Goal: Task Accomplishment & Management: Manage account settings

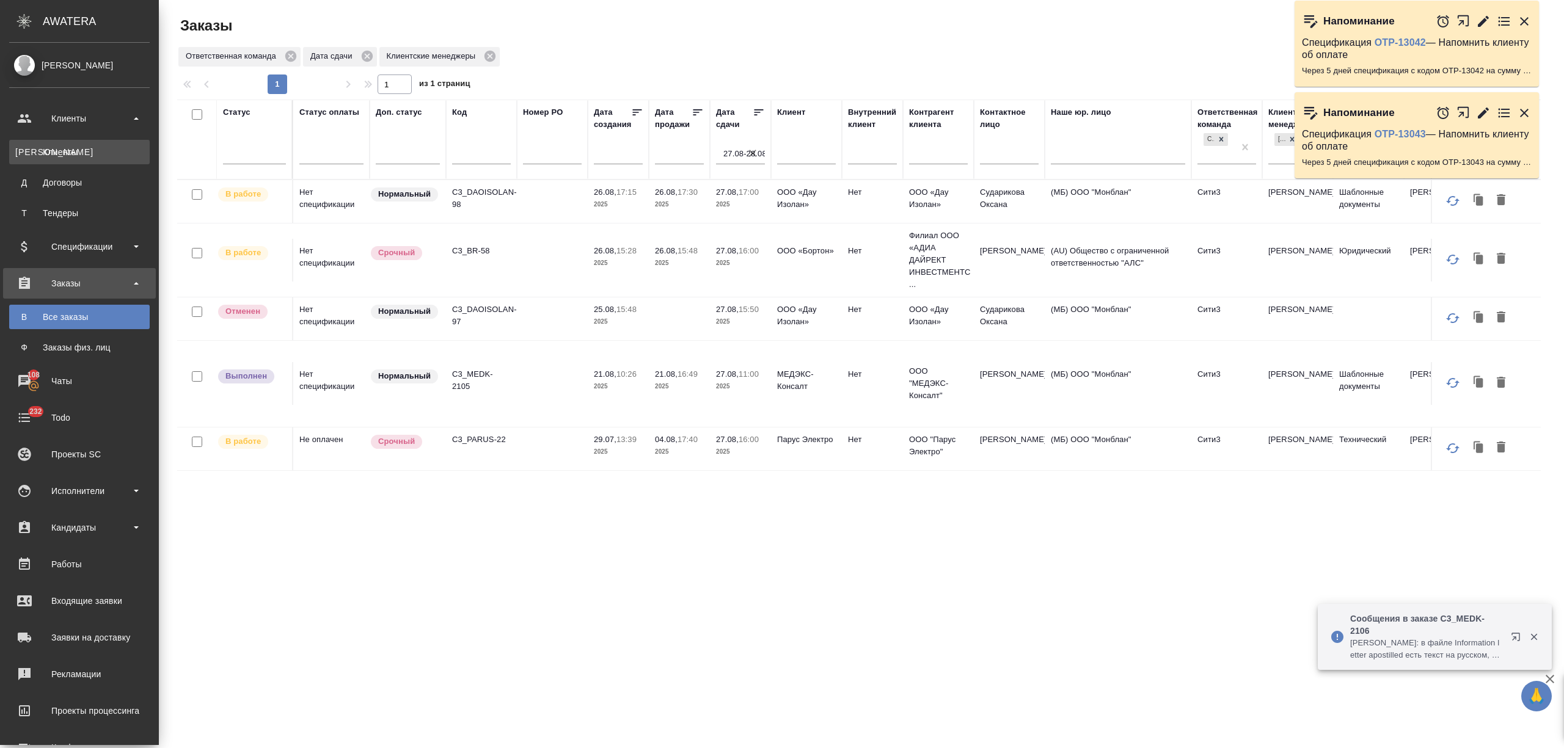
click at [53, 162] on link "К Клиенты" at bounding box center [79, 152] width 141 height 24
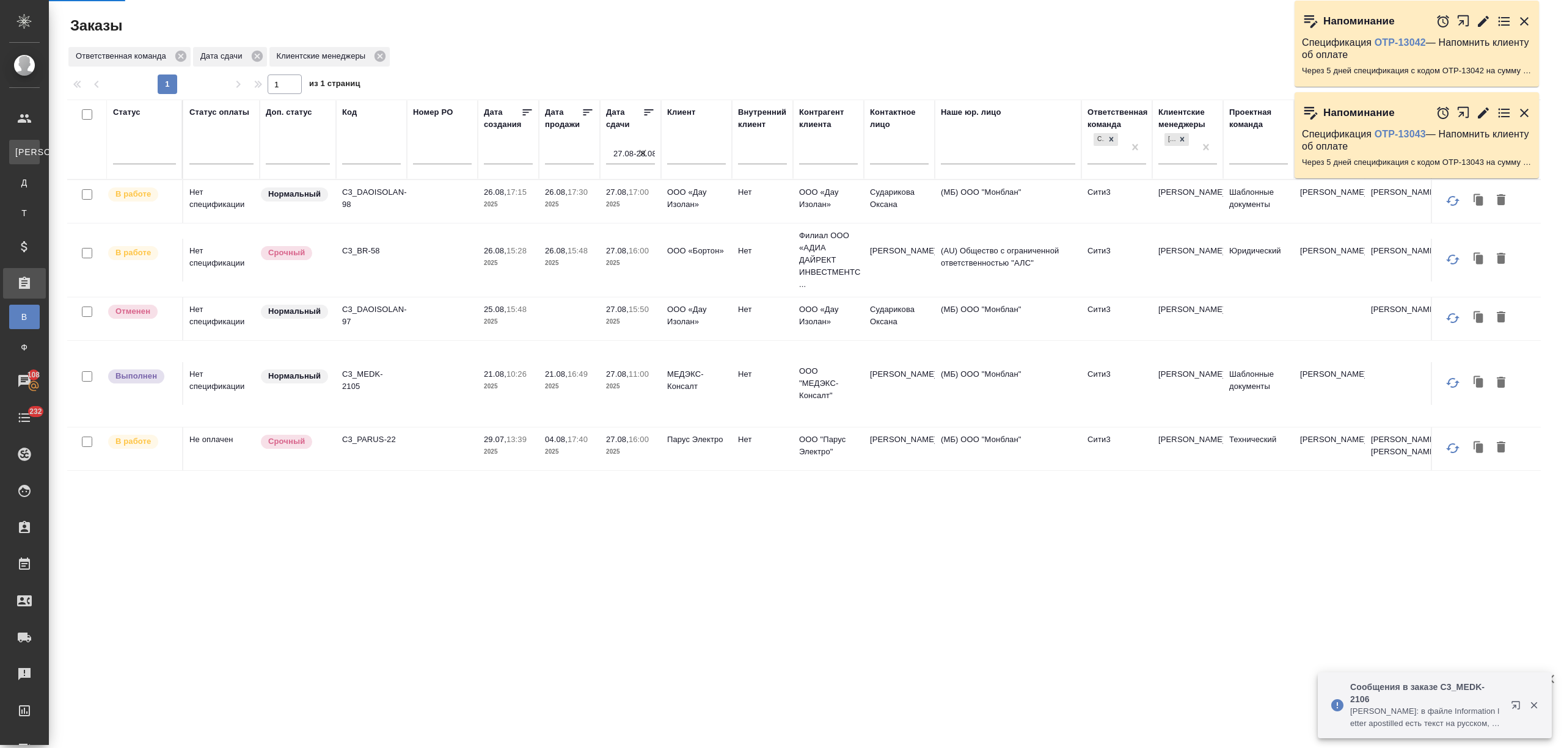
select select "RU"
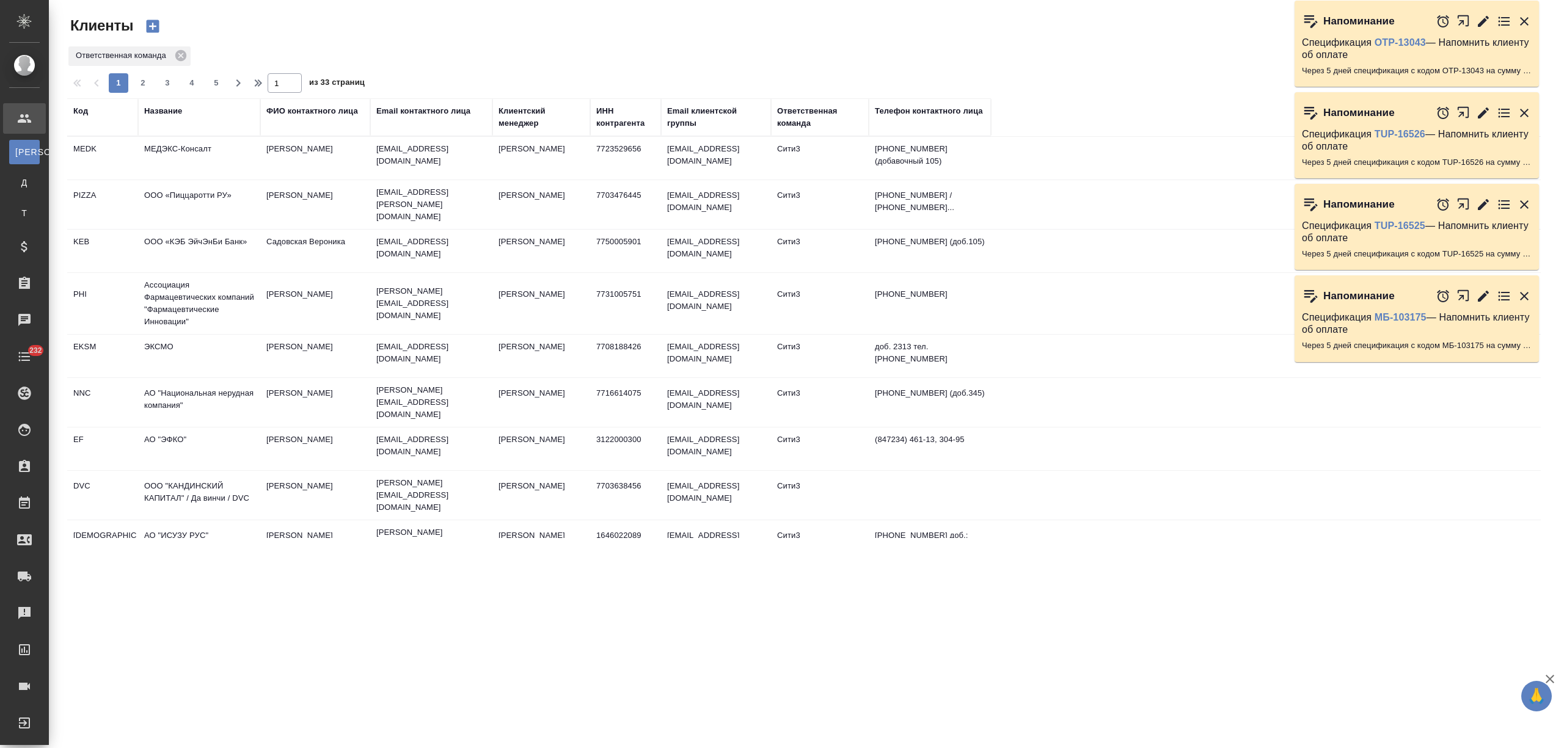
click at [174, 162] on td "МЕДЭКС-Консалт" at bounding box center [199, 158] width 122 height 43
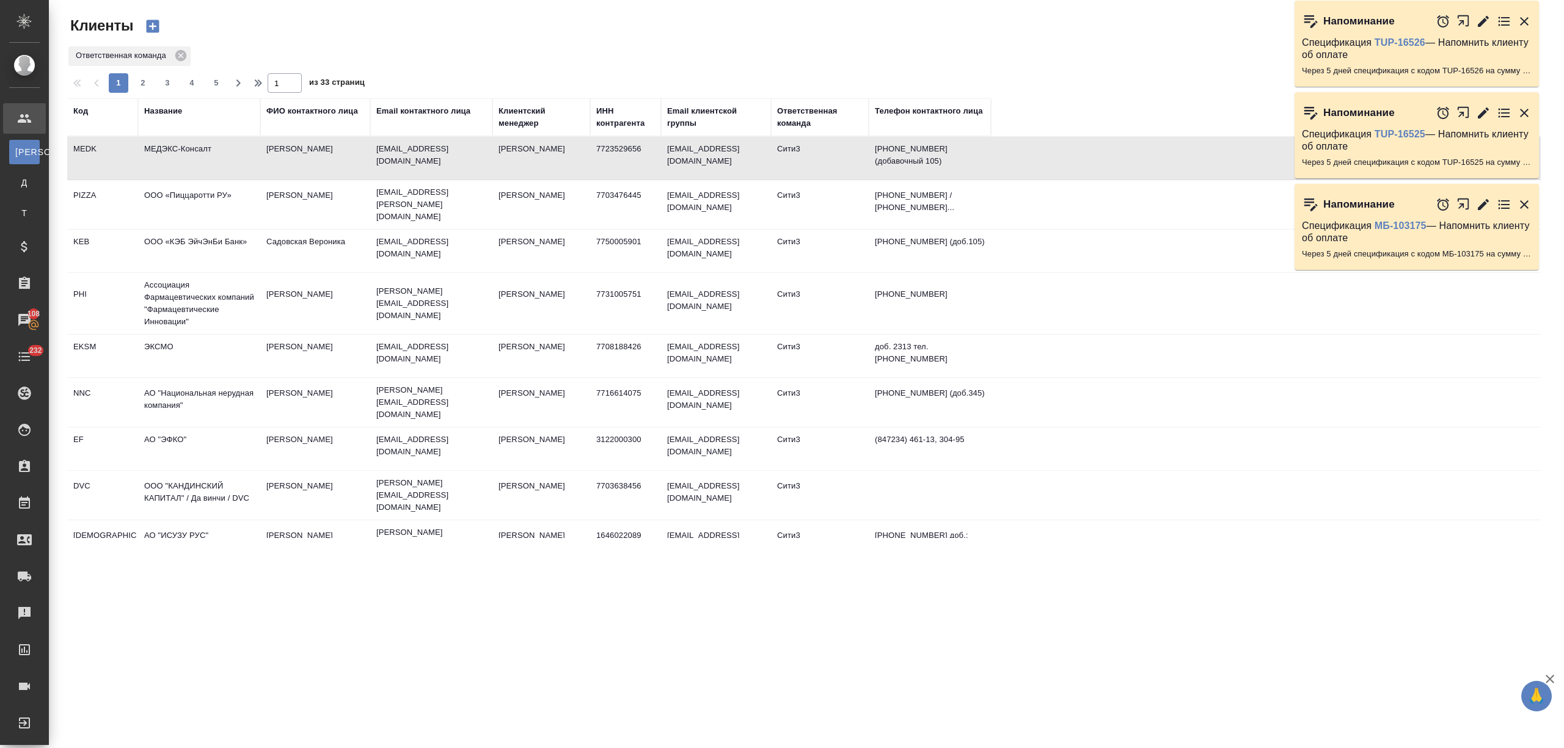
click at [164, 111] on div "Название" at bounding box center [163, 111] width 38 height 12
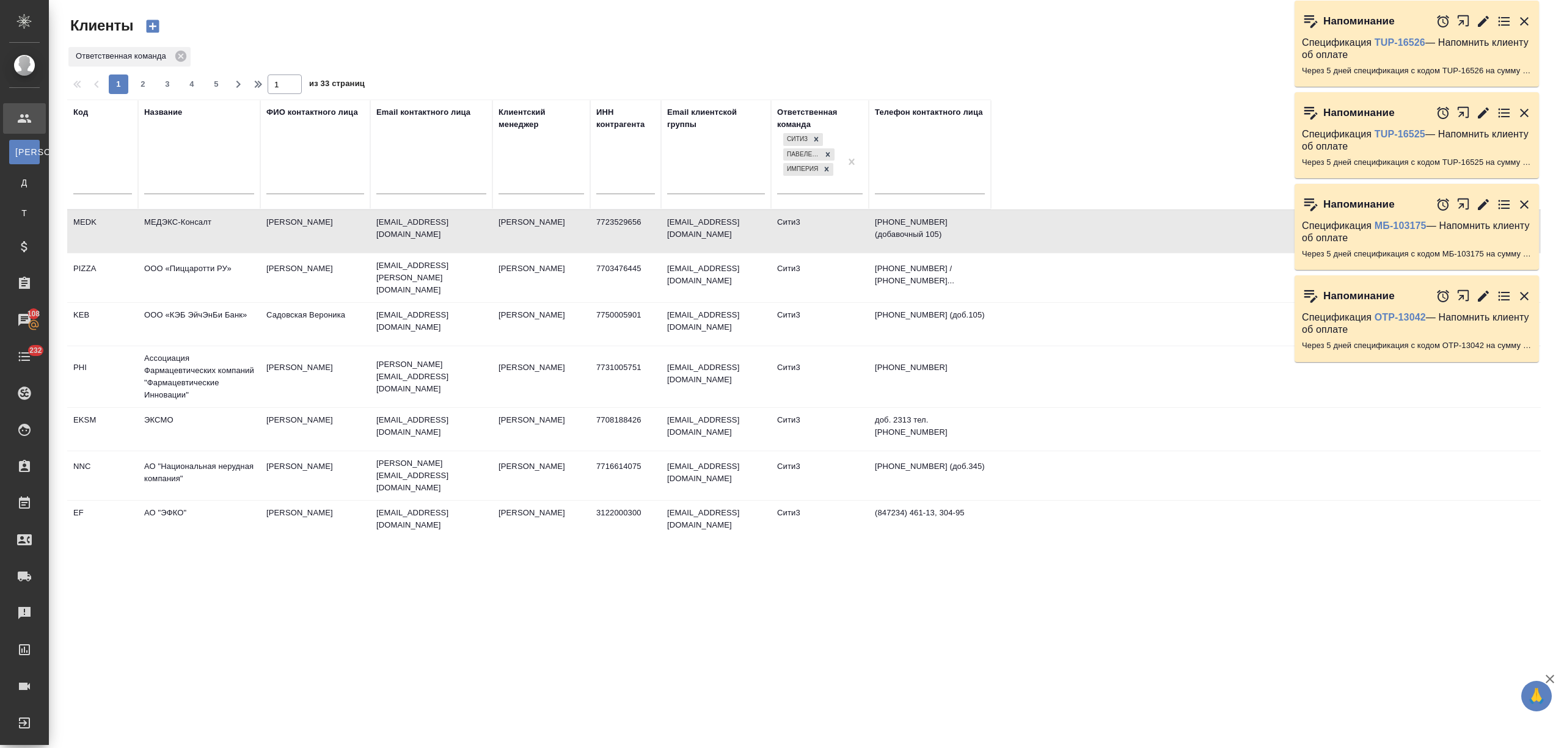
click at [176, 183] on input "text" at bounding box center [199, 185] width 110 height 15
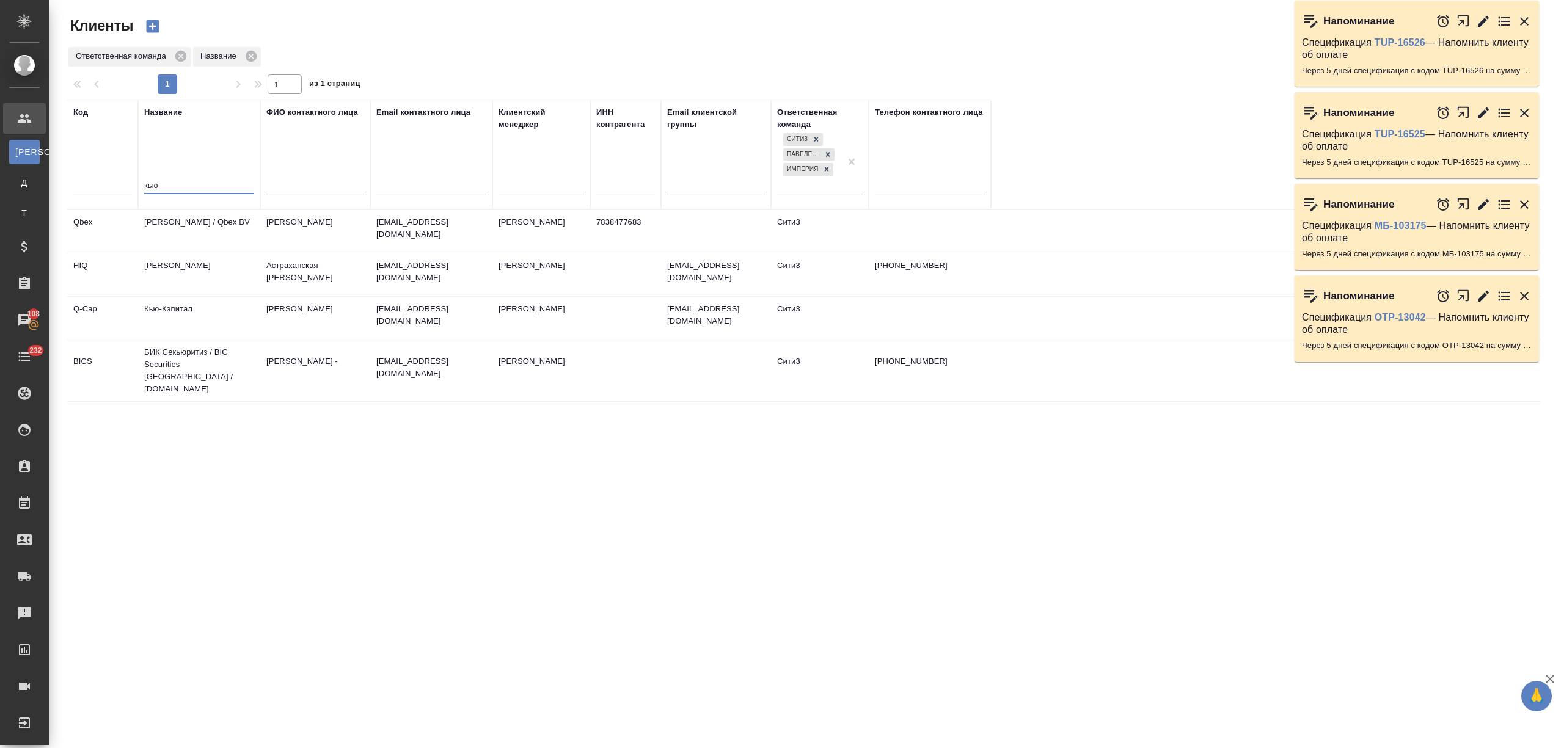
type input "кью"
click at [213, 324] on td "Кью-Кэпитал" at bounding box center [199, 318] width 122 height 43
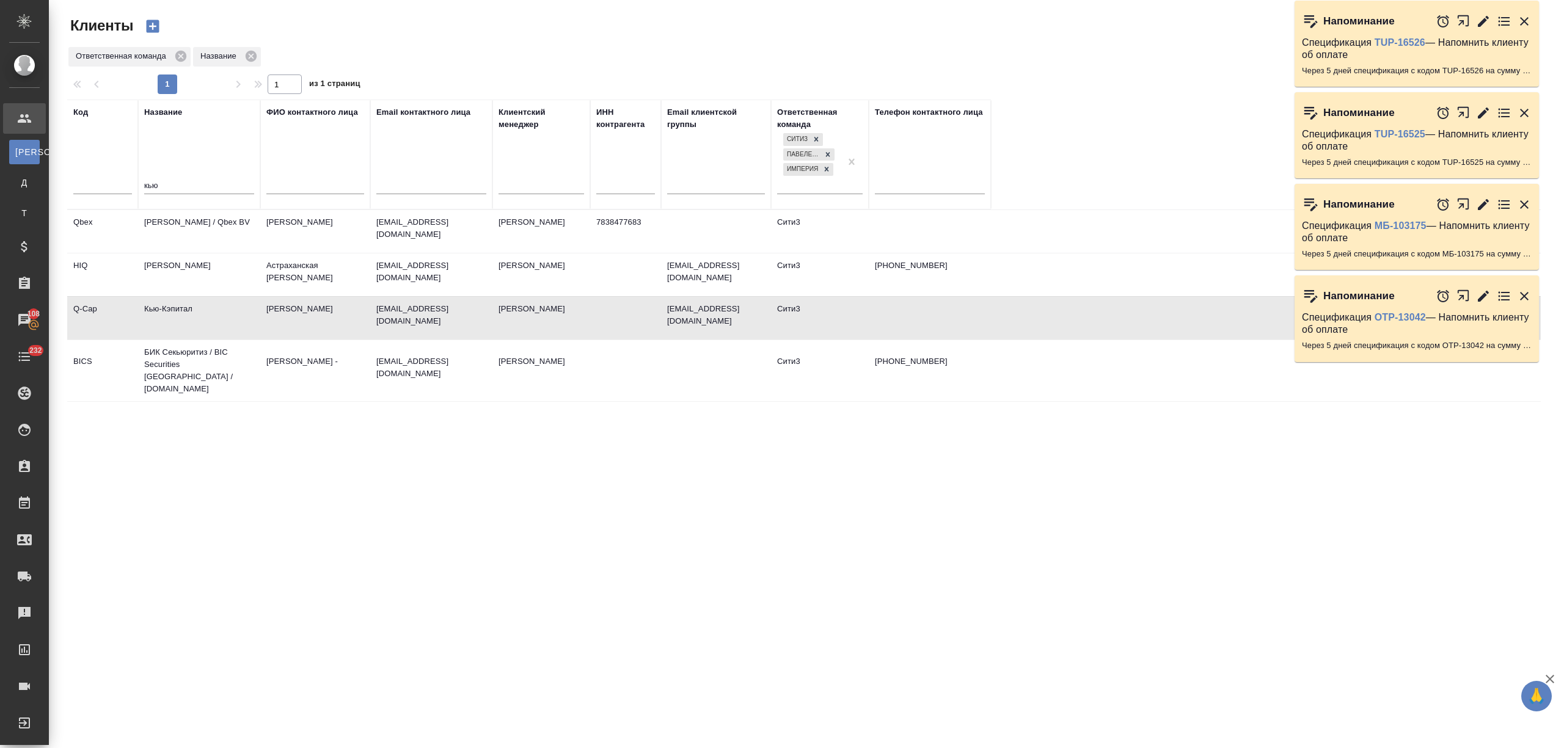
click at [213, 324] on td "Кью-Кэпитал" at bounding box center [199, 318] width 122 height 43
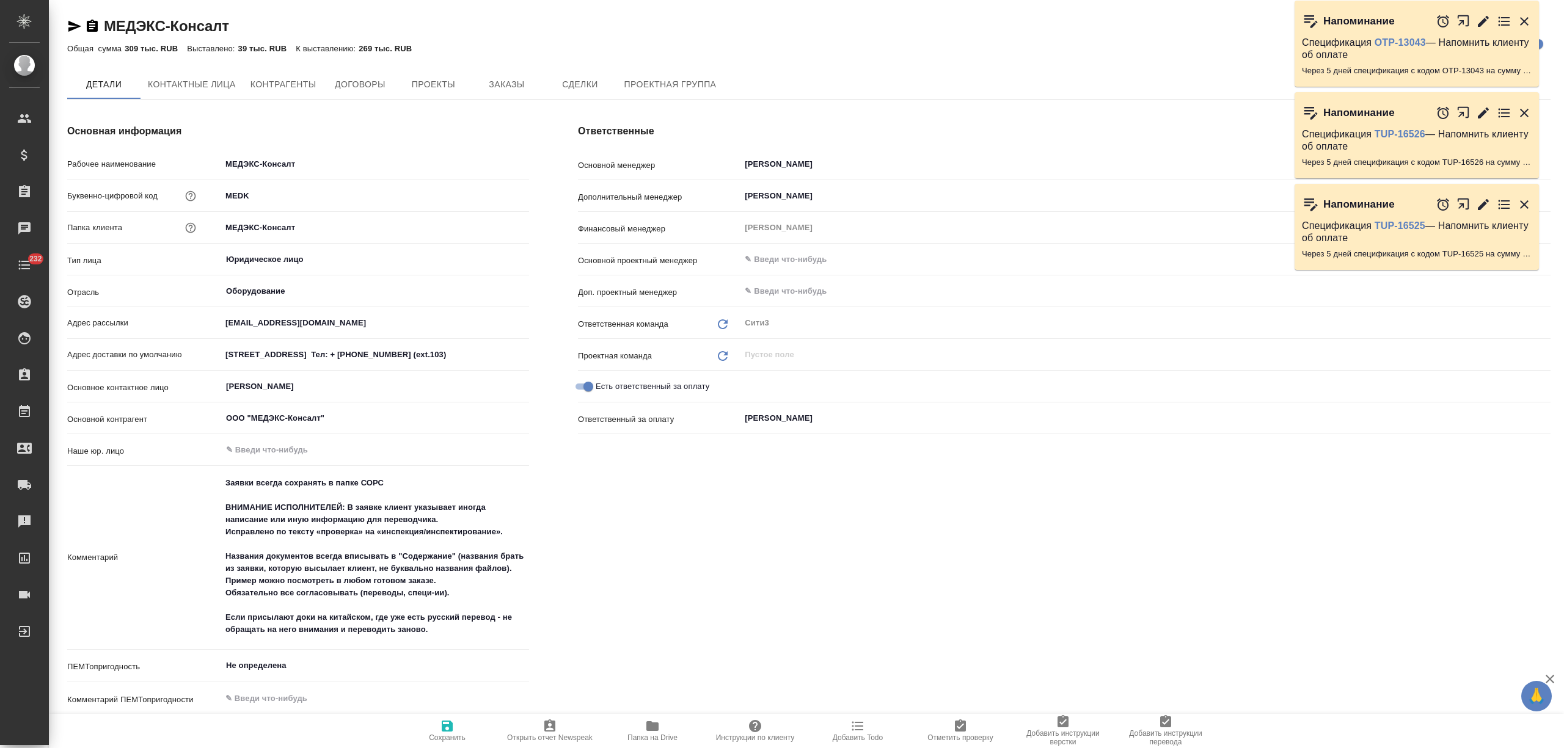
type textarea "x"
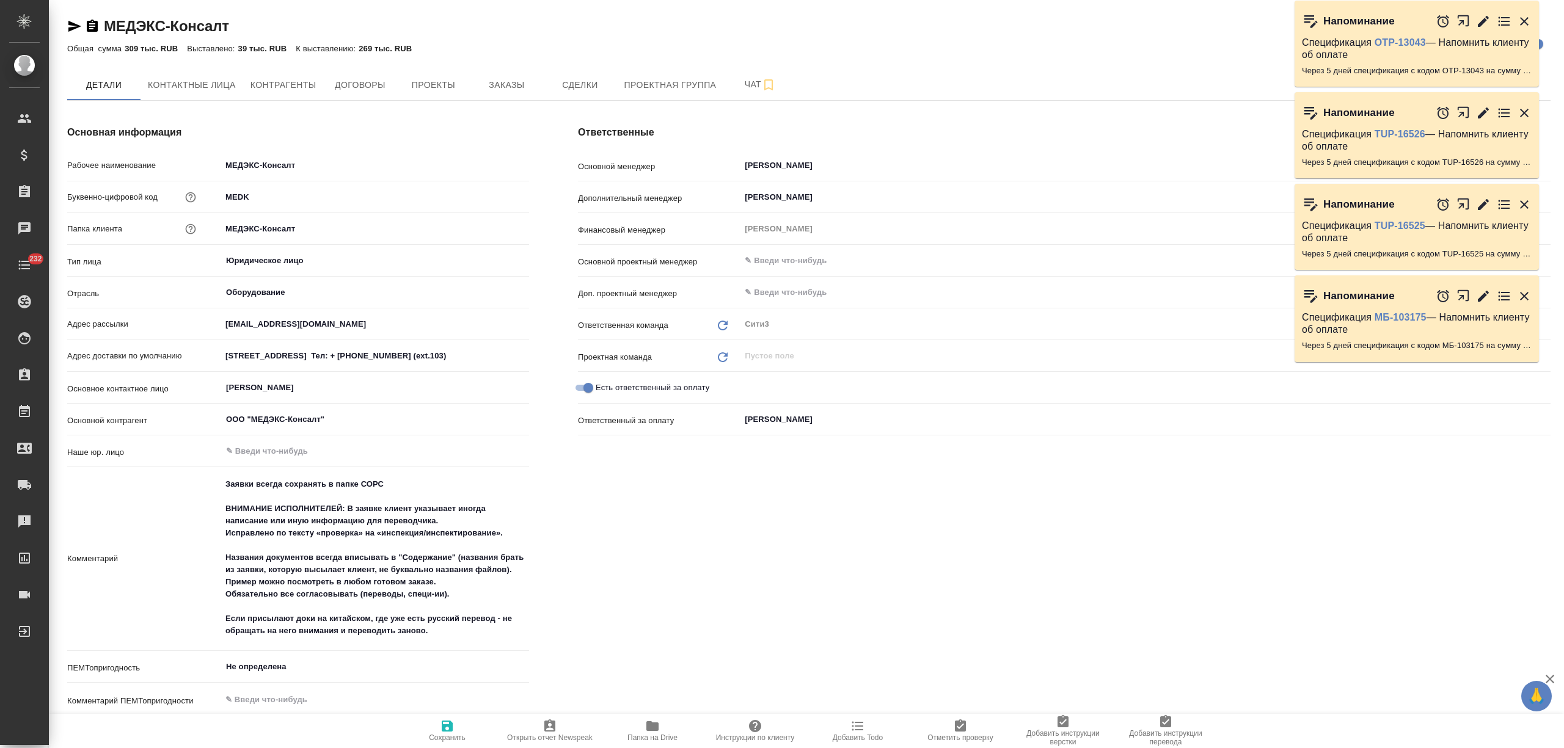
type textarea "x"
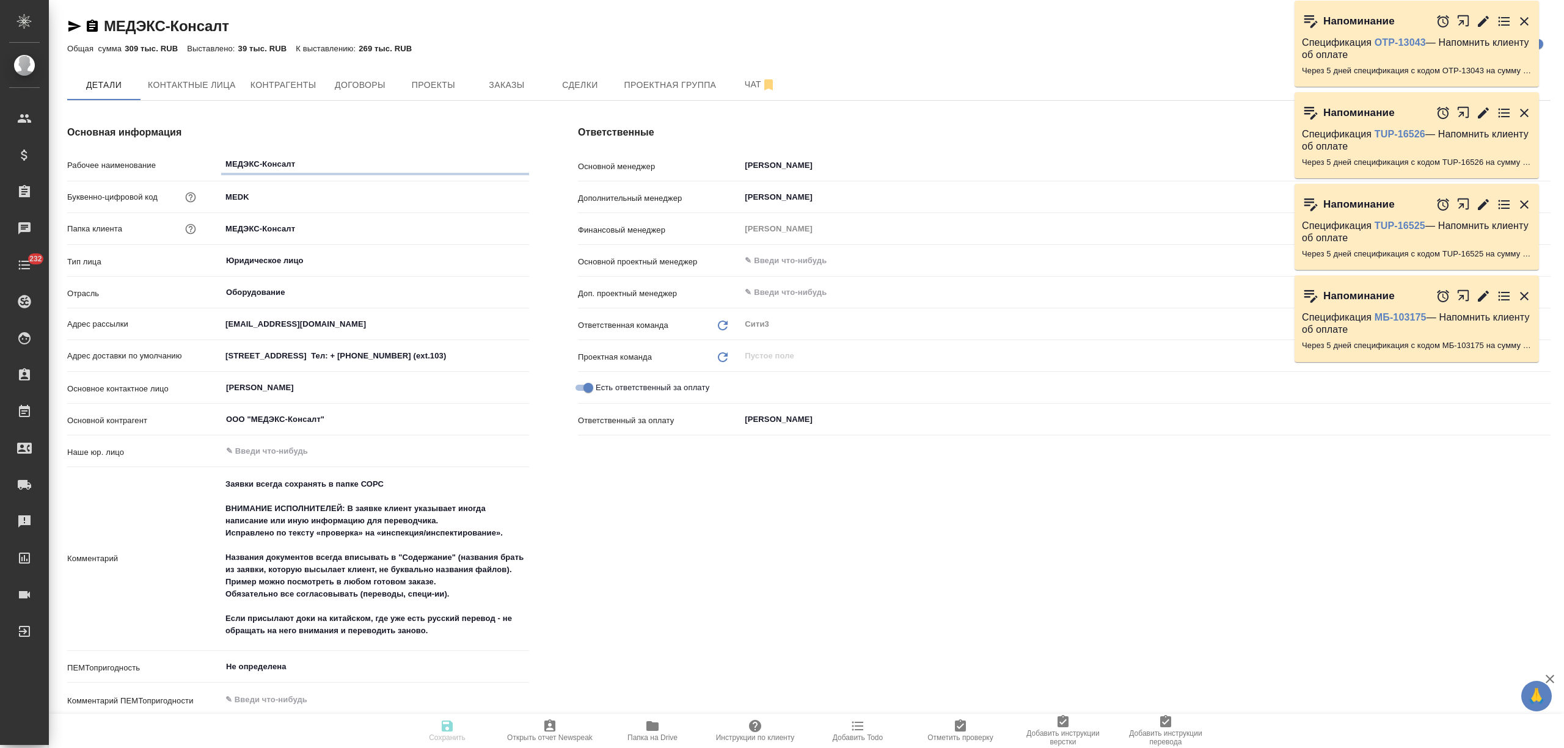
type textarea "x"
click at [519, 96] on button "Заказы" at bounding box center [506, 85] width 73 height 31
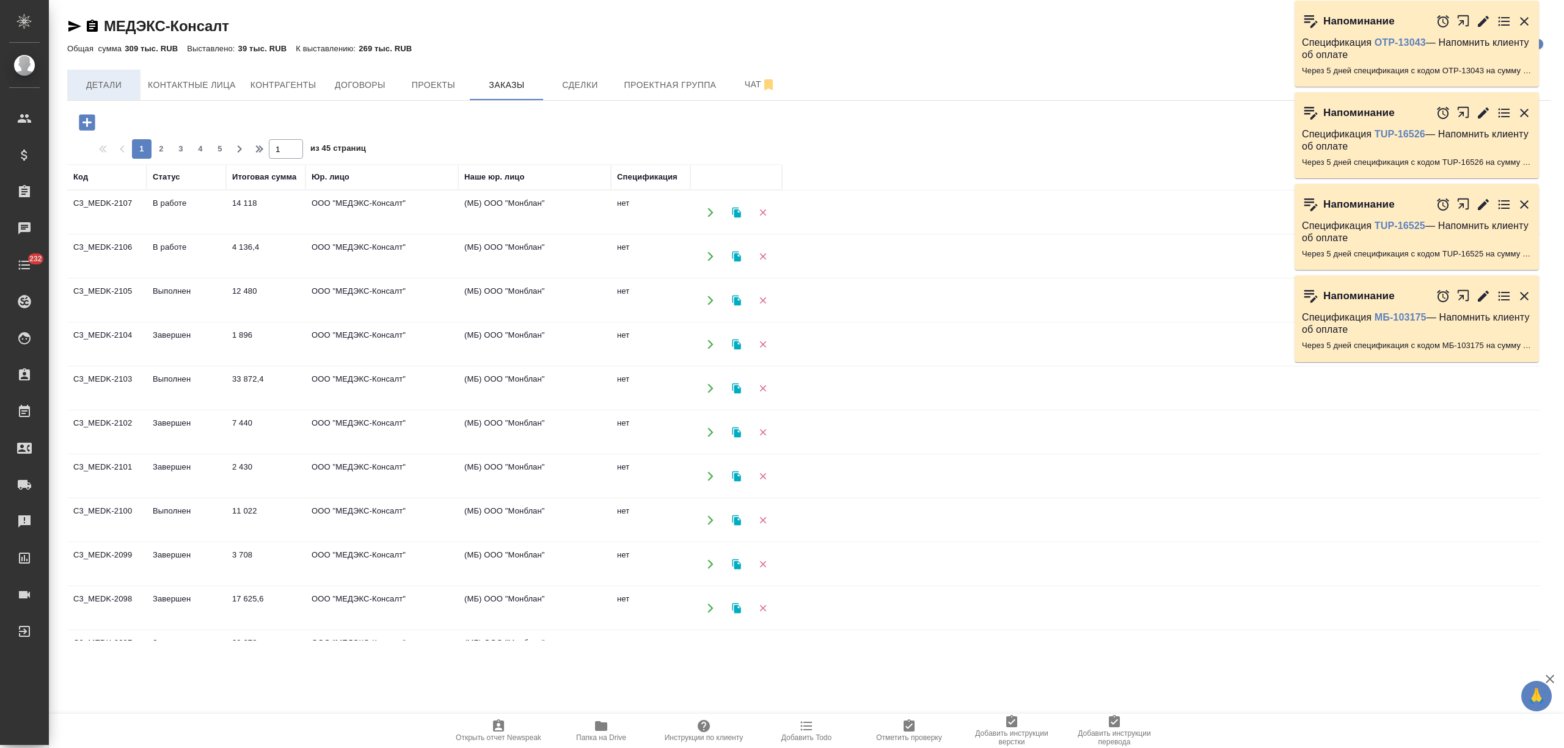
click at [106, 84] on span "Детали" at bounding box center [104, 85] width 59 height 15
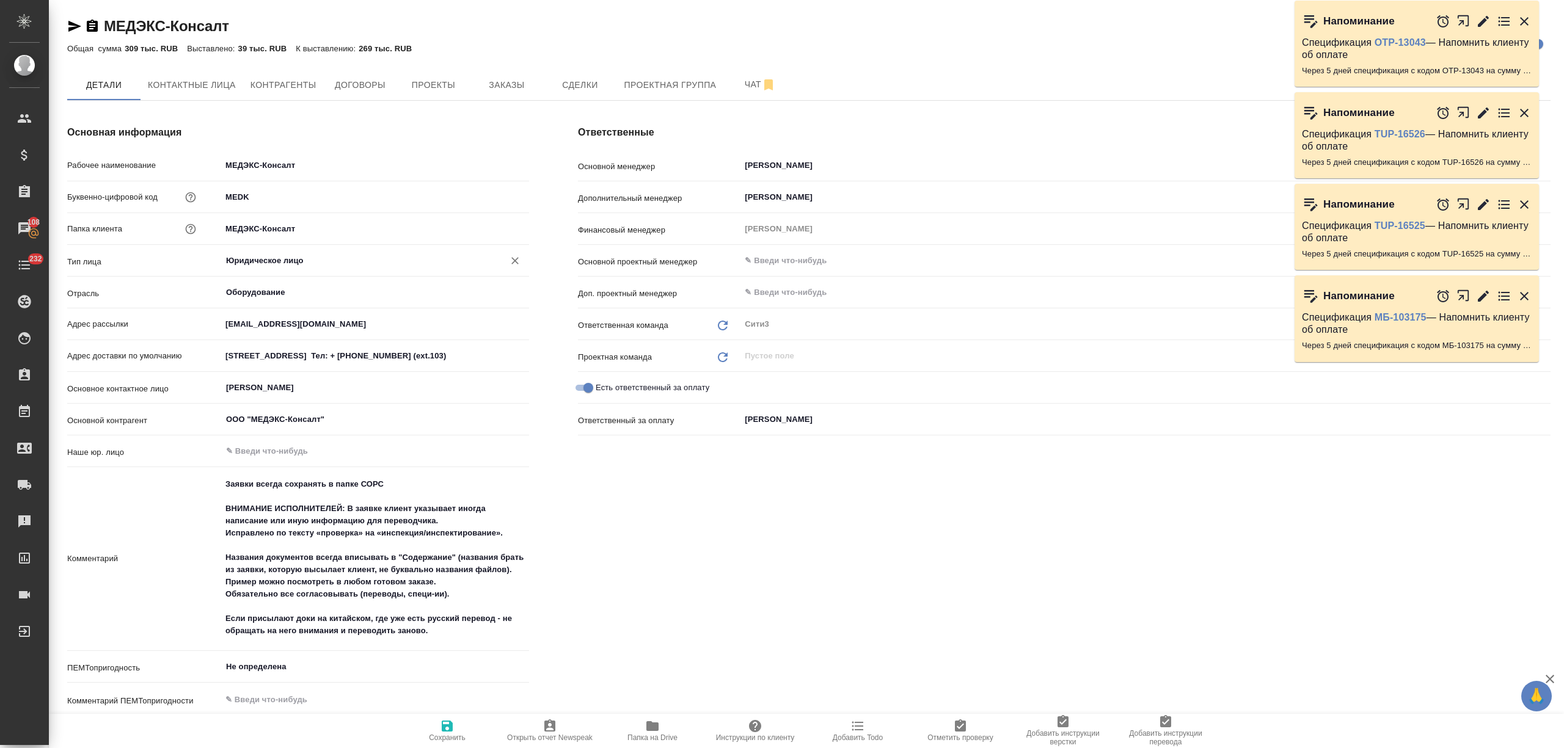
type textarea "x"
click at [271, 258] on input "Юридическое лицо" at bounding box center [355, 261] width 260 height 15
type textarea "x"
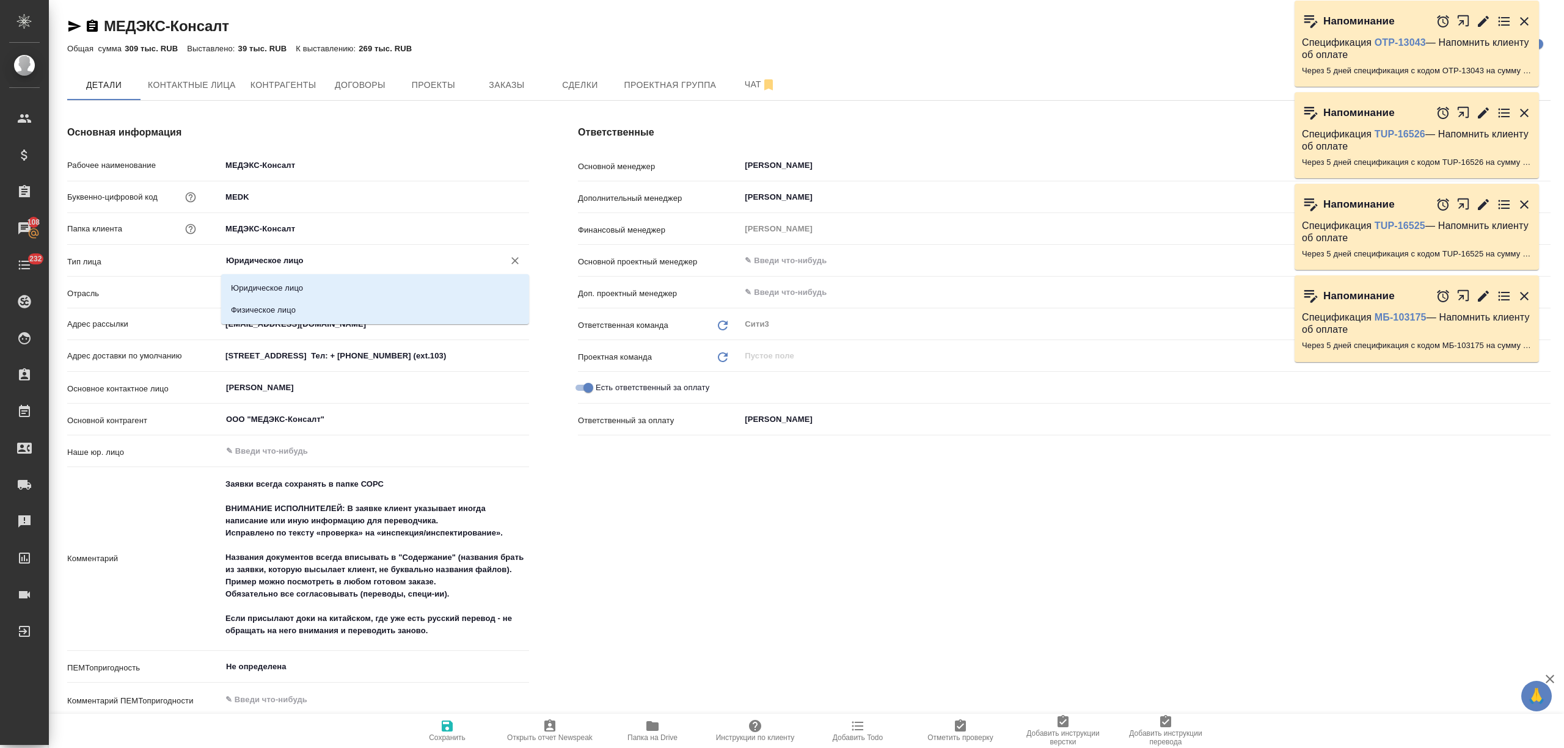
click at [287, 259] on input "Юридическое лицо" at bounding box center [355, 261] width 260 height 15
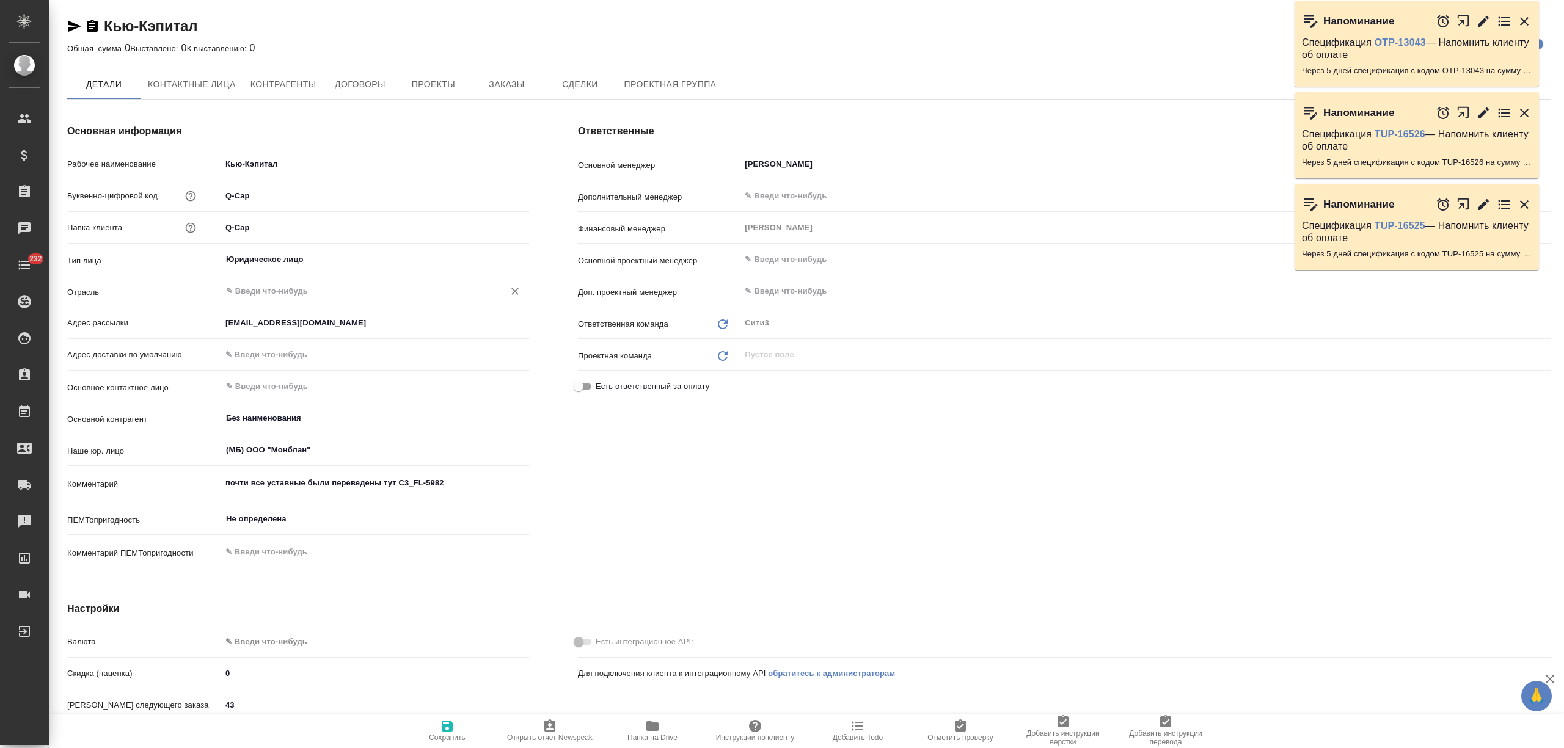
type textarea "x"
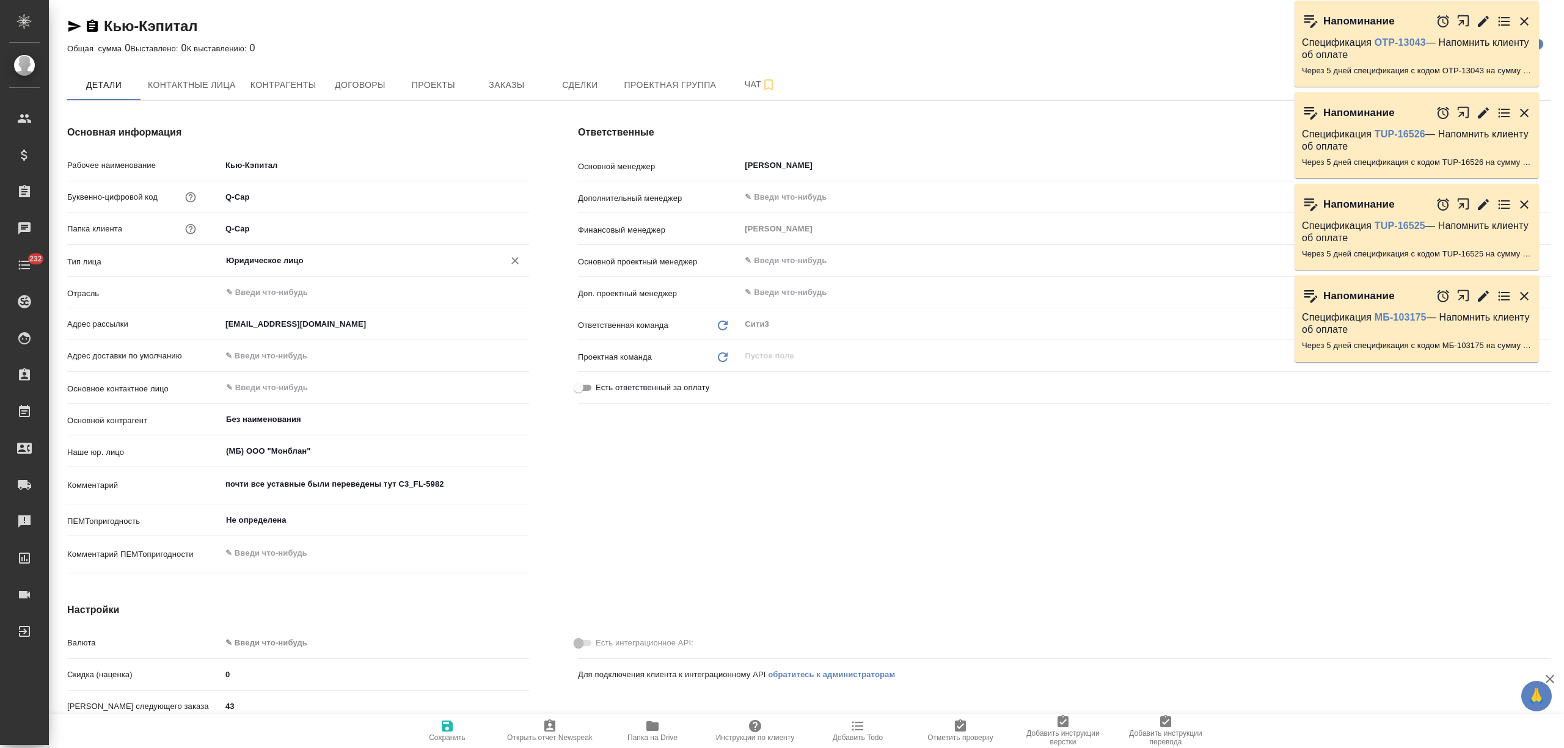
type textarea "x"
click at [297, 266] on input "Юридическое лицо" at bounding box center [355, 261] width 260 height 15
type textarea "x"
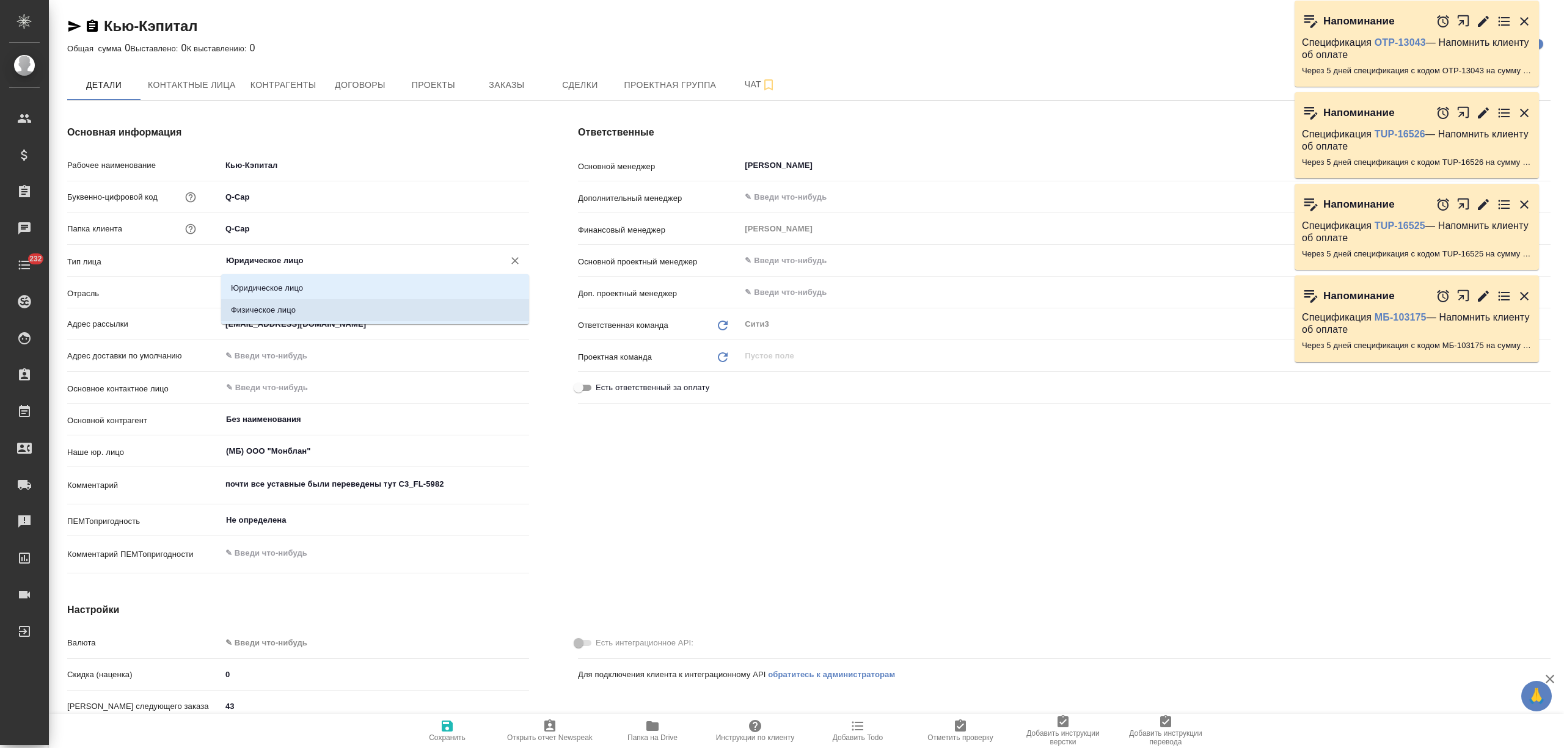
click at [287, 303] on li "Физическое лицо" at bounding box center [375, 310] width 308 height 22
type input "Физическое лицо"
type textarea "x"
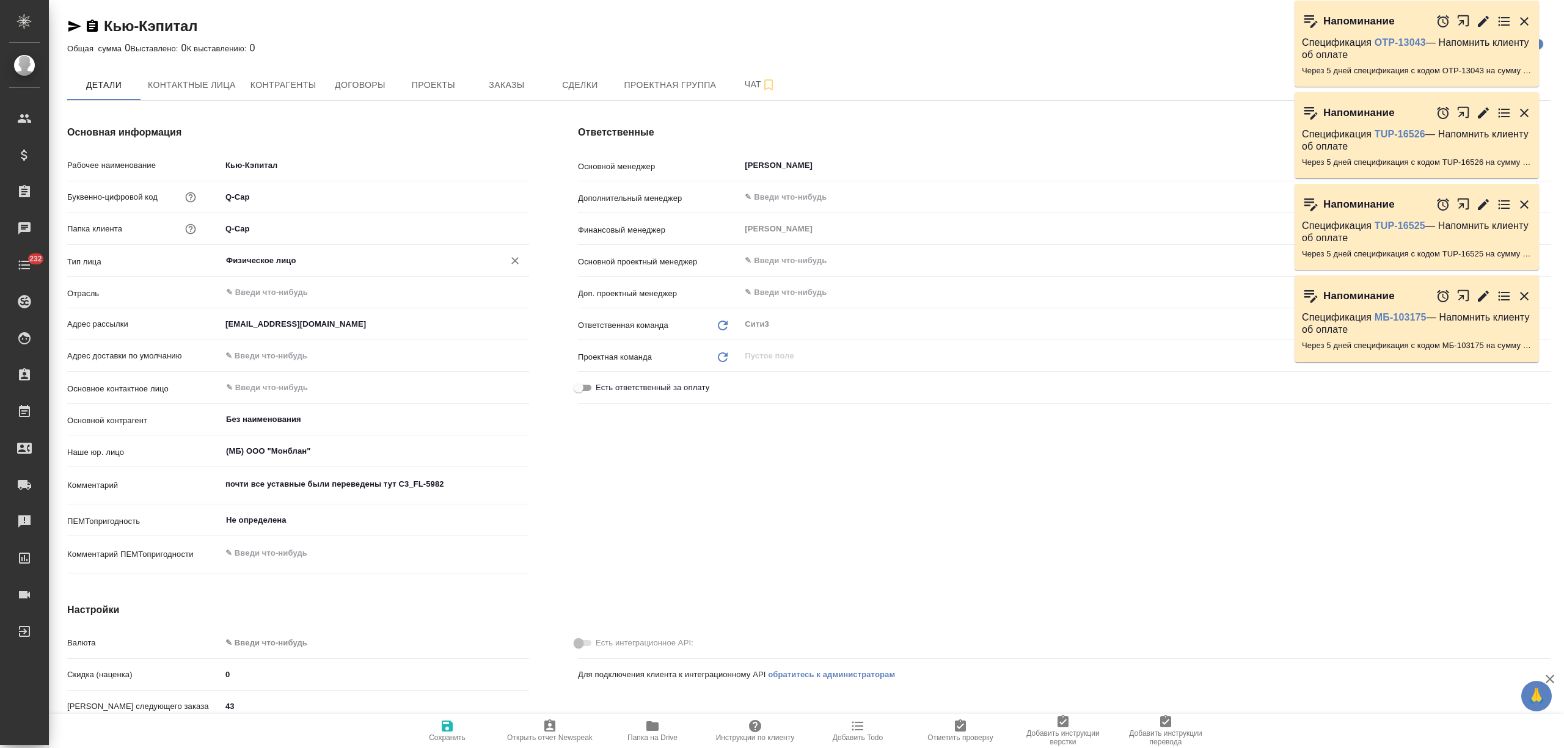
type textarea "x"
click at [458, 731] on span "Сохранить" at bounding box center [447, 730] width 88 height 23
type textarea "x"
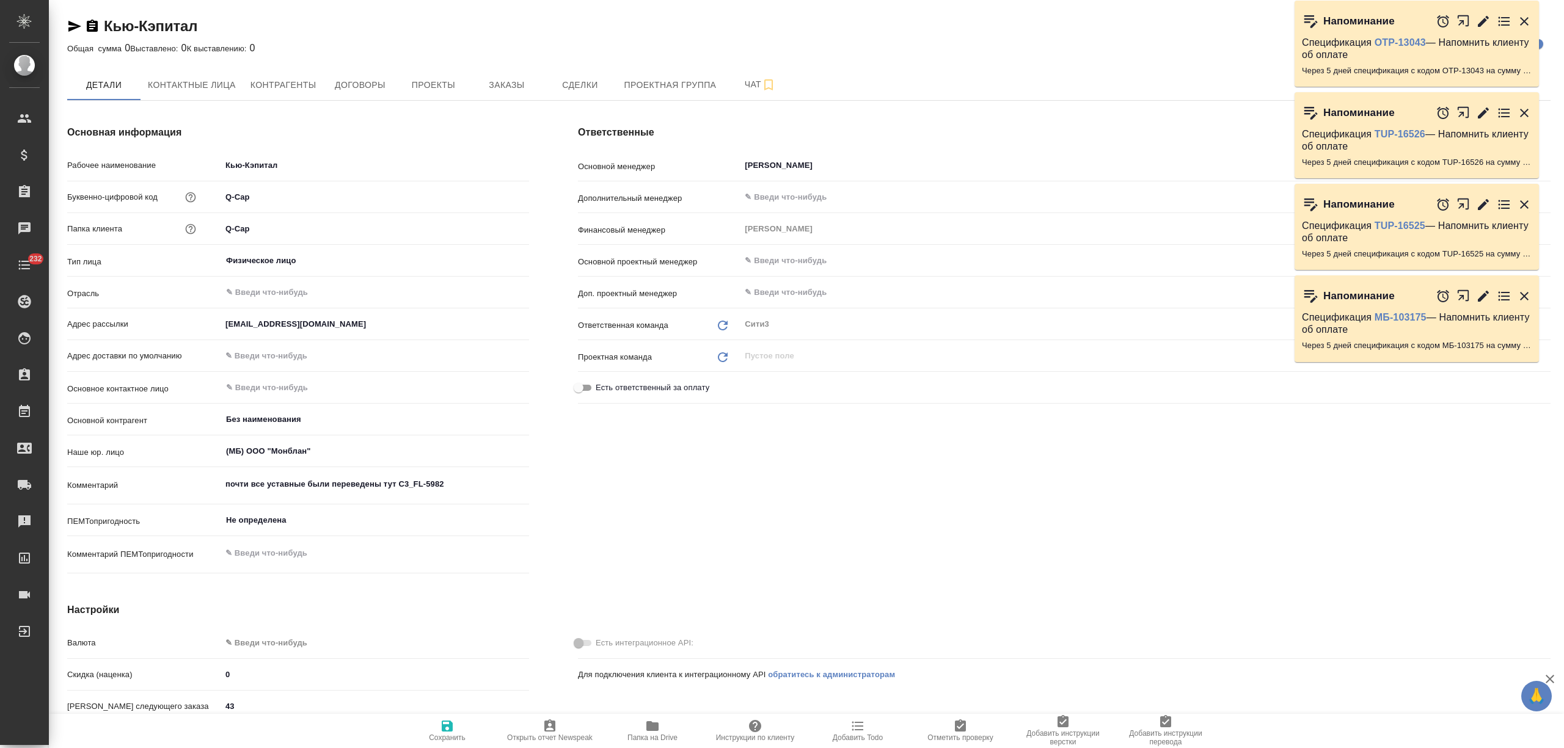
type textarea "x"
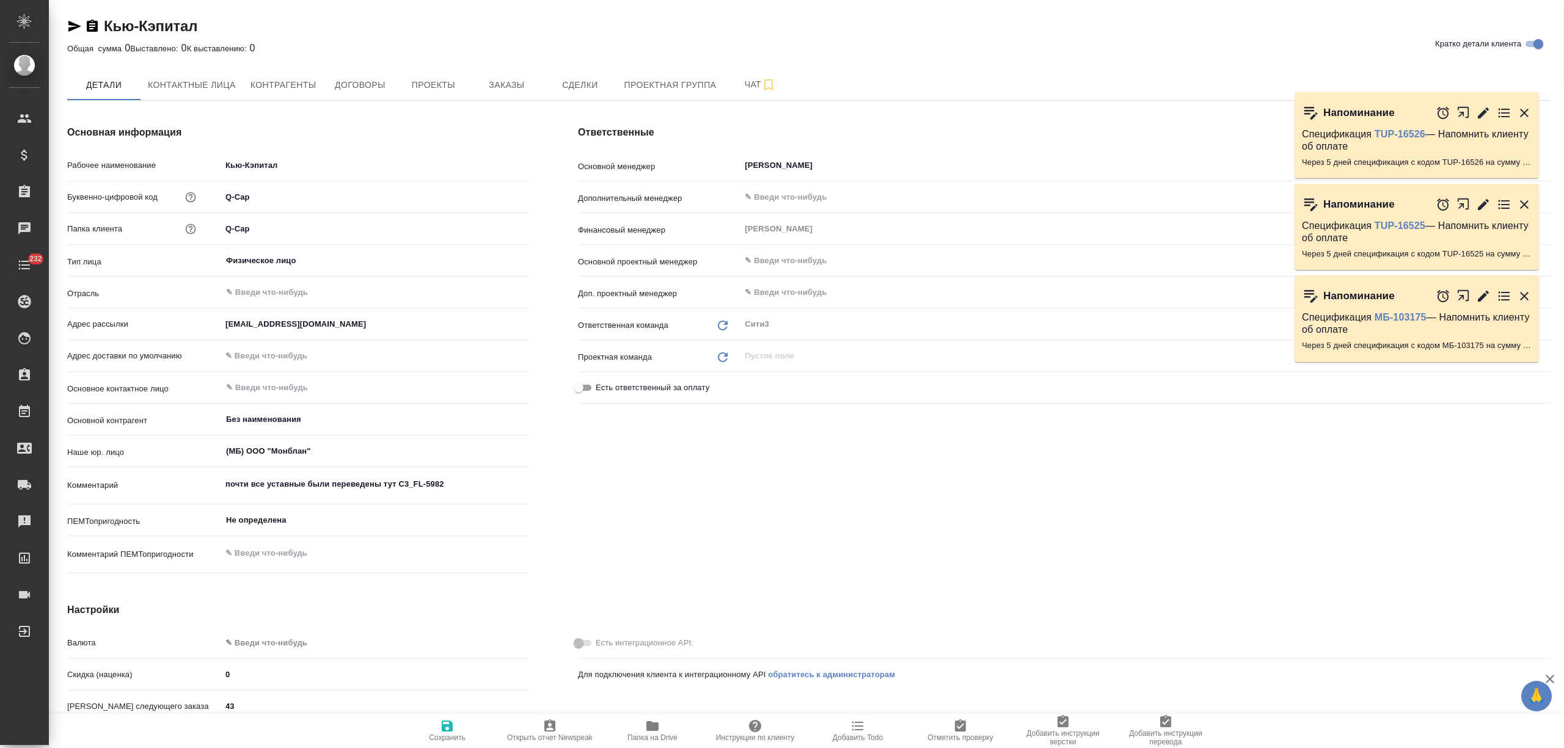
type textarea "x"
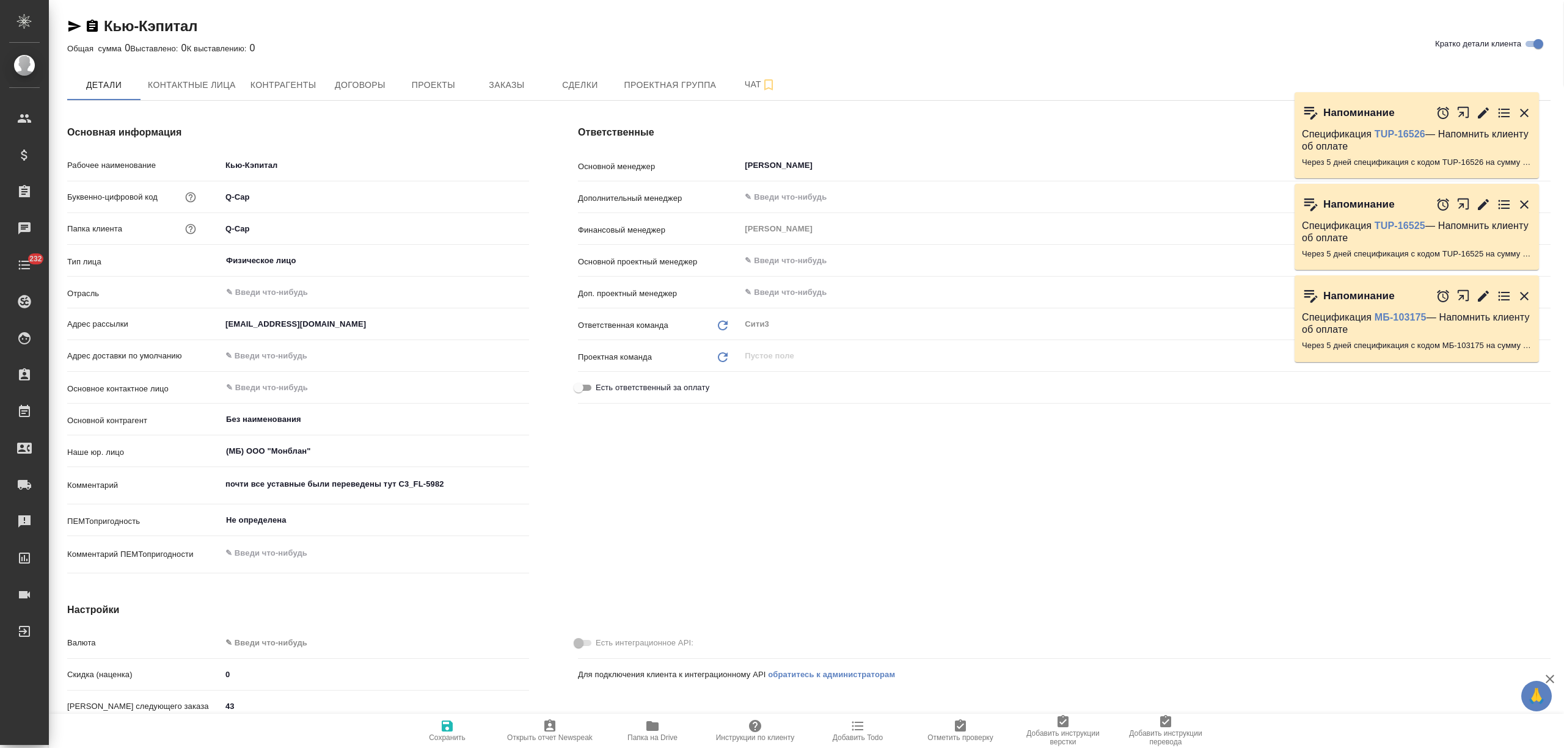
type textarea "x"
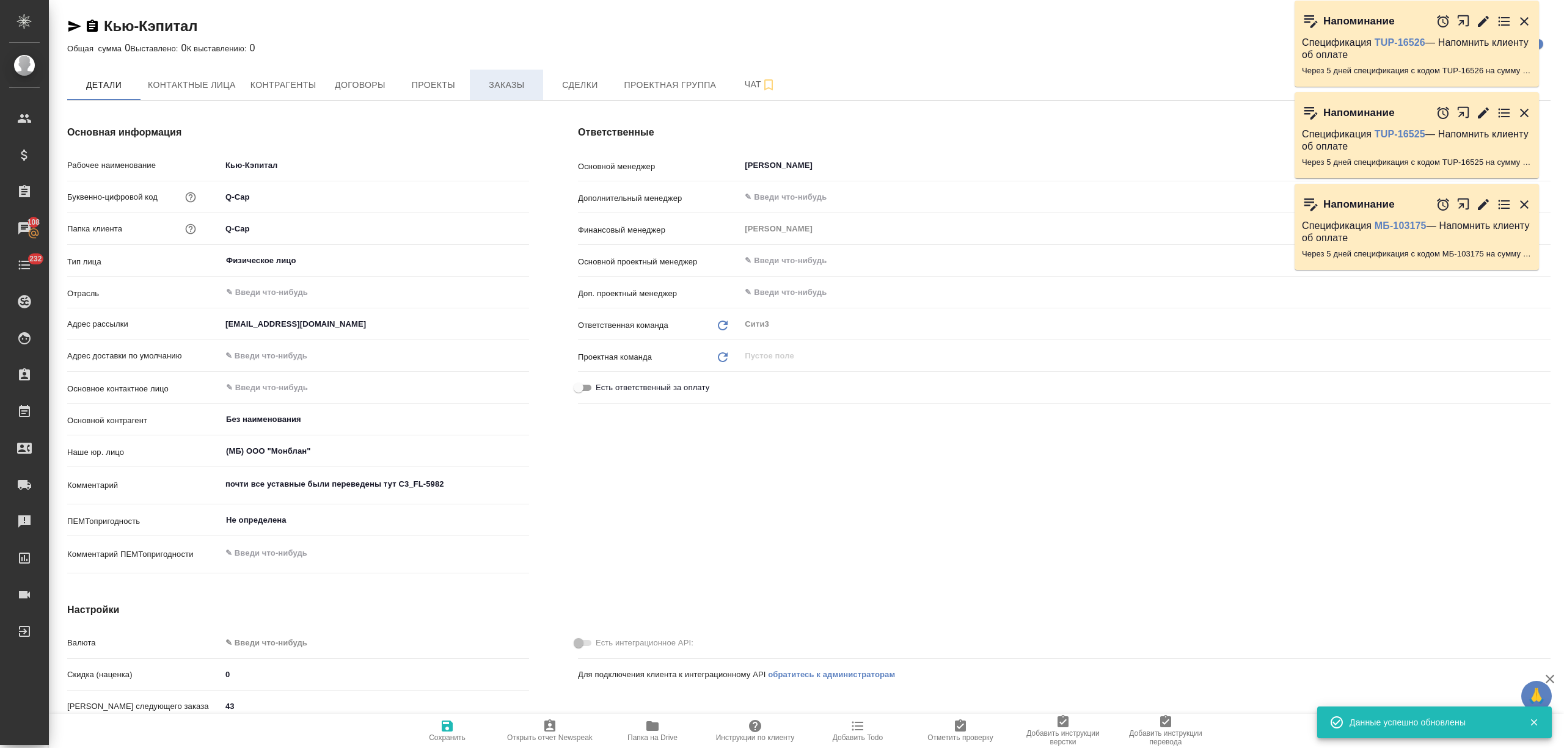
click at [506, 79] on span "Заказы" at bounding box center [506, 85] width 59 height 15
type textarea "x"
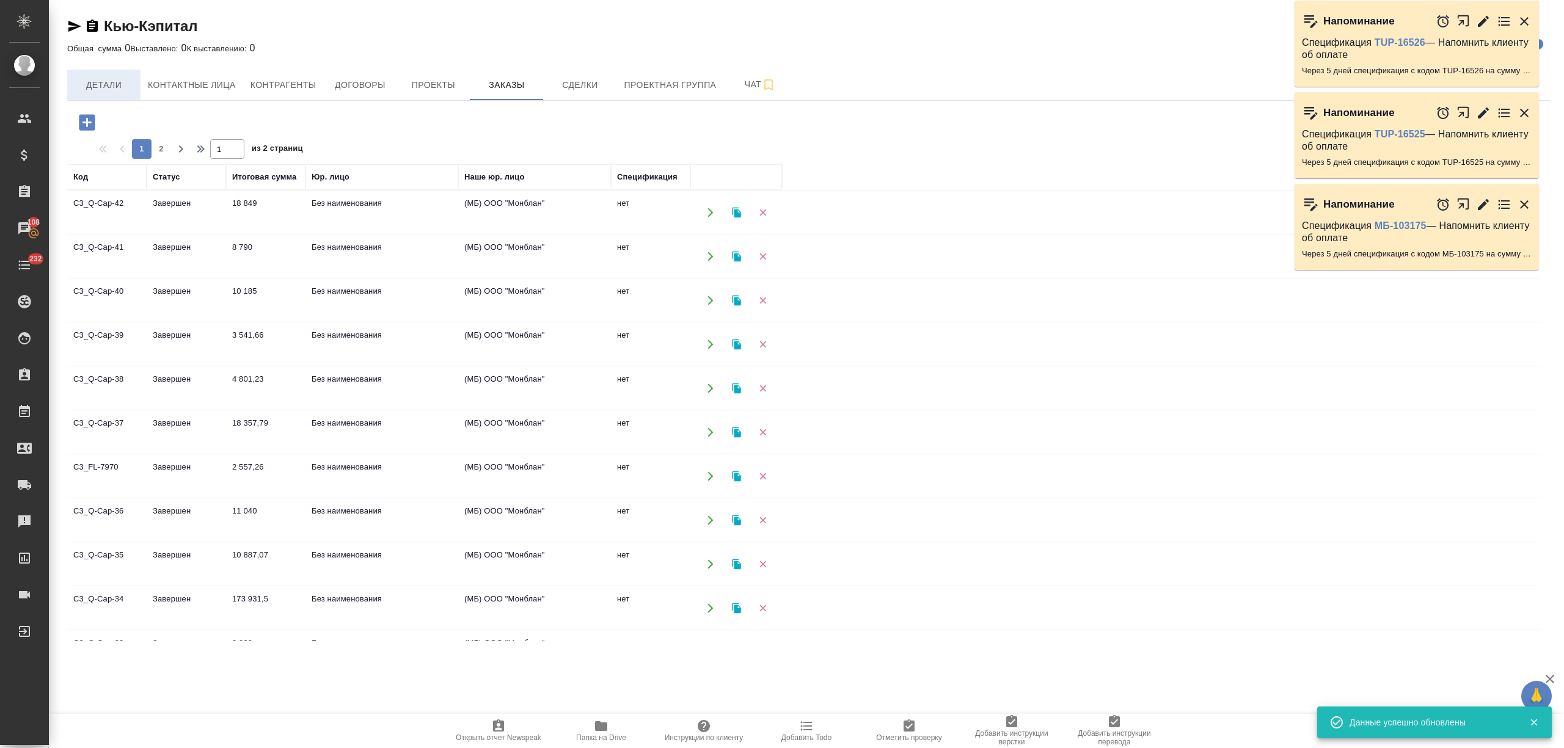
click at [120, 83] on span "Детали" at bounding box center [104, 85] width 59 height 15
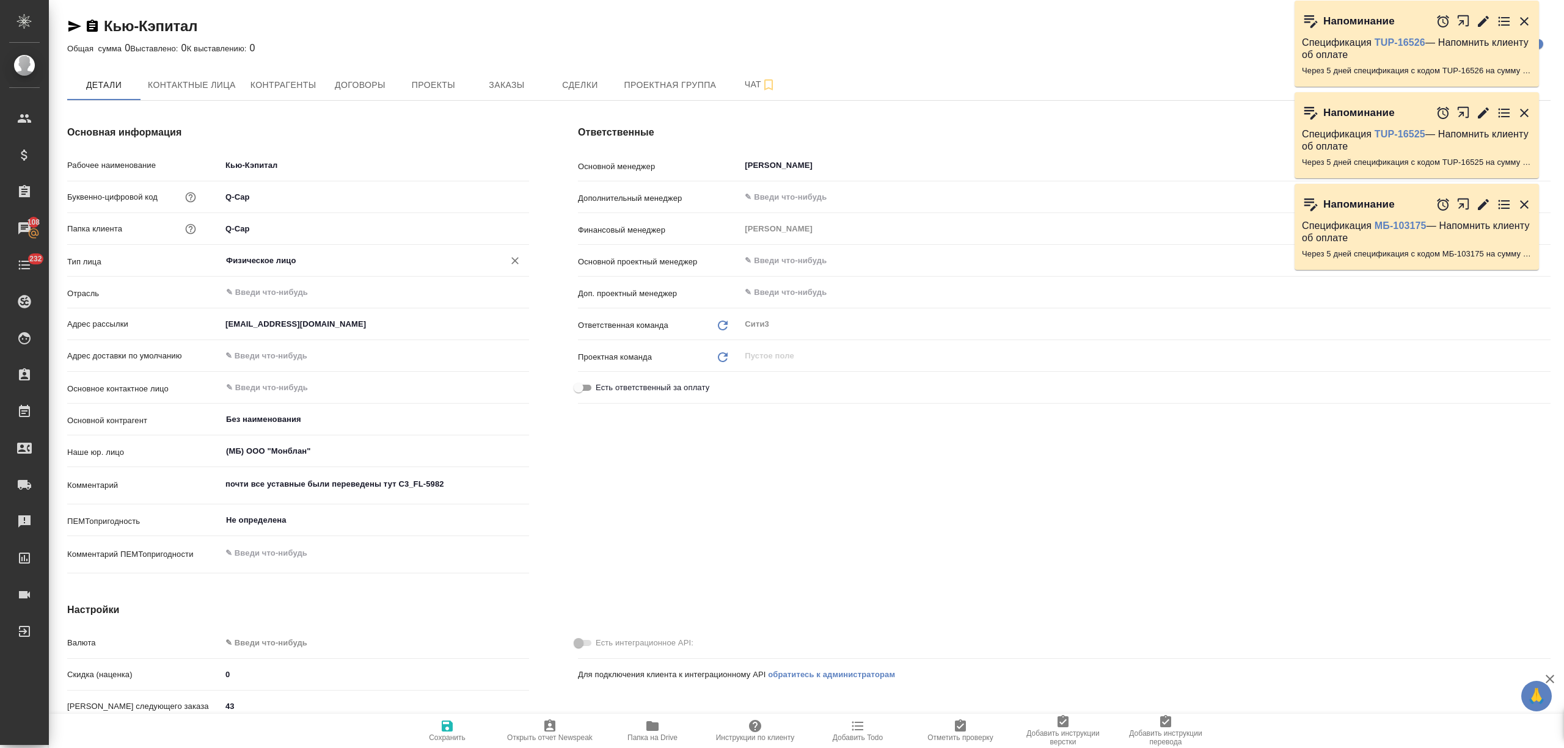
click at [270, 252] on div "Физическое лицо ​" at bounding box center [375, 261] width 308 height 22
type textarea "x"
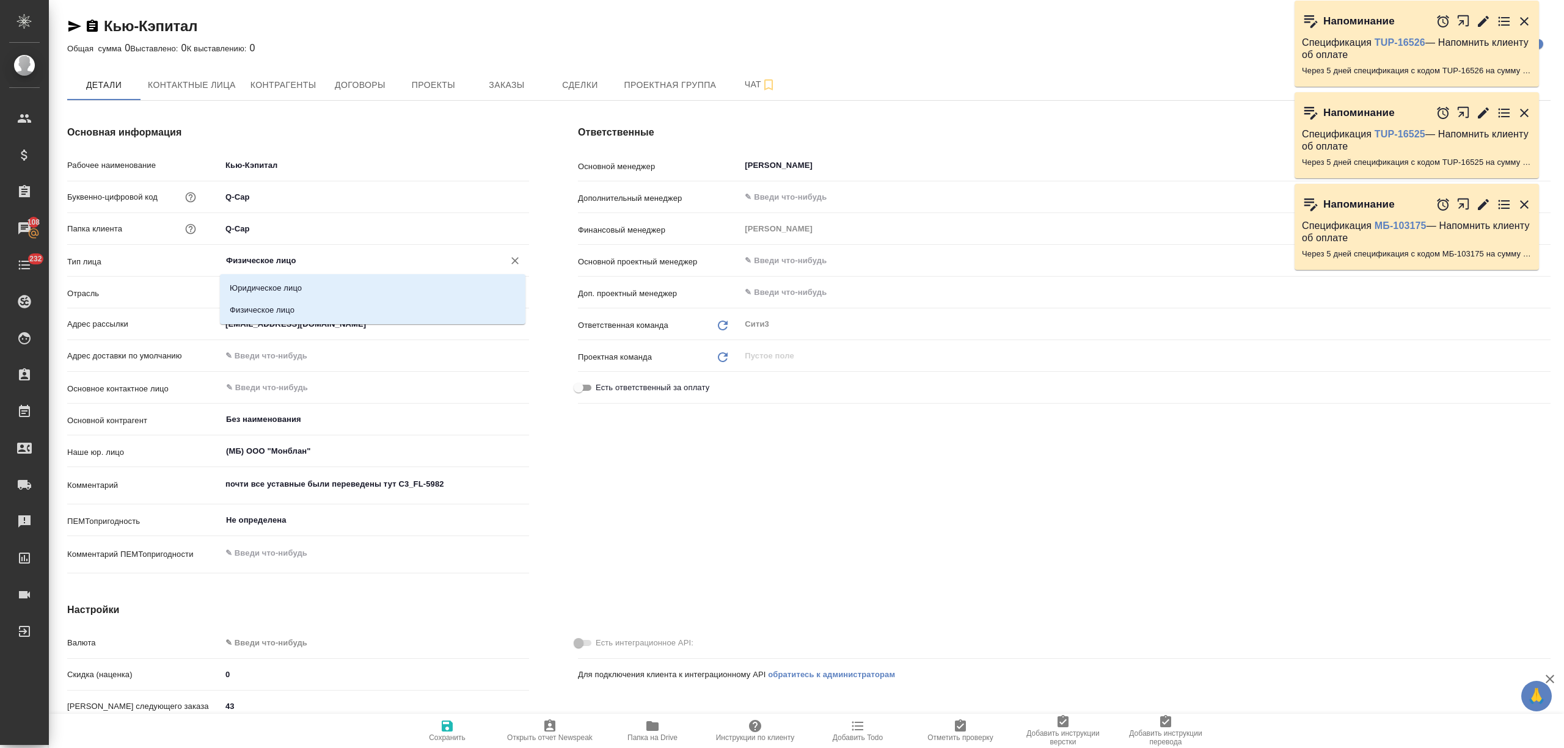
click at [272, 259] on input "Физическое лицо" at bounding box center [355, 261] width 260 height 15
click at [291, 294] on li "Юридическое лицо" at bounding box center [372, 288] width 305 height 22
type input "Юридическое лицо"
type textarea "x"
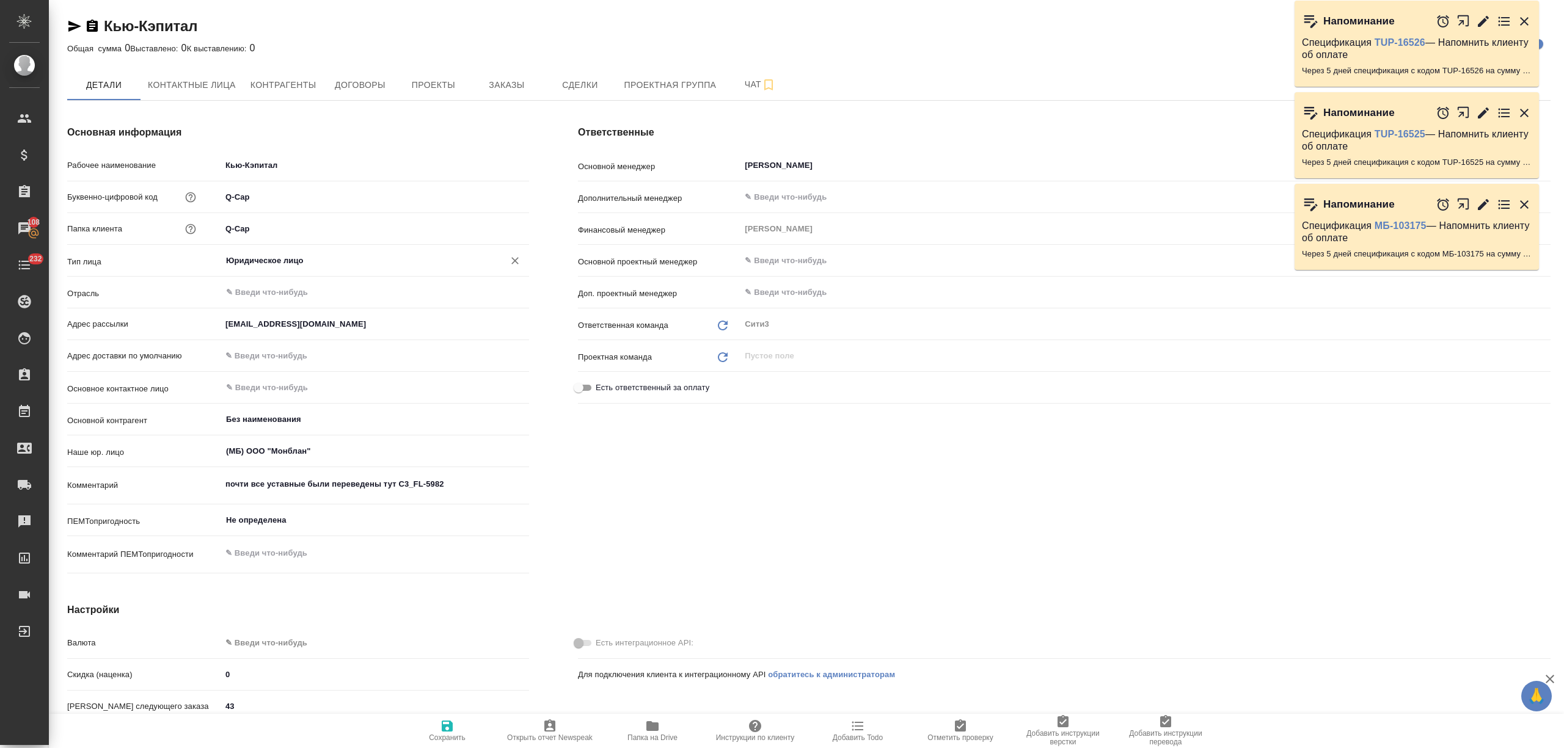
click at [440, 731] on icon "button" at bounding box center [447, 726] width 15 height 15
type textarea "x"
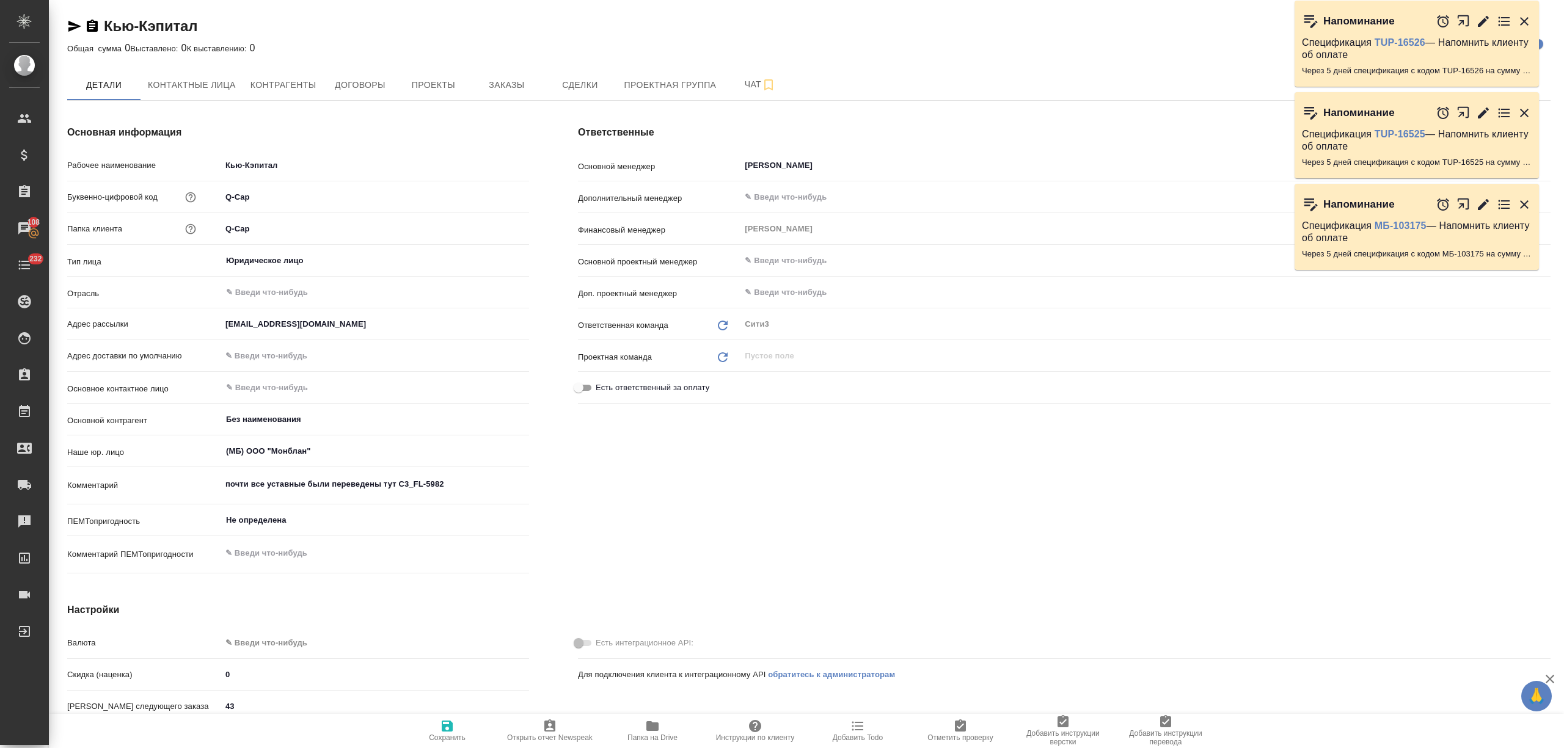
type textarea "x"
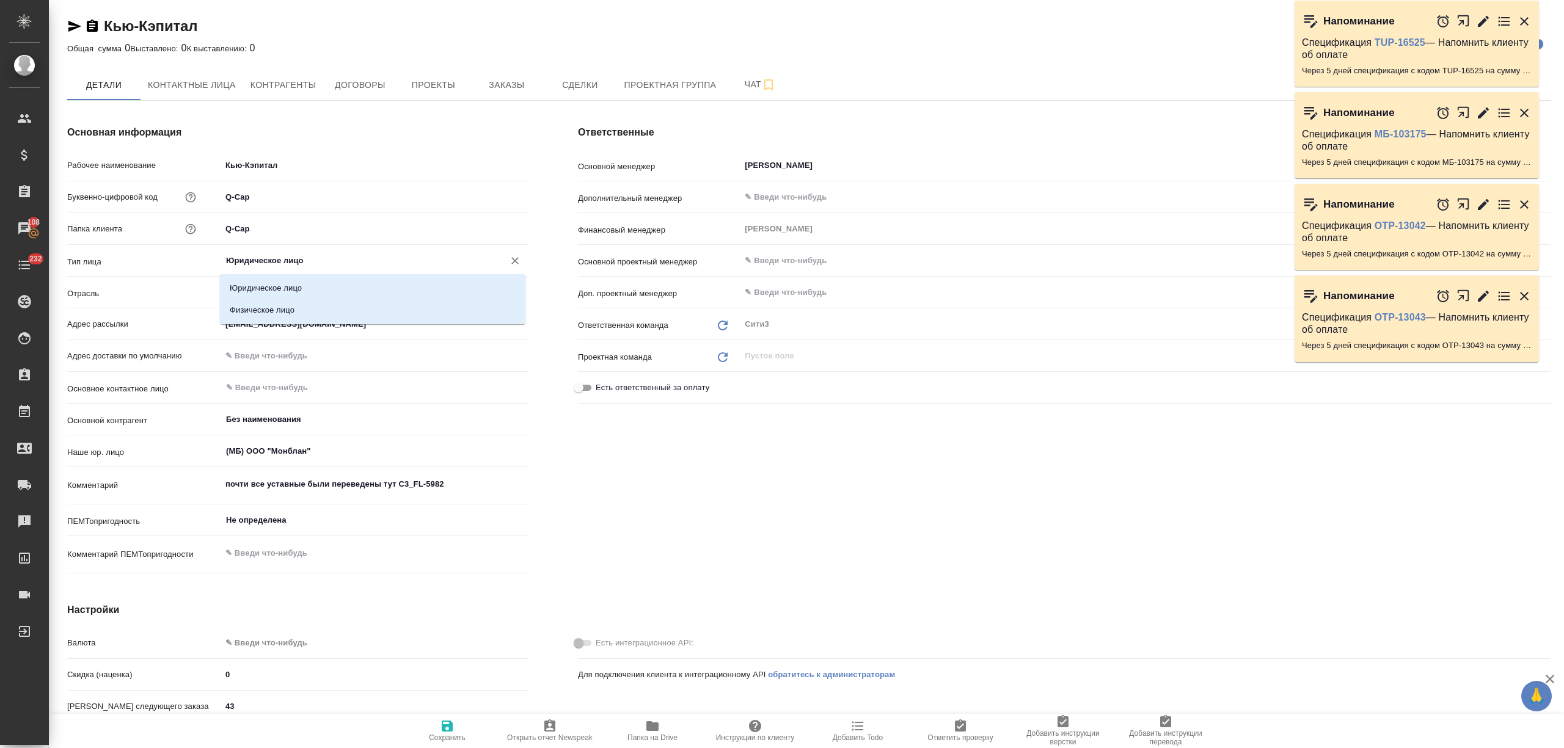
click at [248, 255] on input "Юридическое лицо" at bounding box center [355, 261] width 260 height 15
click at [260, 306] on li "Физическое лицо" at bounding box center [372, 310] width 305 height 22
type input "Физическое лицо"
type textarea "x"
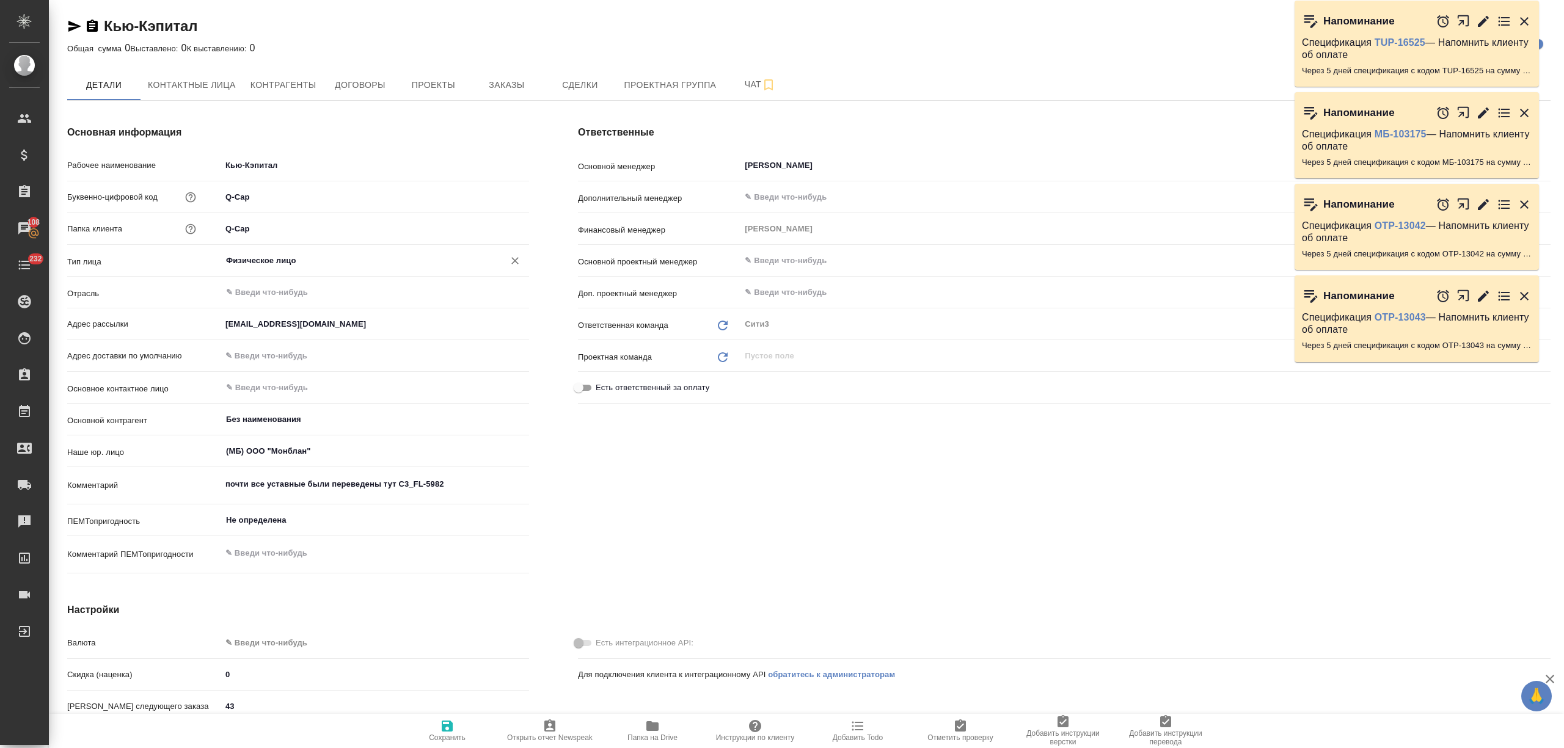
click at [453, 736] on span "Сохранить" at bounding box center [447, 738] width 37 height 9
type textarea "x"
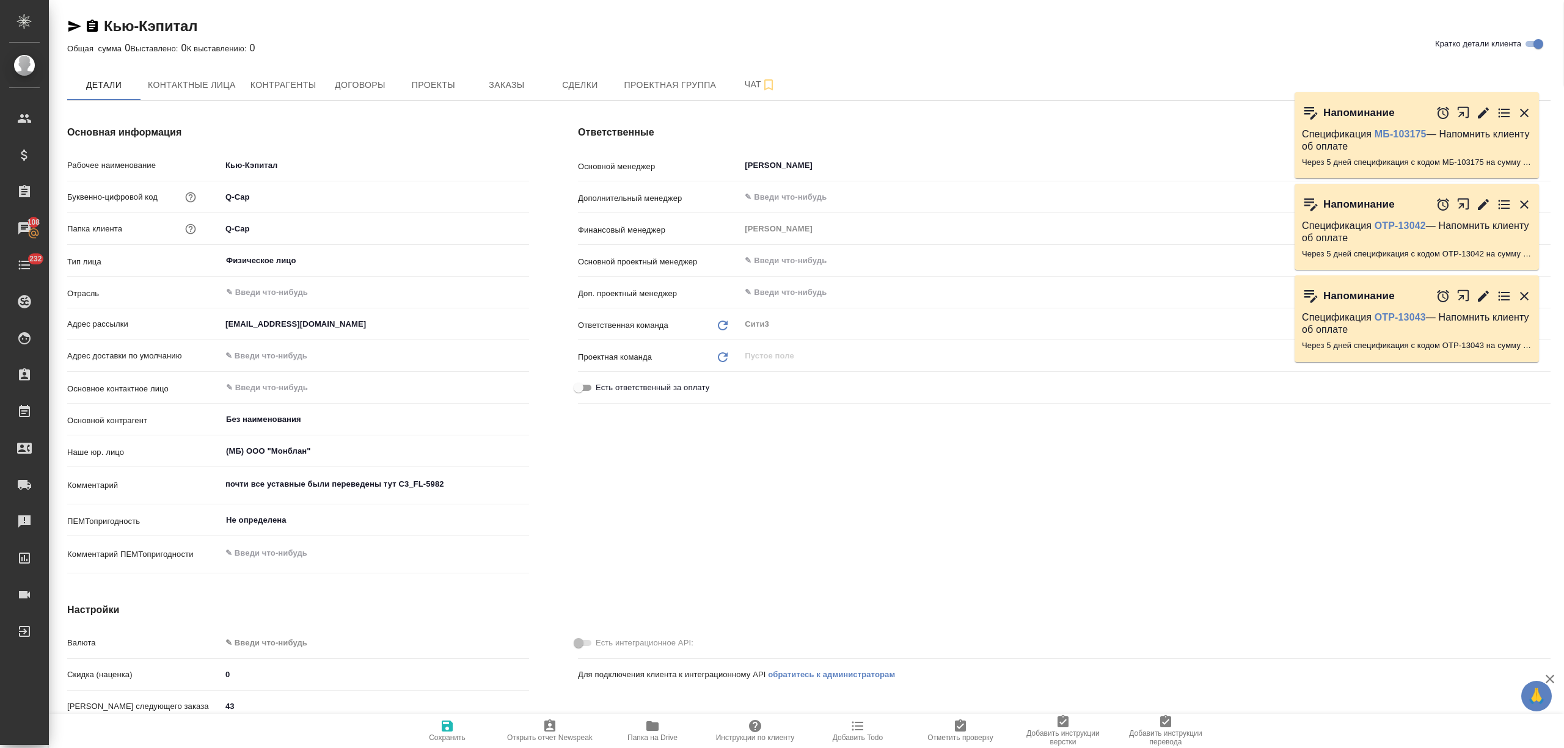
type textarea "x"
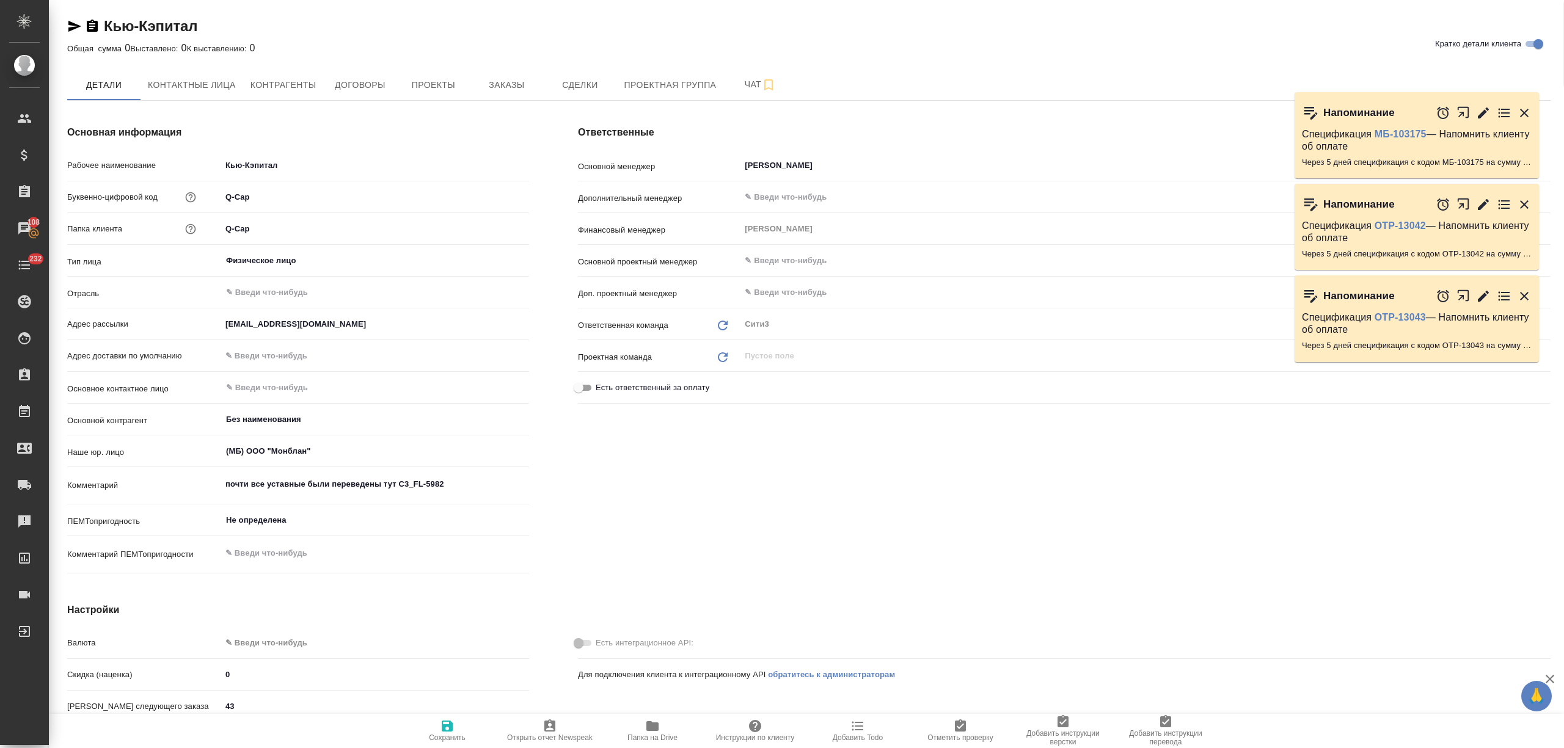
type textarea "x"
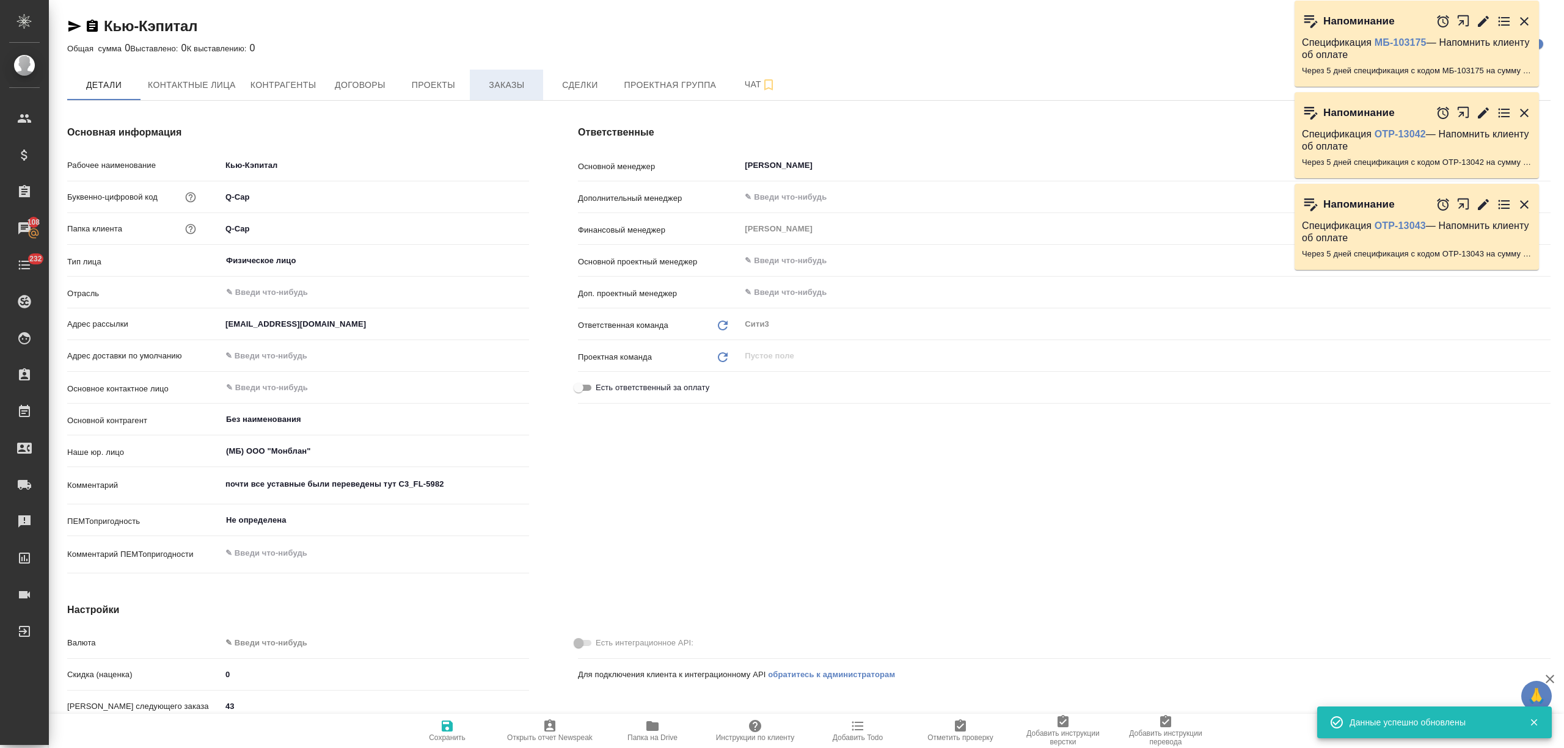
click at [519, 87] on span "Заказы" at bounding box center [506, 85] width 59 height 15
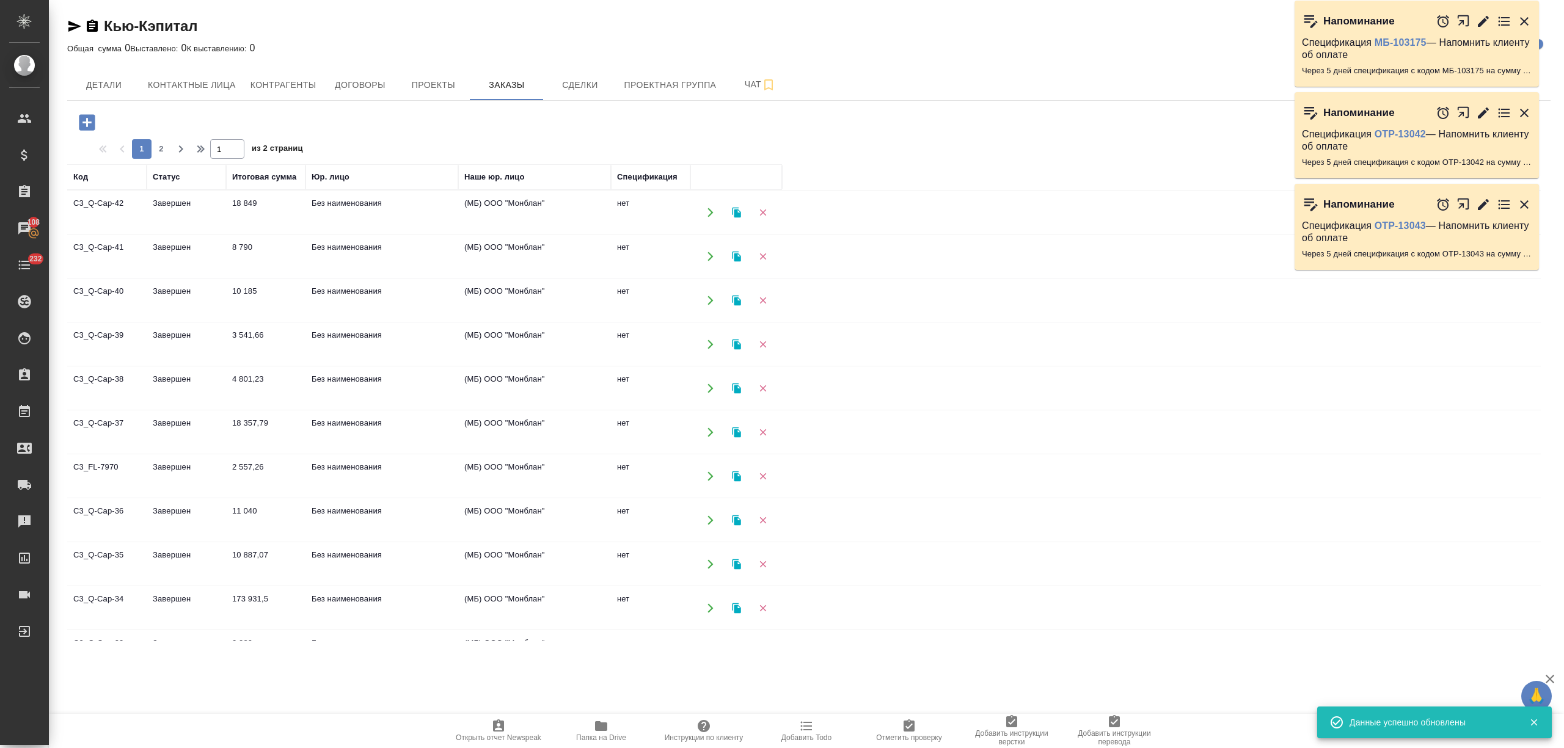
click at [91, 121] on icon "button" at bounding box center [87, 122] width 16 height 16
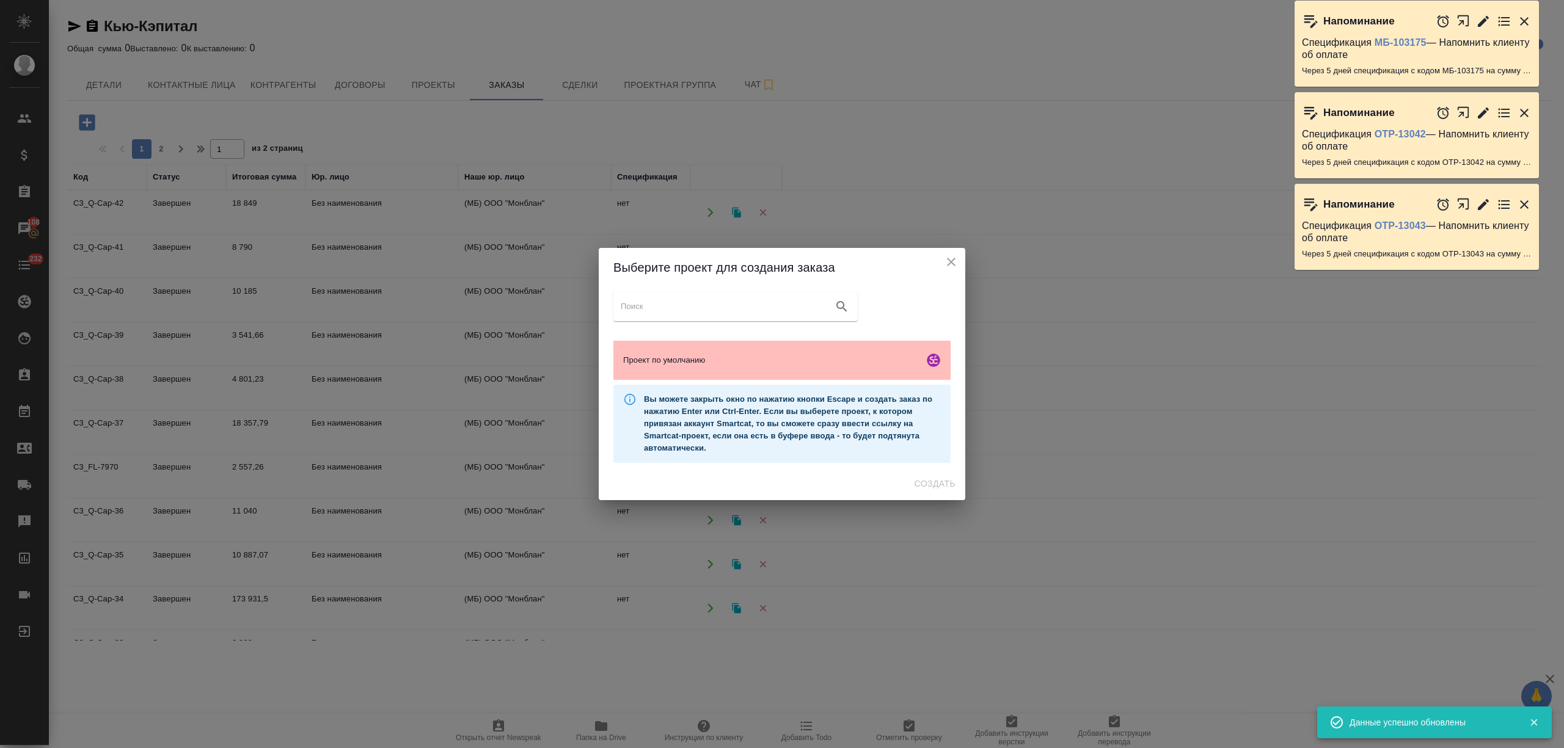
click at [718, 374] on div "Проект по умолчанию" at bounding box center [781, 360] width 337 height 39
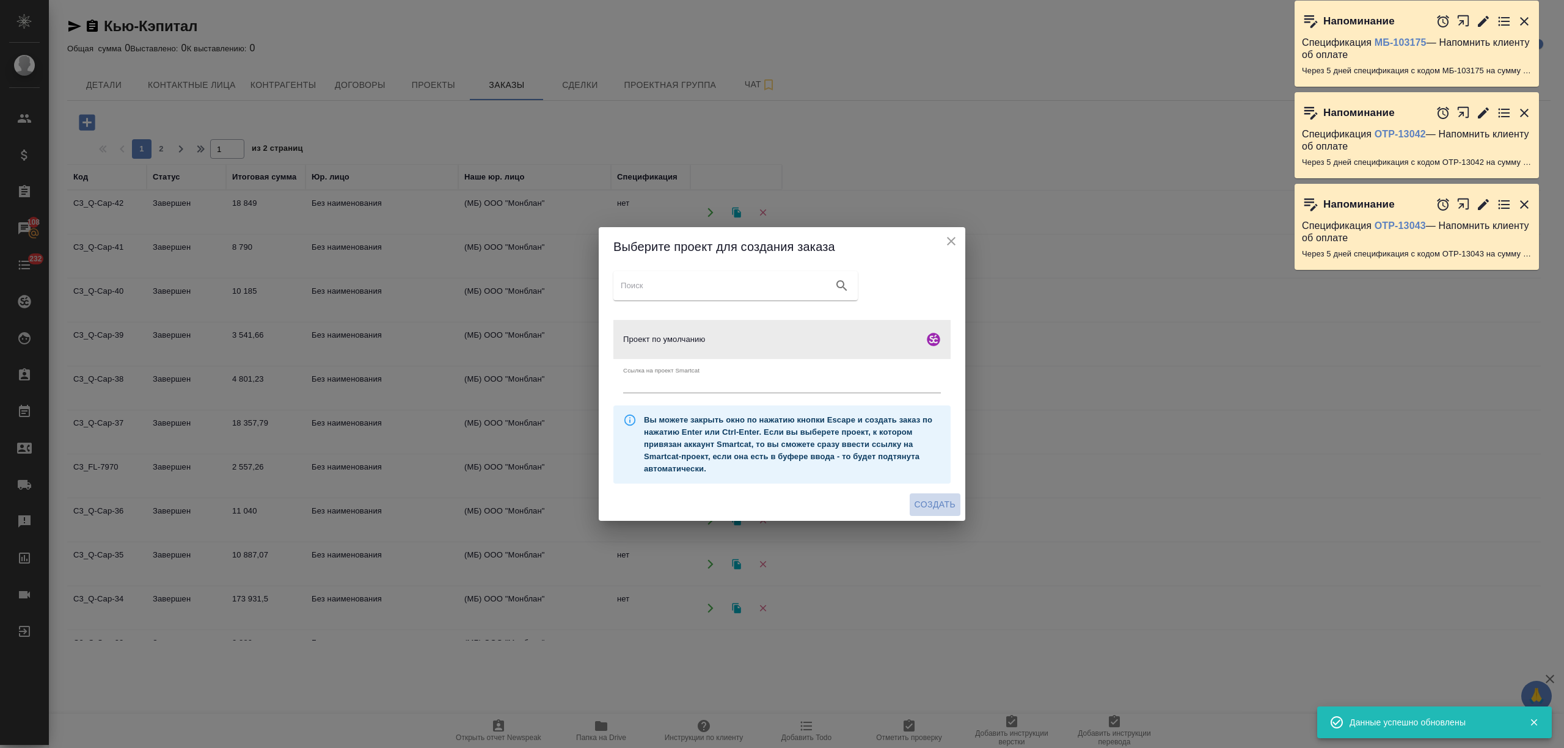
click at [939, 502] on span "Создать" at bounding box center [934, 504] width 41 height 15
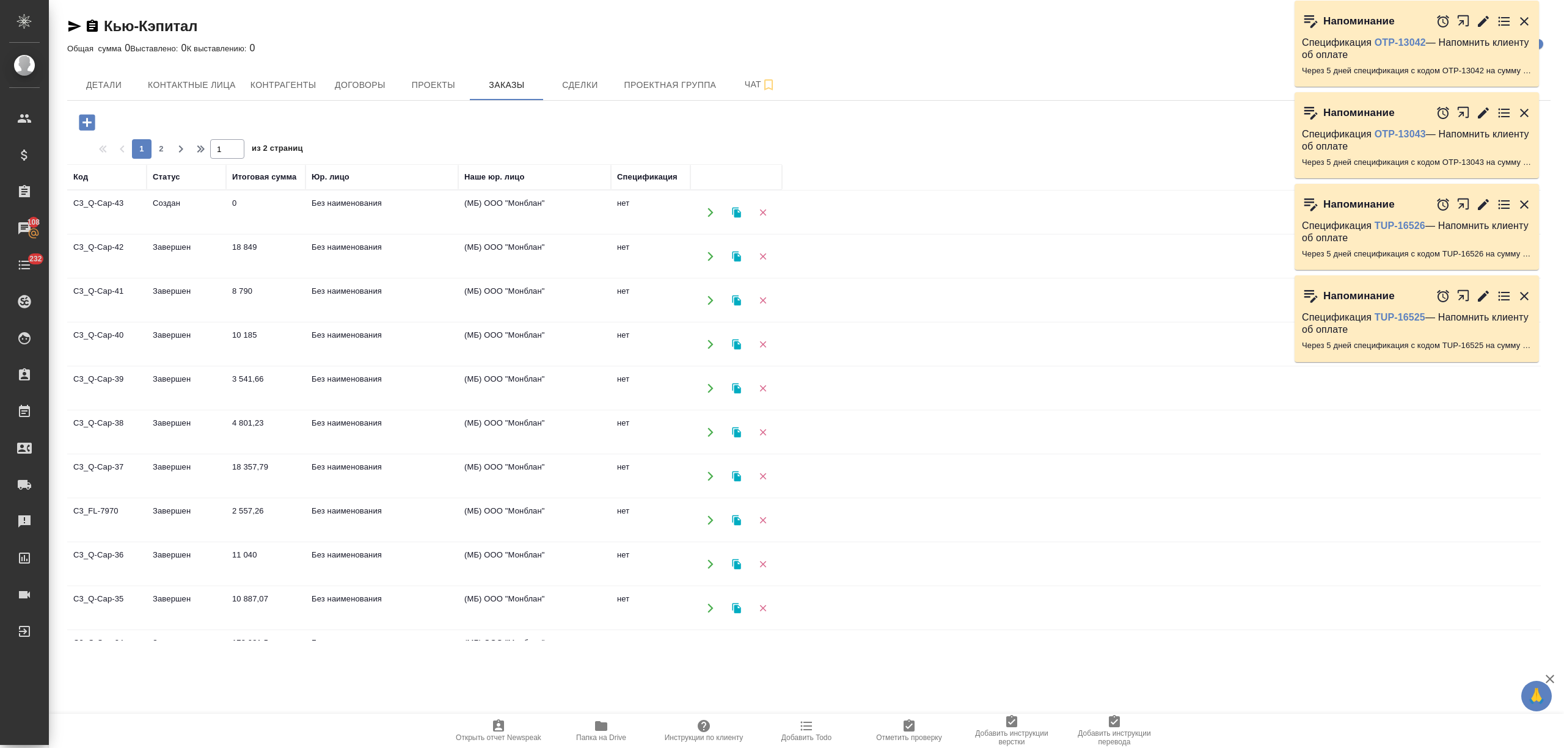
click at [72, 22] on icon "button" at bounding box center [74, 26] width 15 height 15
click at [111, 79] on span "Детали" at bounding box center [104, 85] width 59 height 15
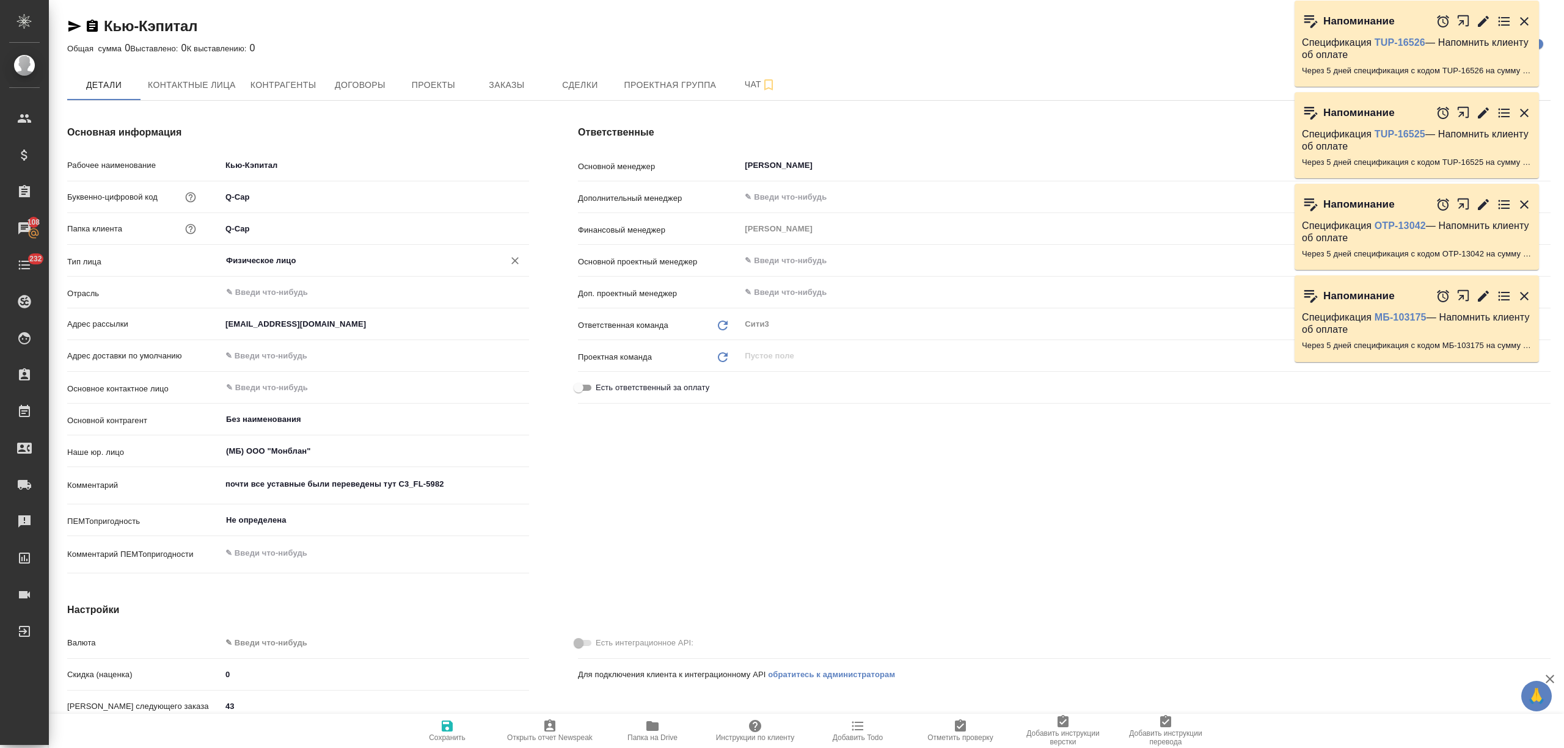
click at [255, 266] on input "Физическое лицо" at bounding box center [355, 261] width 260 height 15
type textarea "x"
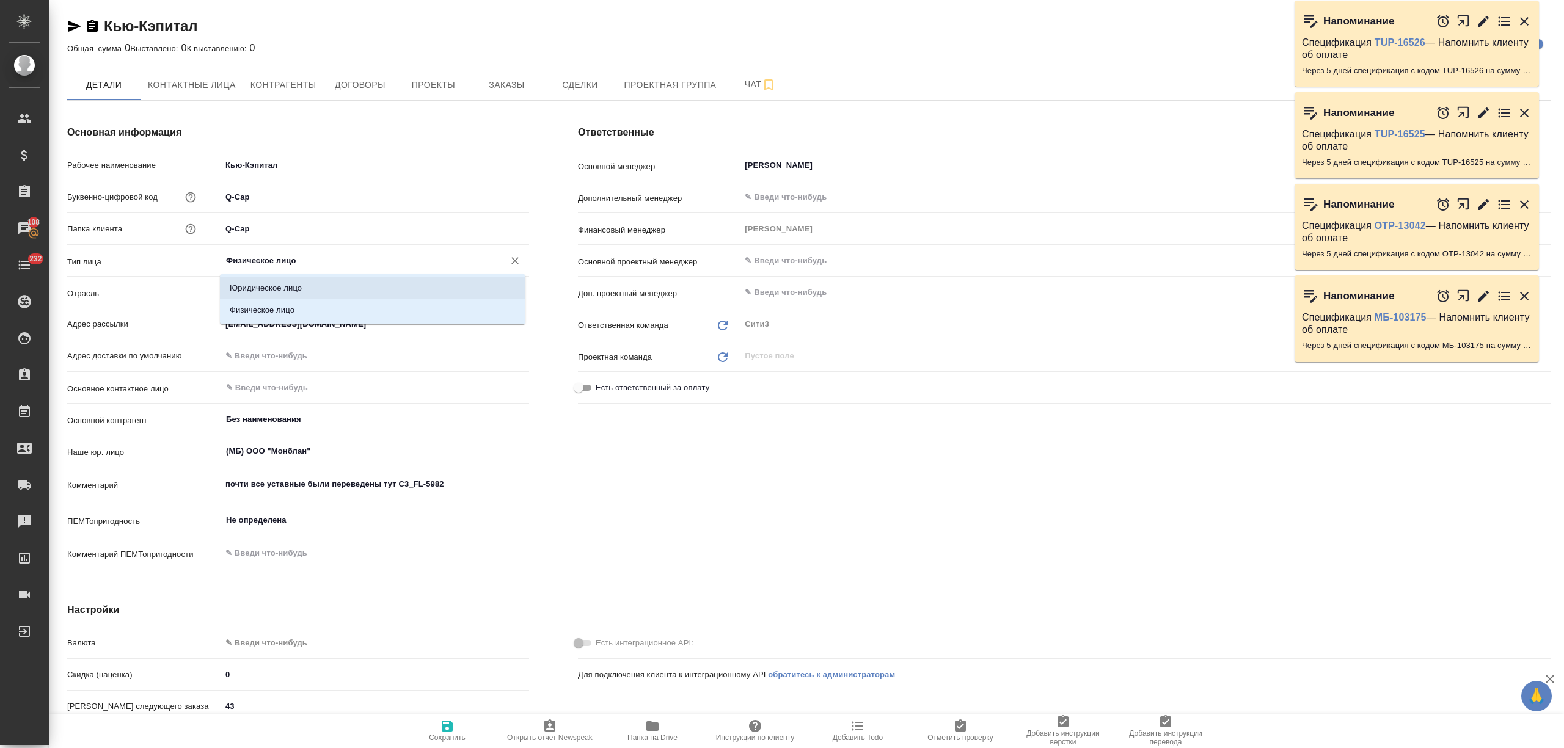
click at [261, 290] on li "Юридическое лицо" at bounding box center [372, 288] width 305 height 22
type input "Юридическое лицо"
type textarea "x"
click at [426, 734] on span "Сохранить" at bounding box center [447, 730] width 88 height 23
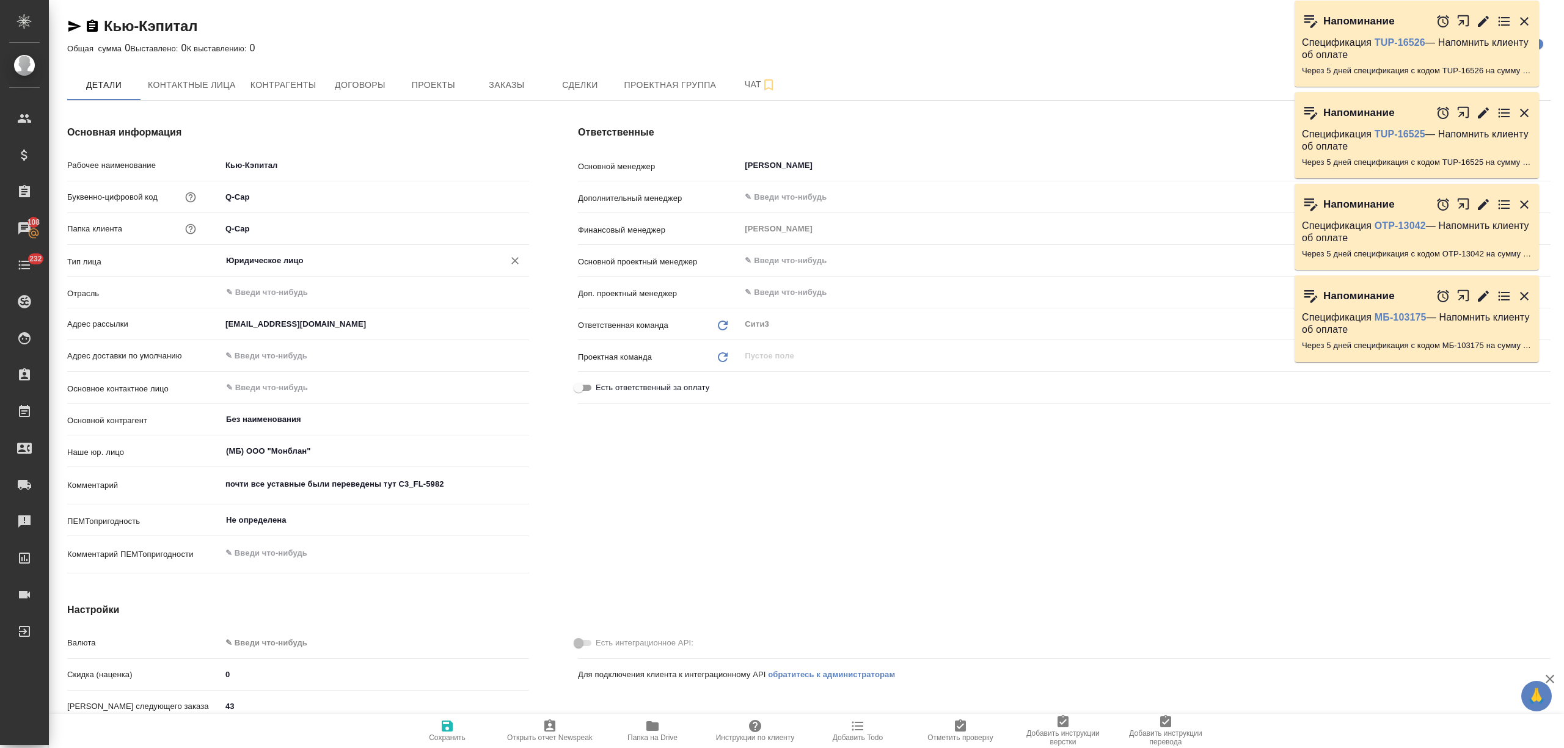
type textarea "x"
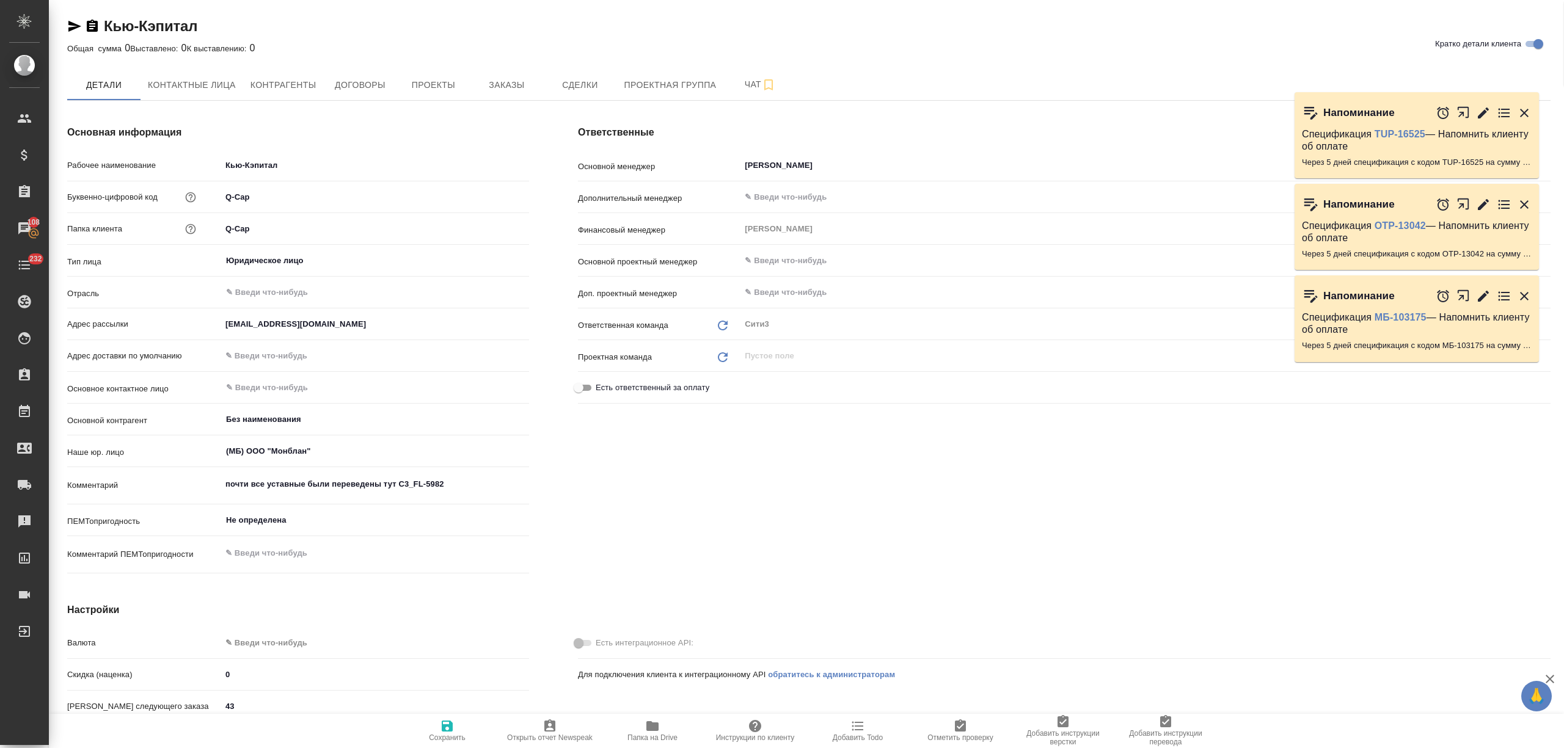
type textarea "x"
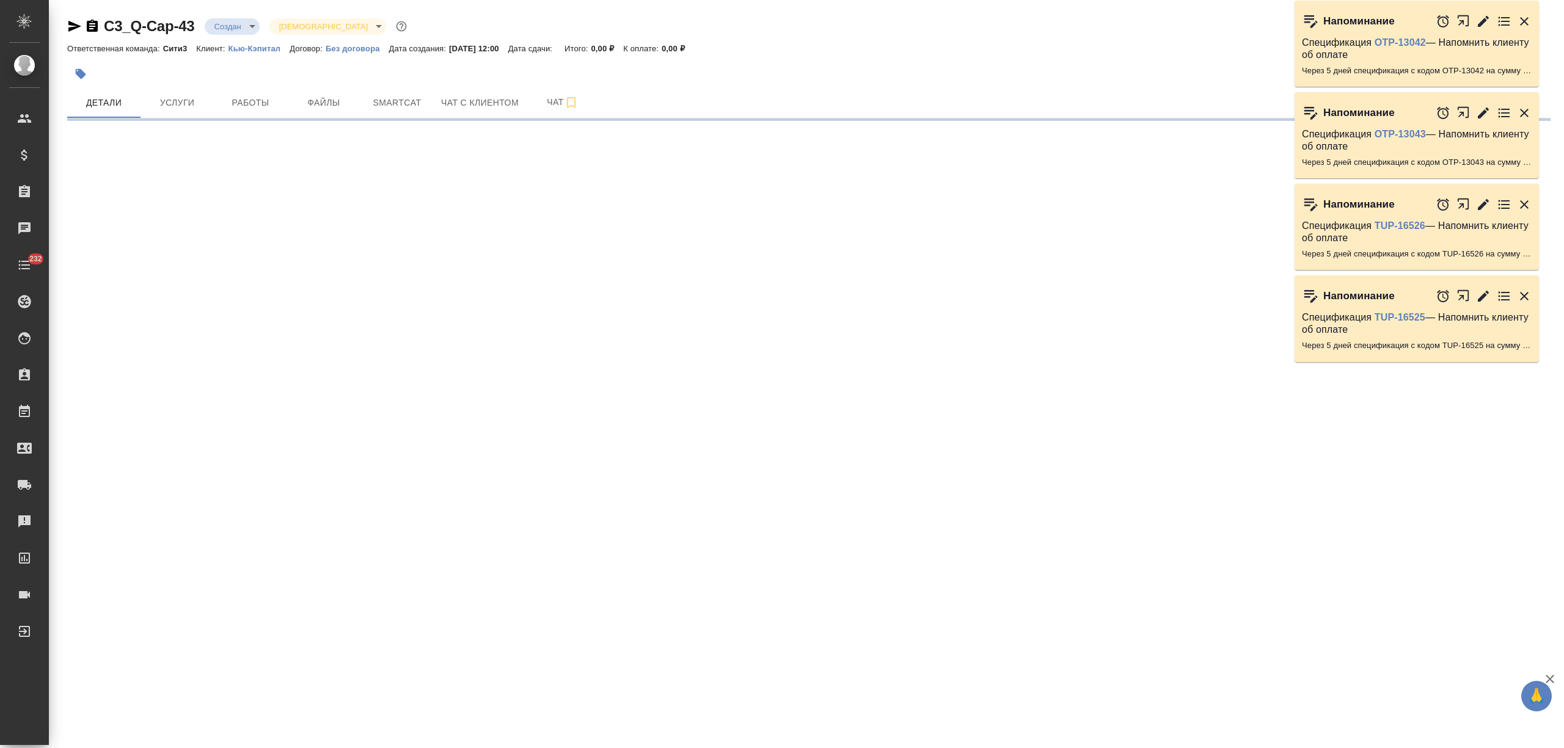
select select "RU"
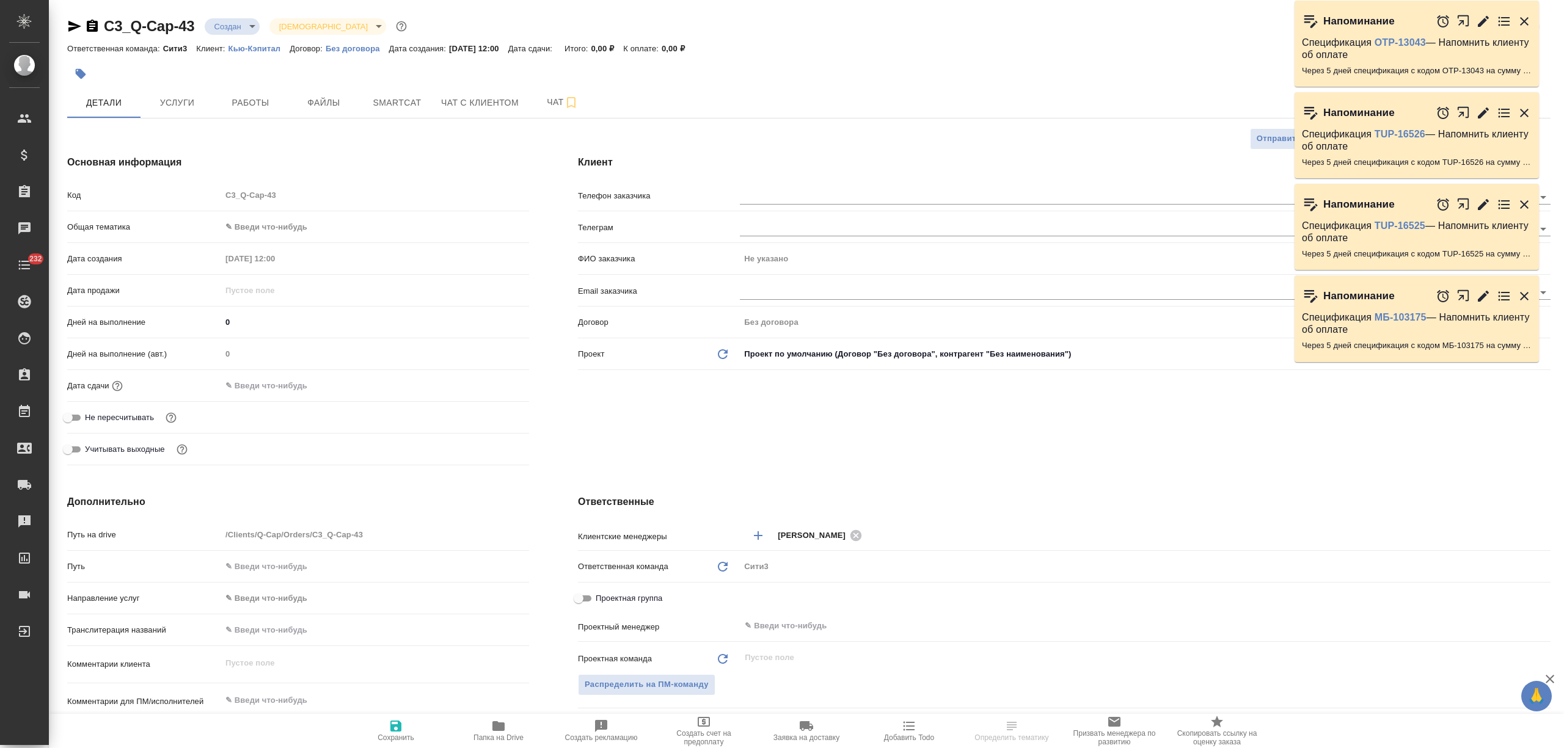
type textarea "x"
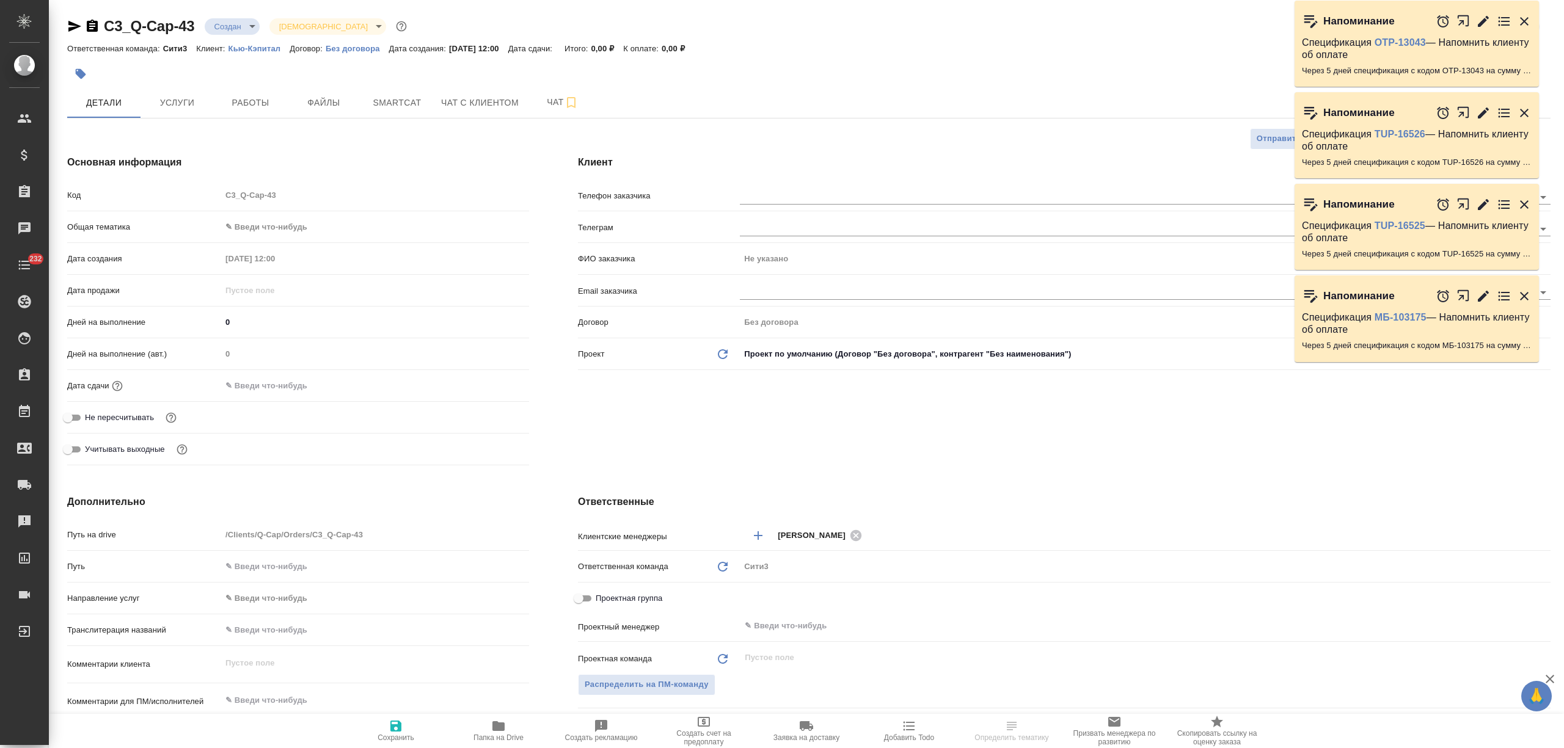
type textarea "x"
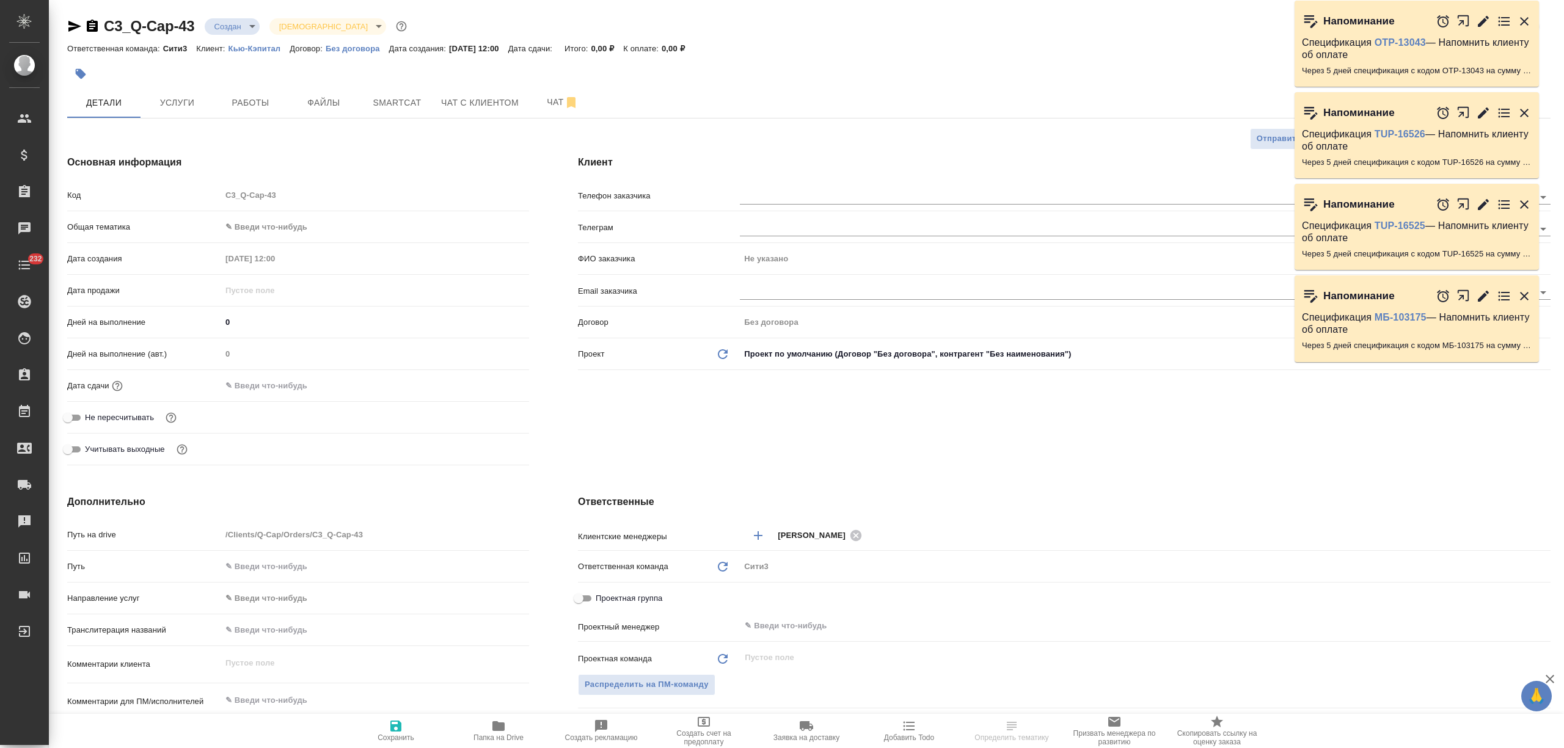
type textarea "x"
select select "RU"
type textarea "x"
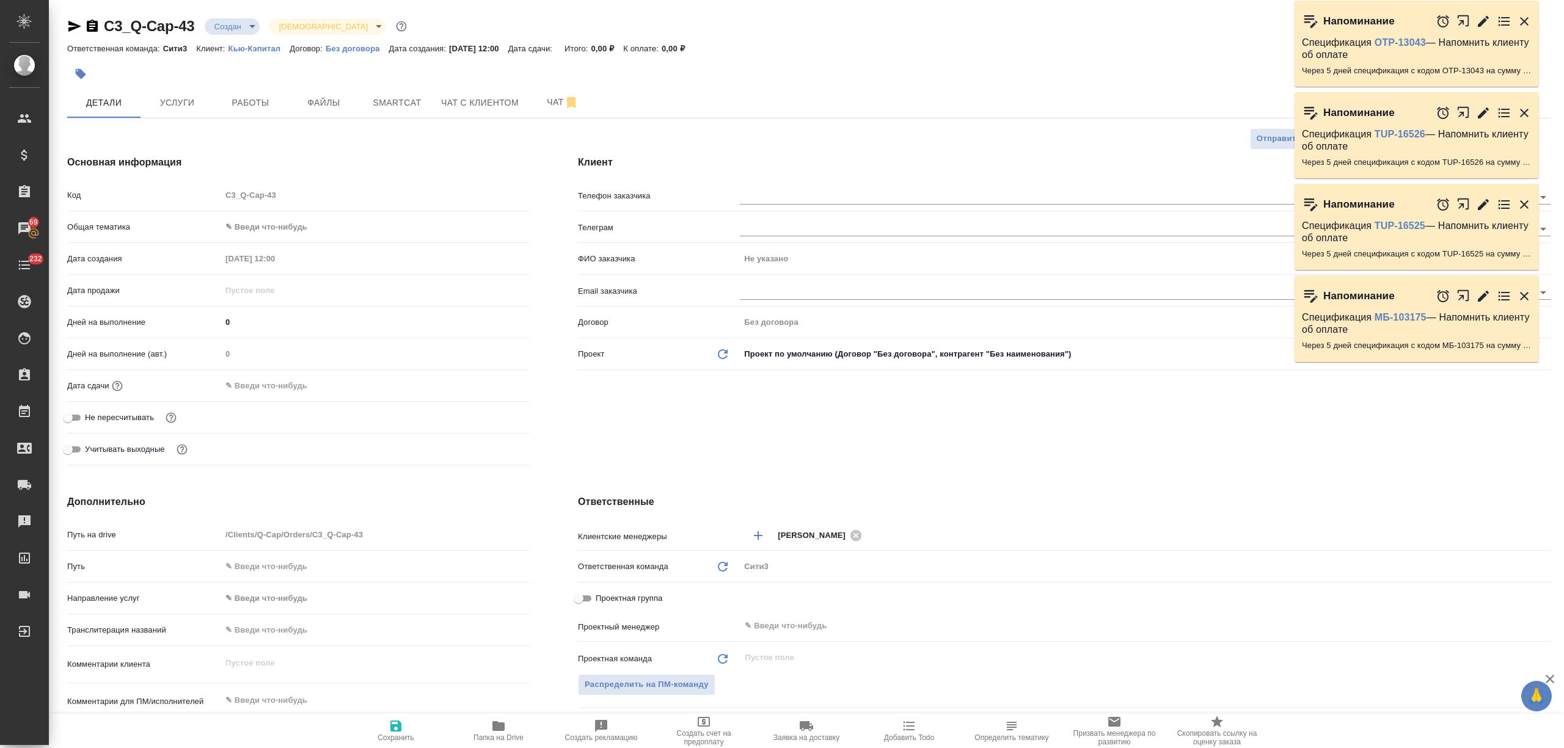
type textarea "x"
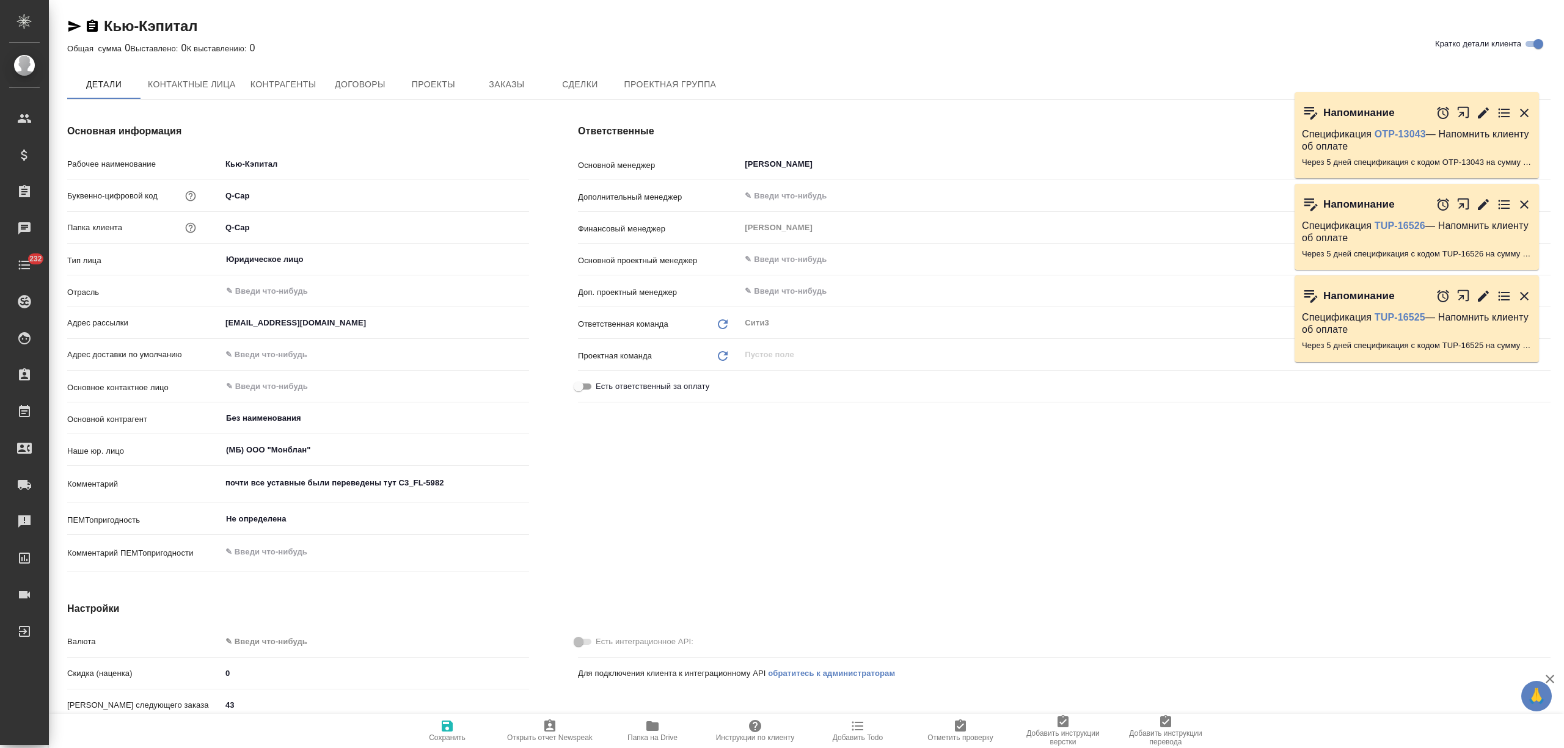
type textarea "x"
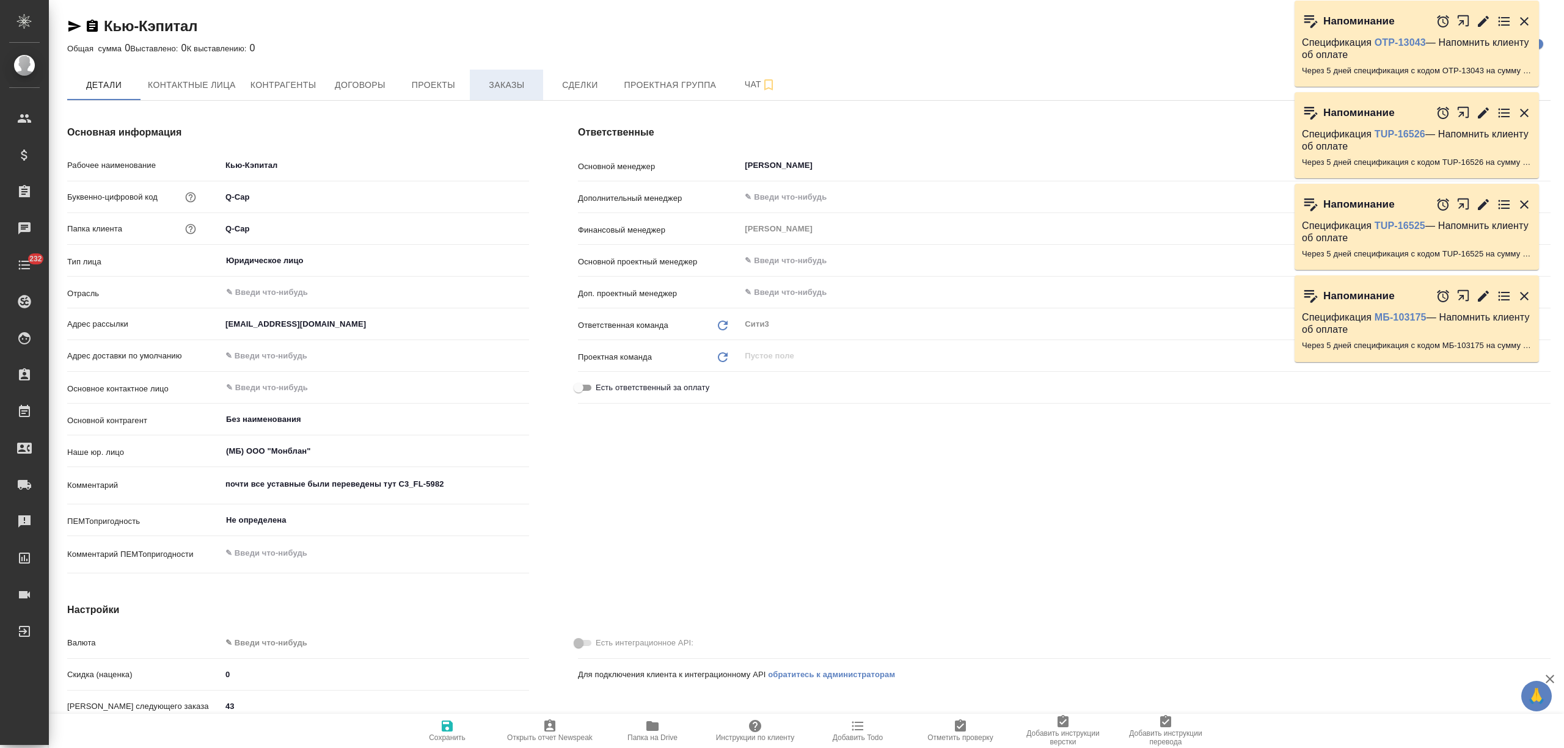
click at [494, 97] on button "Заказы" at bounding box center [506, 85] width 73 height 31
type textarea "x"
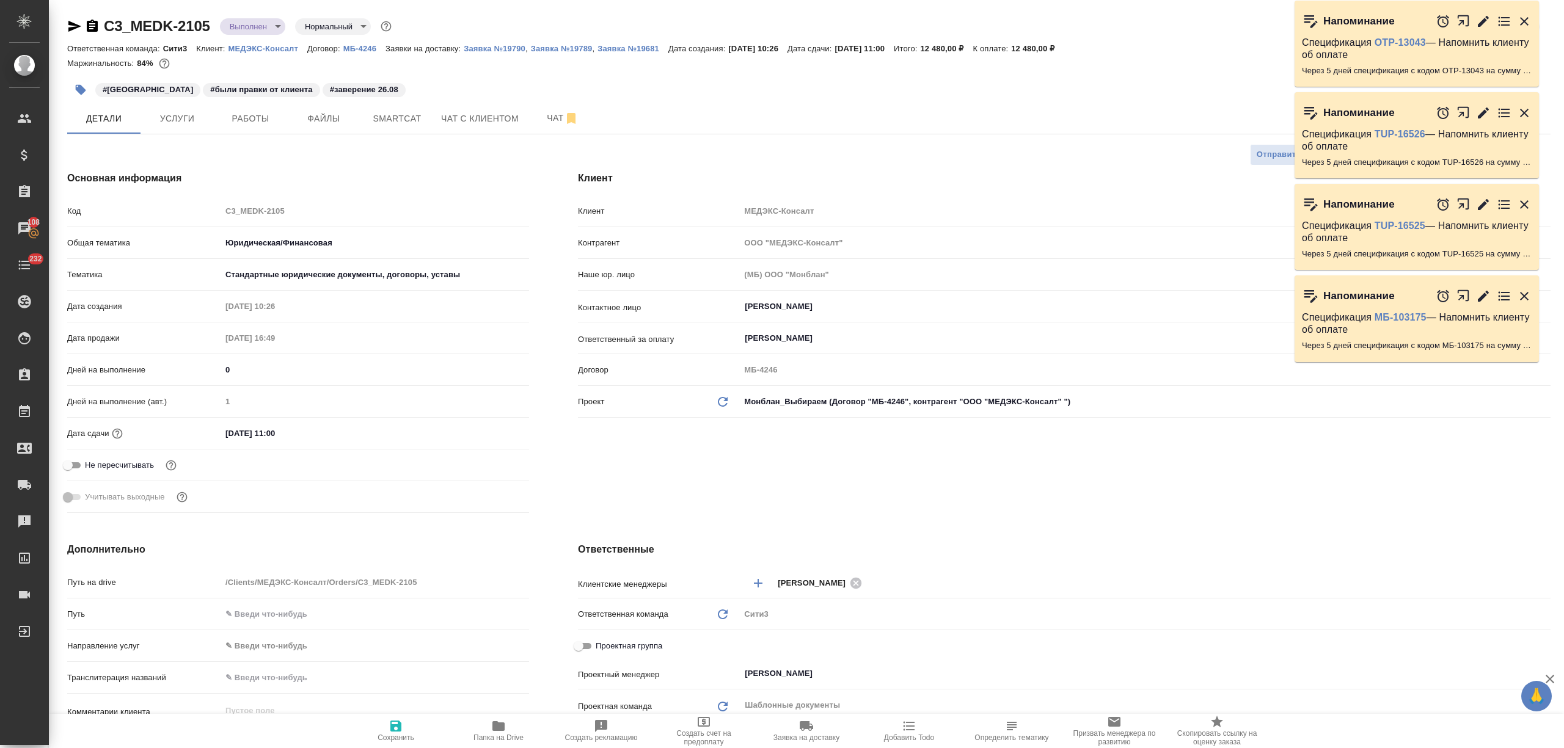
select select "RU"
click at [191, 112] on span "Услуги" at bounding box center [177, 118] width 59 height 15
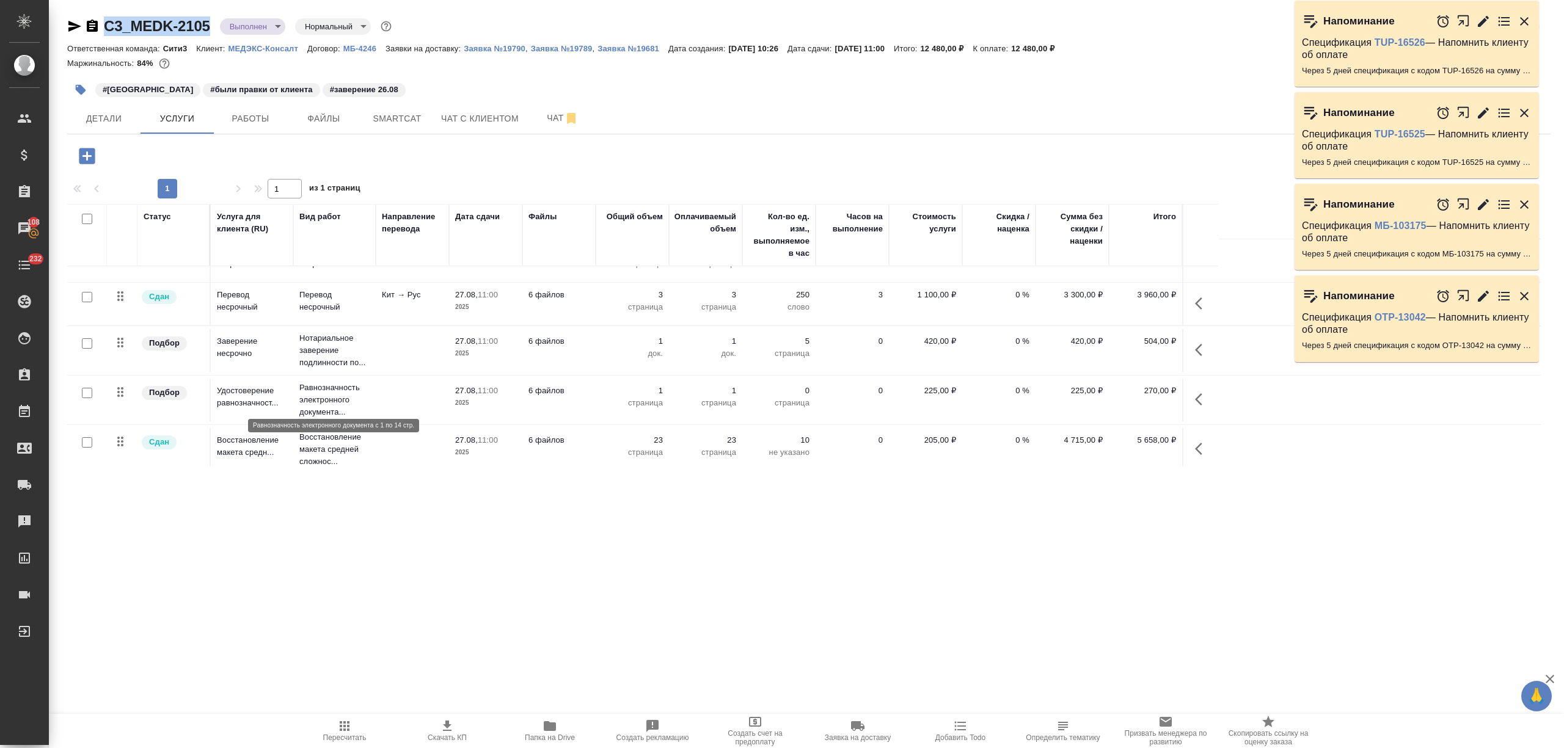
scroll to position [37, 0]
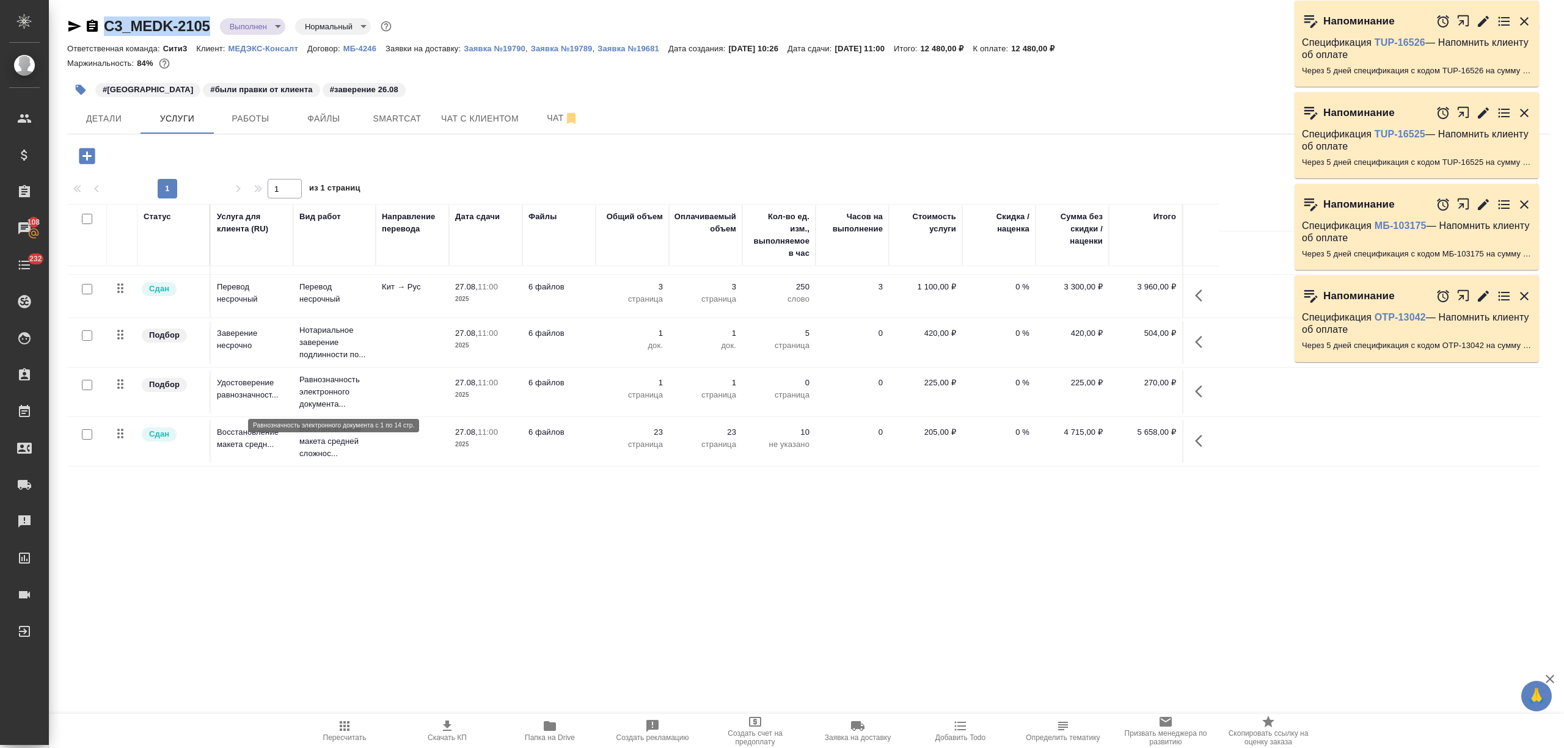
click at [326, 400] on p "Равнозначность электронного документа..." at bounding box center [334, 392] width 70 height 37
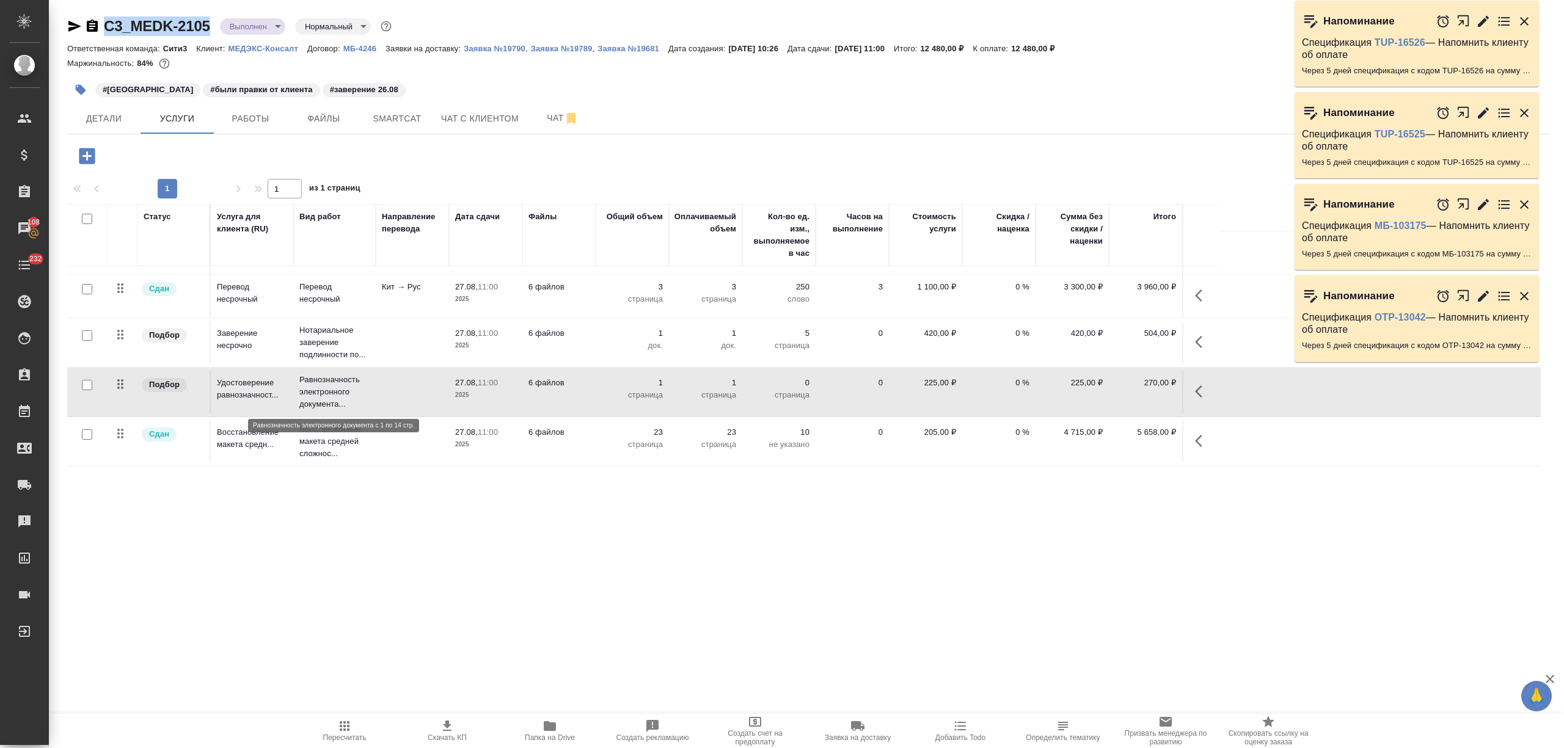
click at [326, 400] on p "Равнозначность электронного документа..." at bounding box center [334, 392] width 70 height 37
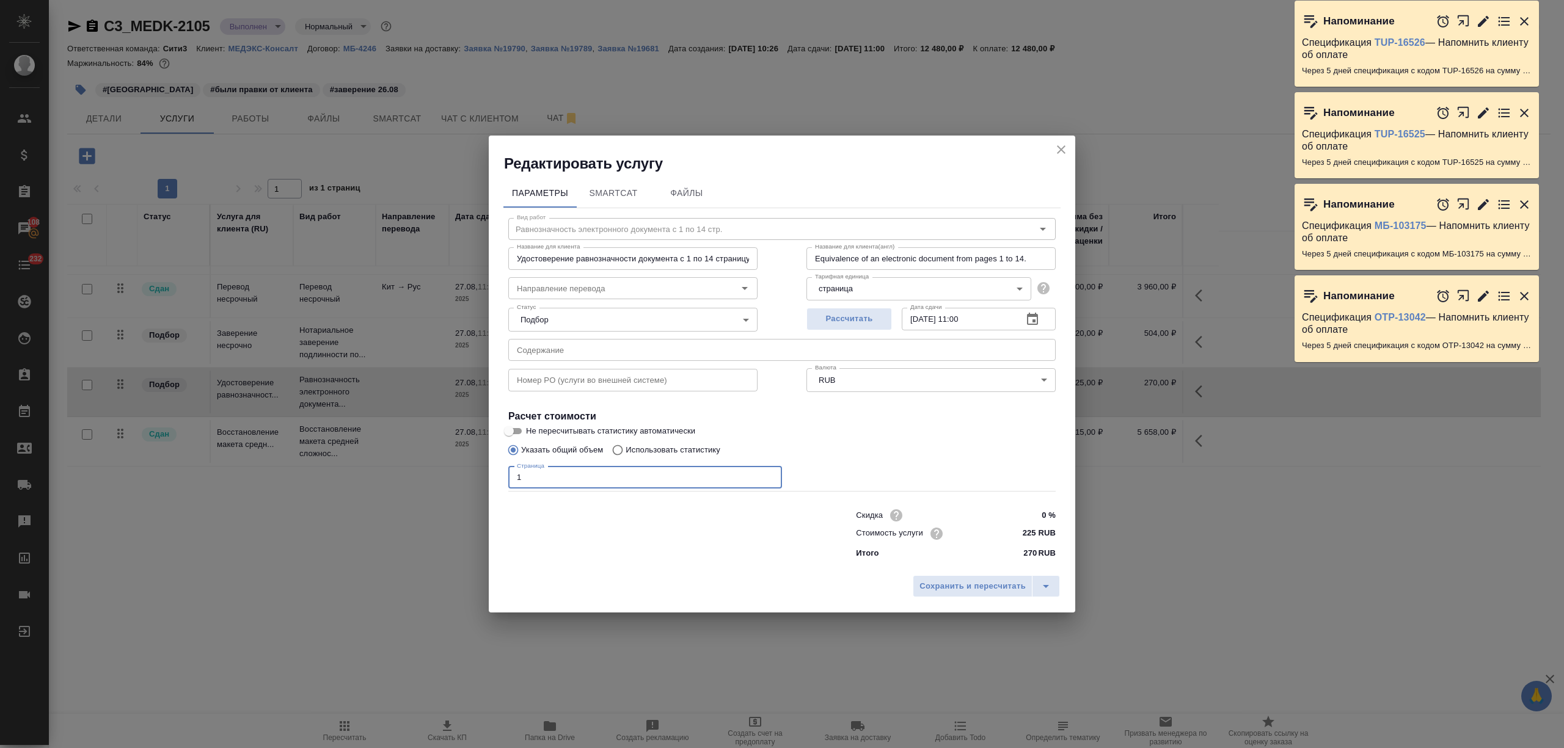
drag, startPoint x: 566, startPoint y: 480, endPoint x: 425, endPoint y: 474, distance: 140.6
click at [425, 474] on div "Редактировать услугу Параметры SmartCat Файлы Вид работ Равнозначность электрон…" at bounding box center [782, 374] width 1564 height 748
type input "14"
click at [977, 580] on span "Сохранить и пересчитать" at bounding box center [972, 587] width 106 height 14
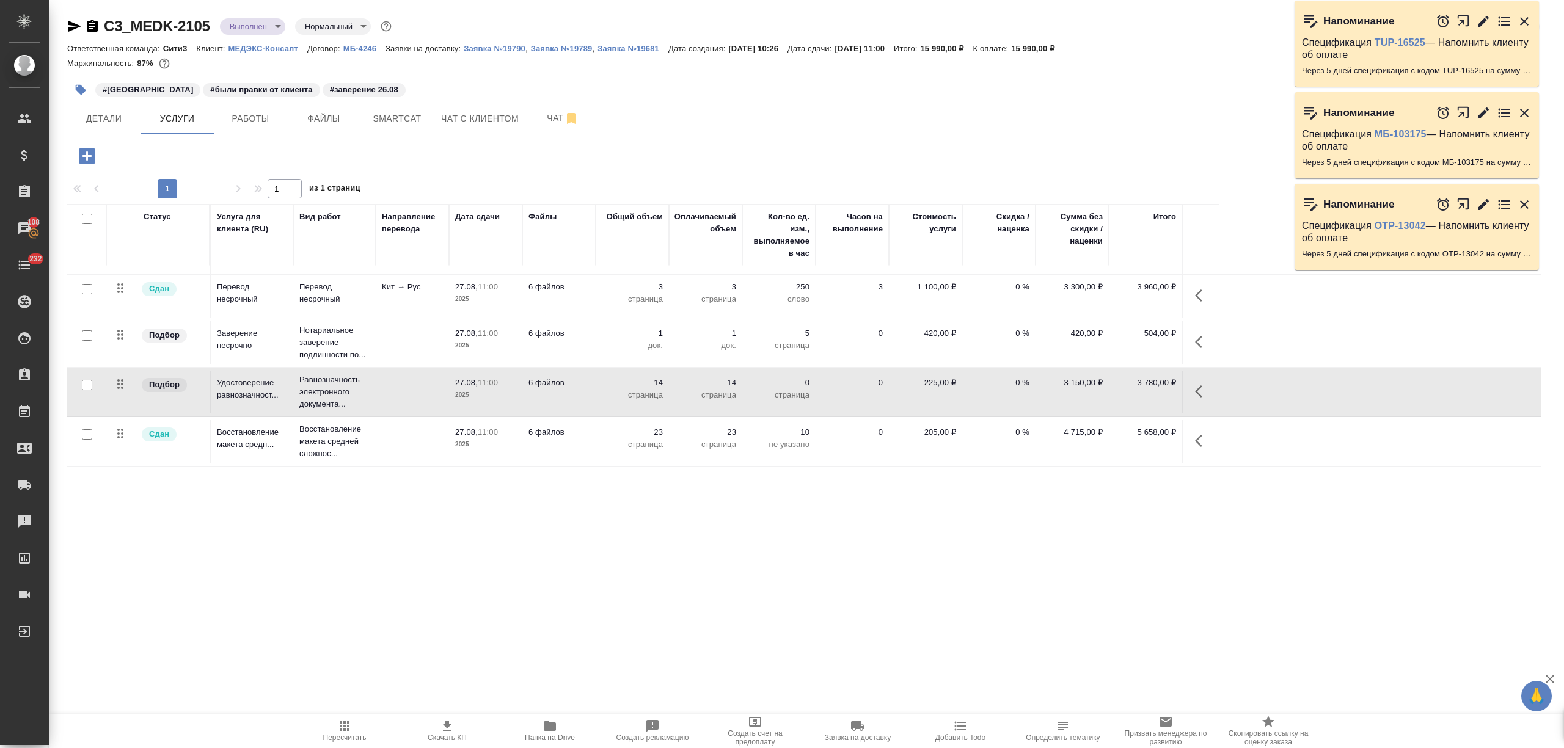
click at [84, 156] on icon "button" at bounding box center [86, 155] width 21 height 21
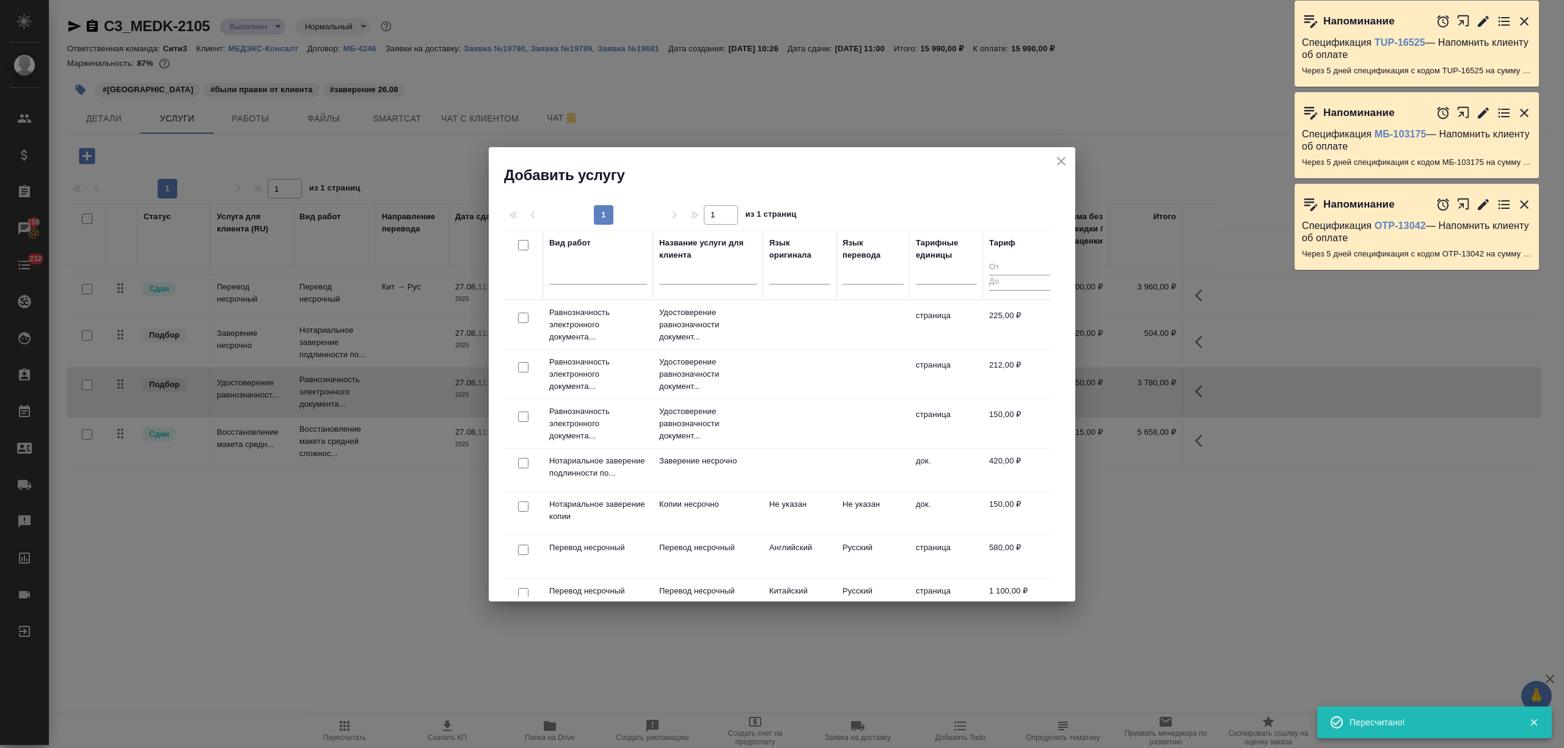
click at [911, 365] on td "страница" at bounding box center [946, 374] width 73 height 43
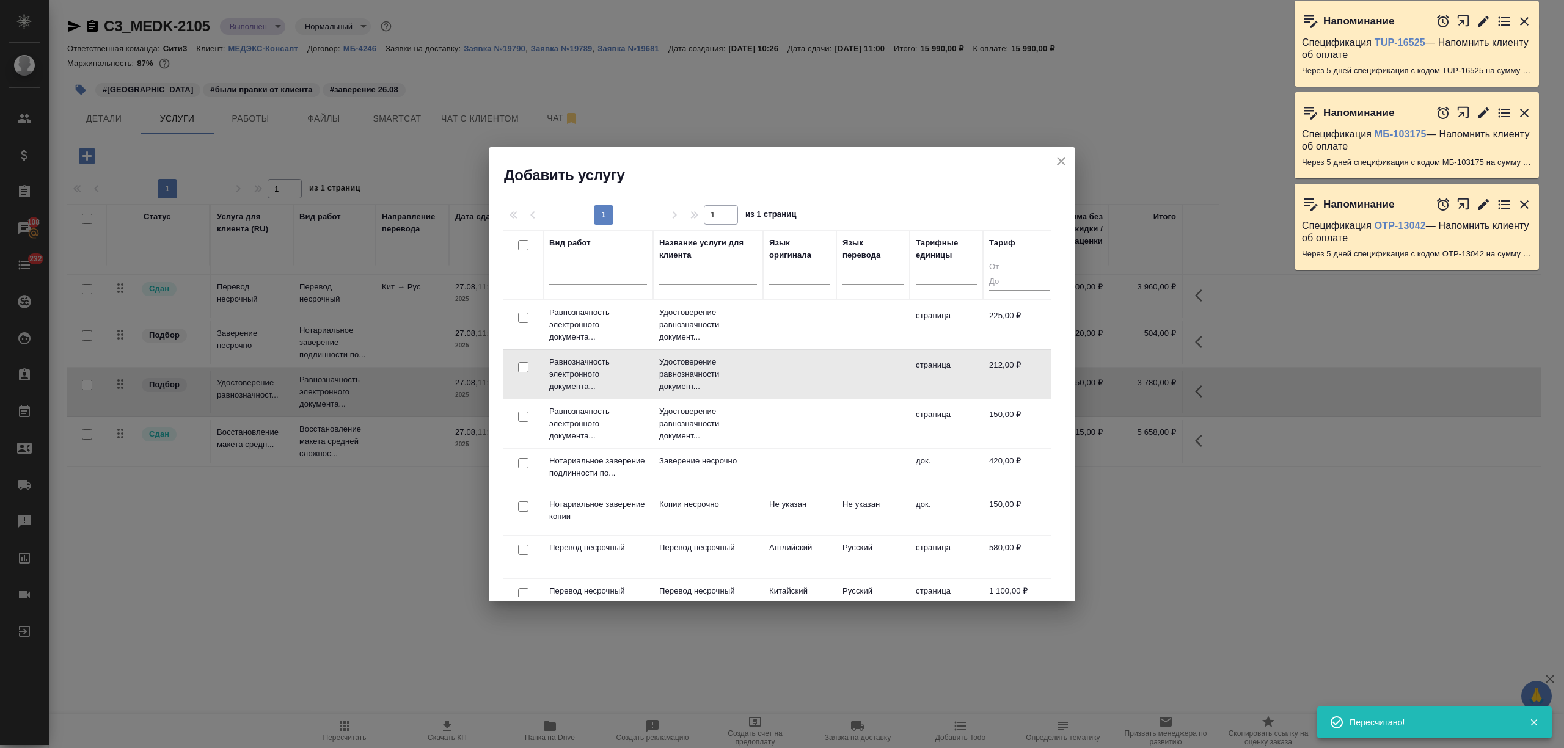
click at [911, 365] on td "страница" at bounding box center [946, 374] width 73 height 43
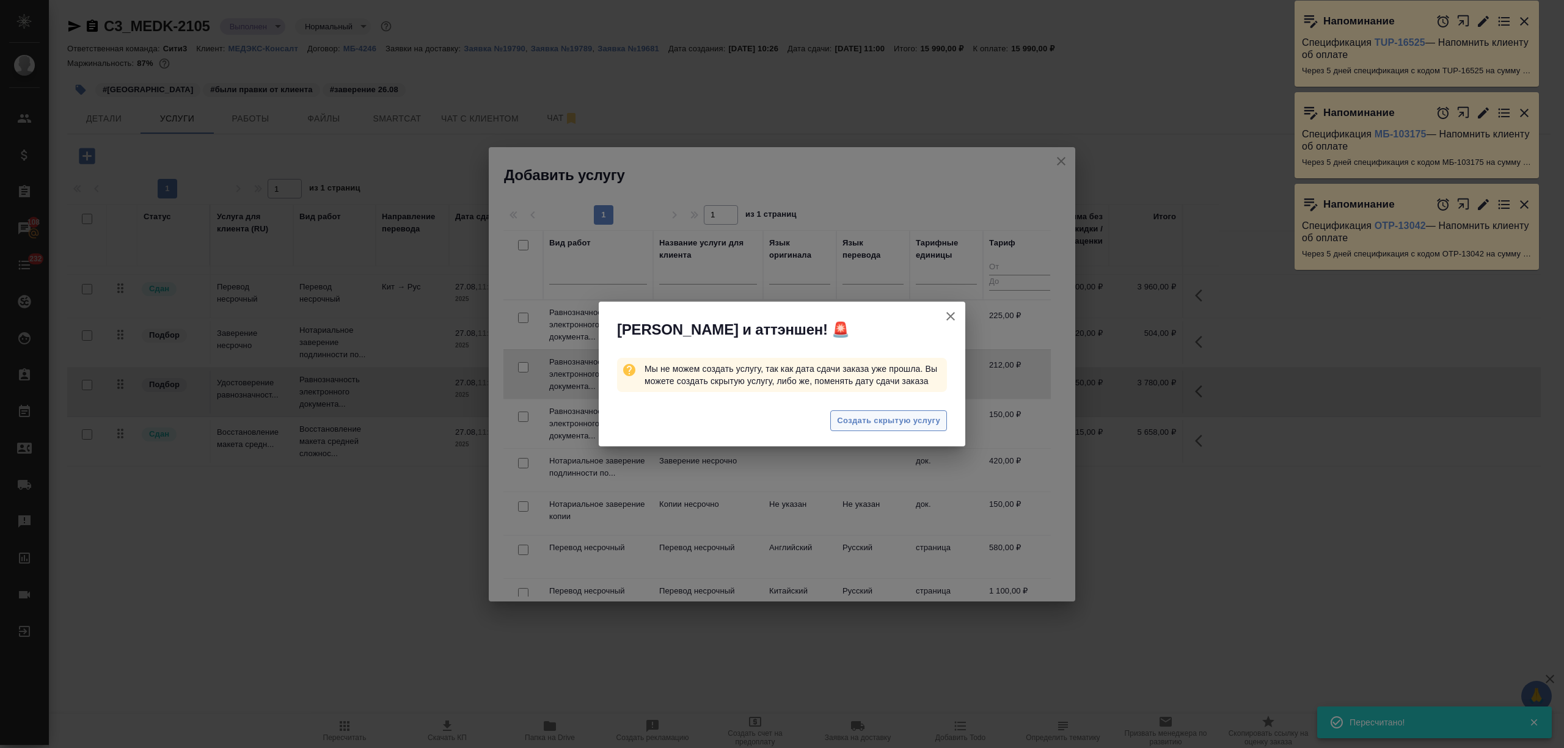
click at [902, 425] on span "Создать скрытую услугу" at bounding box center [888, 421] width 103 height 14
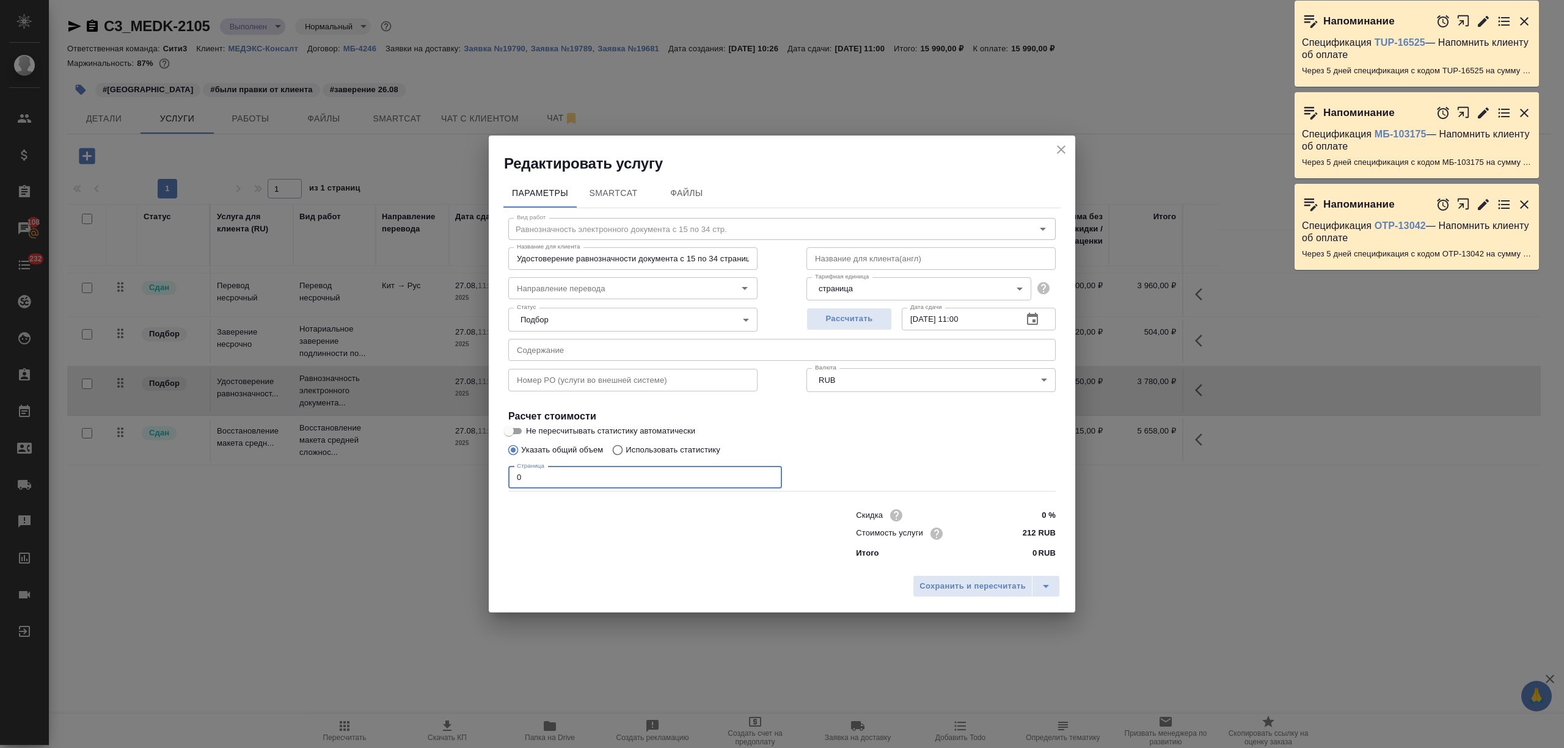
drag, startPoint x: 538, startPoint y: 479, endPoint x: 484, endPoint y: 476, distance: 54.4
click at [484, 476] on div "Редактировать услугу Параметры SmartCat Файлы Вид работ Равнозначность электрон…" at bounding box center [782, 374] width 1564 height 748
type input "2"
click at [999, 590] on span "Сохранить и пересчитать" at bounding box center [972, 587] width 106 height 14
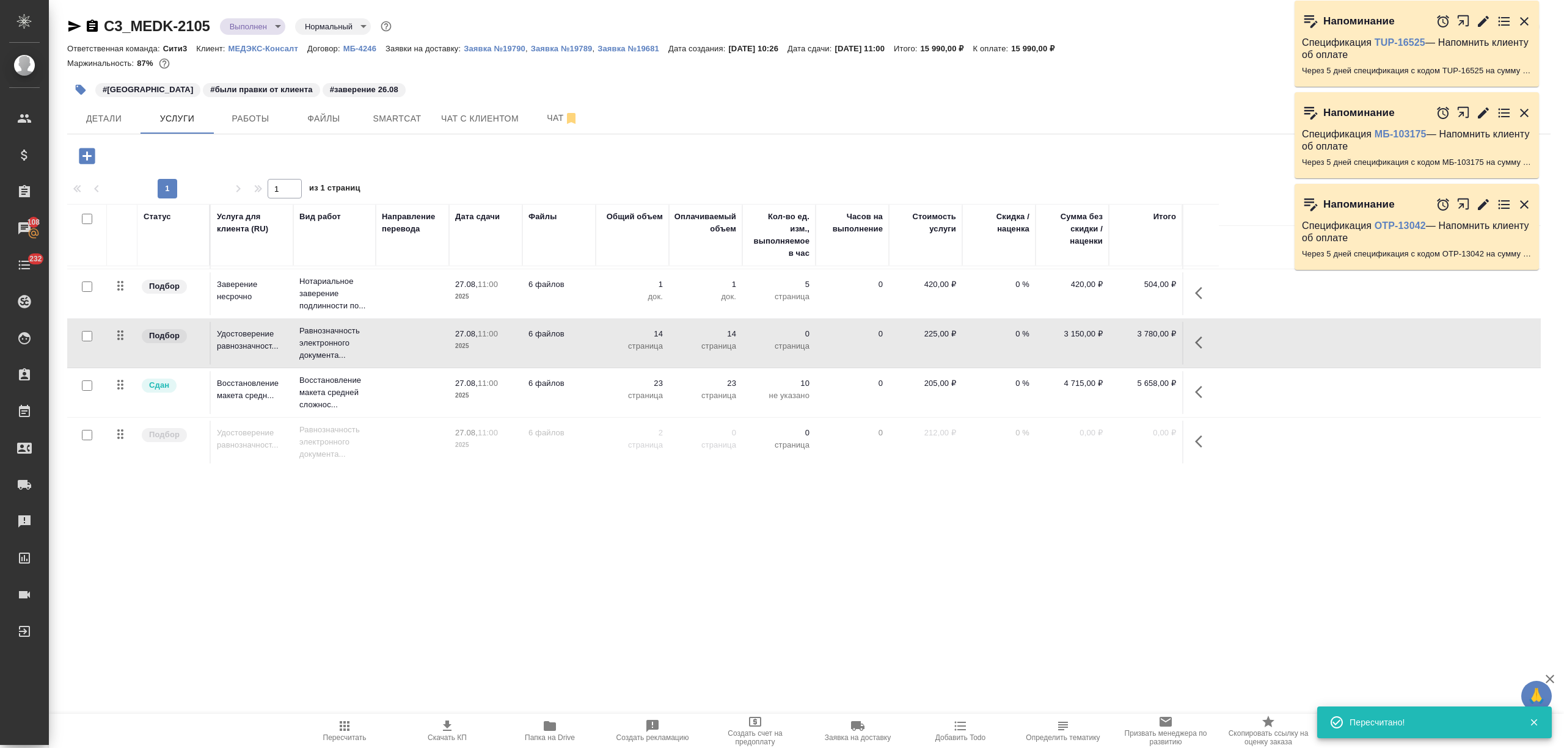
scroll to position [86, 0]
click at [1200, 443] on icon "button" at bounding box center [1202, 441] width 15 height 15
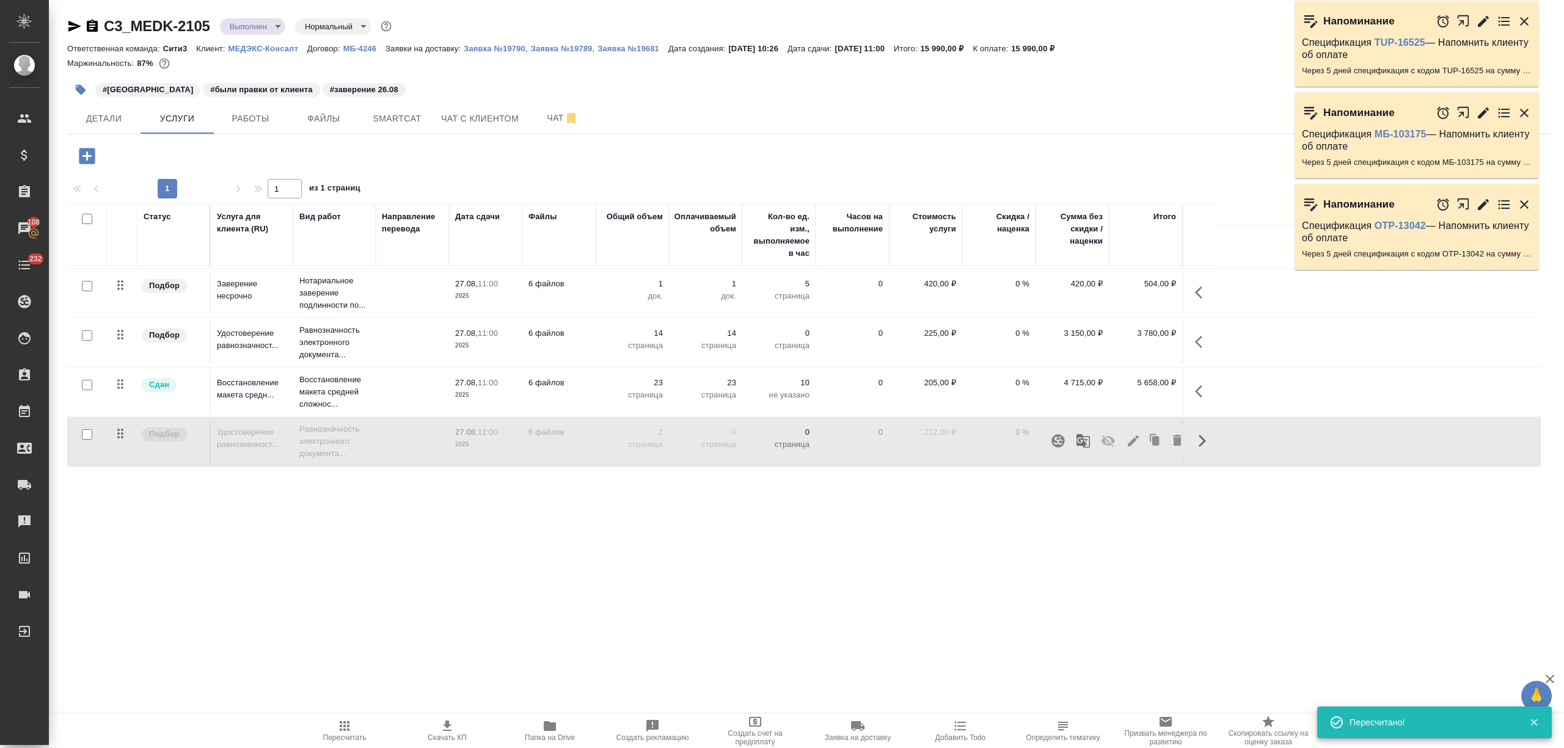
click at [1109, 443] on icon "button" at bounding box center [1107, 442] width 13 height 12
click at [338, 731] on icon "button" at bounding box center [344, 726] width 15 height 15
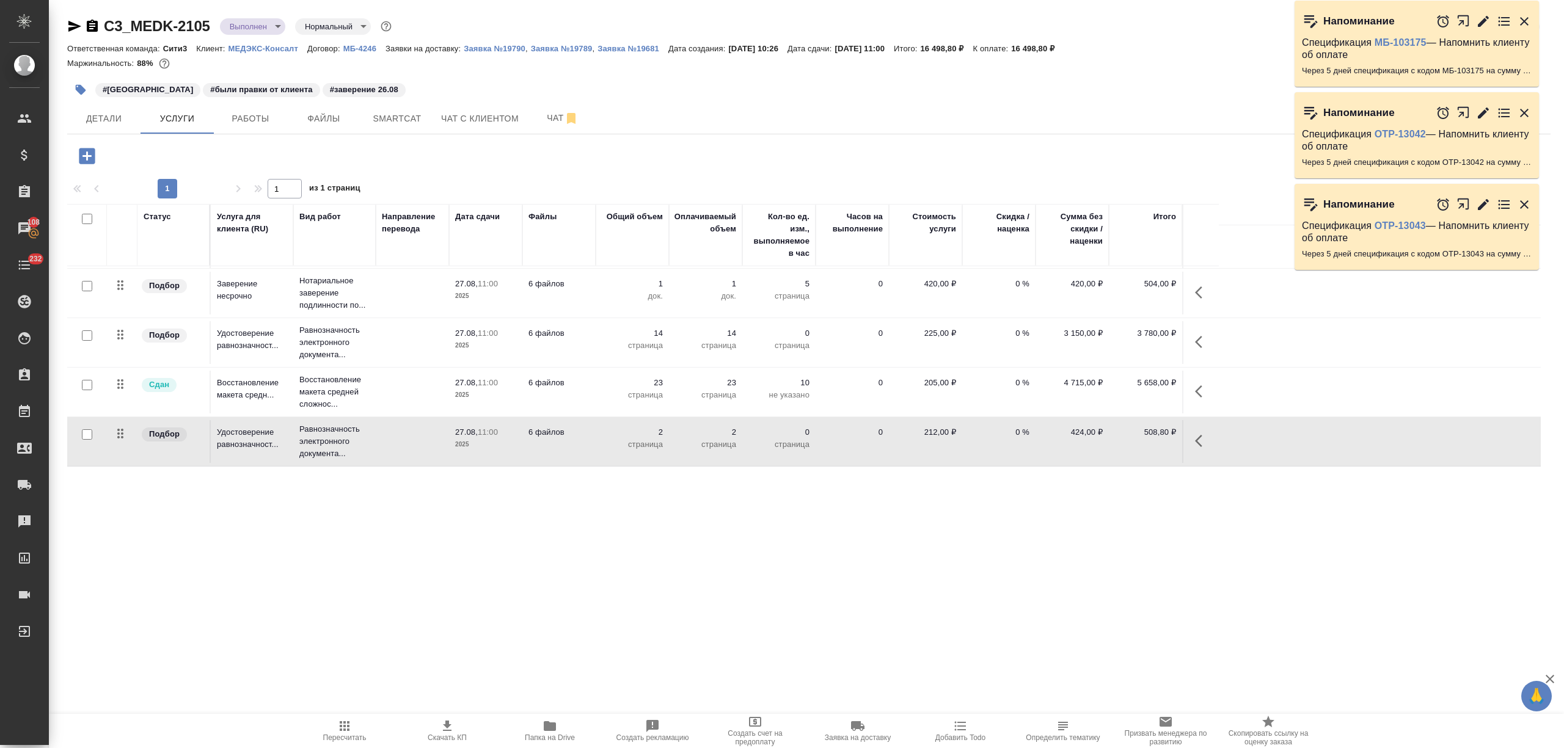
click at [607, 340] on p "страница" at bounding box center [632, 346] width 61 height 12
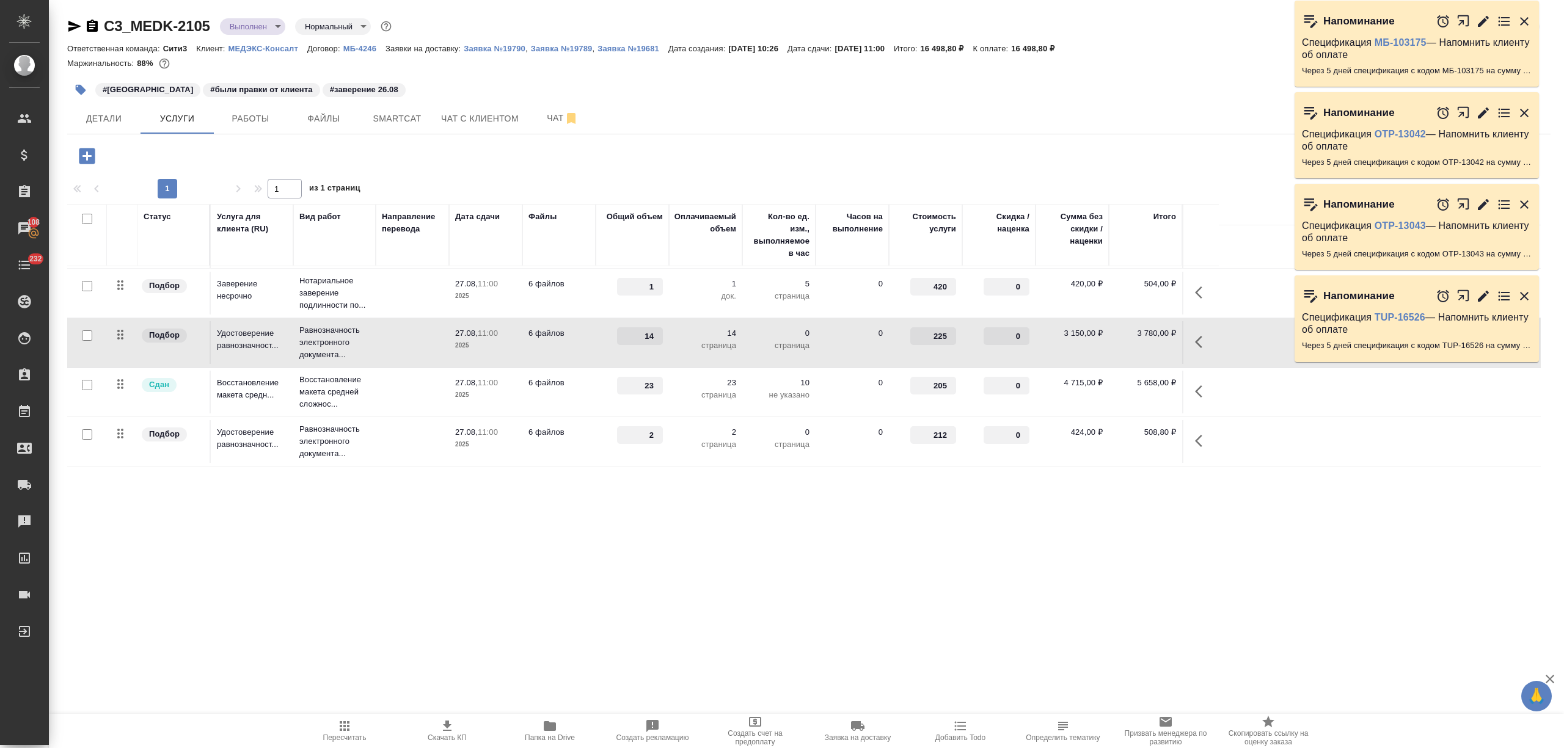
click at [607, 340] on div "14" at bounding box center [632, 336] width 61 height 18
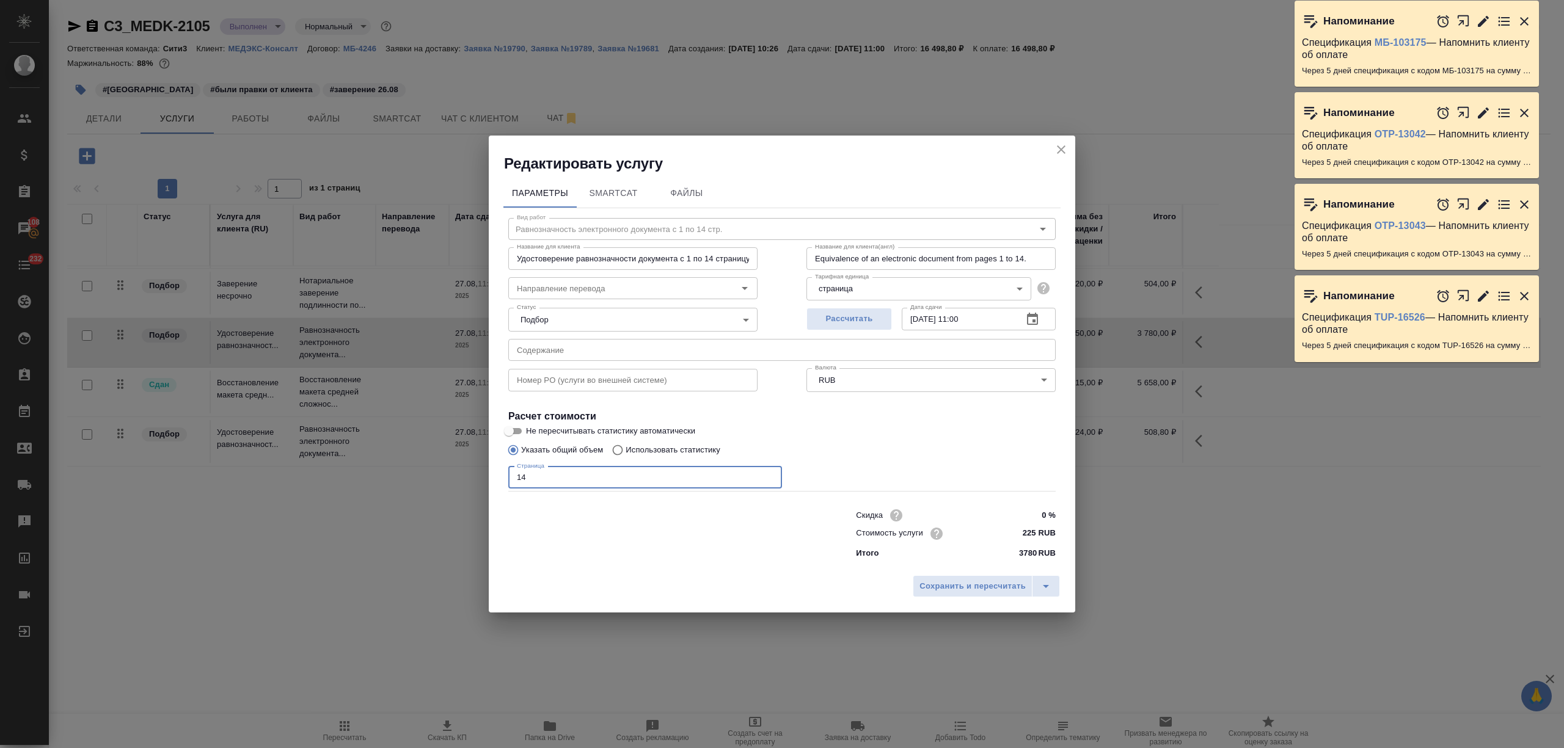
drag, startPoint x: 533, startPoint y: 480, endPoint x: 481, endPoint y: 482, distance: 52.0
click at [481, 482] on div "Редактировать услугу Параметры SmartCat Файлы Вид работ Равнозначность электрон…" at bounding box center [782, 374] width 1564 height 748
type input "28"
click at [963, 590] on span "Сохранить и пересчитать" at bounding box center [972, 587] width 106 height 14
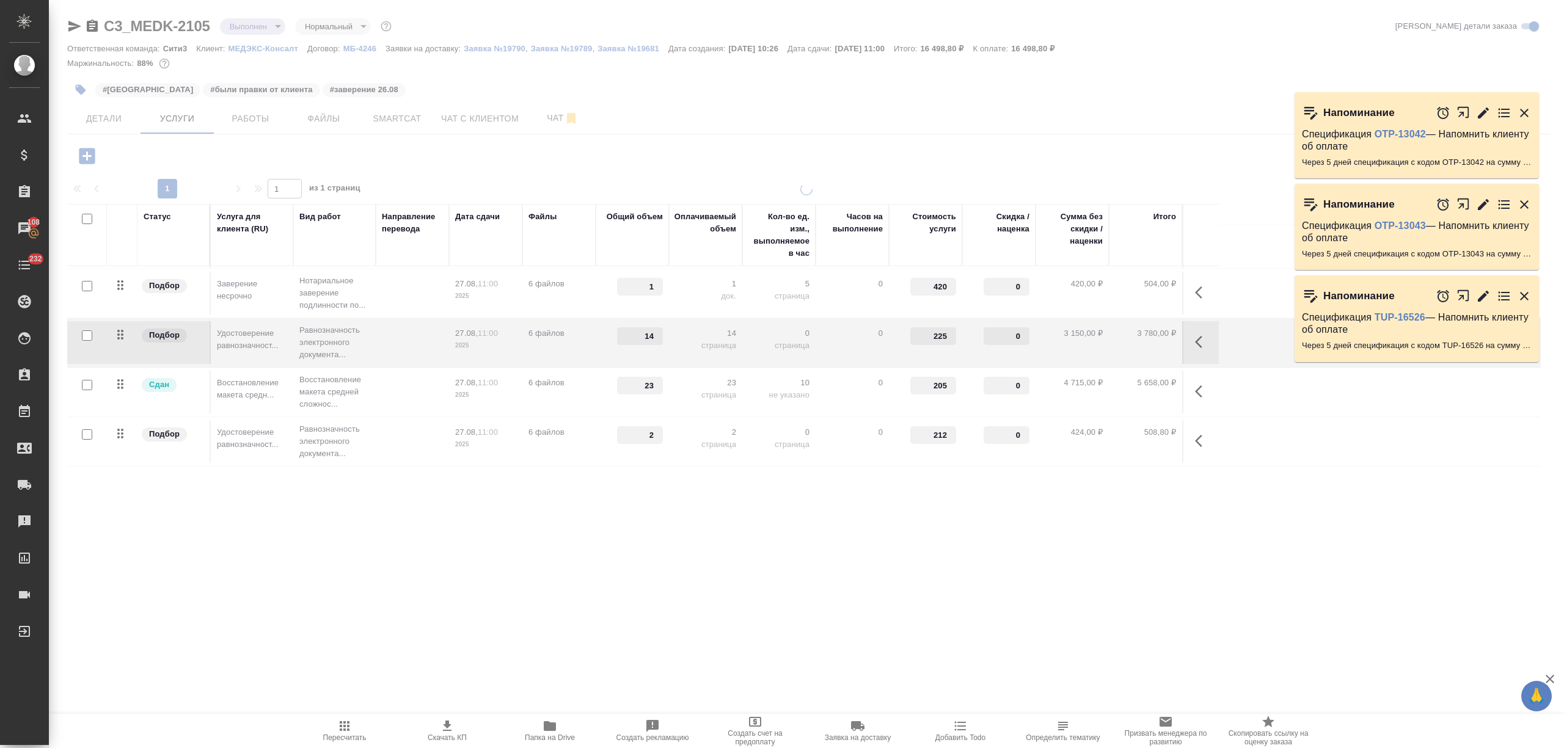
type input "28"
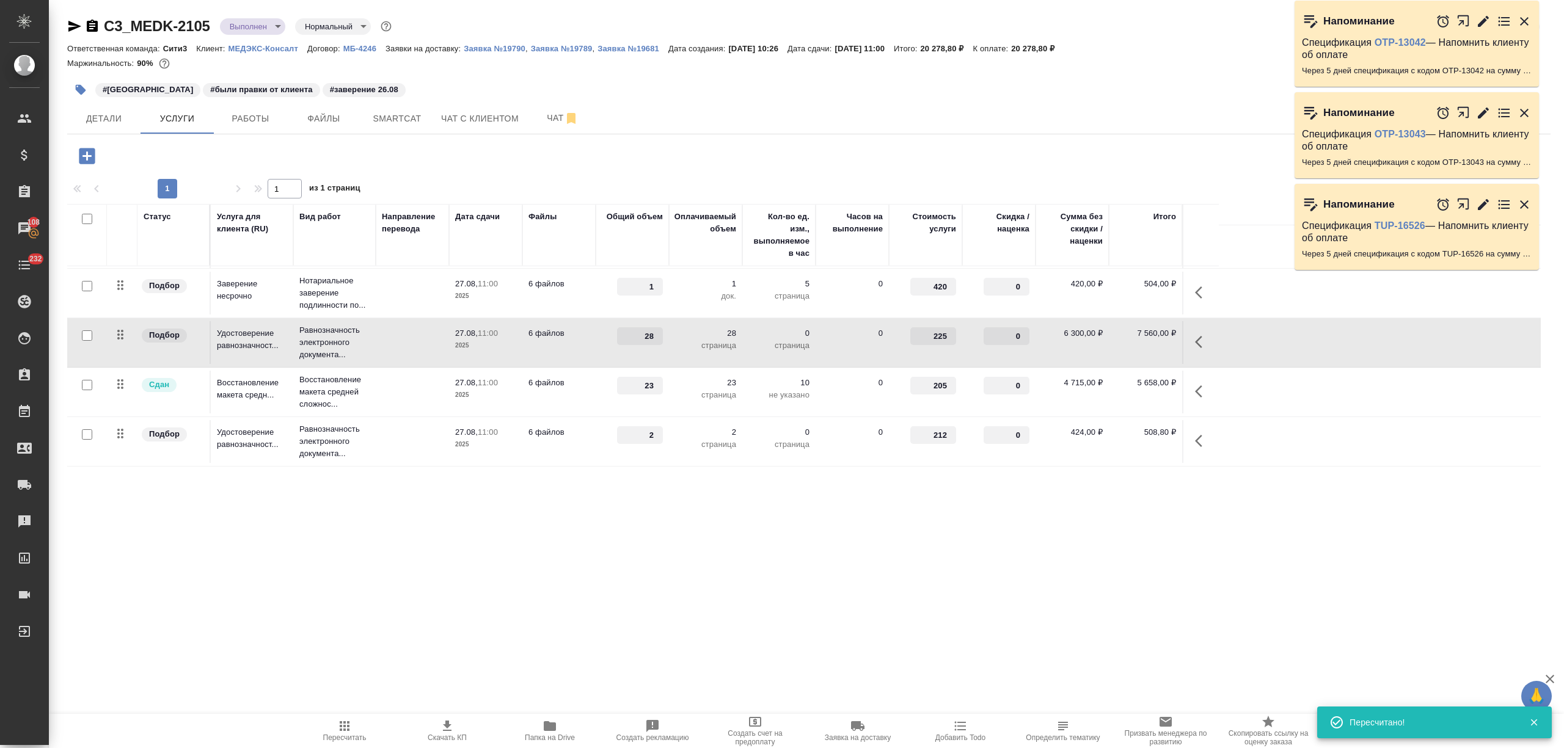
click at [525, 440] on td "6 файлов" at bounding box center [558, 441] width 73 height 43
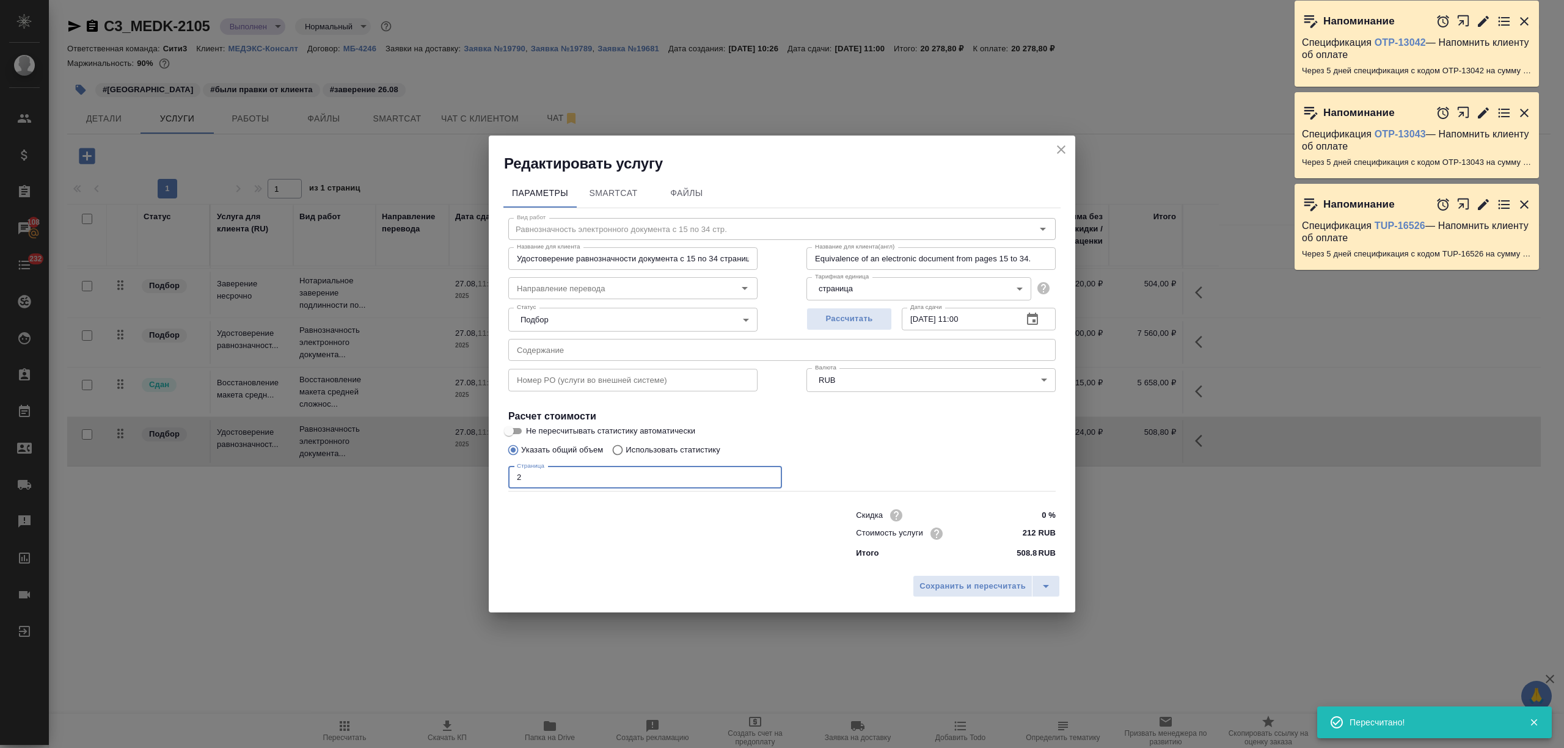
drag, startPoint x: 589, startPoint y: 474, endPoint x: 499, endPoint y: 480, distance: 90.0
click at [499, 480] on div "Параметры SmartCat Файлы Вид работ Равнозначность электронного документа с 15 п…" at bounding box center [782, 371] width 586 height 396
type input "4"
click at [941, 580] on span "Сохранить и пересчитать" at bounding box center [972, 587] width 106 height 14
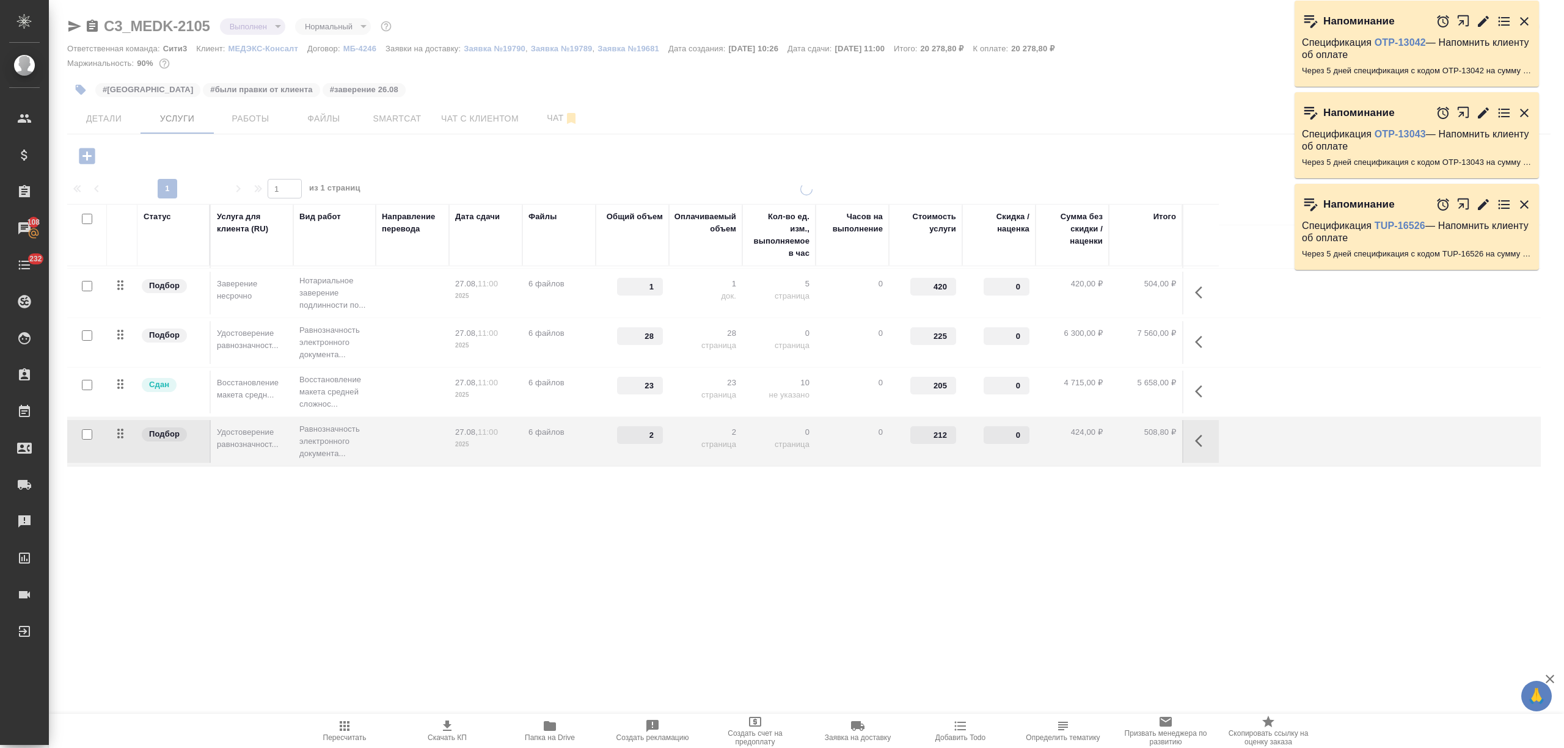
type input "4"
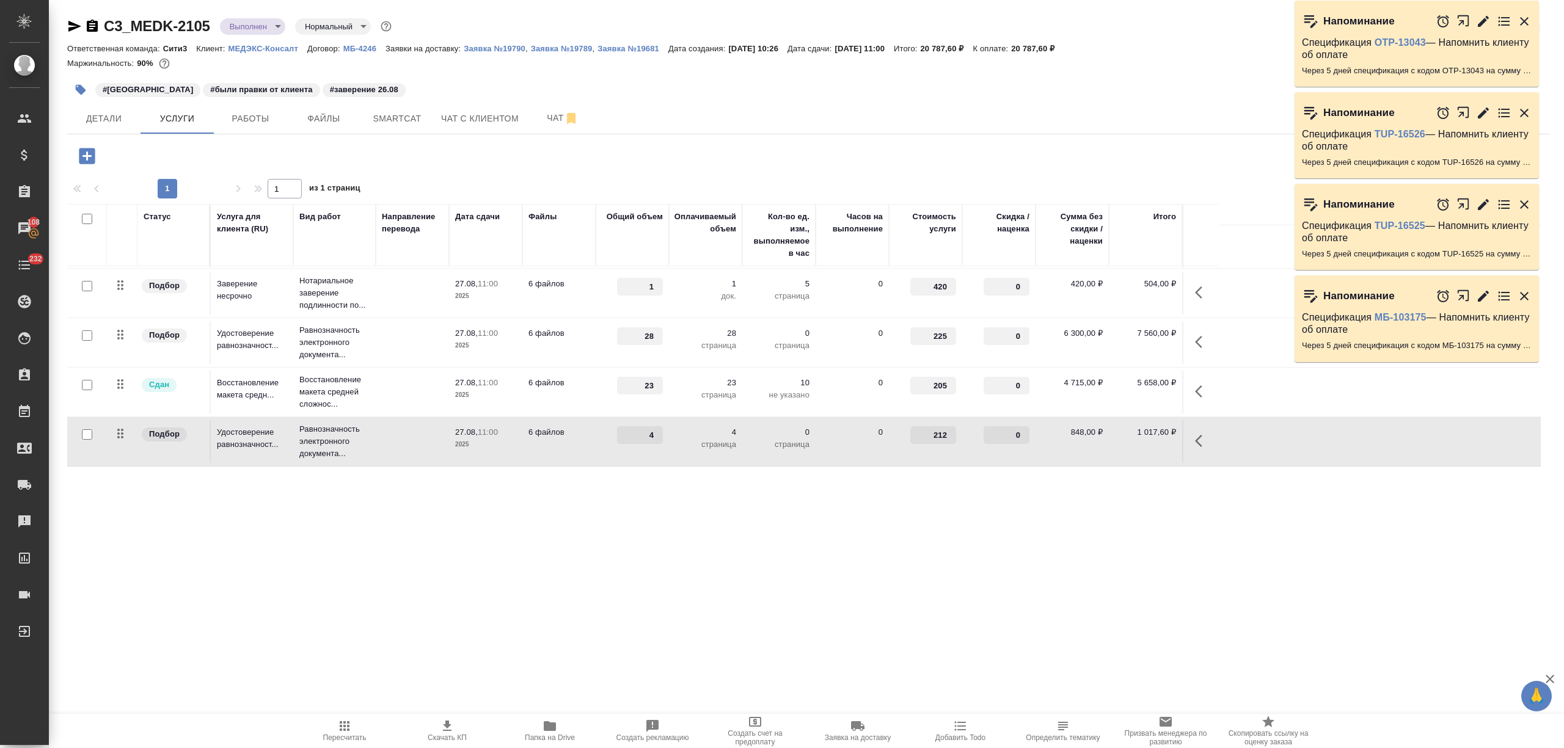
click at [509, 348] on p "2025" at bounding box center [485, 346] width 61 height 12
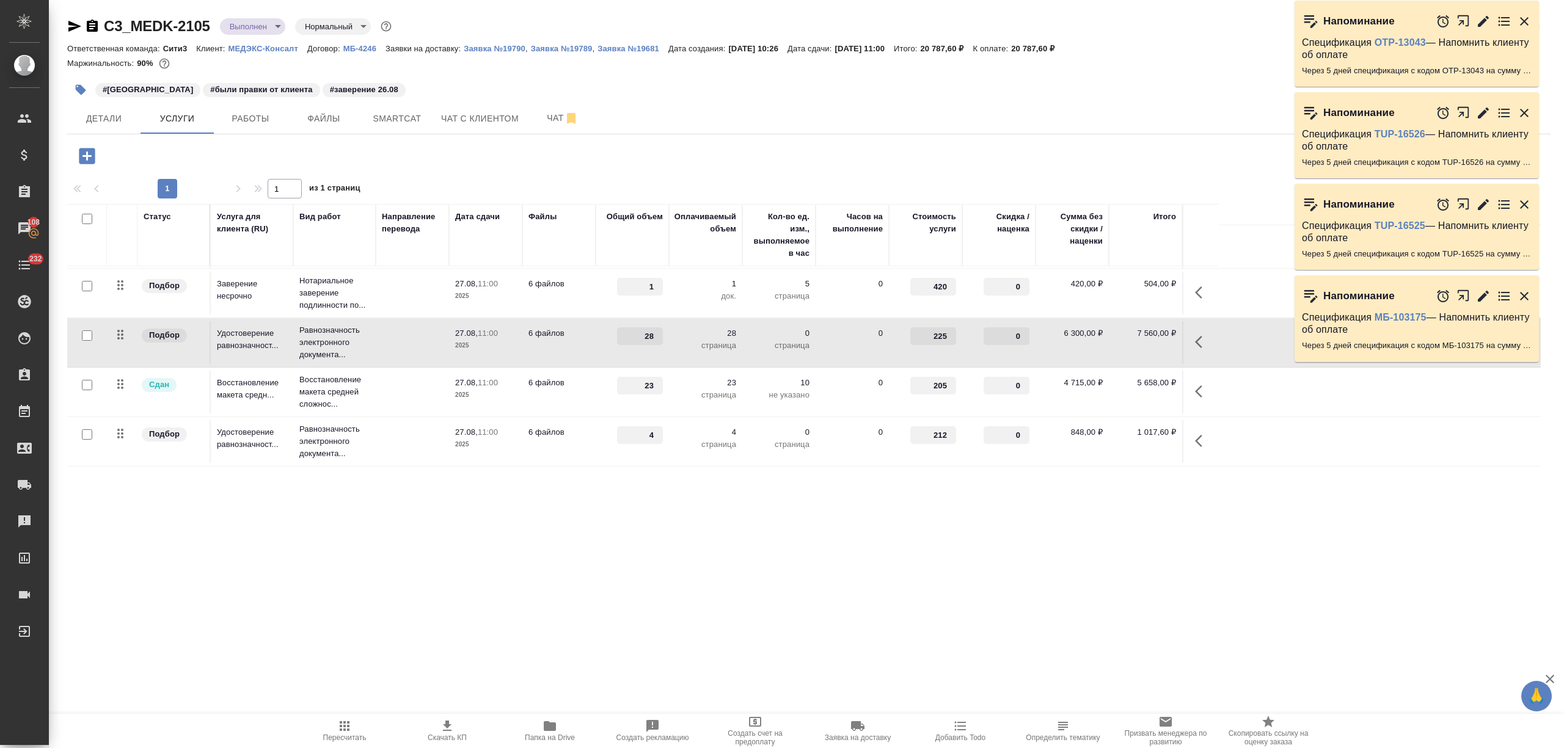
click at [509, 347] on p "2025" at bounding box center [485, 346] width 61 height 12
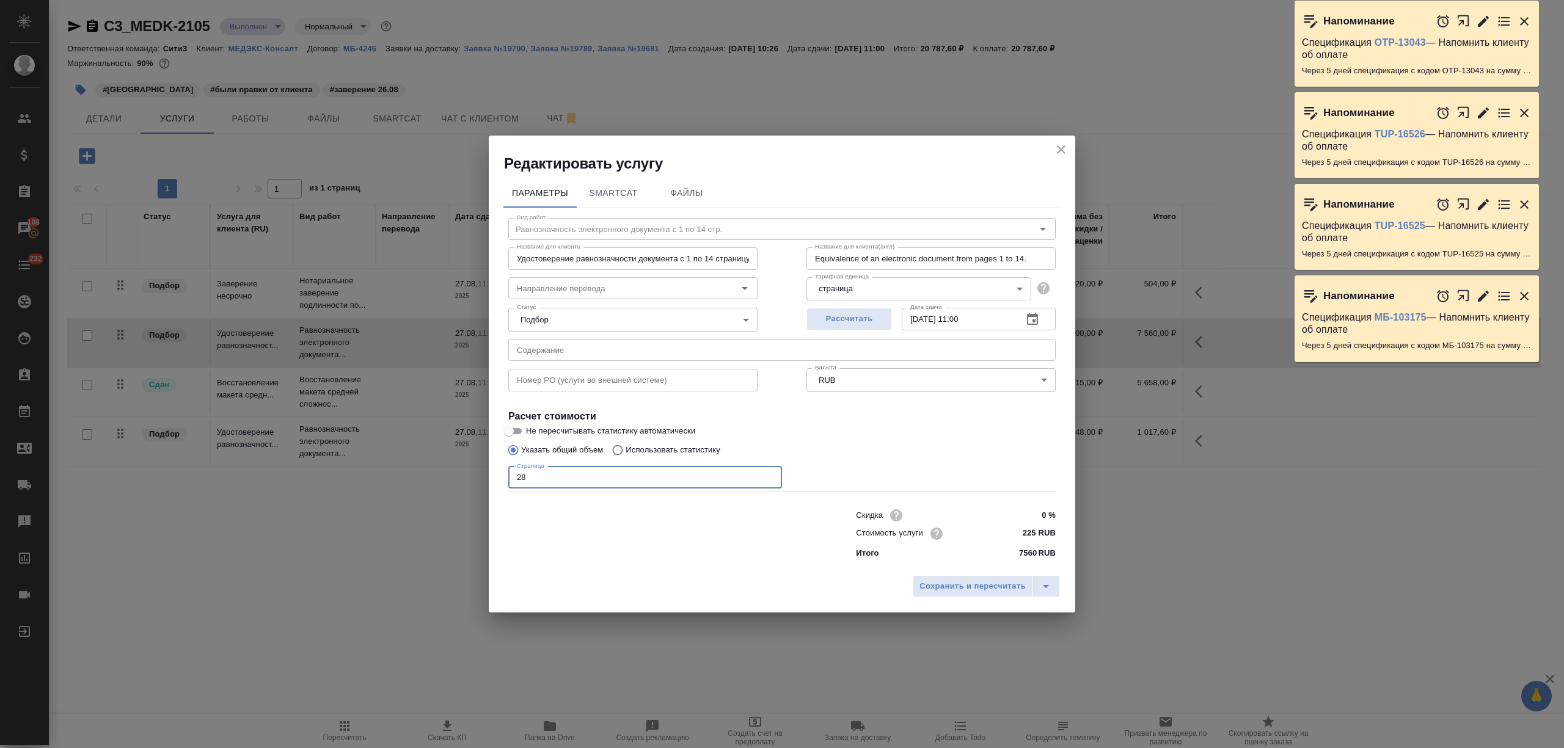
drag, startPoint x: 556, startPoint y: 477, endPoint x: 453, endPoint y: 472, distance: 103.4
click at [453, 472] on div "Редактировать услугу Параметры SmartCat Файлы Вид работ Равнозначность электрон…" at bounding box center [782, 374] width 1564 height 748
type input "42"
click at [985, 590] on span "Сохранить и пересчитать" at bounding box center [972, 587] width 106 height 14
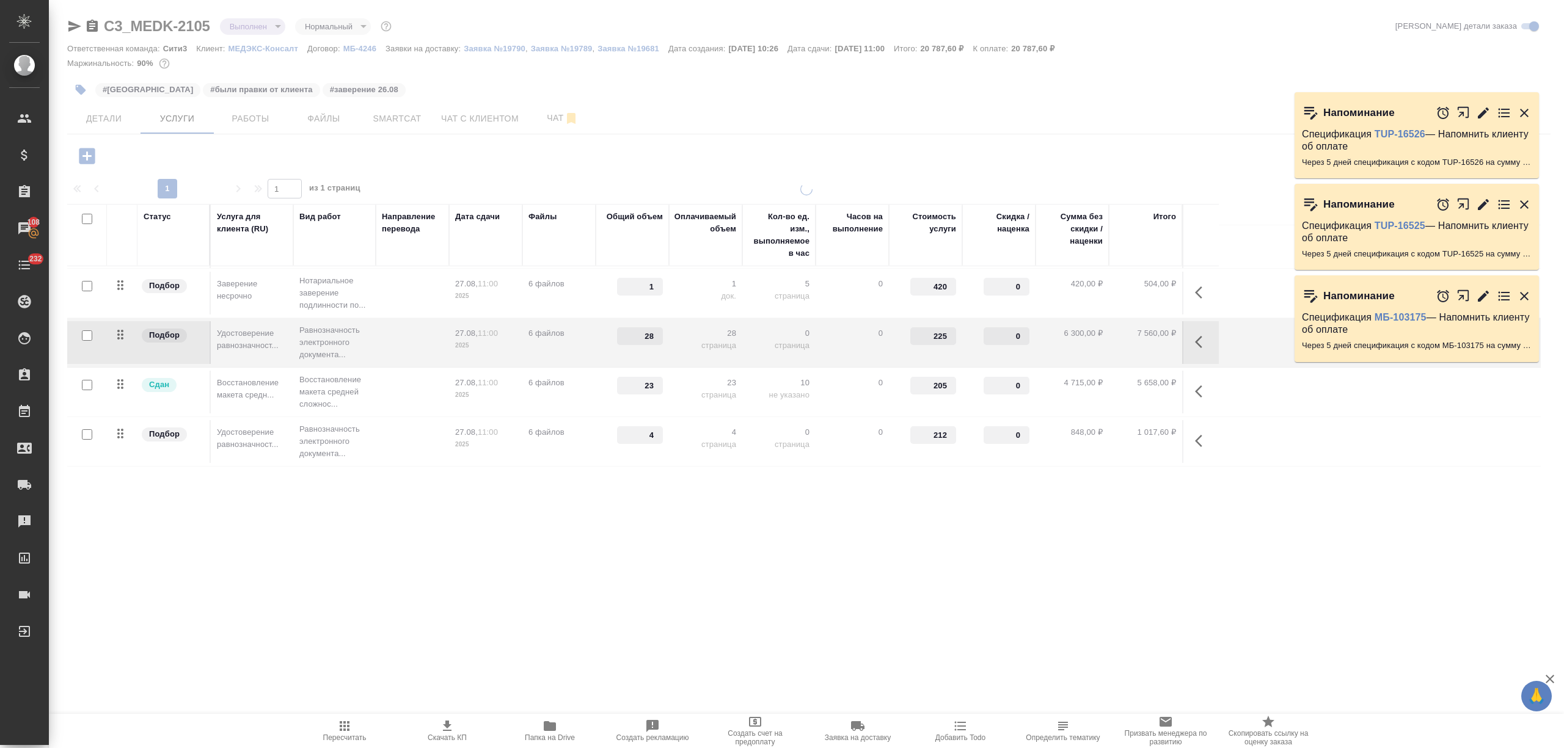
type input "42"
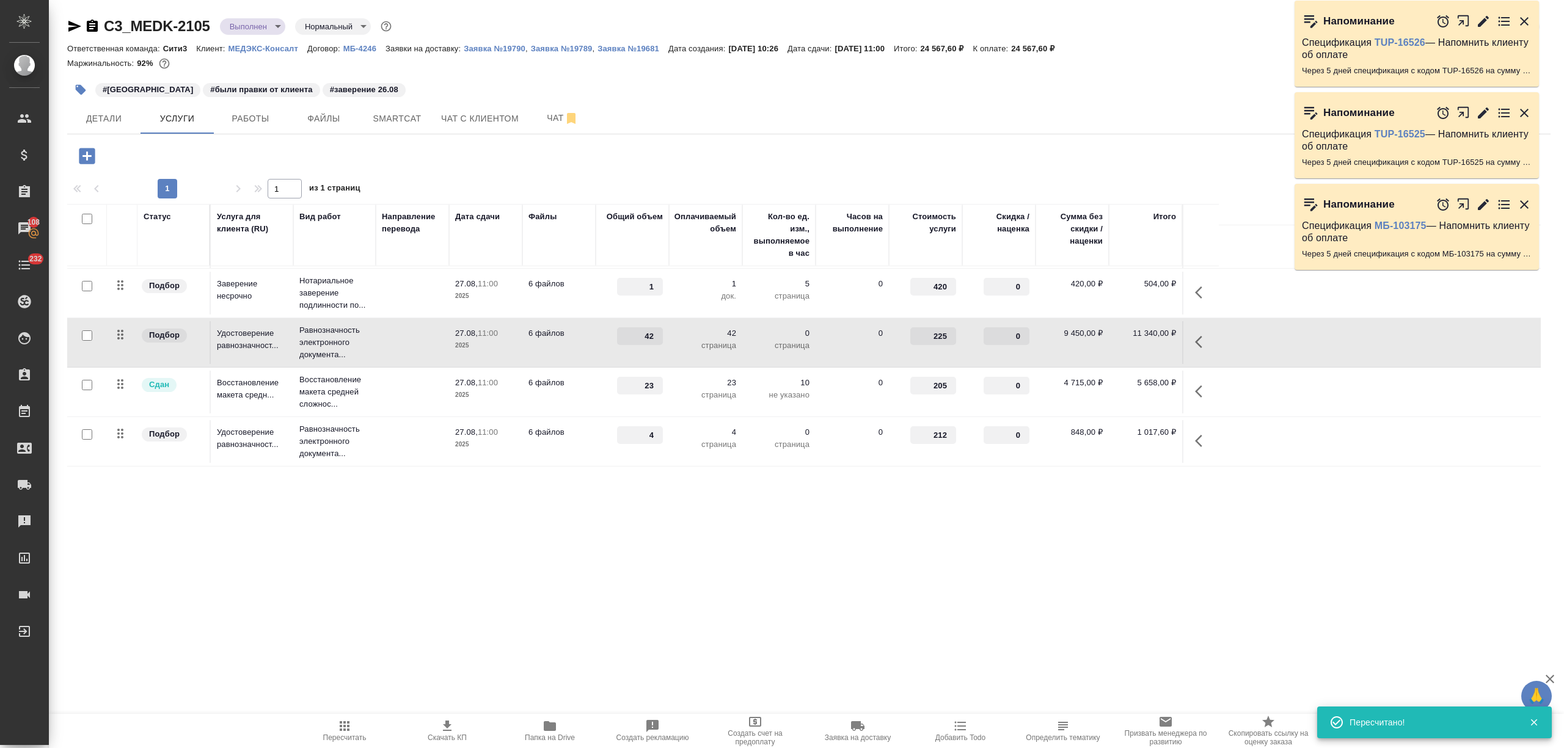
click at [692, 440] on p "страница" at bounding box center [705, 445] width 61 height 12
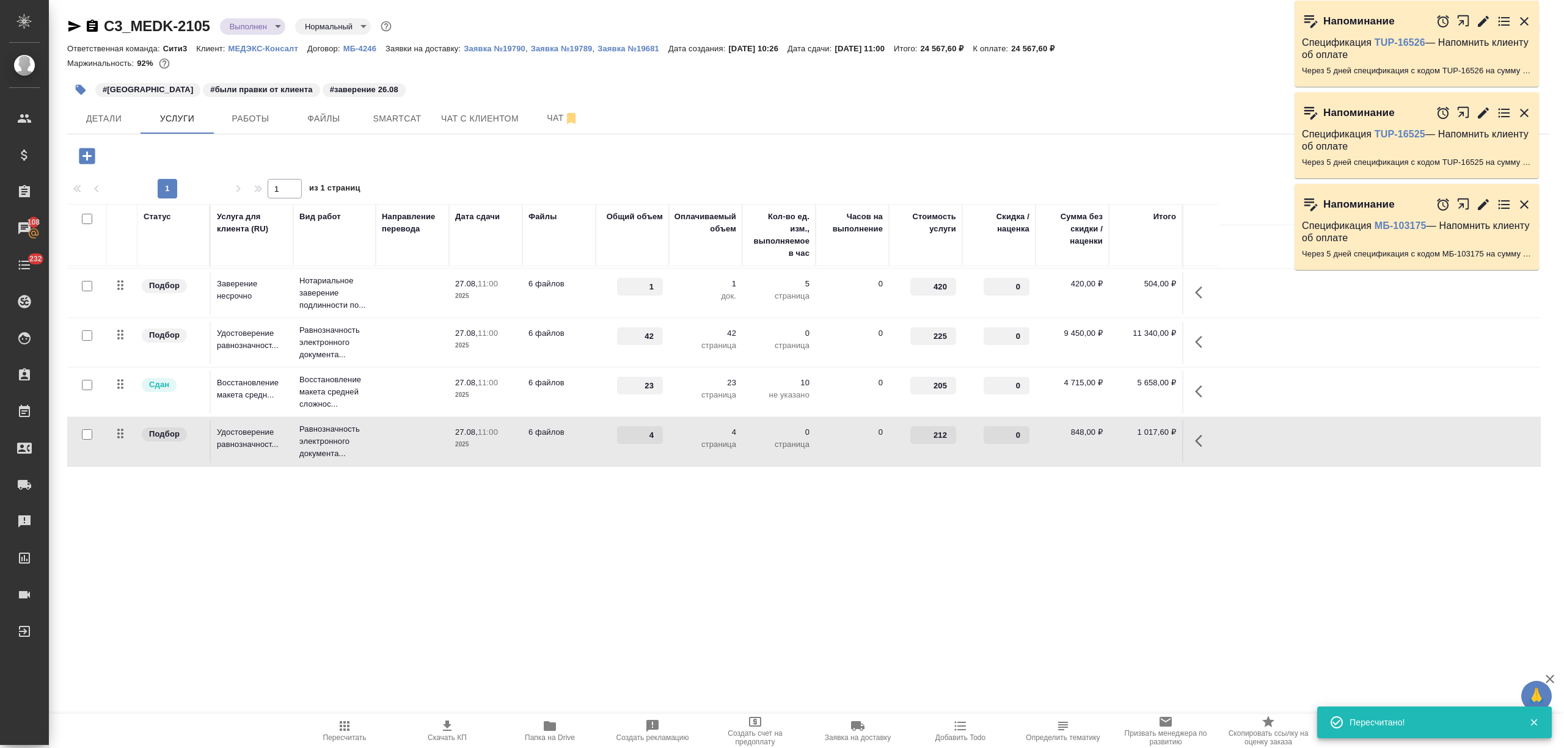
click at [692, 440] on p "страница" at bounding box center [705, 445] width 61 height 12
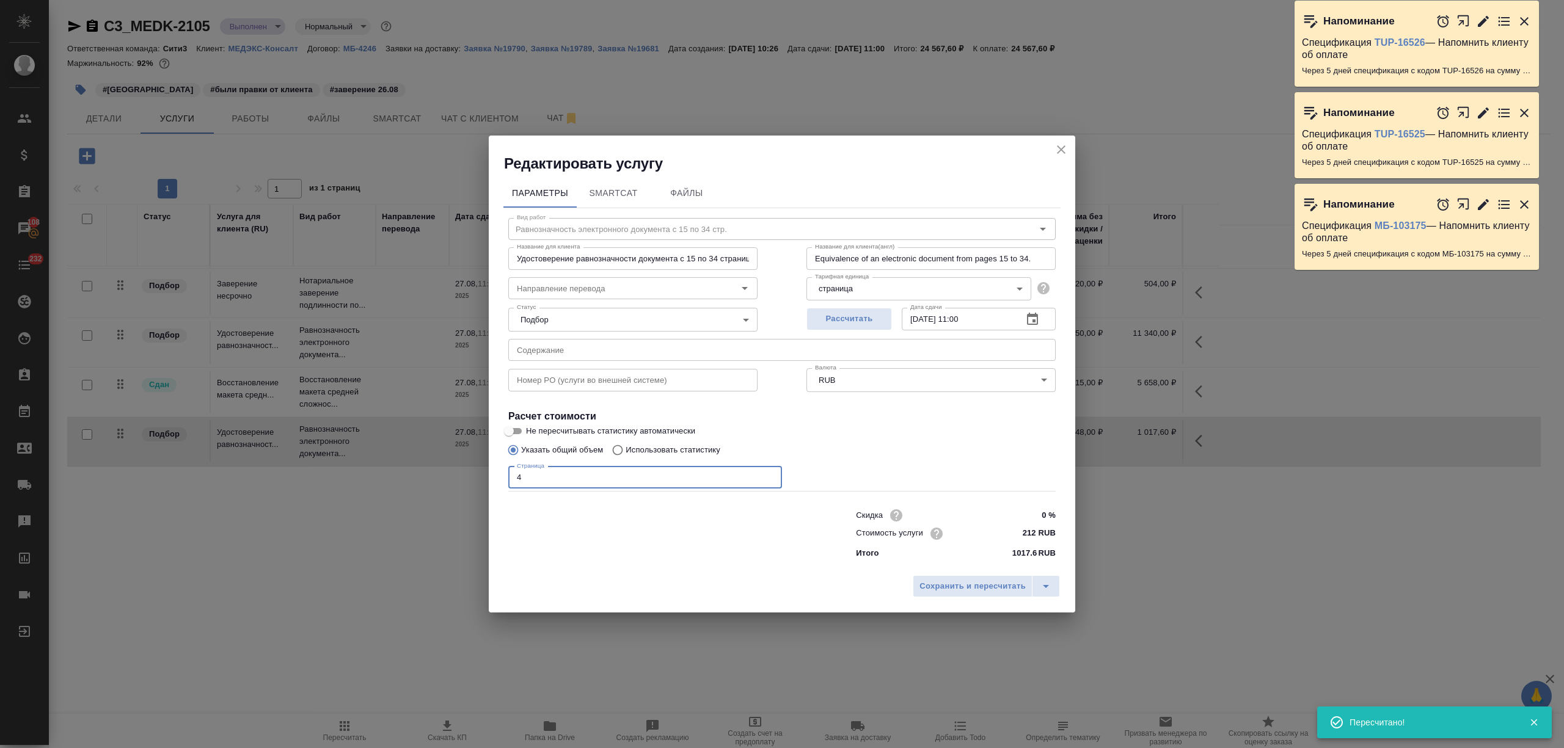
drag, startPoint x: 607, startPoint y: 480, endPoint x: 482, endPoint y: 463, distance: 126.3
click at [485, 472] on div "Редактировать услугу Параметры SmartCat Файлы Вид работ Равнозначность электрон…" at bounding box center [782, 374] width 1564 height 748
type input "18"
click at [963, 585] on span "Сохранить и пересчитать" at bounding box center [972, 587] width 106 height 14
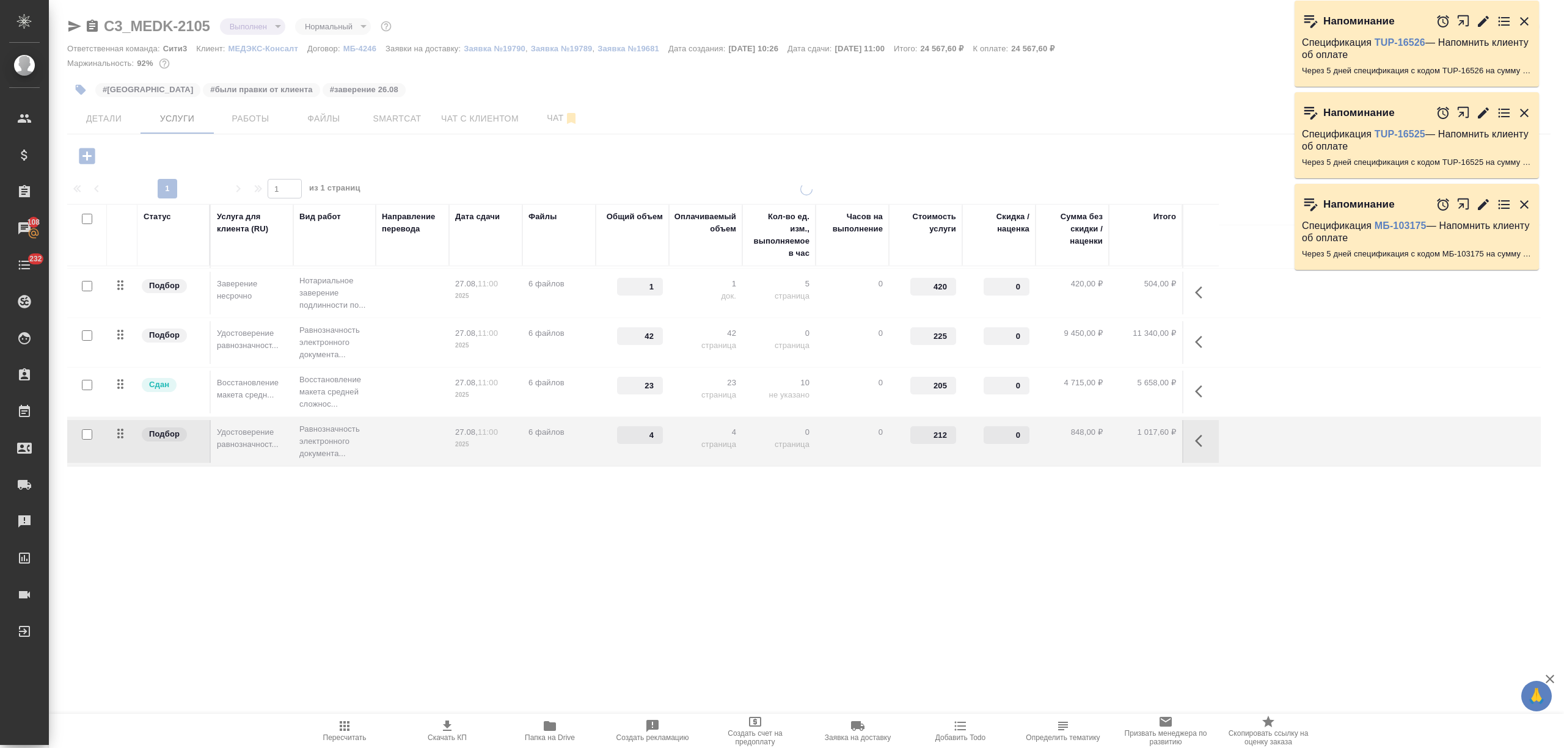
type input "18"
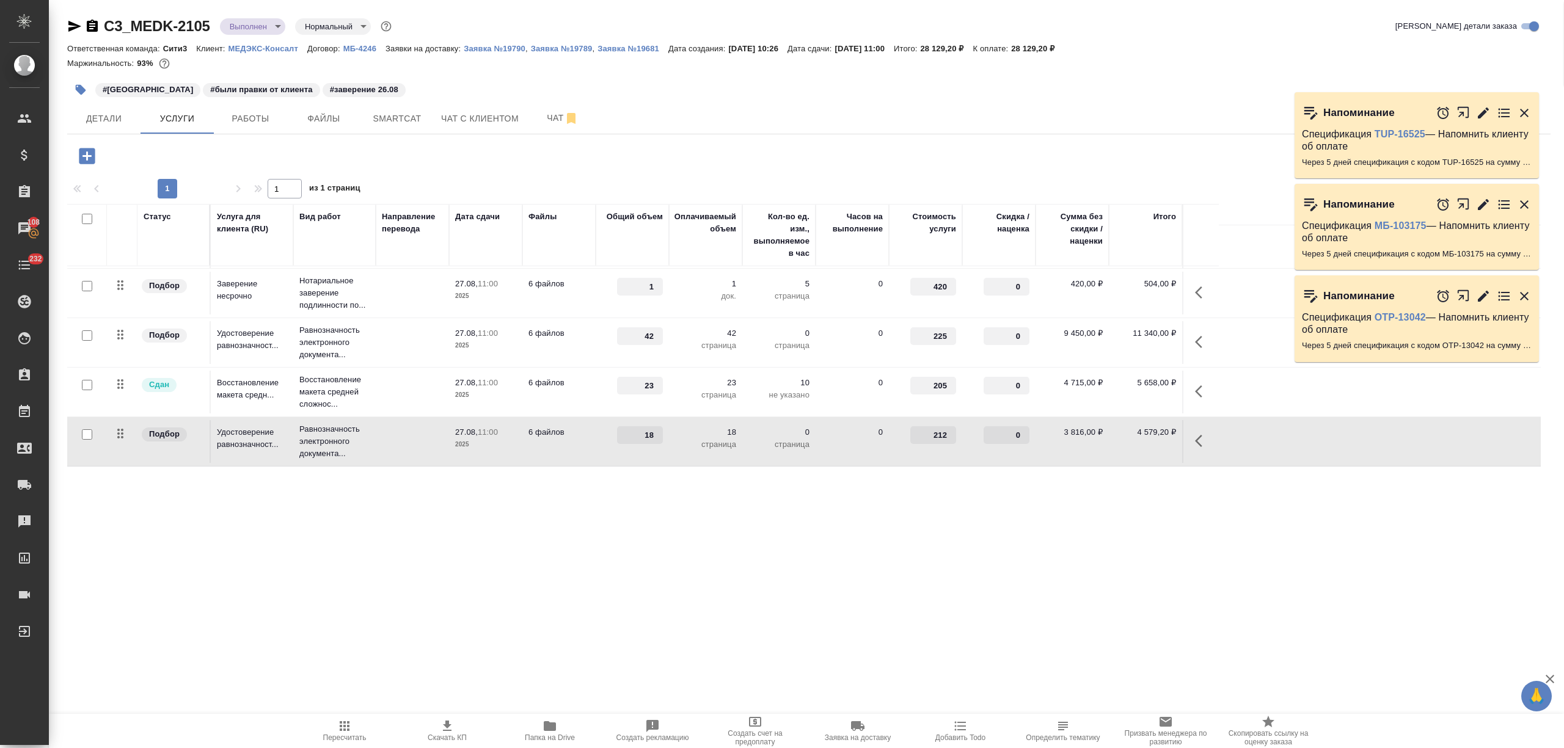
click at [689, 353] on td "42 страница" at bounding box center [705, 342] width 73 height 43
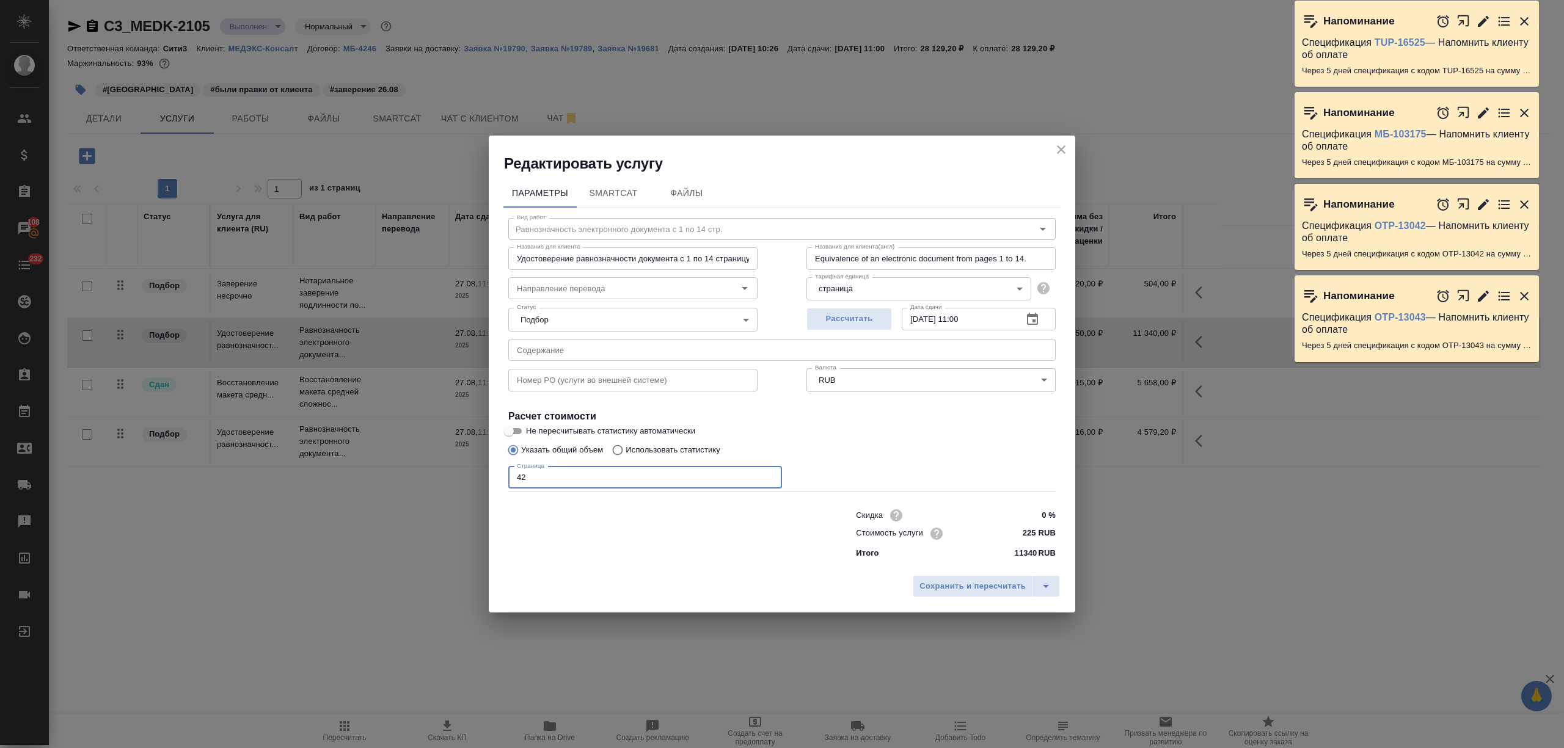
drag, startPoint x: 534, startPoint y: 478, endPoint x: 440, endPoint y: 478, distance: 93.5
click at [440, 478] on div "Редактировать услугу Параметры SmartCat Файлы Вид работ Равнозначность электрон…" at bounding box center [782, 374] width 1564 height 748
type input "56"
click at [966, 577] on button "Сохранить и пересчитать" at bounding box center [973, 586] width 120 height 22
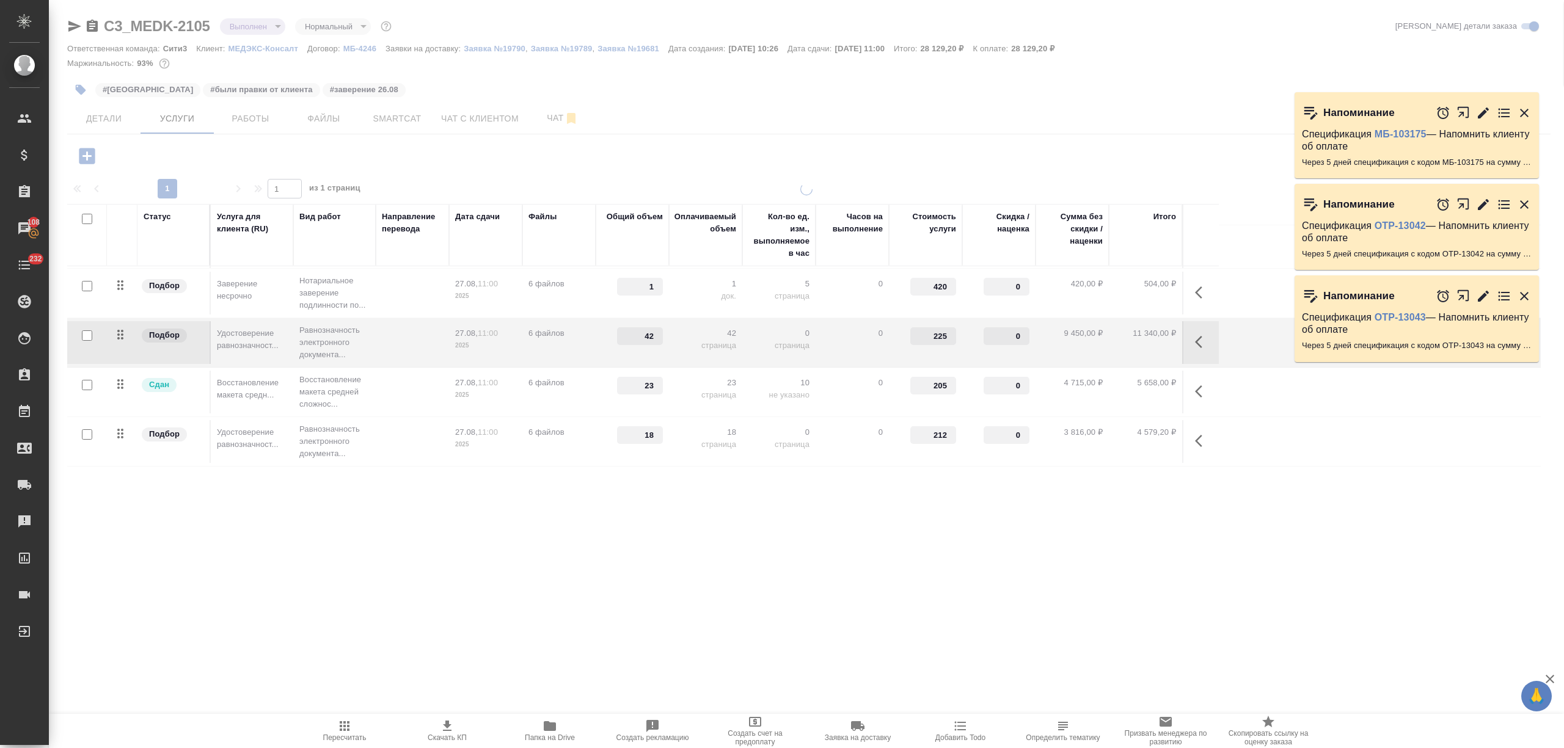
type input "56"
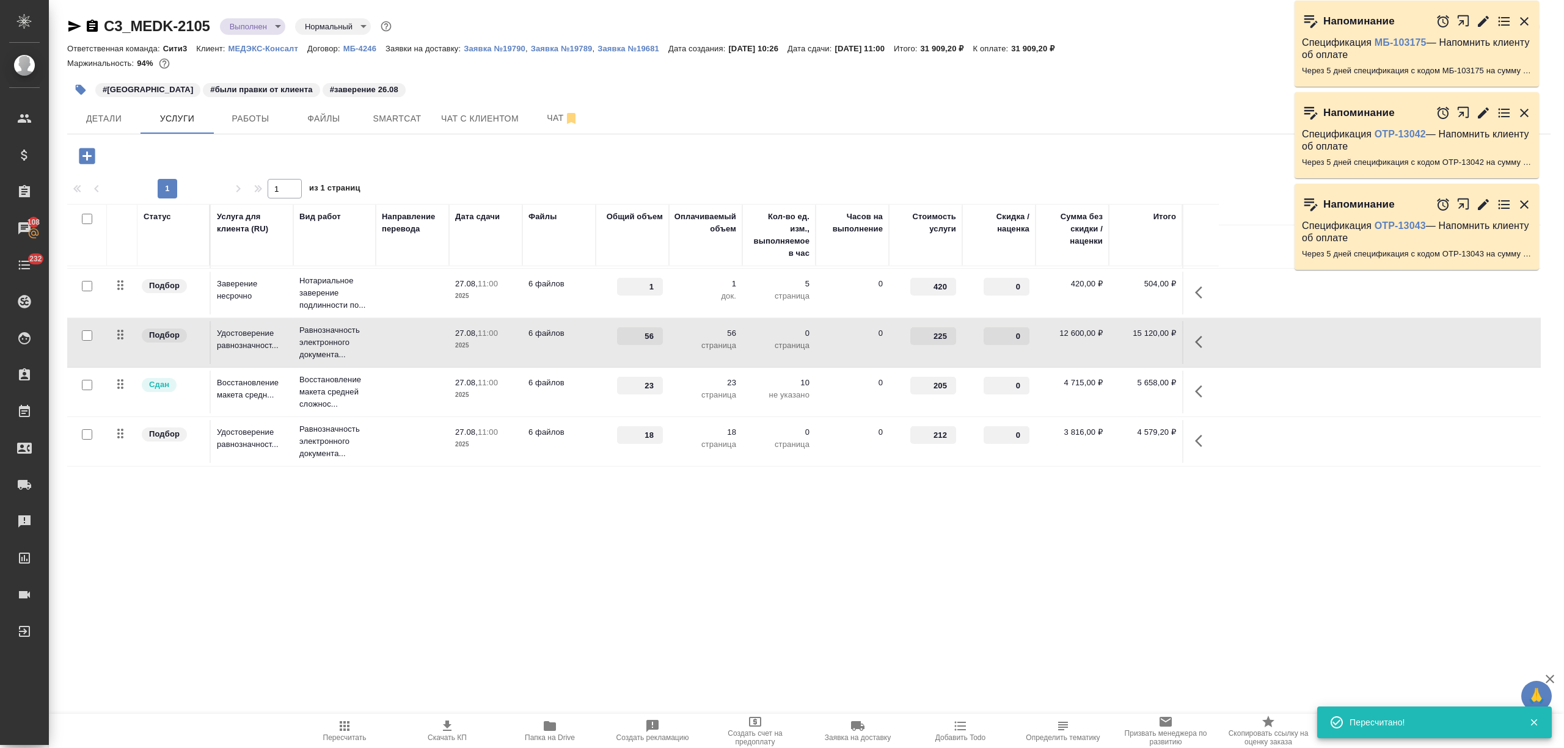
click at [555, 436] on p "6 файлов" at bounding box center [558, 432] width 61 height 12
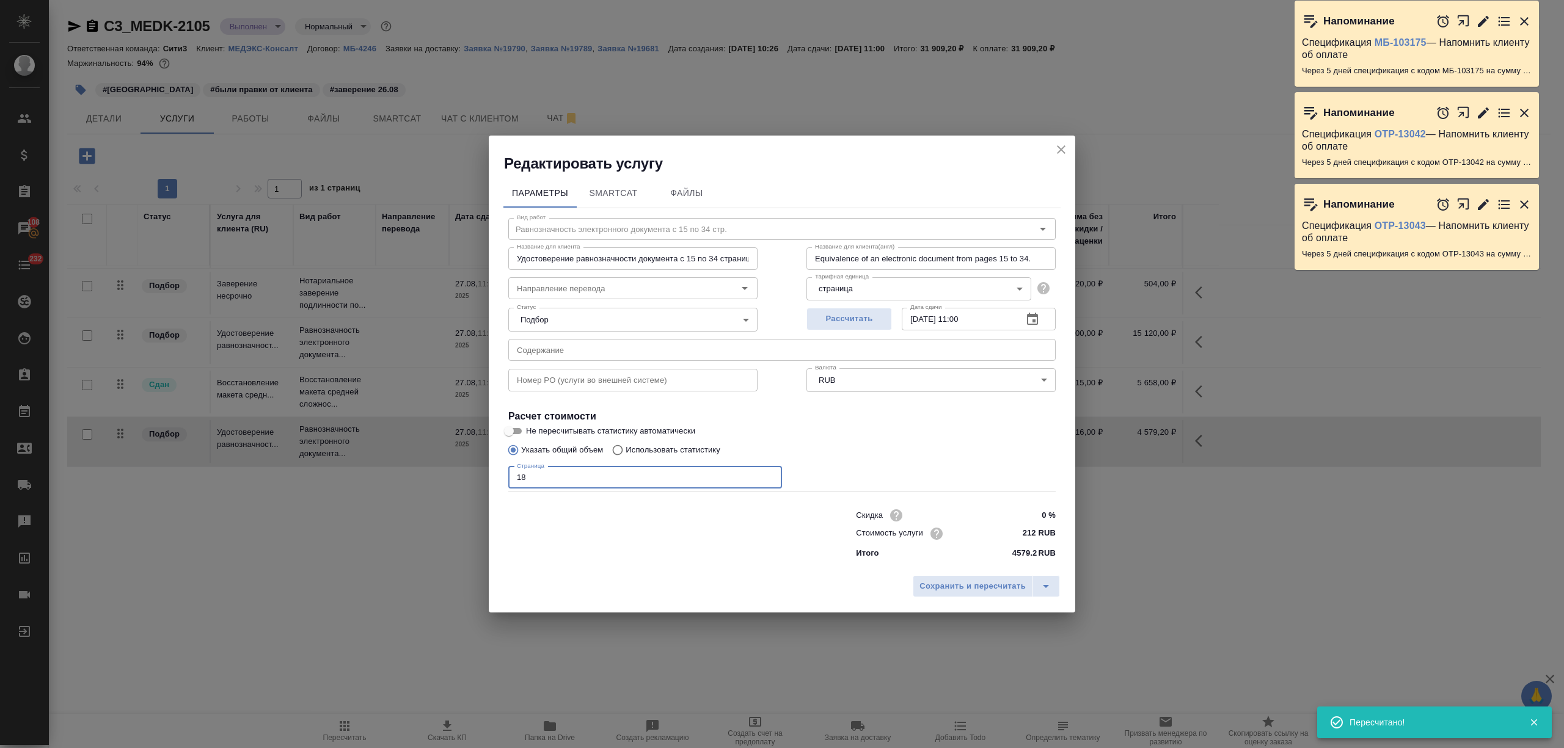
drag, startPoint x: 553, startPoint y: 479, endPoint x: 454, endPoint y: 473, distance: 99.2
click at [454, 473] on div "Редактировать услугу Параметры SmartCat Файлы Вид работ Равнозначность электрон…" at bounding box center [782, 374] width 1564 height 748
type input "23"
click at [975, 586] on span "Сохранить и пересчитать" at bounding box center [972, 587] width 106 height 14
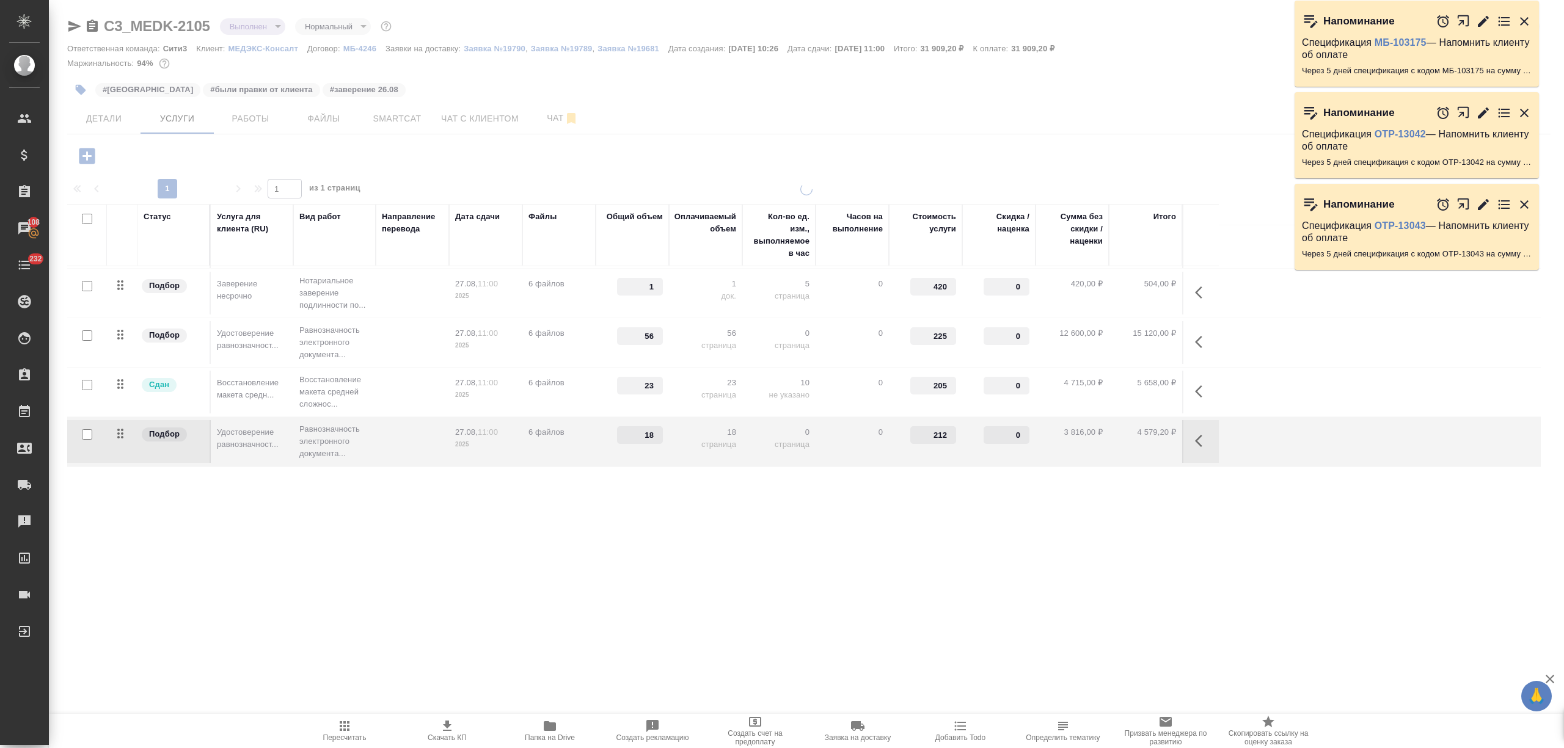
type input "23"
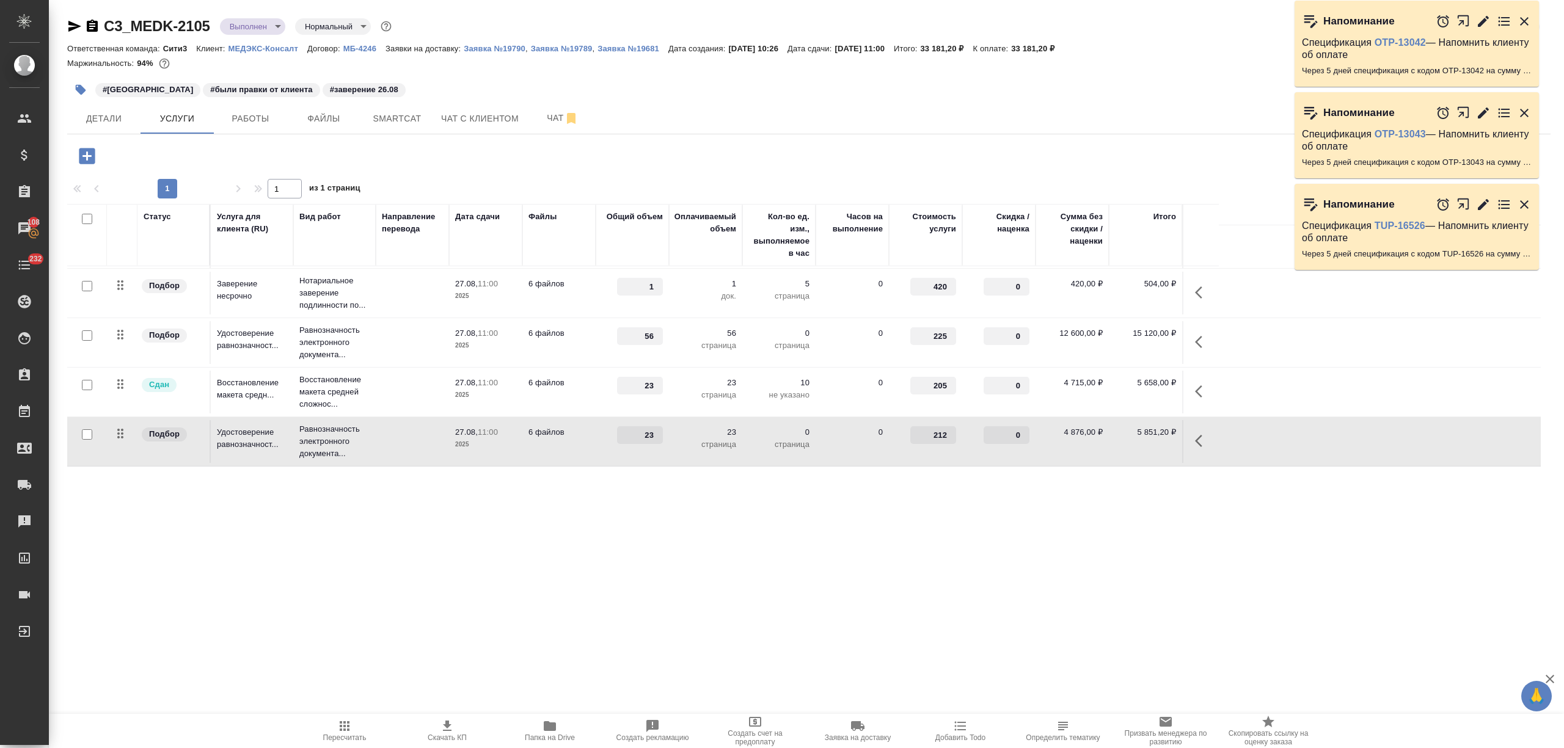
click at [694, 350] on p "страница" at bounding box center [705, 346] width 61 height 12
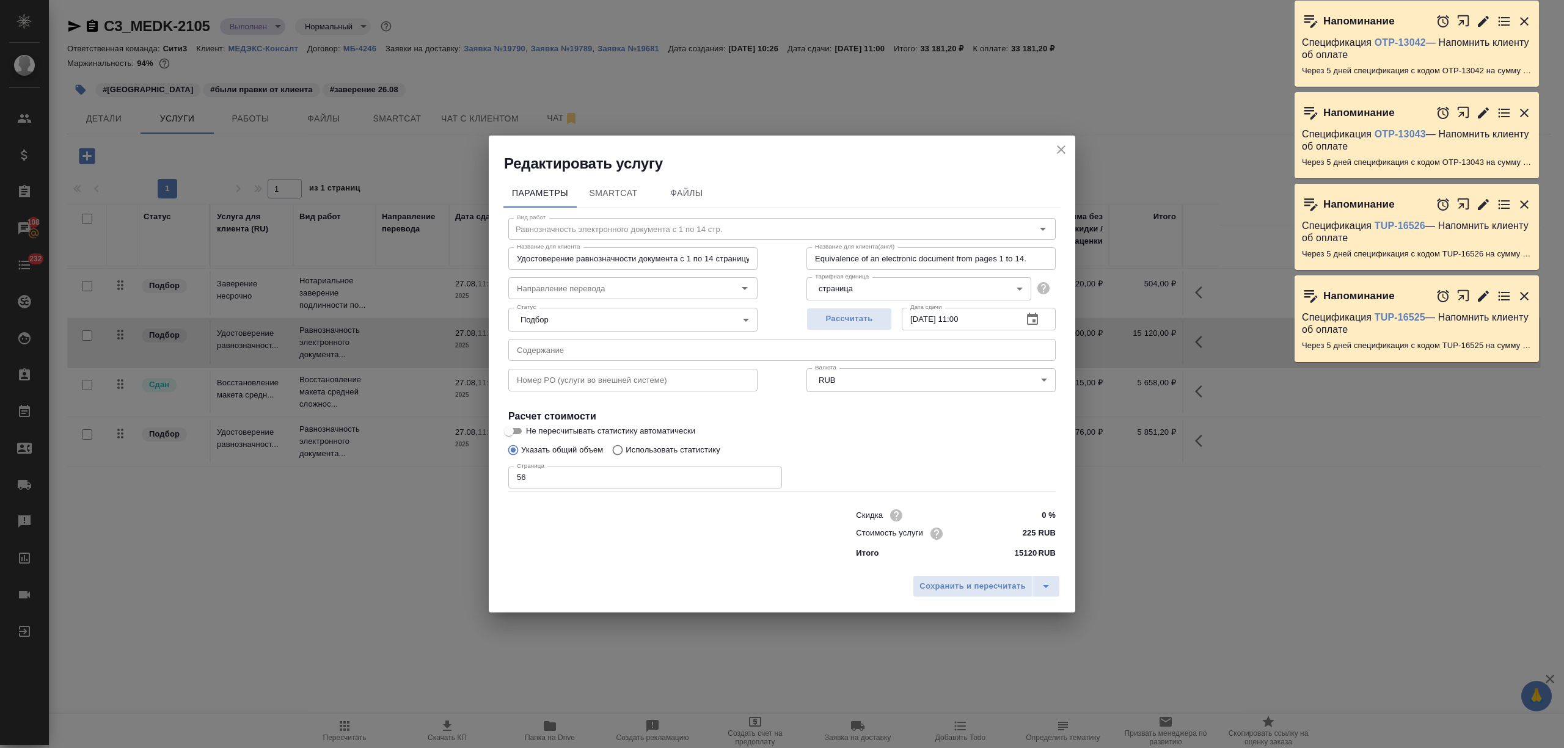
drag, startPoint x: 556, startPoint y: 484, endPoint x: 486, endPoint y: 467, distance: 71.7
click at [486, 467] on div "Редактировать услугу Параметры SmartCat Файлы Вид работ Равнозначность электрон…" at bounding box center [782, 374] width 1564 height 748
type input "70"
click at [993, 584] on span "Сохранить и пересчитать" at bounding box center [972, 587] width 106 height 14
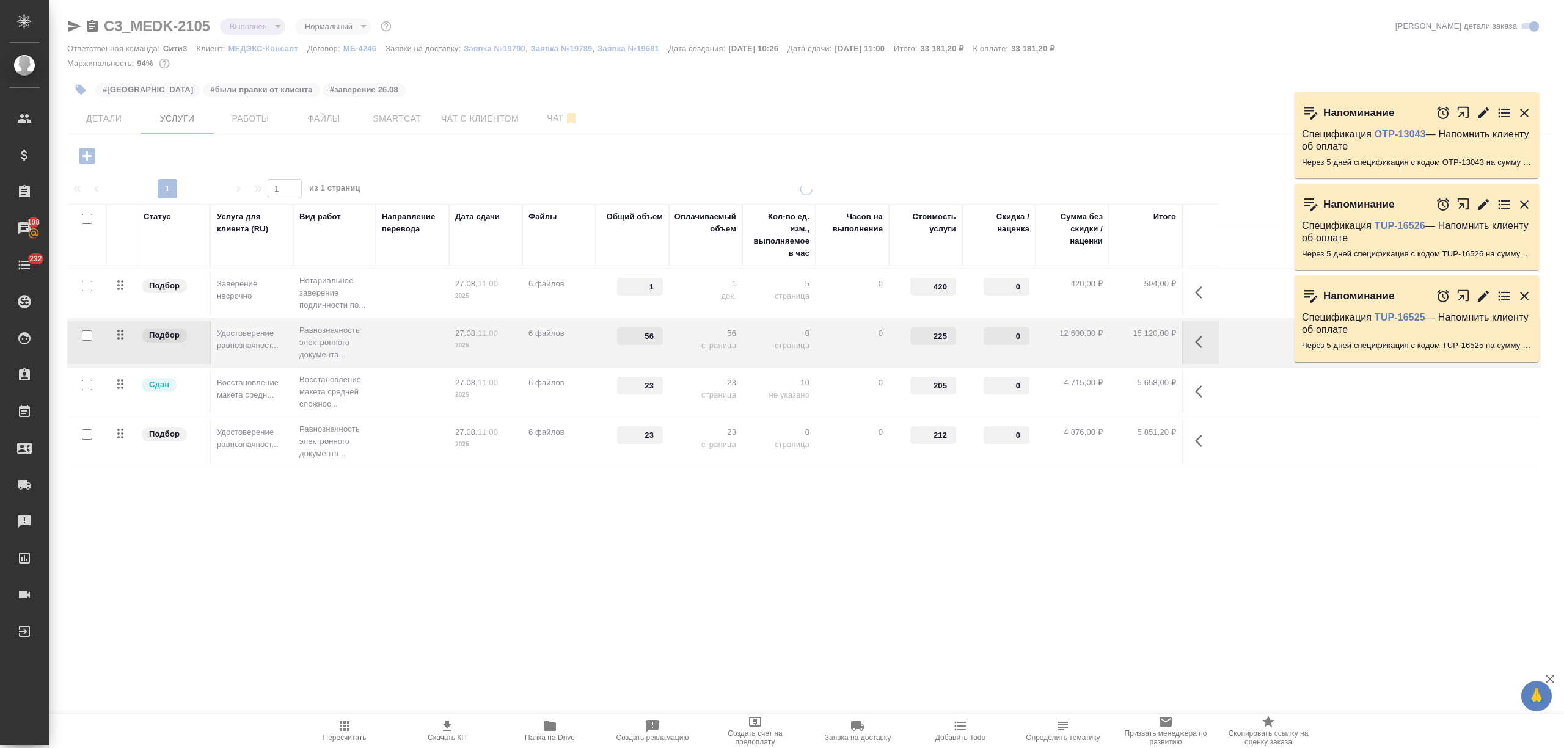
type input "70"
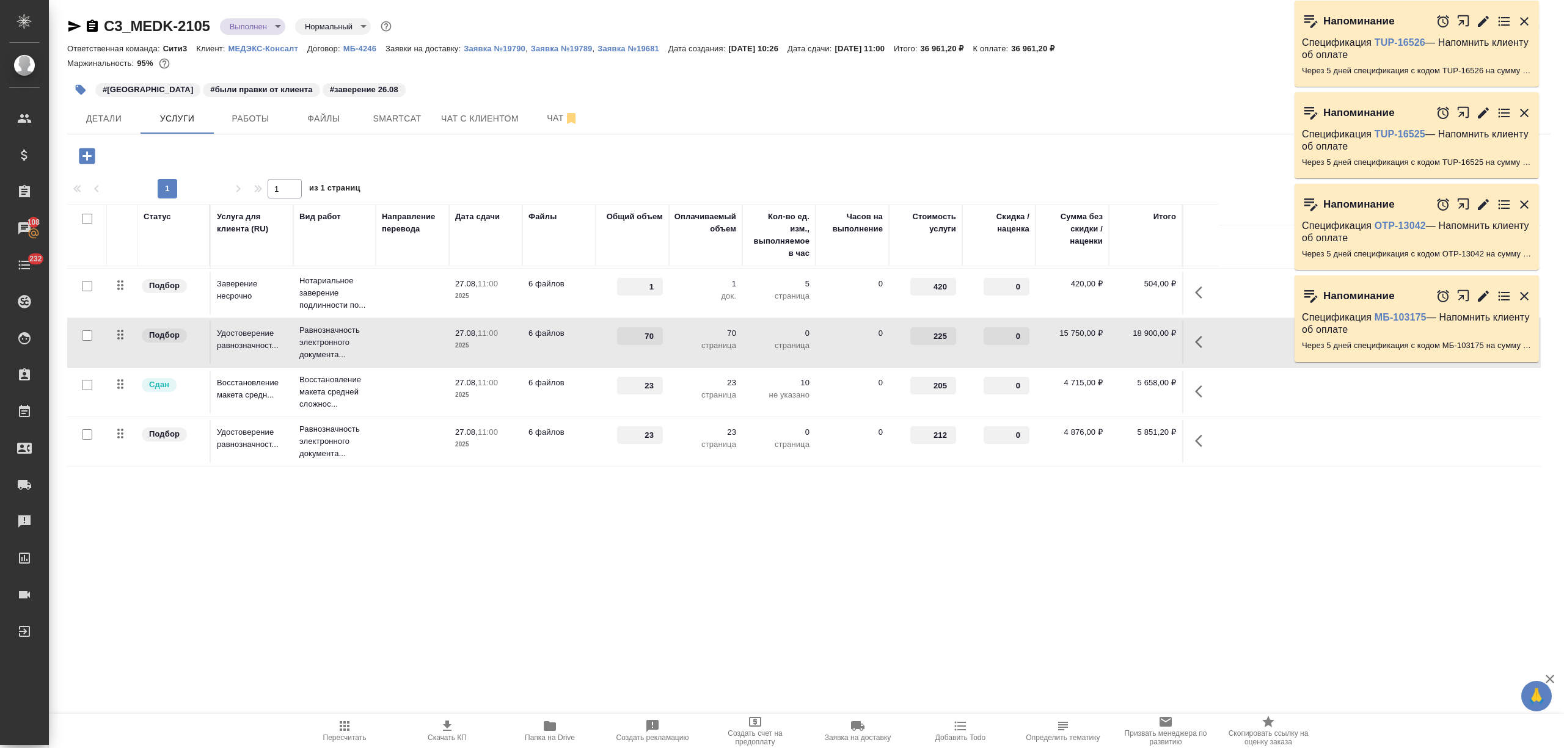
click at [551, 431] on p "6 файлов" at bounding box center [558, 432] width 61 height 12
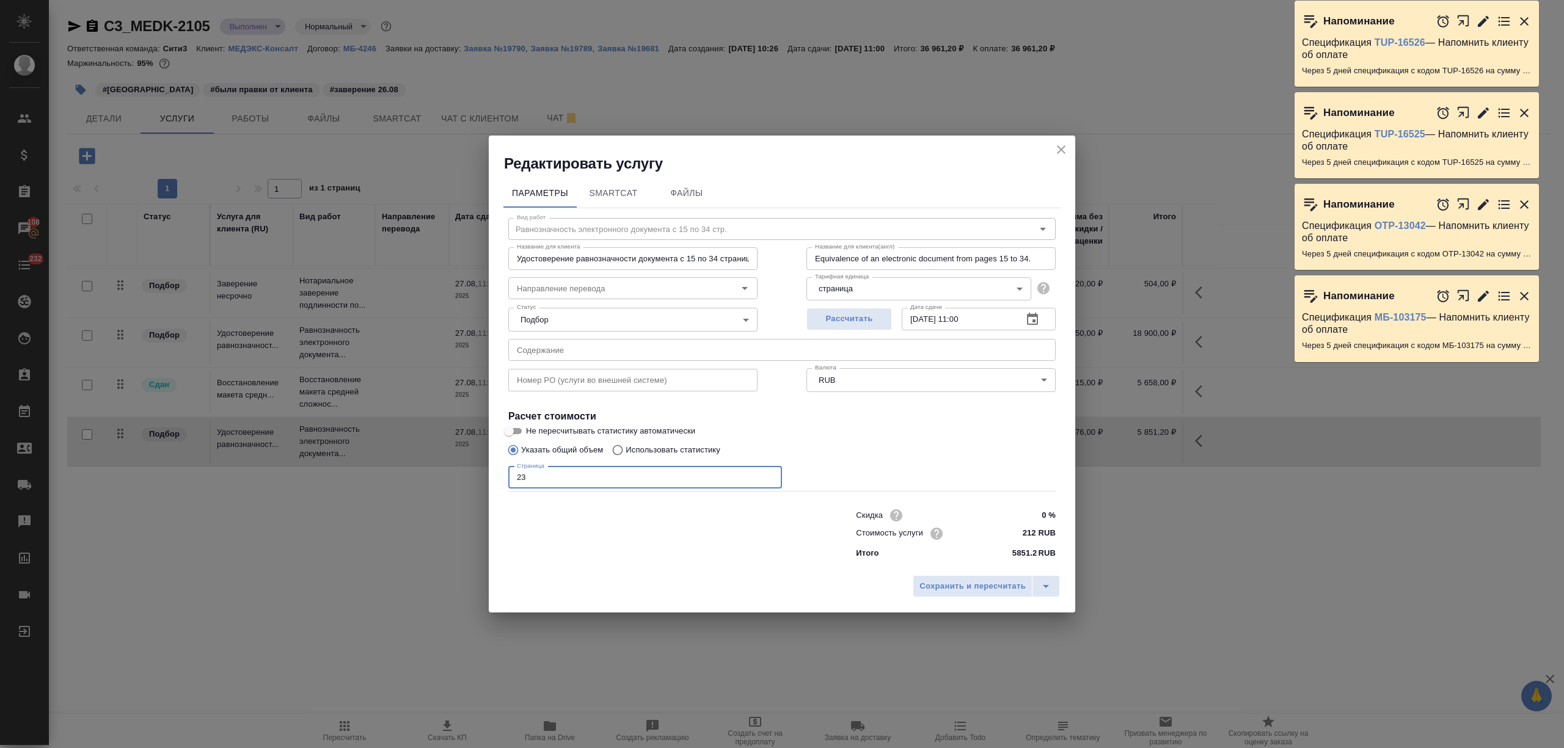
drag, startPoint x: 519, startPoint y: 474, endPoint x: 499, endPoint y: 477, distance: 20.4
click at [499, 477] on div "Параметры SmartCat Файлы Вид работ Равнозначность электронного документа с 15 п…" at bounding box center [782, 371] width 586 height 396
type input "25"
click at [975, 588] on span "Сохранить и пересчитать" at bounding box center [972, 587] width 106 height 14
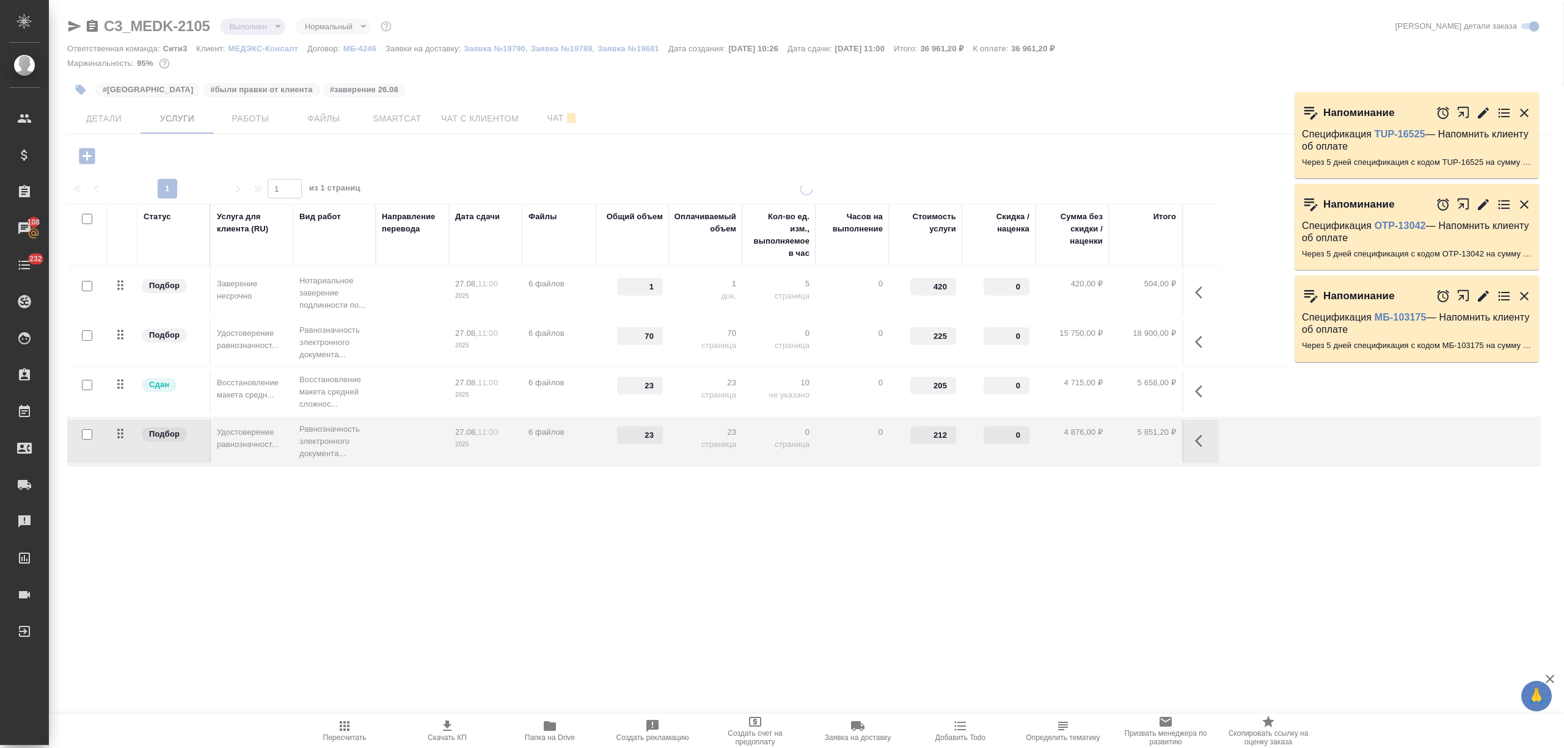
type input "25"
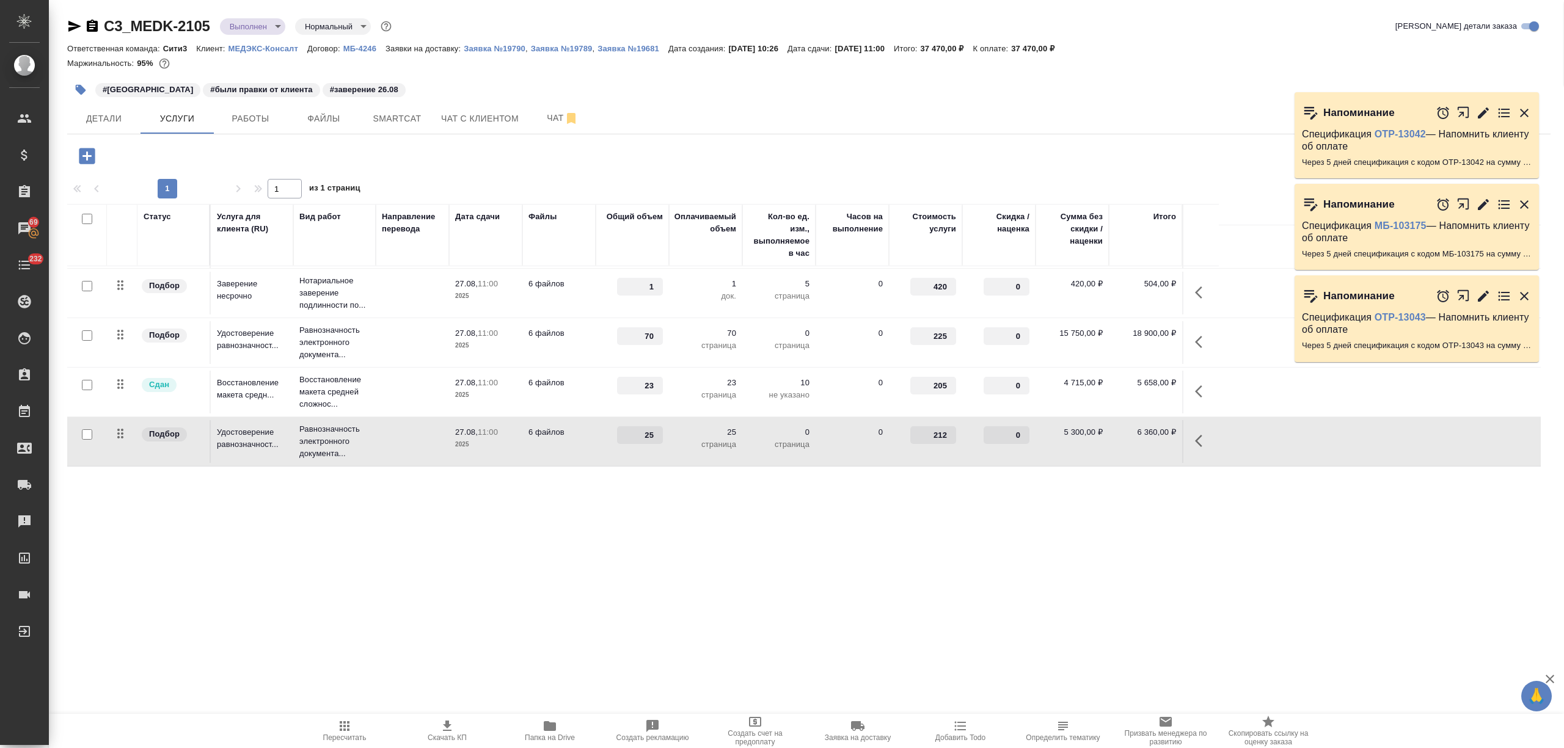
click at [680, 354] on td "70 страница" at bounding box center [705, 342] width 73 height 43
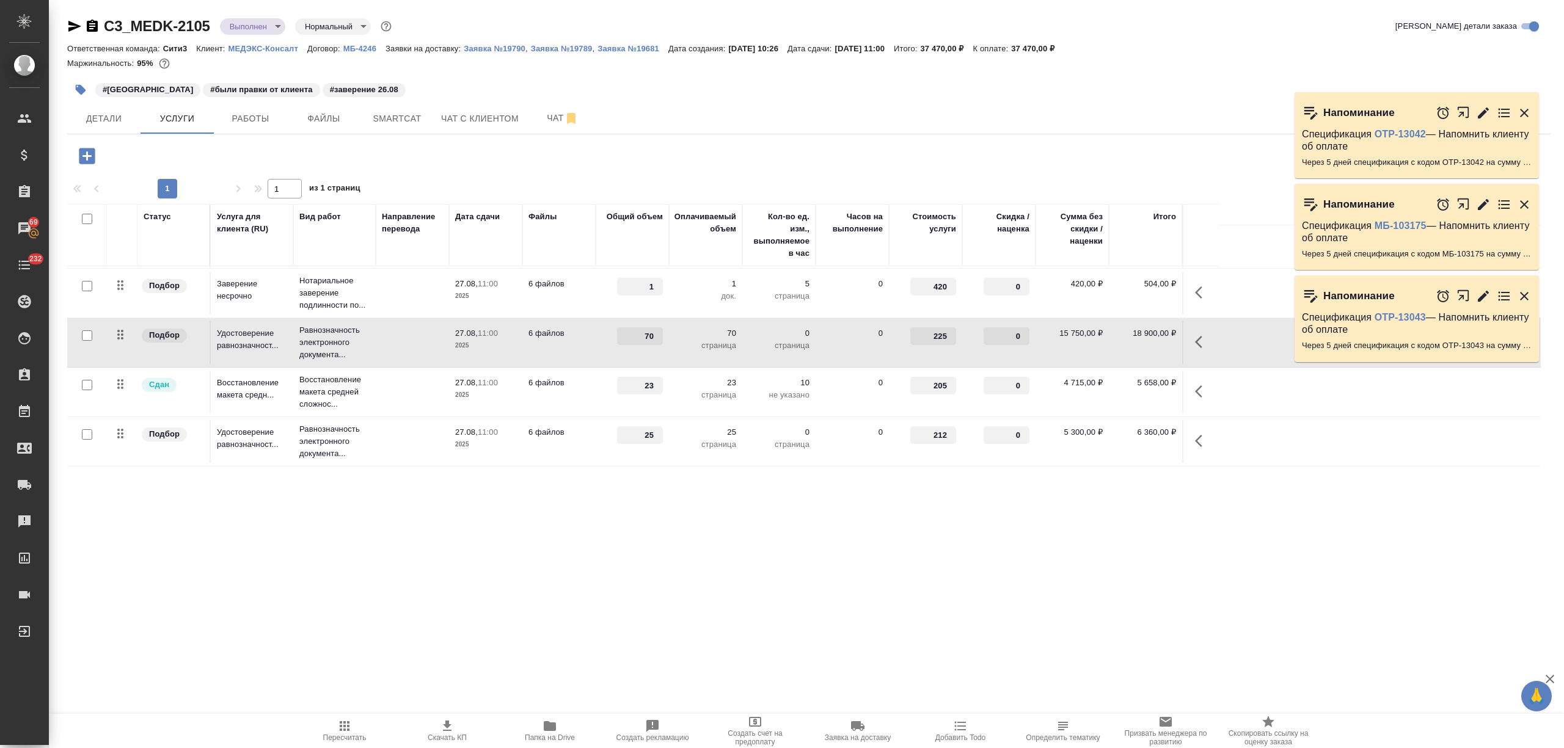
click at [680, 354] on td "70 страница" at bounding box center [705, 342] width 73 height 43
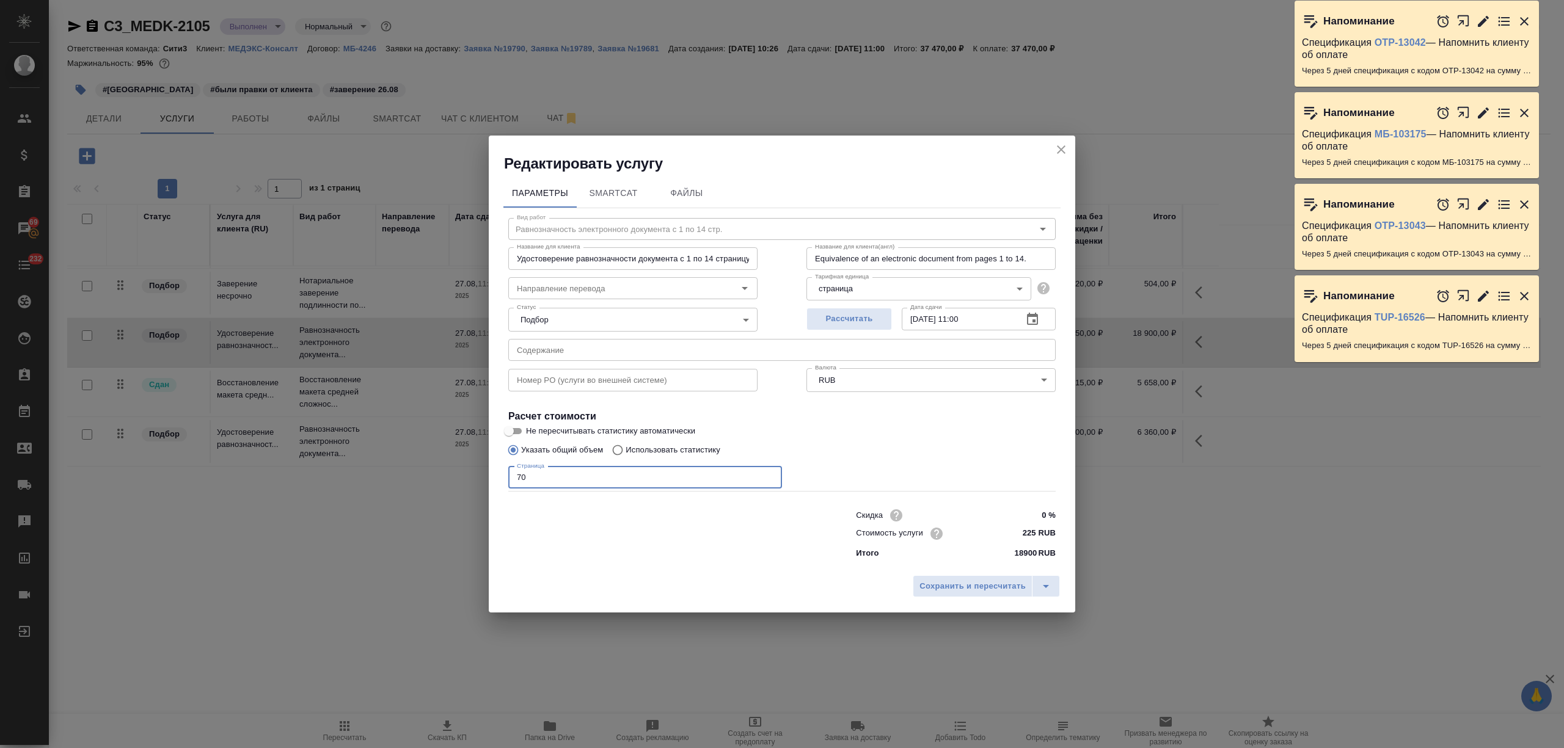
drag, startPoint x: 526, startPoint y: 480, endPoint x: 502, endPoint y: 479, distance: 24.4
click at [502, 479] on div "Параметры SmartCat Файлы Вид работ Равнозначность электронного документа с 1 по…" at bounding box center [782, 371] width 586 height 396
type input "84"
click at [947, 582] on span "Сохранить и пересчитать" at bounding box center [972, 587] width 106 height 14
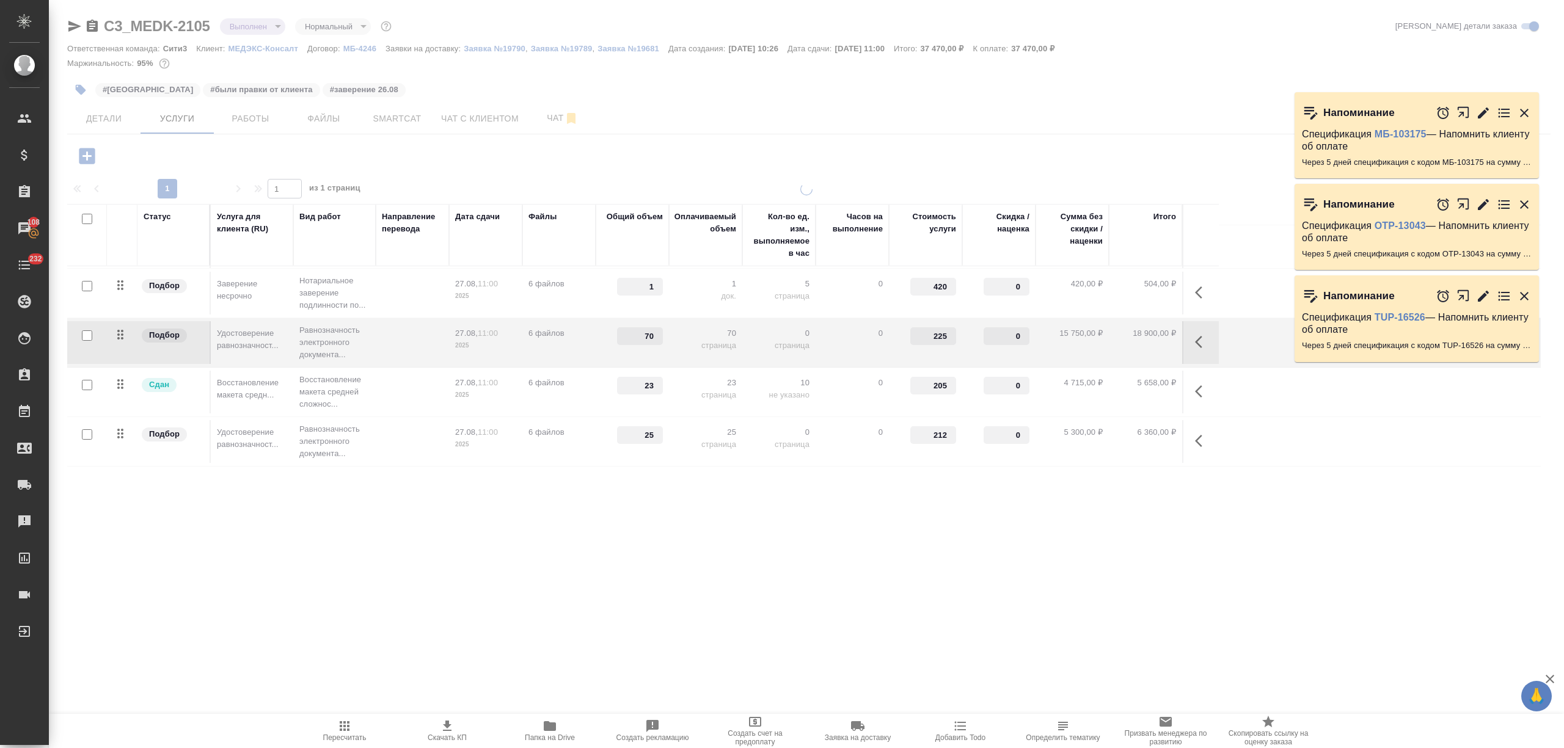
type input "84"
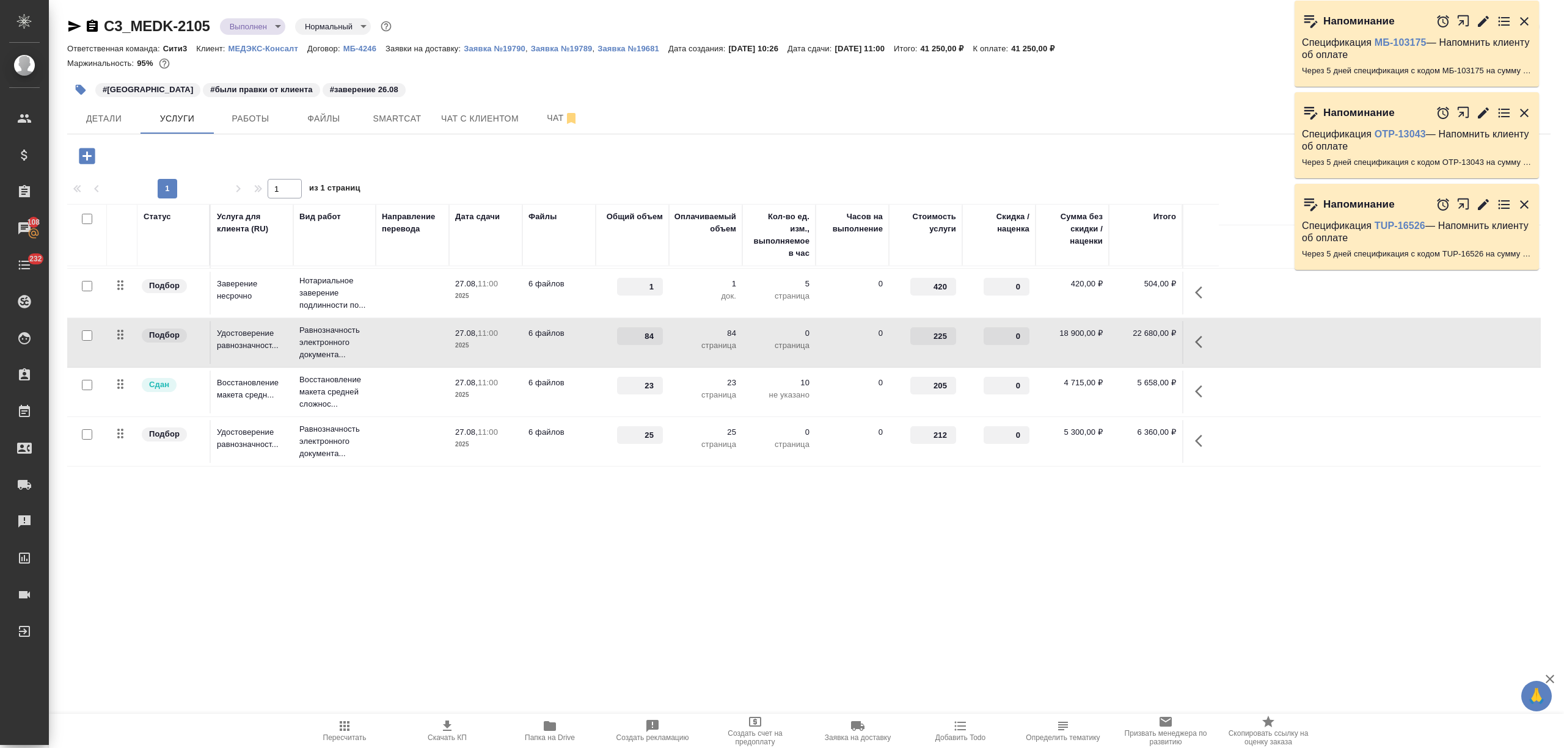
click at [391, 450] on td at bounding box center [412, 441] width 73 height 43
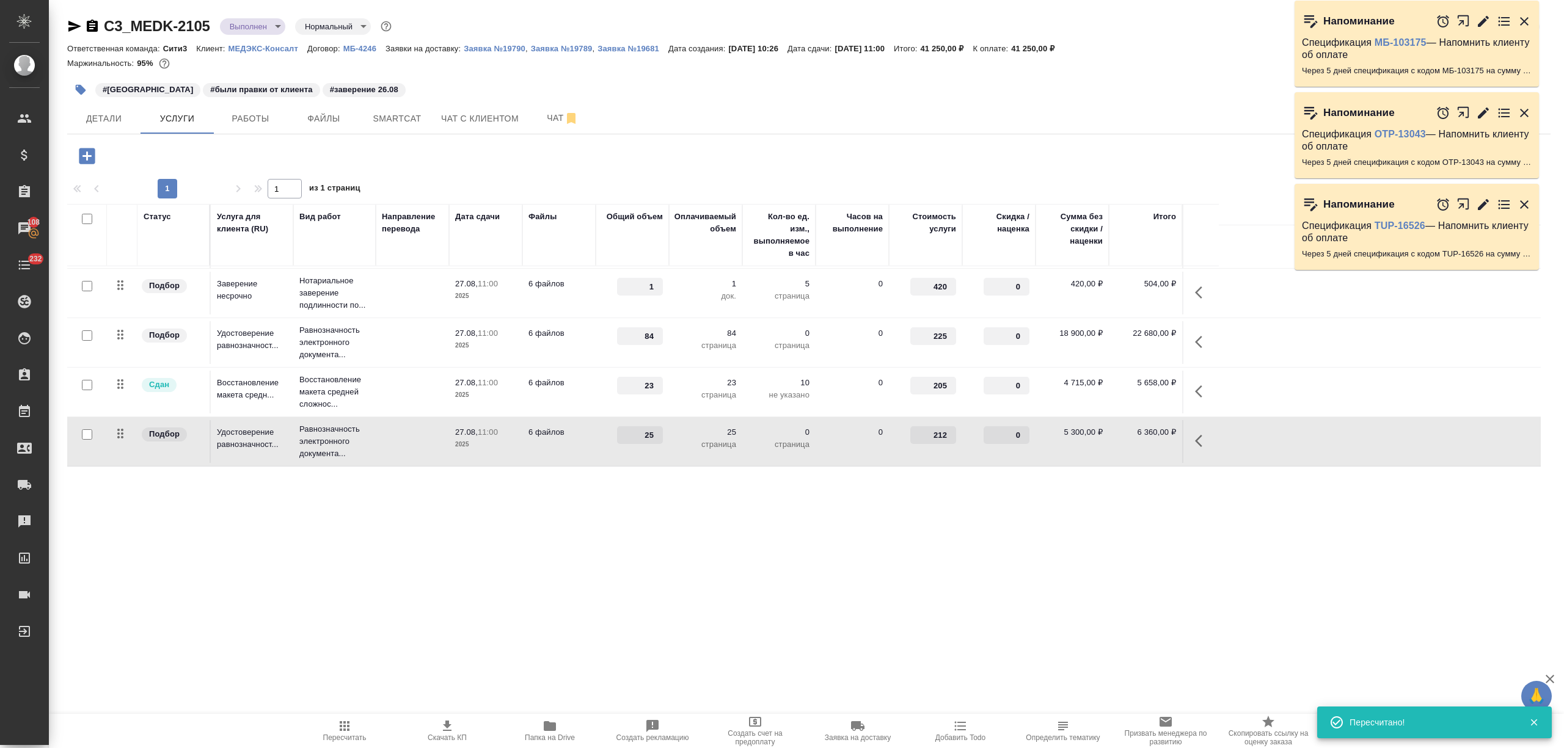
click at [391, 450] on td at bounding box center [412, 441] width 73 height 43
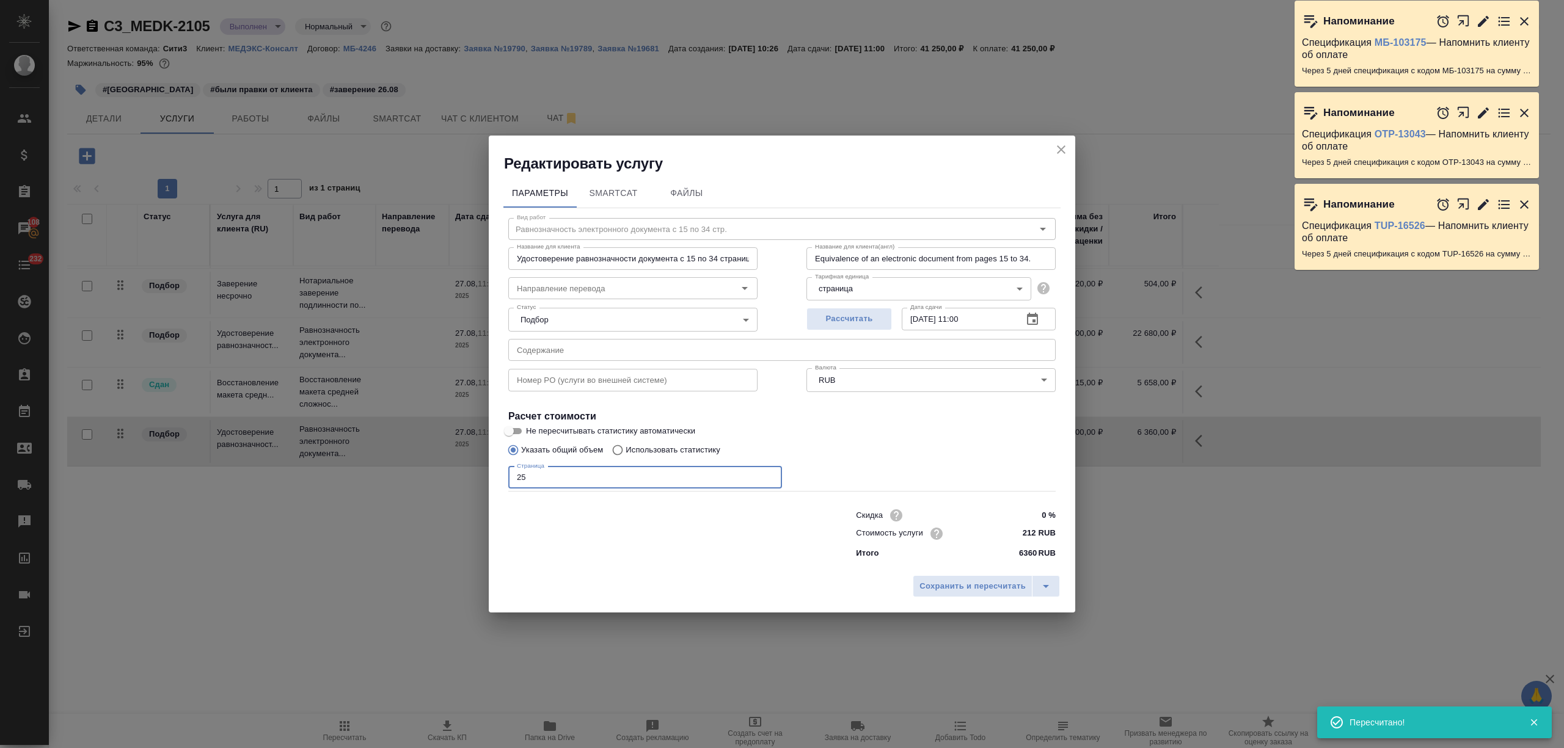
drag, startPoint x: 563, startPoint y: 475, endPoint x: 519, endPoint y: 475, distance: 43.4
click at [519, 475] on input "25" at bounding box center [645, 478] width 274 height 22
type input "27"
click at [975, 585] on span "Сохранить и пересчитать" at bounding box center [972, 587] width 106 height 14
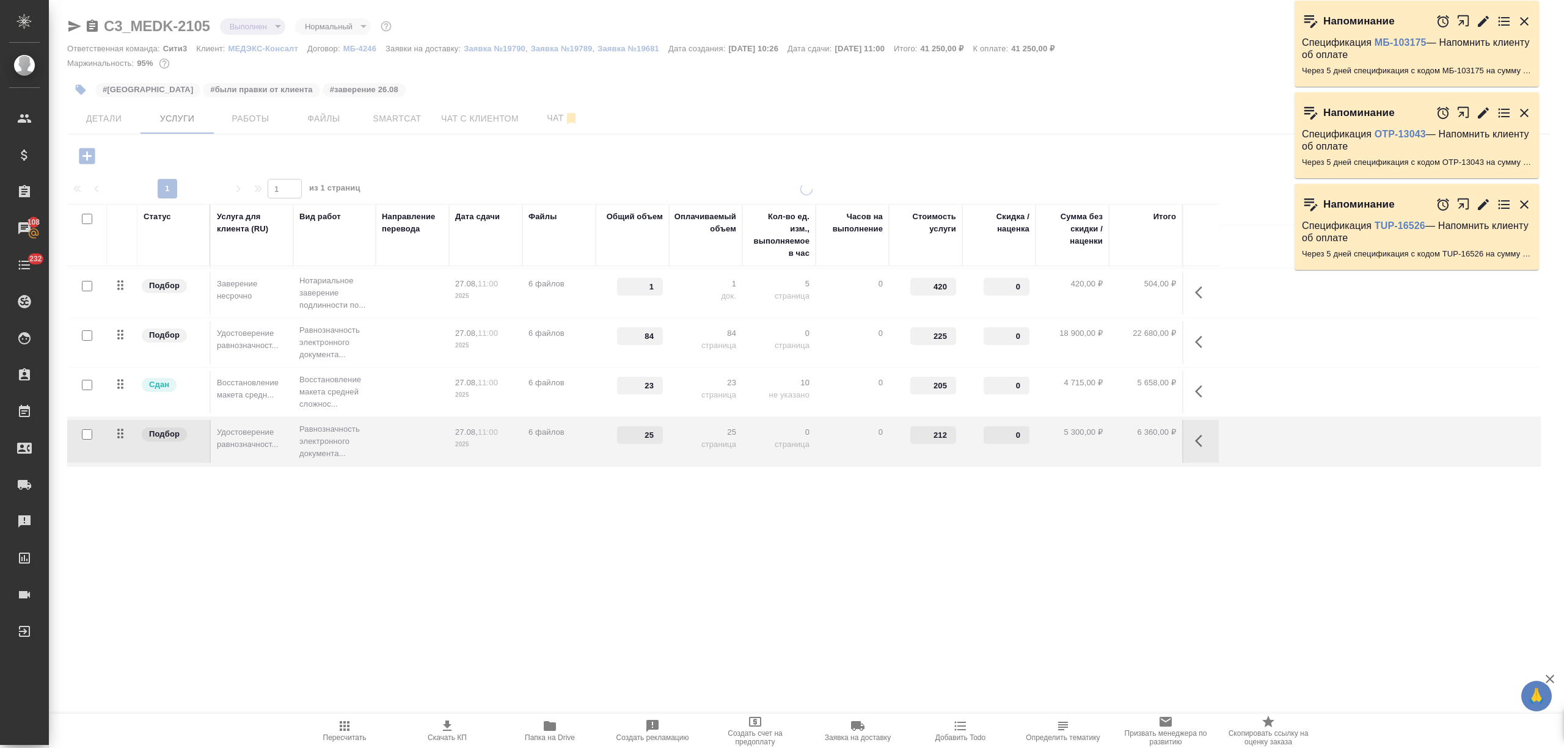
type input "27"
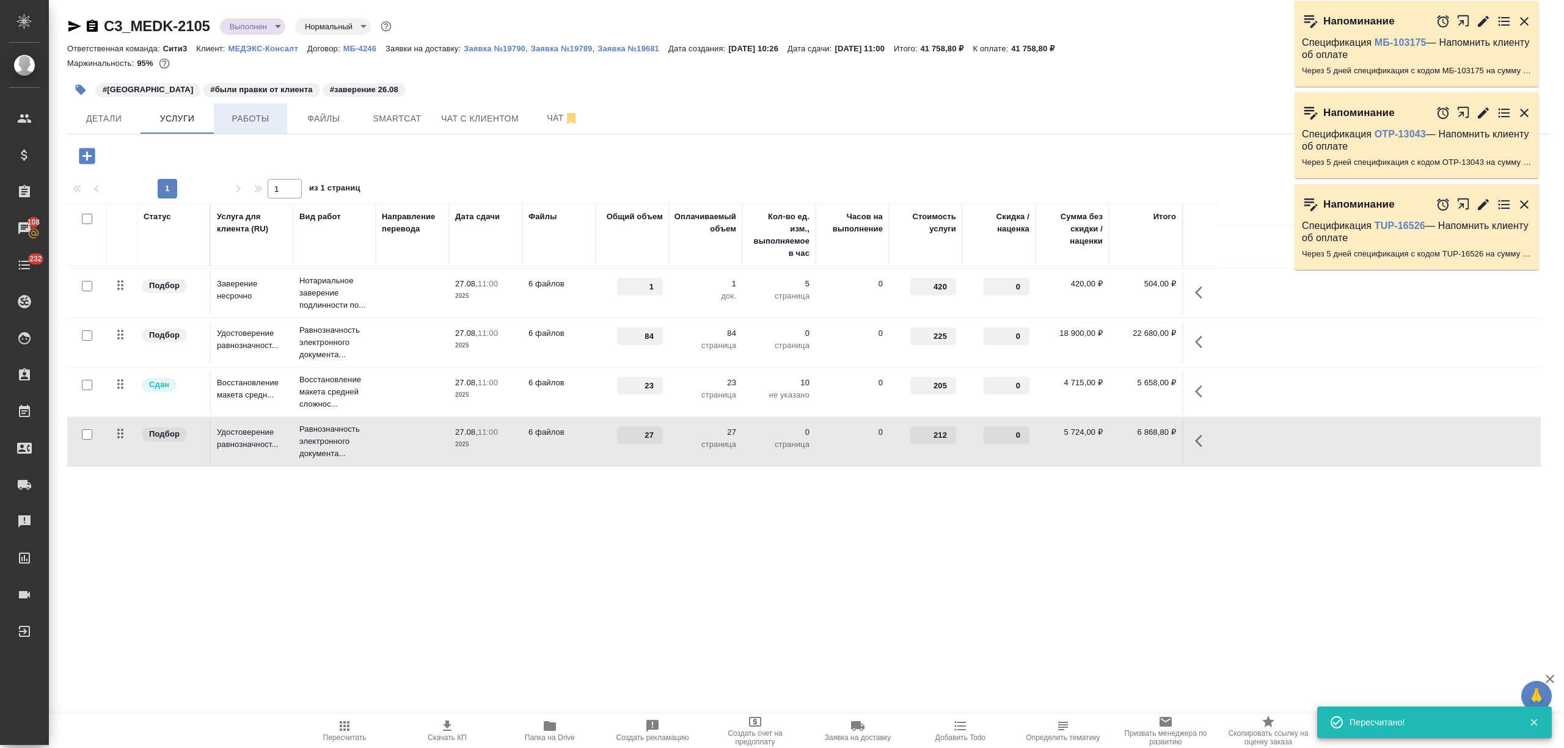
click at [252, 119] on span "Работы" at bounding box center [250, 118] width 59 height 15
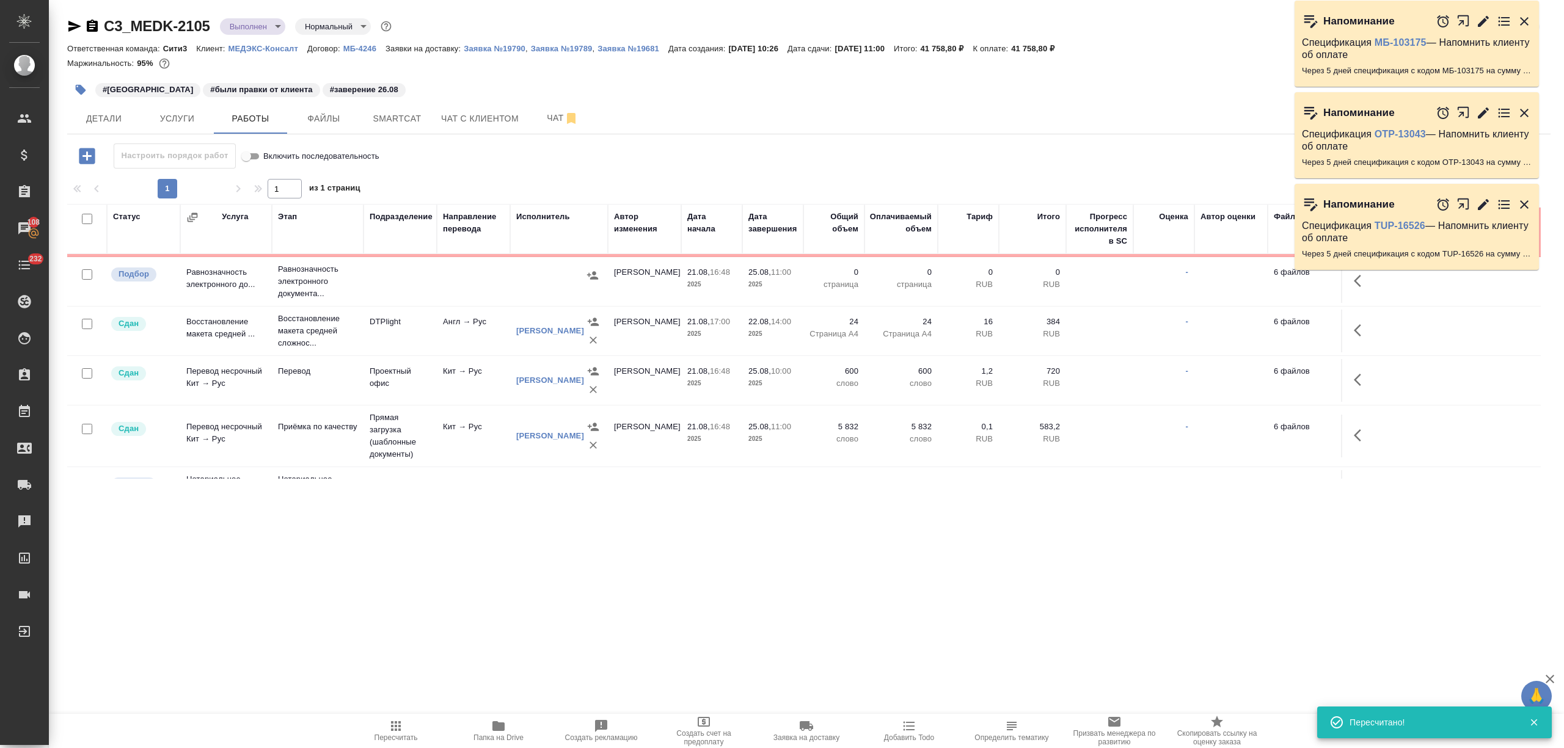
scroll to position [86, 0]
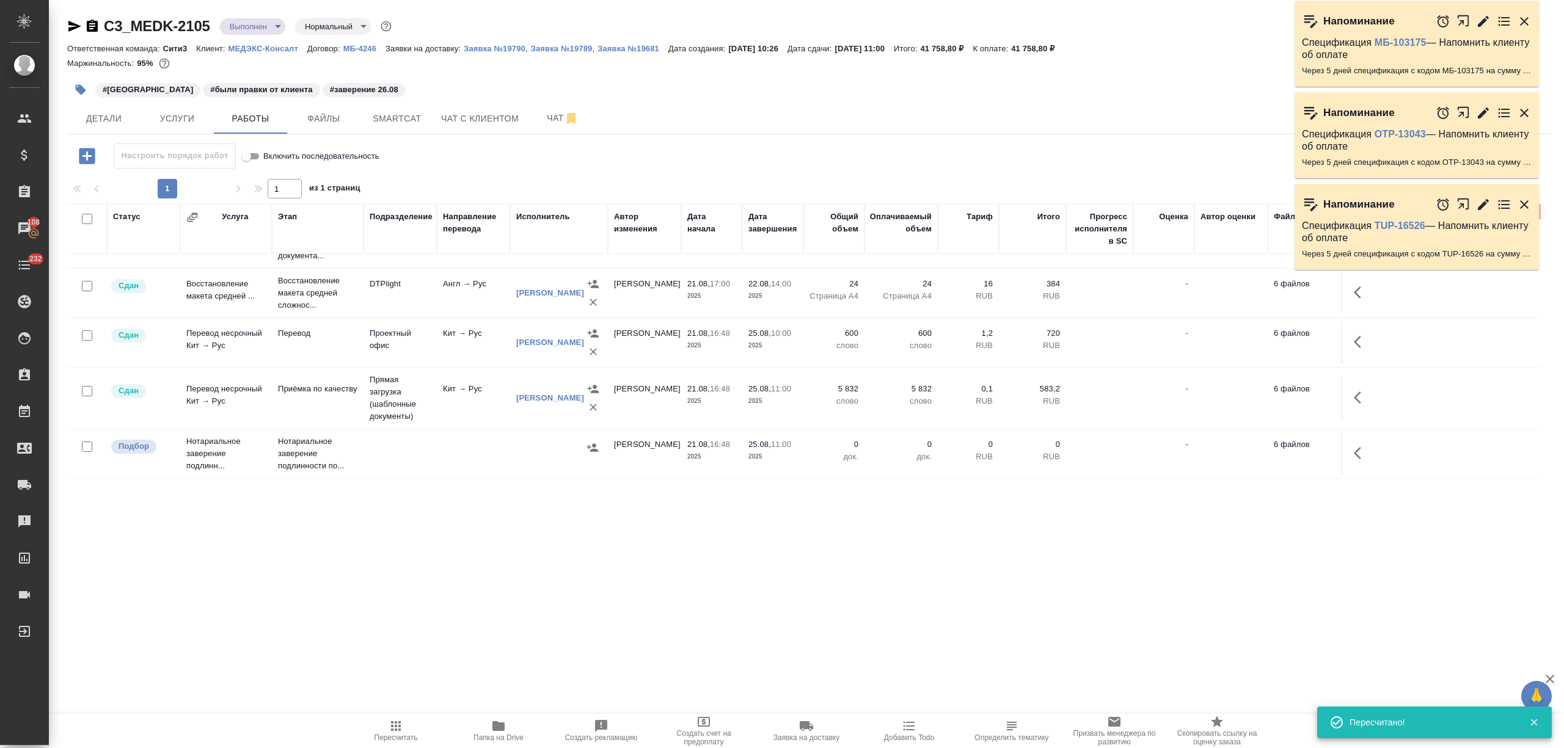
click at [338, 443] on p "Нотариальное заверение подлинности по..." at bounding box center [317, 454] width 79 height 37
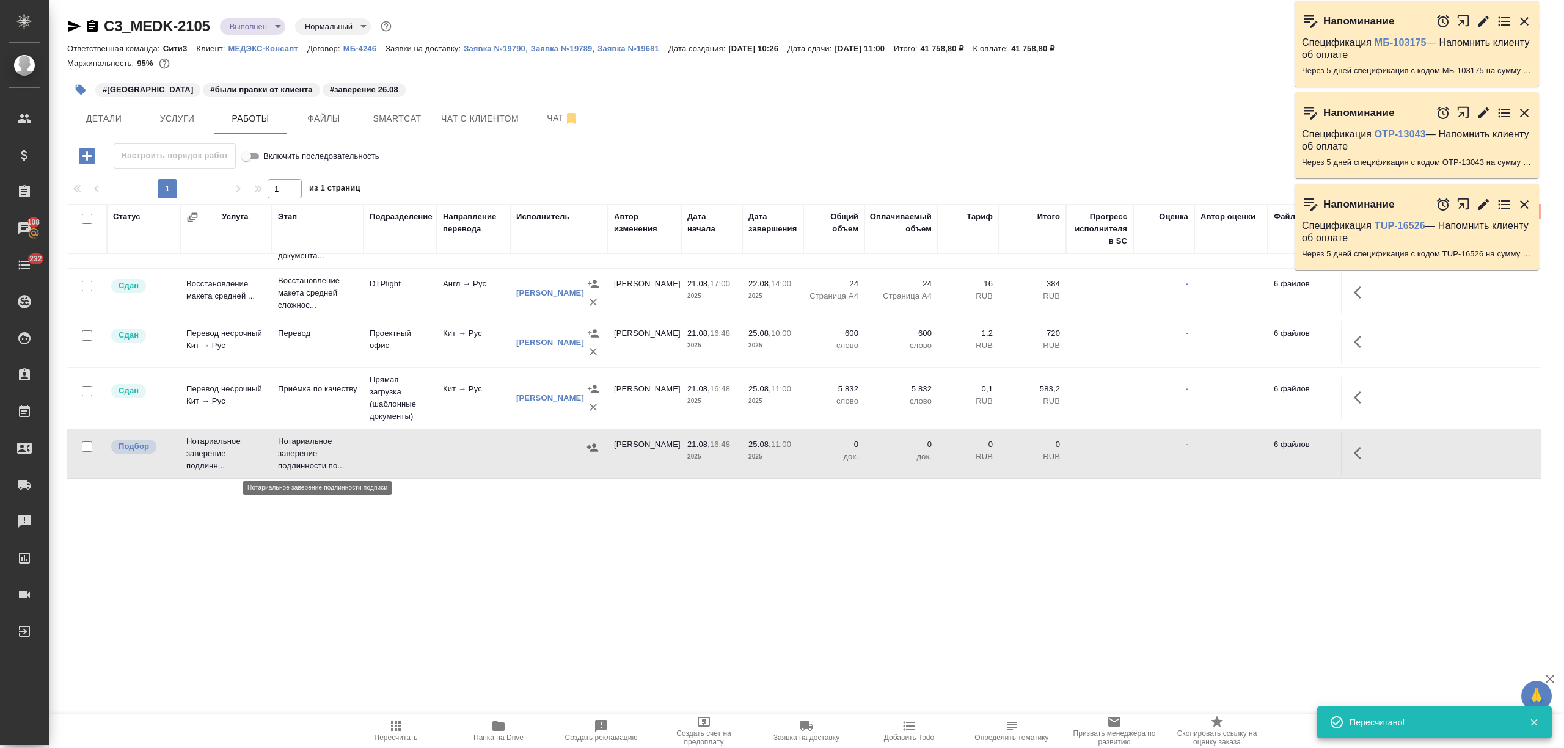
click at [338, 443] on p "Нотариальное заверение подлинности по..." at bounding box center [317, 454] width 79 height 37
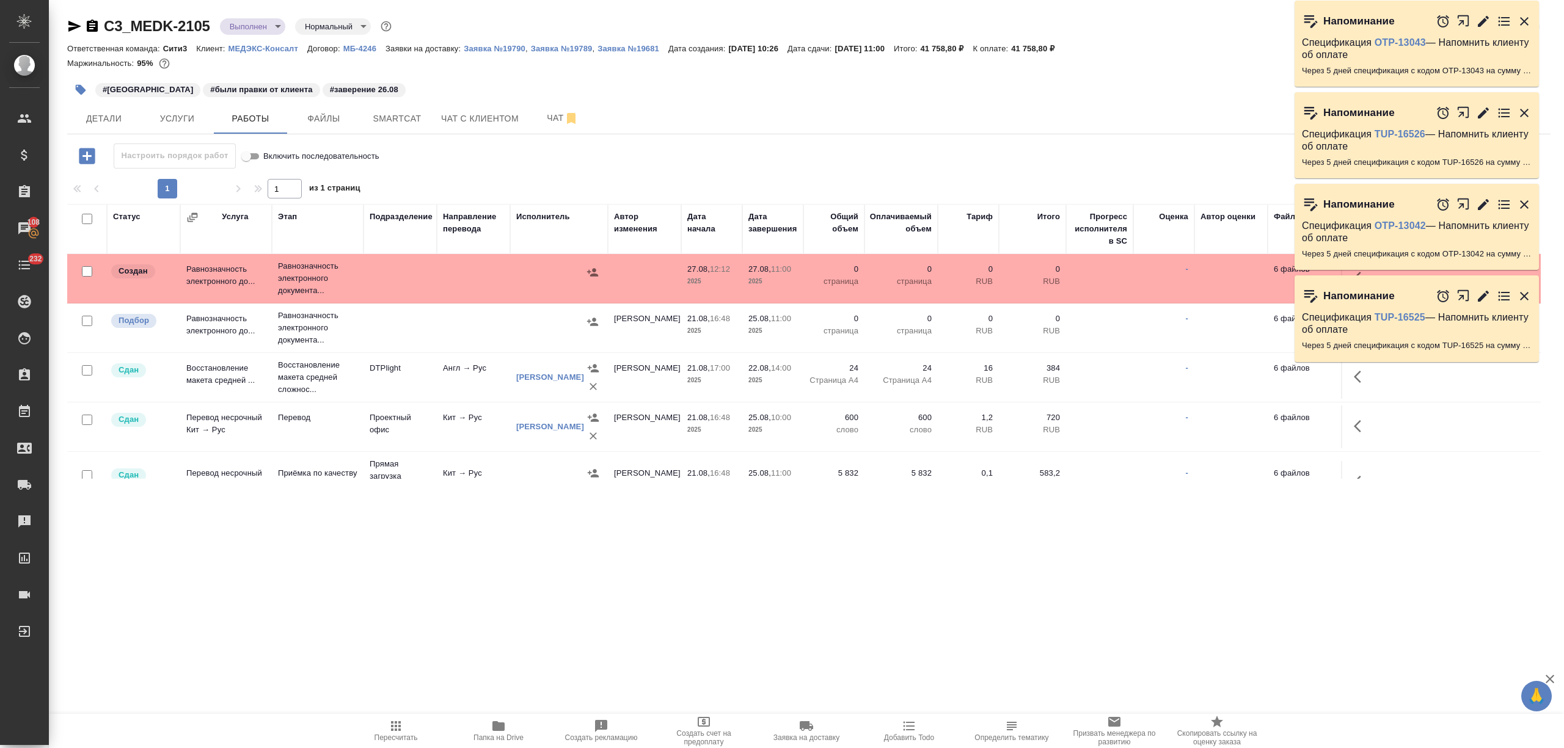
scroll to position [0, 0]
click at [347, 282] on p "Равнозначность электронного документа..." at bounding box center [317, 279] width 79 height 37
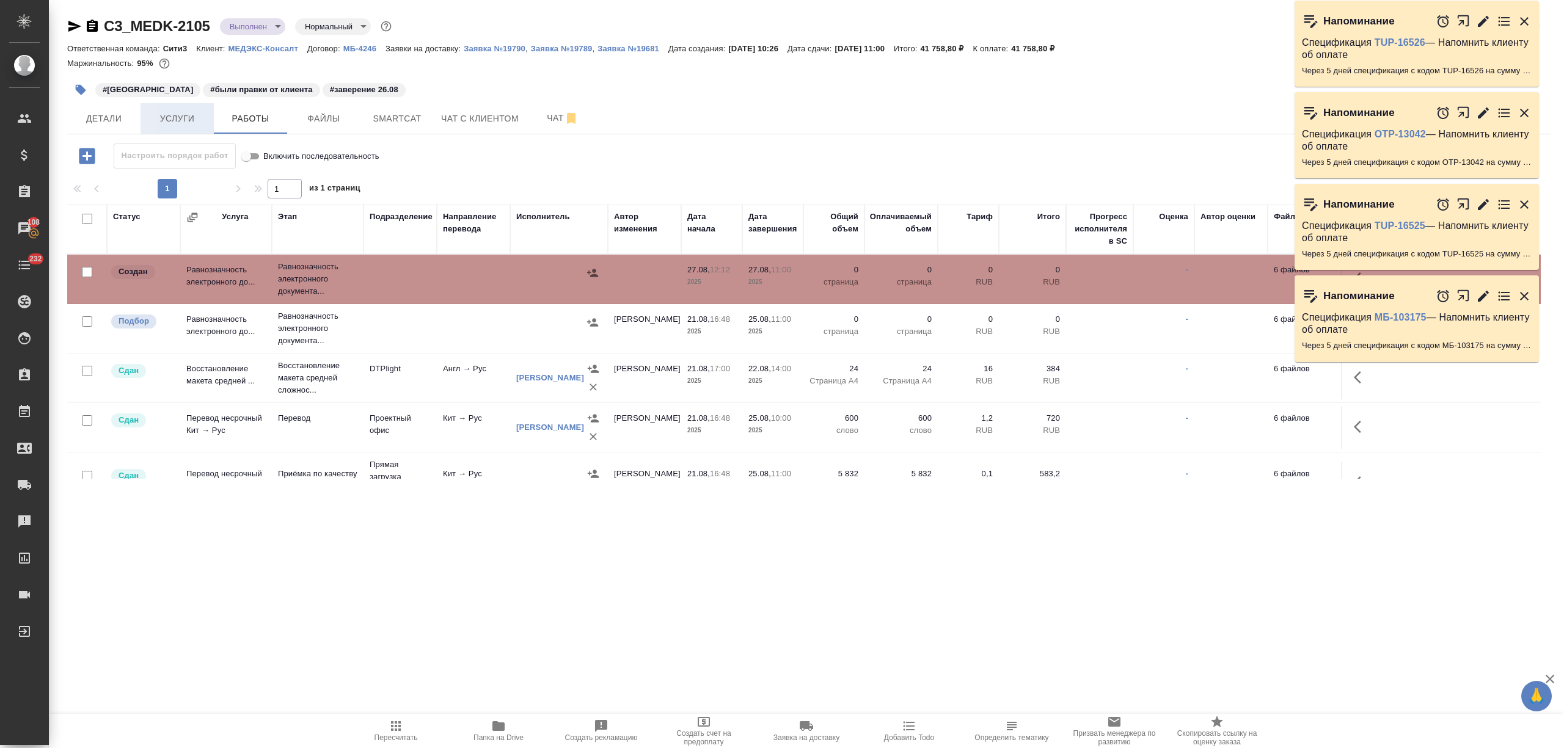
click at [194, 113] on span "Услуги" at bounding box center [177, 118] width 59 height 15
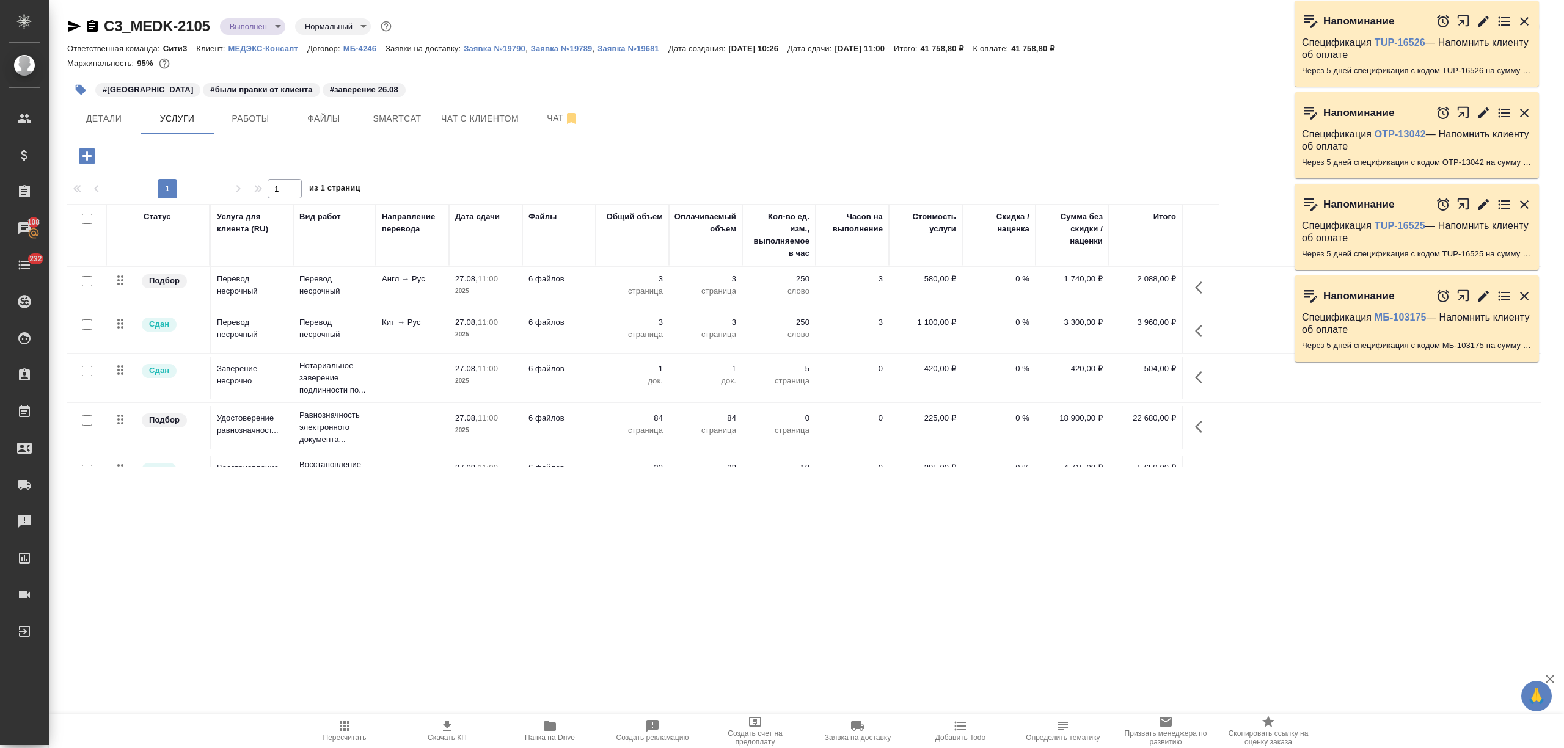
click at [72, 88] on button "button" at bounding box center [80, 89] width 27 height 27
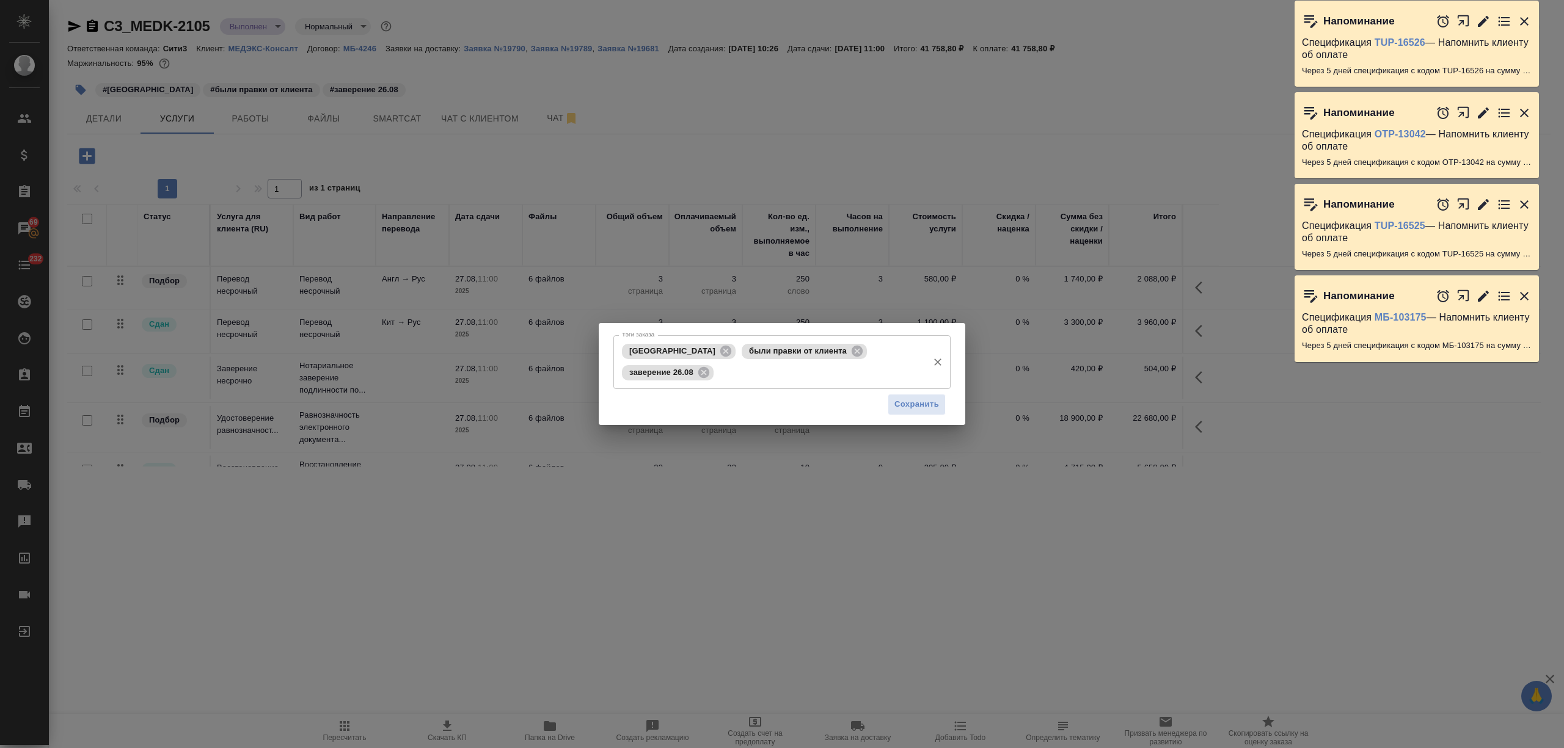
click at [910, 353] on div "Китай были правки от клиента заверение 26.08 Тэги заказа" at bounding box center [781, 362] width 337 height 54
type input "отдали на ЭЦП 27.08"
click at [900, 404] on span "Сохранить" at bounding box center [916, 405] width 45 height 14
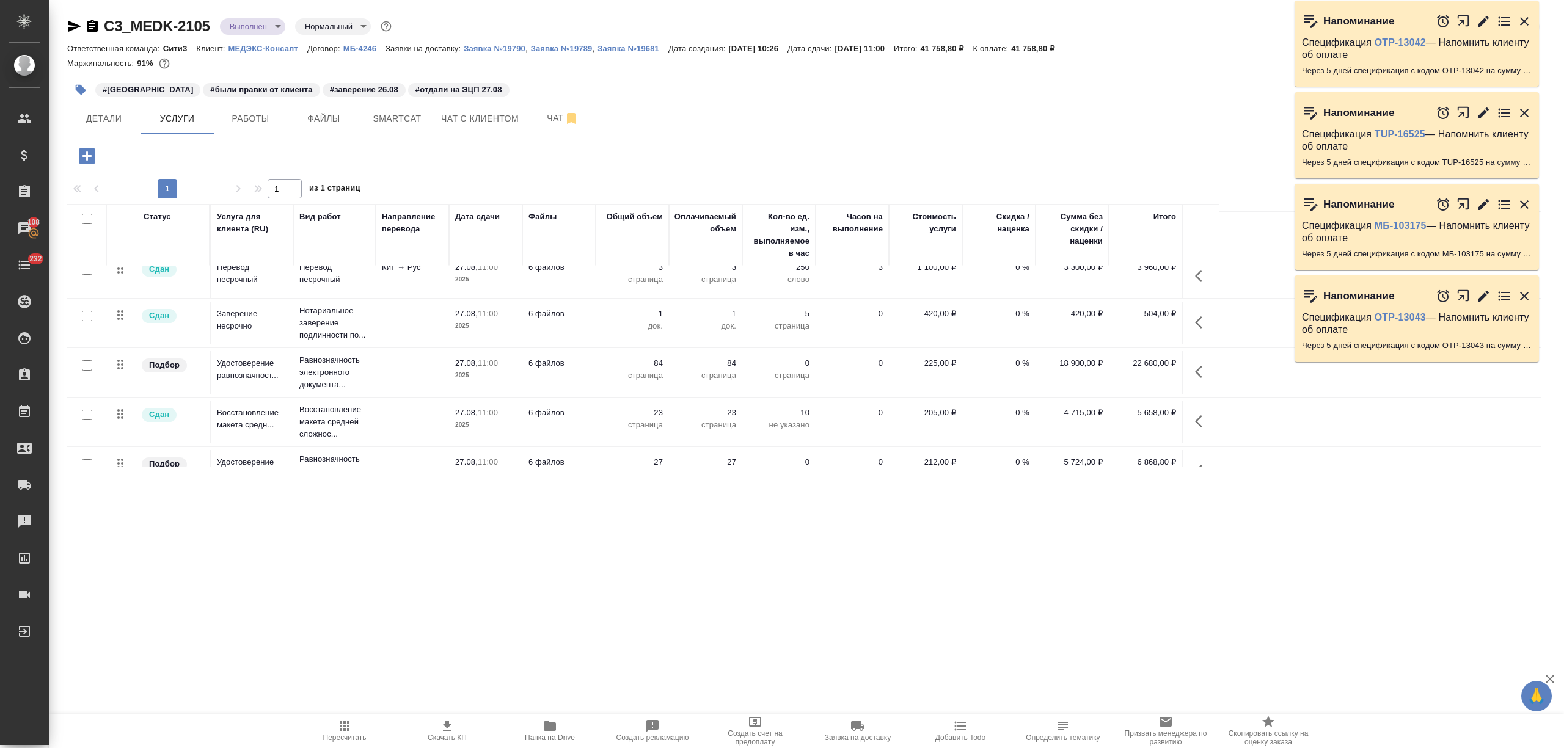
scroll to position [86, 0]
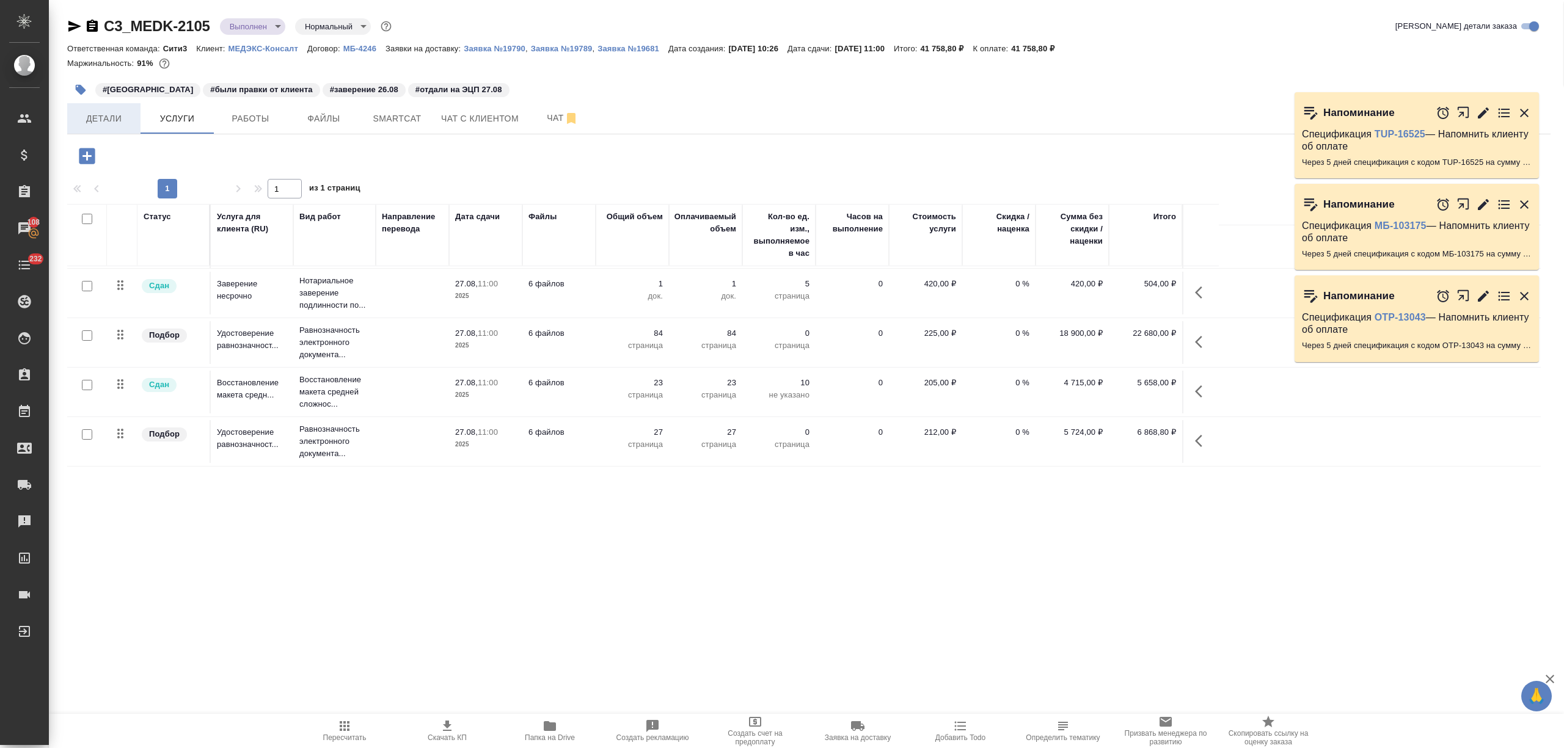
click at [98, 125] on span "Детали" at bounding box center [104, 118] width 59 height 15
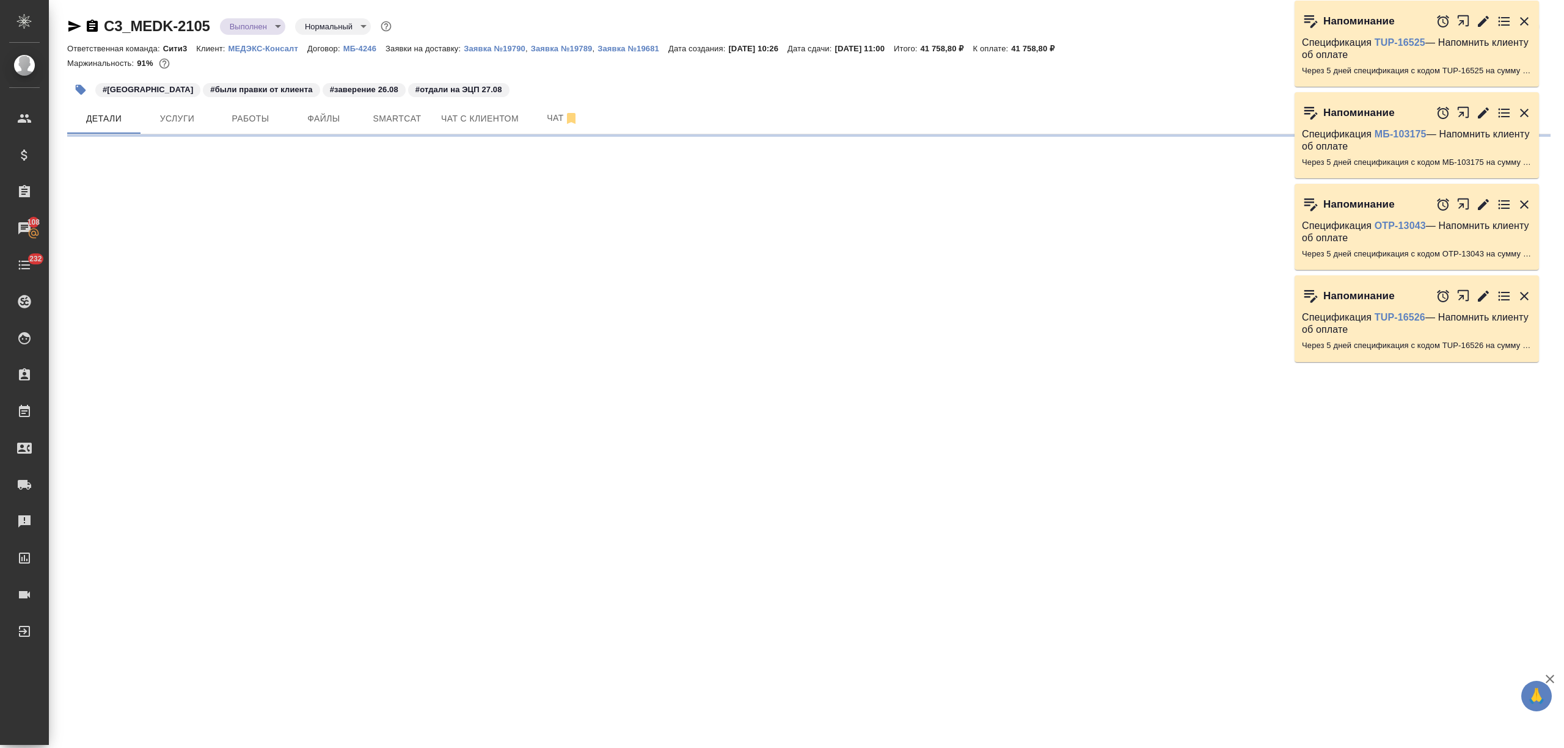
select select "RU"
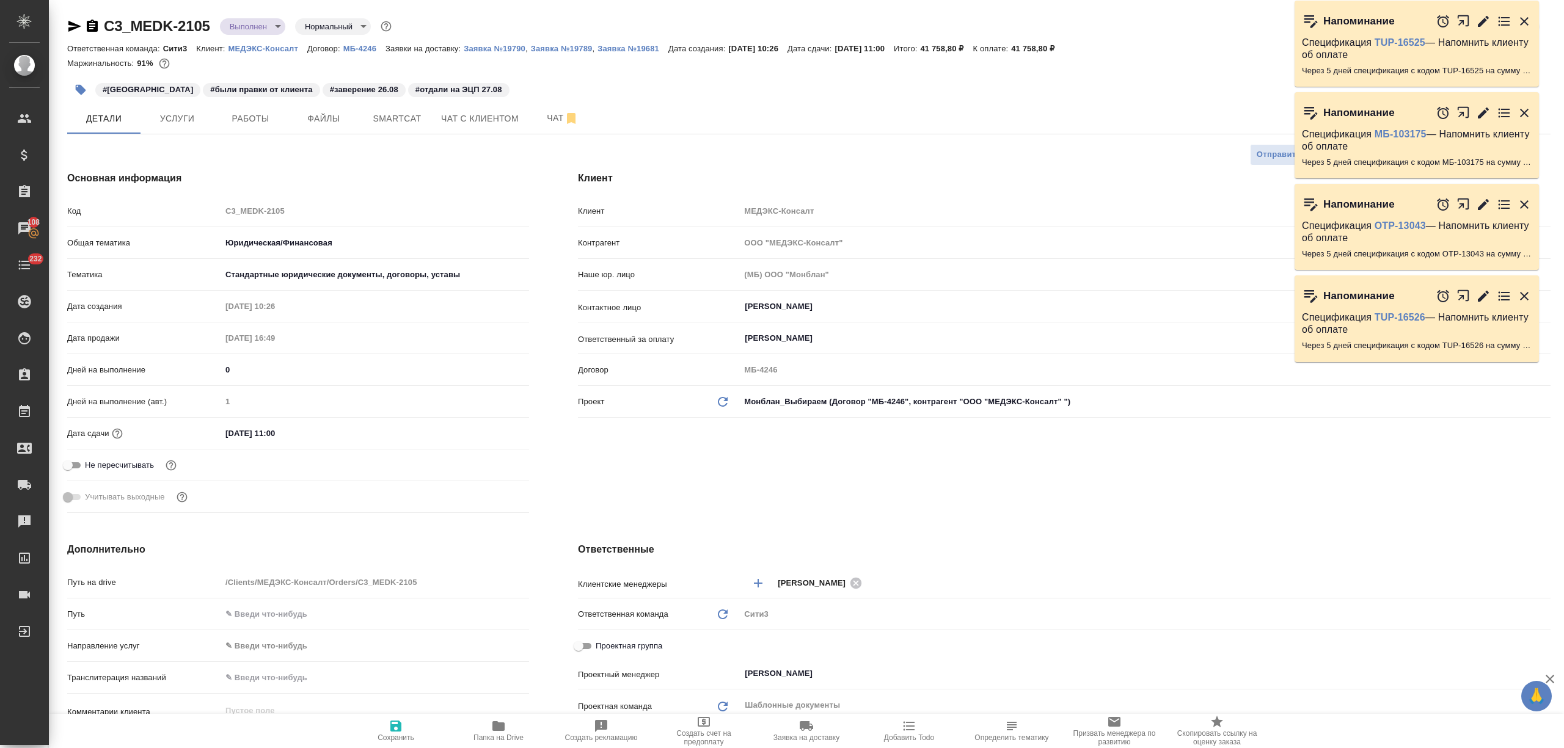
type textarea "x"
click at [233, 434] on input "27.08.2025 11:00" at bounding box center [275, 434] width 107 height 18
type input "28.08.2025 11:00"
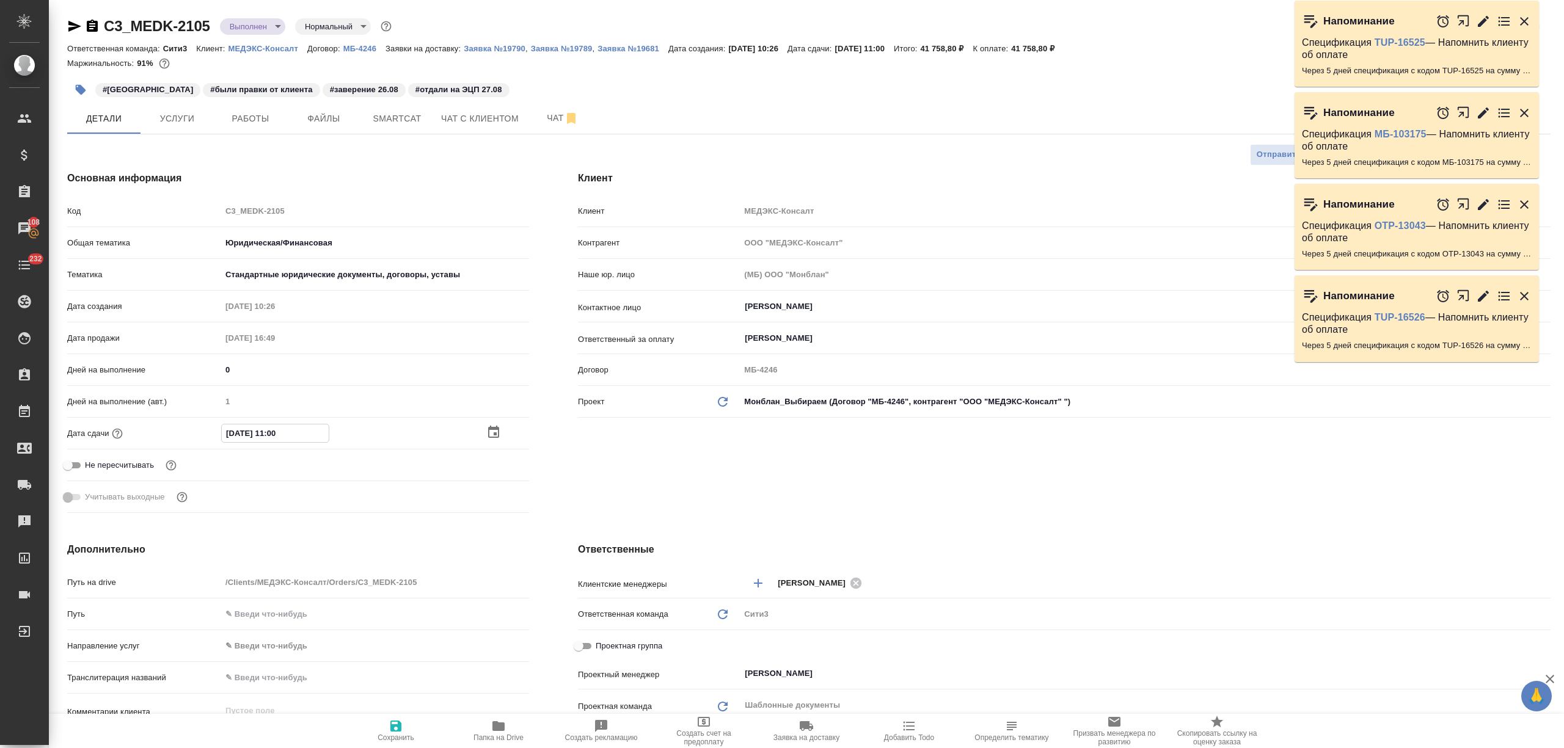
type textarea "x"
click at [274, 429] on input "28.08.2025 11:00" at bounding box center [275, 434] width 107 height 18
type input "28.08.2025 12:00"
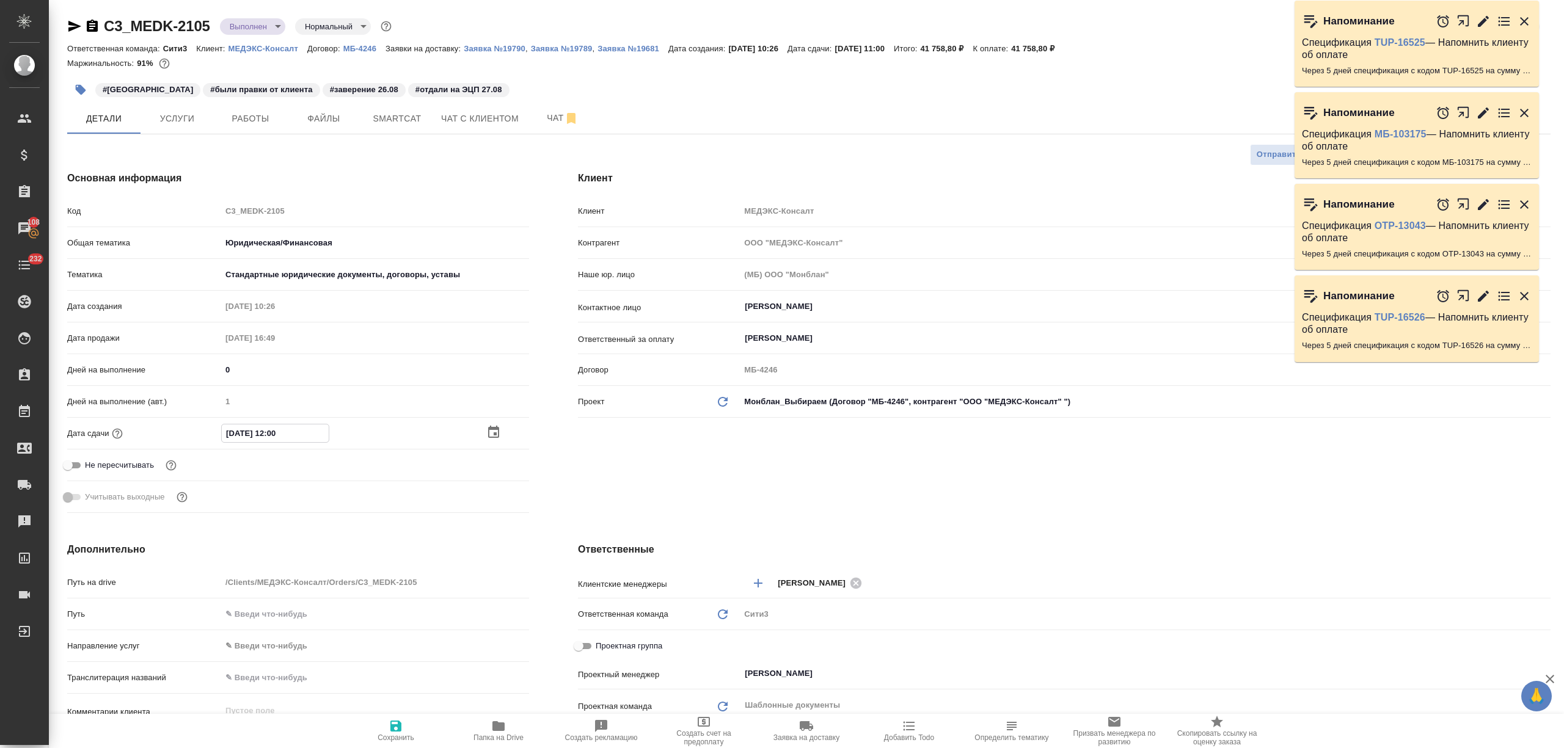
type textarea "x"
type input "28.08.2025 12:00"
click at [384, 726] on span "Сохранить" at bounding box center [396, 730] width 88 height 23
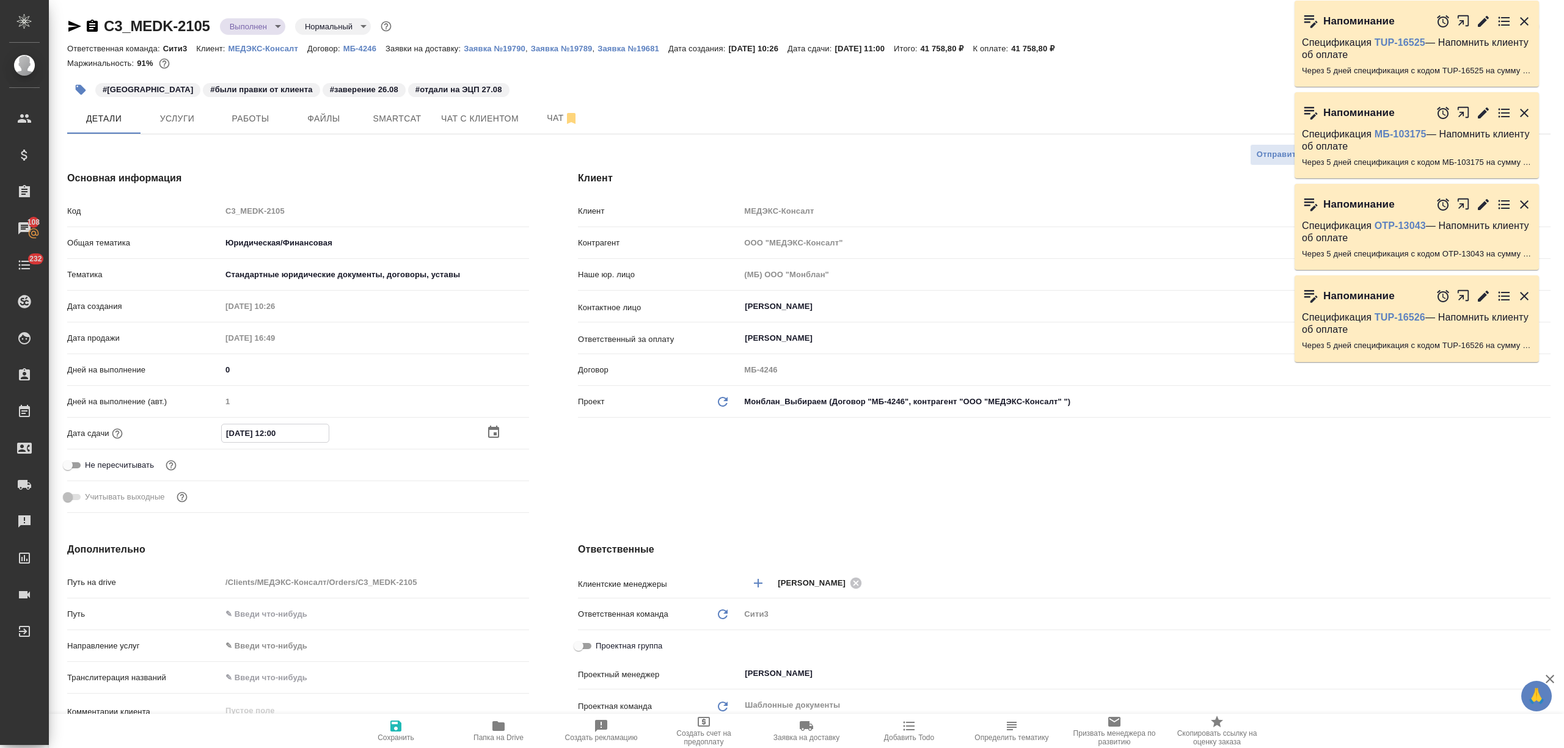
type textarea "x"
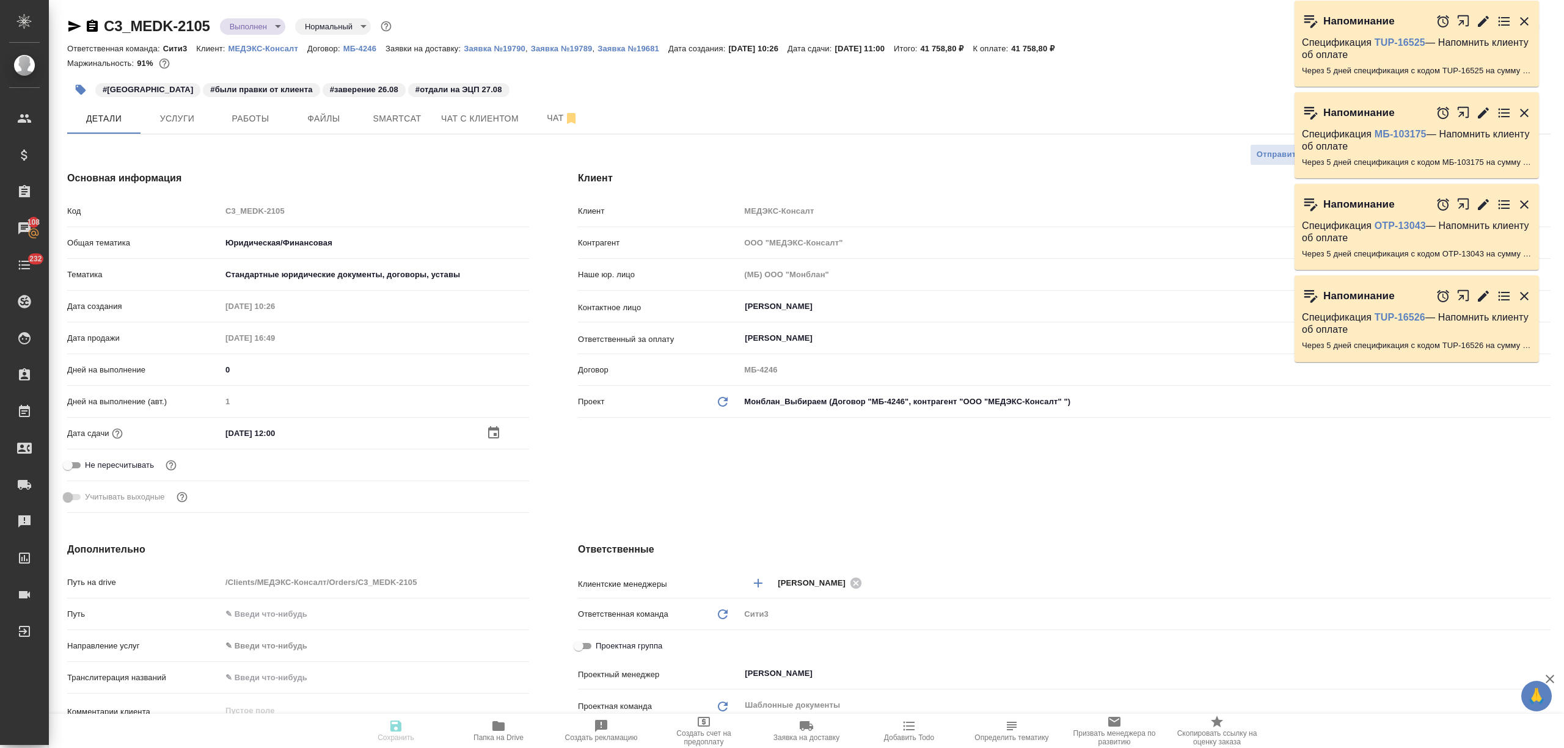
type textarea "x"
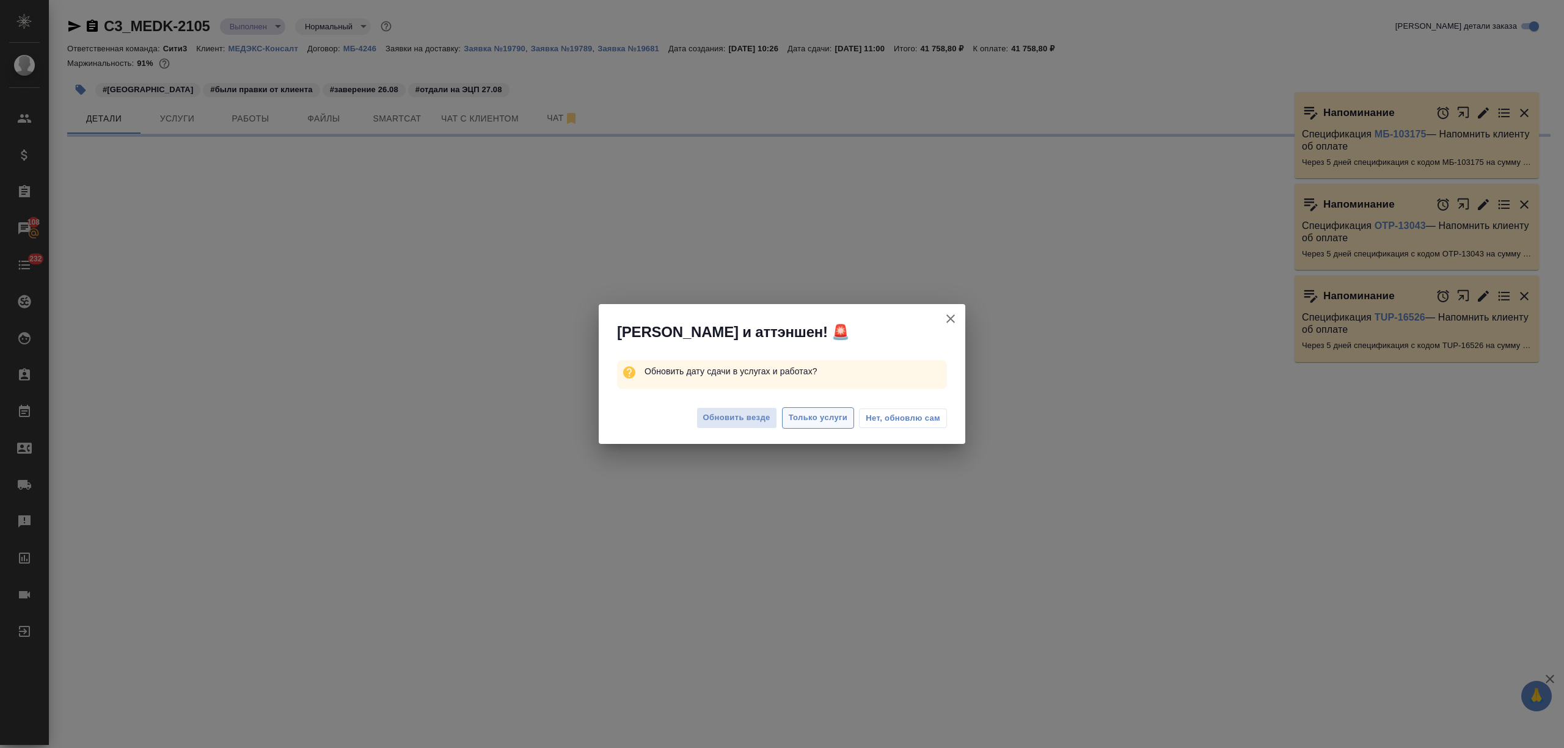
select select "RU"
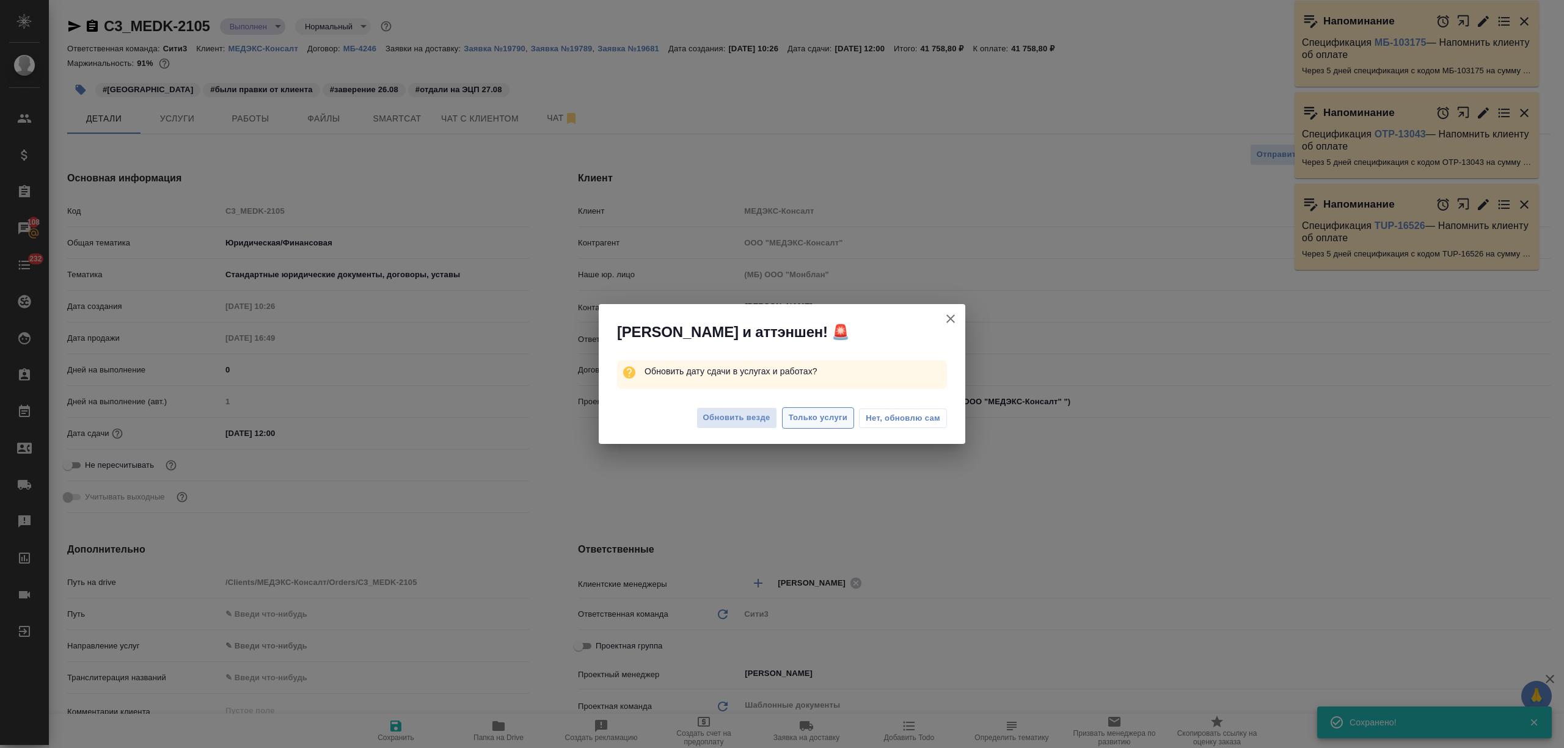
type textarea "x"
click at [797, 419] on span "Только услуги" at bounding box center [818, 418] width 59 height 14
type textarea "x"
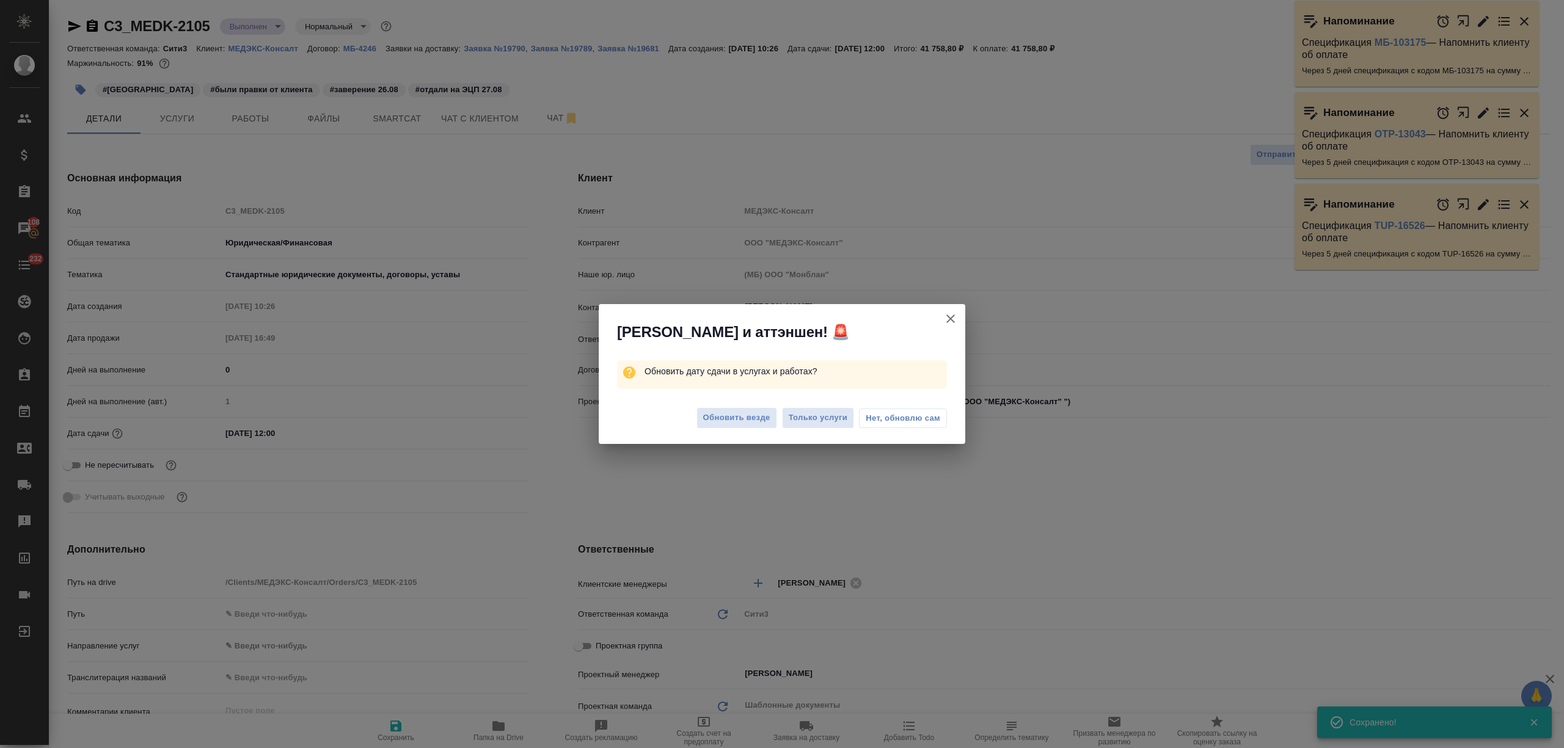
type textarea "x"
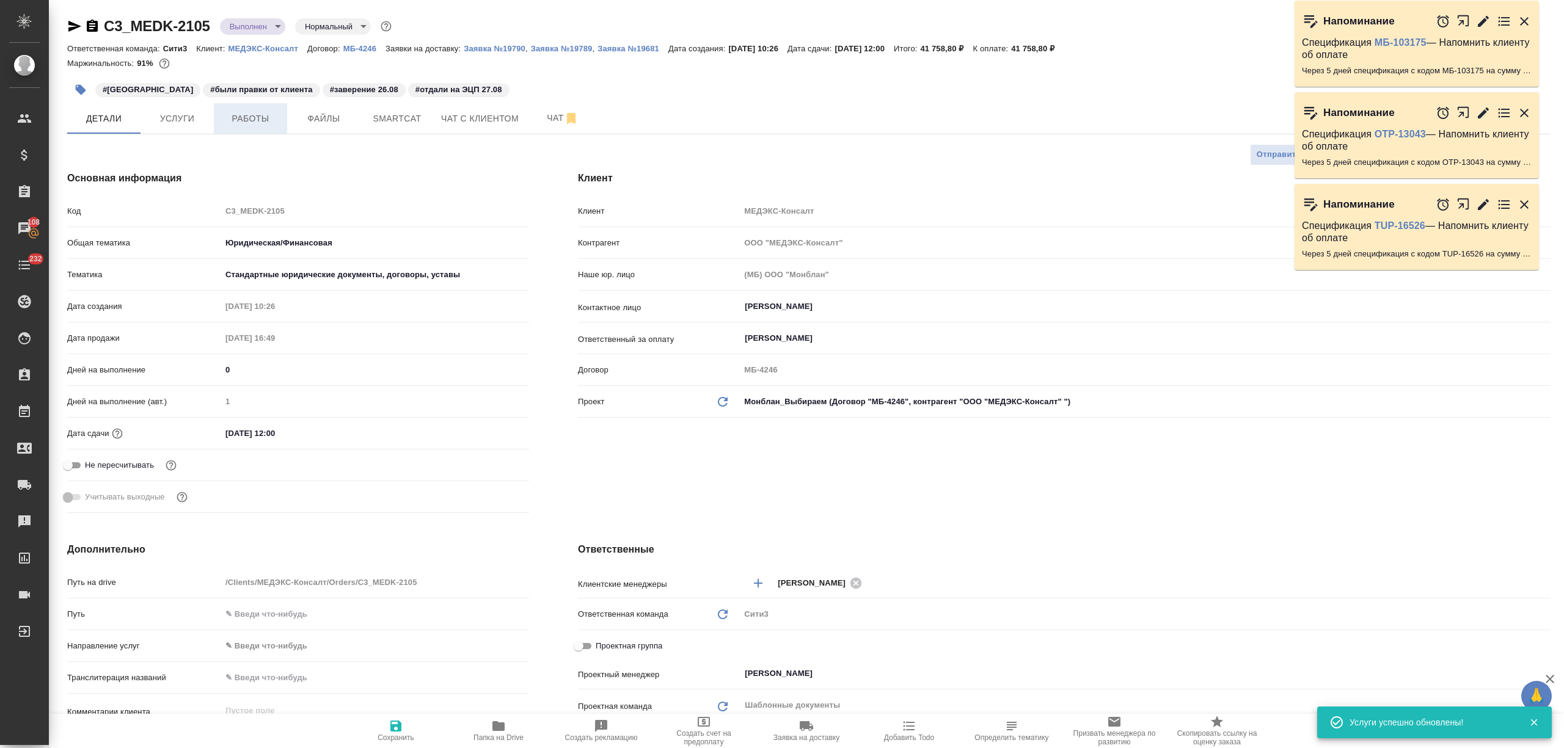
click at [260, 110] on button "Работы" at bounding box center [250, 118] width 73 height 31
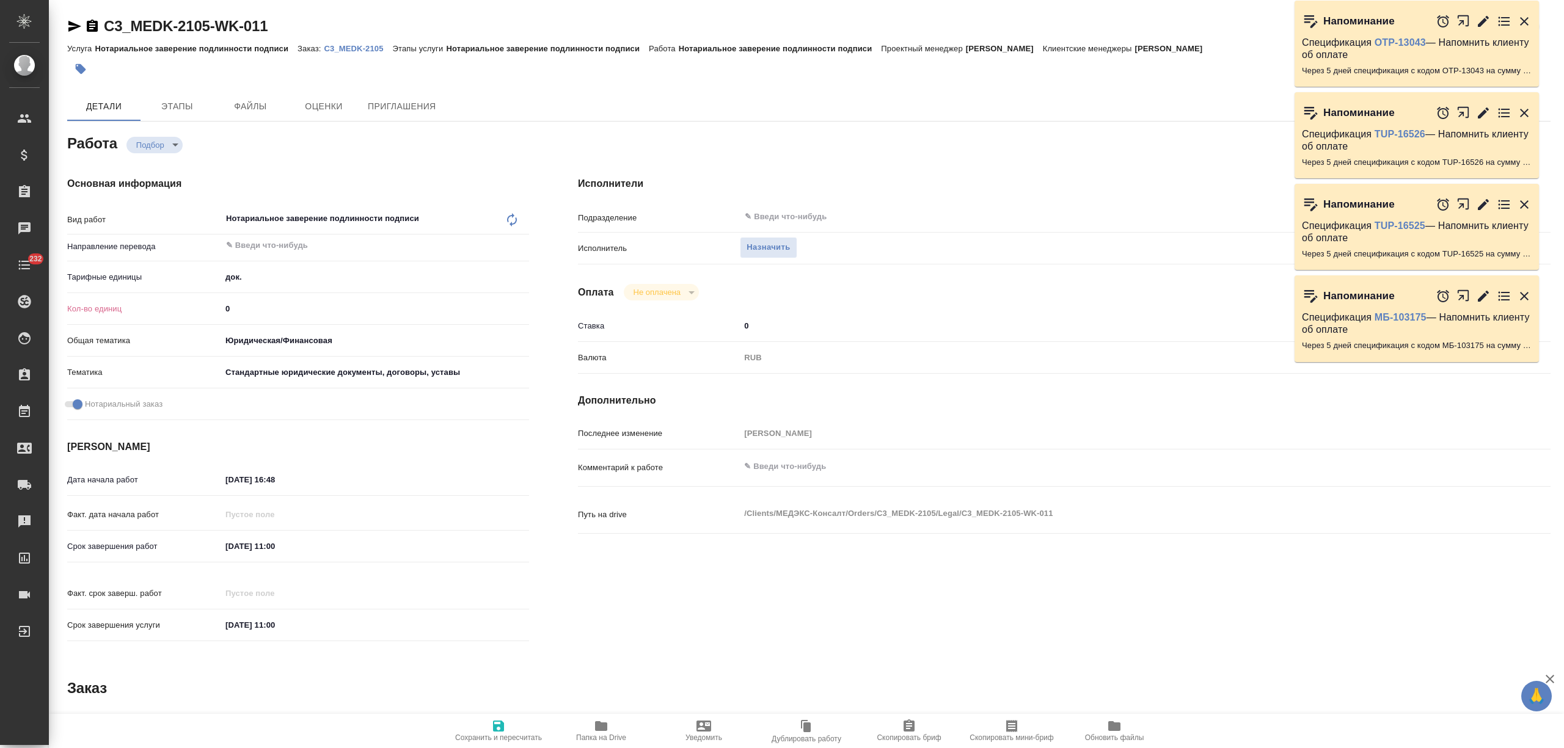
type textarea "x"
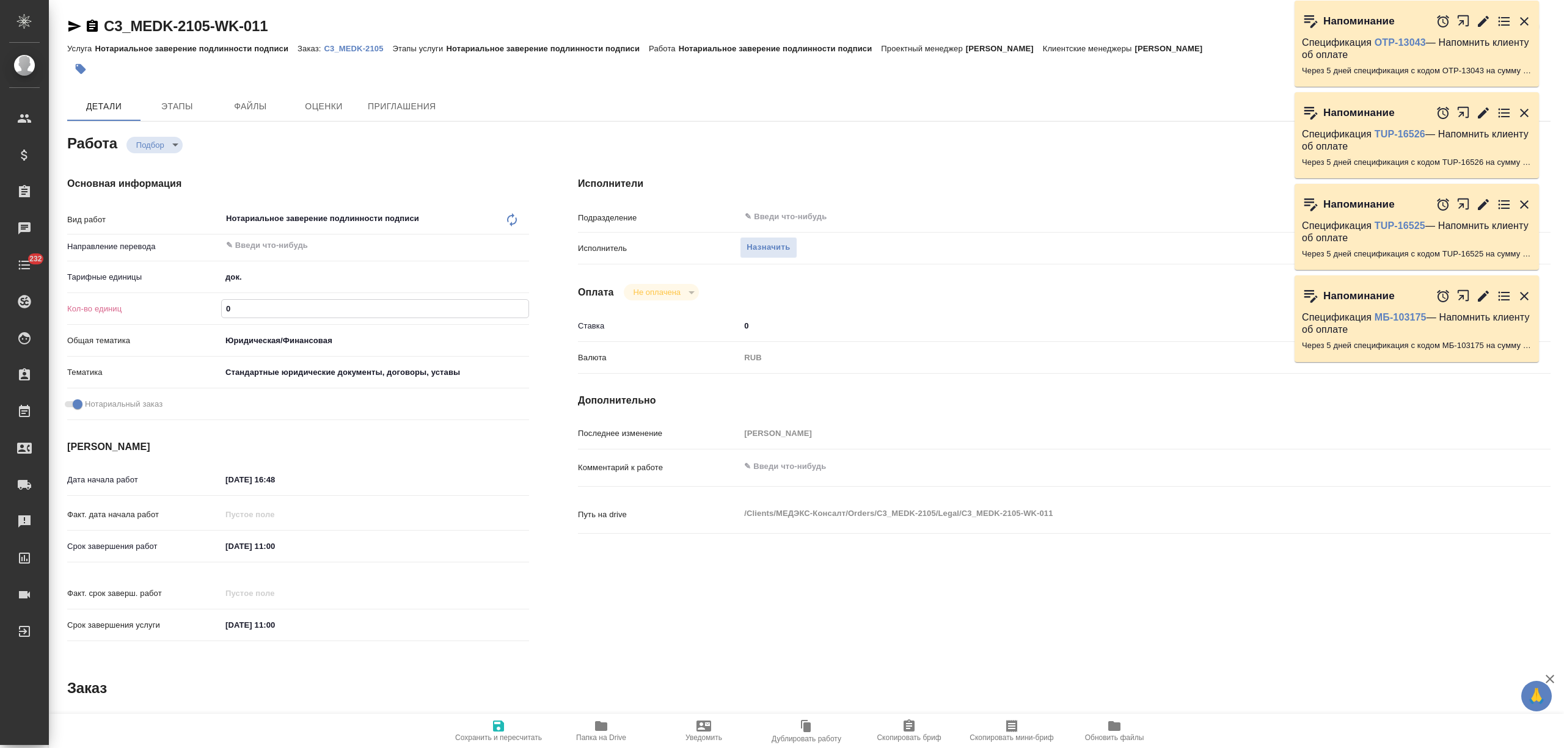
type textarea "x"
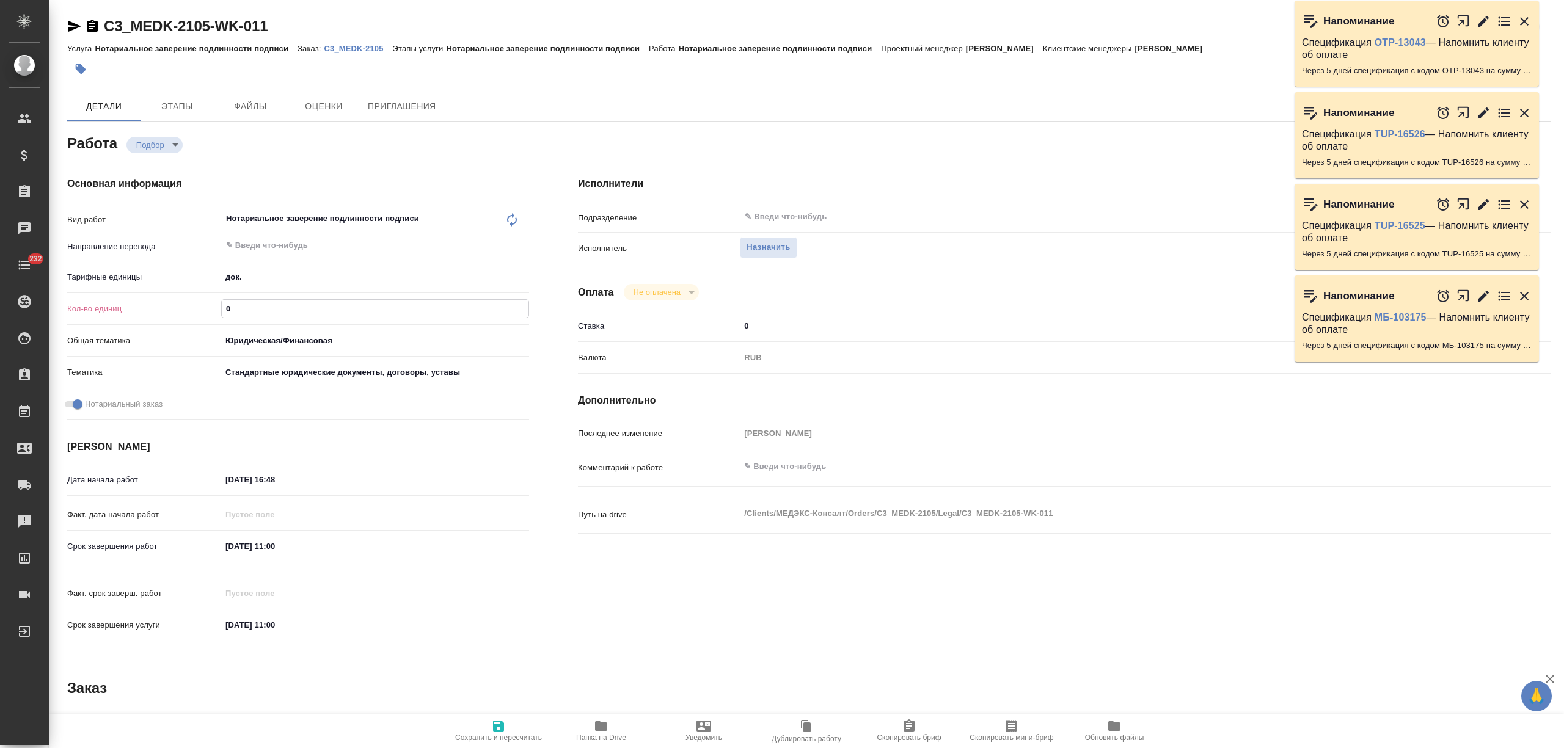
drag, startPoint x: 241, startPoint y: 305, endPoint x: 217, endPoint y: 306, distance: 23.2
click at [217, 306] on div "Кол-во единиц 0" at bounding box center [298, 308] width 462 height 21
type textarea "x"
type input "6"
type textarea "x"
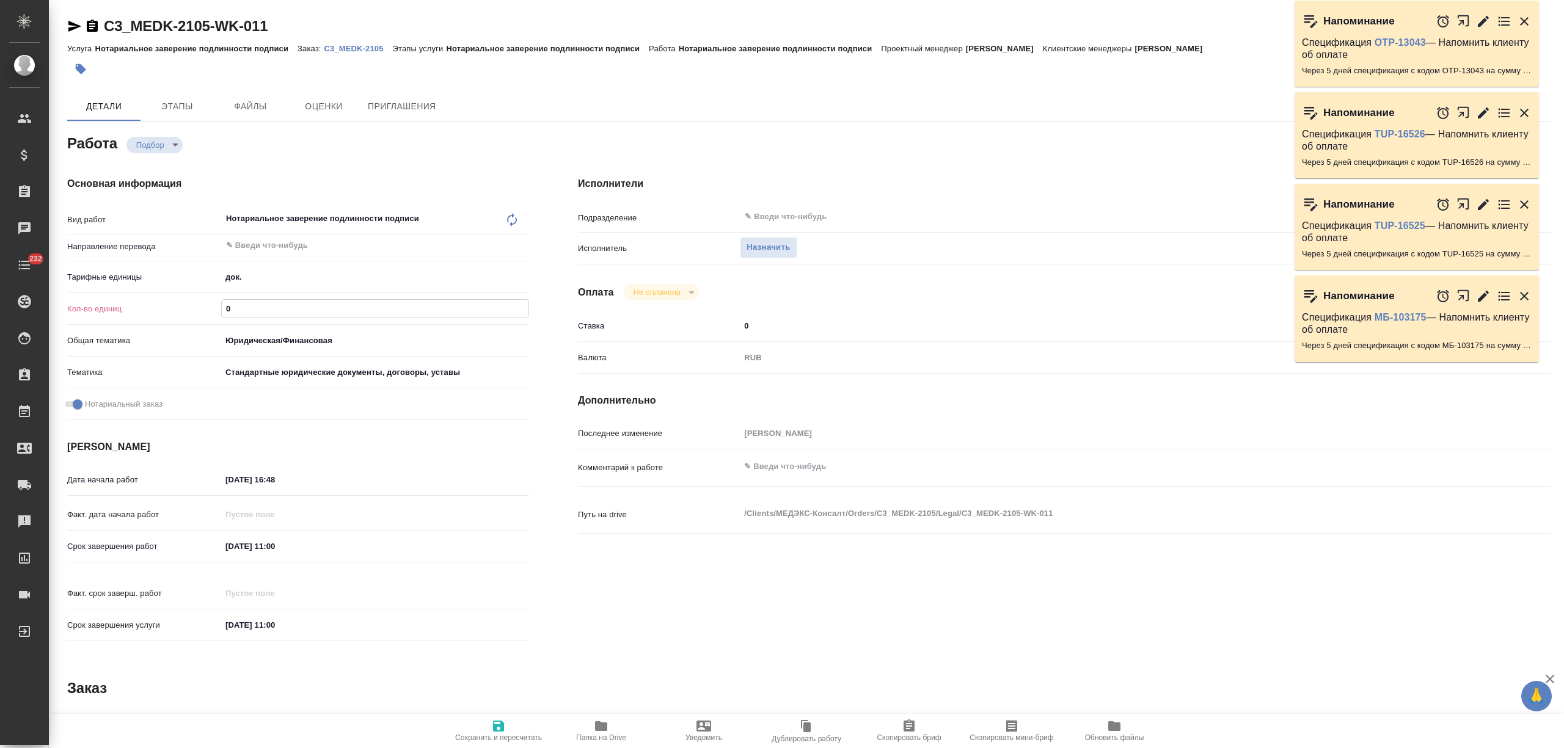
type textarea "x"
type input "6"
type textarea "x"
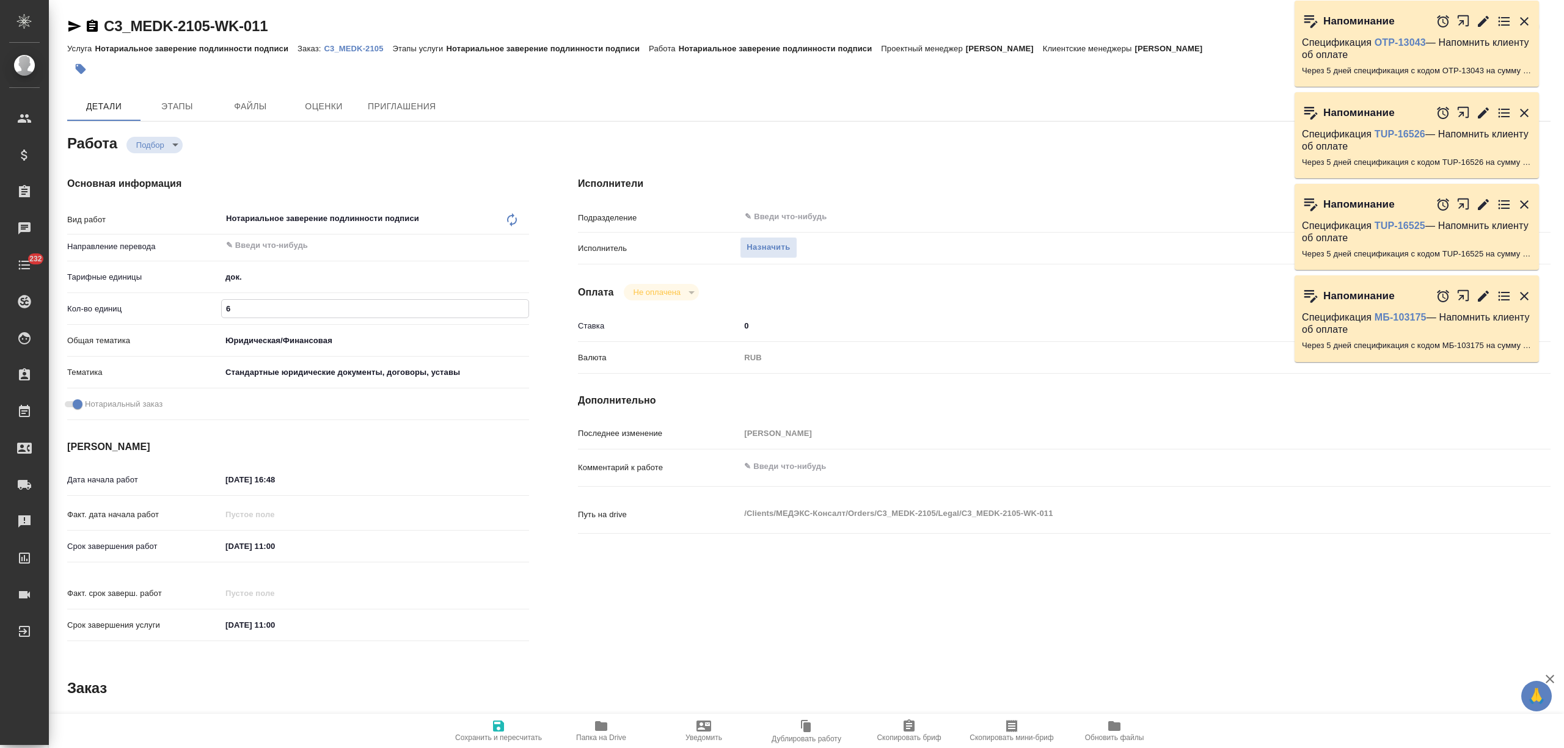
type textarea "x"
click at [230, 545] on input "25.08.2025 11:00" at bounding box center [275, 547] width 107 height 18
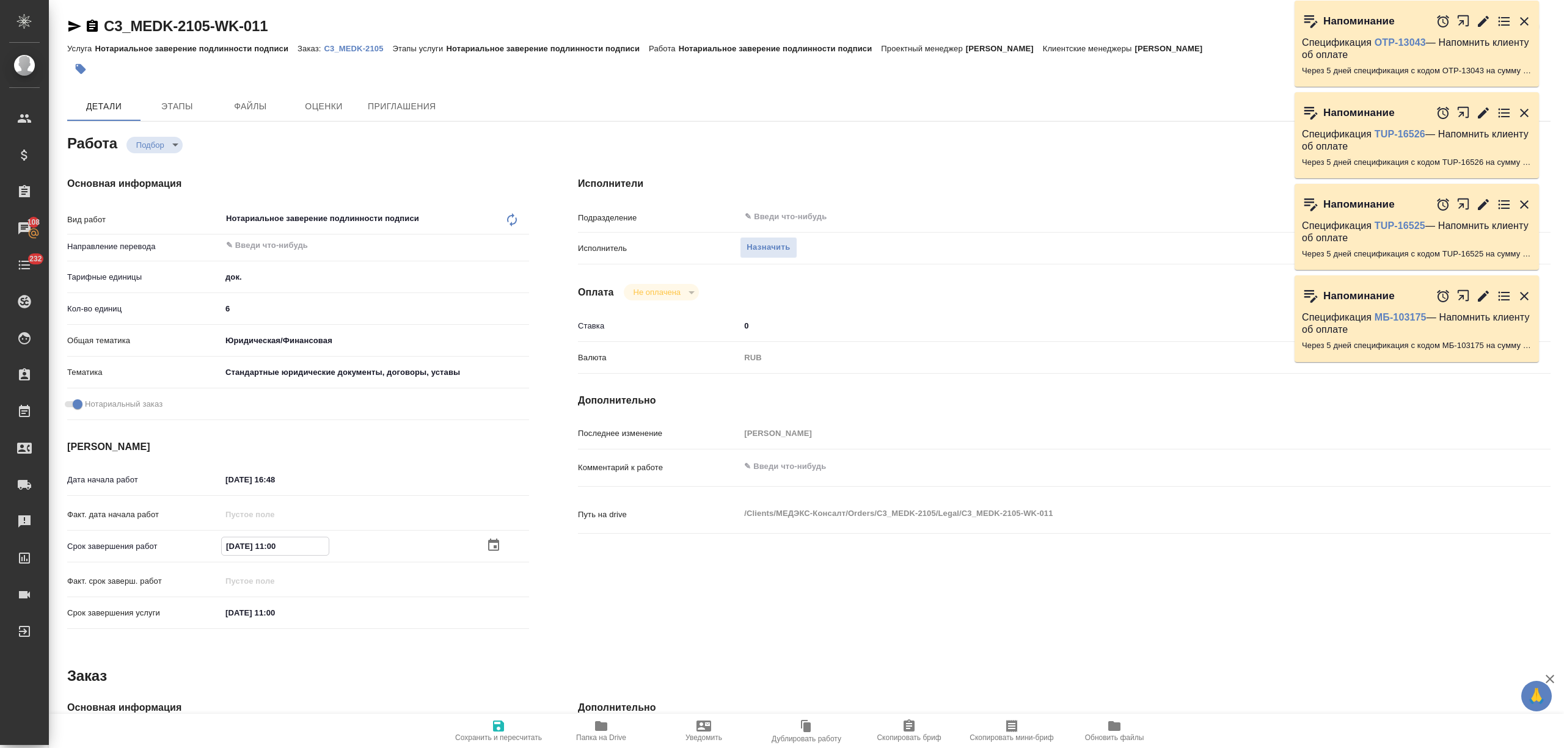
type textarea "x"
type input "26.08.2025 11:00"
type textarea "x"
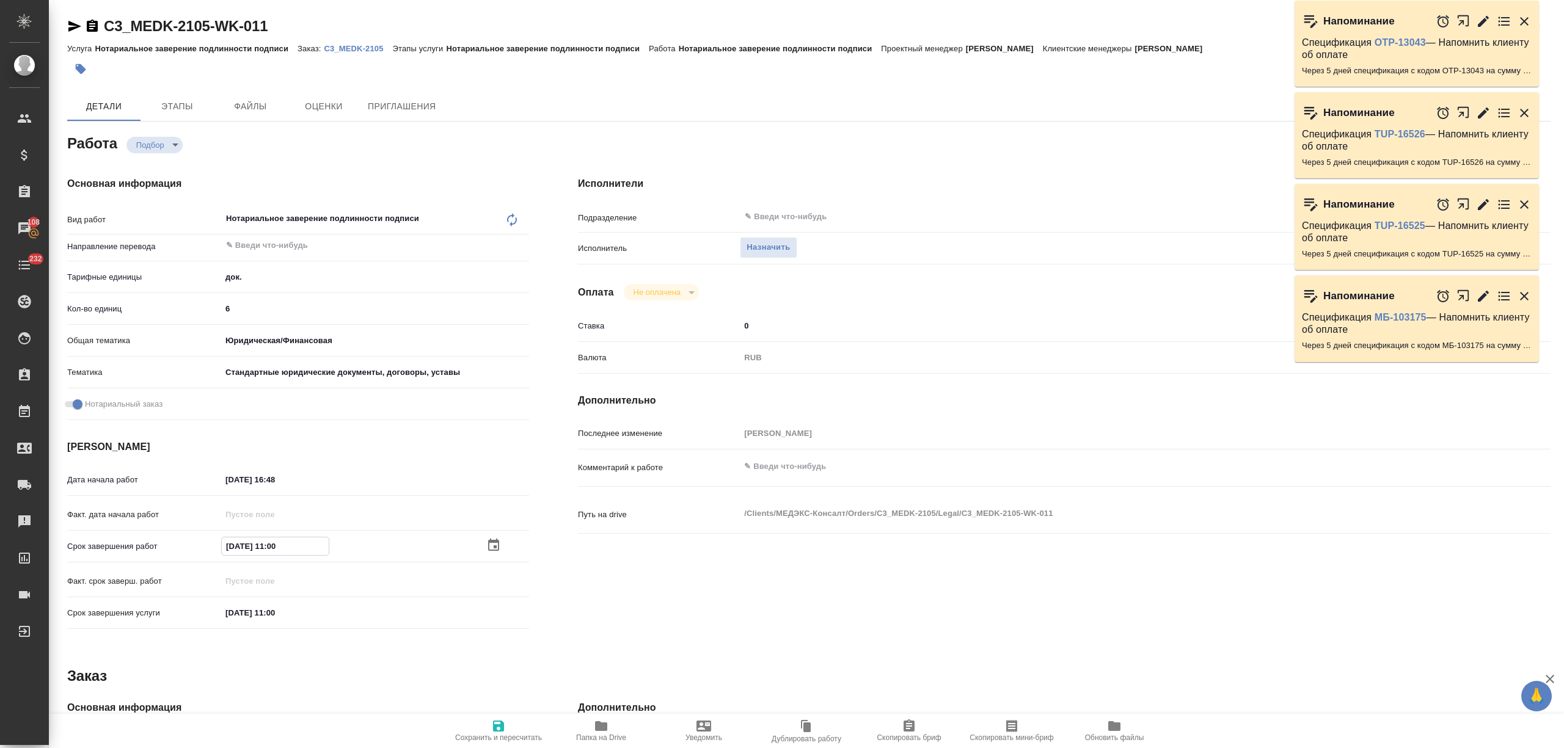
type textarea "x"
type input "26.08.2025 11:00"
click at [505, 739] on span "Сохранить и пересчитать" at bounding box center [498, 738] width 87 height 9
type textarea "x"
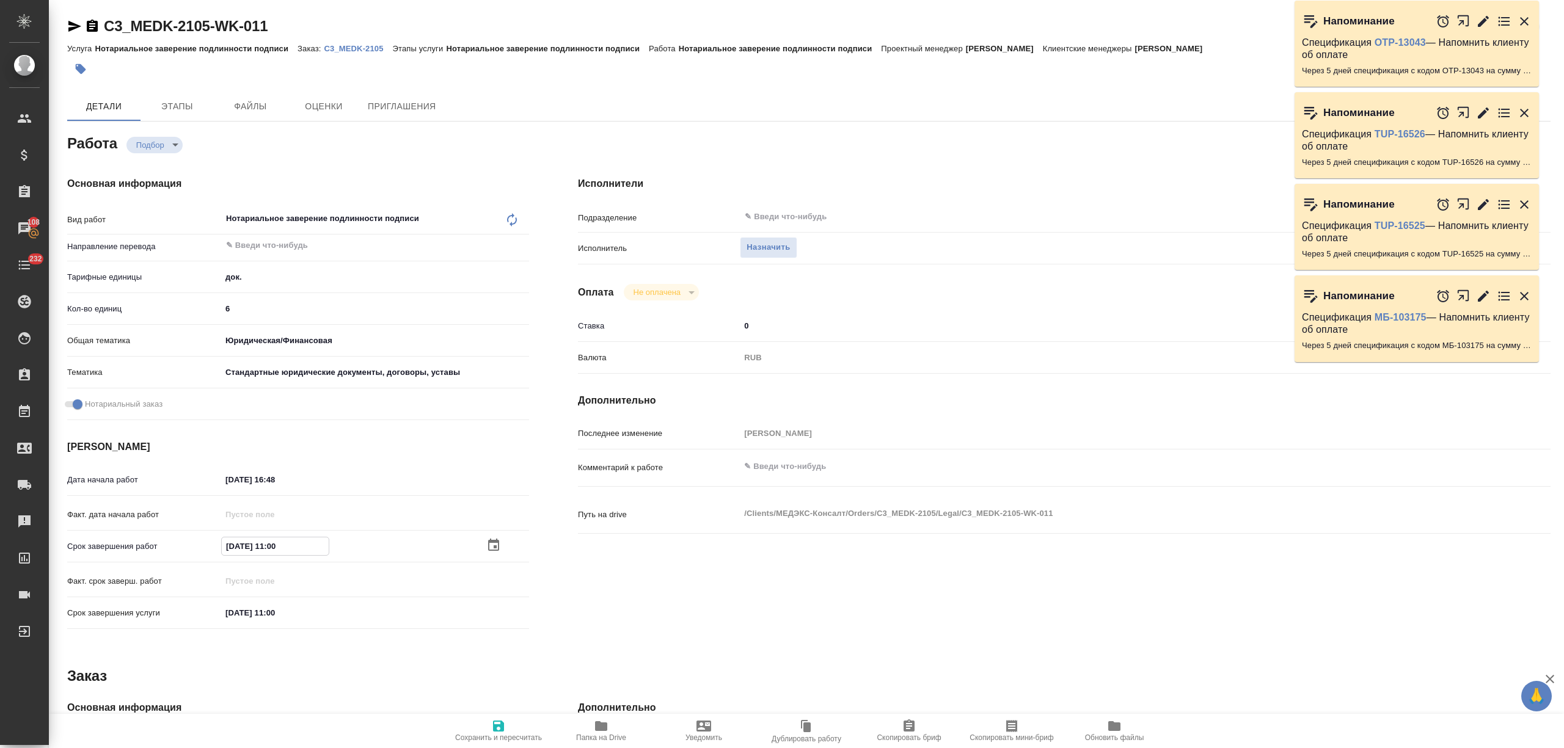
type textarea "x"
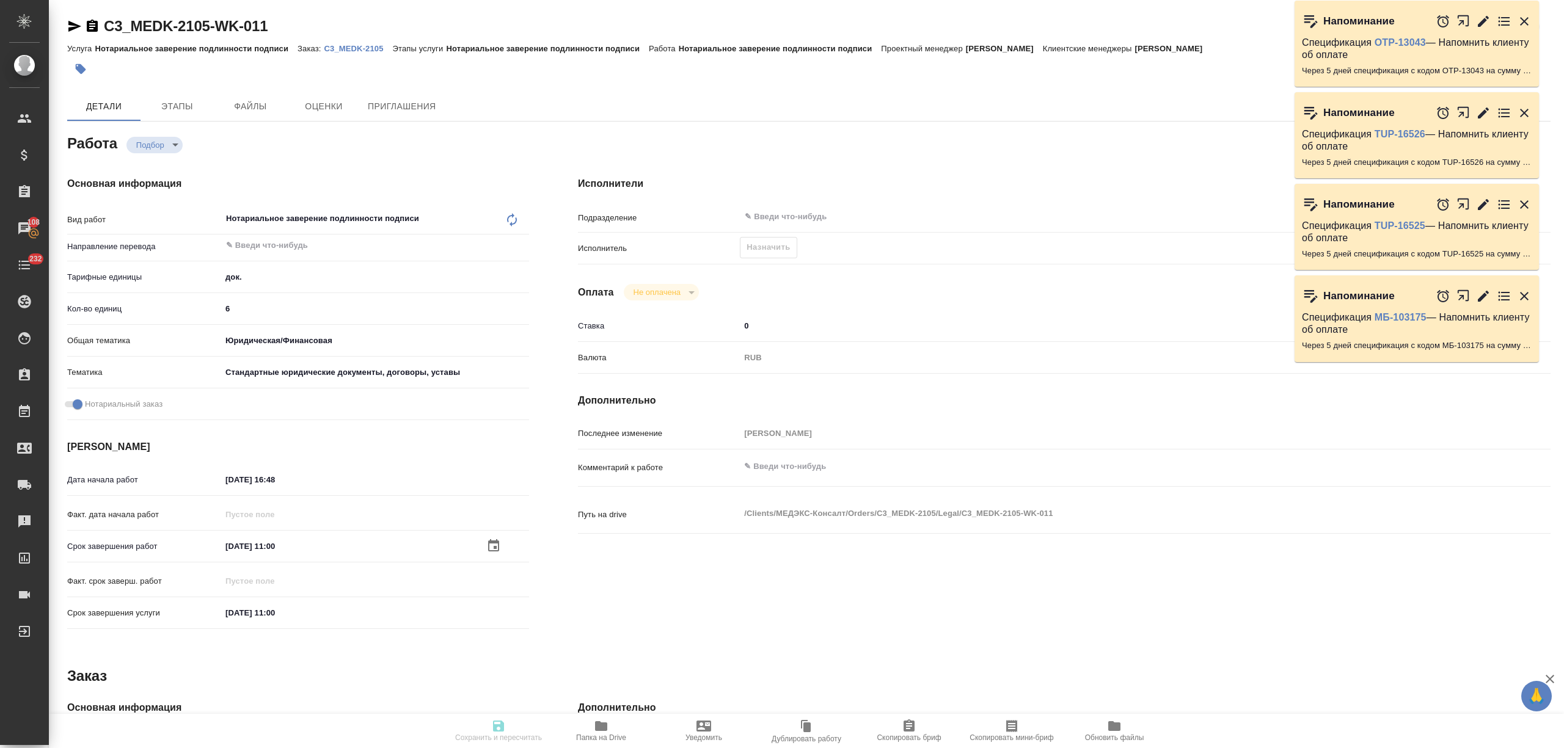
type textarea "x"
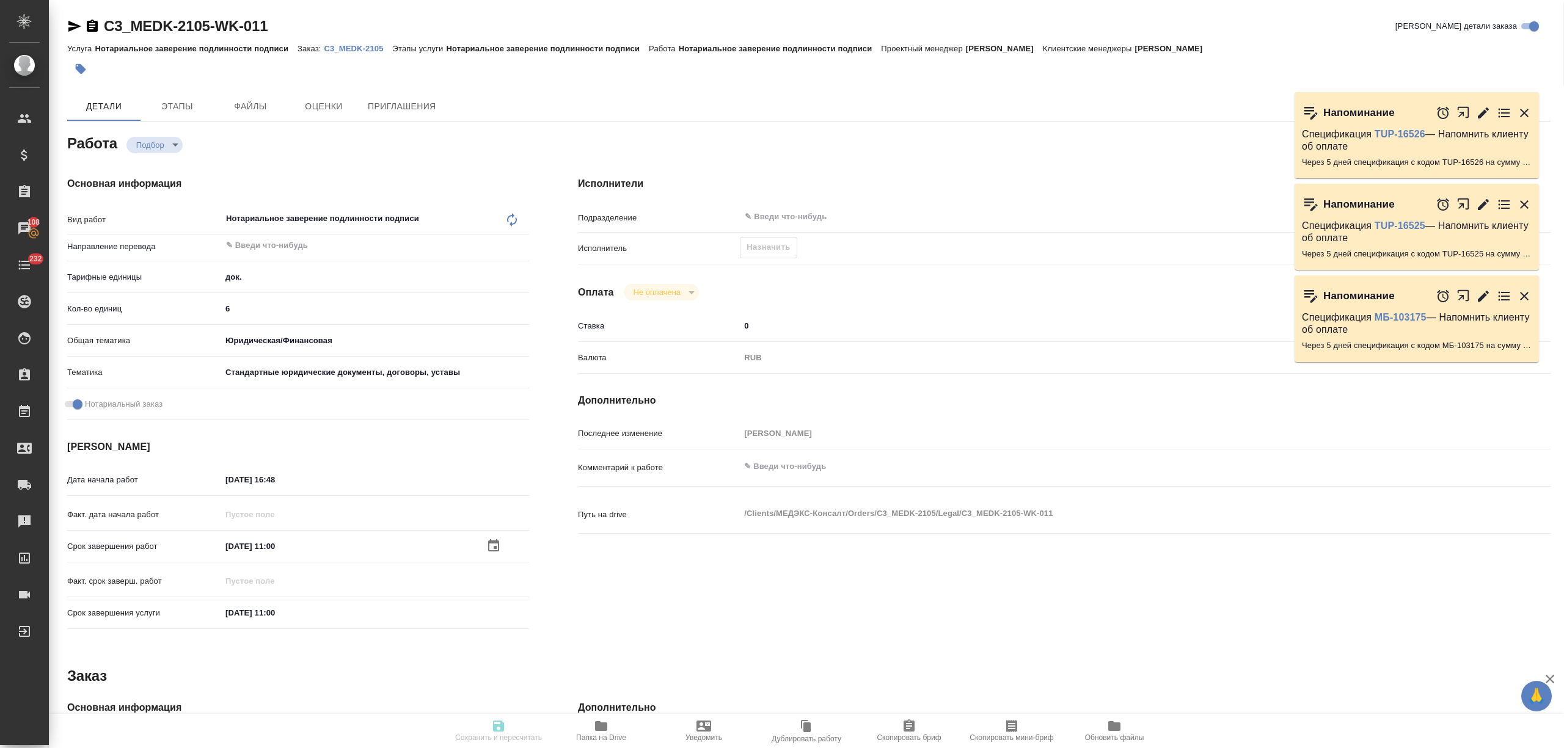
type input "recruiting"
type textarea "Нотариальное заверение подлинности подписи"
type textarea "x"
type input "5a8b1489cc6b4906c91bfd8b"
type input "6"
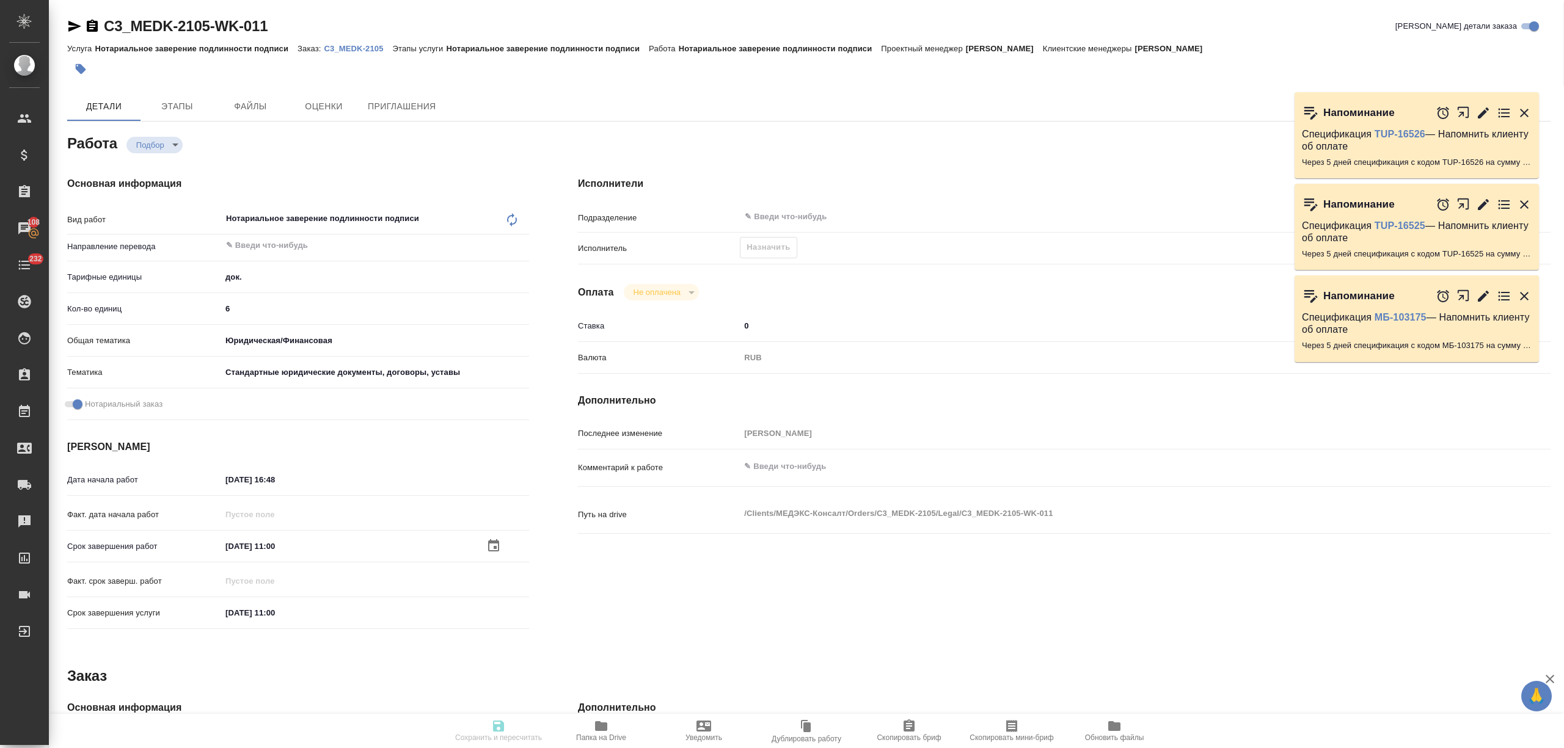
type input "yr-fn"
type input "5f647205b73bc97568ca66bf"
checkbox input "true"
type input "21.08.2025 16:48"
type input "26.08.2025 11:00"
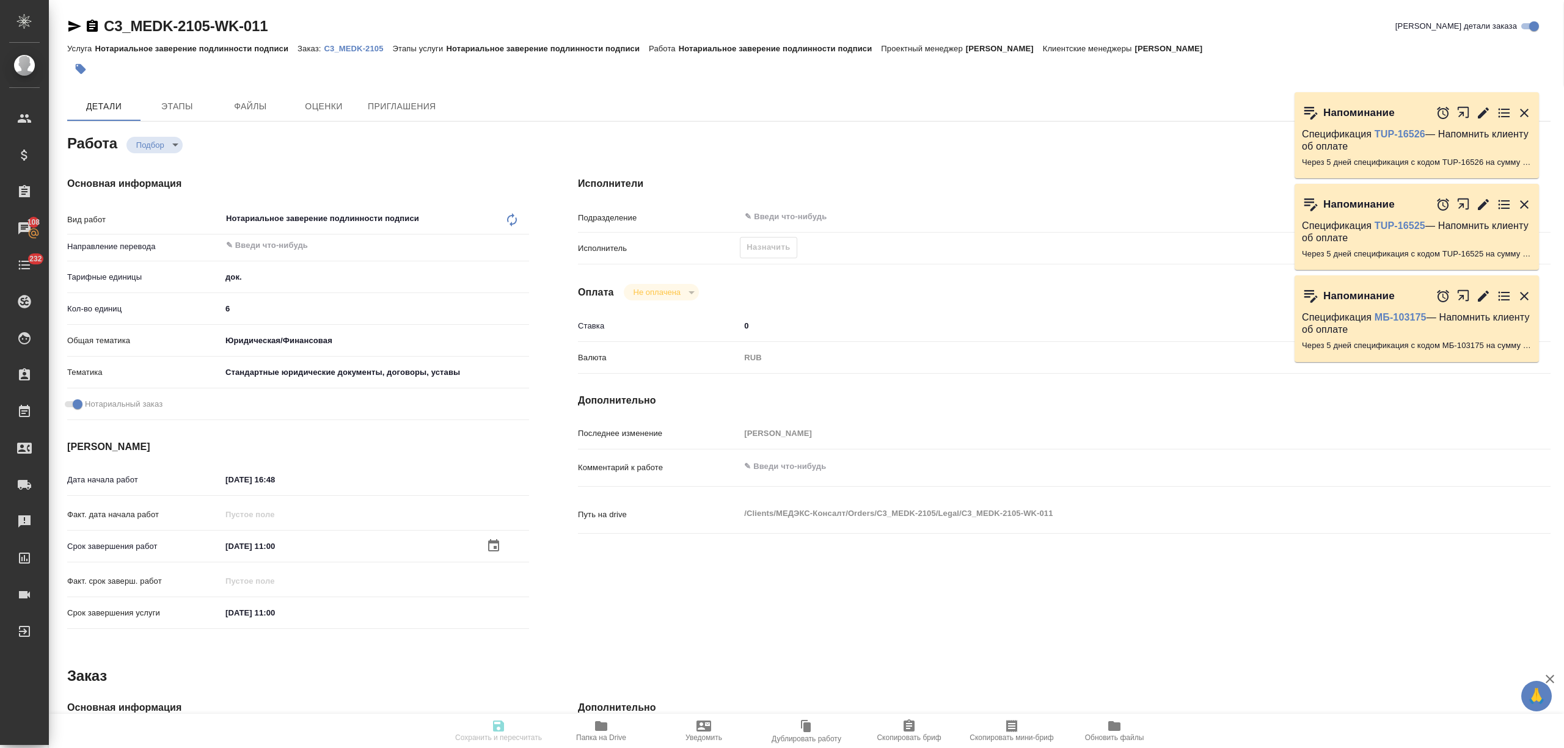
type input "[DATE] 11:00"
type input "notPayed"
type input "0"
type input "RUB"
type input "[PERSON_NAME]"
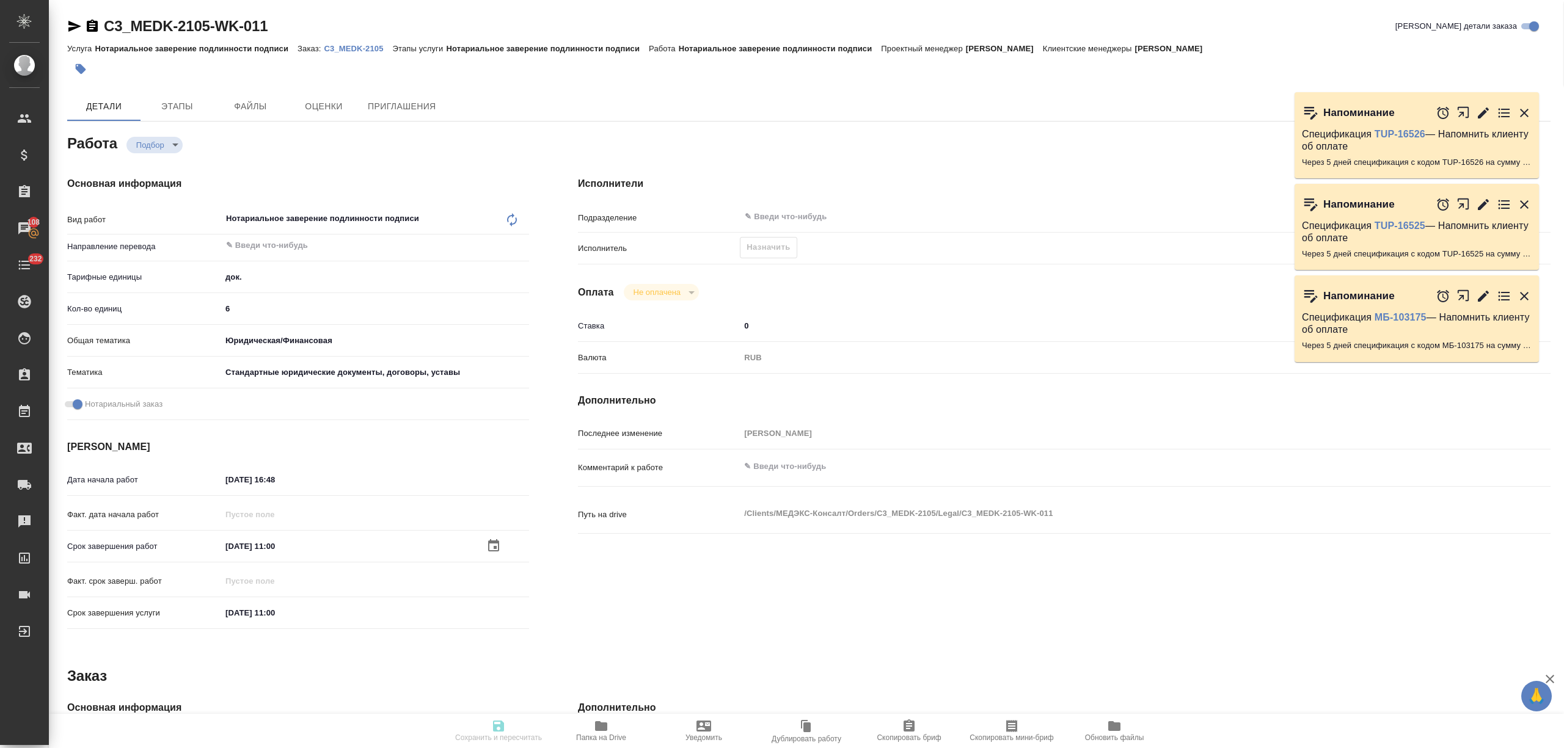
type textarea "x"
type textarea "/Clients/МЕДЭКС-Консалт/Orders/C3_MEDK-2105/Legal/C3_MEDK-2105-WK-011"
type textarea "x"
type input "C3_MEDK-2105"
type input "Нотариальное заверение подлинности подписи"
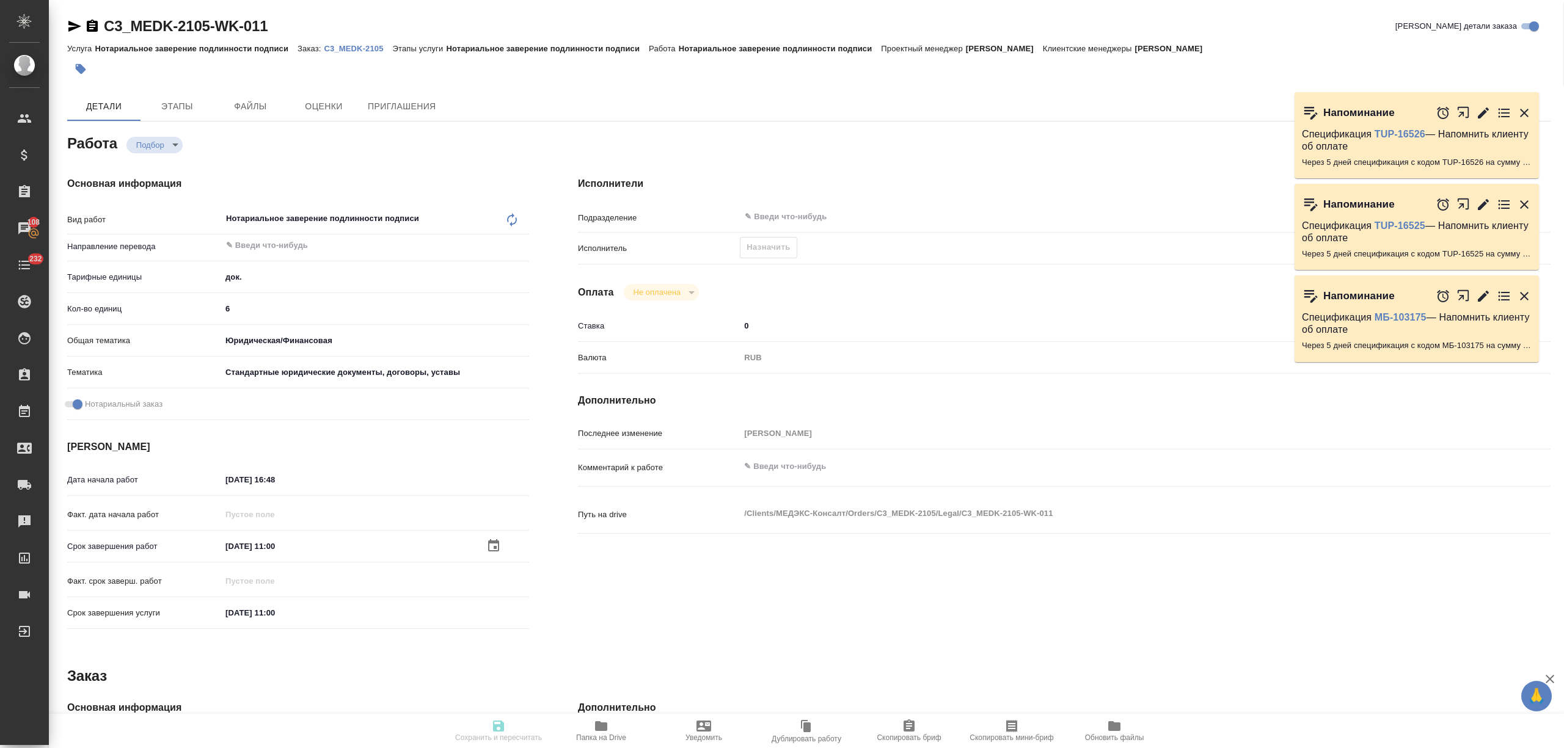
type input "Нотариальное заверение подлинности подписи"
type input "[PERSON_NAME]"
type input "/Clients/МЕДЭКС-Консалт/Orders/C3_MEDK-2105"
type textarea "x"
type textarea "дубляж убираем, НО перенабираем русский текст + допереводим печати, апостили"
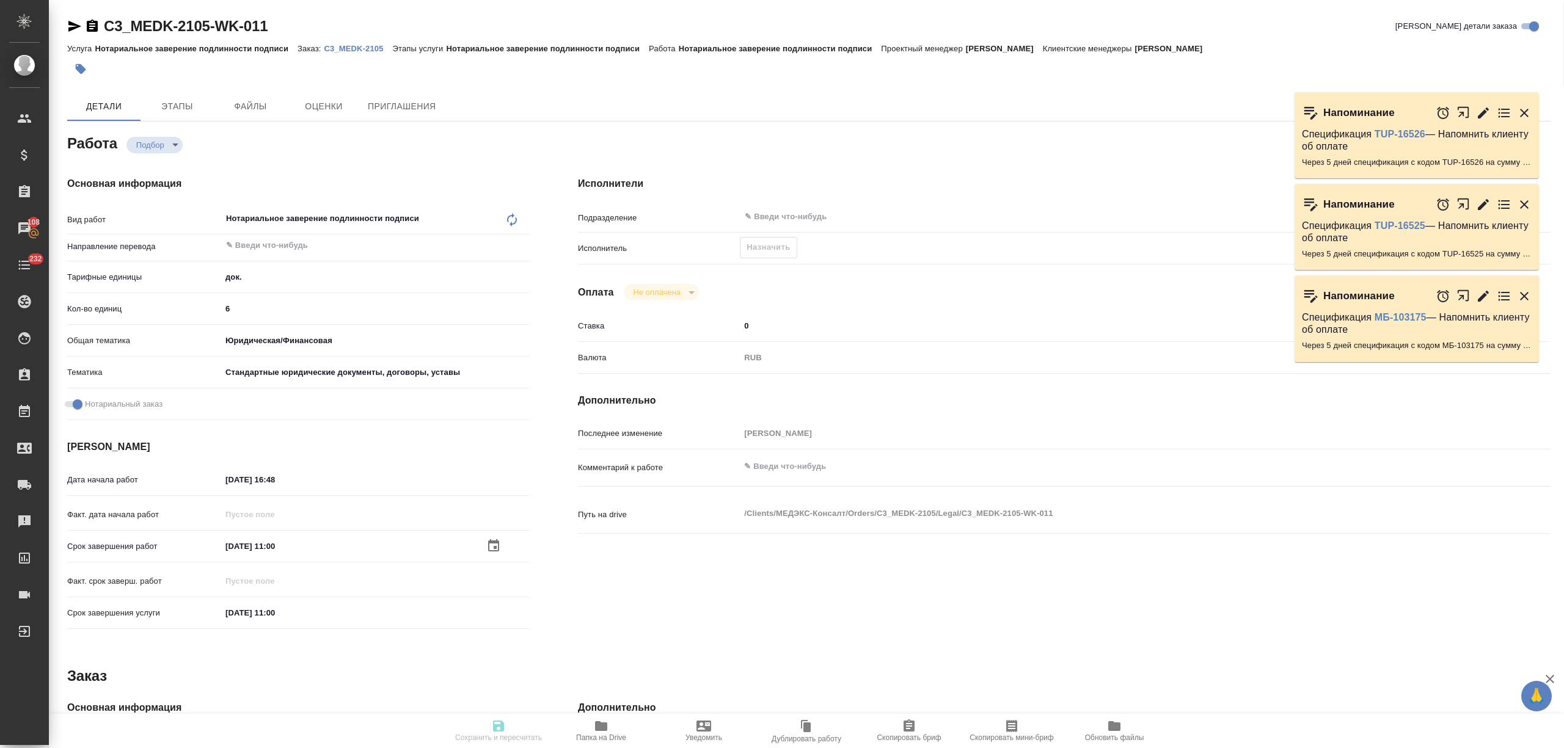
type textarea "x"
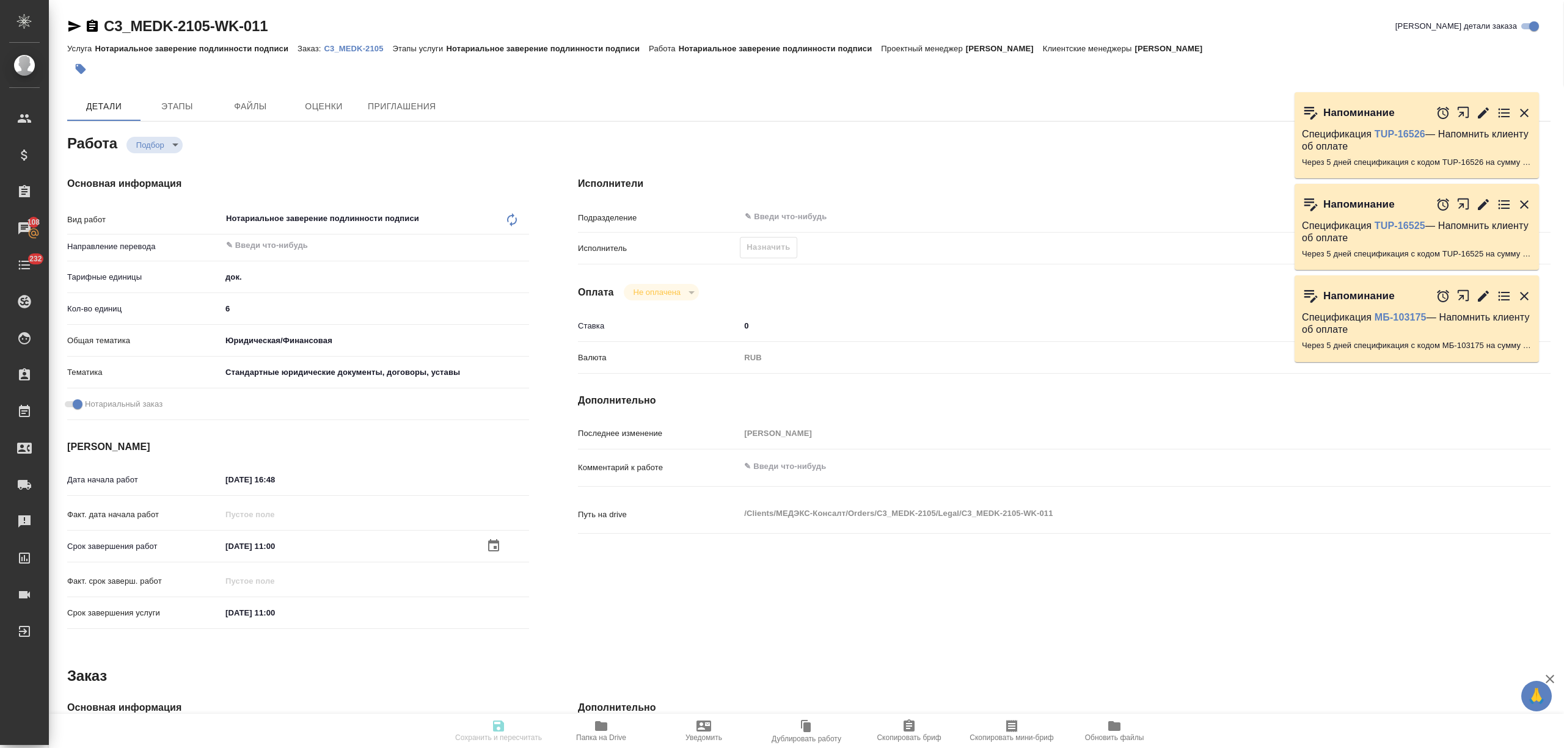
type textarea "x"
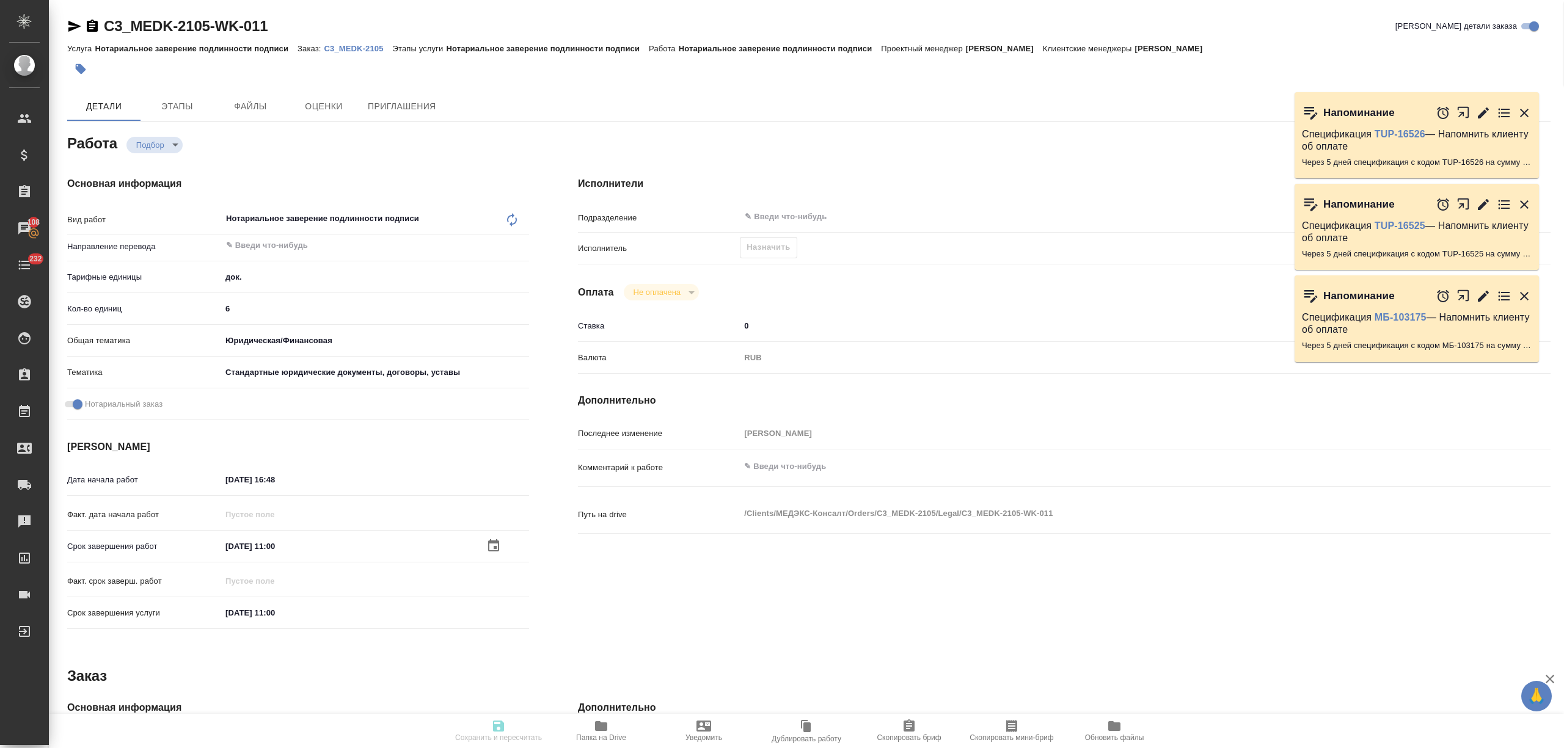
type textarea "x"
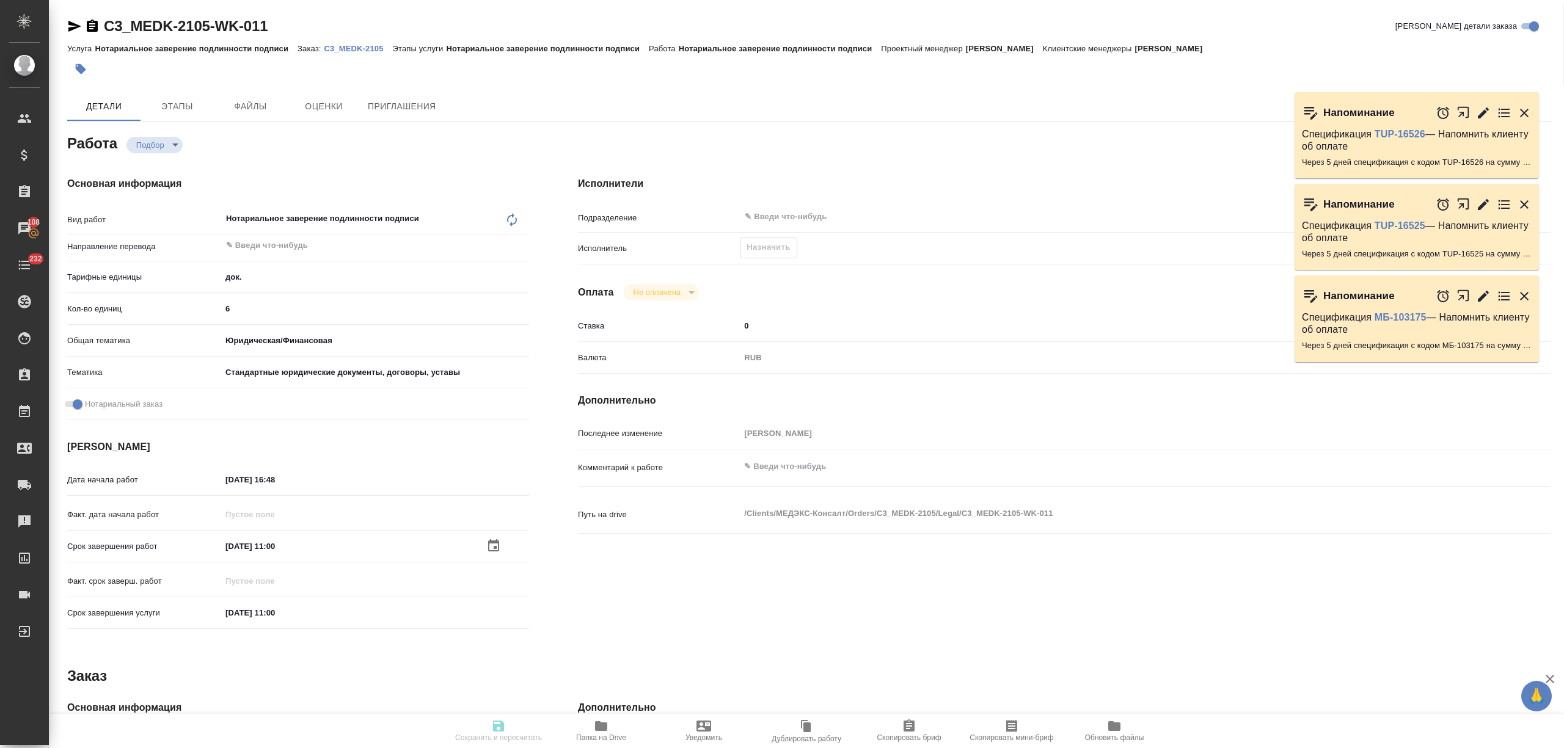
type textarea "x"
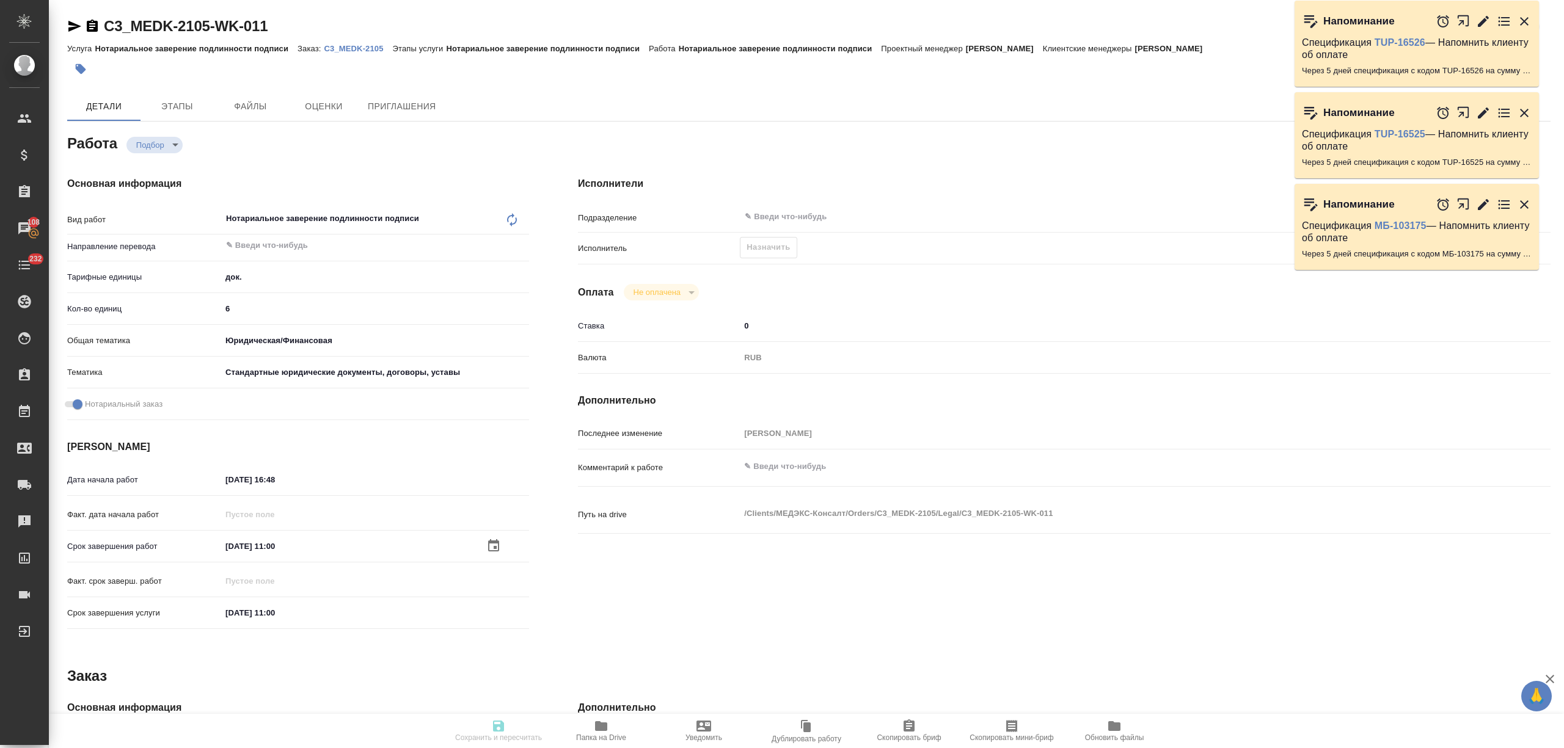
type input "recruiting"
type textarea "Нотариальное заверение подлинности подписи"
type textarea "x"
type input "5a8b1489cc6b4906c91bfd8b"
type input "6"
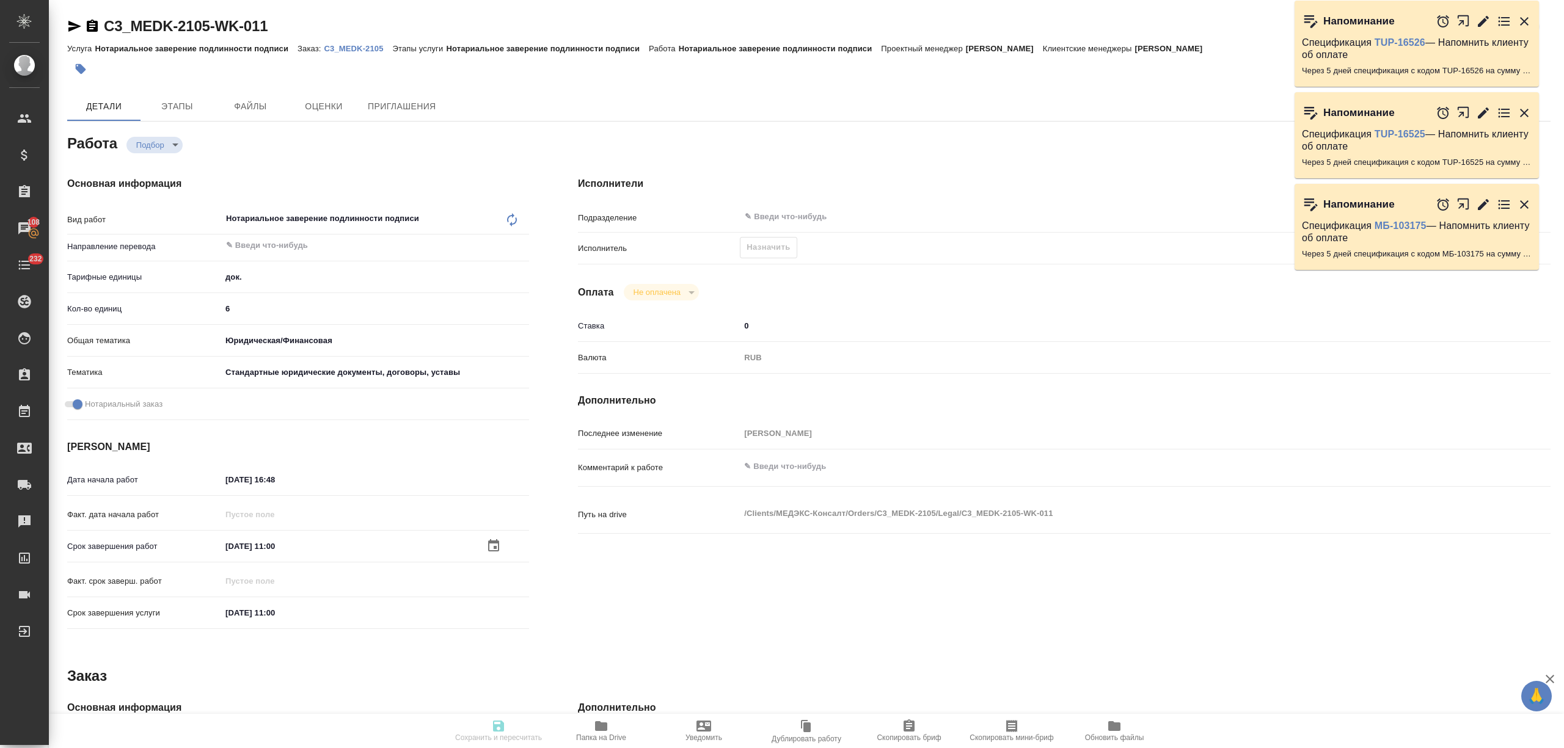
type input "yr-fn"
type input "5f647205b73bc97568ca66bf"
checkbox input "true"
type input "21.08.2025 16:48"
type input "26.08.2025 11:00"
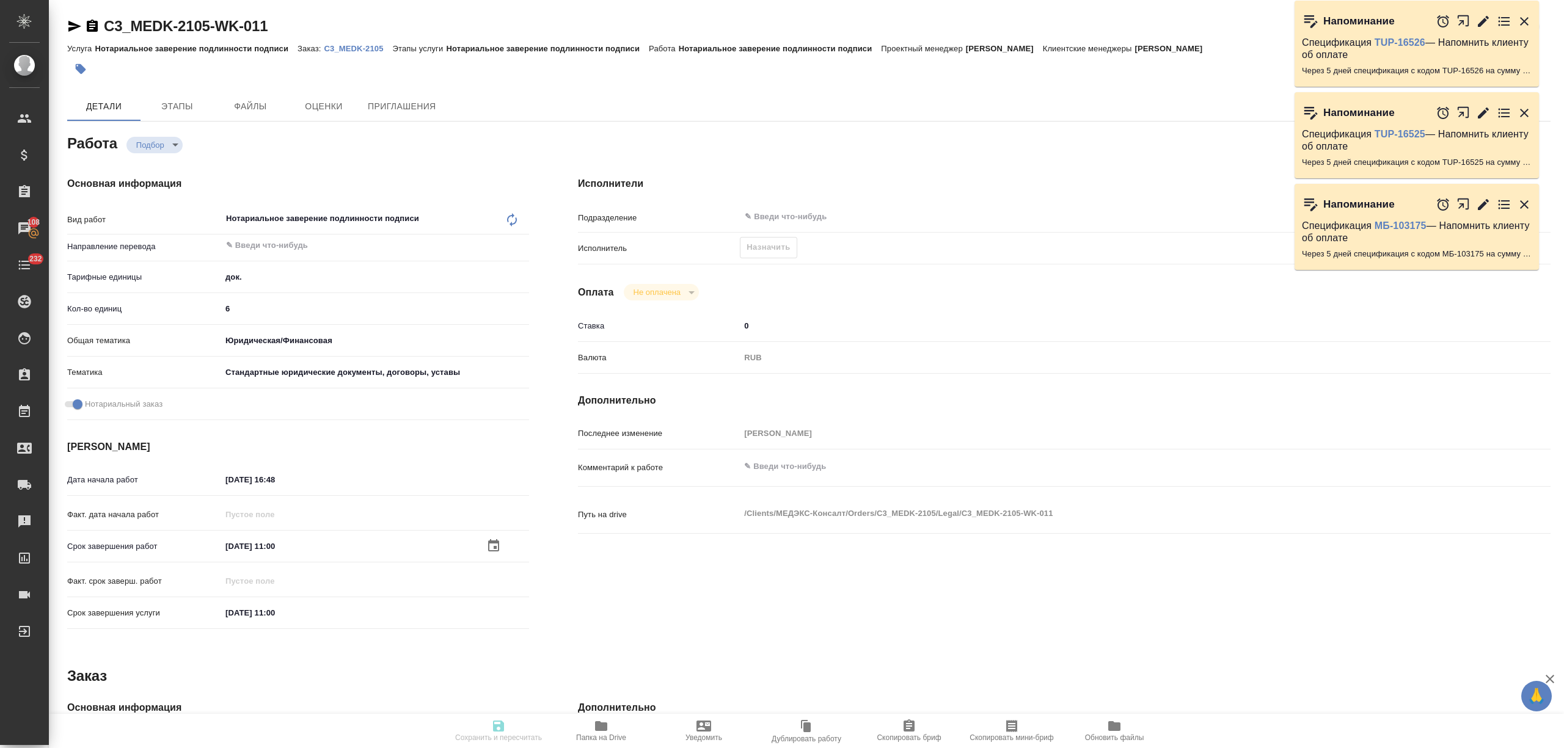
type input "27.08.2025 11:00"
type input "notPayed"
type input "0"
type input "RUB"
type input "[PERSON_NAME]"
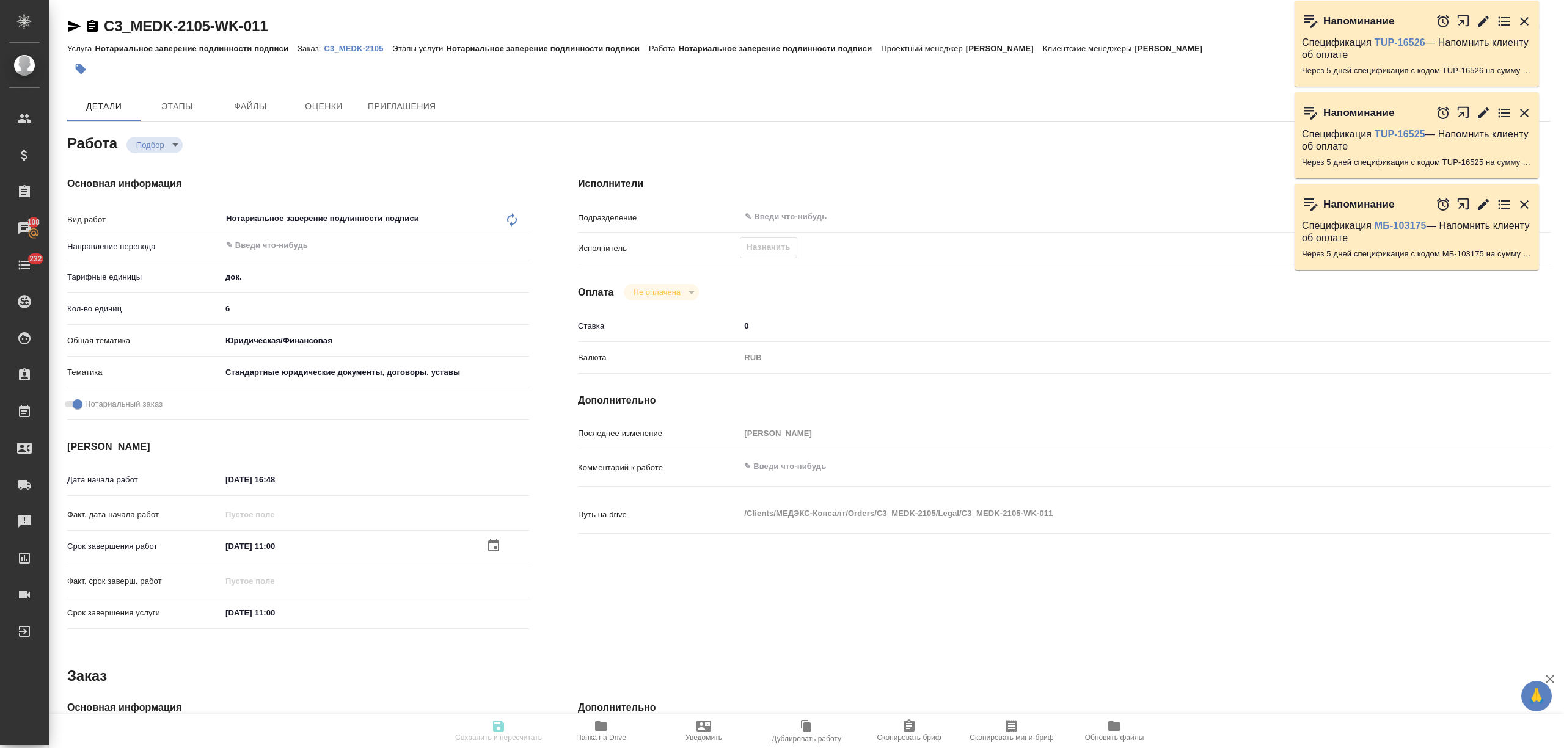
type textarea "x"
type textarea "/Clients/МЕДЭКС-Консалт/Orders/C3_MEDK-2105/Legal/C3_MEDK-2105-WK-011"
type textarea "x"
type input "C3_MEDK-2105"
type input "Нотариальное заверение подлинности подписи"
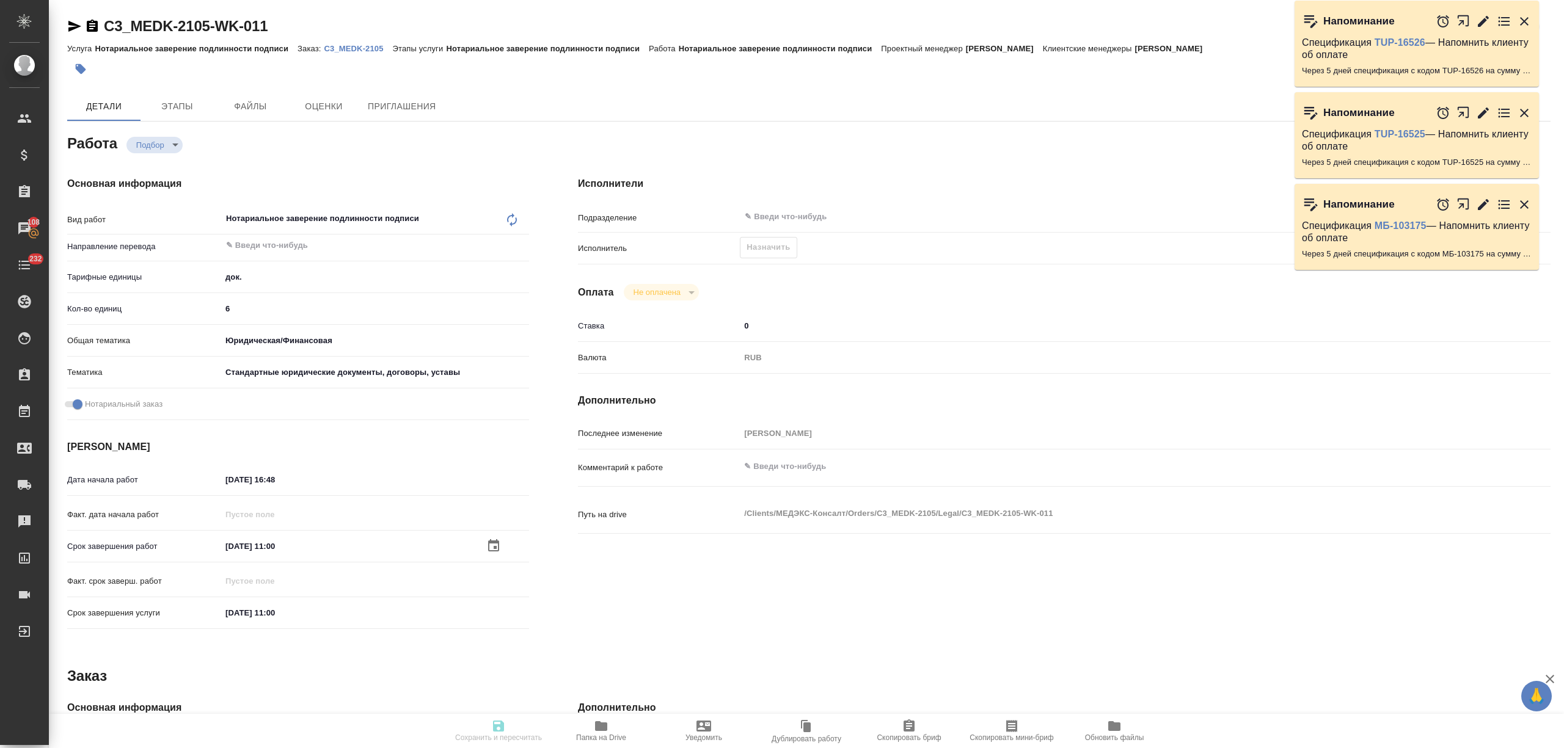
type input "Нотариальное заверение подлинности подписи"
type input "[PERSON_NAME]"
type input "/Clients/МЕДЭКС-Консалт/Orders/C3_MEDK-2105"
type textarea "x"
type textarea "дубляж убираем, НО перенабираем русский текст + допереводим печати, апостили"
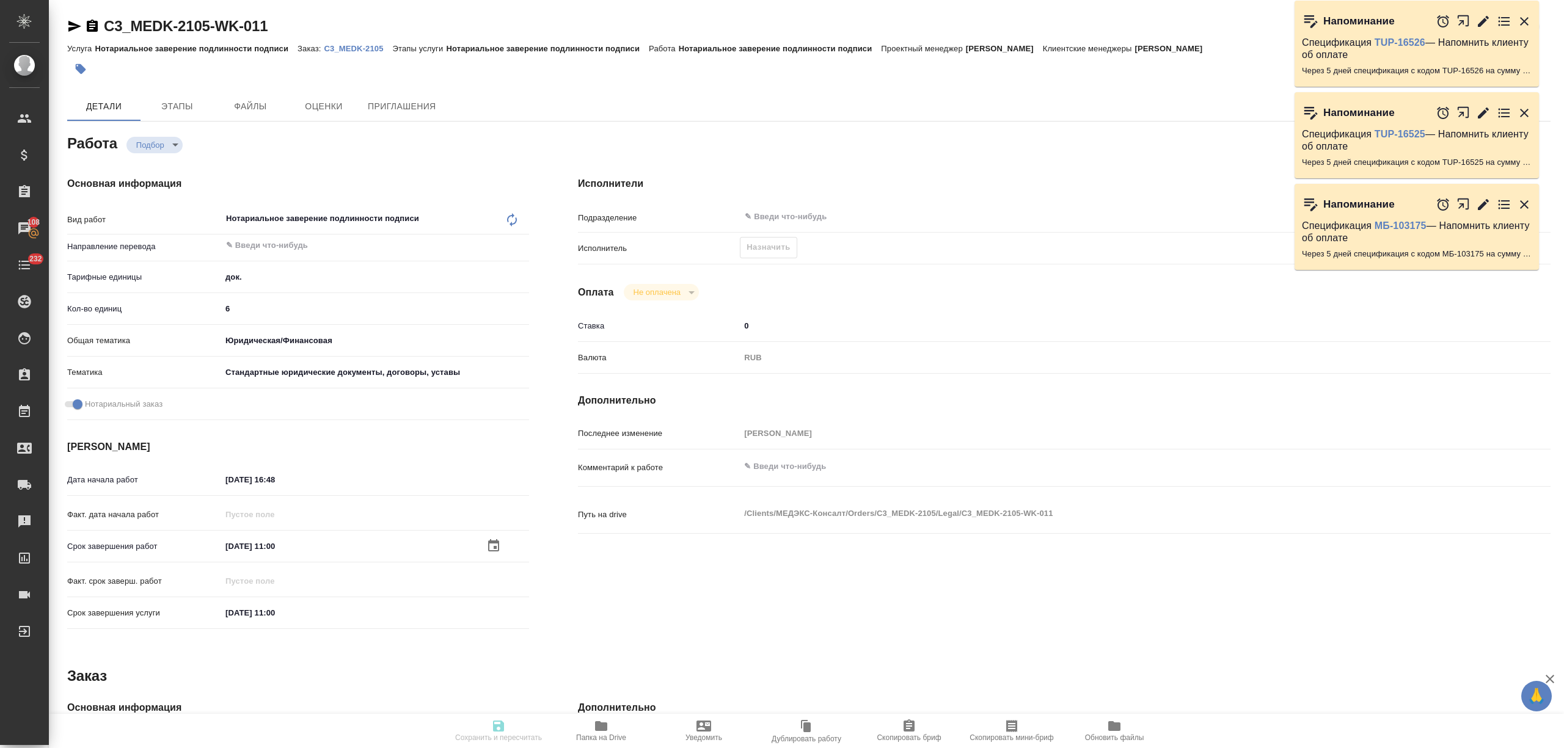
type textarea "x"
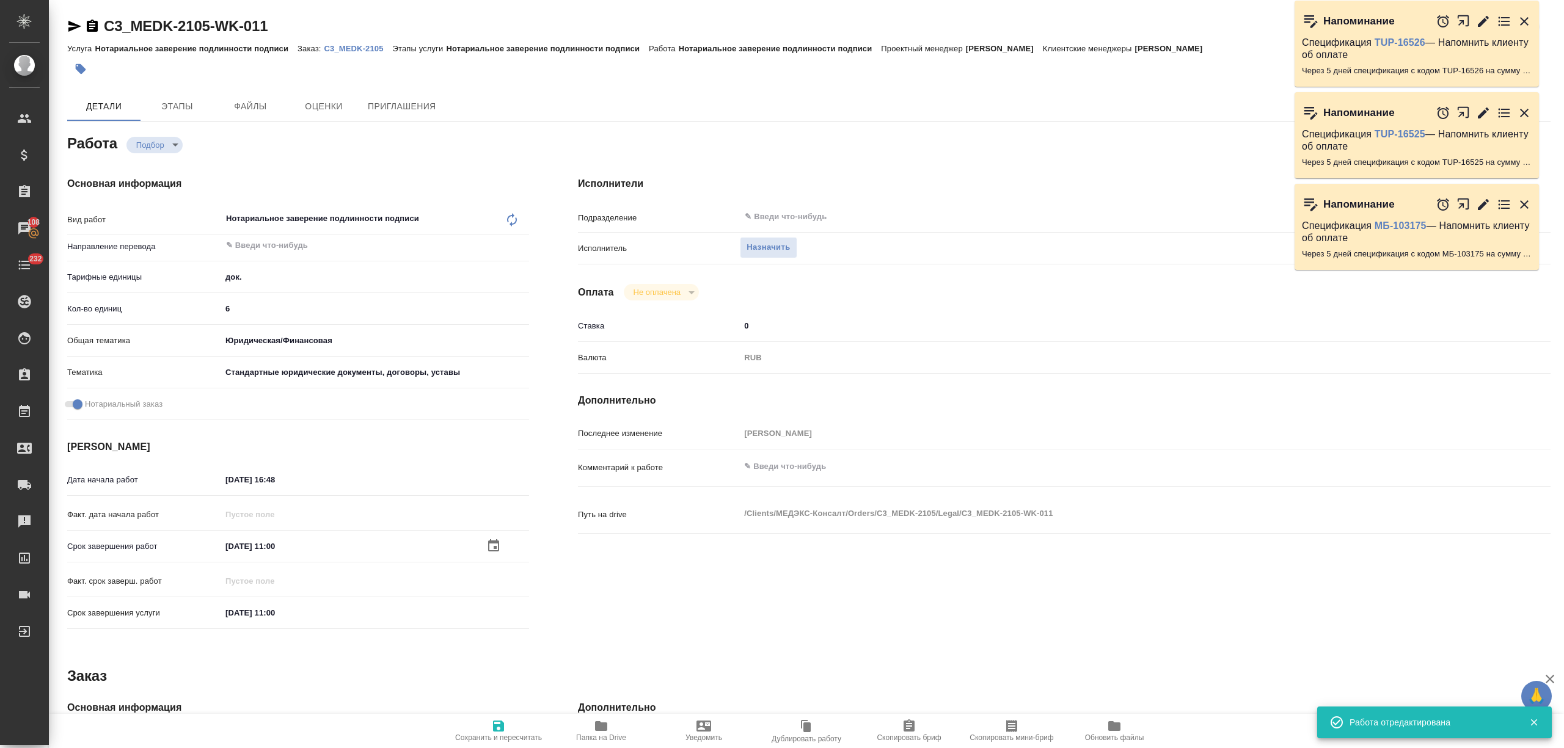
type textarea "x"
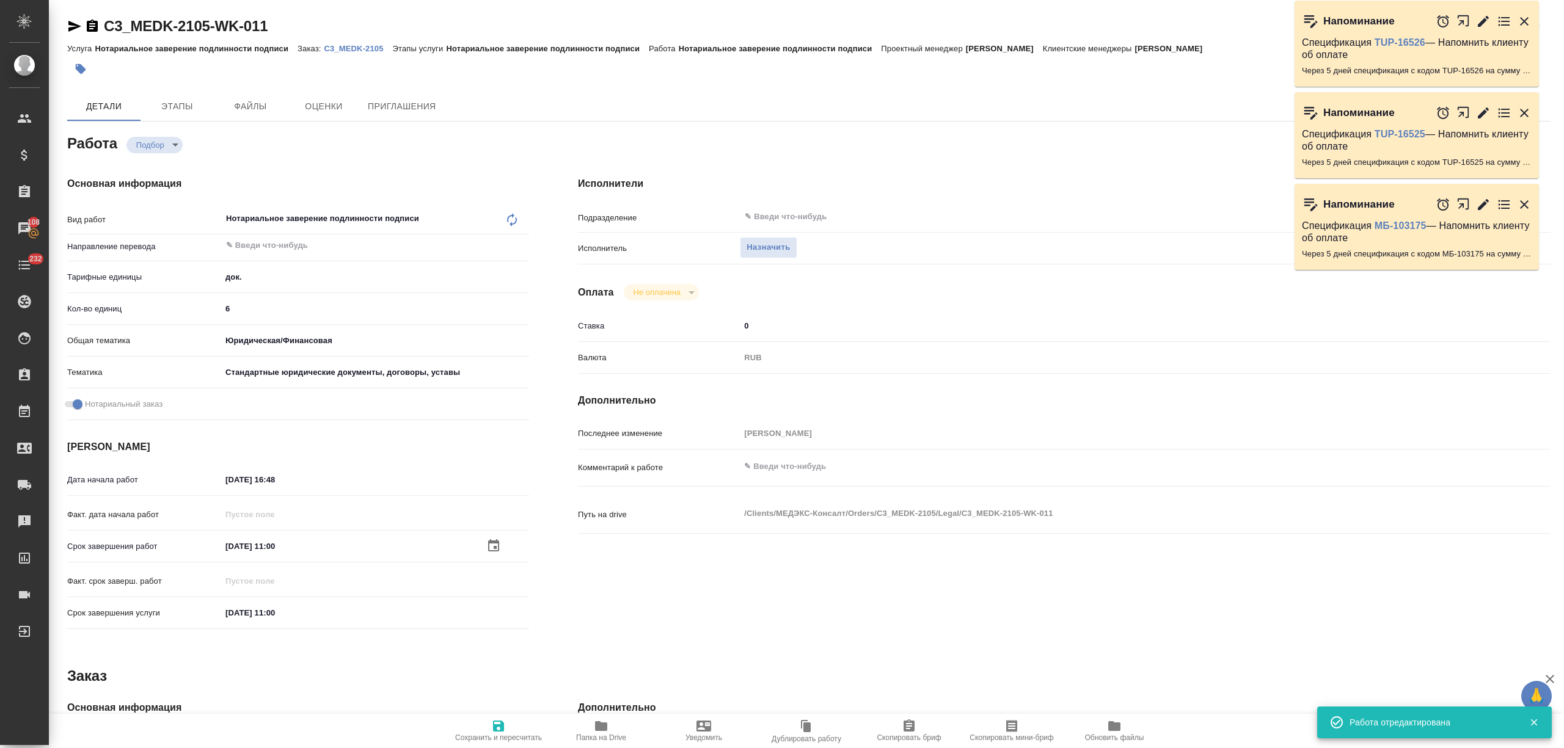
type textarea "x"
click at [756, 247] on span "Назначить" at bounding box center [767, 248] width 43 height 14
type textarea "x"
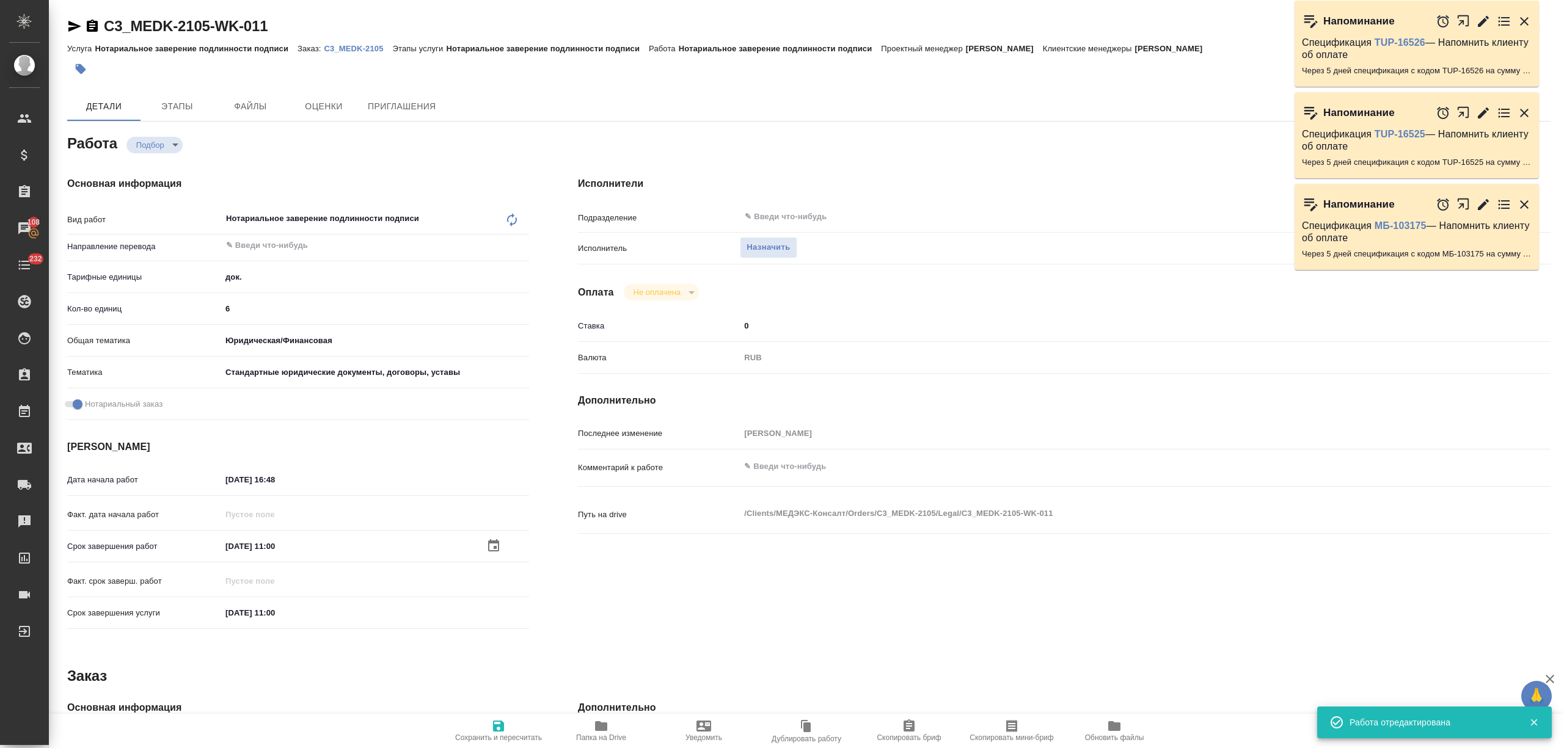
type textarea "x"
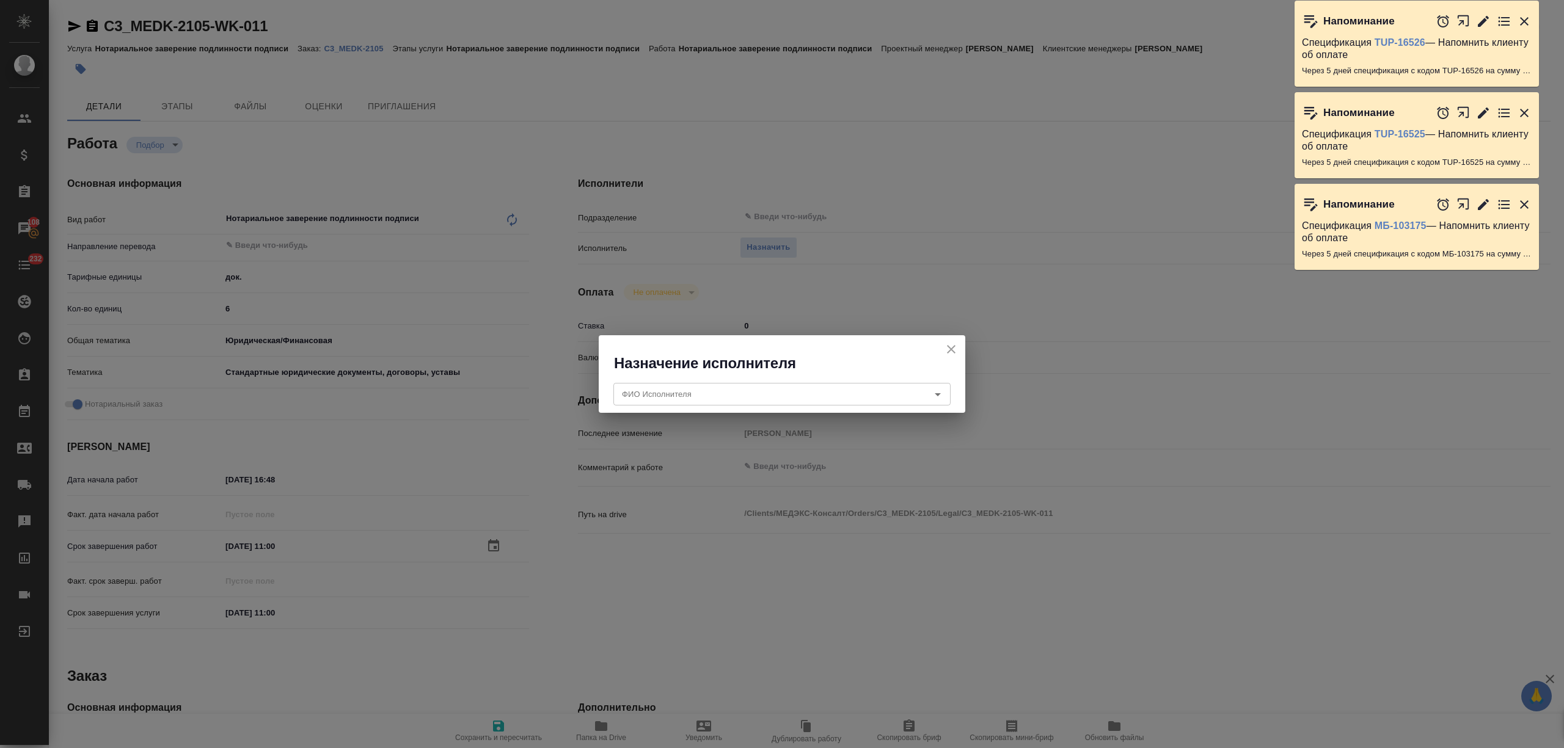
type textarea "x"
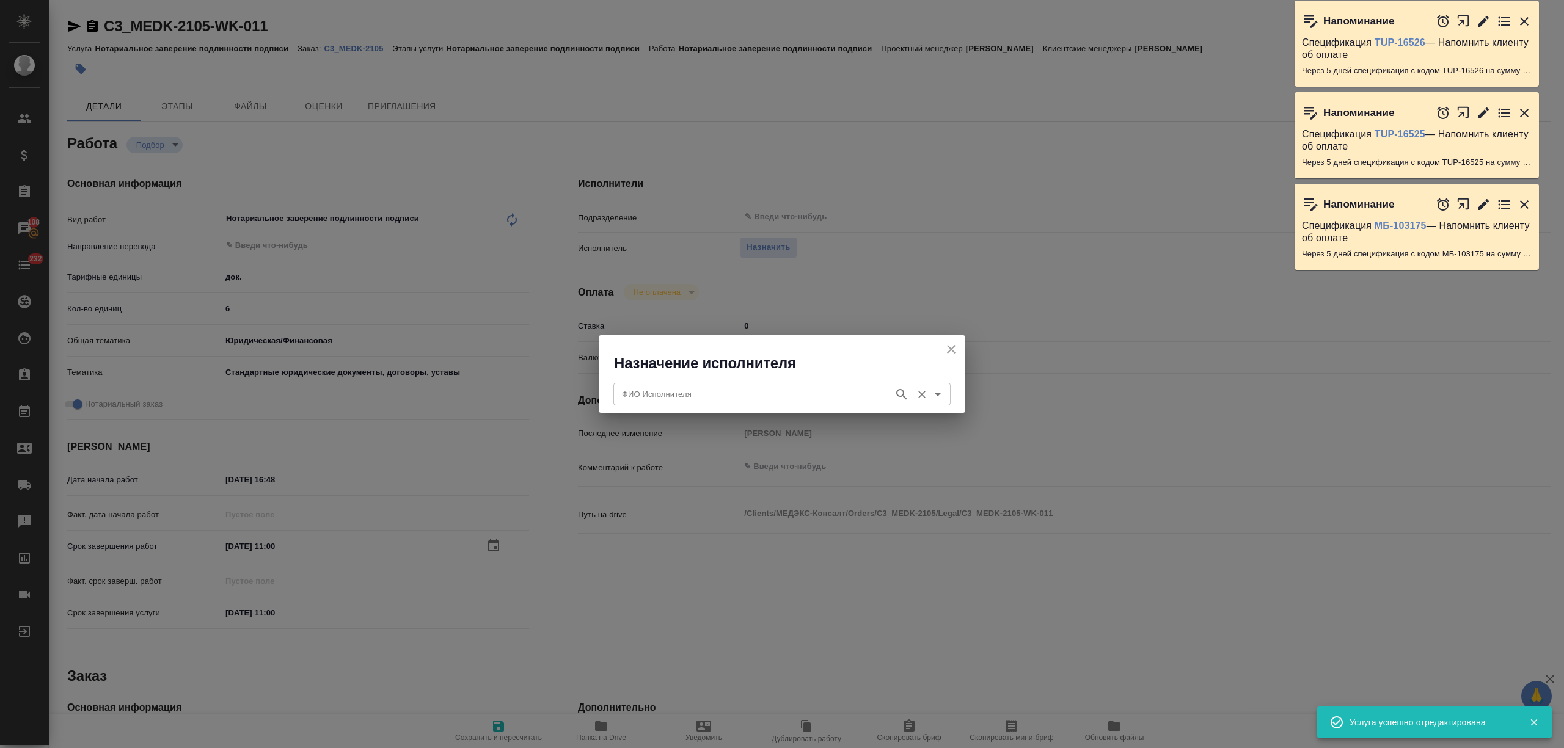
click at [753, 389] on input "ФИО Исполнителя" at bounding box center [752, 394] width 271 height 15
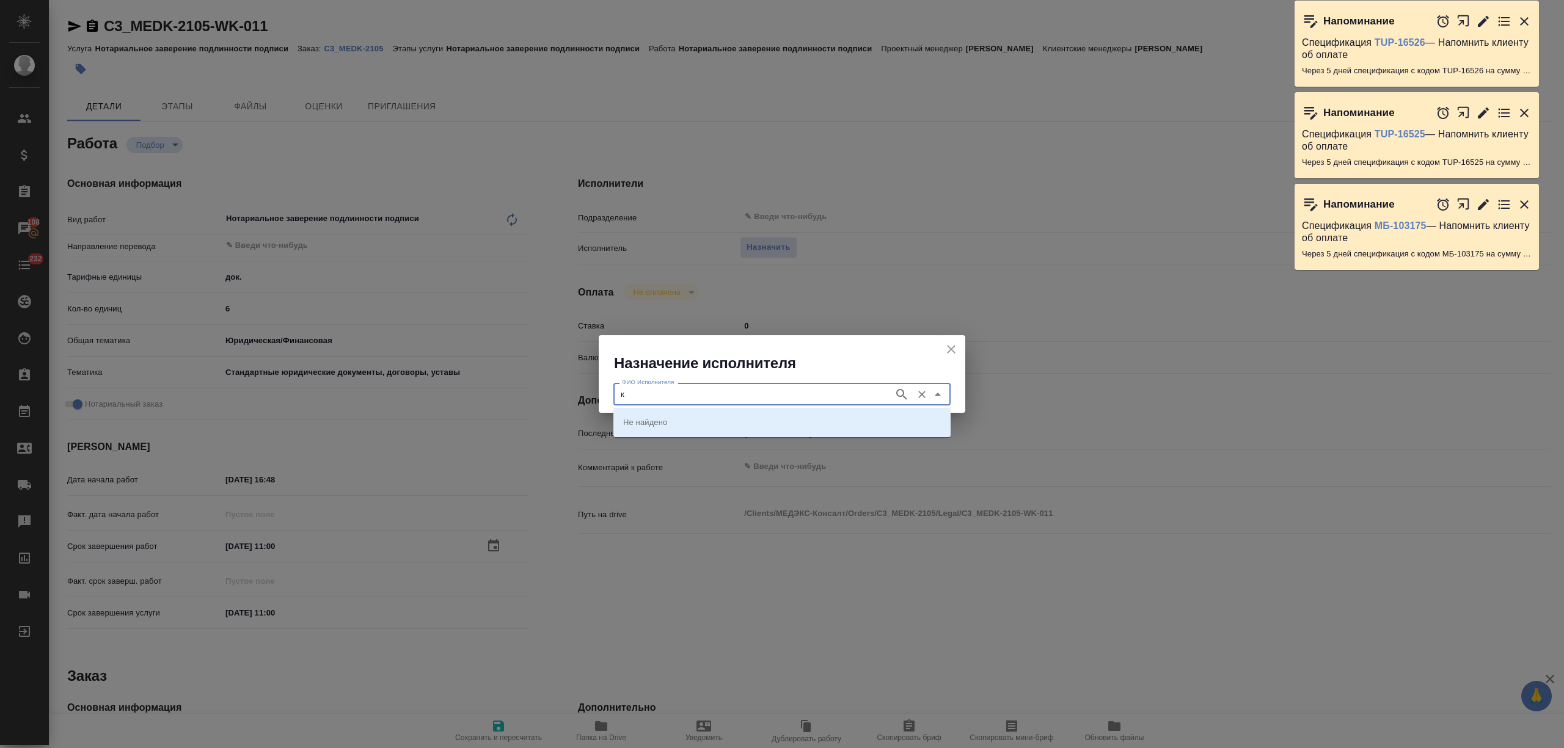
type input "ко"
type textarea "x"
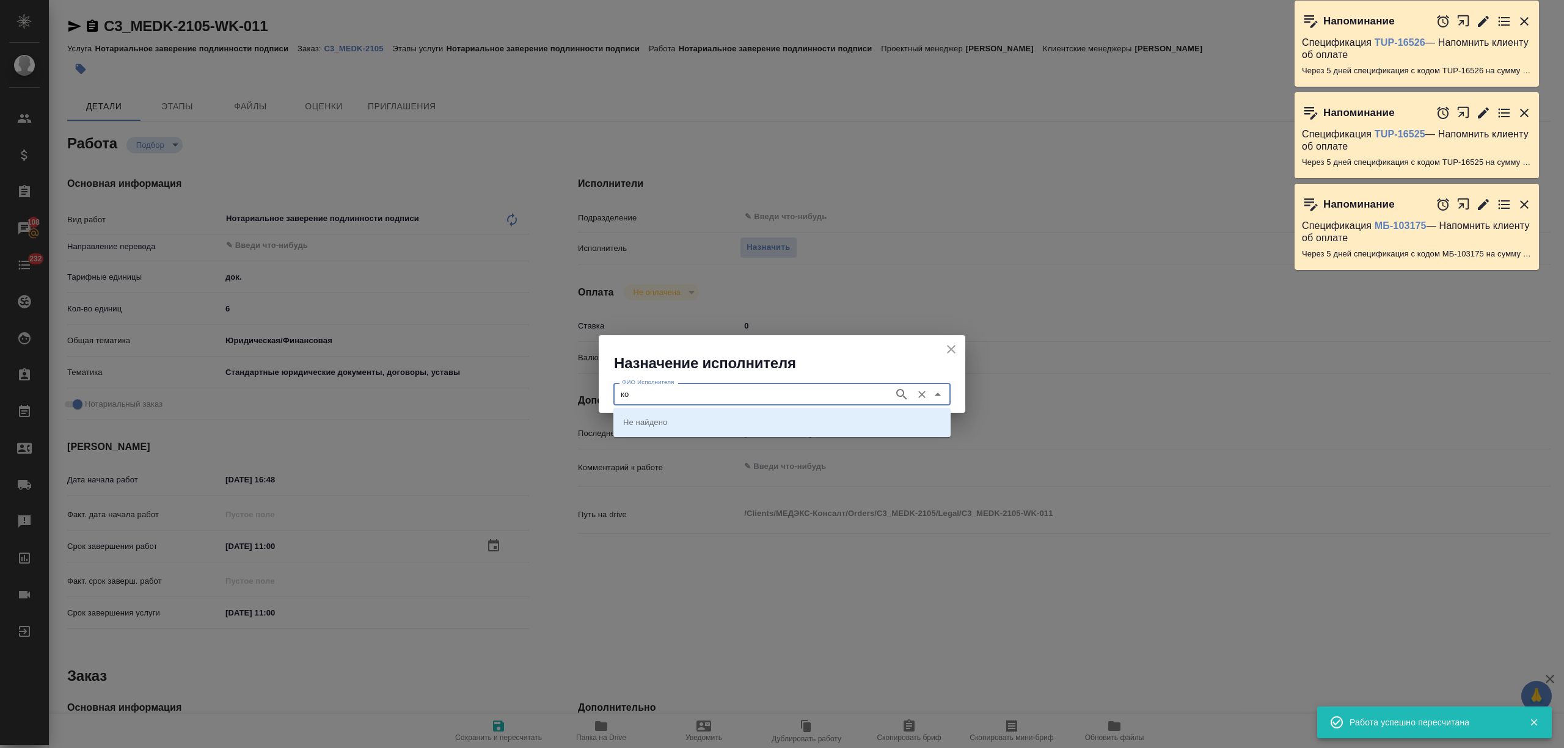
type textarea "x"
type input "рсик"
click at [751, 412] on li "НОТАРИУС Корсик Мария Александровна" at bounding box center [781, 422] width 337 height 22
type input "НОТАРИУС Корсик Мария Александровна"
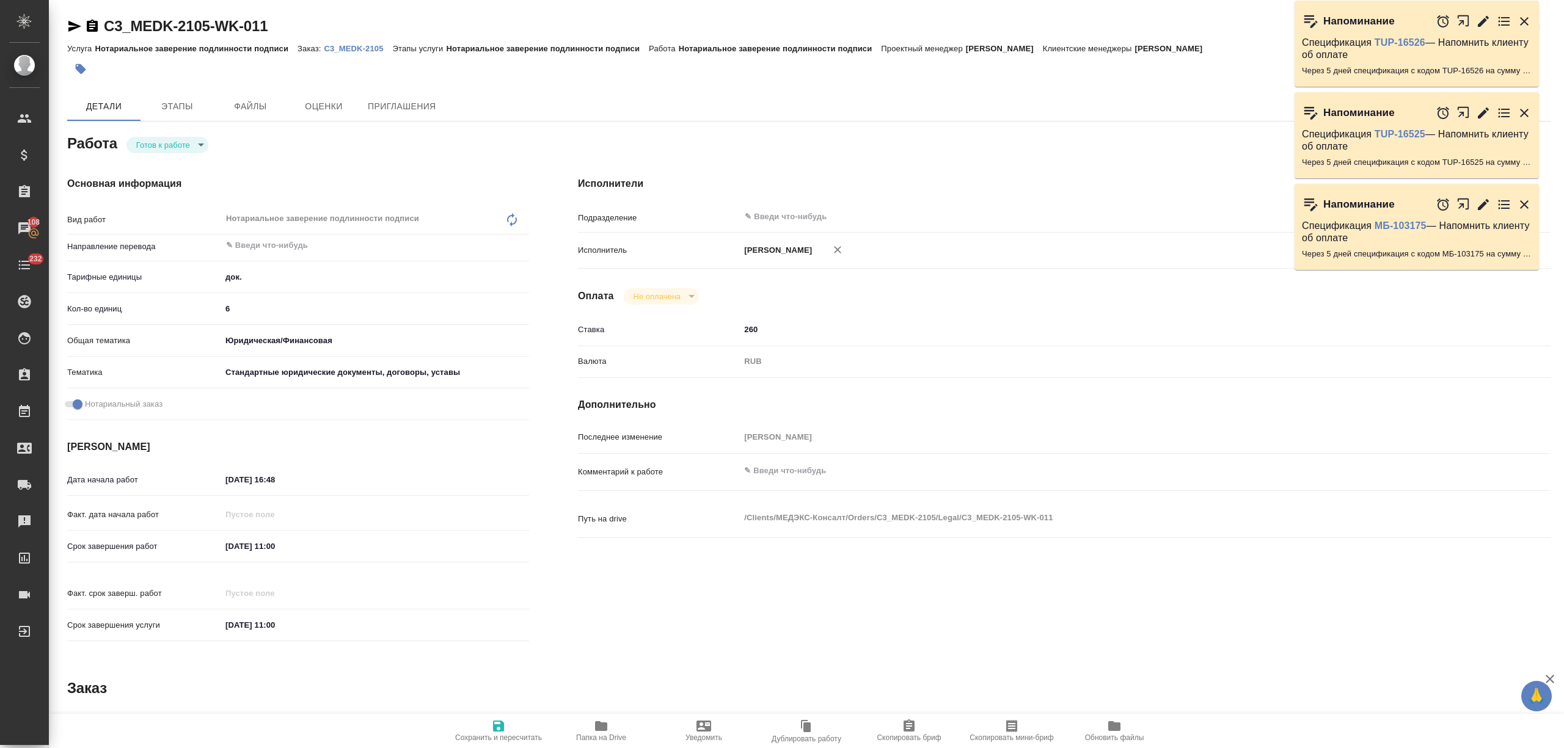
type textarea "x"
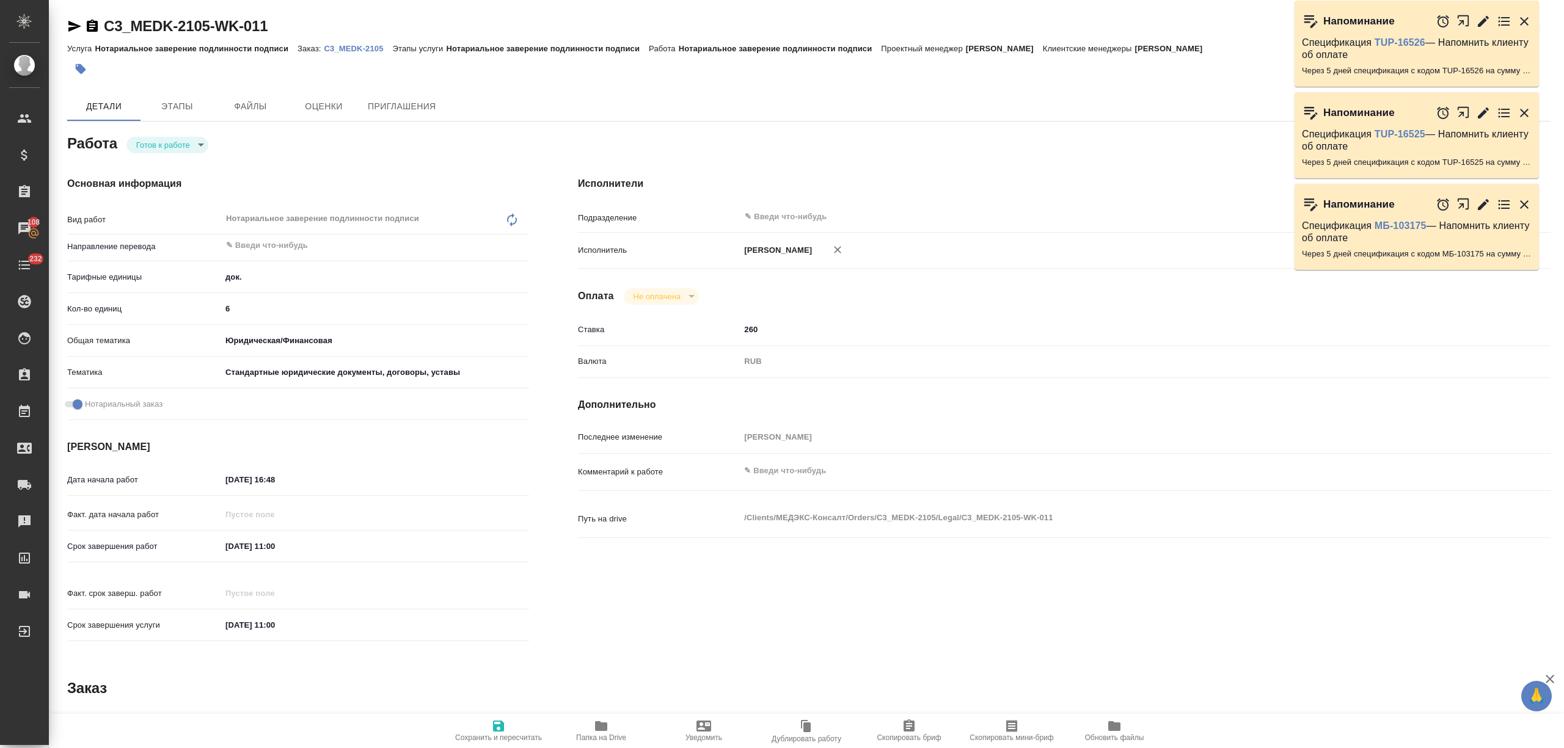
type textarea "x"
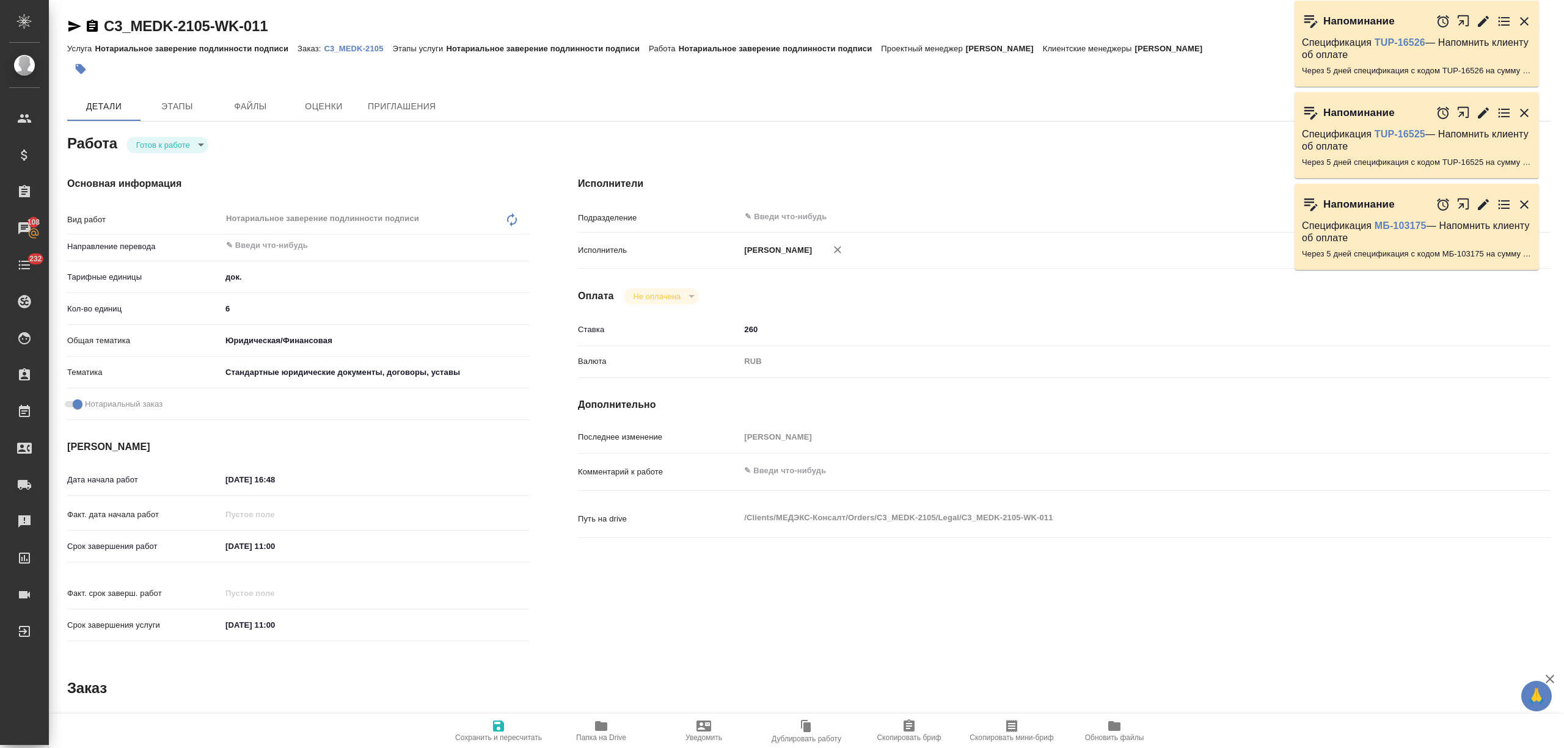
click at [167, 145] on body "🙏 .cls-1 fill:#fff; AWATERA Nikitina Tatiana Клиенты Спецификации Заказы 108 Ча…" at bounding box center [782, 374] width 1564 height 748
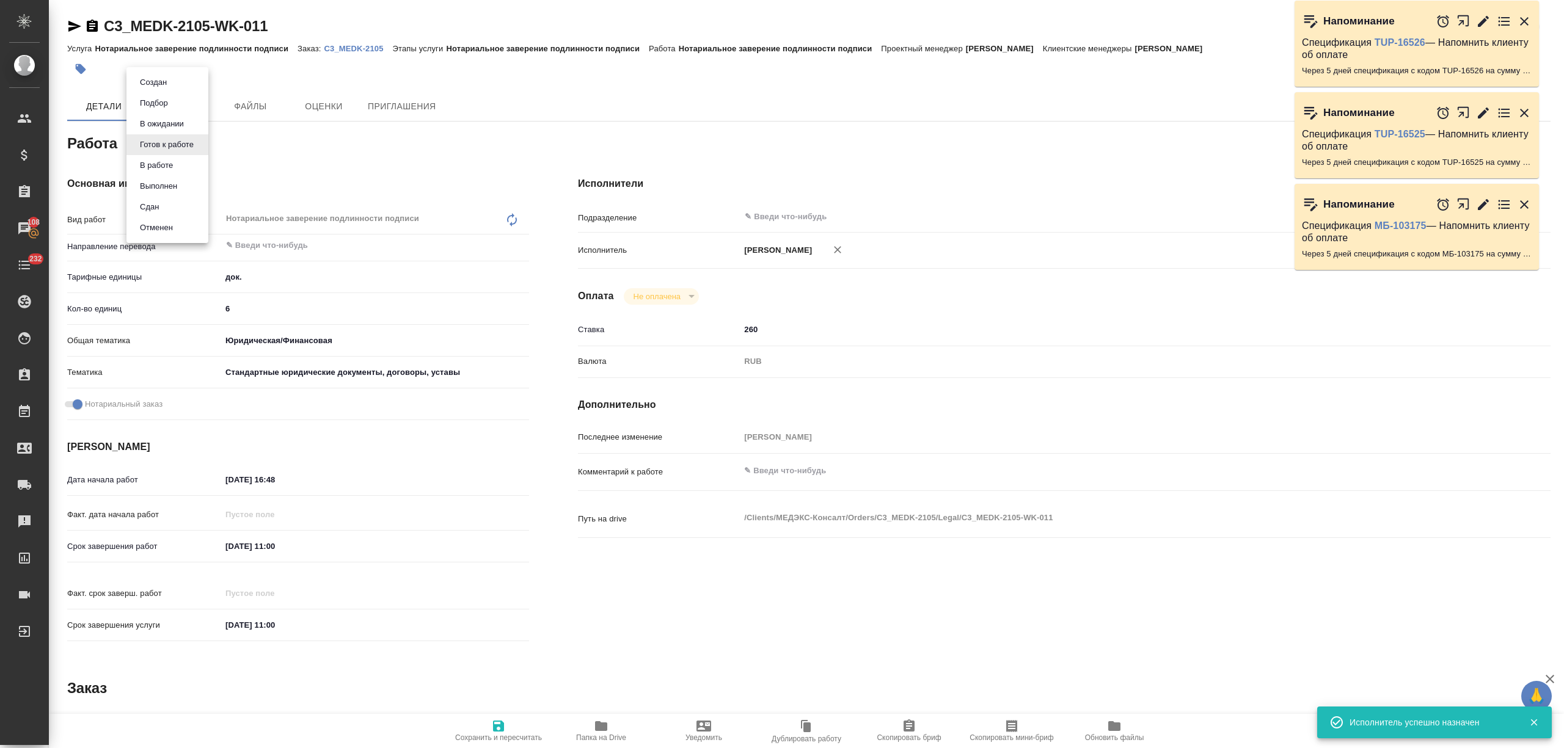
click at [148, 199] on li "Сдан" at bounding box center [167, 207] width 82 height 21
type textarea "x"
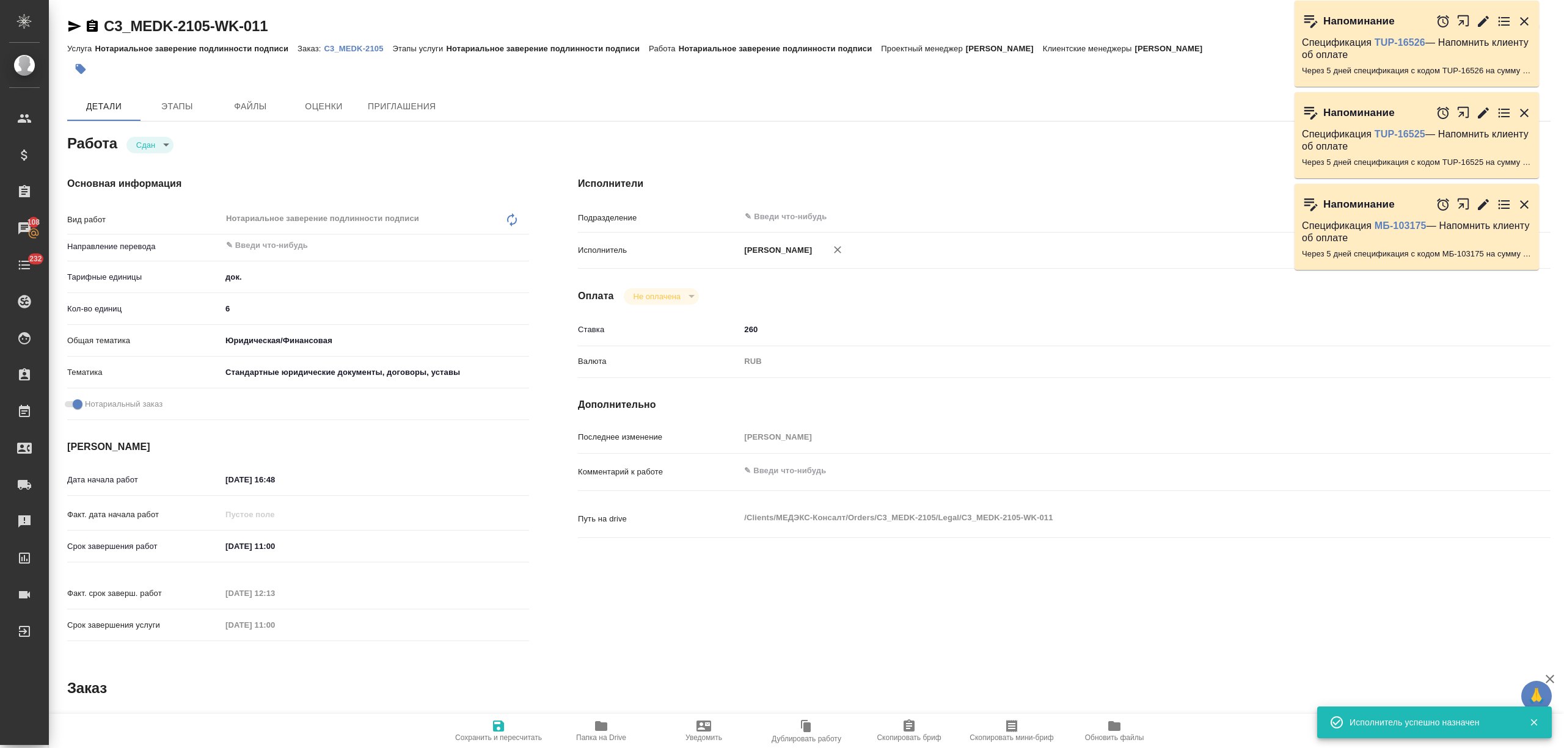
type textarea "x"
click at [495, 734] on span "Сохранить и пересчитать" at bounding box center [498, 738] width 87 height 9
type textarea "x"
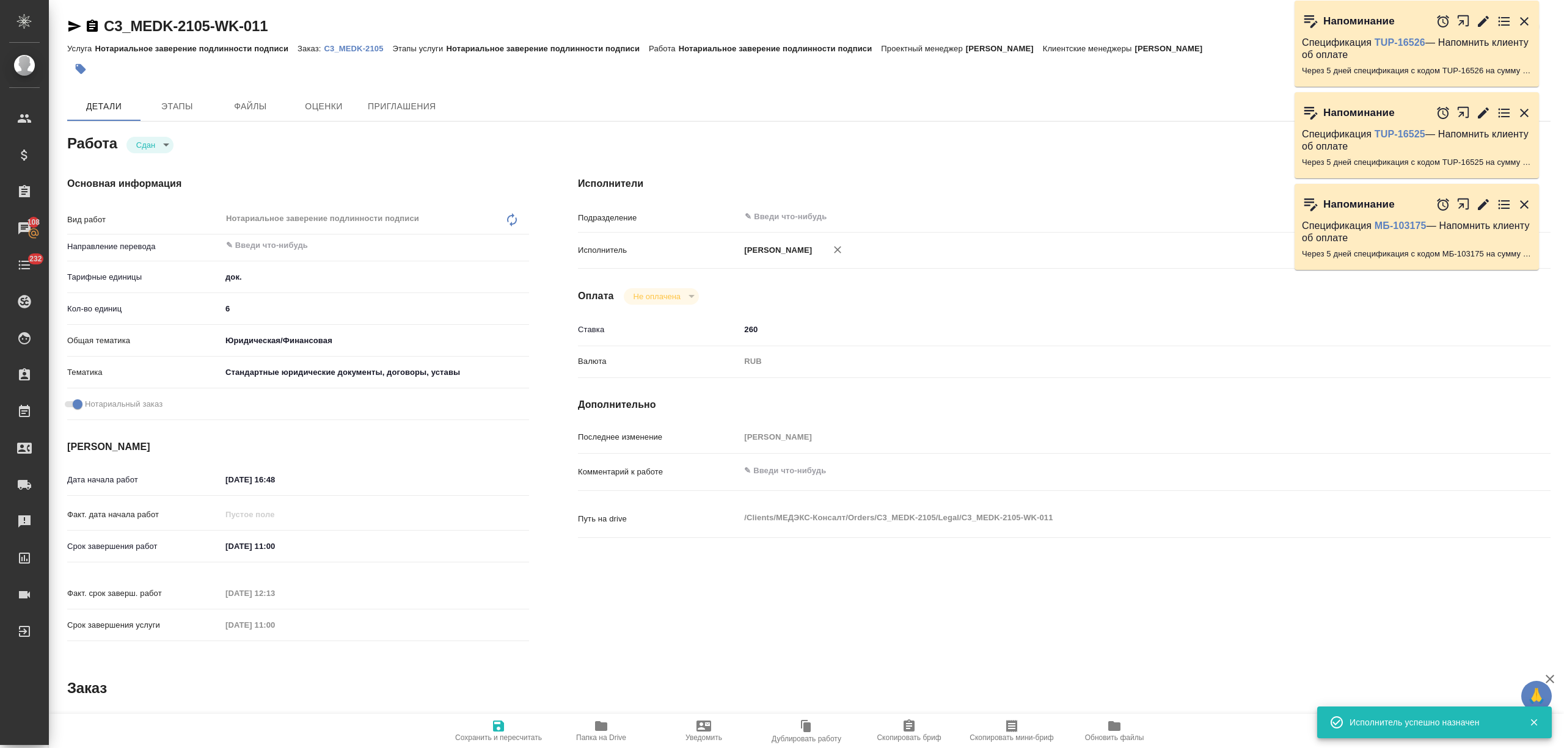
type textarea "x"
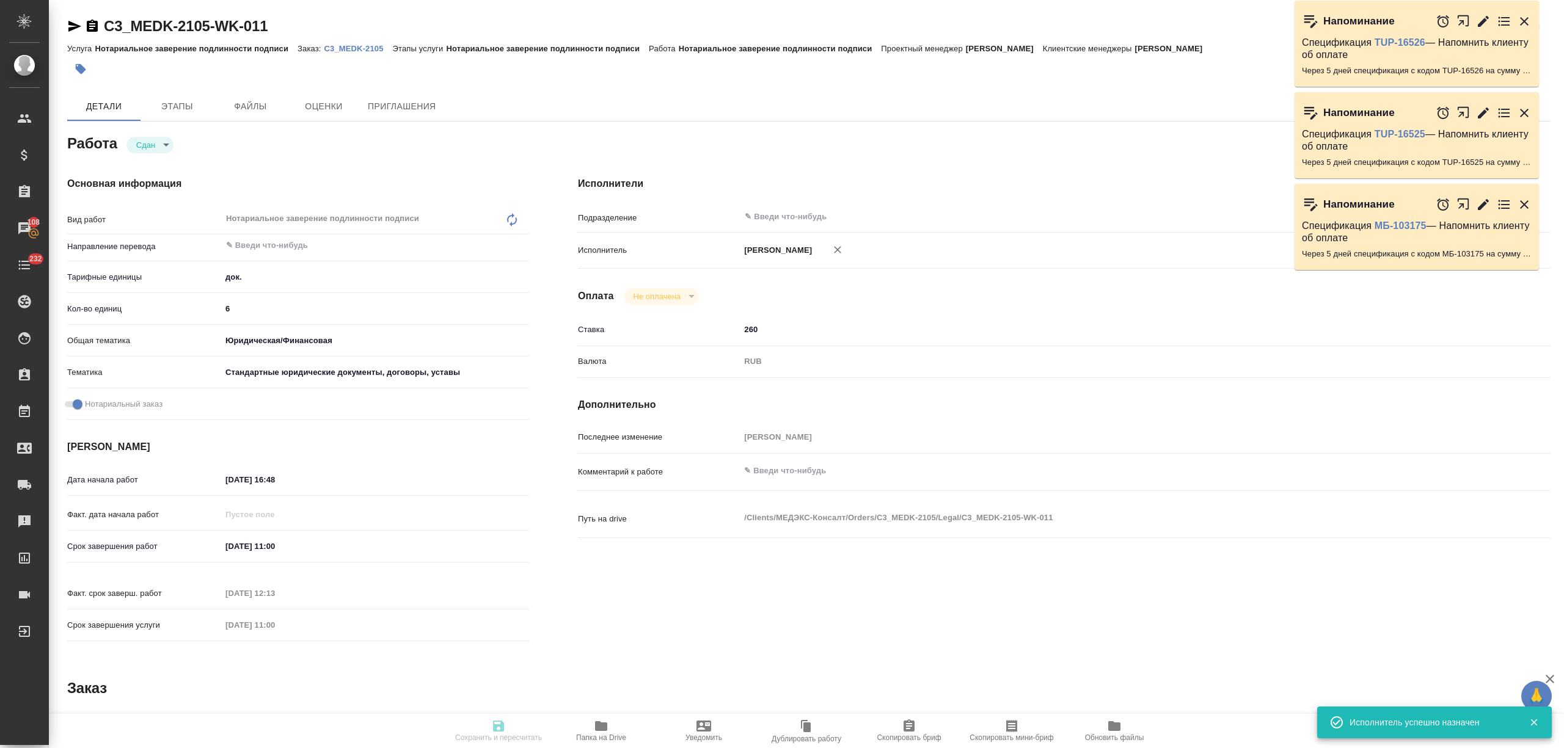
type textarea "x"
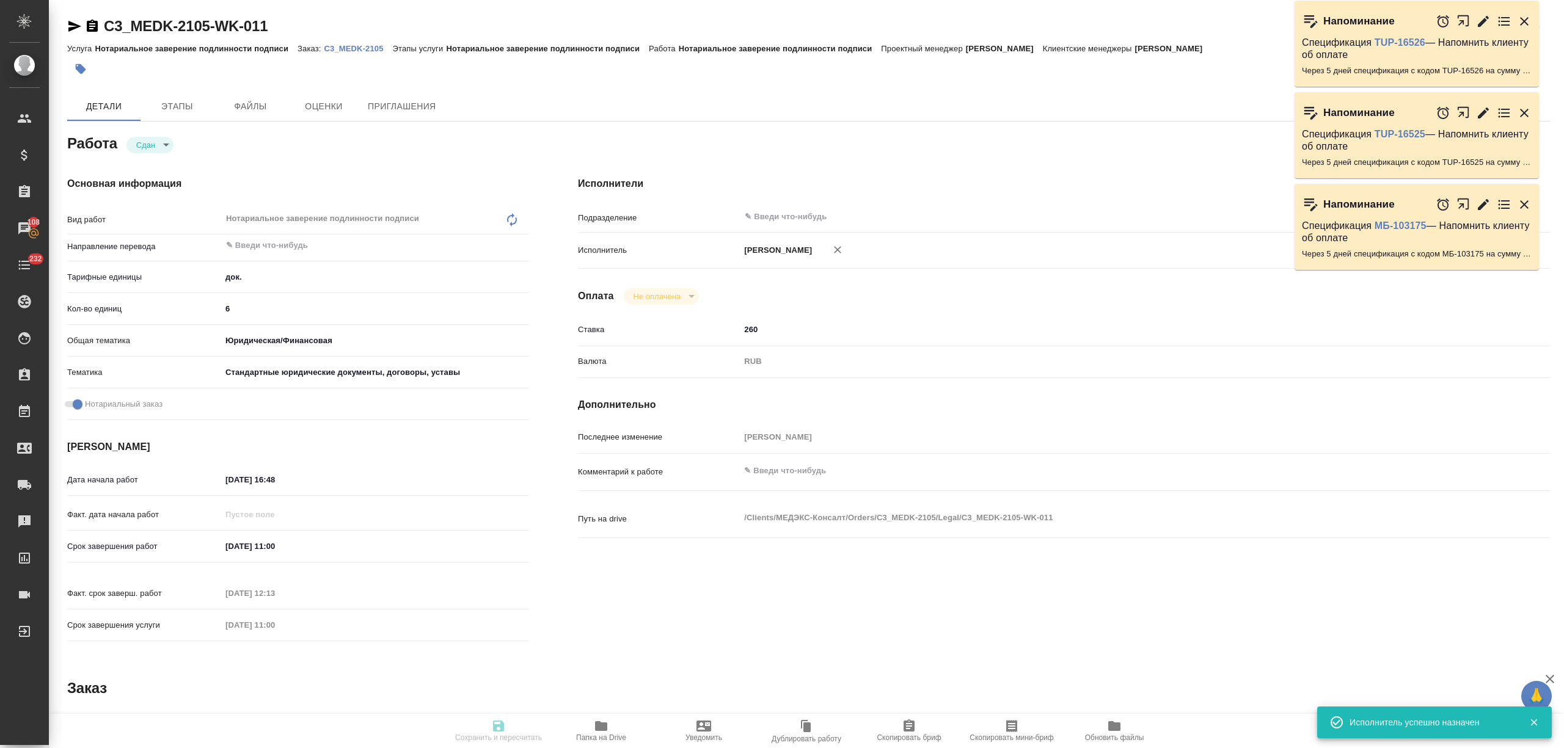
type textarea "x"
type input "closed"
type textarea "Нотариальное заверение подлинности подписи"
type textarea "x"
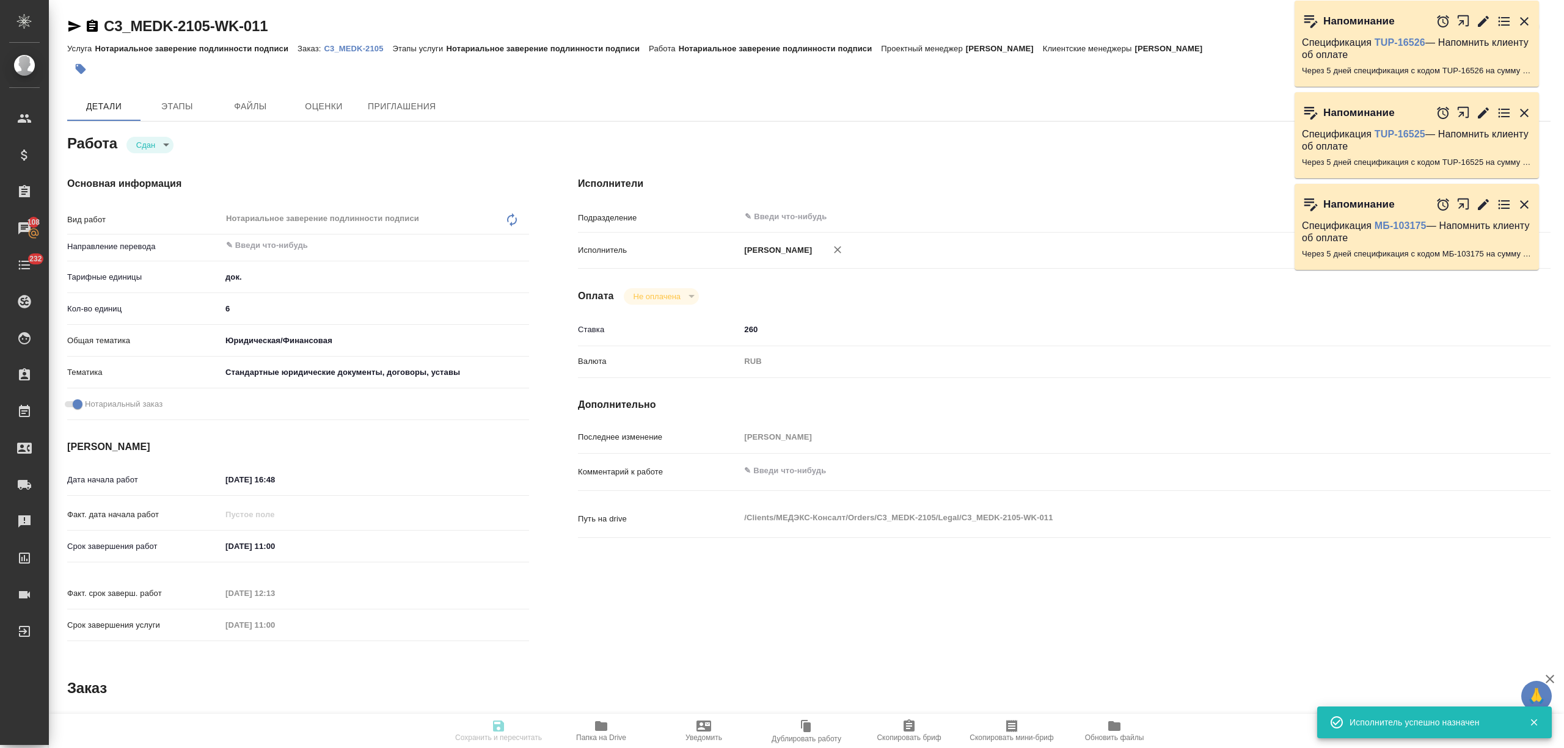
type input "5a8b1489cc6b4906c91bfd8b"
type input "6"
type input "yr-fn"
type input "5f647205b73bc97568ca66bf"
checkbox input "true"
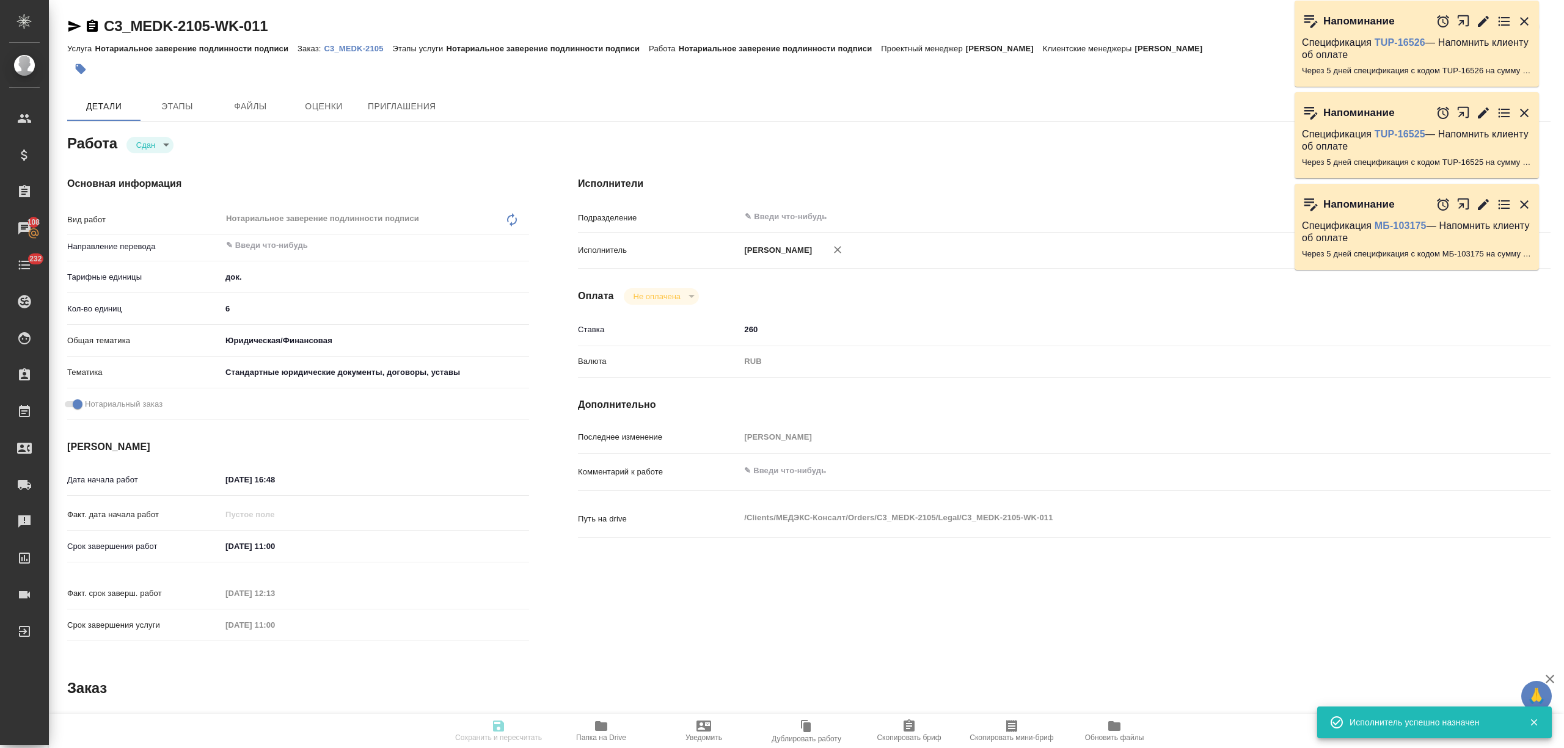
type input "21.08.2025 16:48"
type input "26.08.2025 11:00"
type input "27.08.2025 12:13"
type input "[DATE] 11:00"
type input "notPayed"
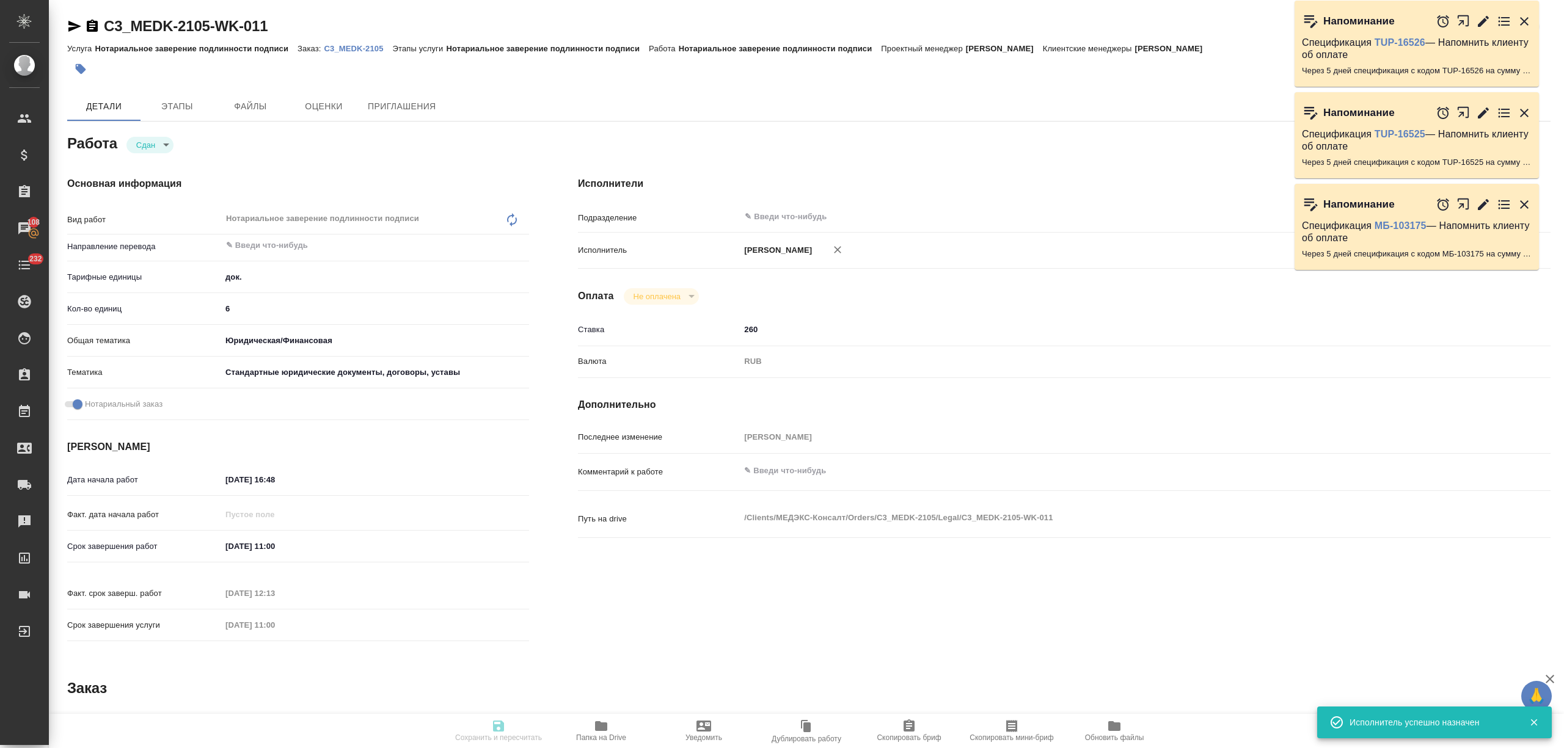
type input "260"
type input "RUB"
type input "[PERSON_NAME]"
type textarea "x"
type textarea "/Clients/МЕДЭКС-Консалт/Orders/C3_MEDK-2105/Legal/C3_MEDK-2105-WK-011"
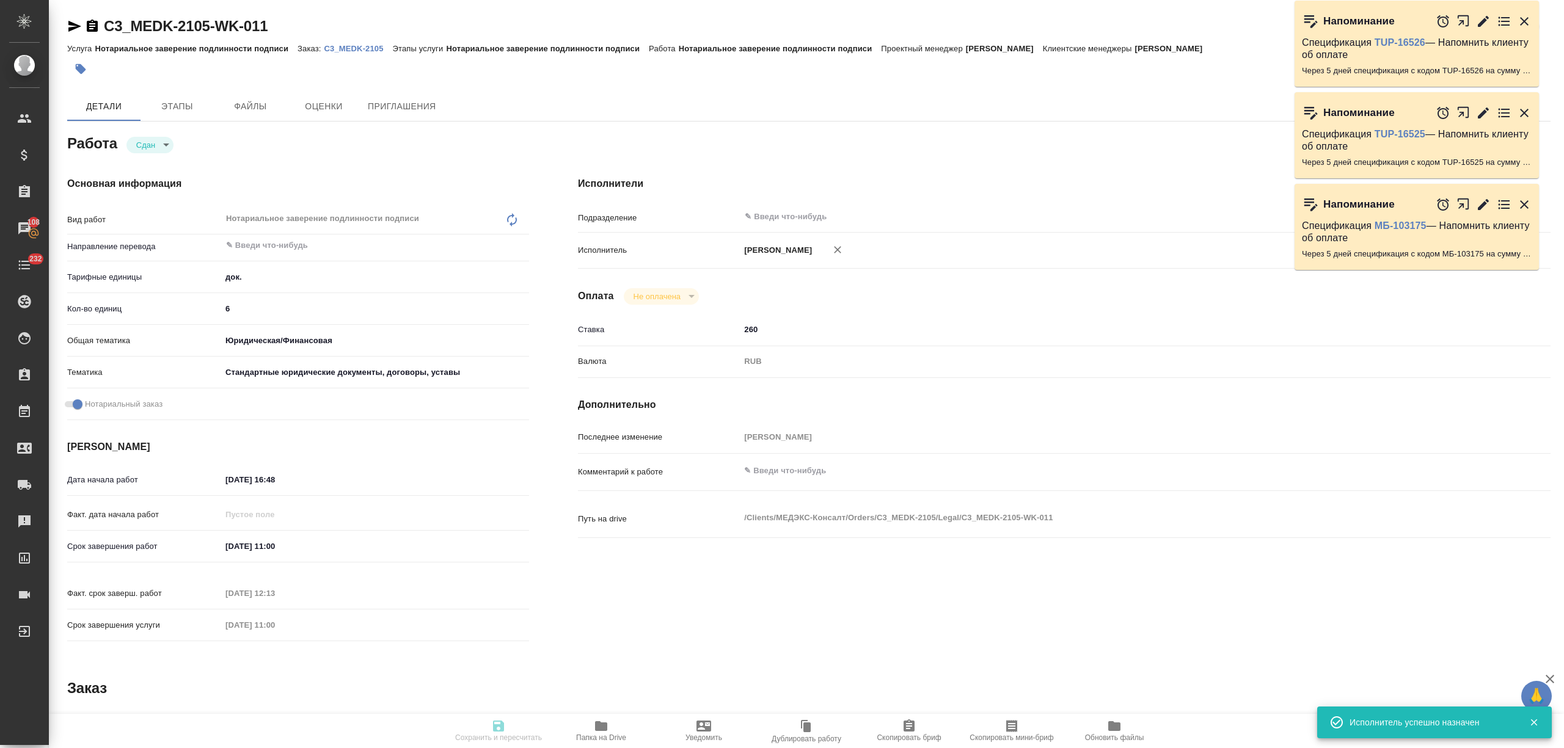
type textarea "x"
type input "C3_MEDK-2105"
type input "Нотариальное заверение подлинности подписи"
type input "[PERSON_NAME]"
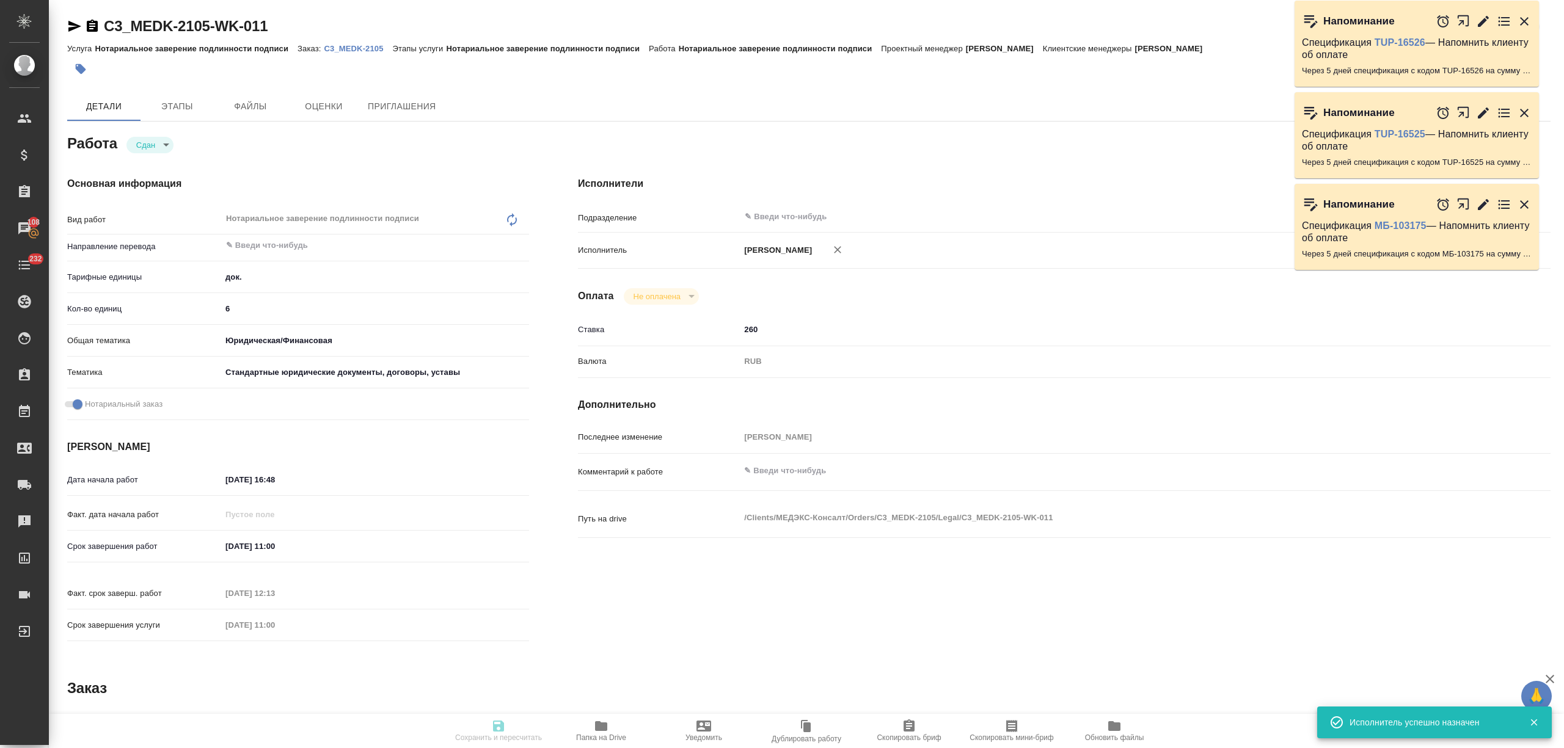
type input "/Clients/МЕДЭКС-Консалт/Orders/C3_MEDK-2105"
type textarea "x"
type textarea "дубляж убираем, НО перенабираем русский текст + допереводим печати, апостили"
type textarea "x"
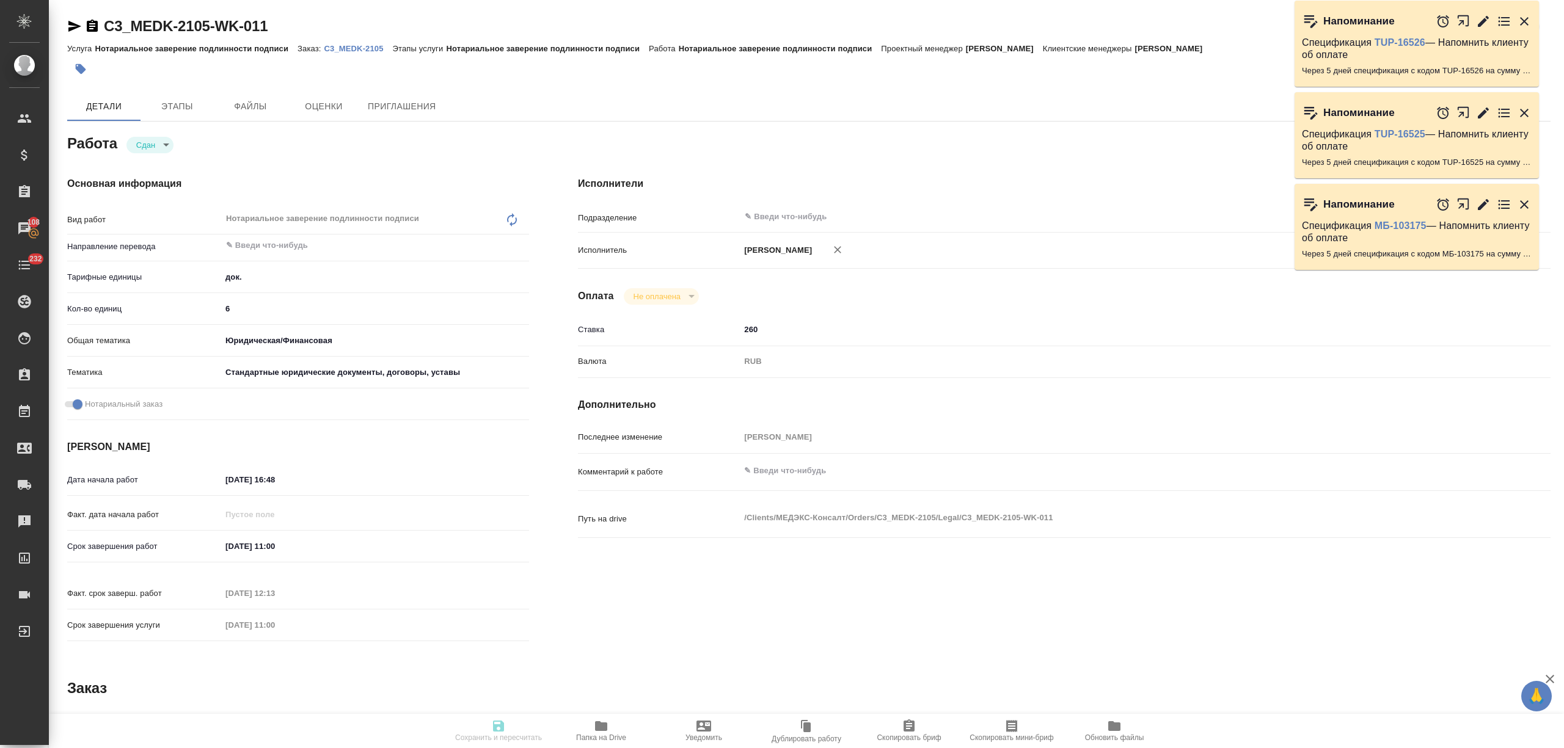
type textarea "x"
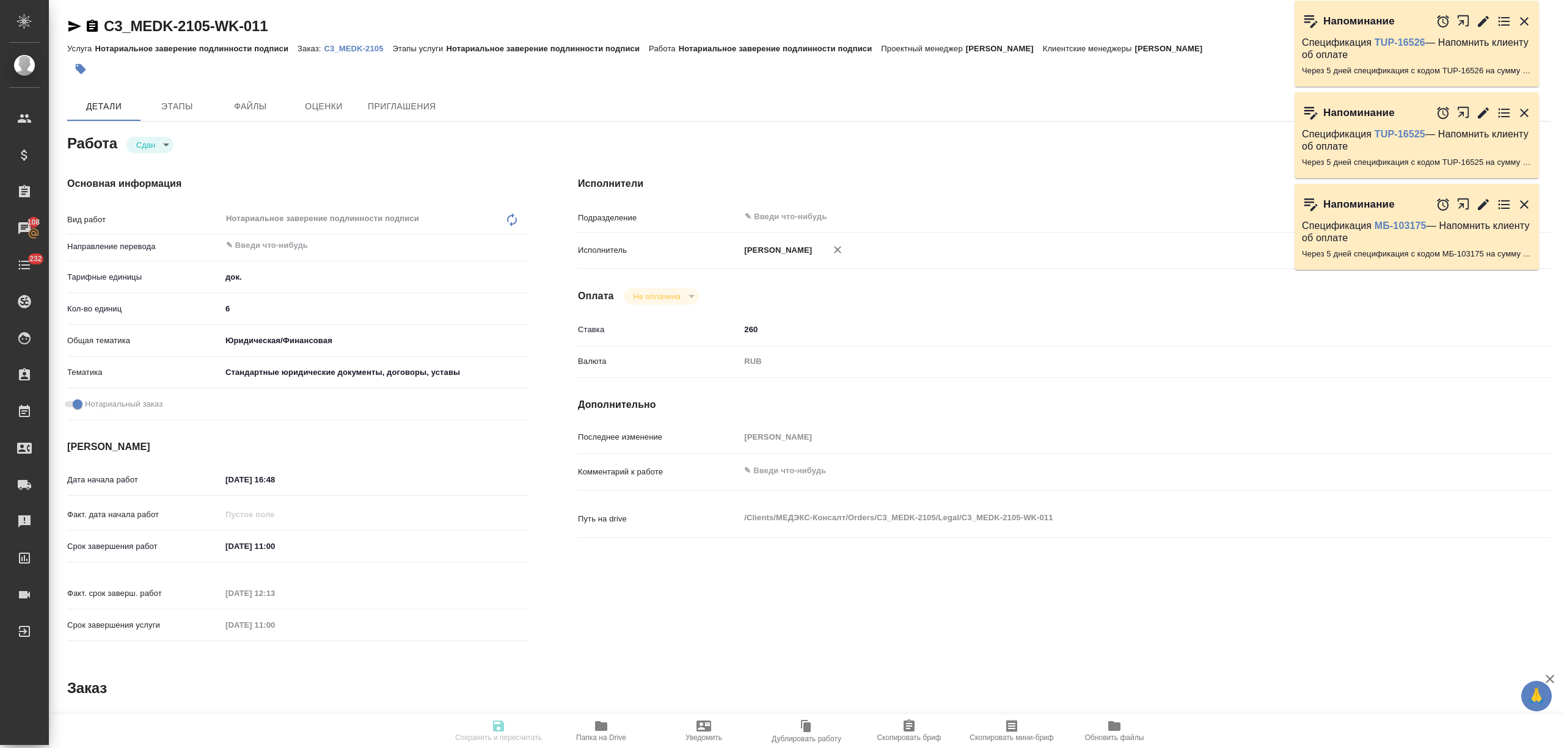
type textarea "x"
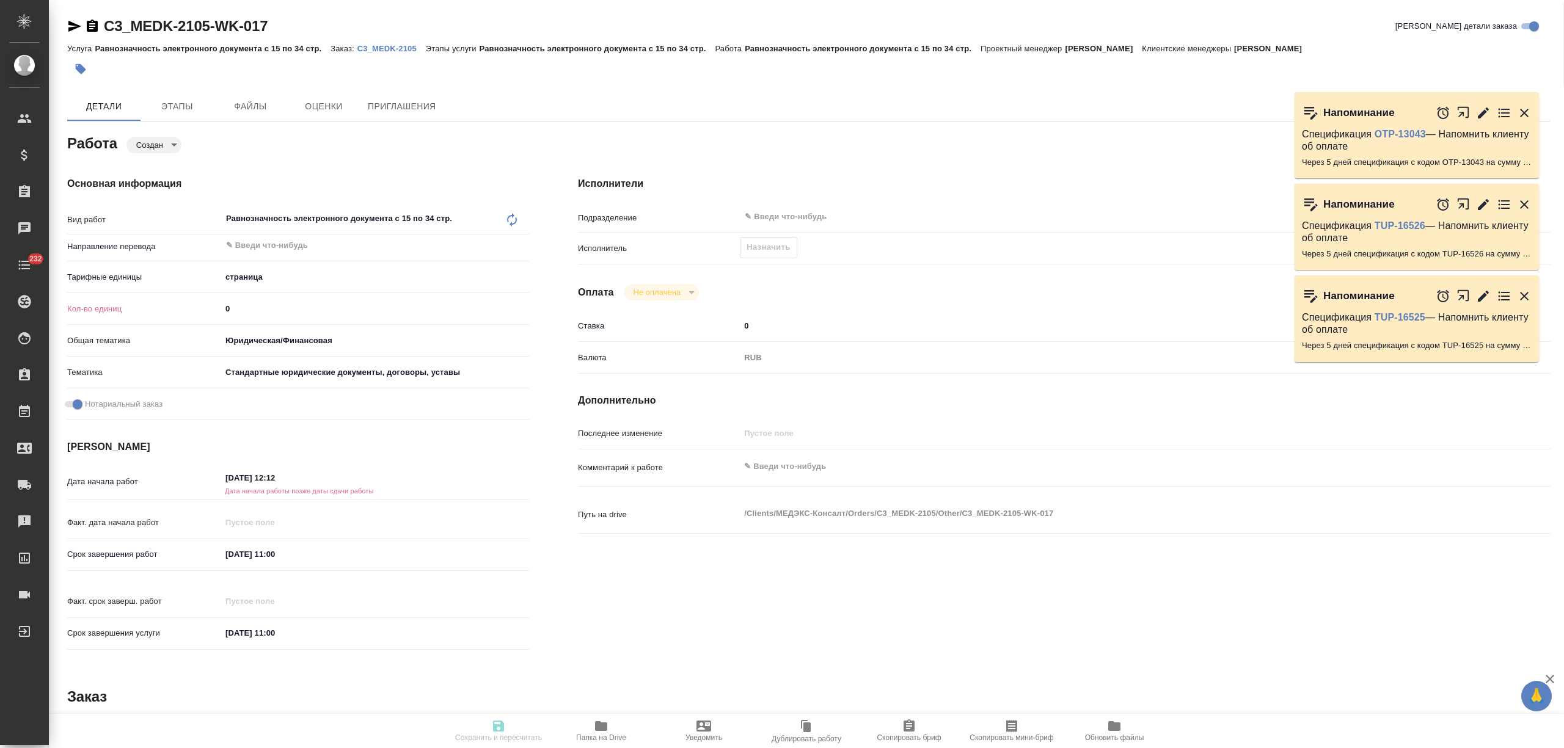
type textarea "x"
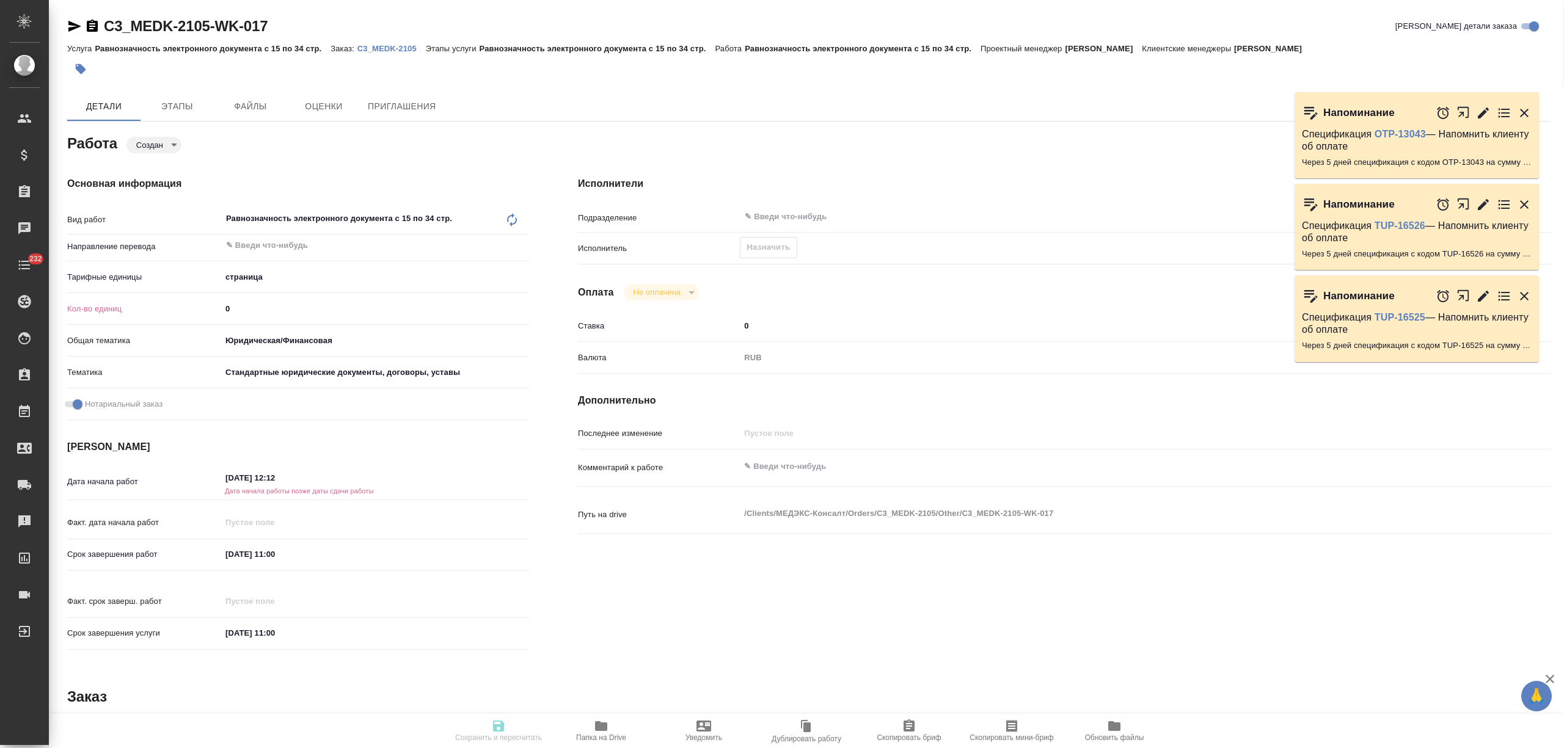
type textarea "x"
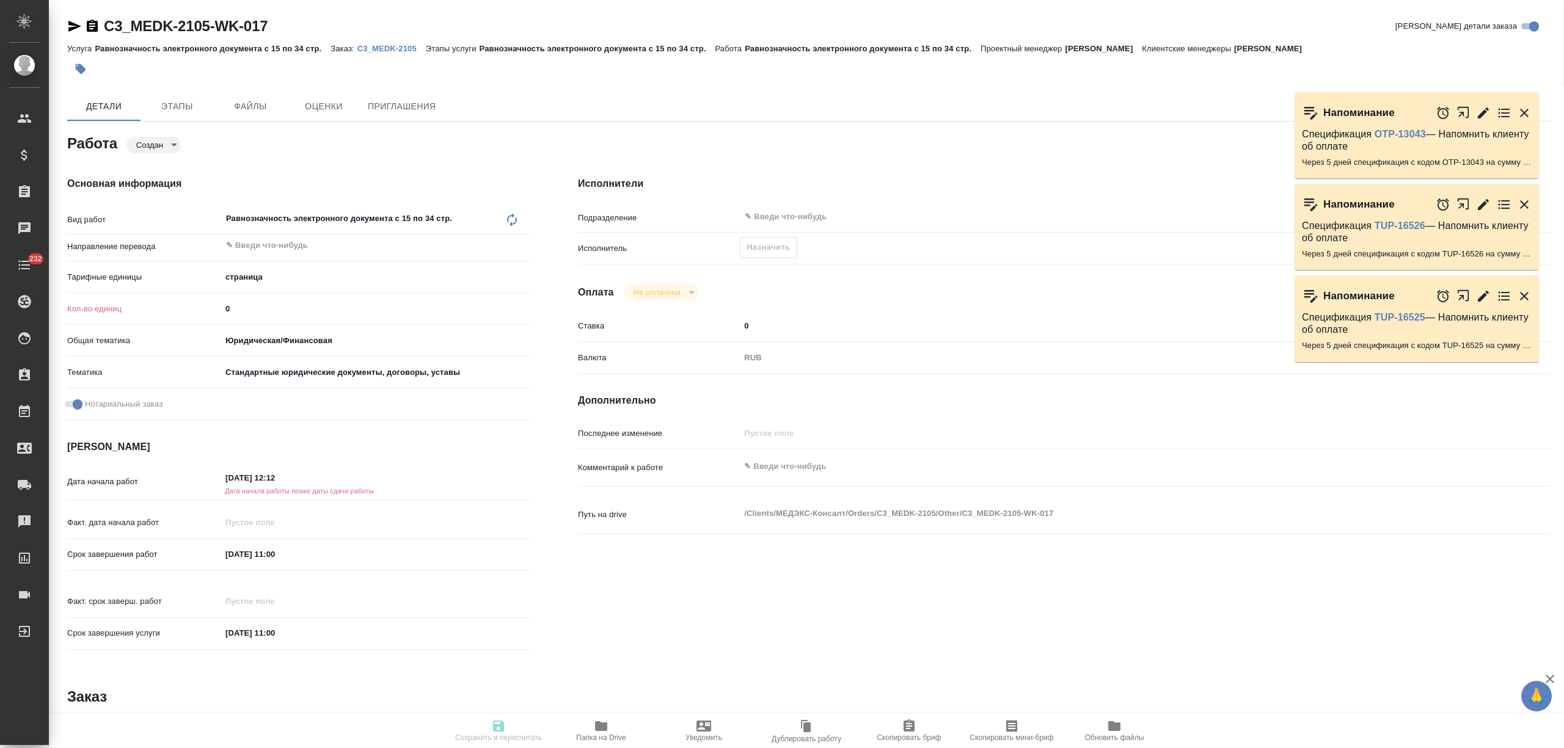
type textarea "x"
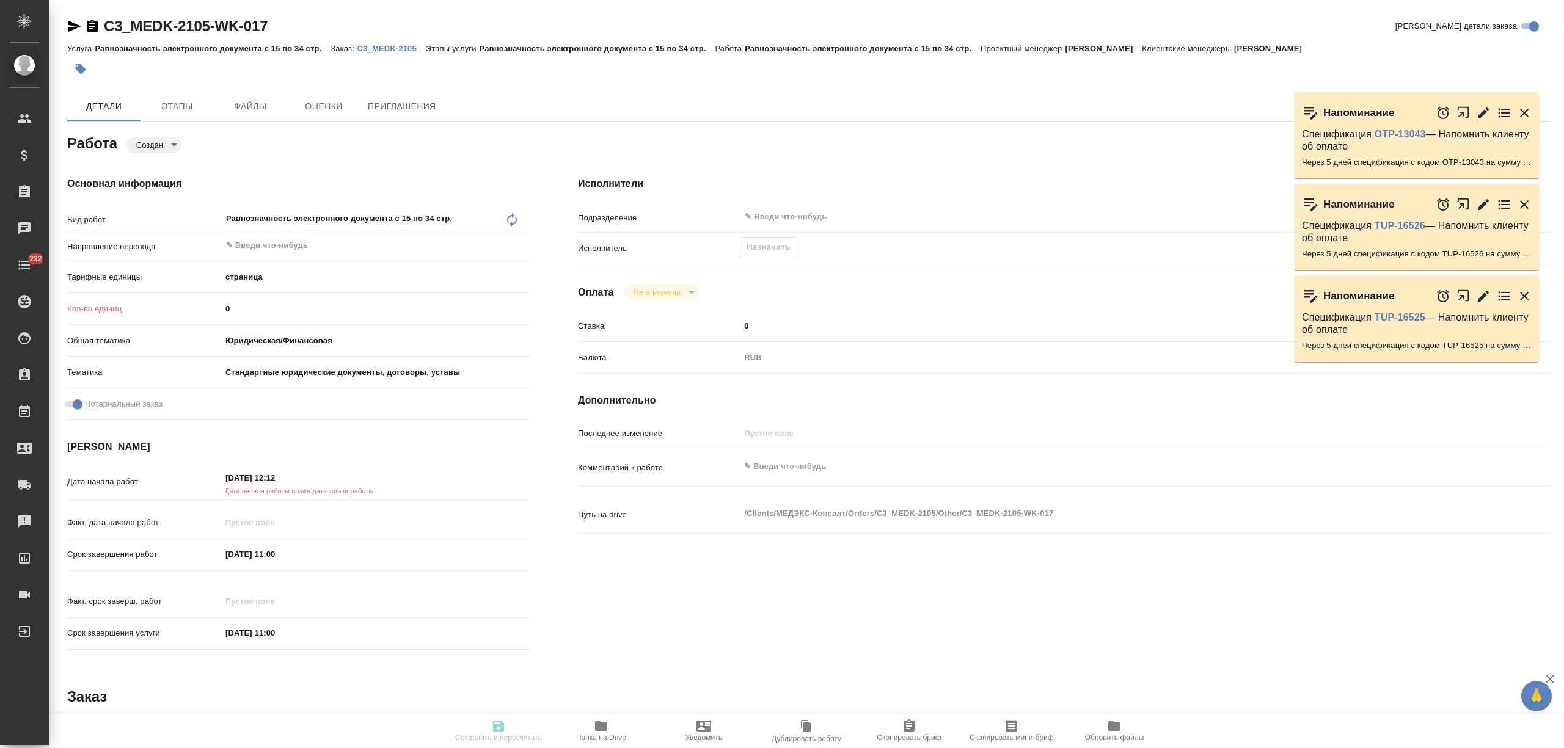
type textarea "x"
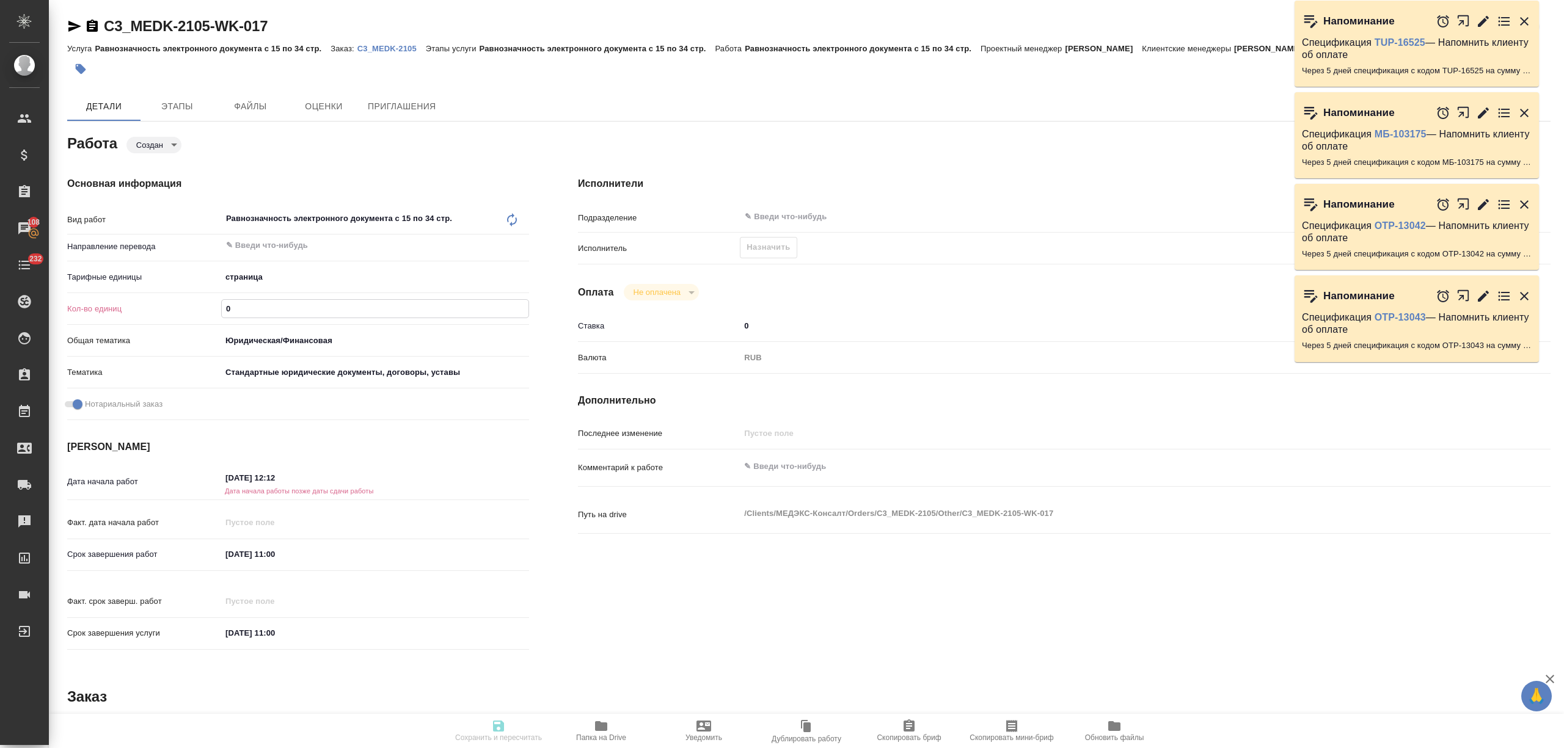
drag, startPoint x: 250, startPoint y: 301, endPoint x: 197, endPoint y: 301, distance: 53.8
click at [197, 301] on div "Кол-во единиц 0" at bounding box center [298, 308] width 462 height 21
type textarea "x"
type input "2"
type textarea "x"
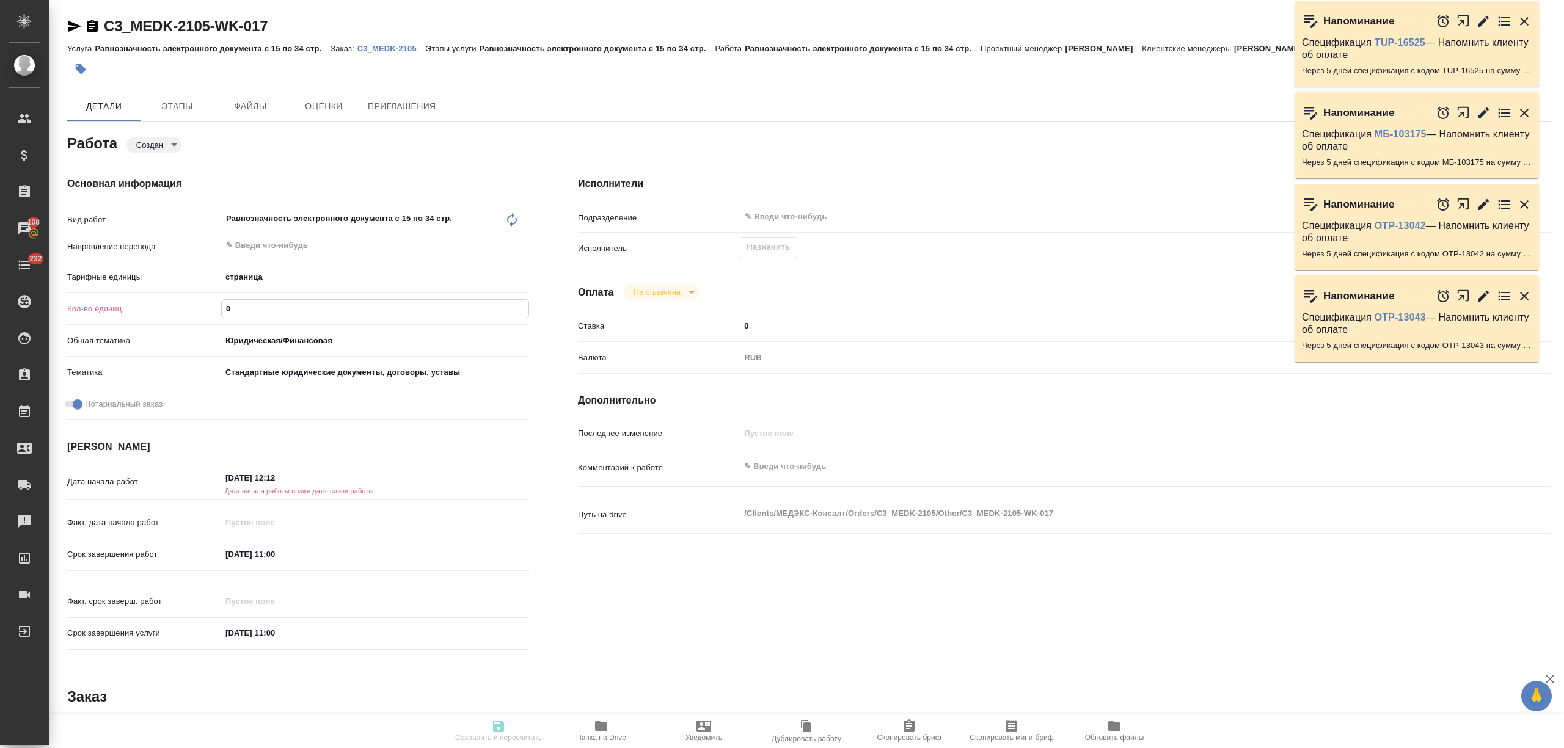
type textarea "x"
type input "27"
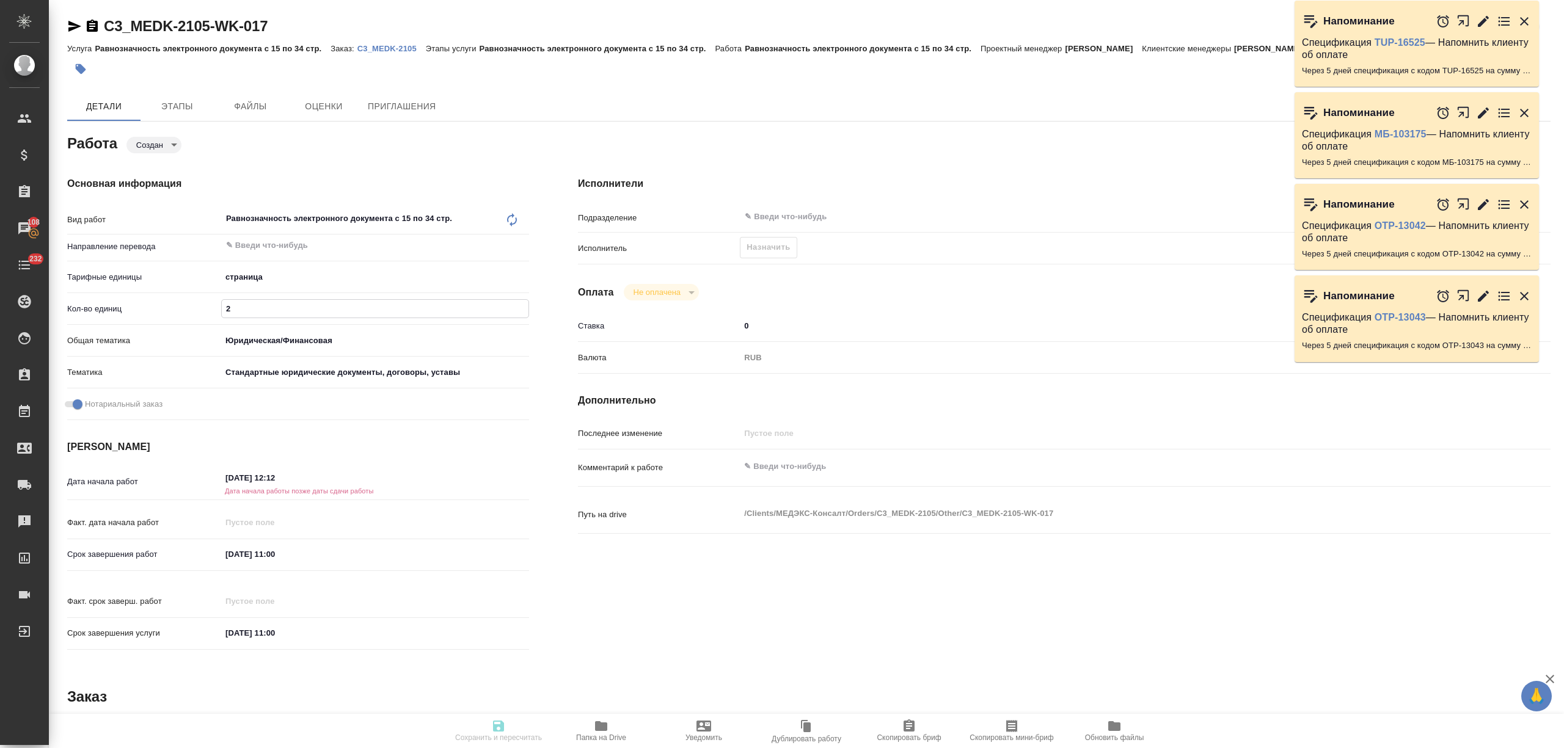
type textarea "x"
type input "27"
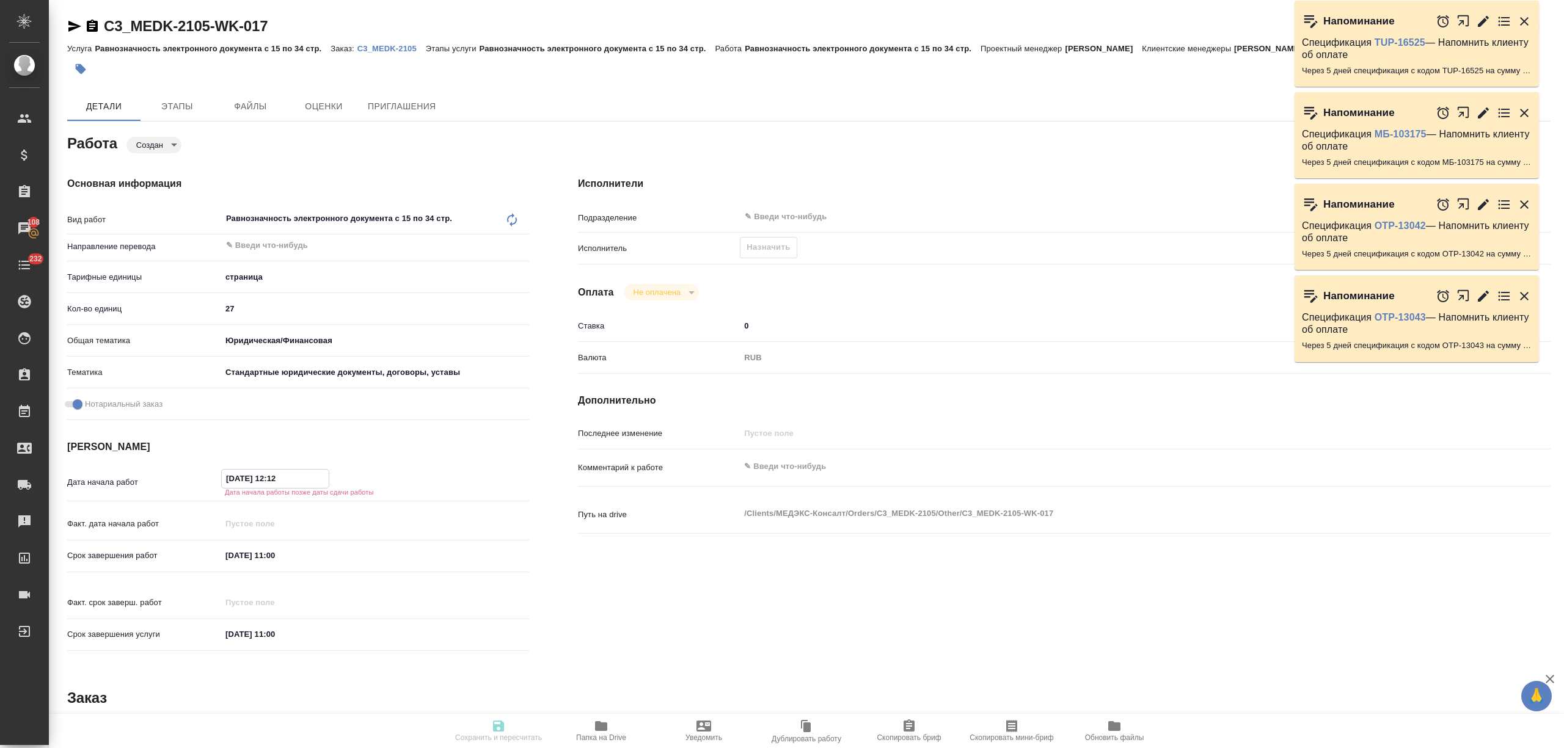
click at [230, 478] on input "27.08.2025 12:12" at bounding box center [275, 479] width 107 height 18
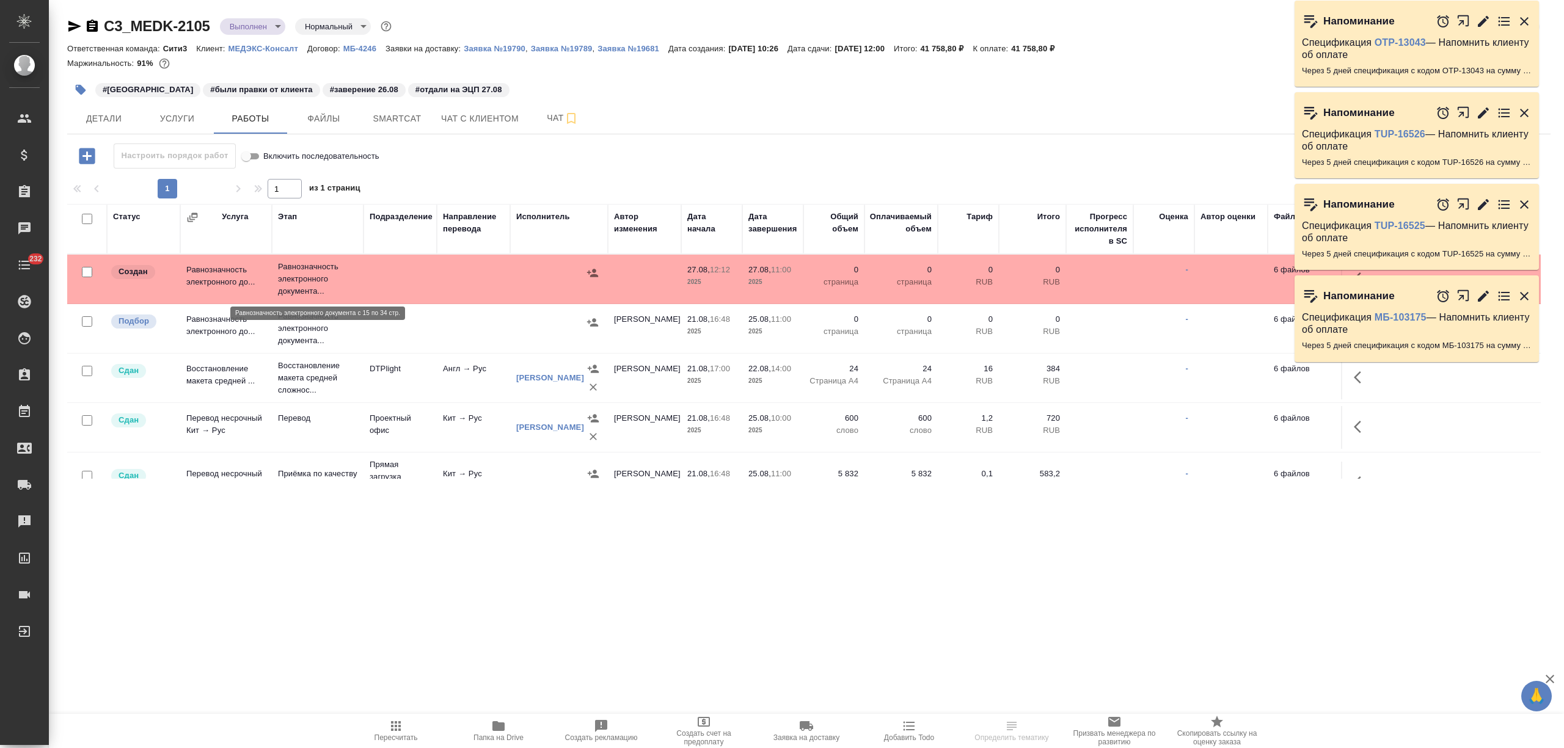
click at [303, 272] on p "Равнозначность электронного документа..." at bounding box center [317, 279] width 79 height 37
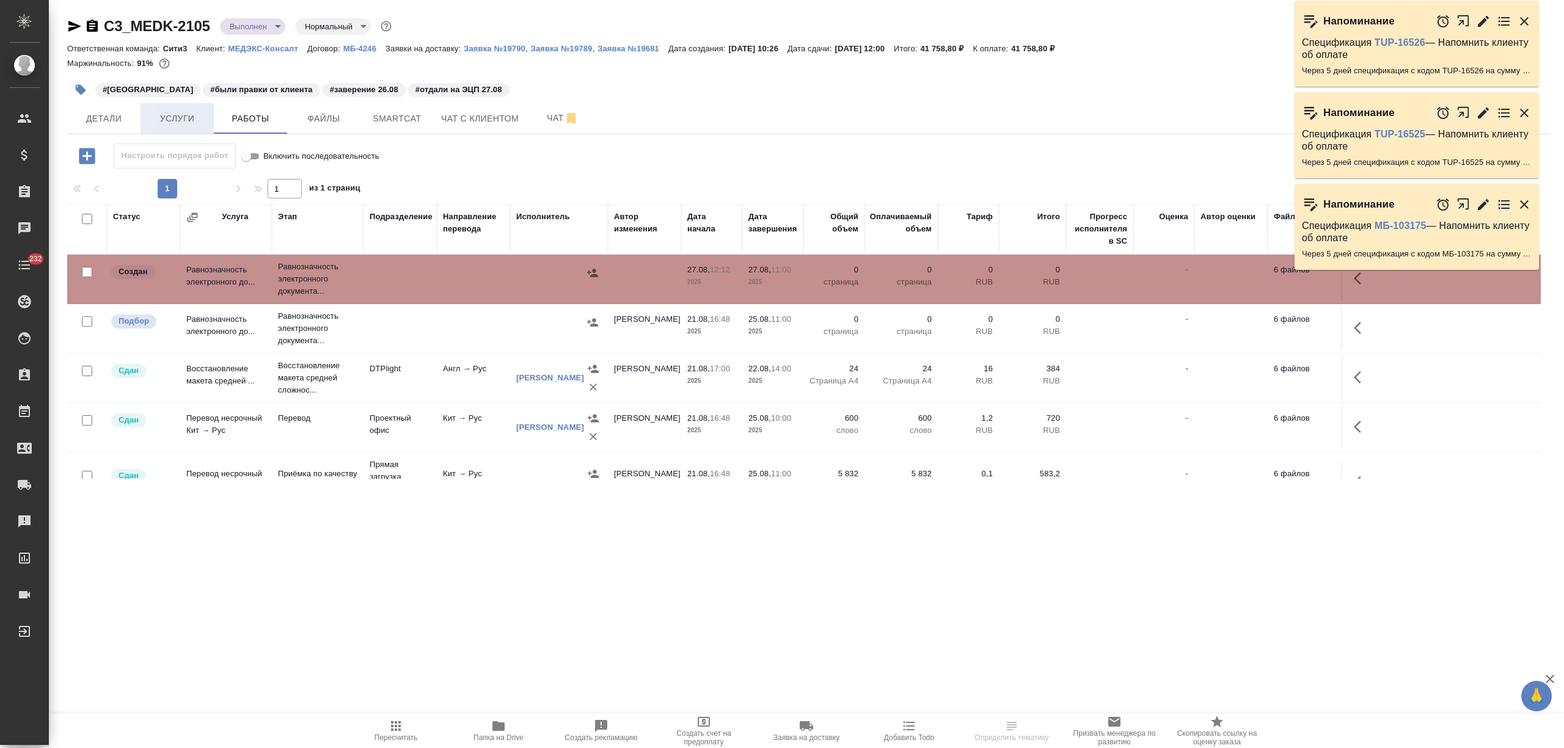
click at [169, 117] on span "Услуги" at bounding box center [177, 118] width 59 height 15
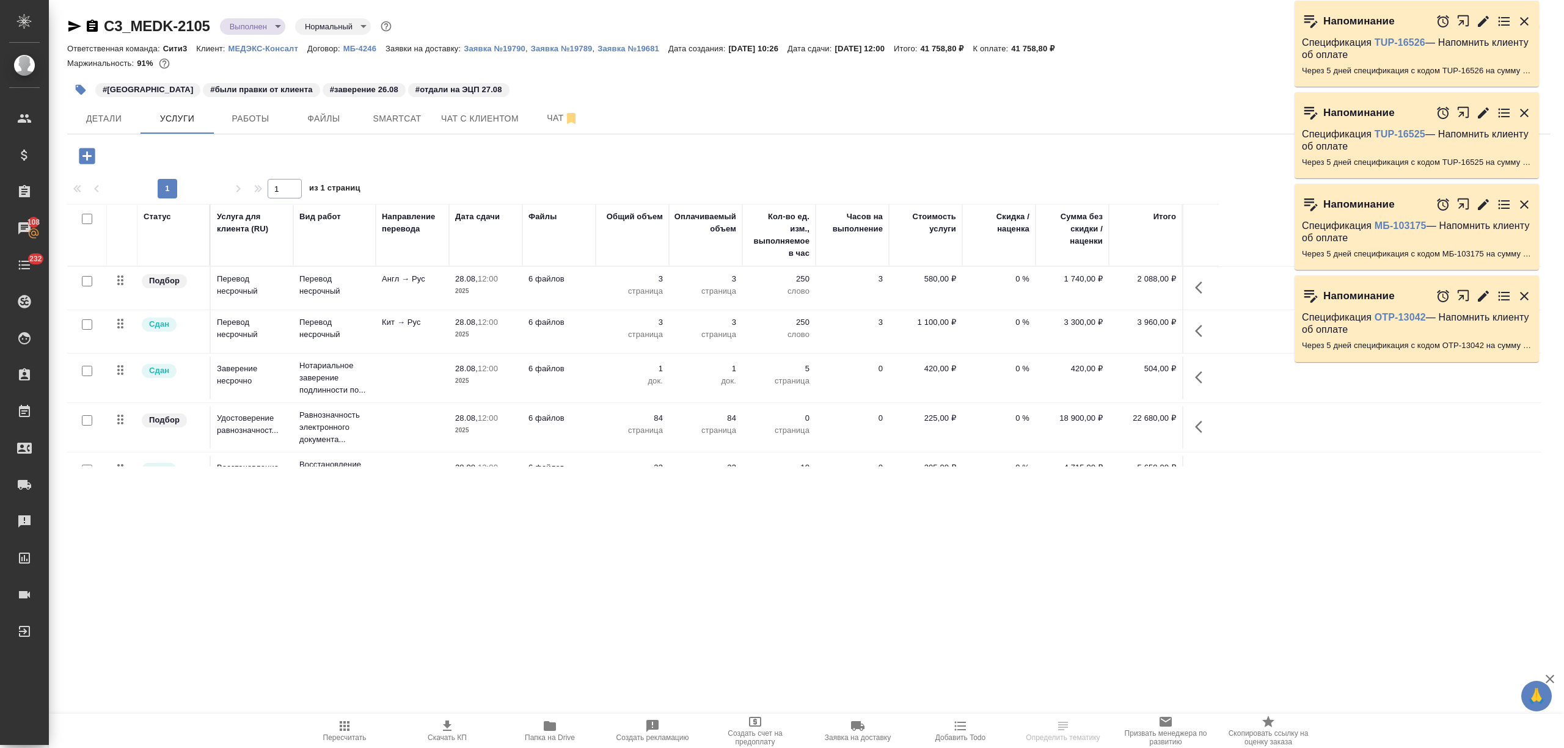
scroll to position [86, 0]
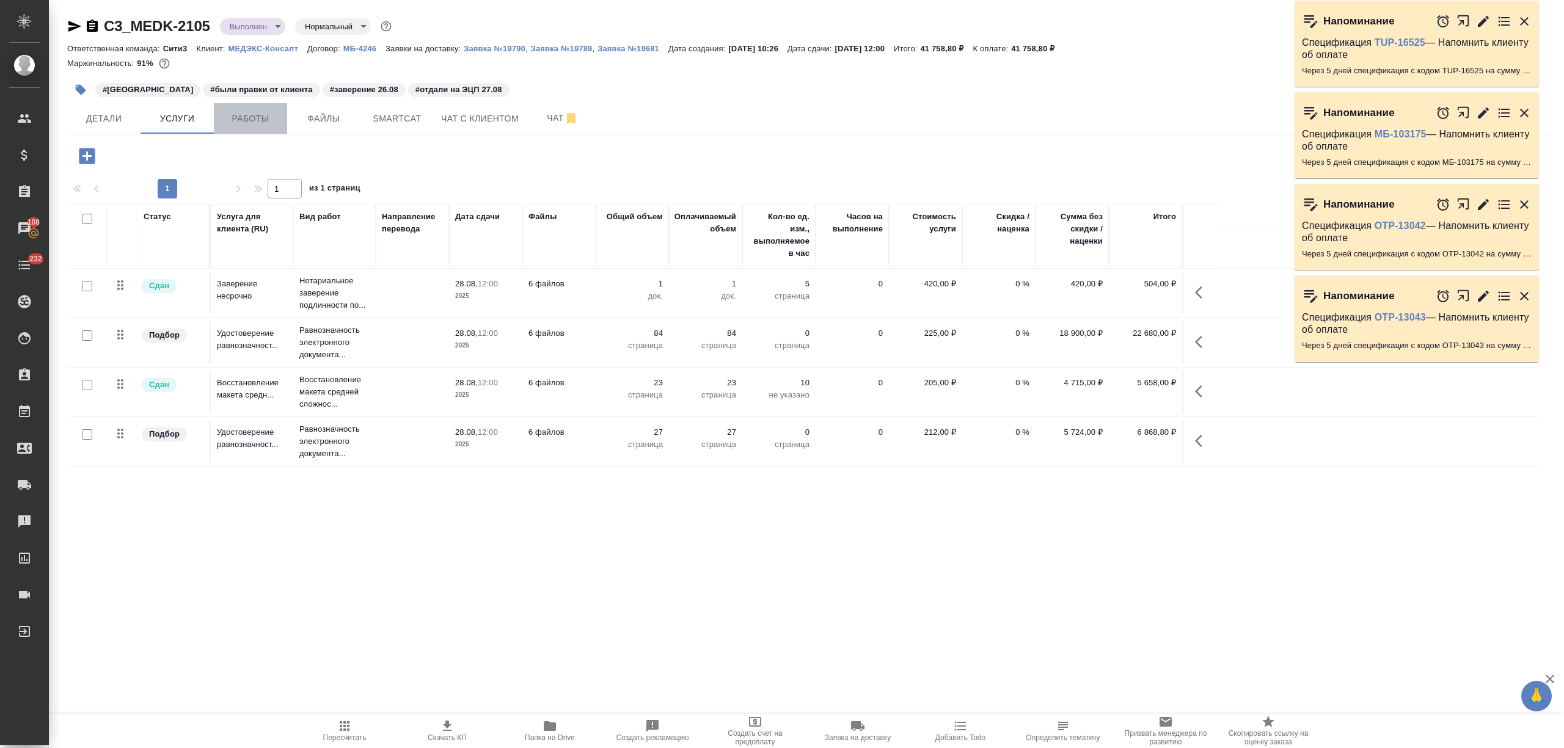
click at [257, 115] on span "Работы" at bounding box center [250, 118] width 59 height 15
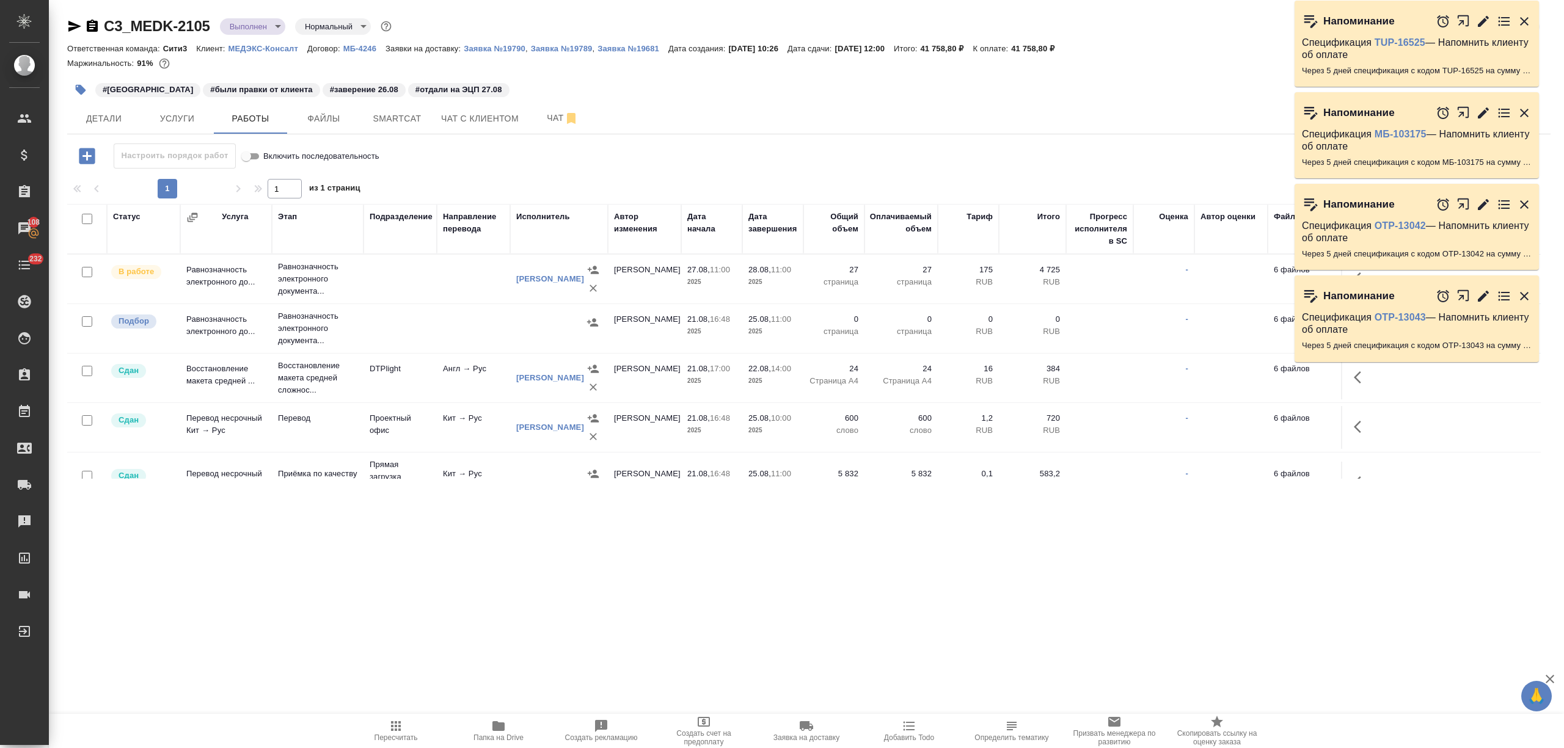
click at [372, 335] on td at bounding box center [399, 328] width 73 height 43
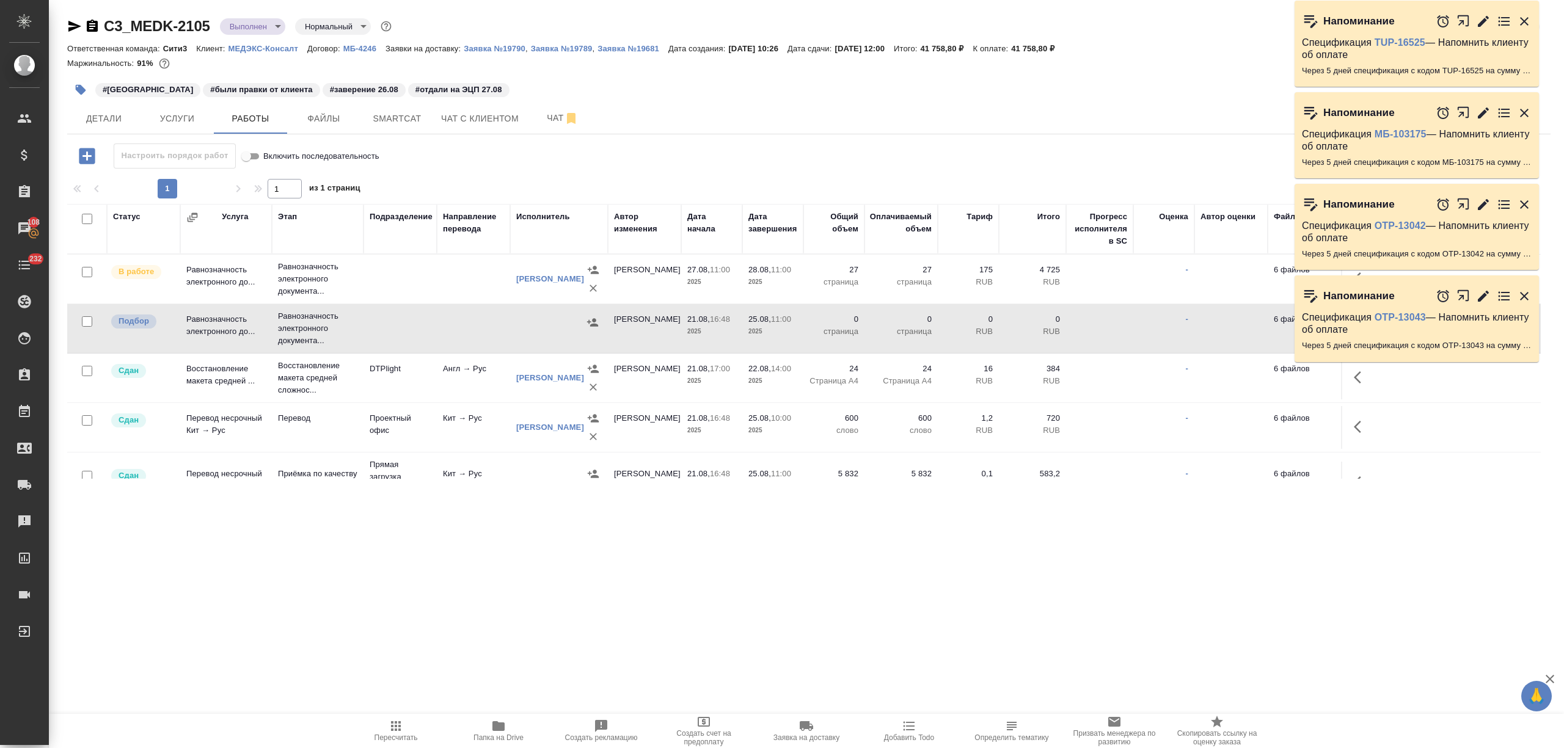
click at [372, 335] on td at bounding box center [399, 328] width 73 height 43
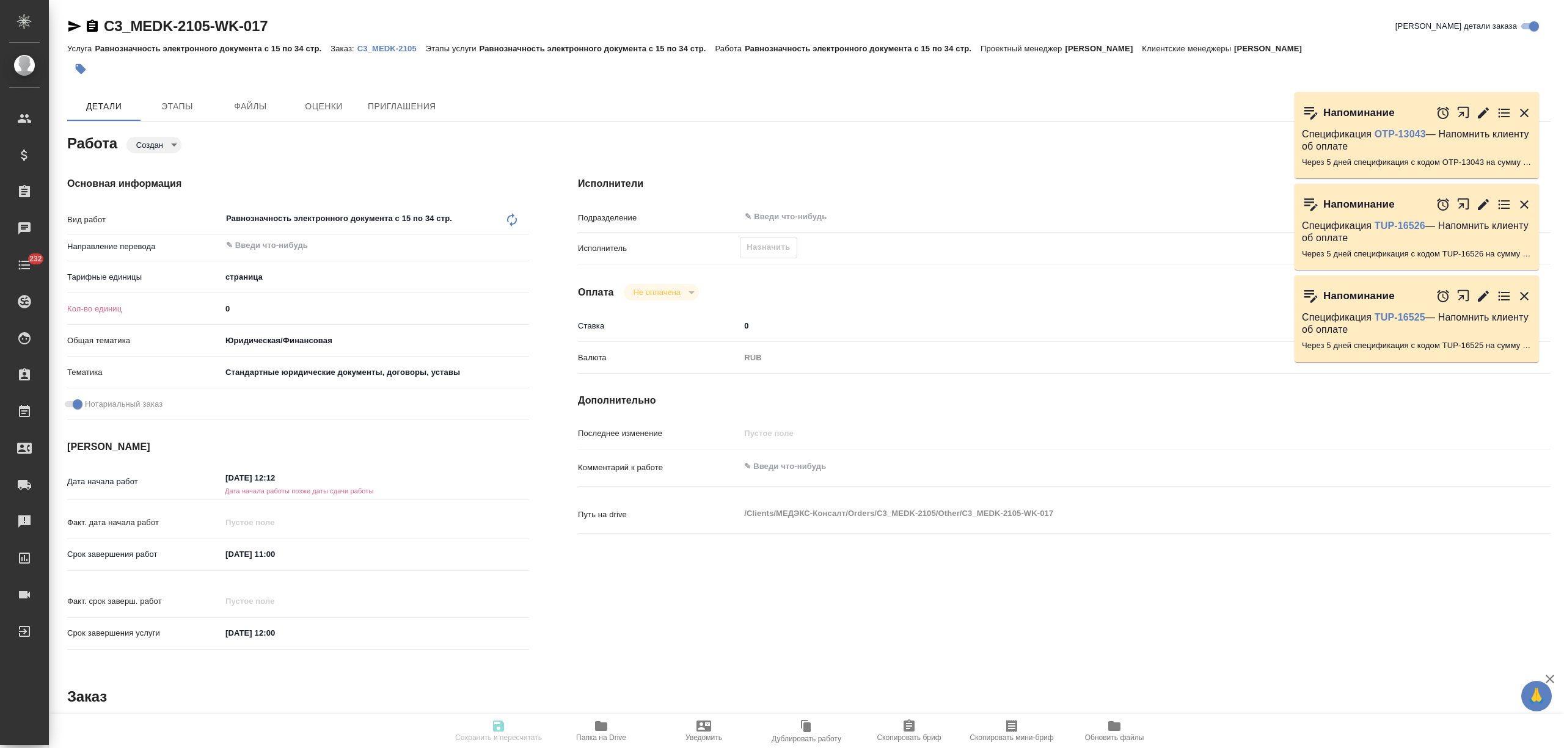
type textarea "x"
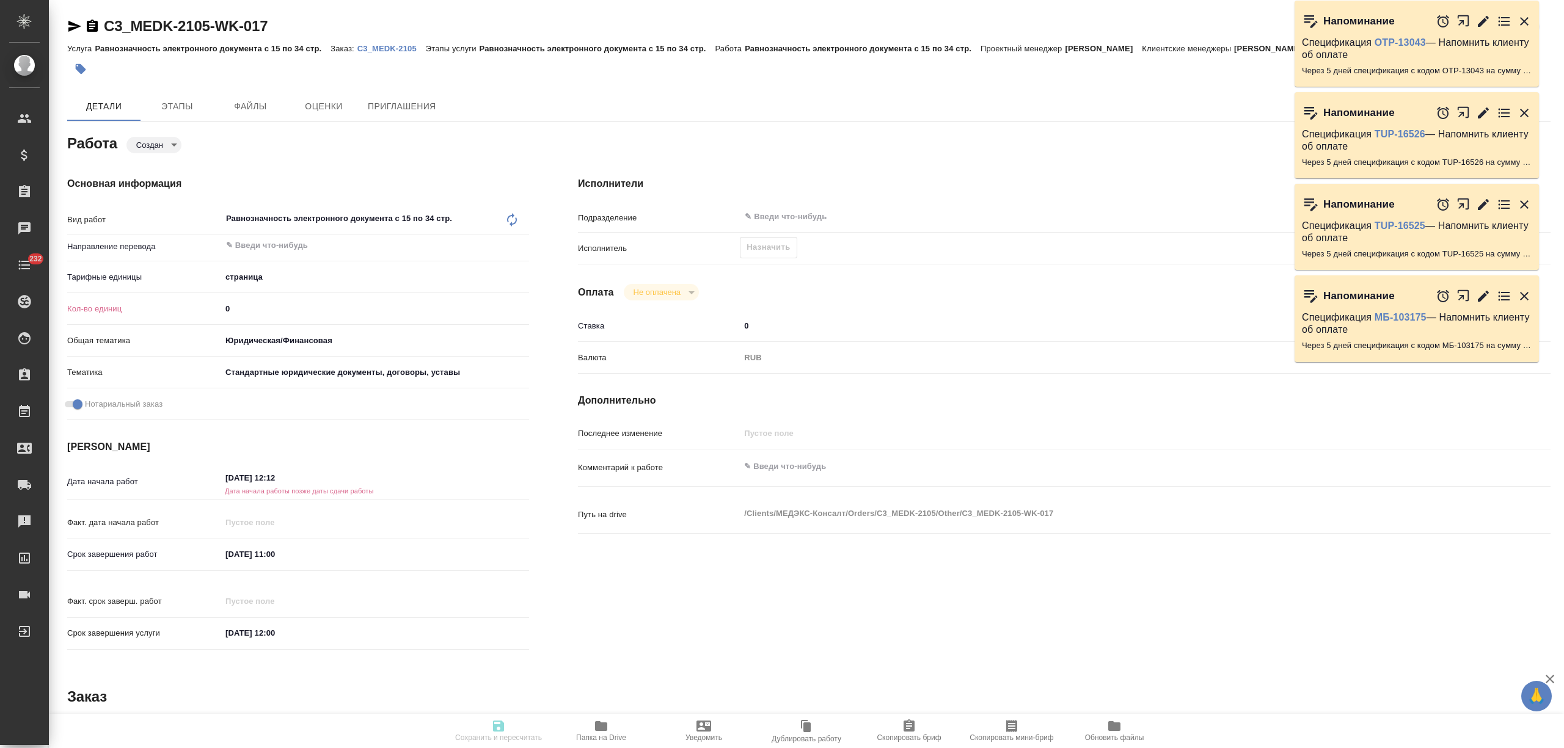
type textarea "x"
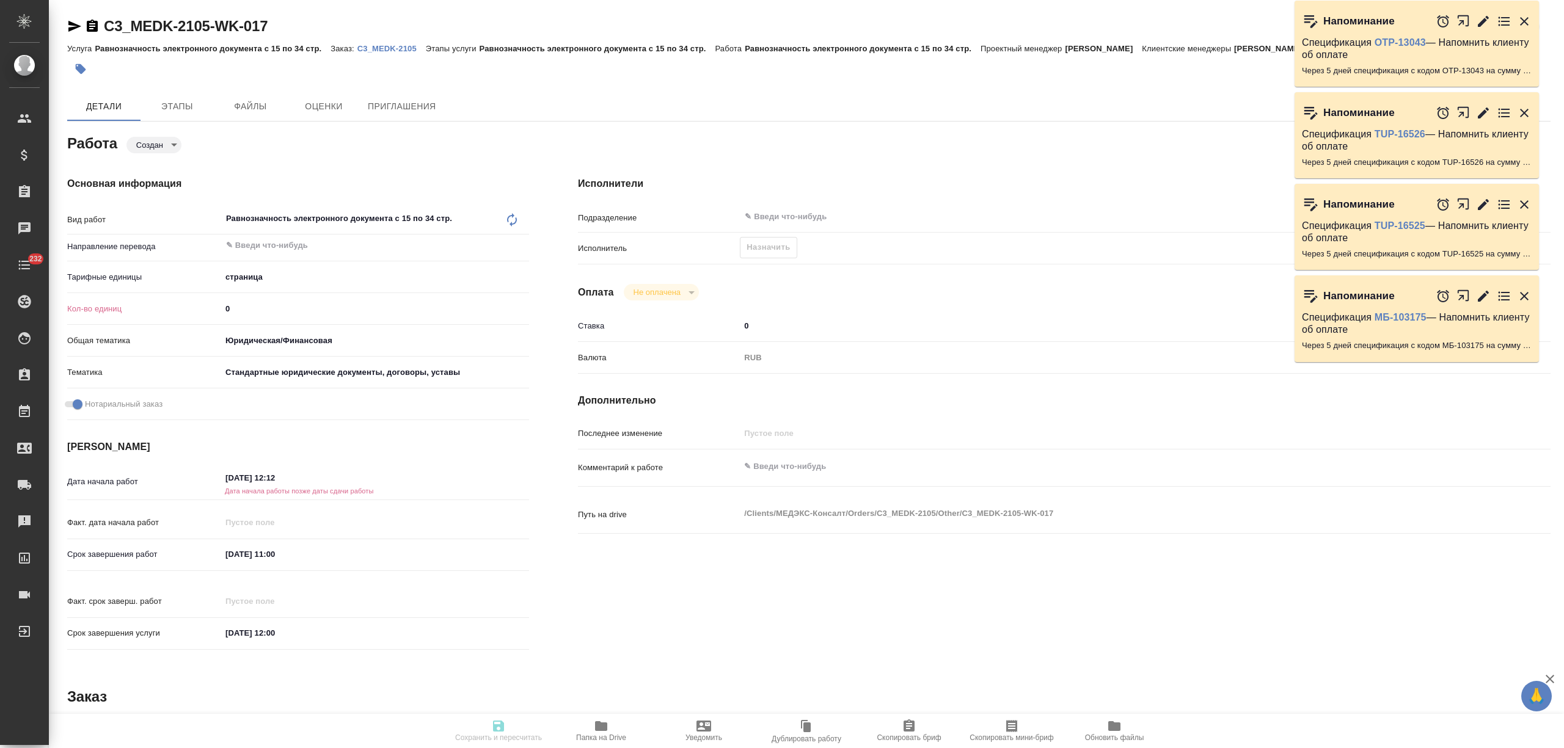
type textarea "x"
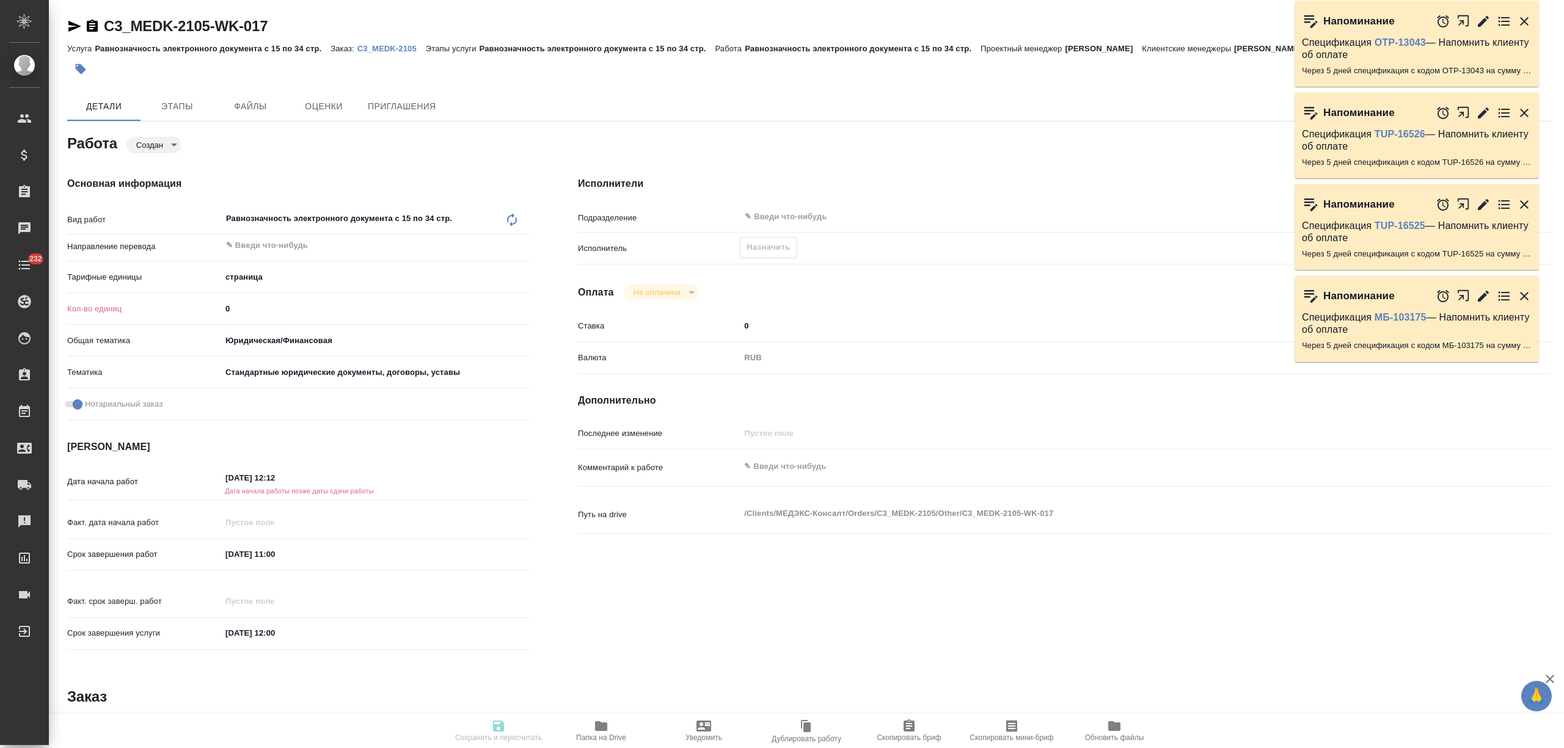
type textarea "x"
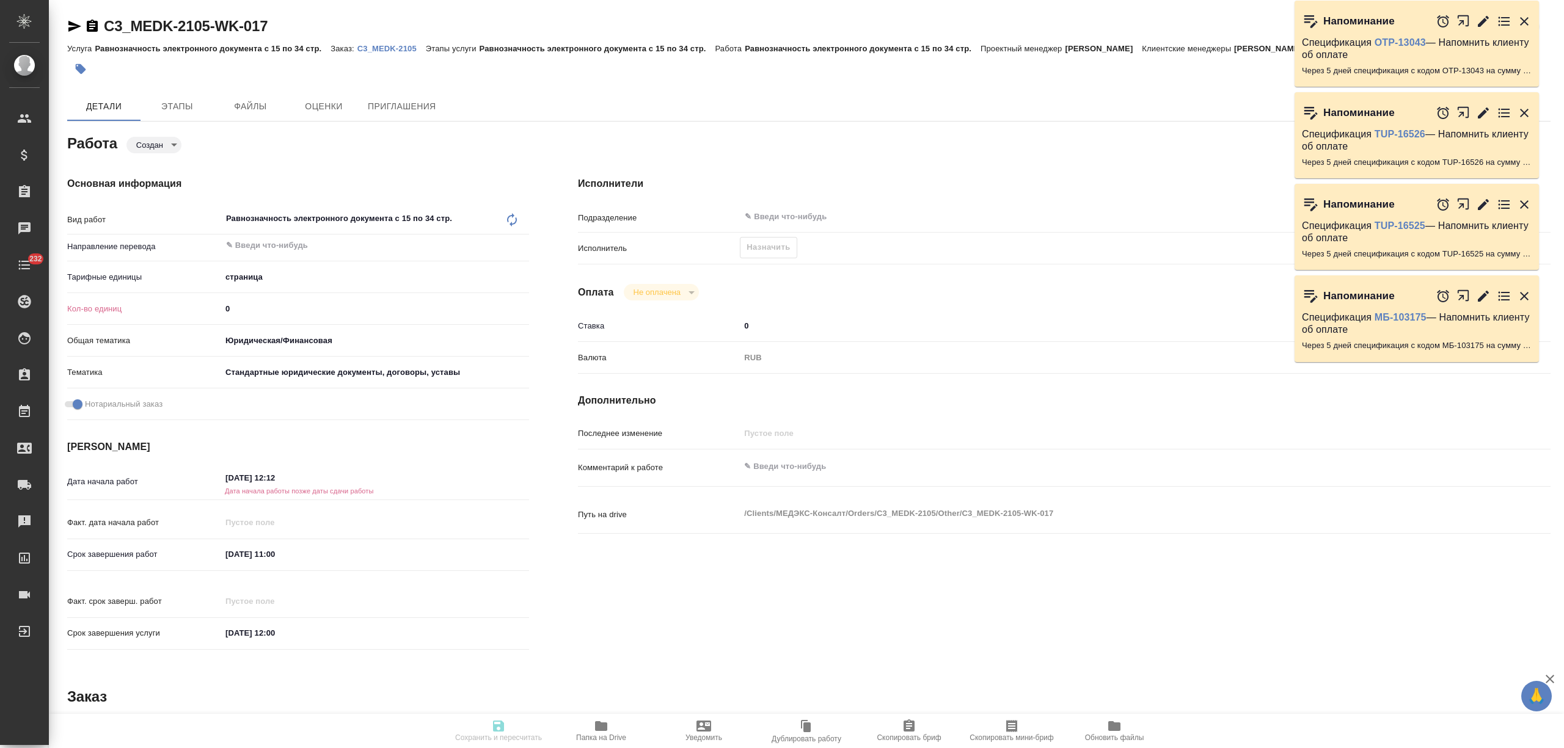
type textarea "x"
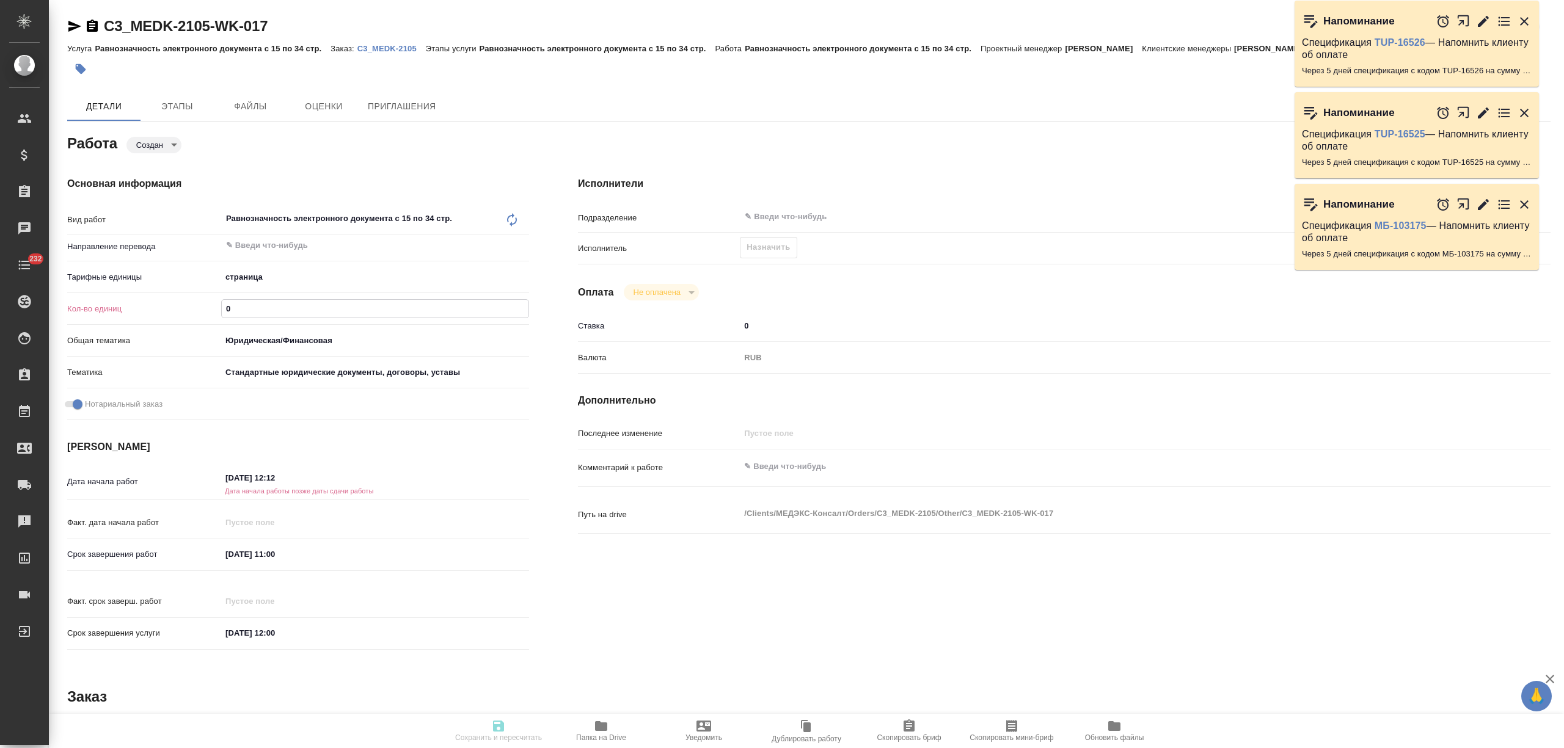
drag, startPoint x: 214, startPoint y: 304, endPoint x: 206, endPoint y: 304, distance: 7.3
click at [206, 304] on div "Кол-во единиц 0" at bounding box center [298, 308] width 462 height 21
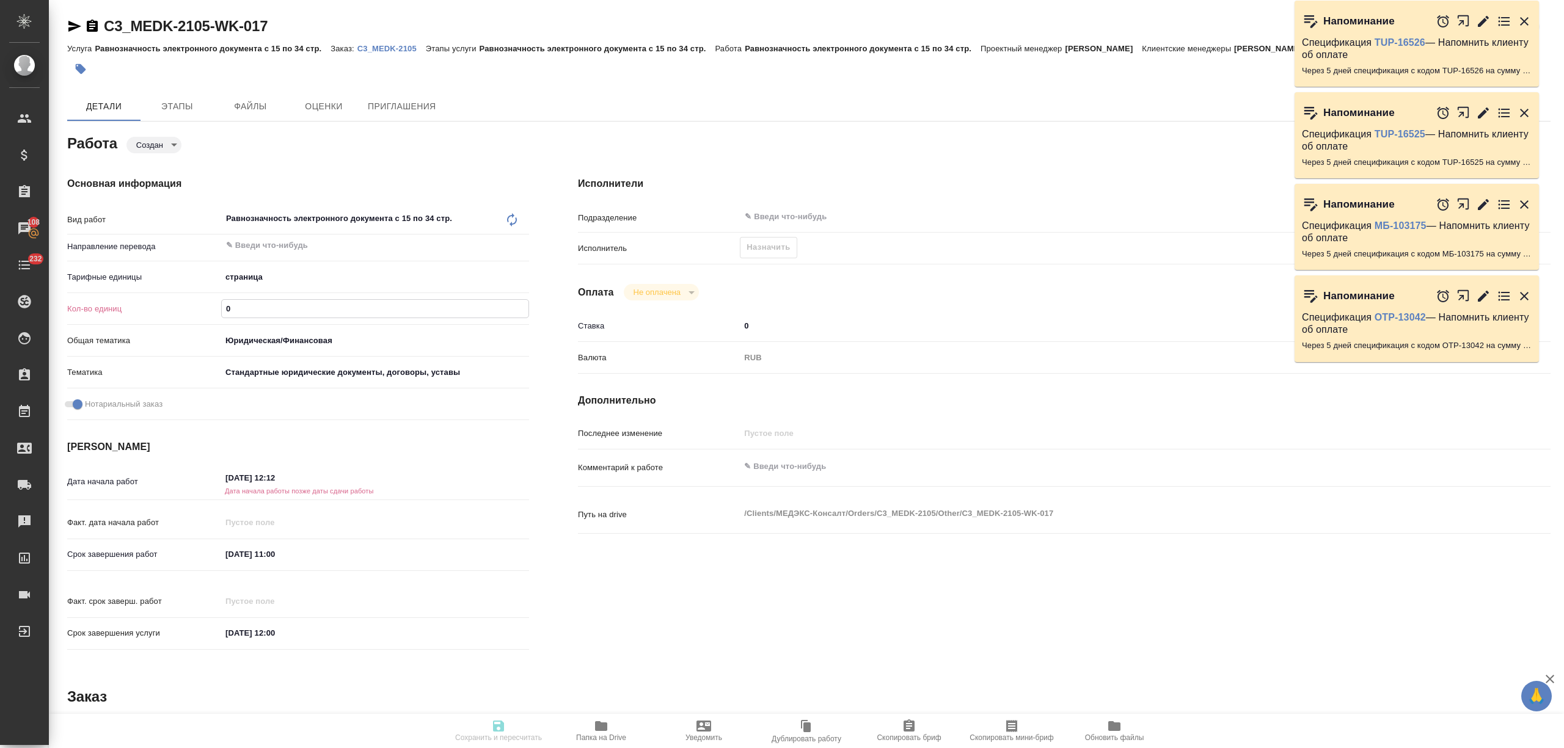
type textarea "x"
type input "2"
type textarea "x"
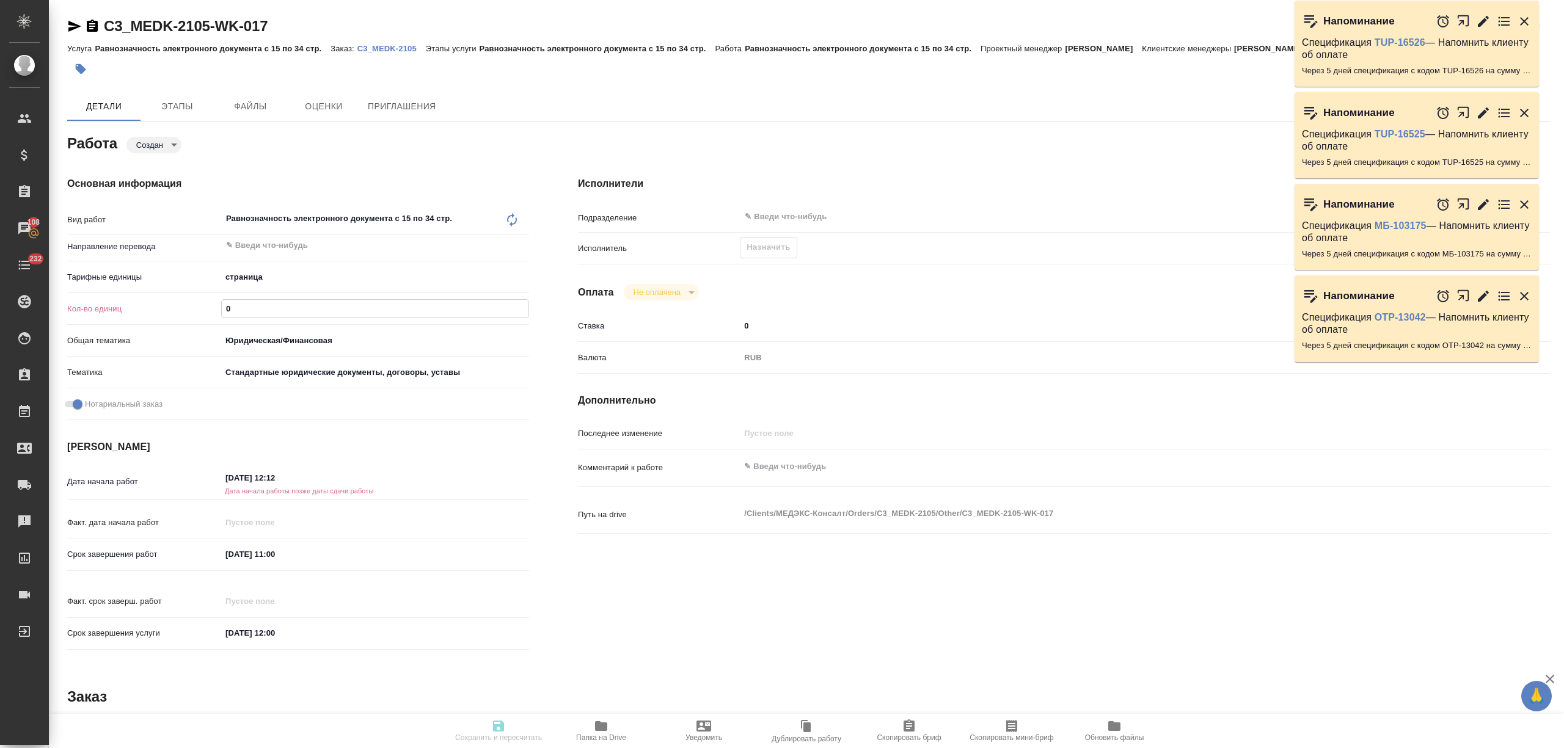
type textarea "x"
type input "27"
type textarea "x"
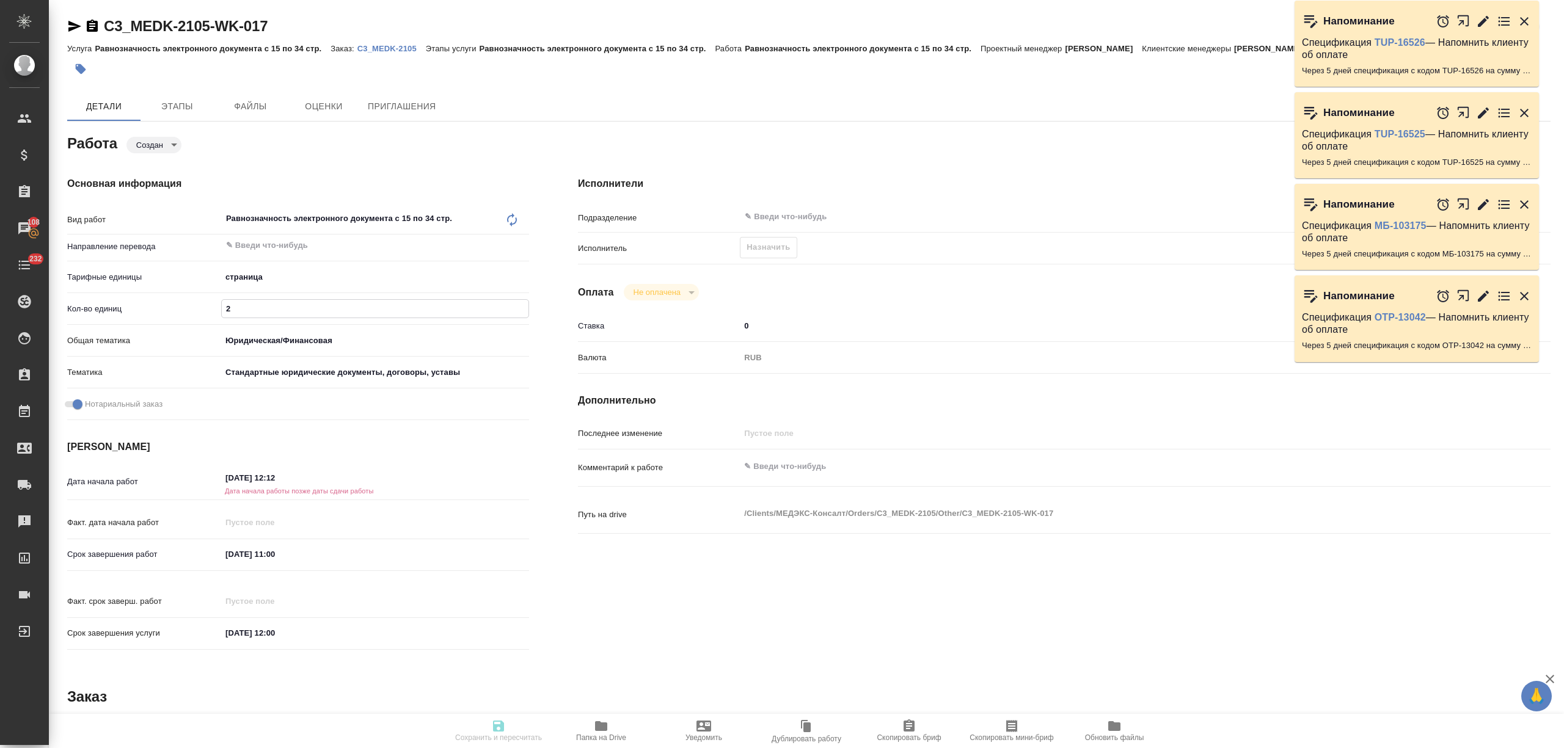
type textarea "x"
type input "27"
drag, startPoint x: 289, startPoint y: 474, endPoint x: 268, endPoint y: 476, distance: 21.5
click at [268, 476] on input "27.08.2025 12:12" at bounding box center [275, 479] width 107 height 18
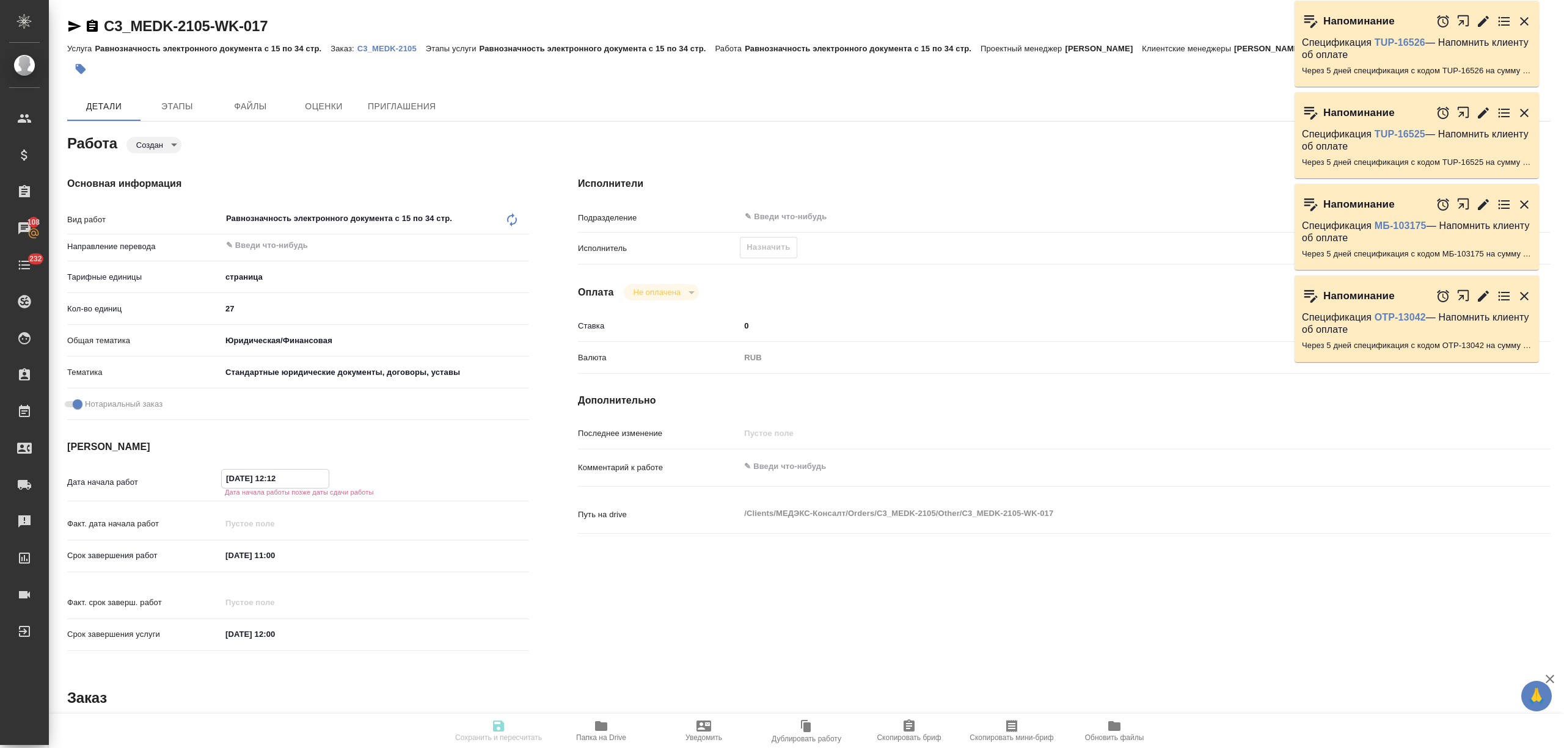
type input "27.08.2025 1_:__"
type textarea "x"
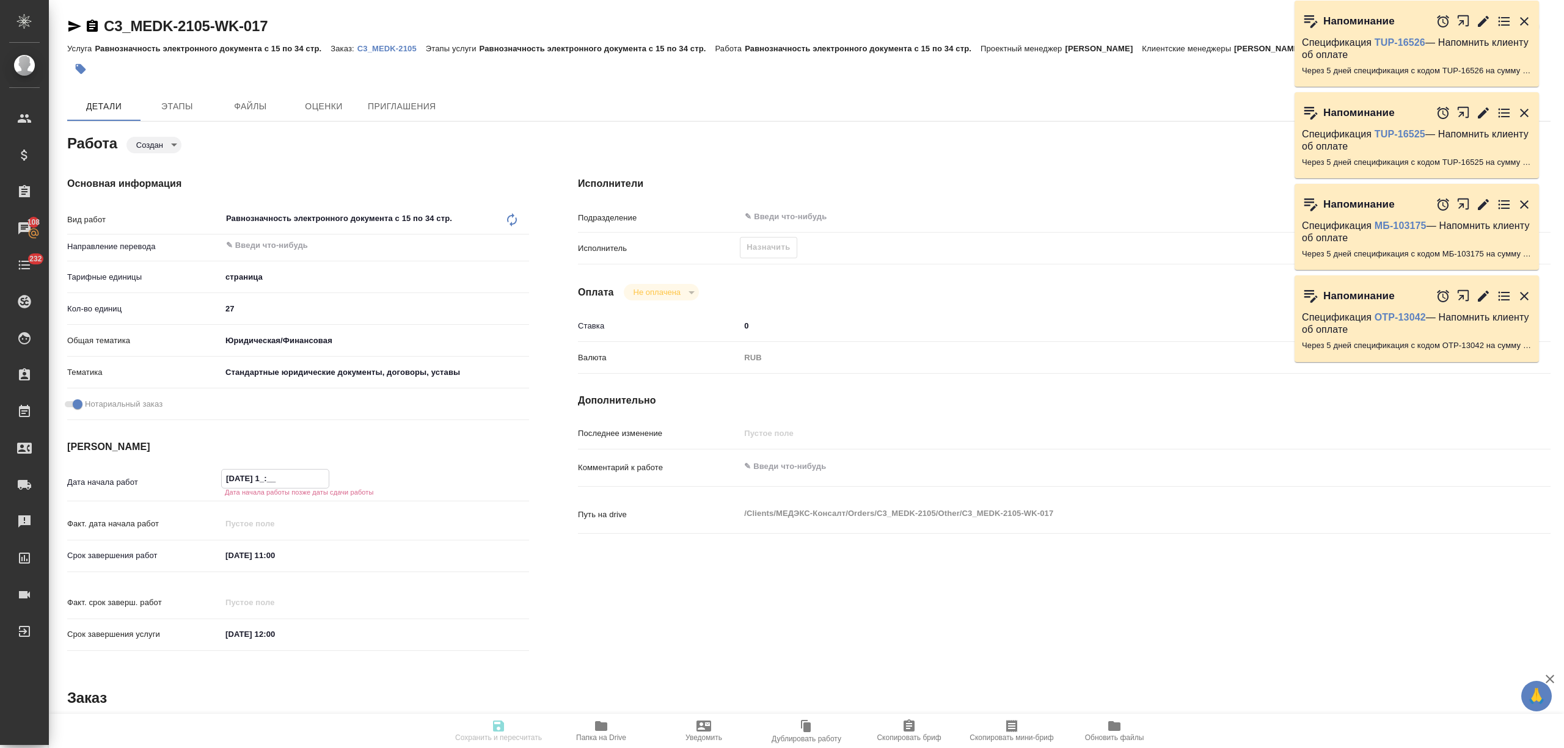
type textarea "x"
type input "27.08.2025 11:__"
type textarea "x"
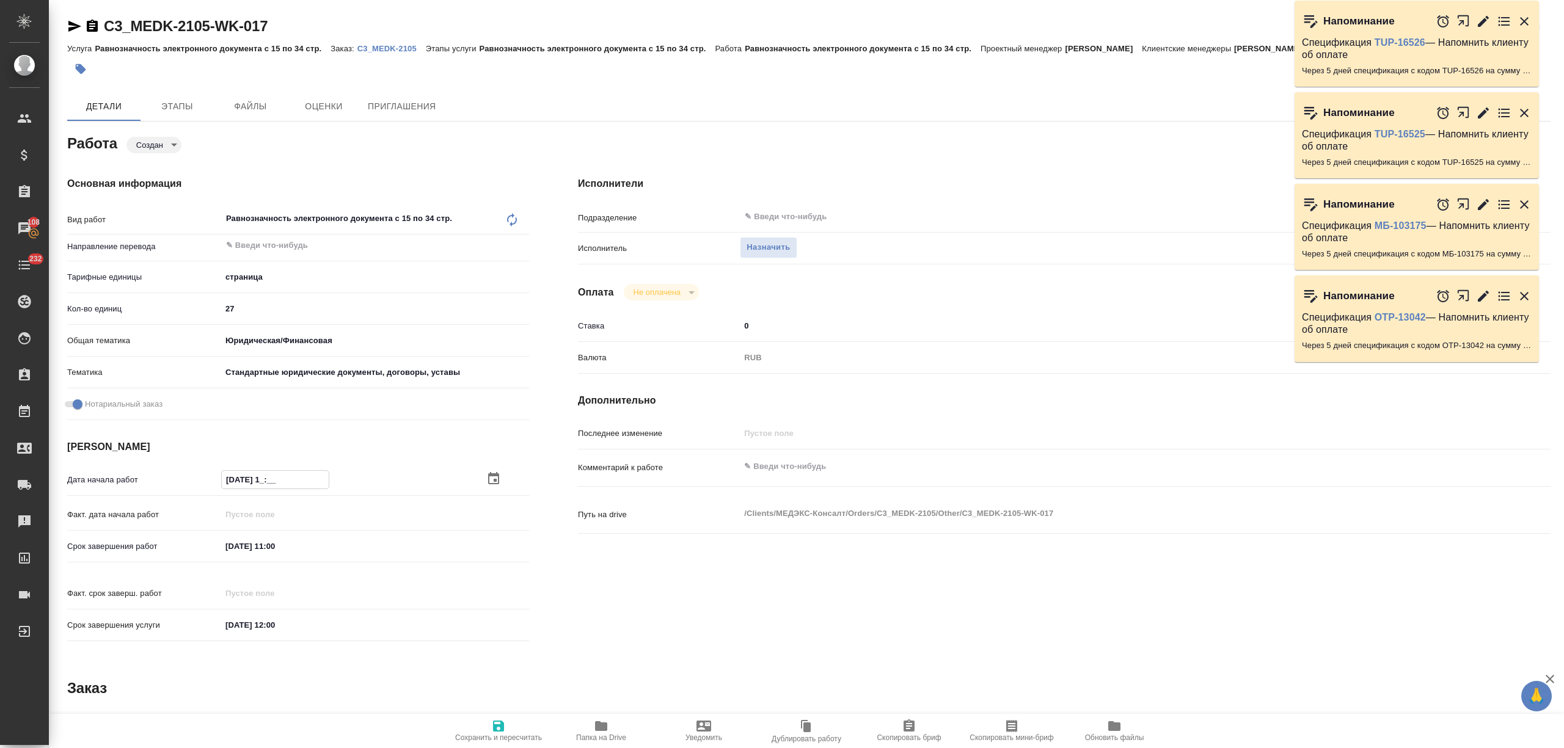
type textarea "x"
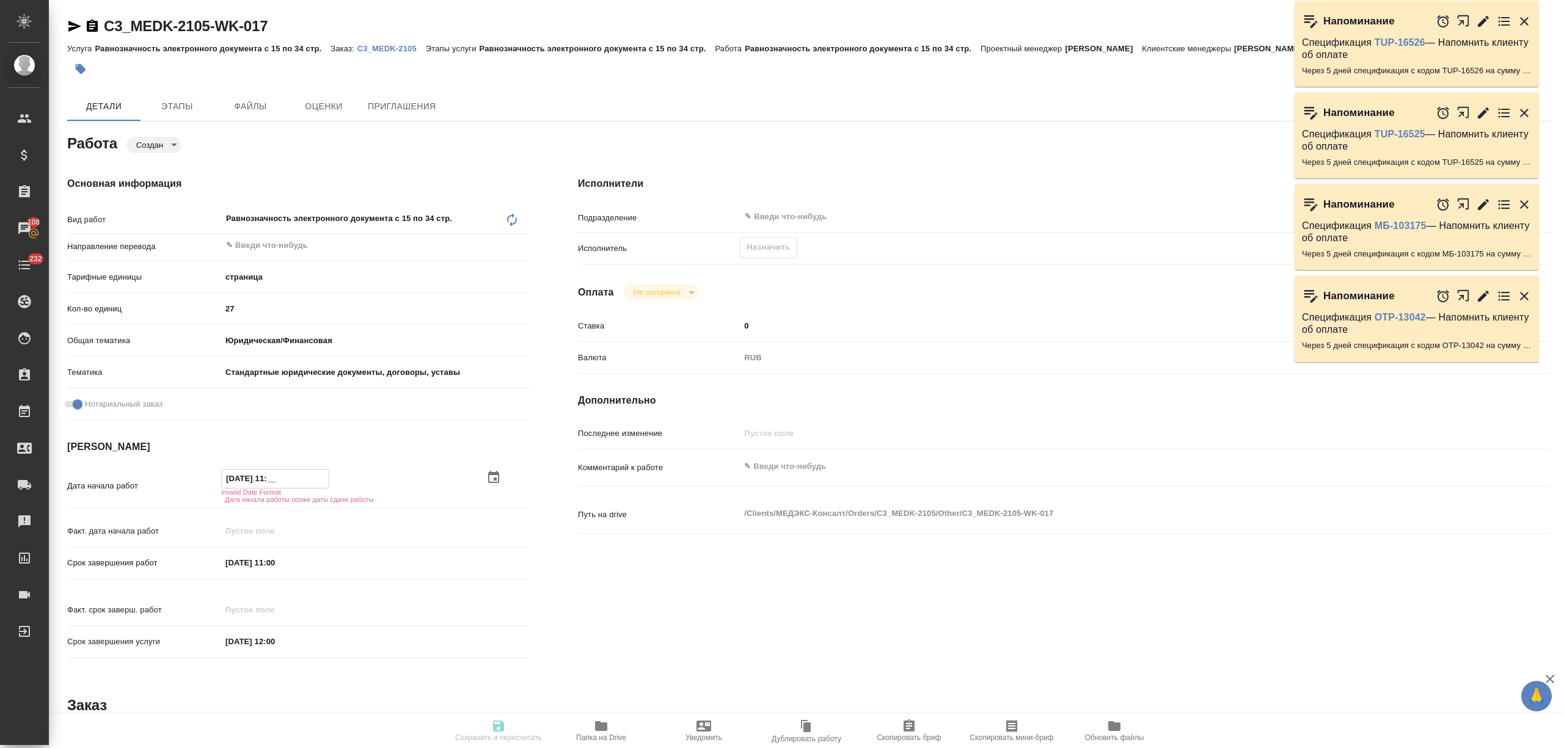
type textarea "x"
type input "27.08.2025 11:0_"
type textarea "x"
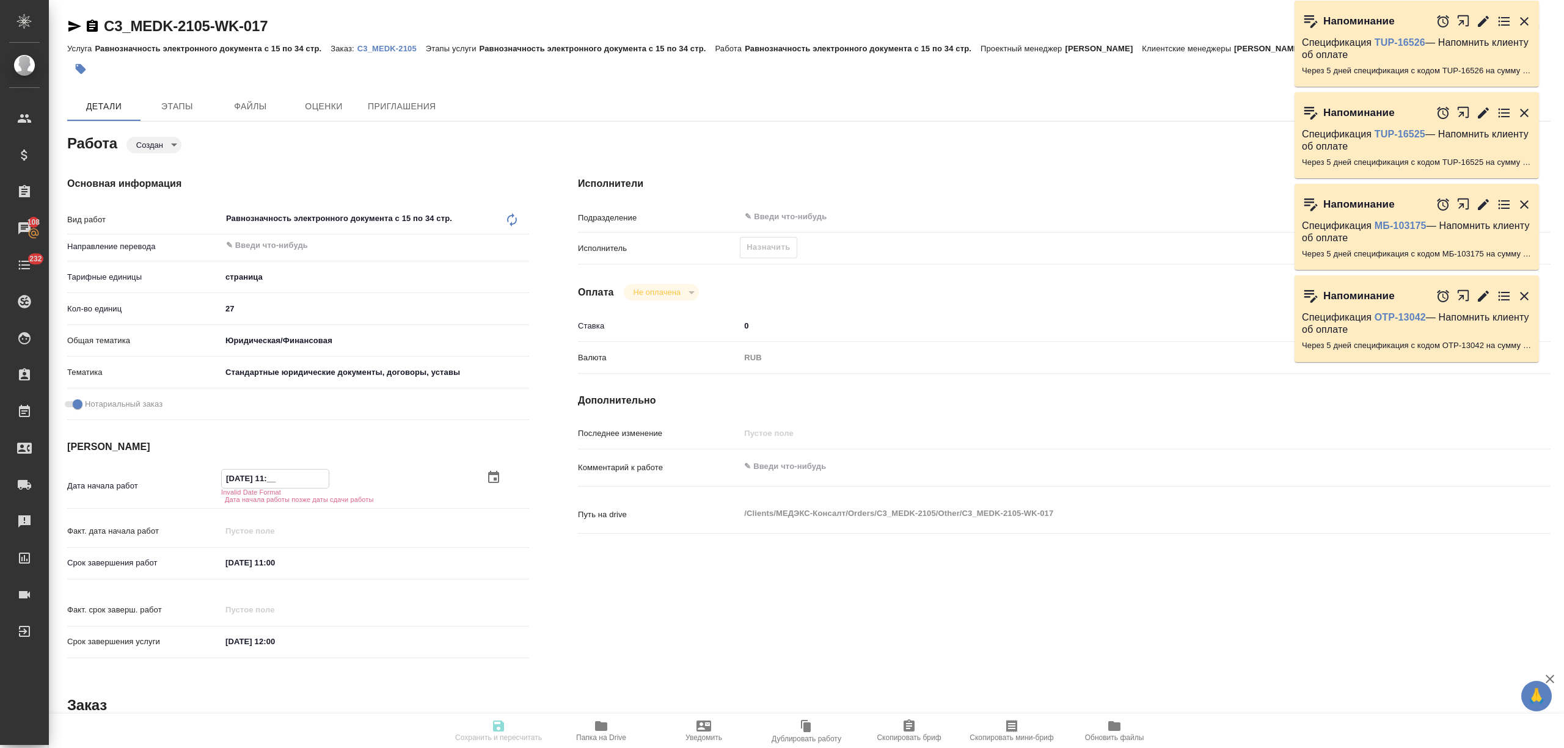
type textarea "x"
type input "27.08.2025 11:00"
type textarea "x"
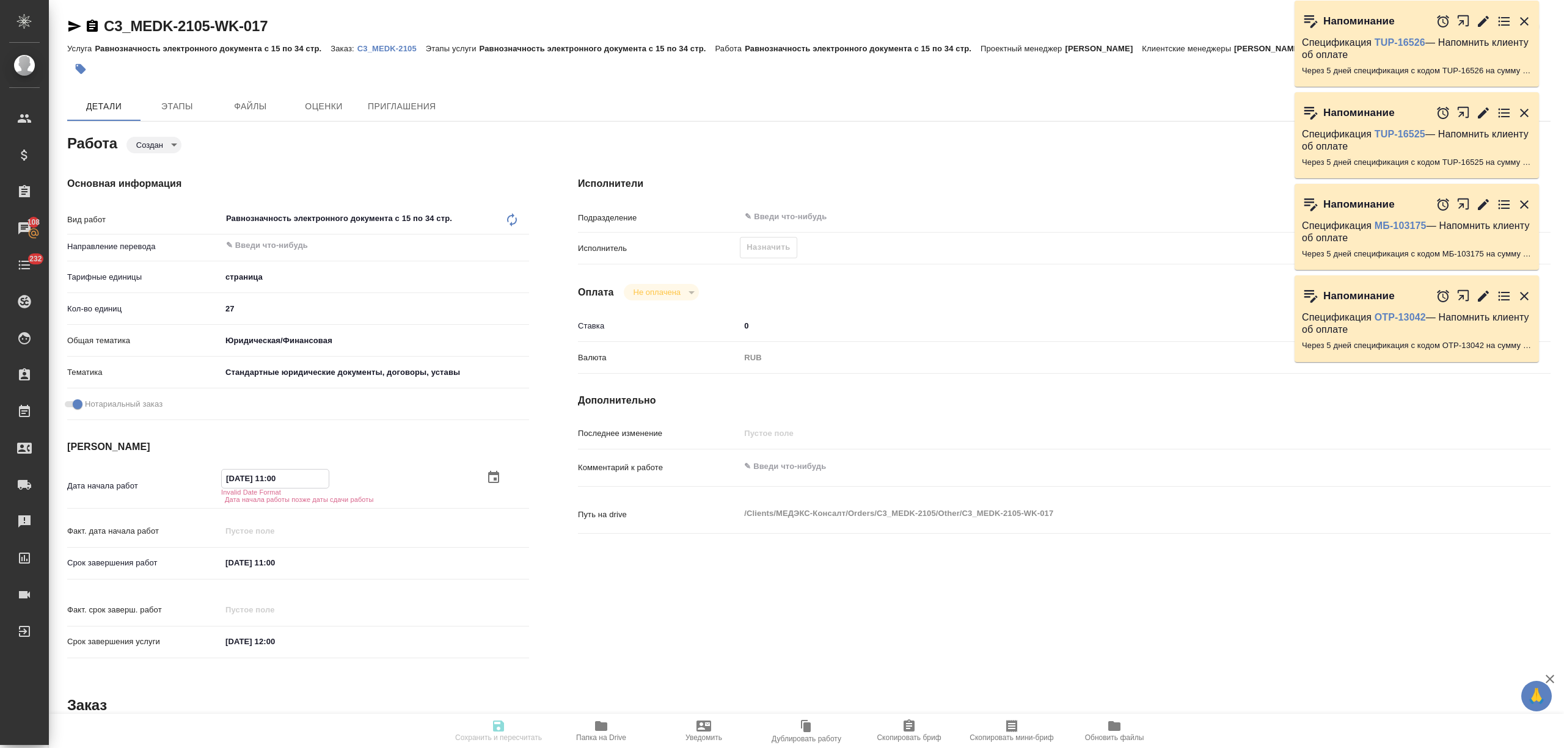
type textarea "x"
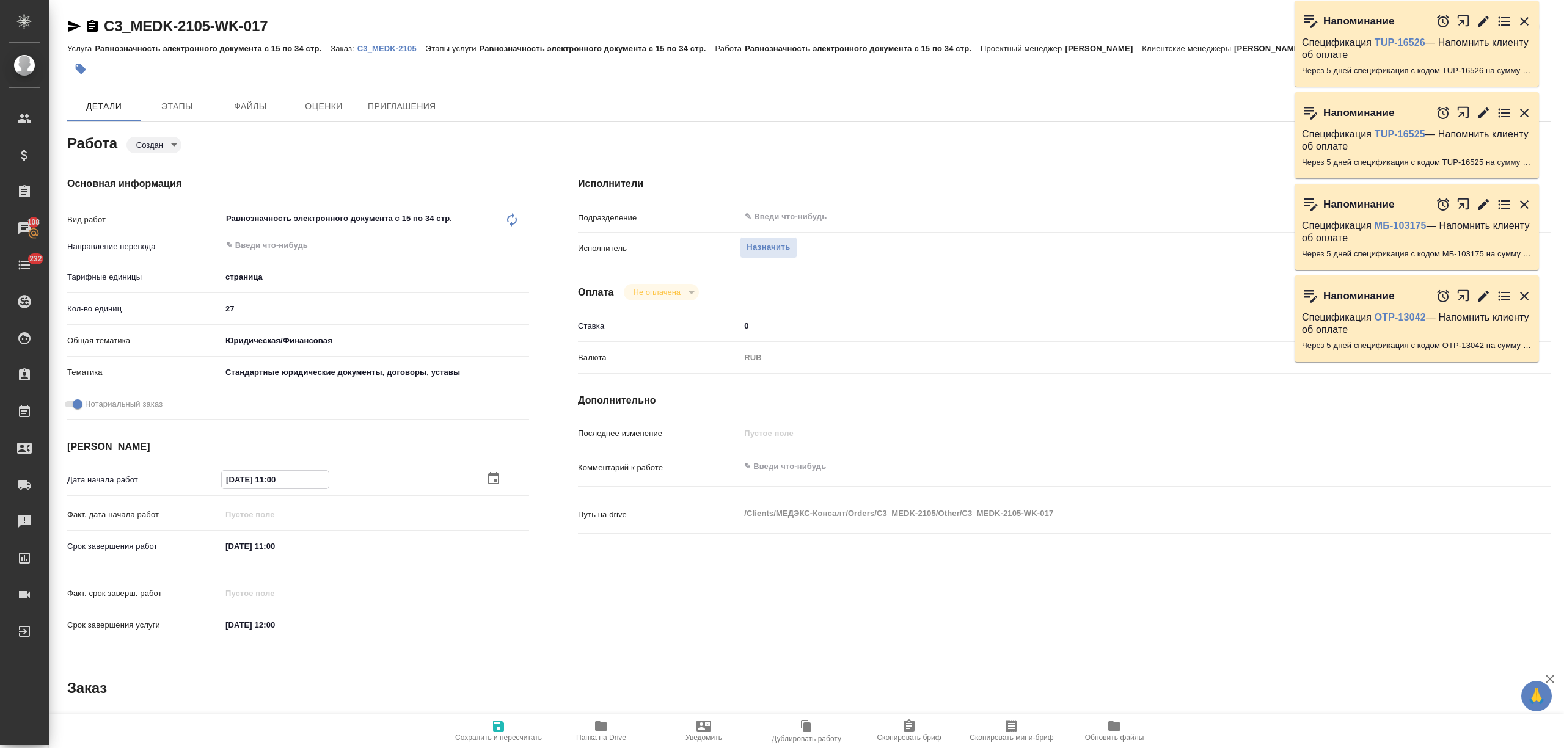
type input "27.08.2025 11:00"
click at [230, 546] on input "27.08.2025 11:00" at bounding box center [275, 547] width 107 height 18
type textarea "x"
type input "28.08.2025 11:00"
type textarea "x"
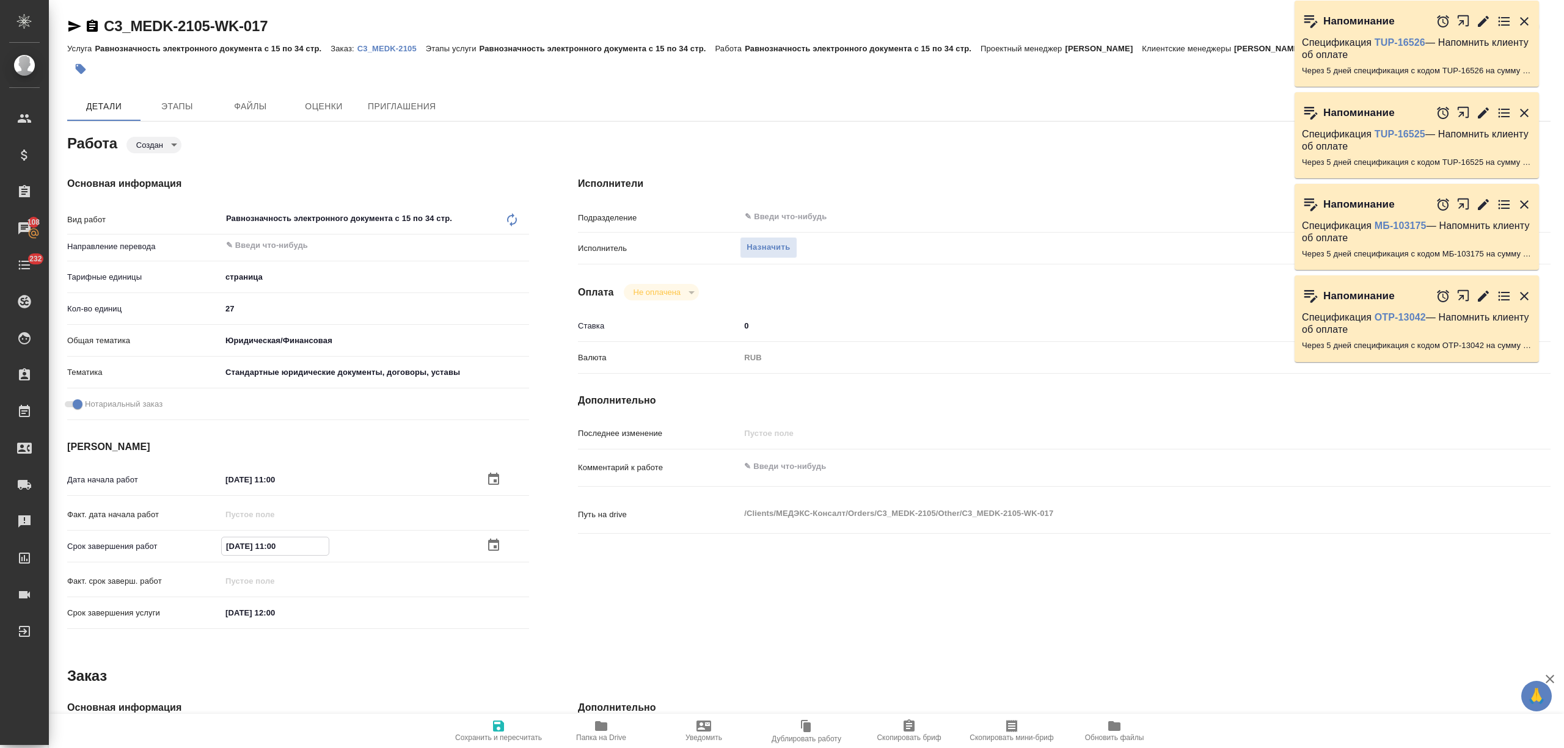
type textarea "x"
type input "28.08.2025 11:00"
click at [512, 725] on span "Сохранить и пересчитать" at bounding box center [498, 730] width 88 height 23
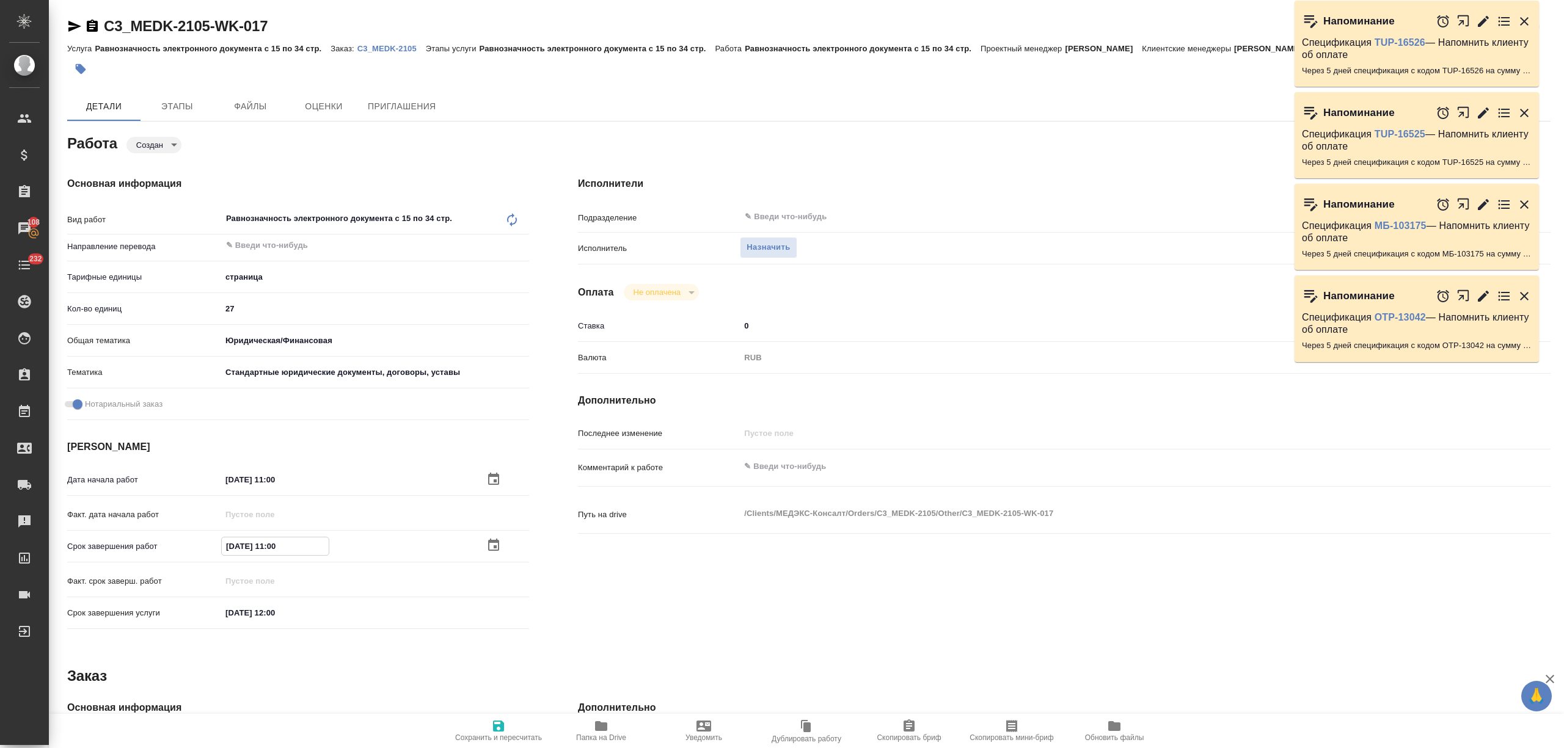
type textarea "x"
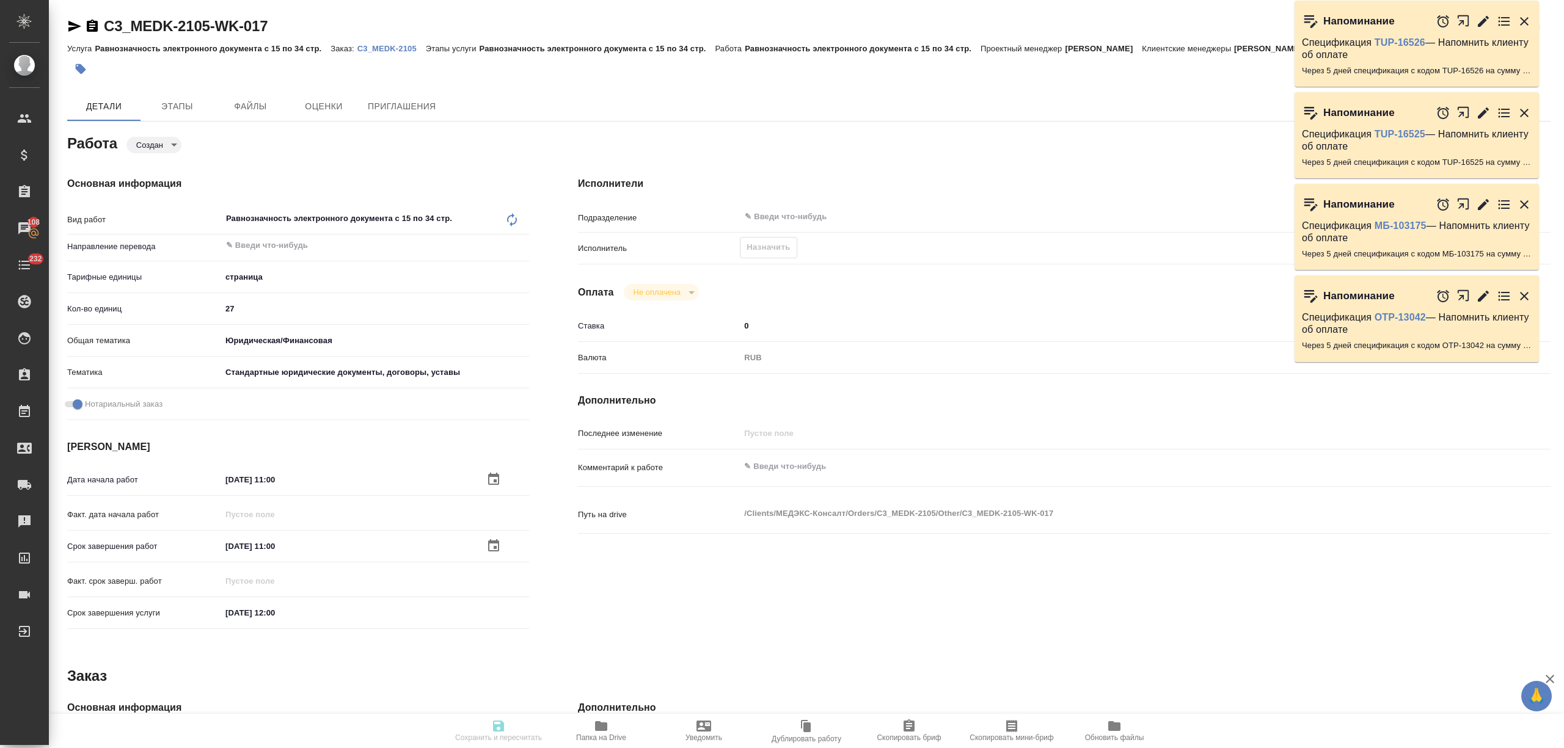
type textarea "x"
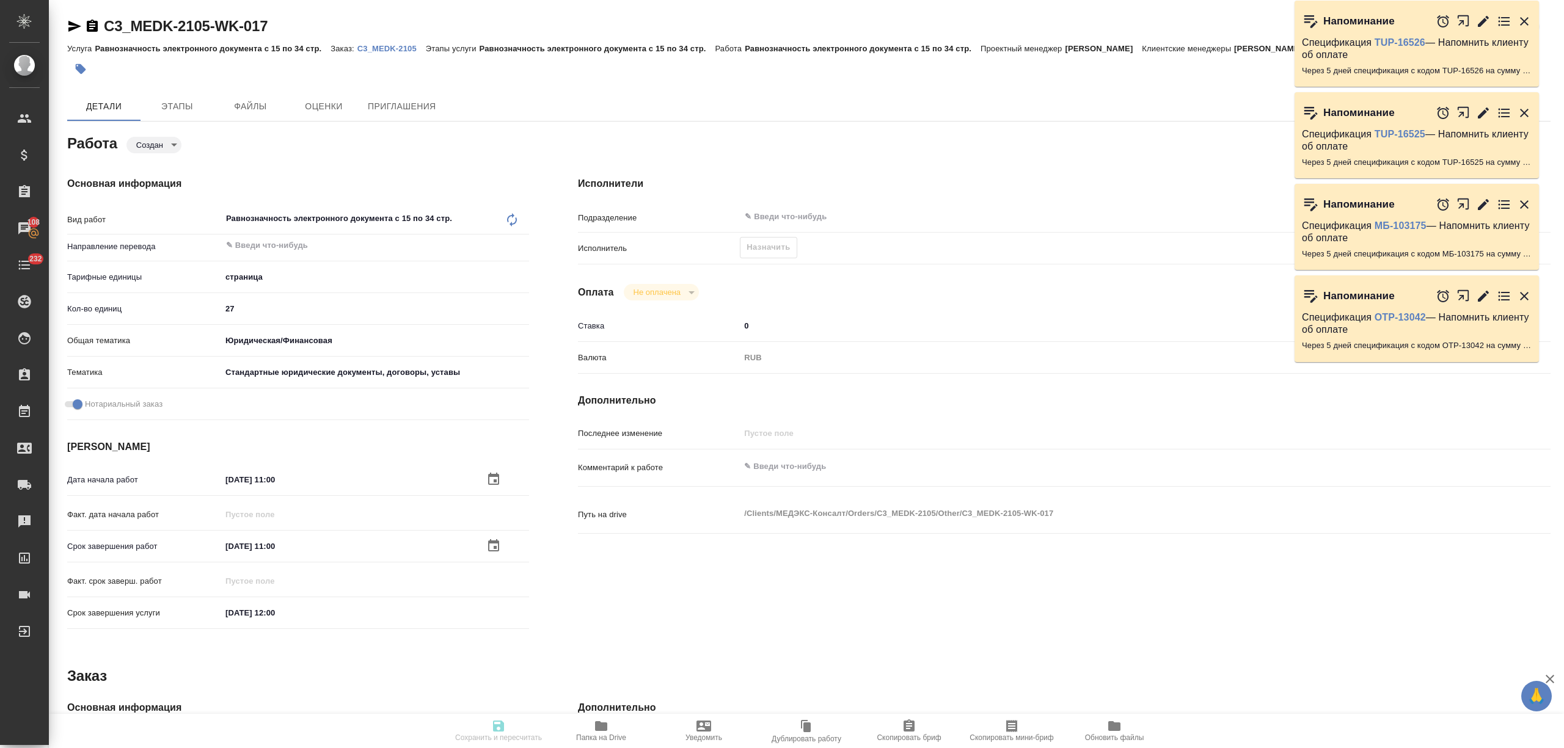
type input "created"
type textarea "Равнозначность электронного документа с 15 по 34 стр."
type textarea "x"
type input "5a8b1489cc6b4906c91bfdb2"
type input "27"
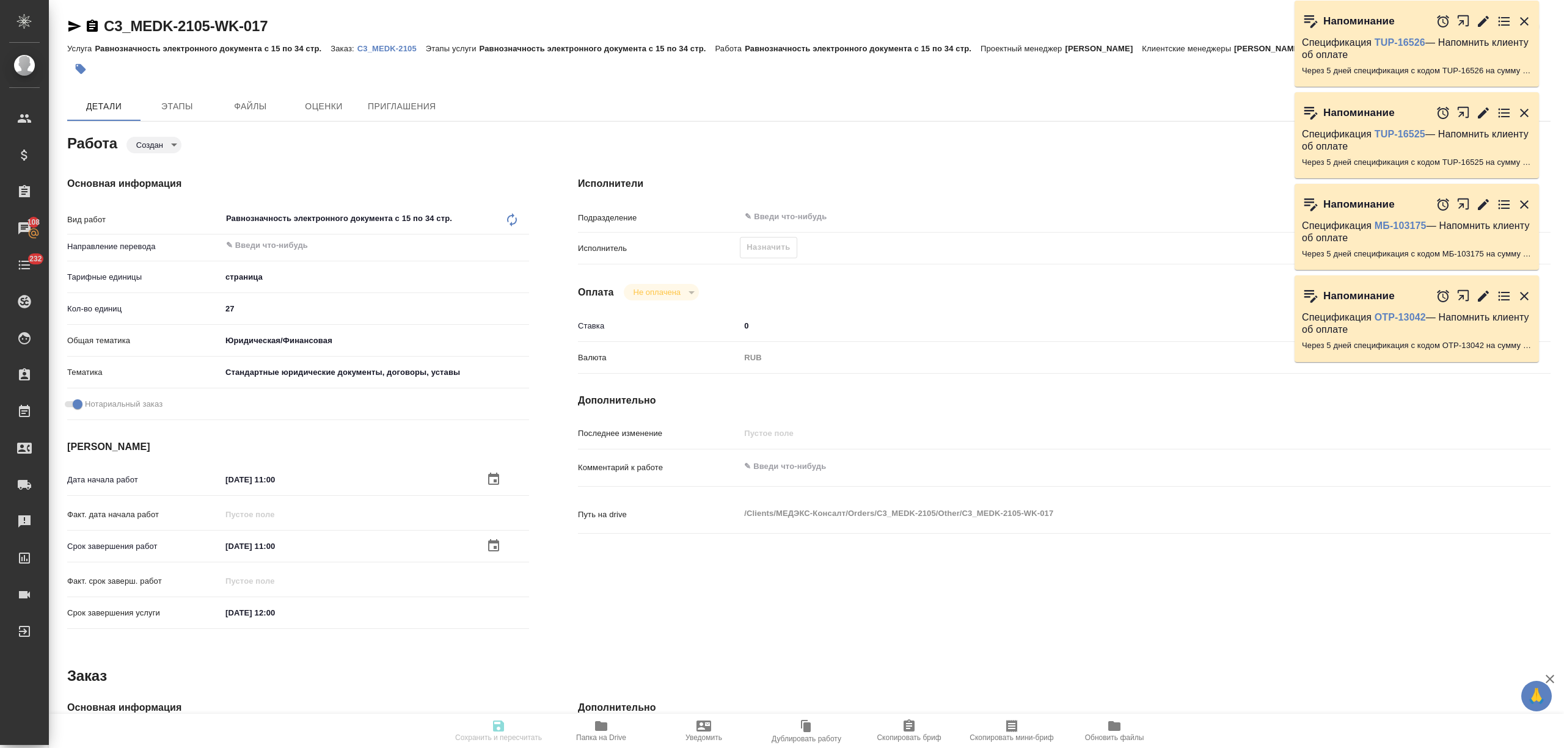
type input "yr-fn"
type input "5f647205b73bc97568ca66bf"
checkbox input "true"
type input "27.08.2025 11:00"
type input "28.08.2025 11:00"
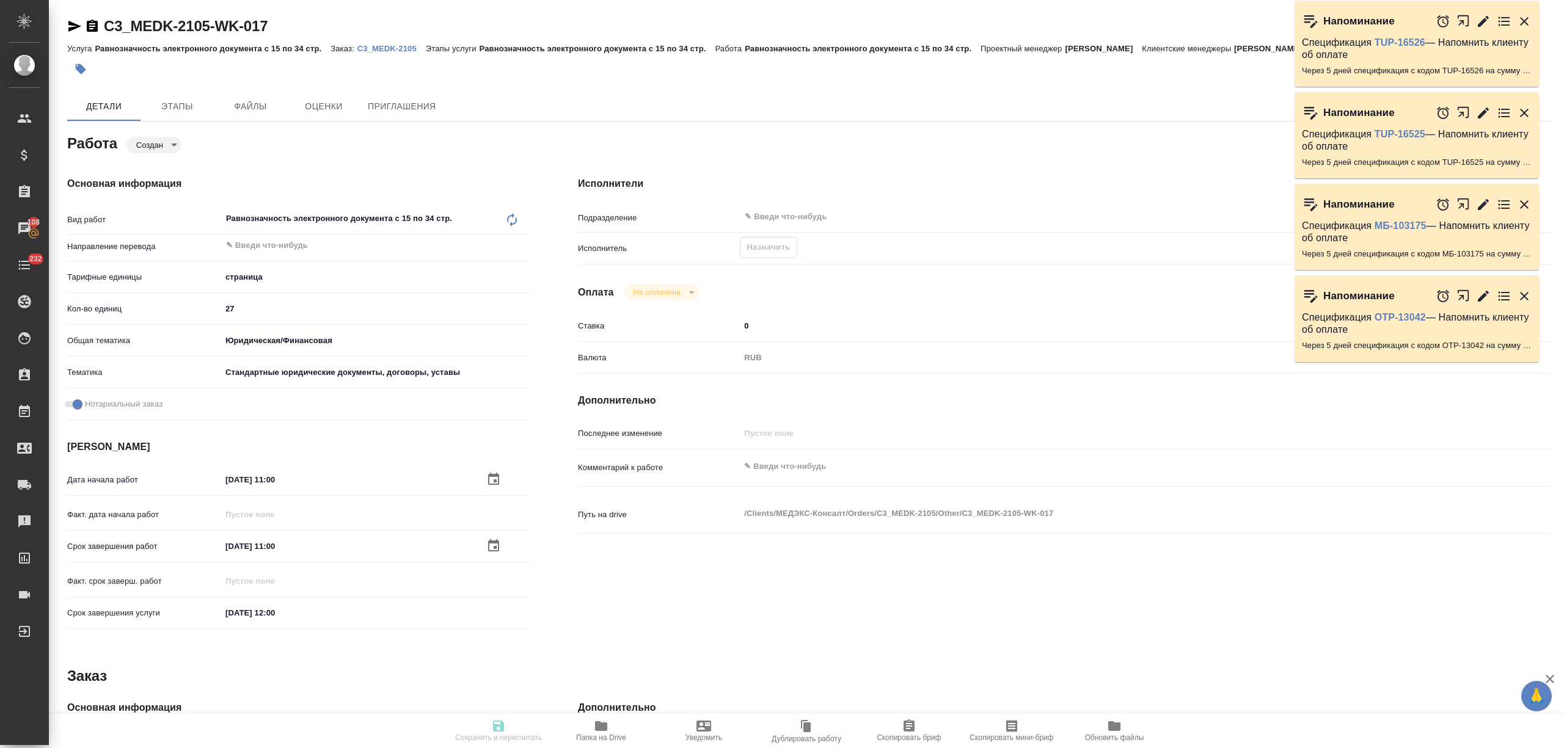
type input "28.08.2025 12:00"
type input "notPayed"
type input "0"
type input "RUB"
type input "Никитина Татьяна"
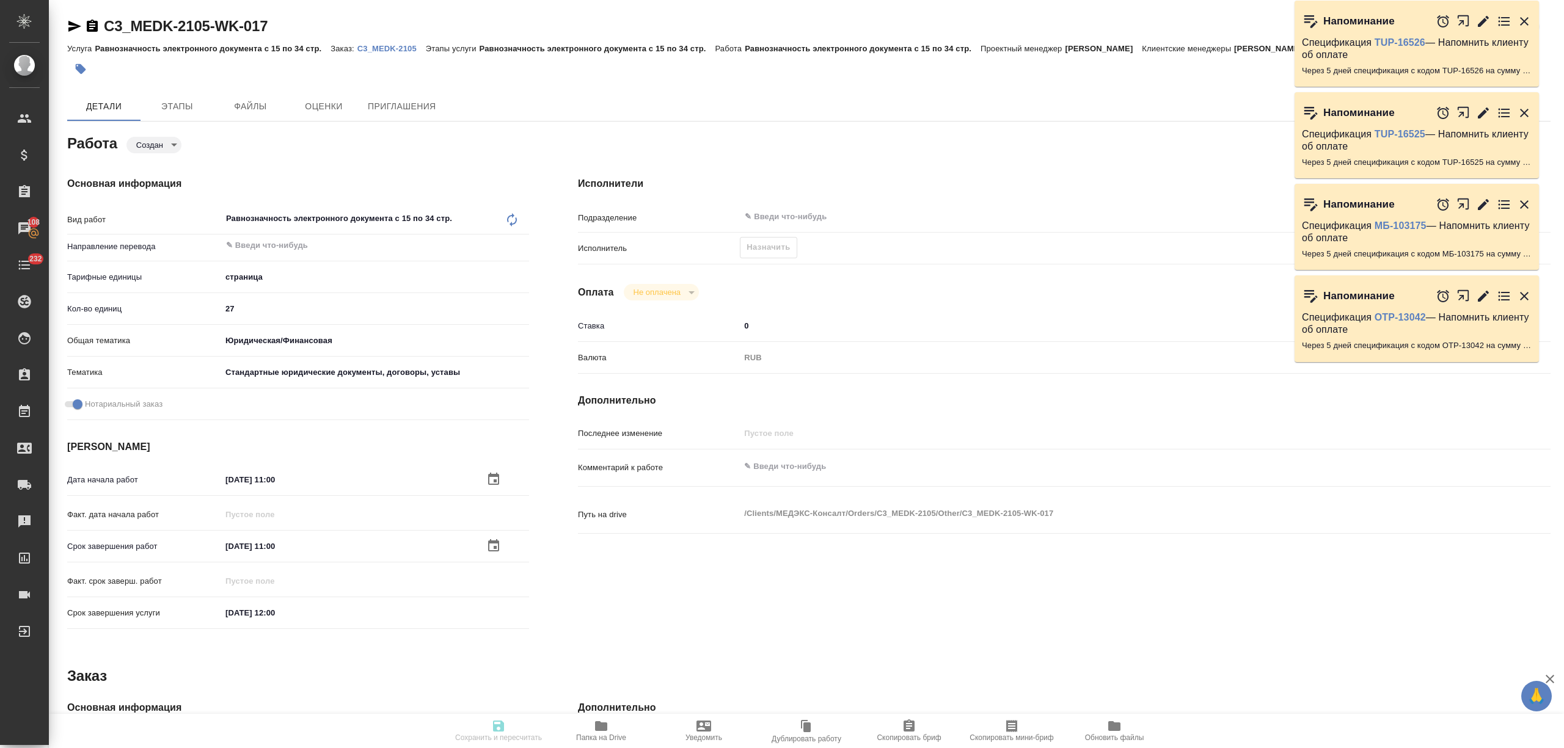
type textarea "x"
type textarea "/Clients/МЕДЭКС-Консалт/Orders/C3_MEDK-2105/Other/C3_MEDK-2105-WK-017"
type textarea "x"
type input "C3_MEDK-2105"
type input "Равнозначность электронного документа с 15 по 34 стр."
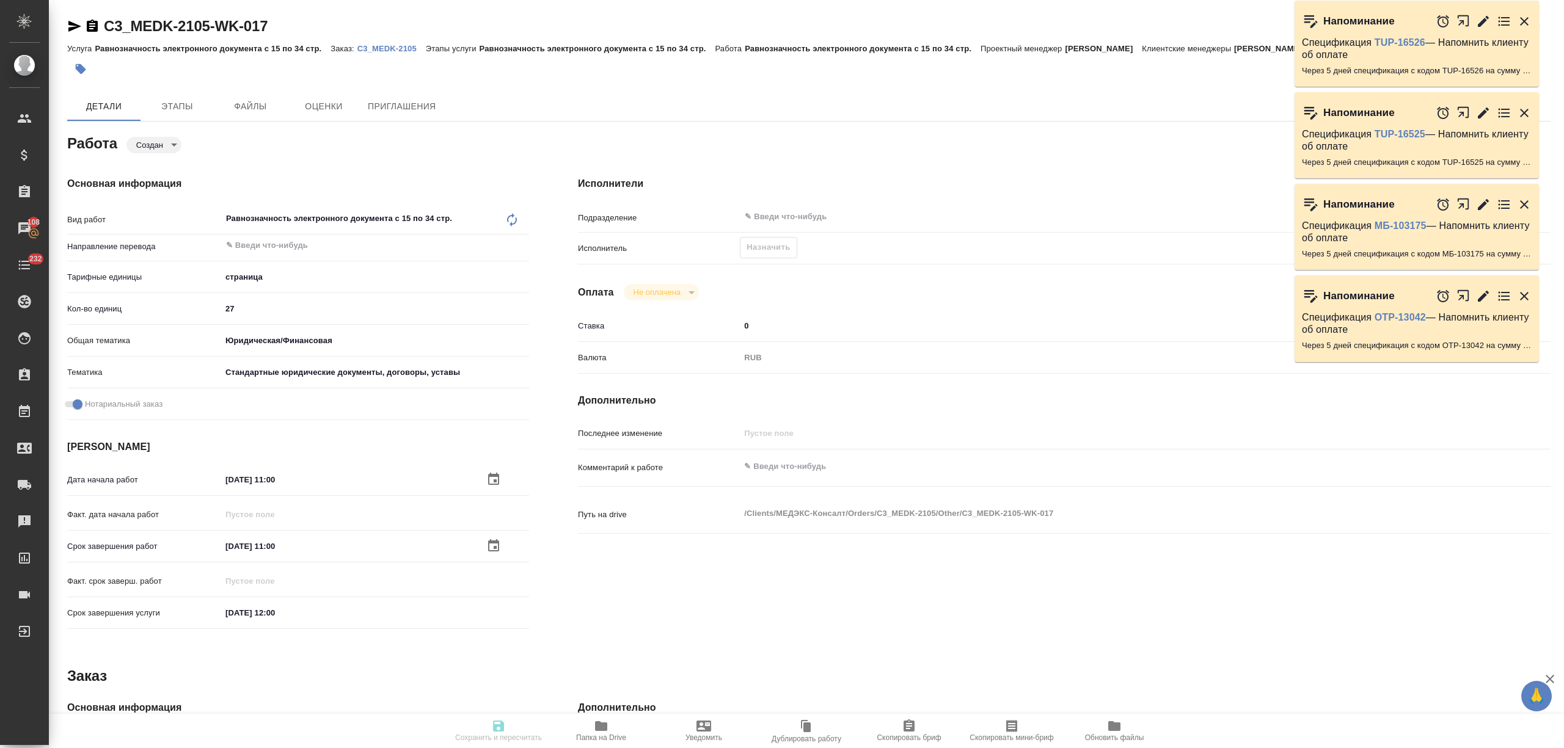
type input "Равнозначность электронного документа с 15 по 34 стр."
type input "Никитина Татьяна"
type input "/Clients/МЕДЭКС-Консалт/Orders/C3_MEDK-2105"
type textarea "x"
type textarea "дубляж убираем, НО перенабираем русский текст + допереводим печати, апостили"
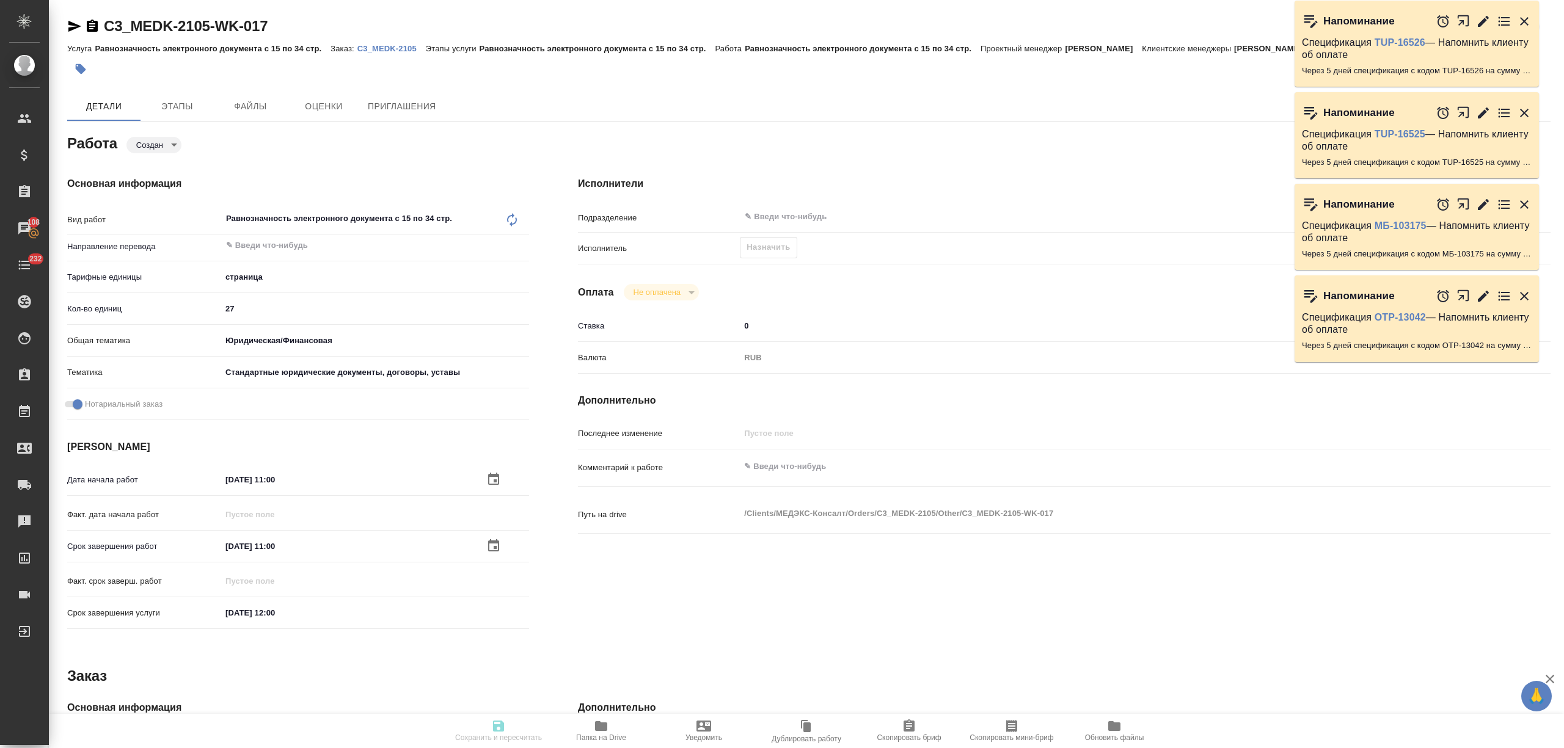
type textarea "x"
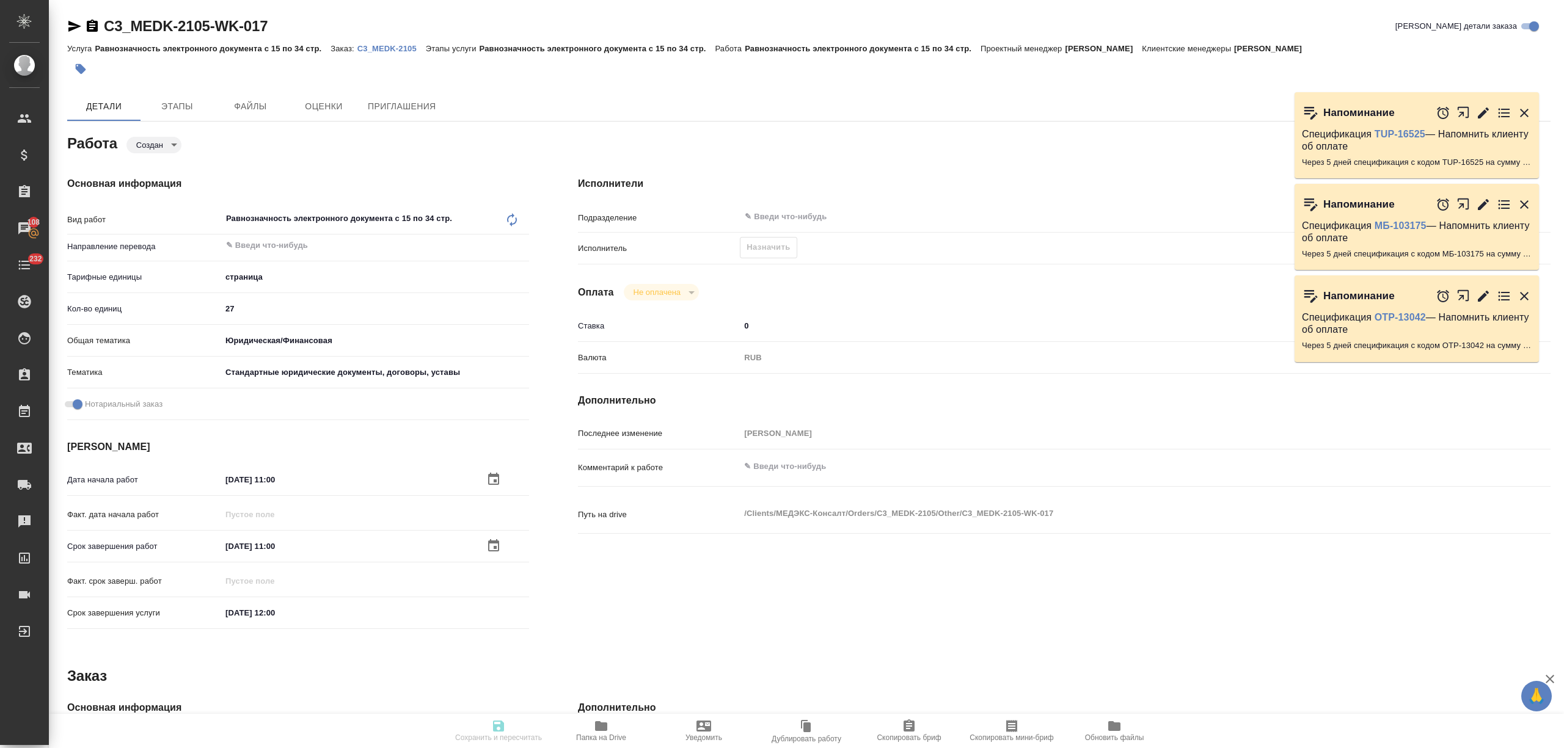
type textarea "x"
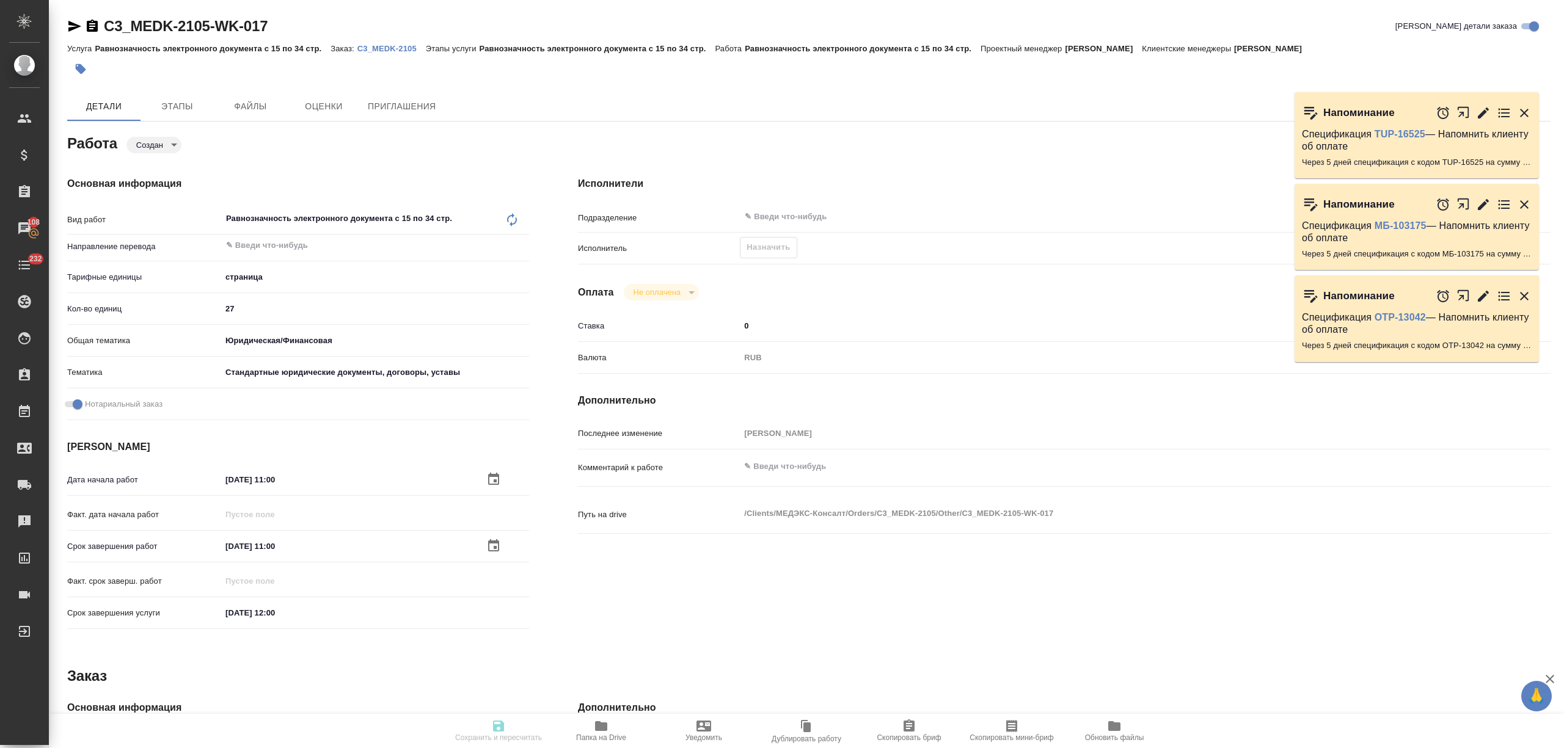
type textarea "x"
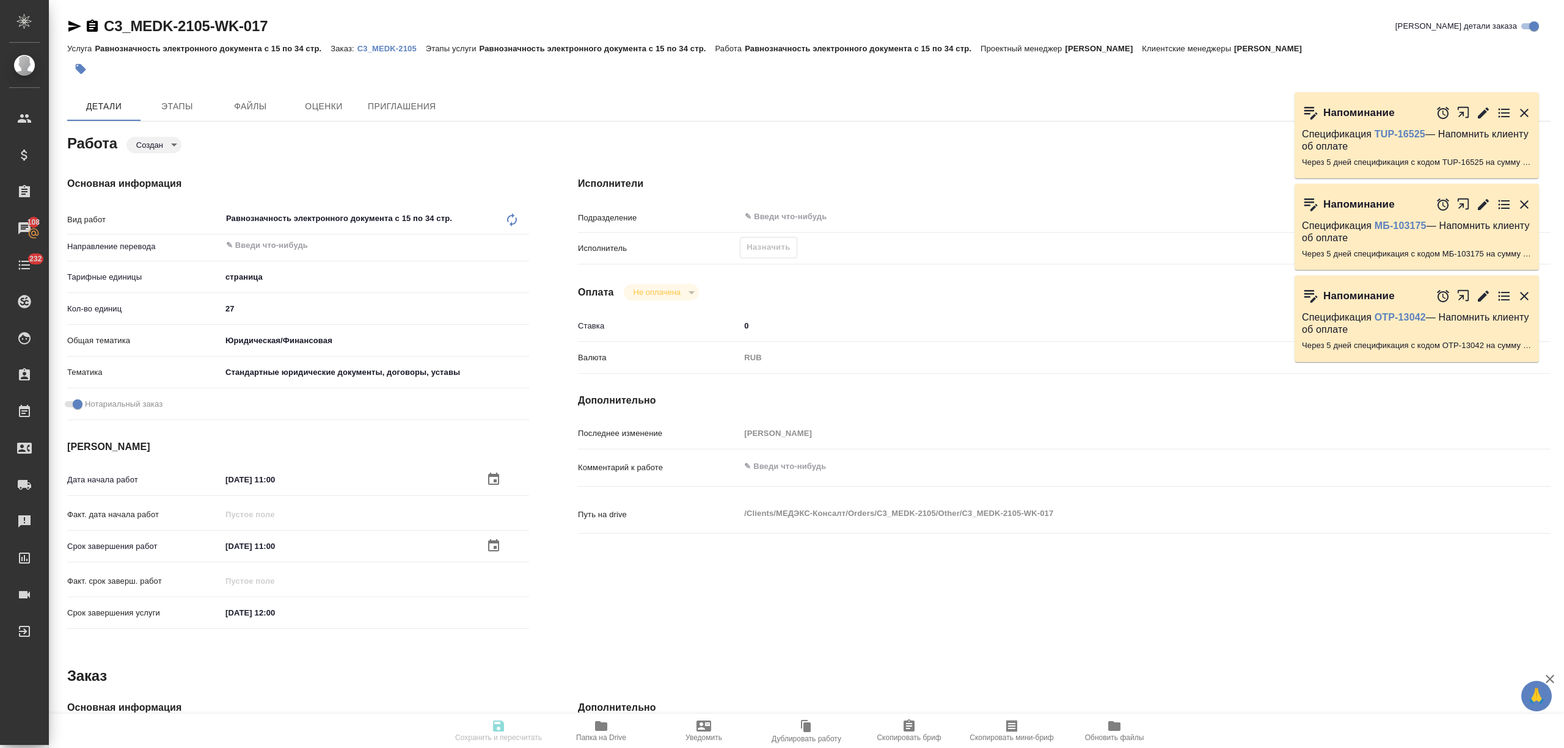
type textarea "x"
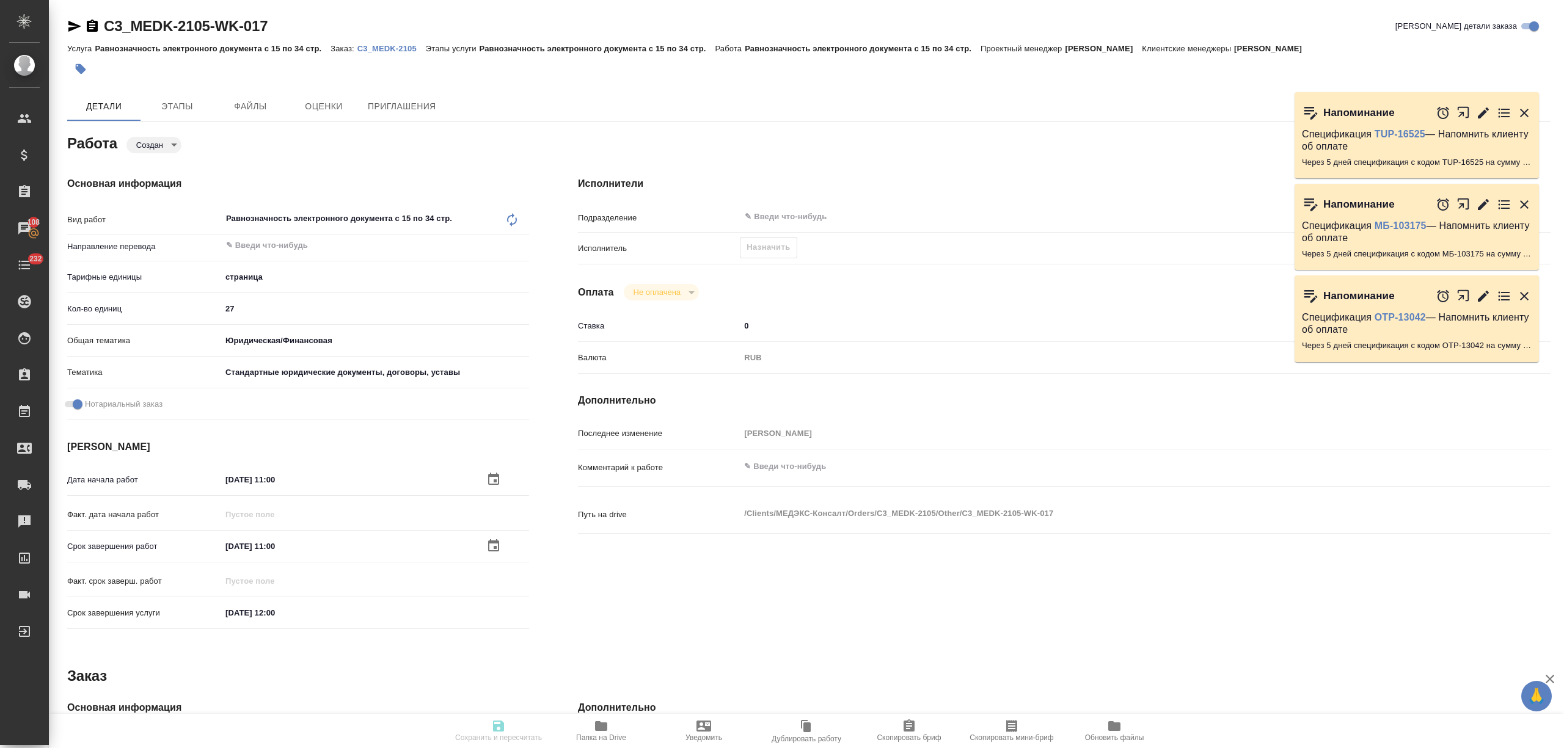
type textarea "x"
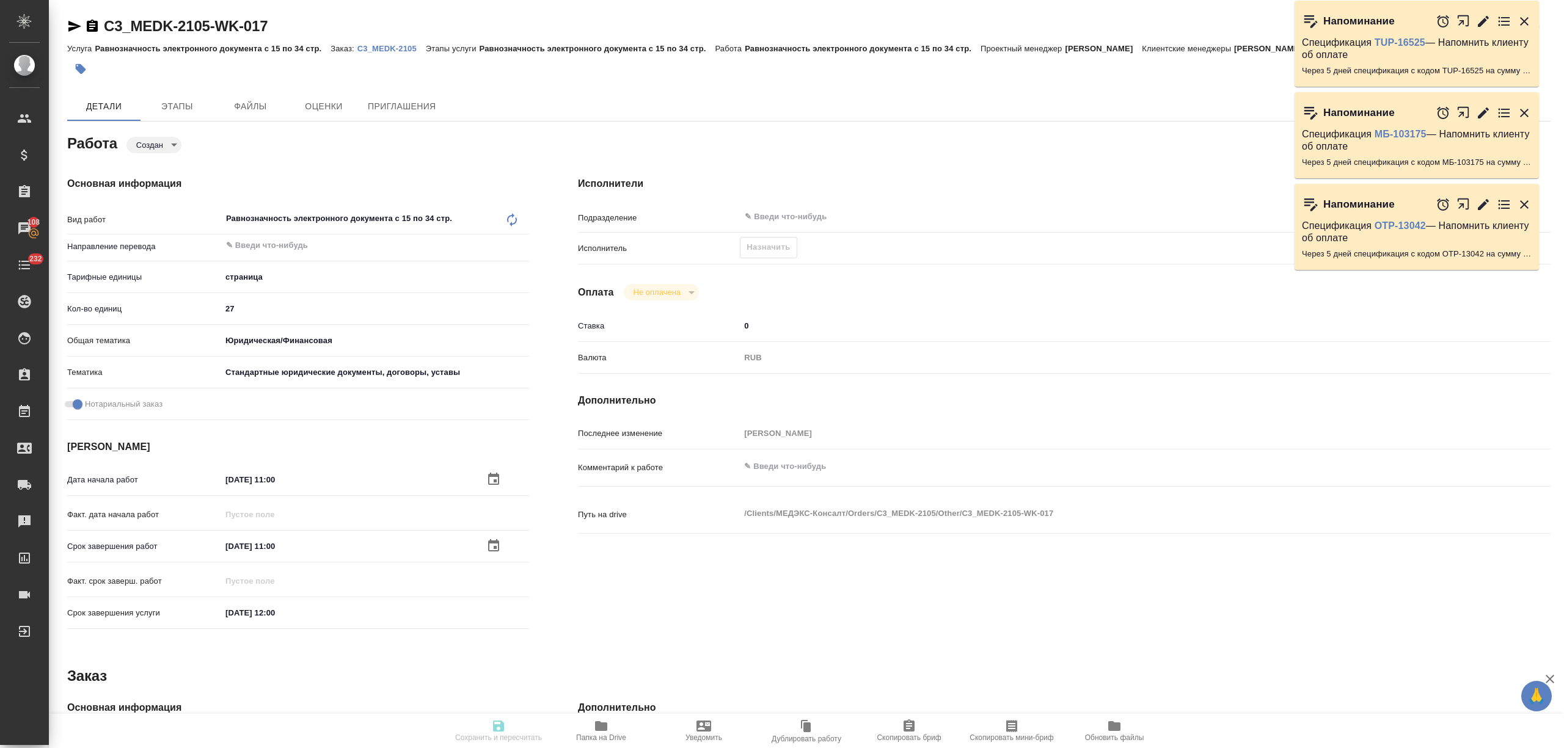
type input "created"
type textarea "Равнозначность электронного документа с 15 по 34 стр."
type textarea "x"
type input "5a8b1489cc6b4906c91bfdb2"
type input "27"
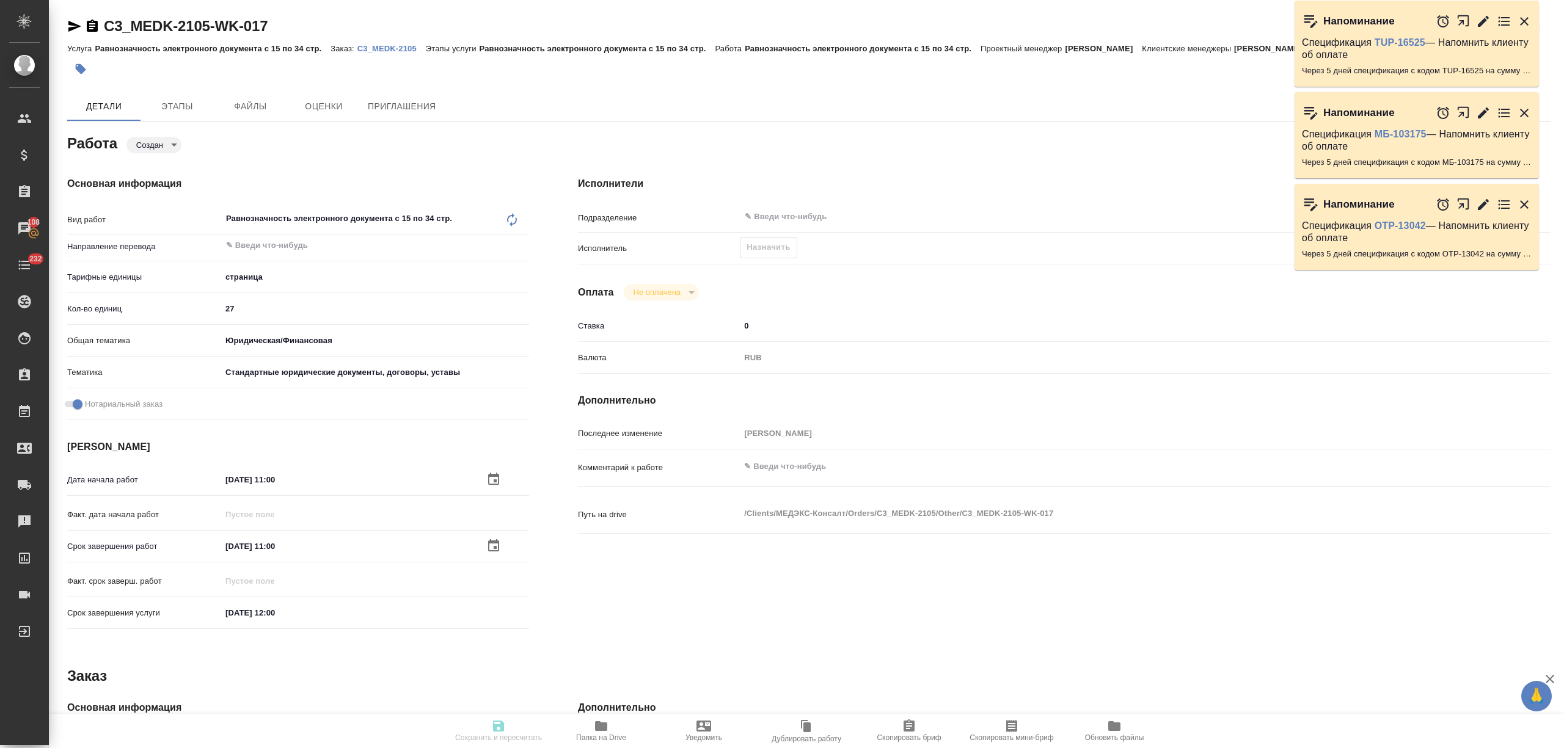
type input "yr-fn"
type input "5f647205b73bc97568ca66bf"
checkbox input "true"
type input "27.08.2025 11:00"
type input "28.08.2025 11:00"
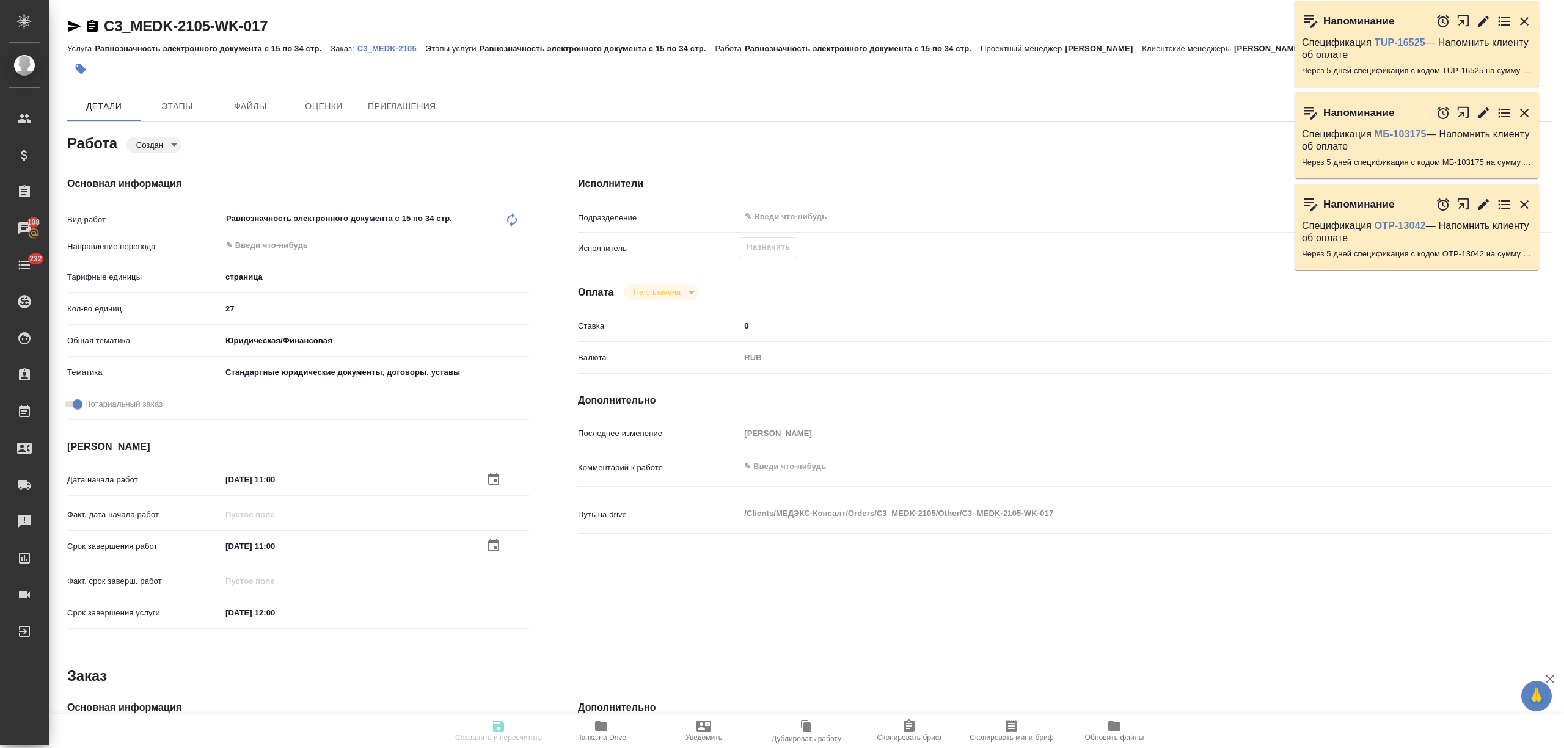
type input "28.08.2025 12:00"
type input "notPayed"
type input "0"
type input "RUB"
type input "Никитина Татьяна"
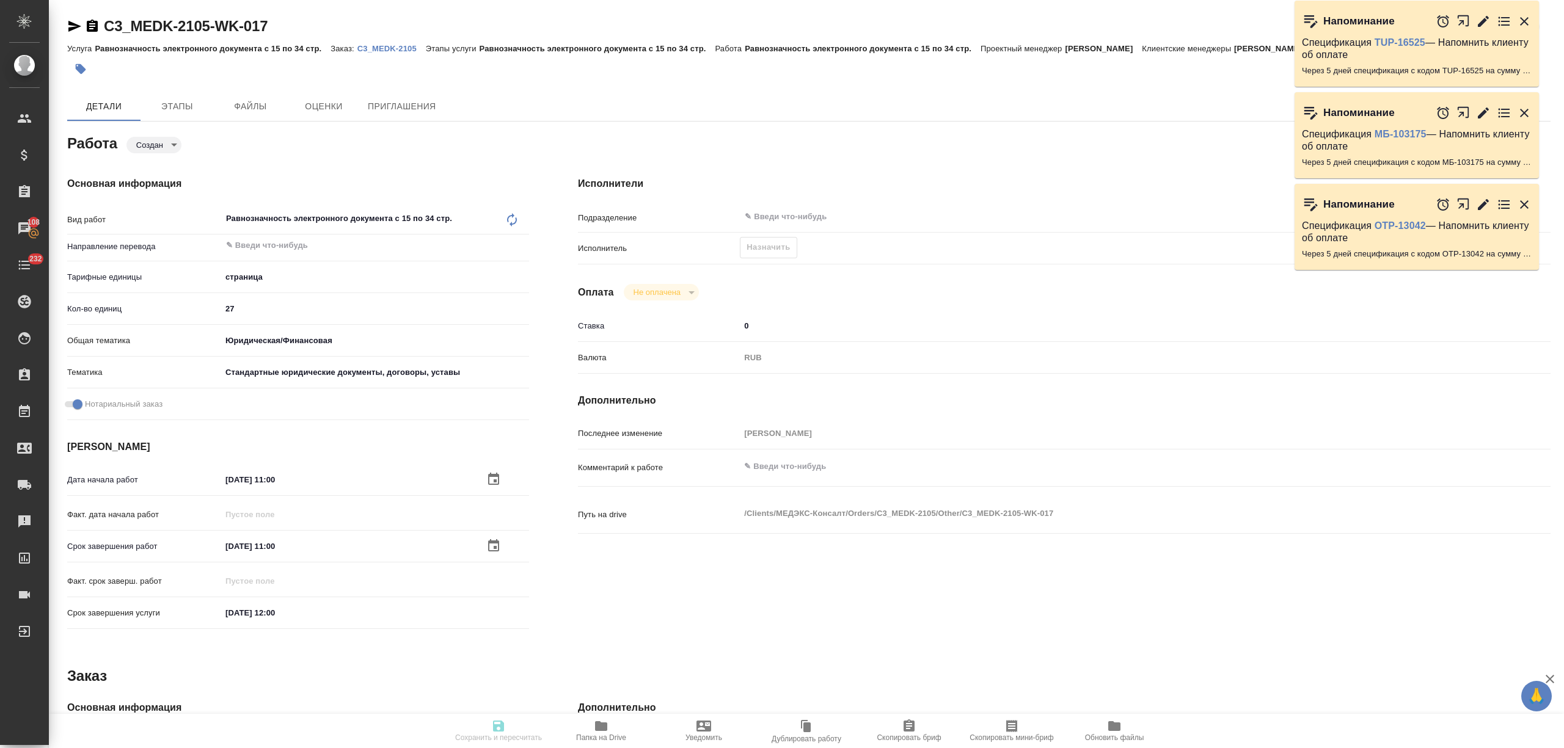
type textarea "x"
type textarea "/Clients/МЕДЭКС-Консалт/Orders/C3_MEDK-2105/Other/C3_MEDK-2105-WK-017"
type textarea "x"
type input "C3_MEDK-2105"
type input "Равнозначность электронного документа с 15 по 34 стр."
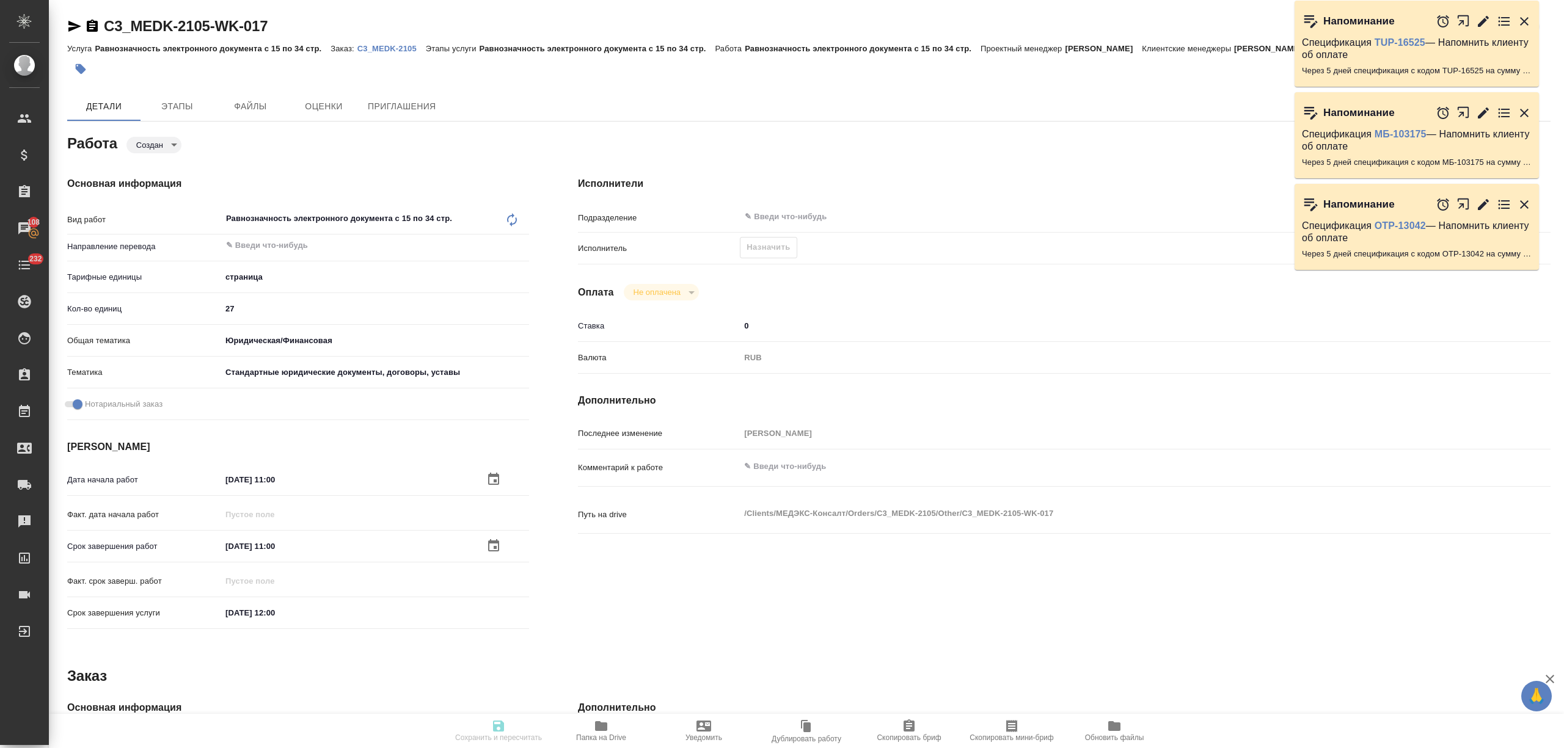
type input "Равнозначность электронного документа с 15 по 34 стр."
type input "Никитина Татьяна"
type input "/Clients/МЕДЭКС-Консалт/Orders/C3_MEDK-2105"
type textarea "x"
type textarea "дубляж убираем, НО перенабираем русский текст + допереводим печати, апостили"
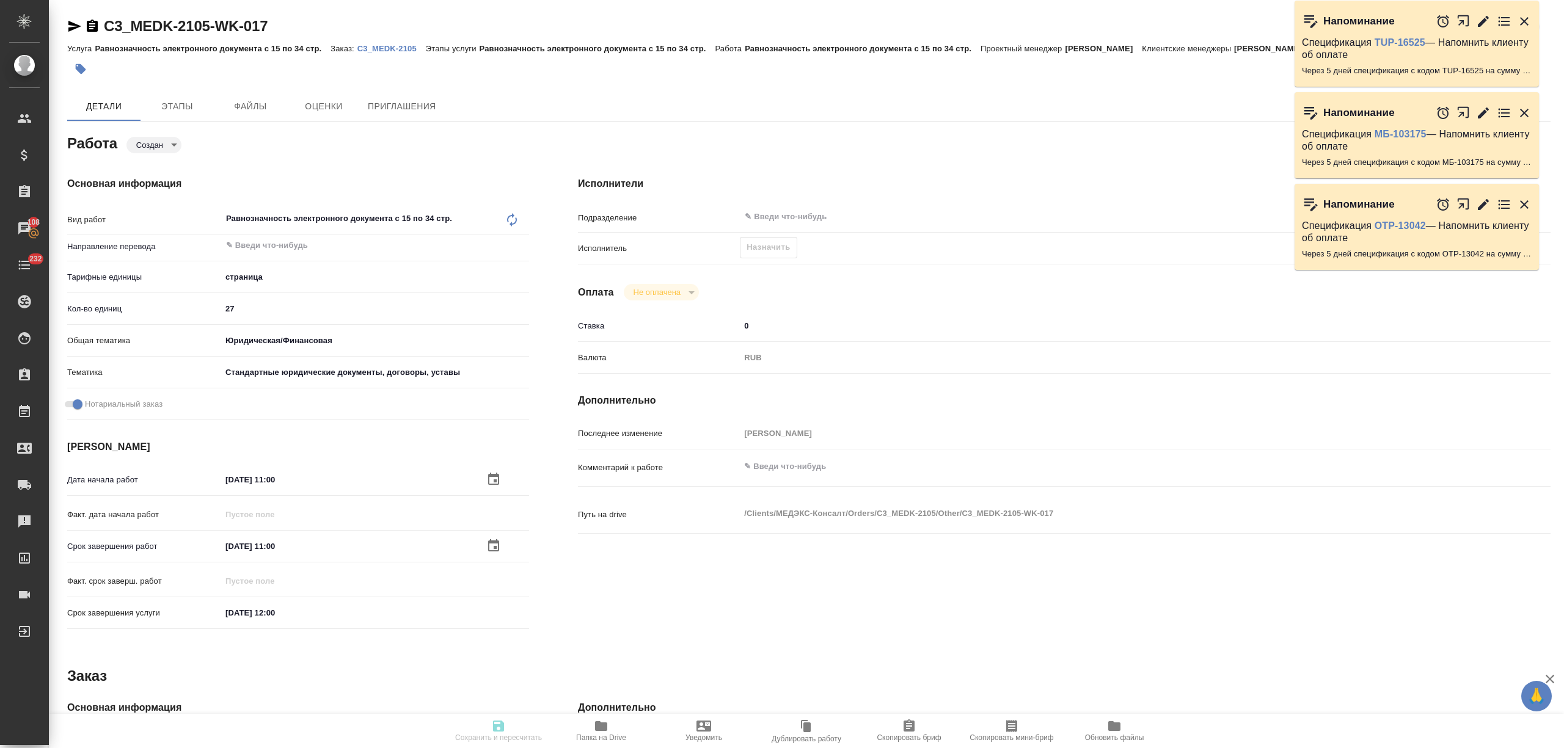
type textarea "x"
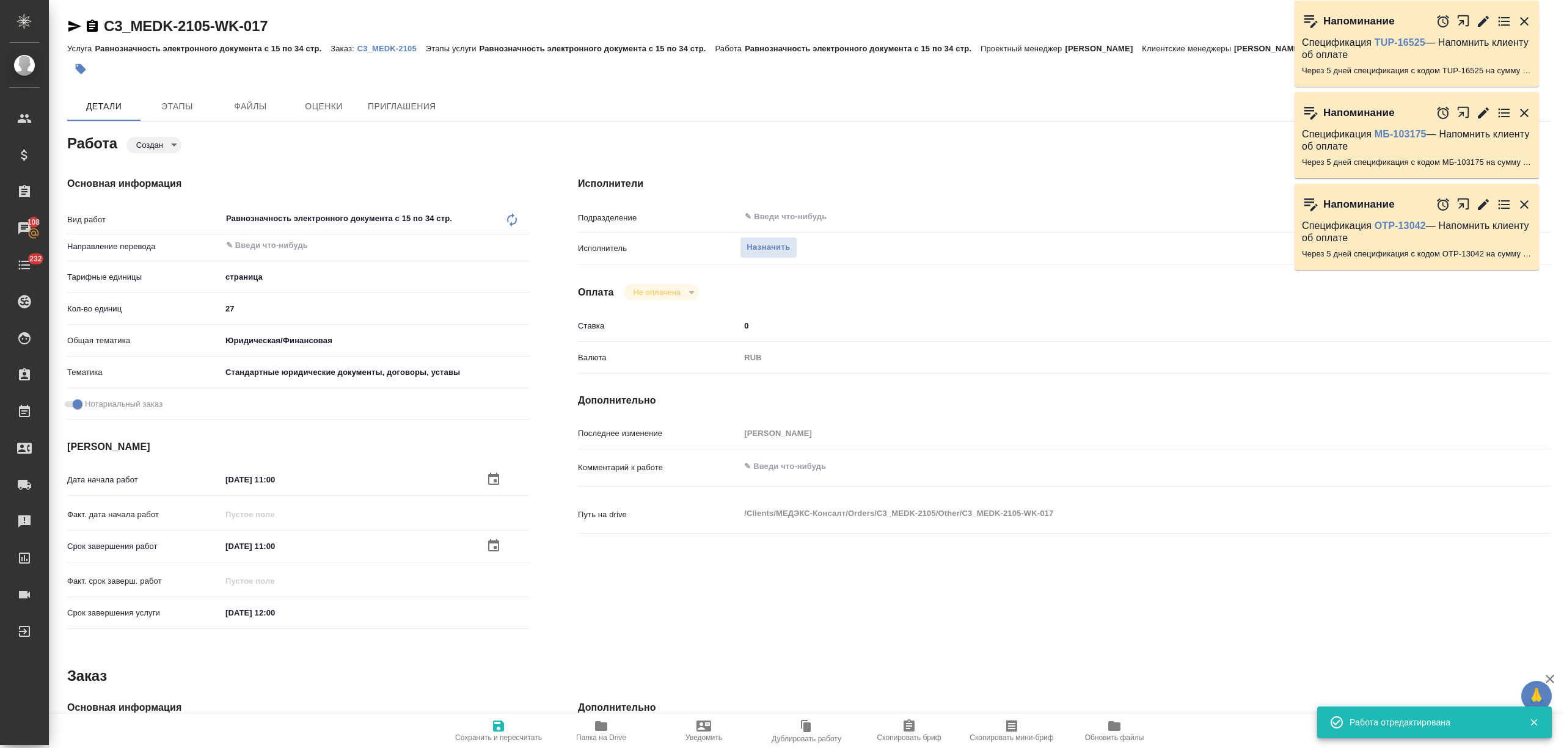
type textarea "x"
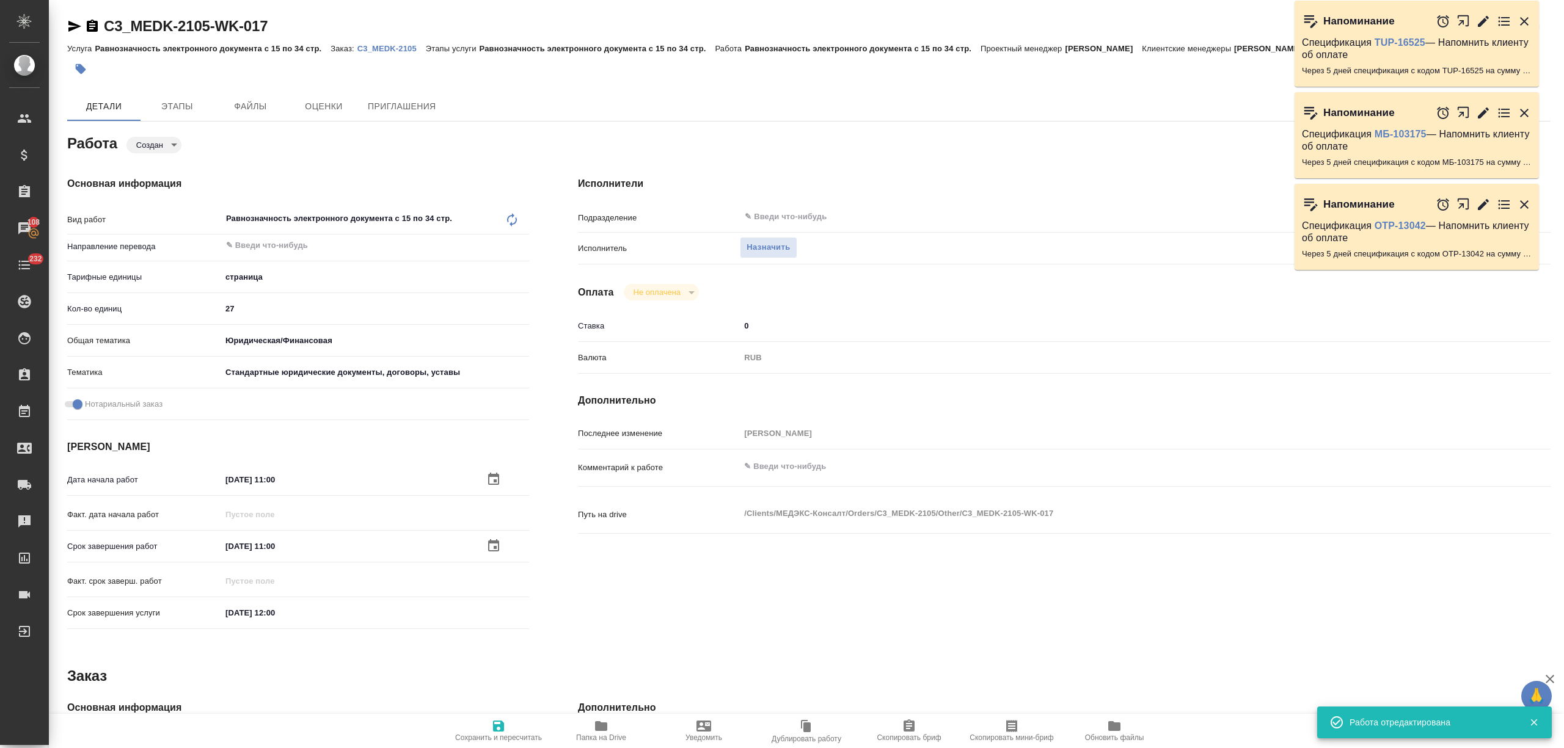
type textarea "x"
click at [759, 246] on span "Назначить" at bounding box center [767, 248] width 43 height 14
type textarea "x"
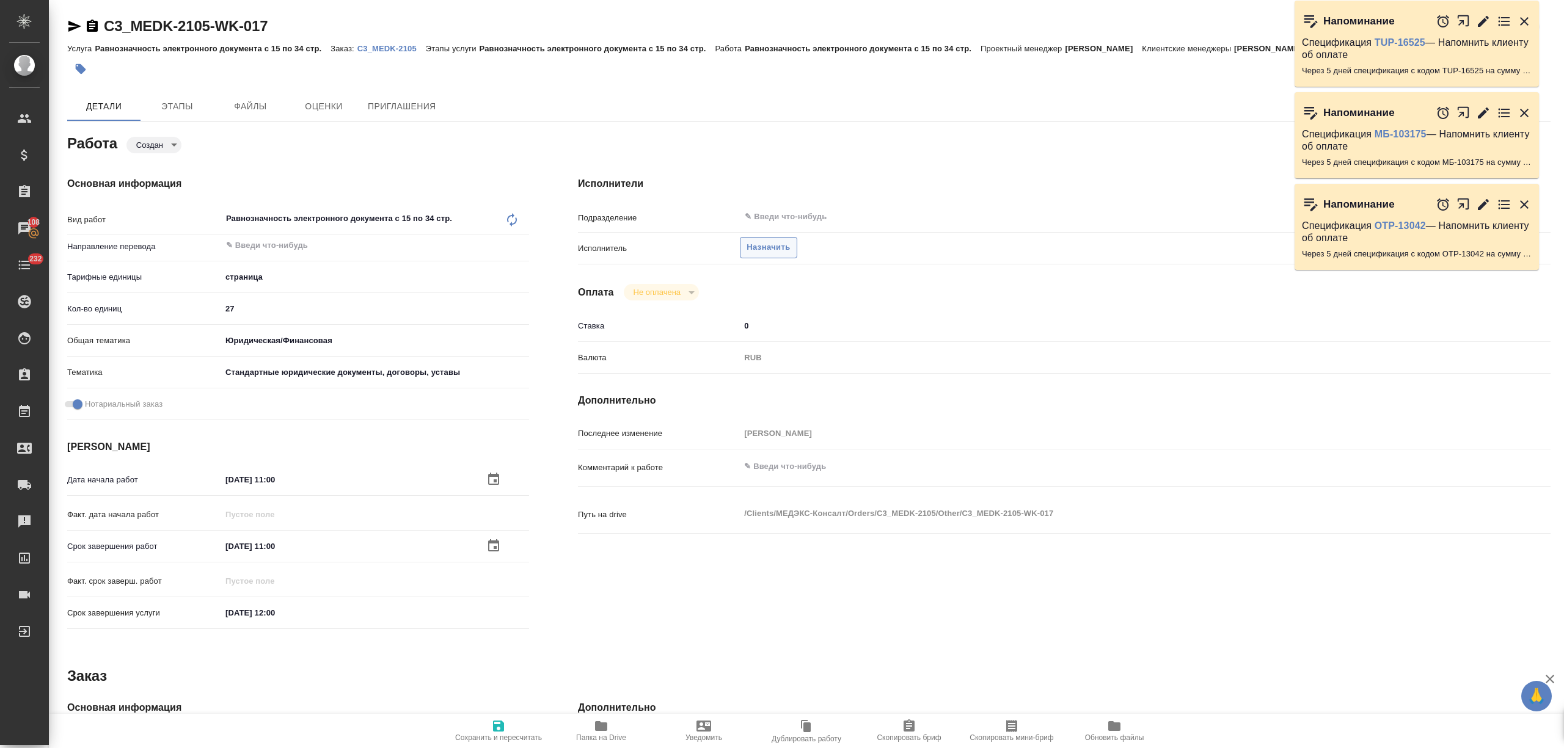
type textarea "x"
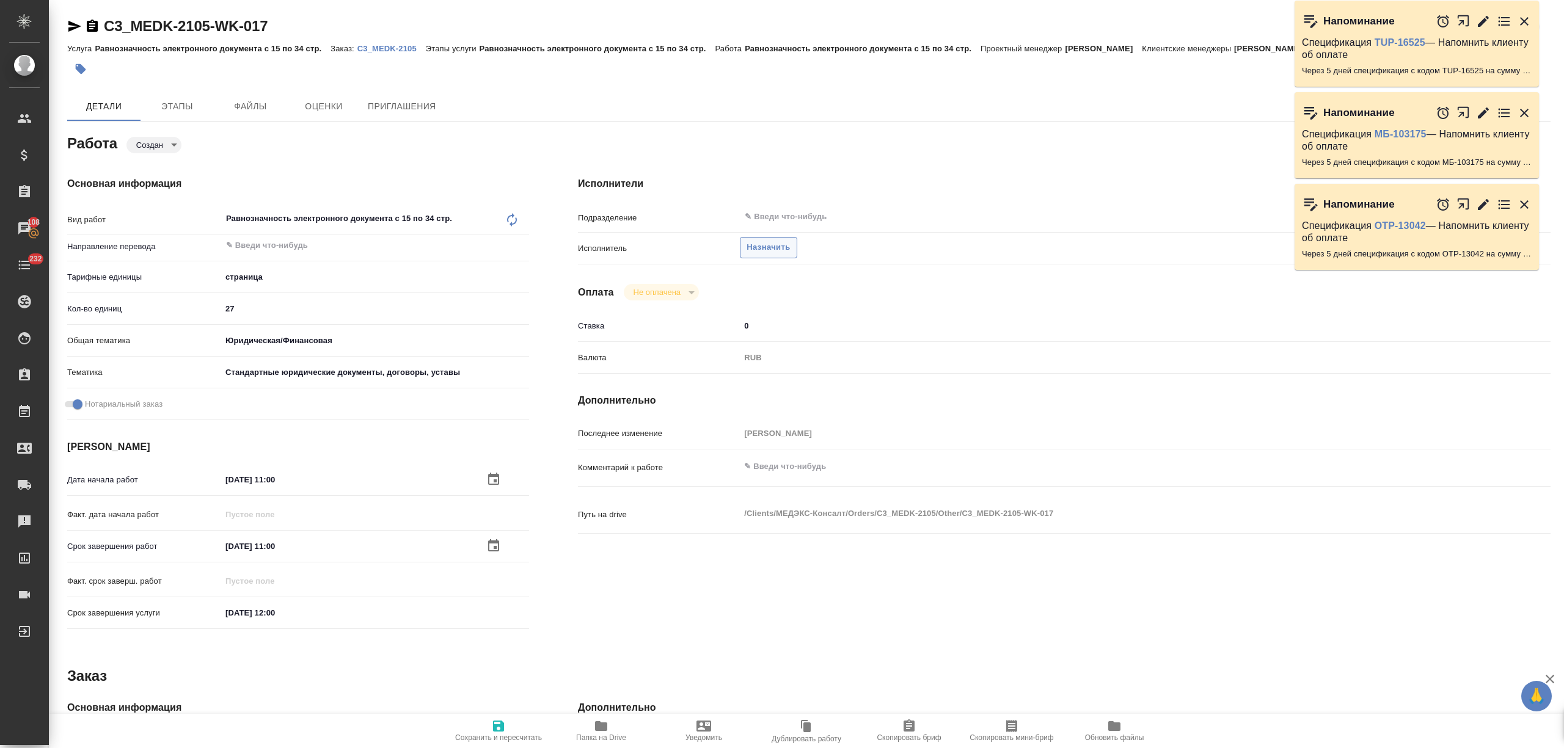
type textarea "x"
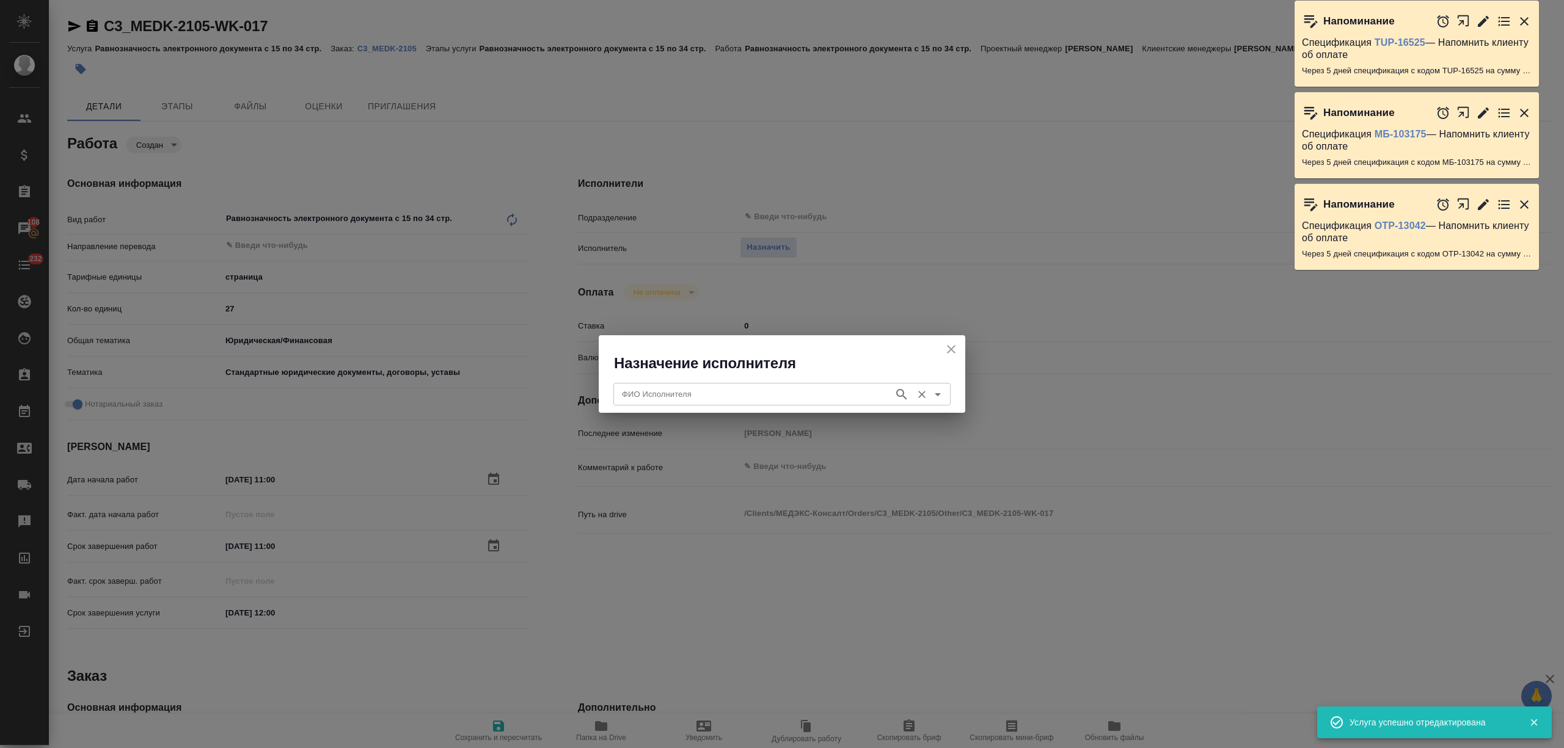
click at [721, 391] on input "ФИО Исполнителя" at bounding box center [752, 394] width 271 height 15
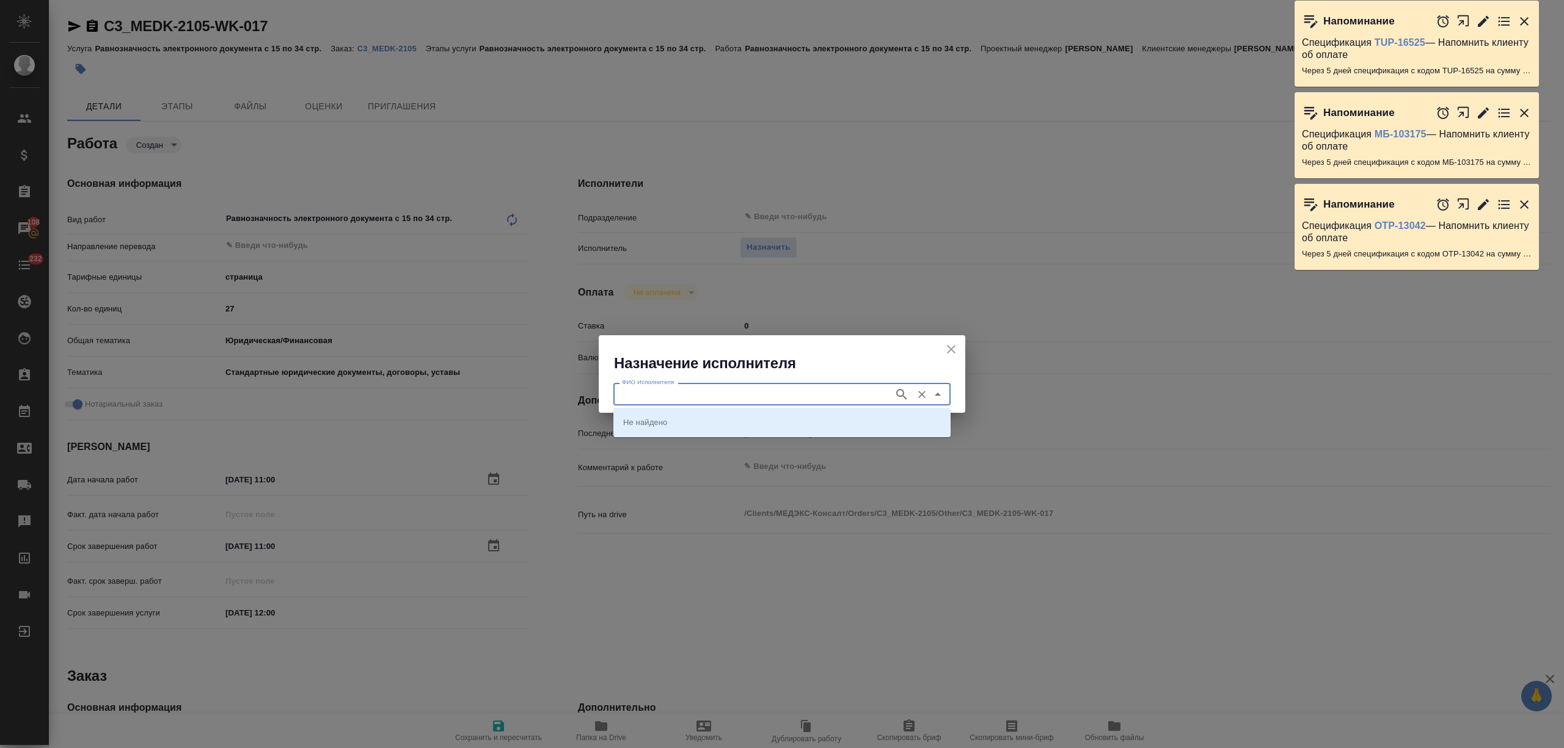
type textarea "x"
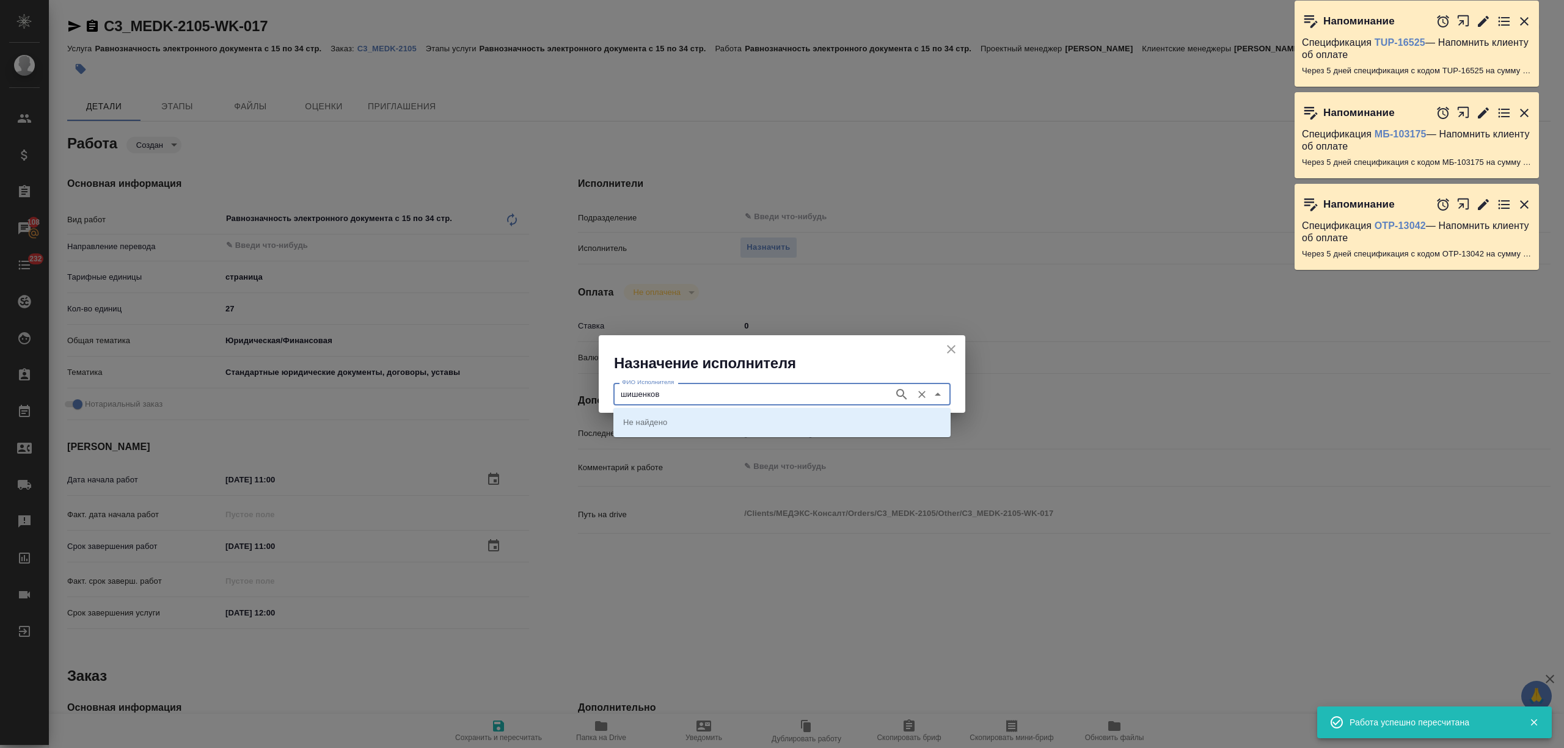
type input "шишенков"
click at [690, 423] on p "НОТАРИУС Шишенков Леонид Васильевич" at bounding box center [656, 422] width 67 height 12
type input "НОТАРИУС Шишенков Леонид Васильевич"
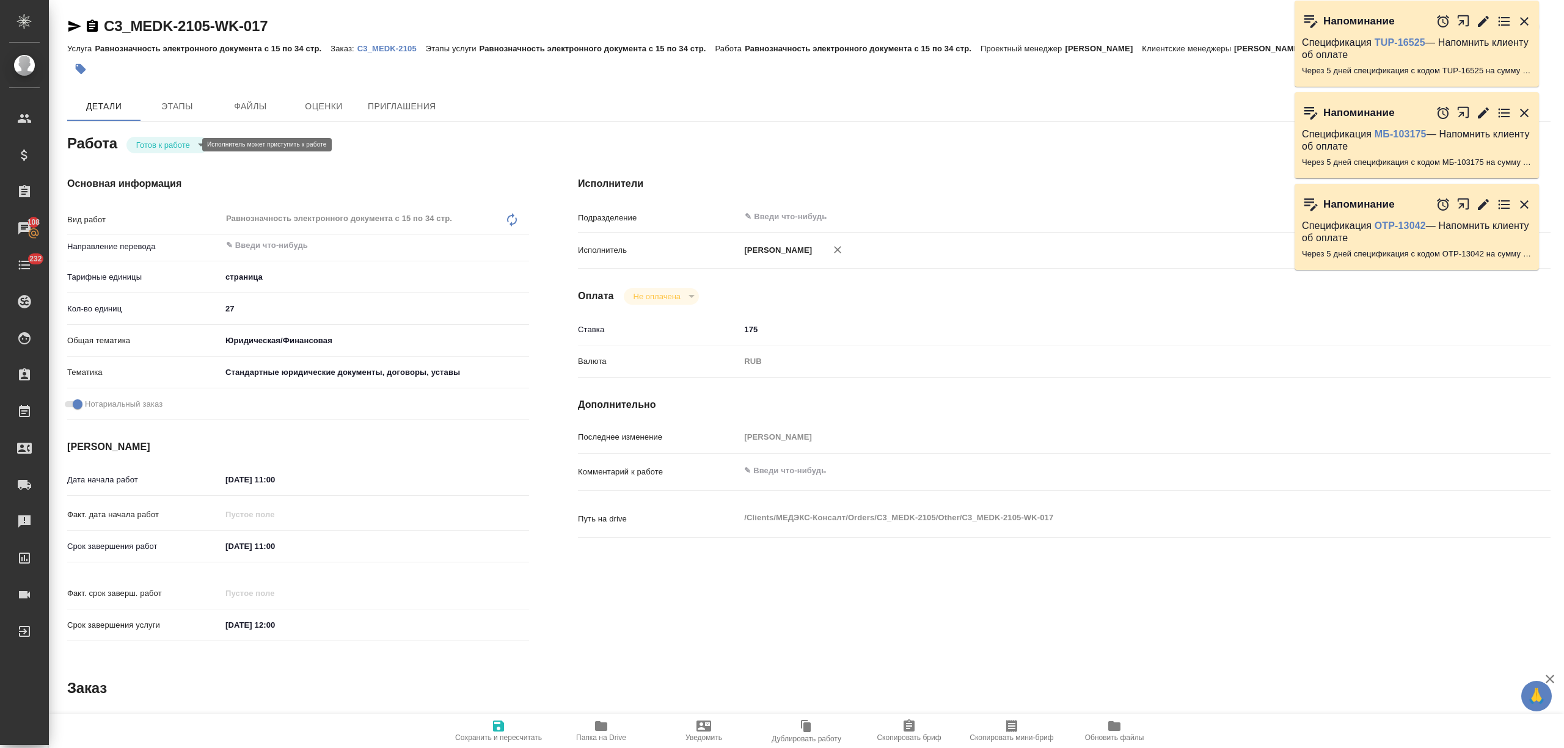
type textarea "x"
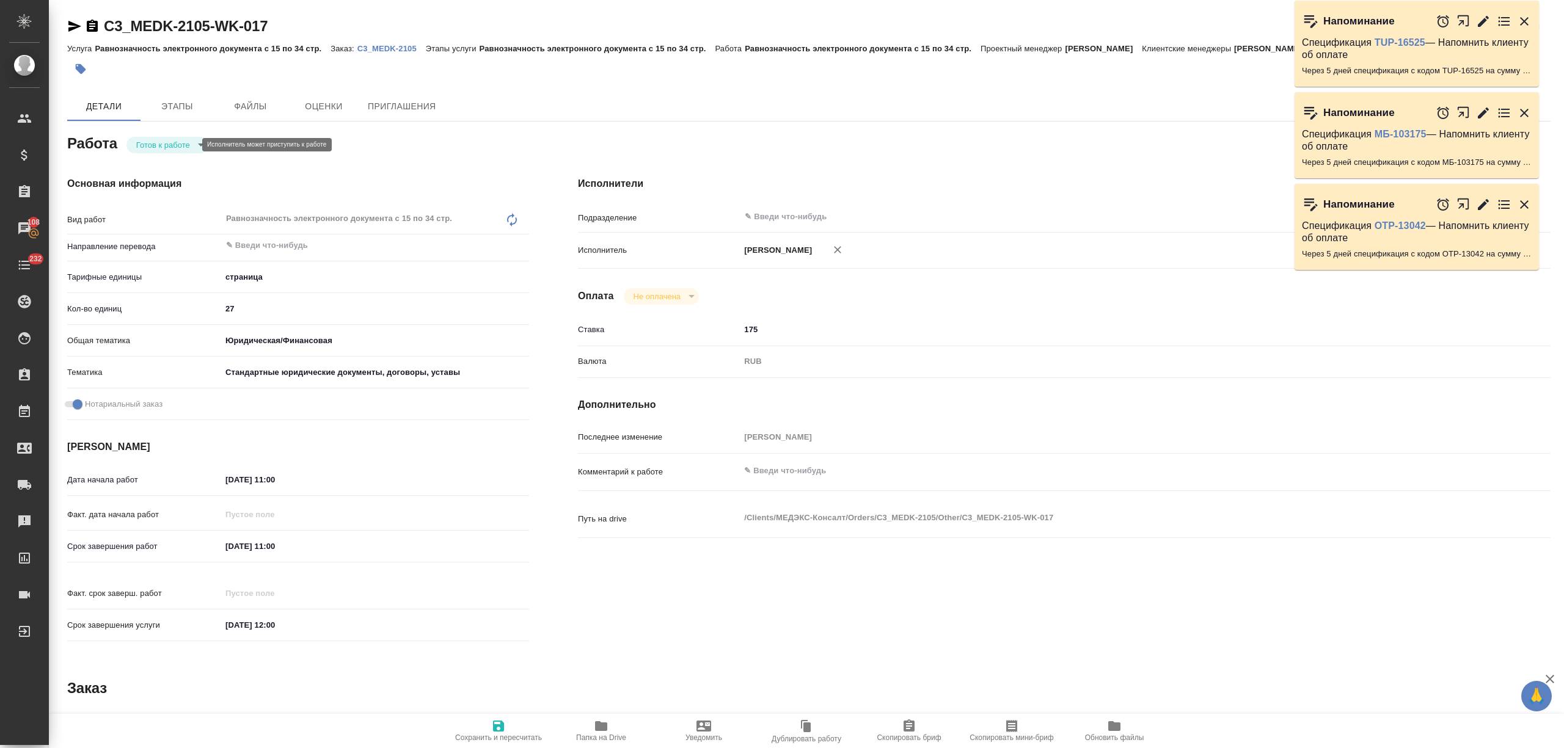
type textarea "x"
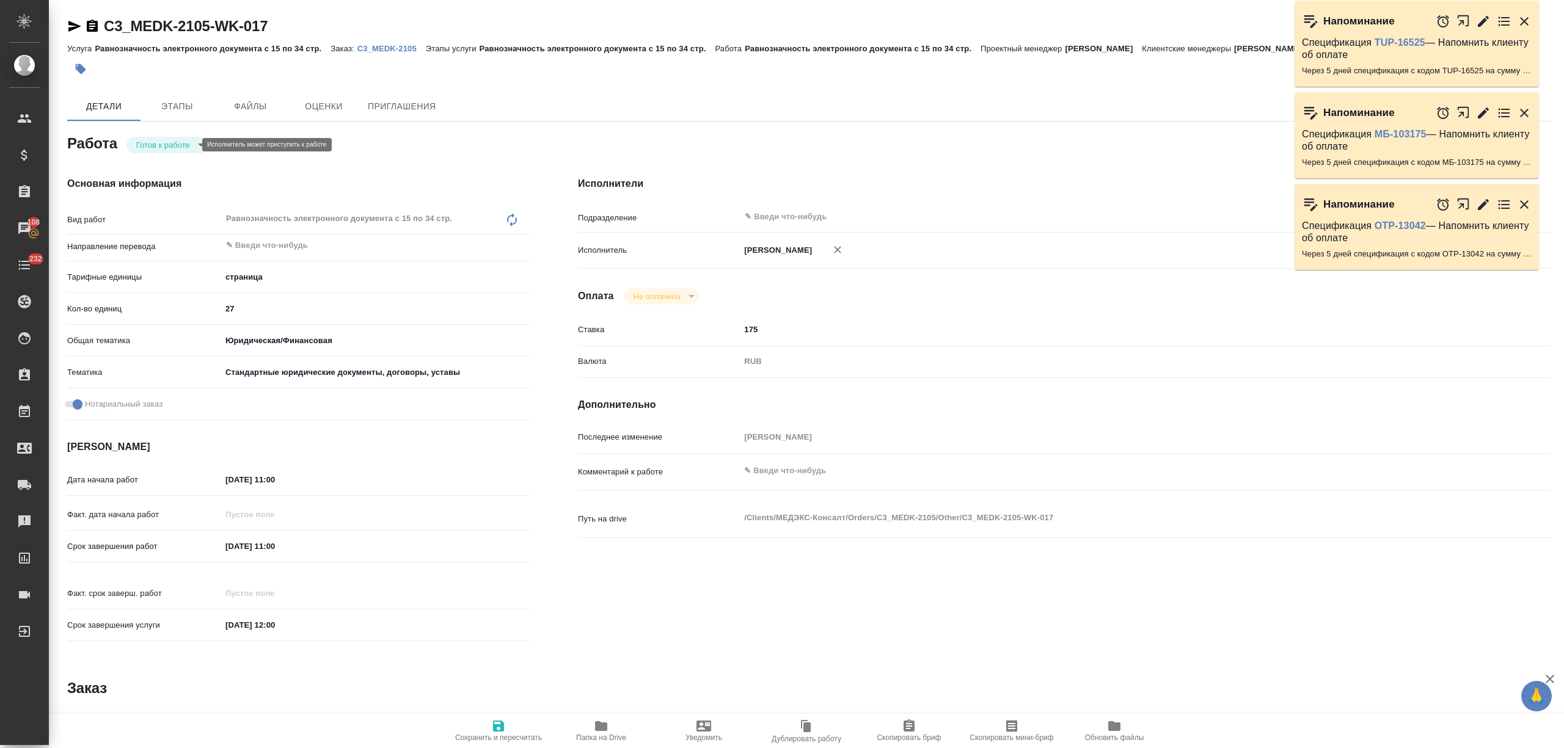
type textarea "x"
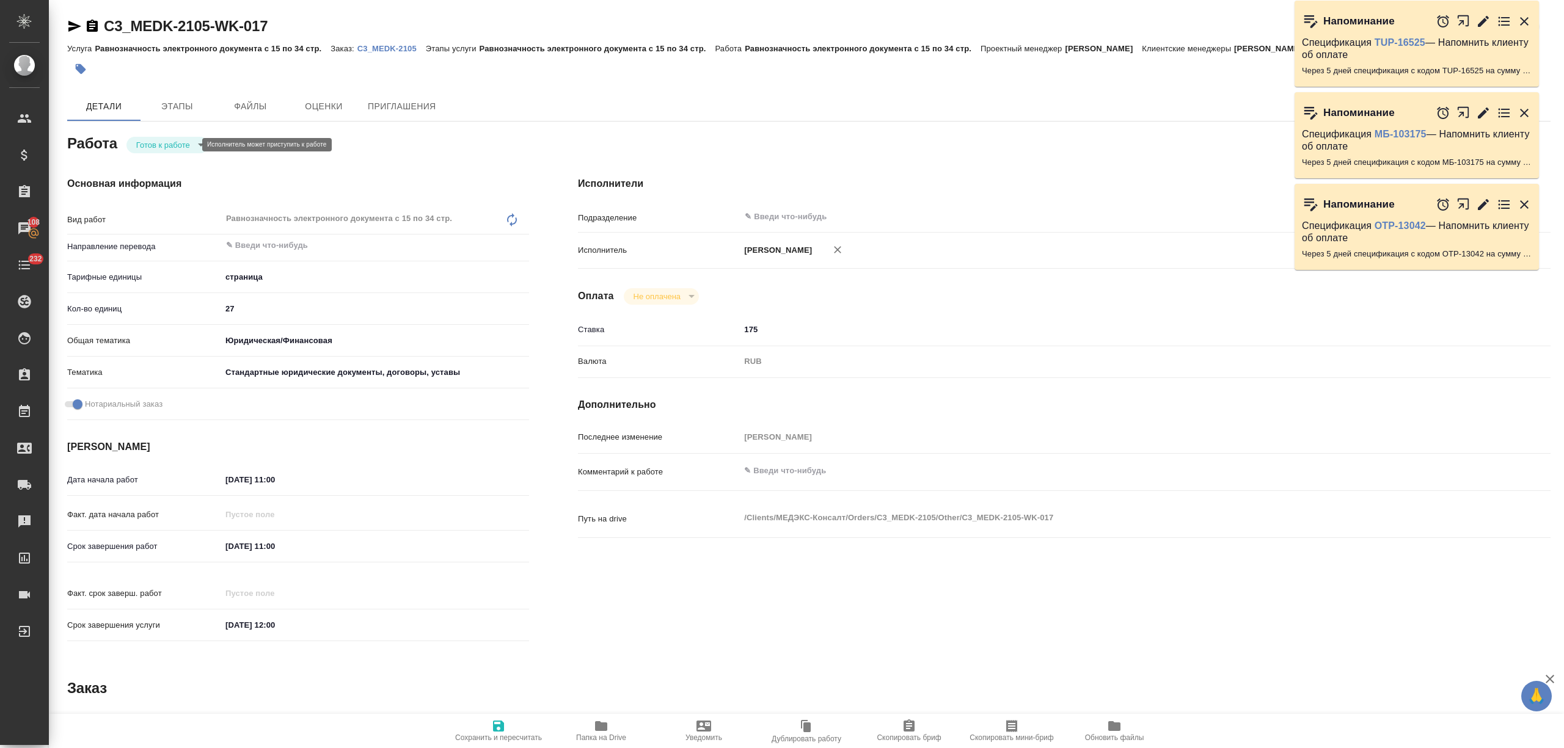
click at [162, 134] on div "Работа Готов к работе readyForWork" at bounding box center [298, 142] width 462 height 22
click at [164, 148] on body "🙏 .cls-1 fill:#fff; AWATERA Nikitina Tatiana Клиенты Спецификации Заказы 108 Ча…" at bounding box center [782, 374] width 1564 height 748
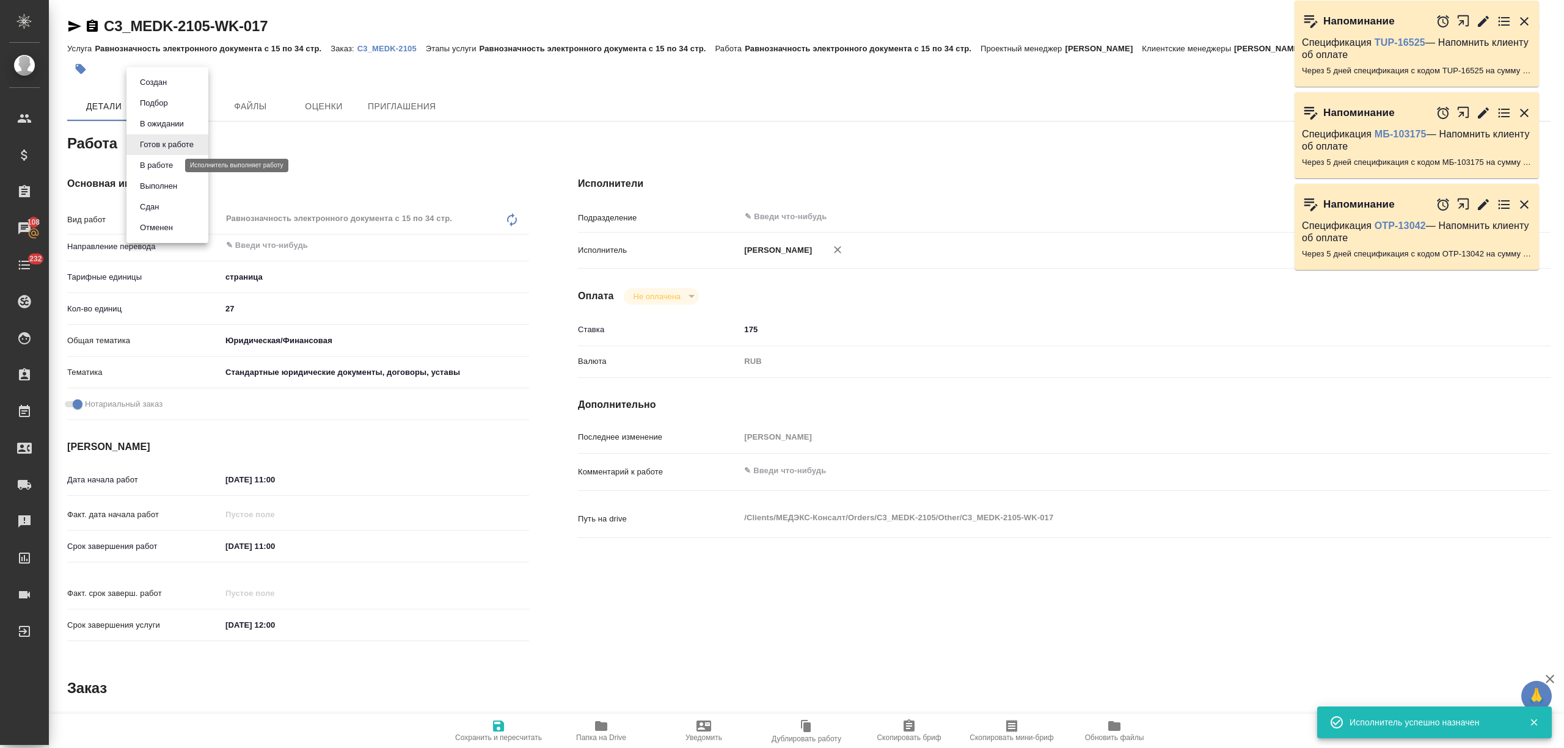
type textarea "x"
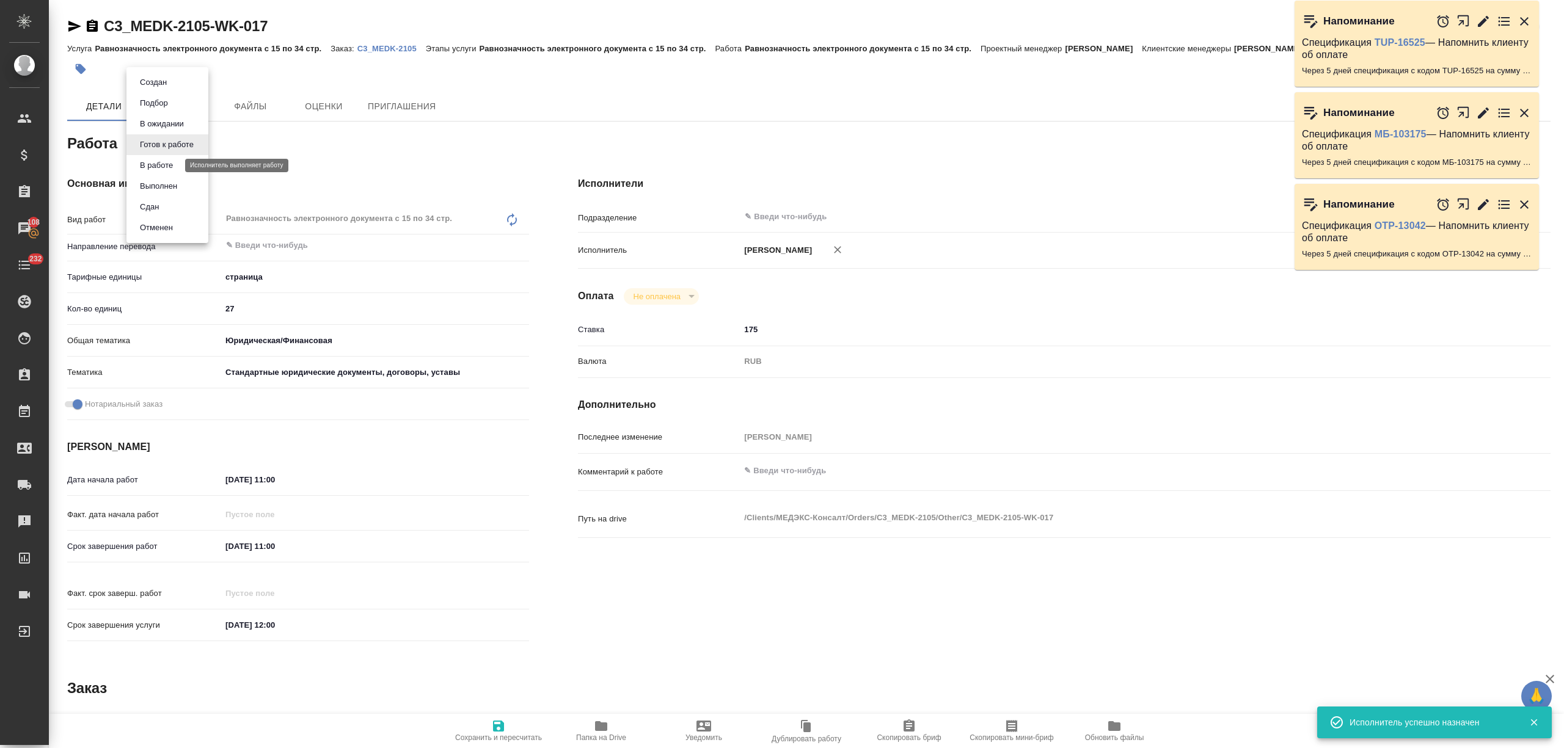
click at [164, 165] on button "В работе" at bounding box center [156, 165] width 40 height 13
type textarea "x"
click at [458, 741] on span "Сохранить и пересчитать" at bounding box center [498, 738] width 87 height 9
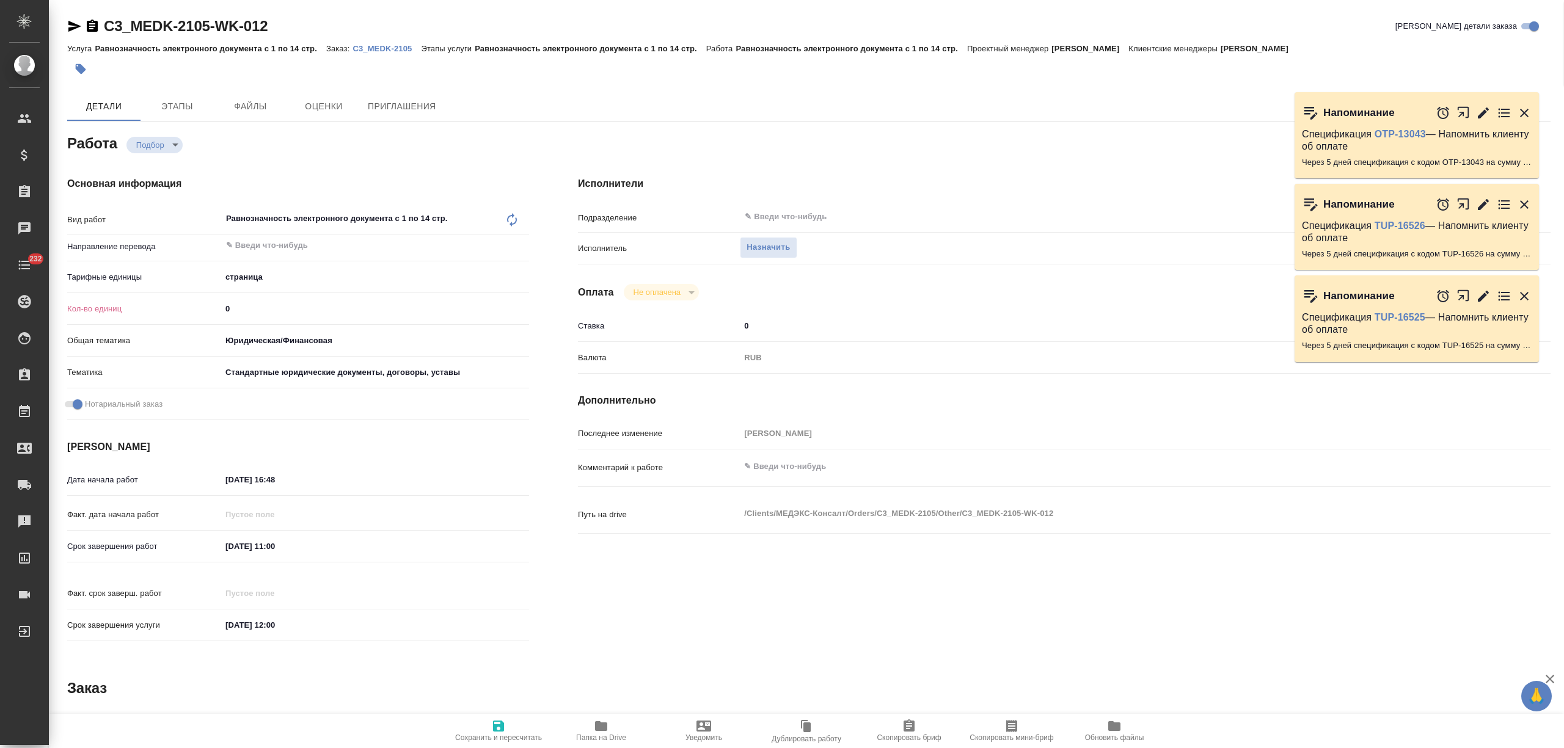
type textarea "x"
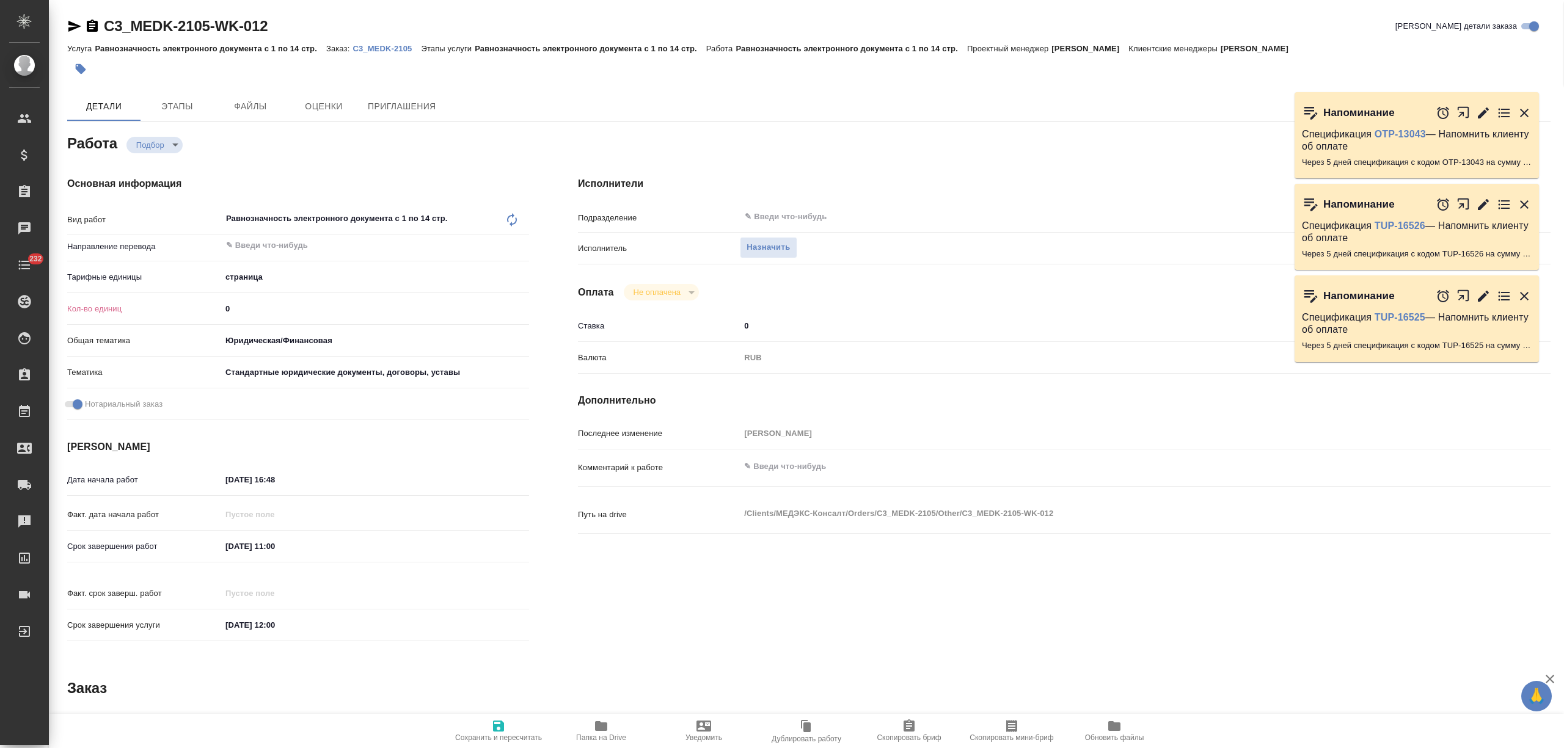
type textarea "x"
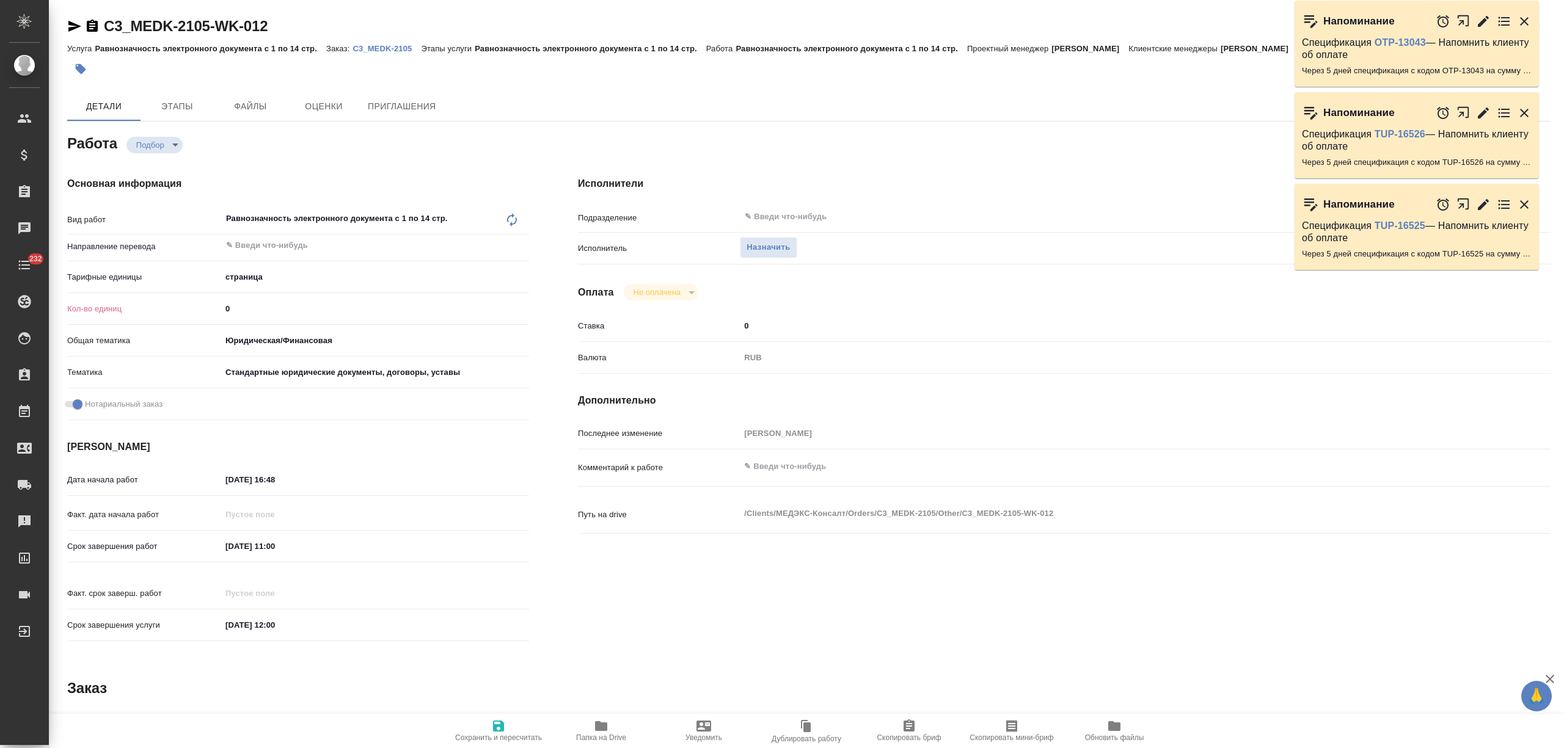
type textarea "x"
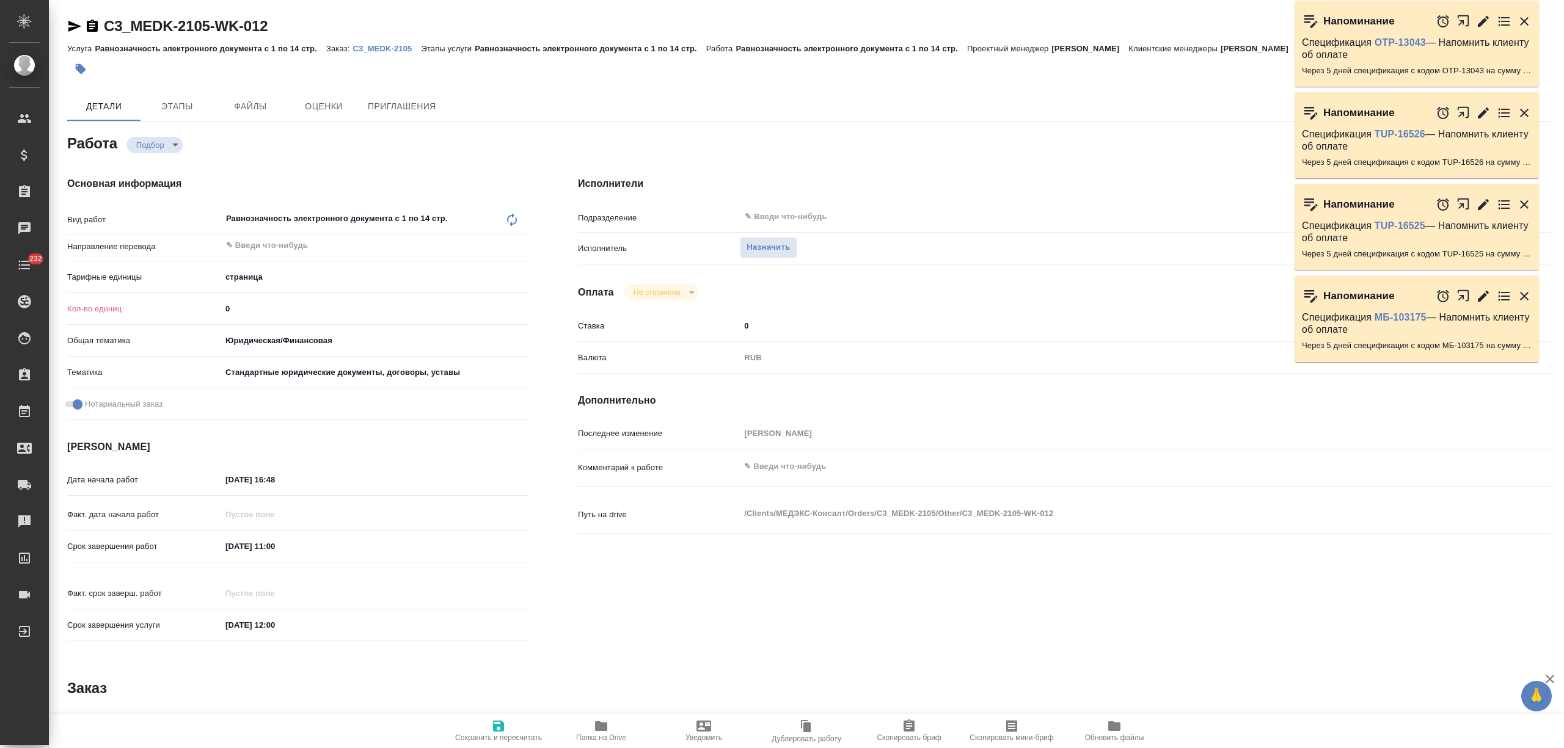
type textarea "x"
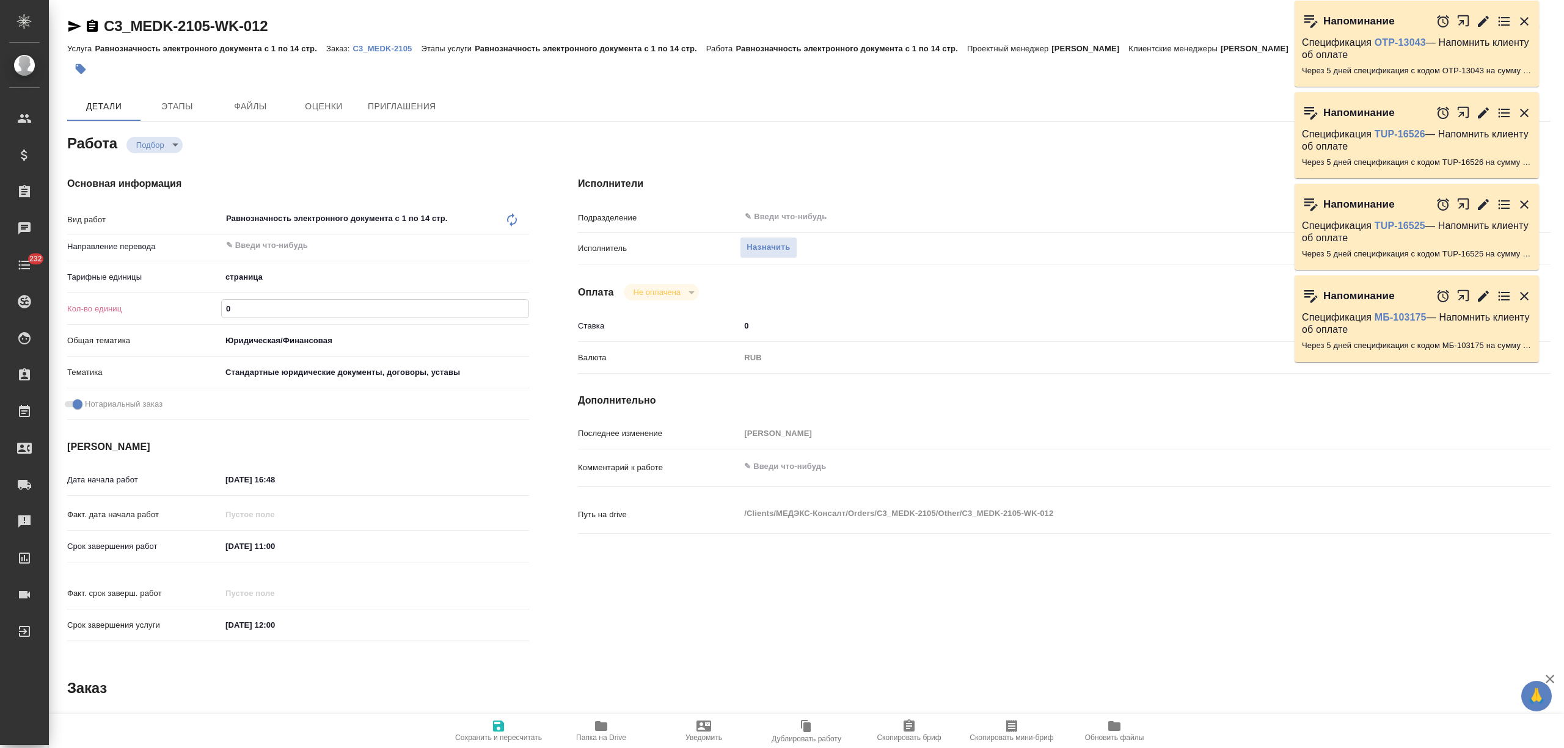
drag, startPoint x: 213, startPoint y: 302, endPoint x: 205, endPoint y: 313, distance: 13.7
click at [180, 302] on div "Кол-во единиц 0" at bounding box center [298, 308] width 462 height 21
type textarea "x"
type input "8"
type textarea "x"
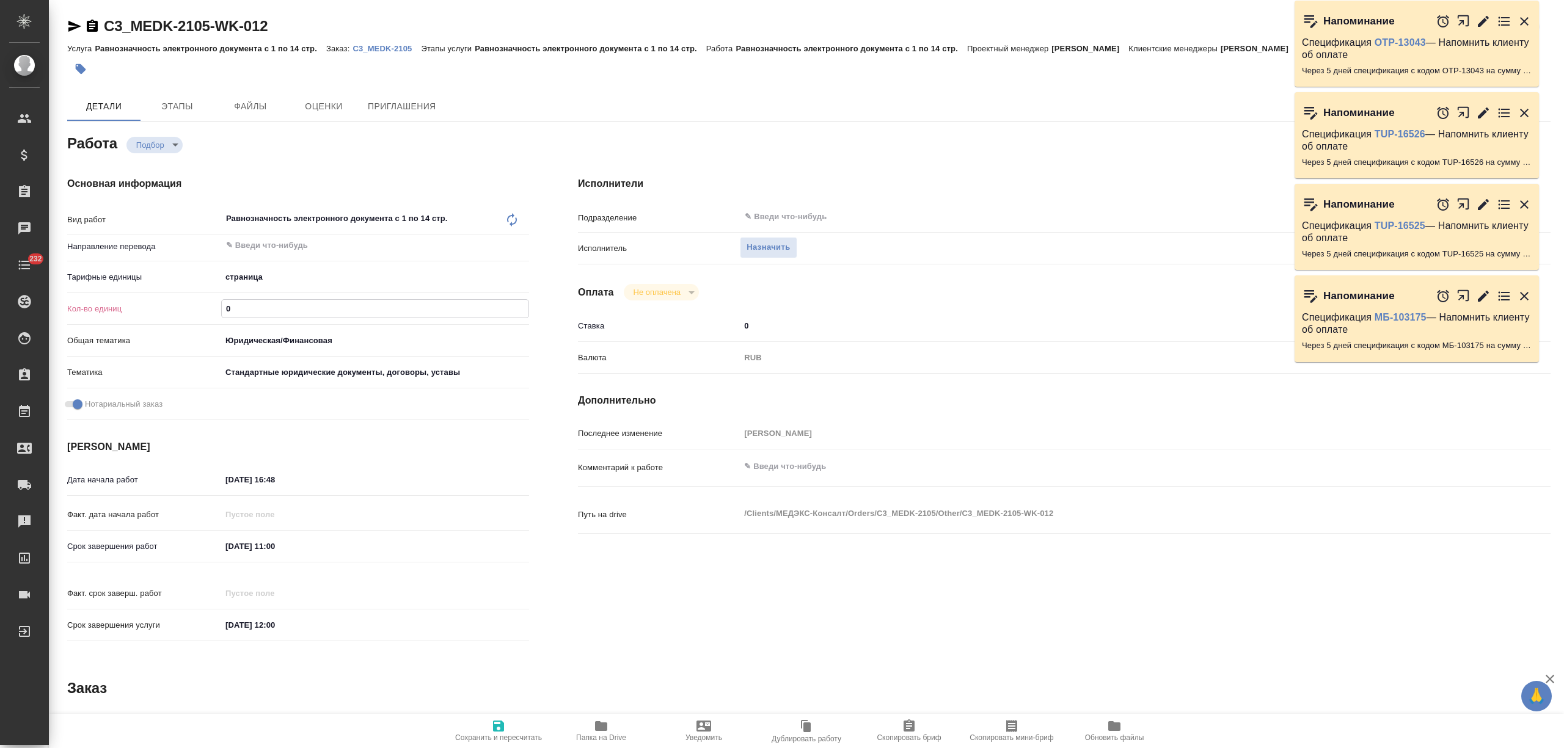
type textarea "x"
type input "84"
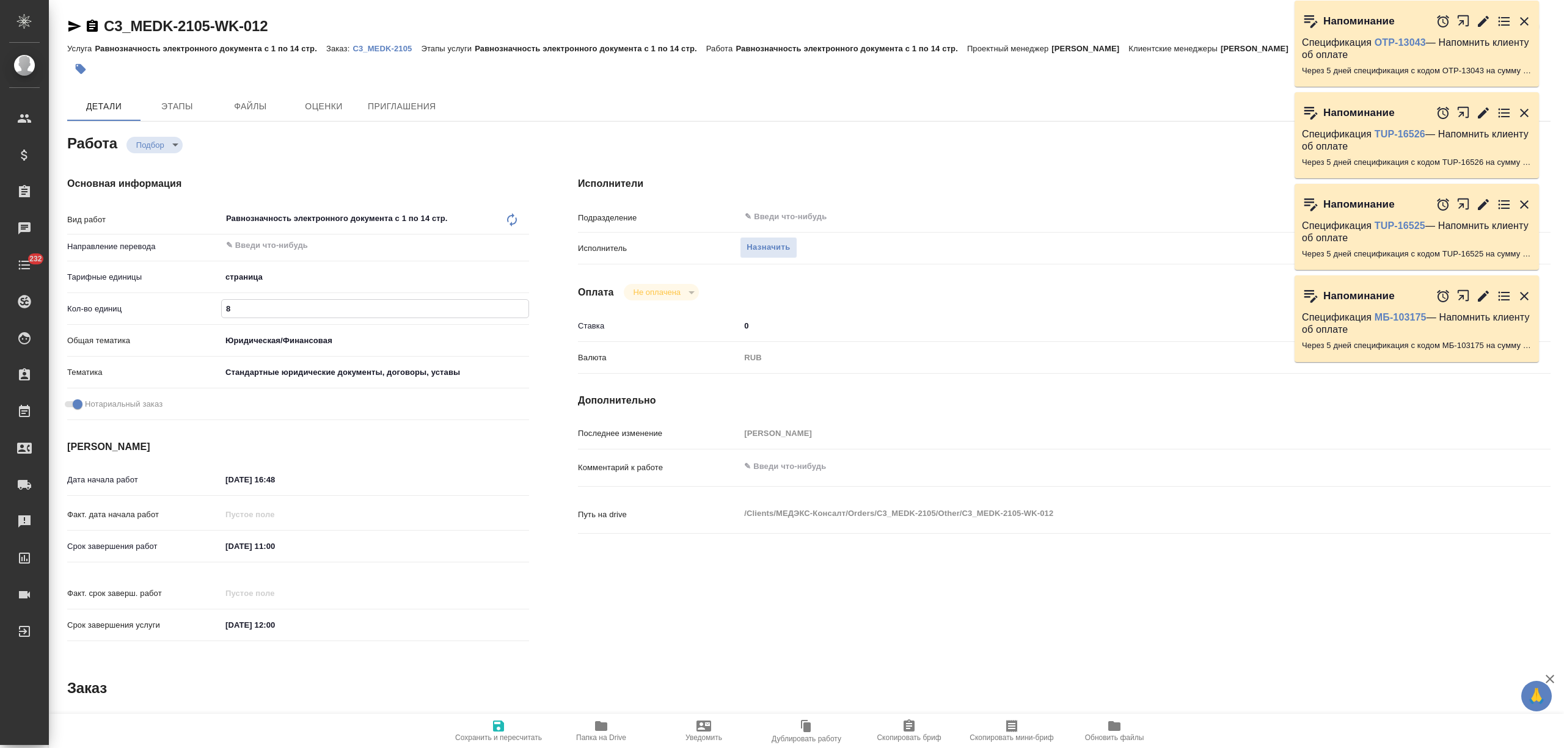
type textarea "x"
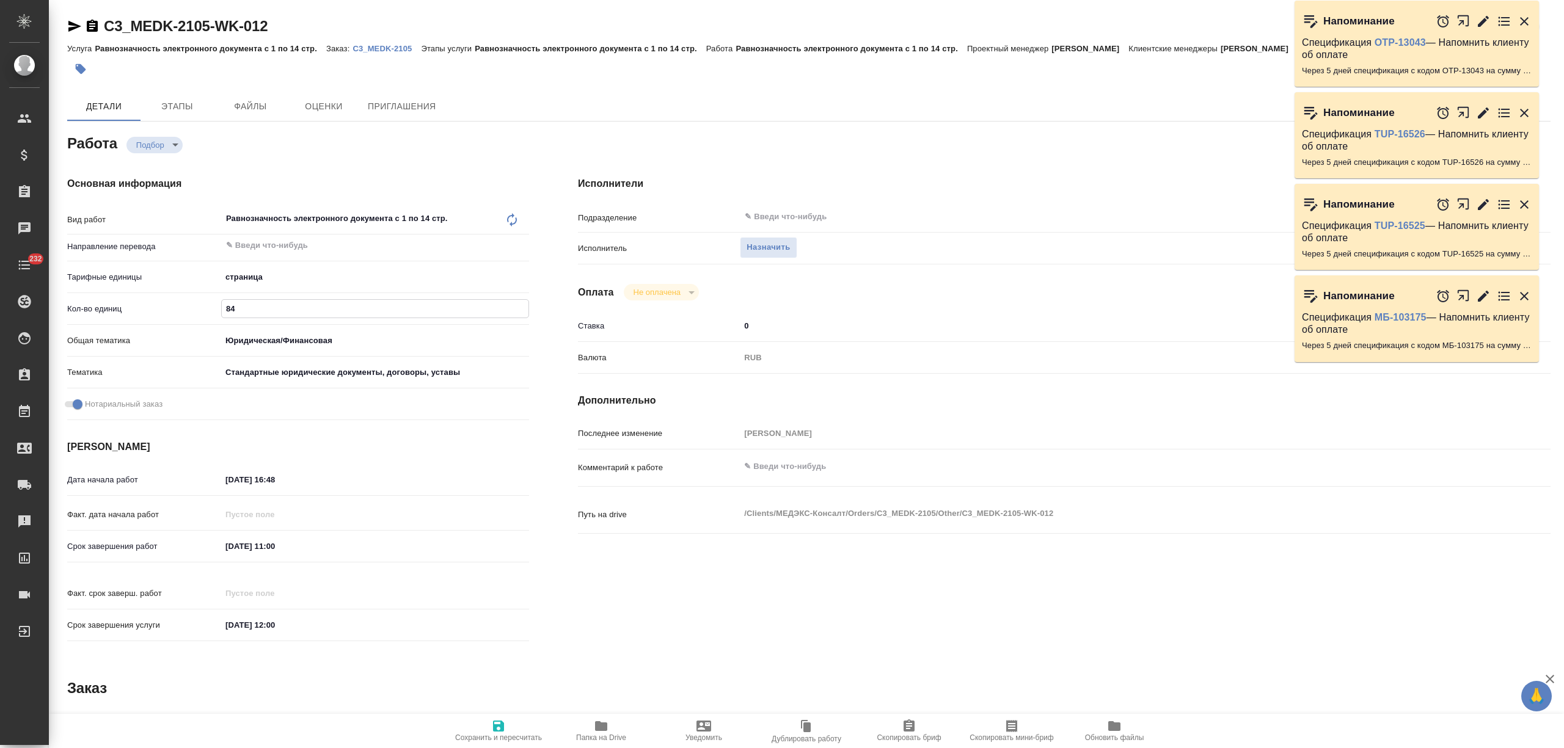
type textarea "x"
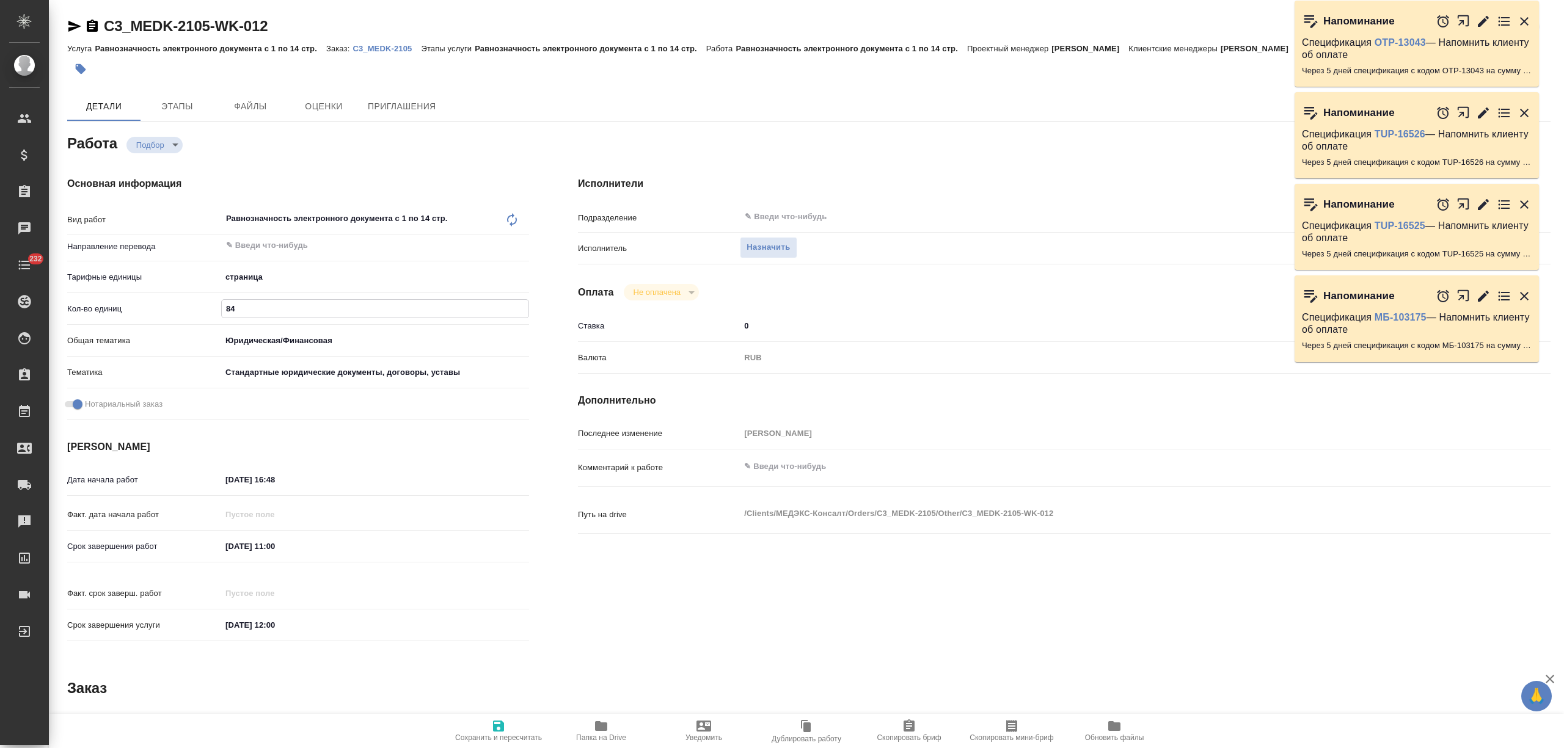
type textarea "x"
type input "84"
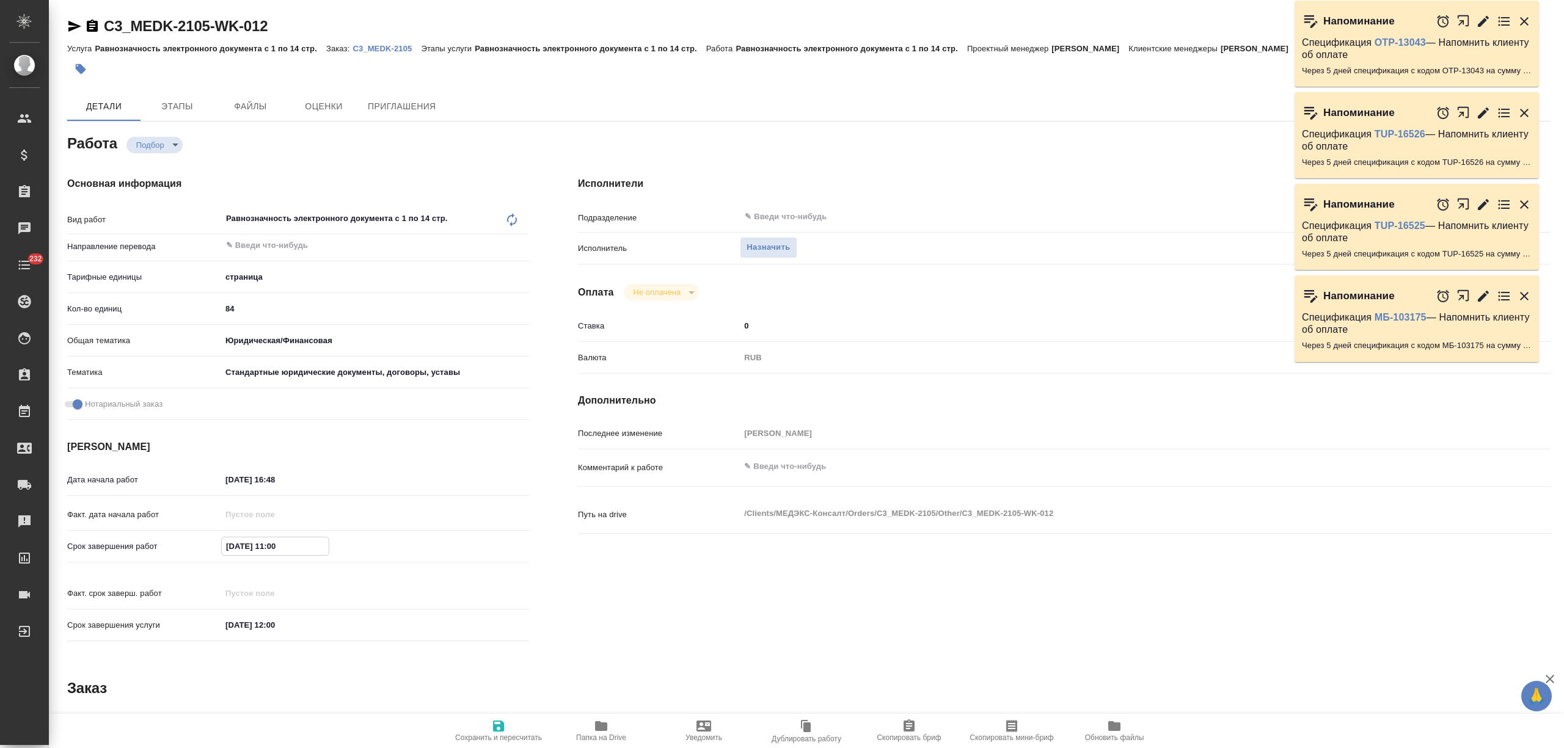
click at [232, 545] on input "[DATE] 11:00" at bounding box center [275, 547] width 107 height 18
type textarea "x"
type input "[DATE] 11:00"
type textarea "x"
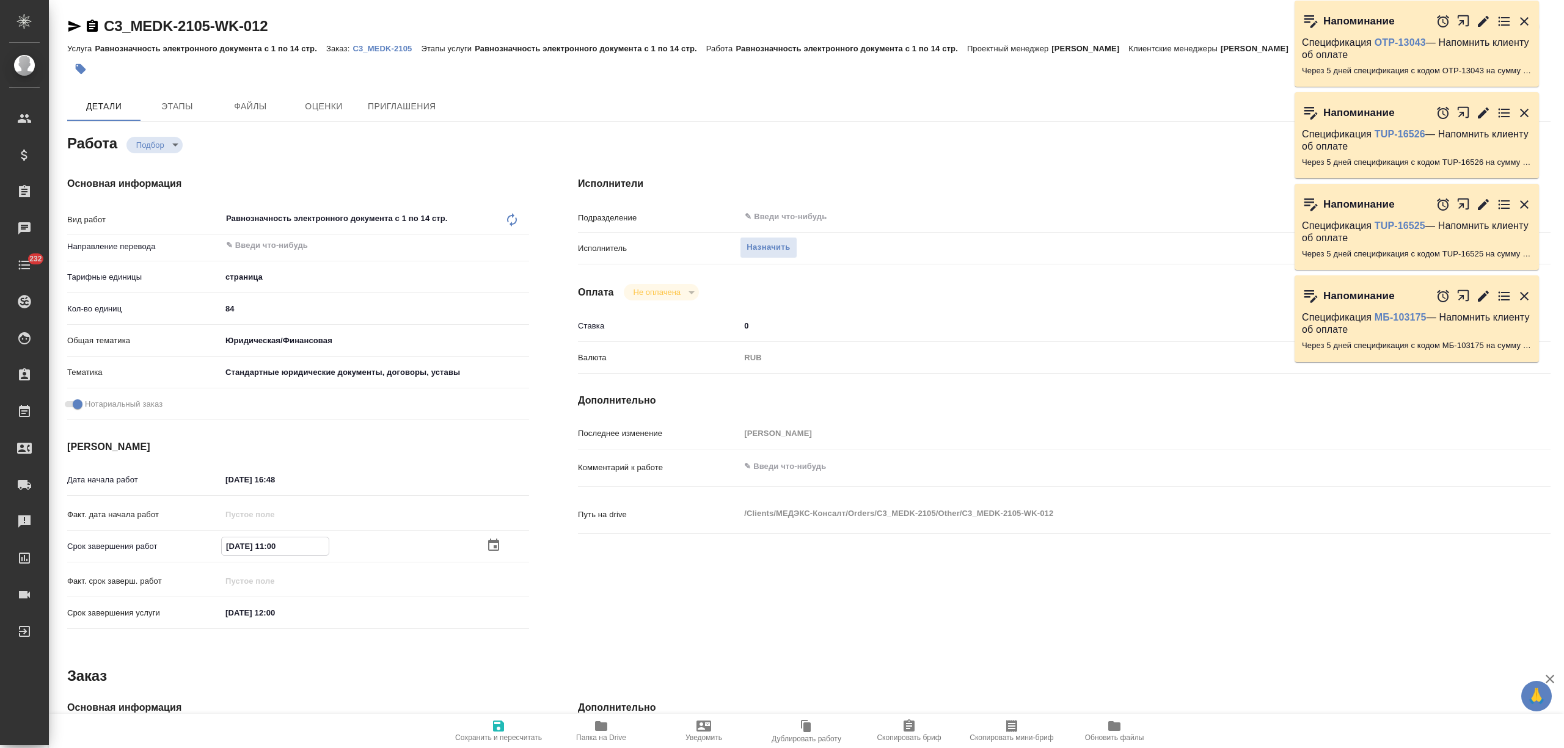
type textarea "x"
type input "[DATE] 11:00"
click at [508, 722] on span "Сохранить и пересчитать" at bounding box center [498, 730] width 88 height 23
type textarea "x"
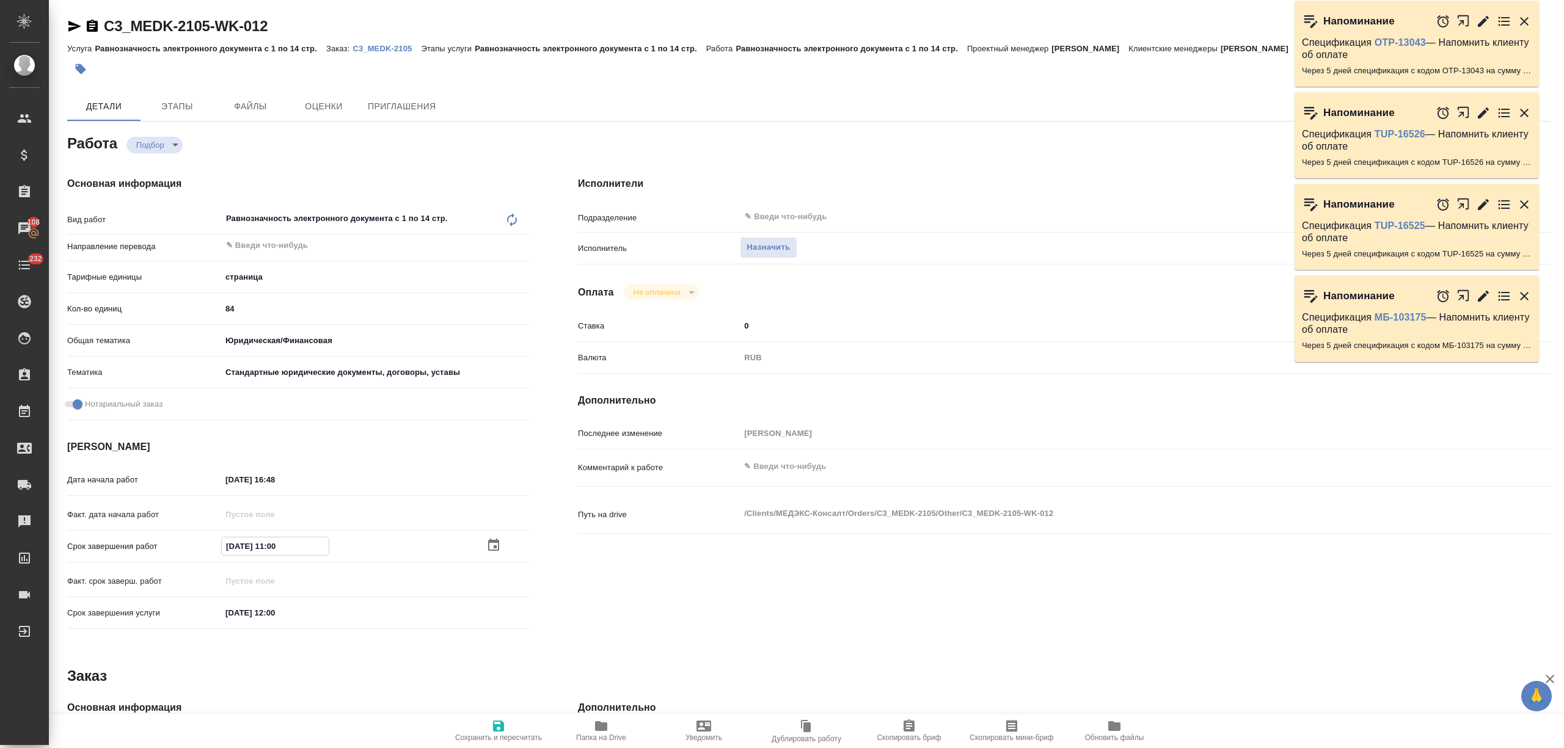
type textarea "x"
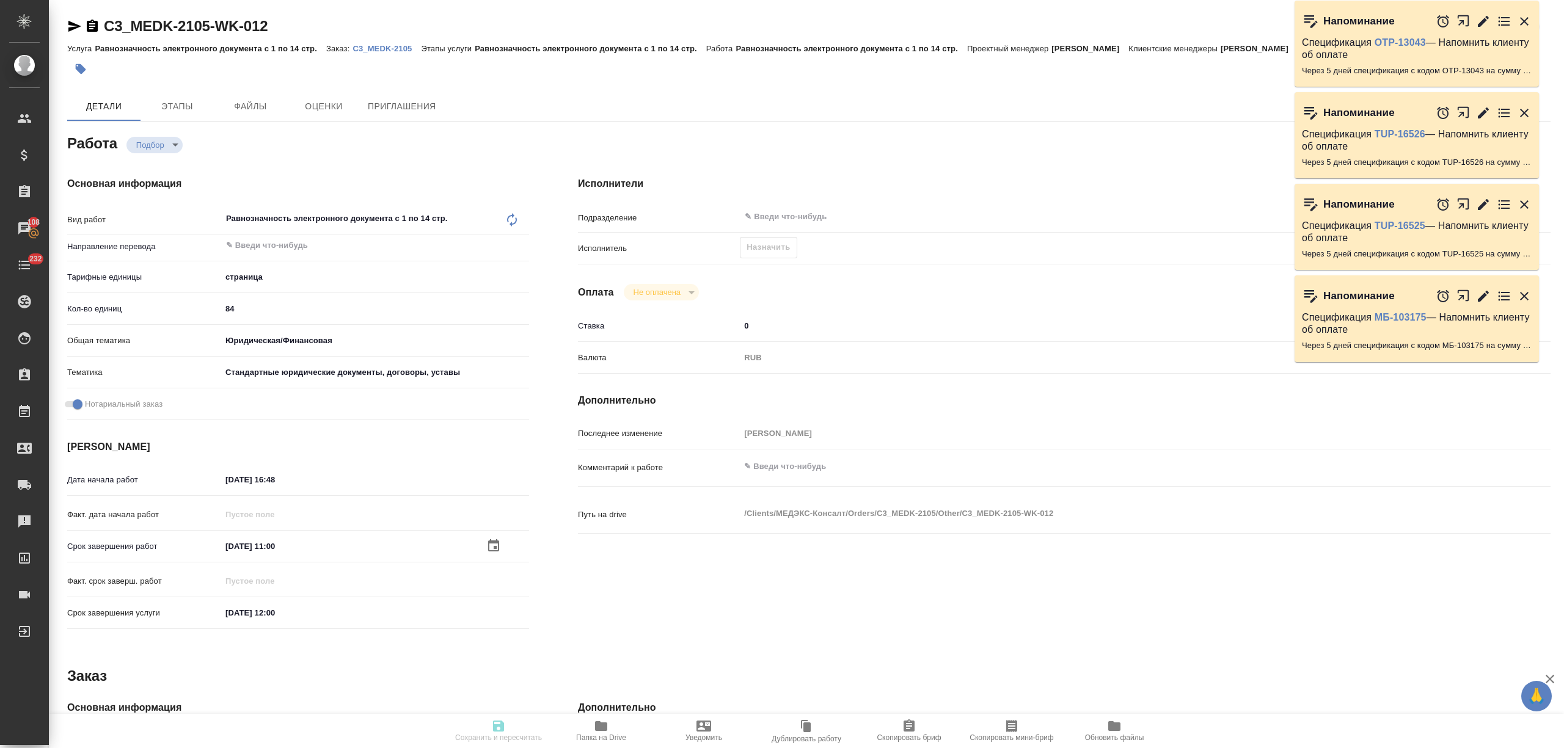
type textarea "x"
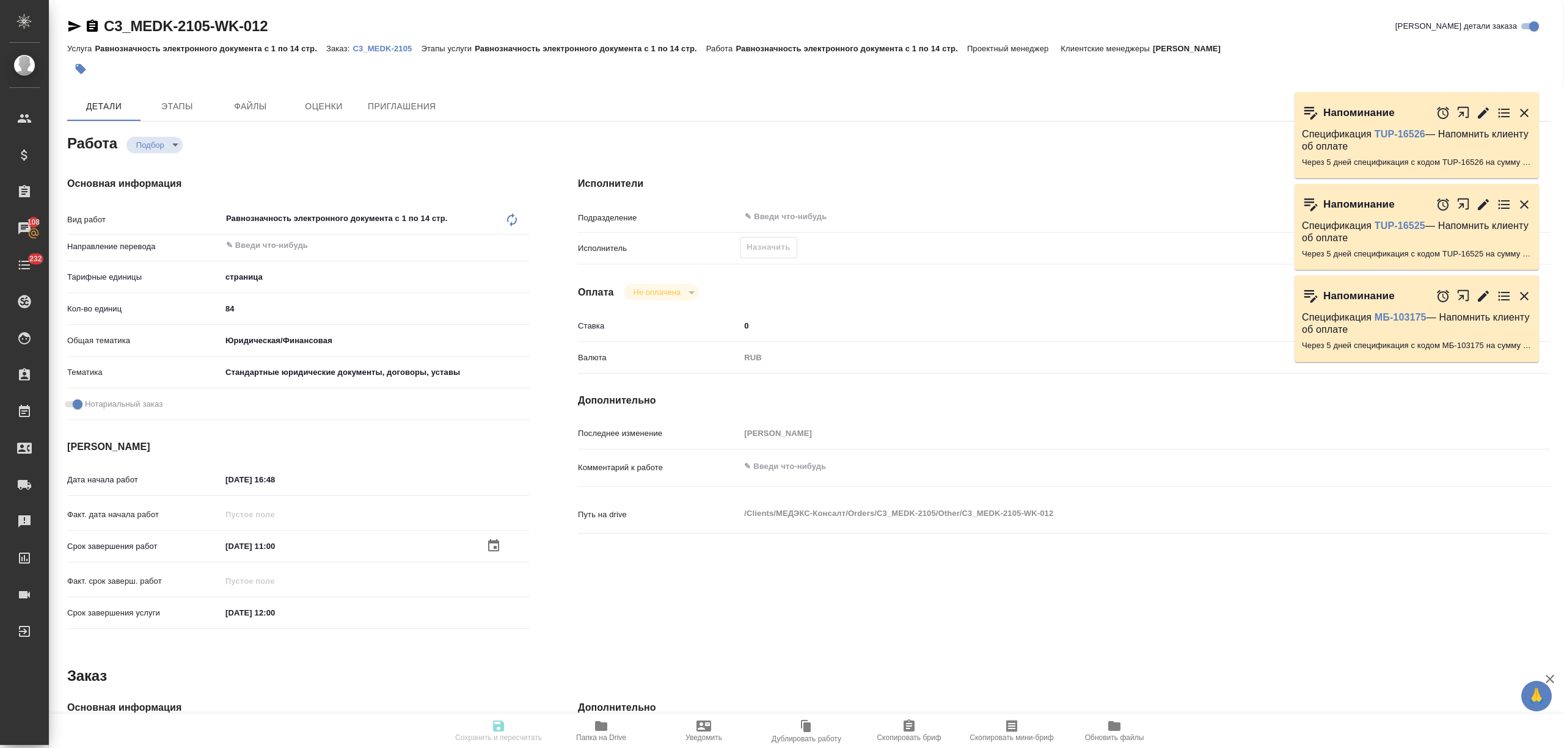
type input "recruiting"
type textarea "Равнозначность электронного документа с 1 по 14 стр."
type textarea "x"
type input "5a8b1489cc6b4906c91bfdb2"
type input "84"
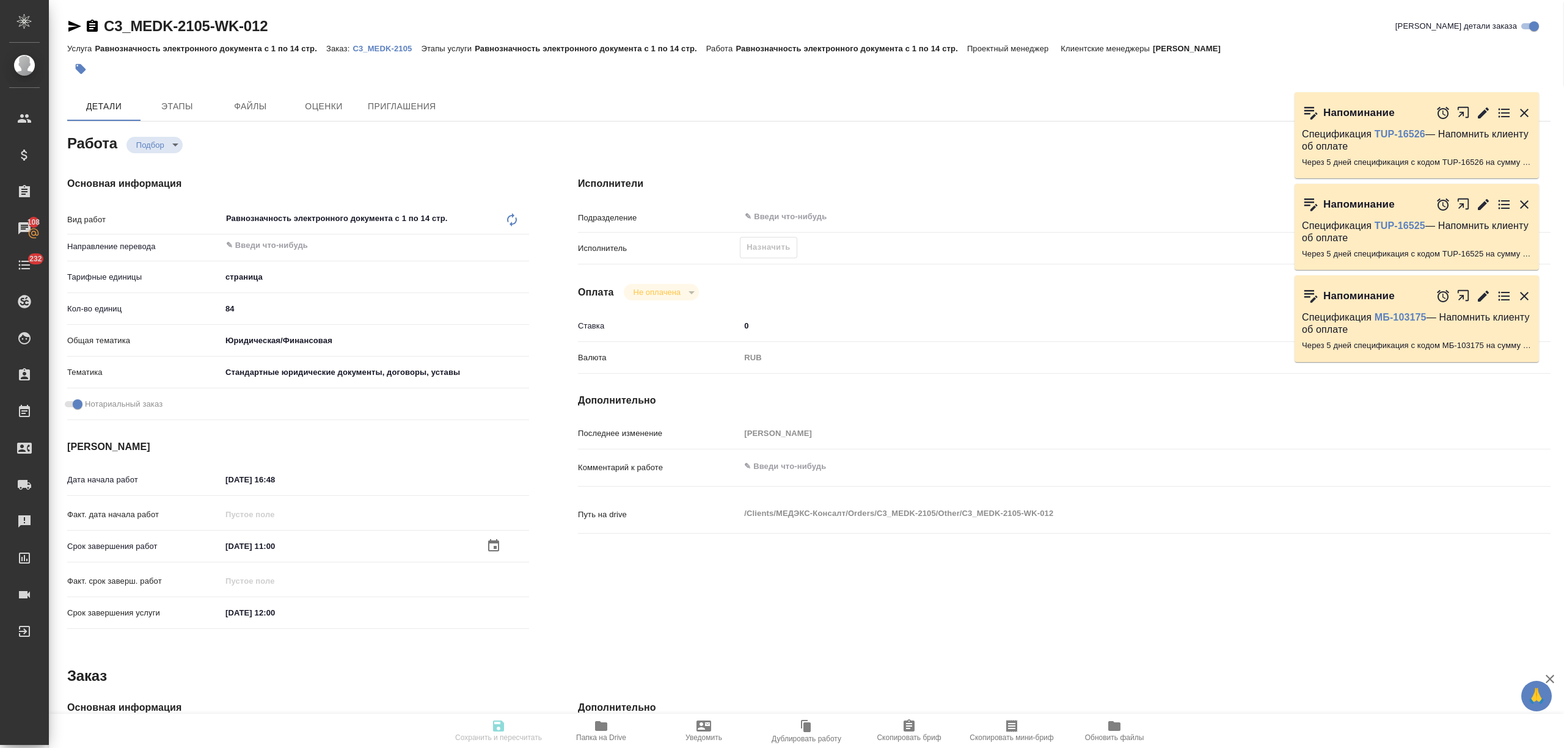
type input "yr-fn"
type input "5f647205b73bc97568ca66bf"
checkbox input "true"
type input "[DATE] 16:48"
type input "[DATE] 11:00"
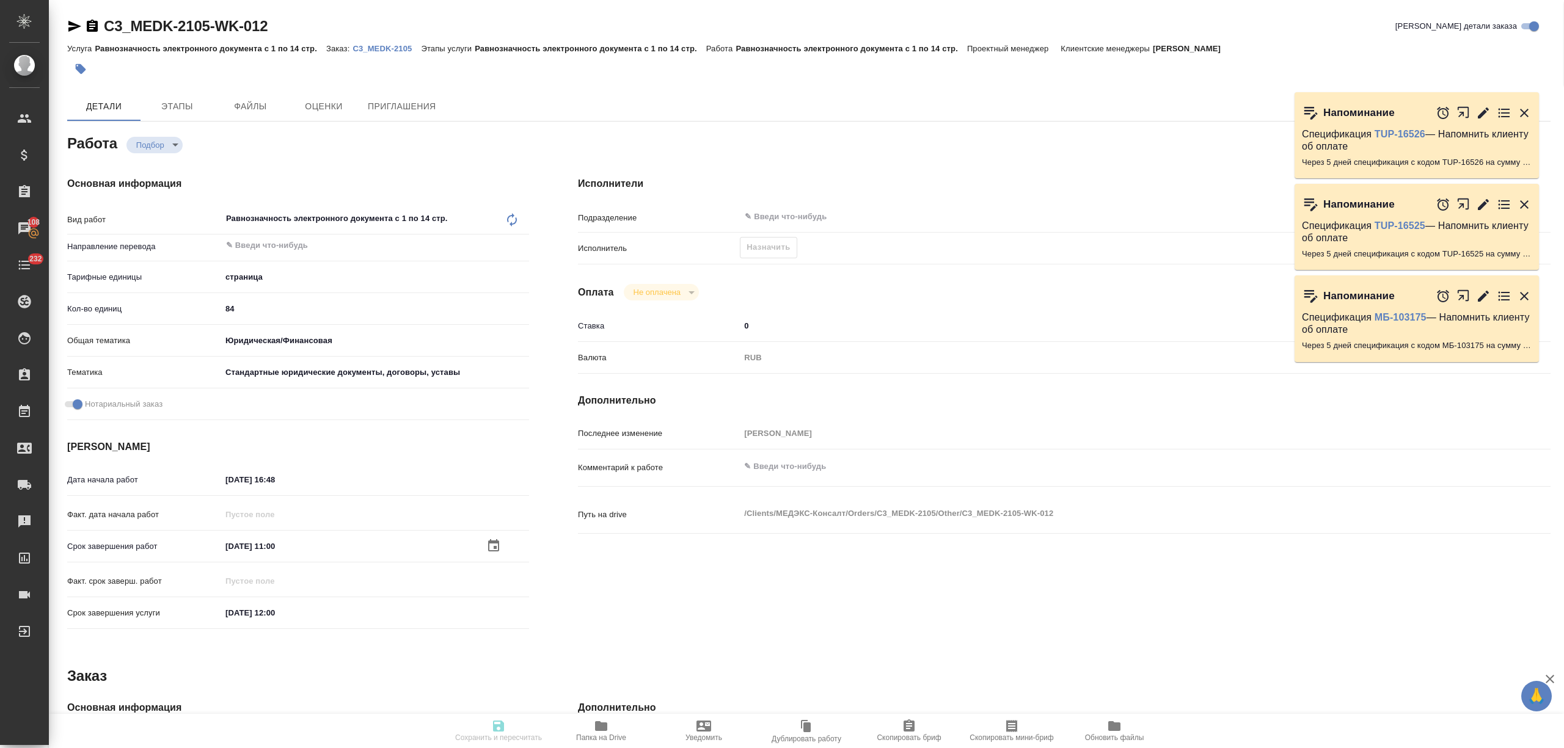
type input "[DATE] 12:00"
type input "notPayed"
type input "0"
type input "RUB"
type input "[PERSON_NAME]"
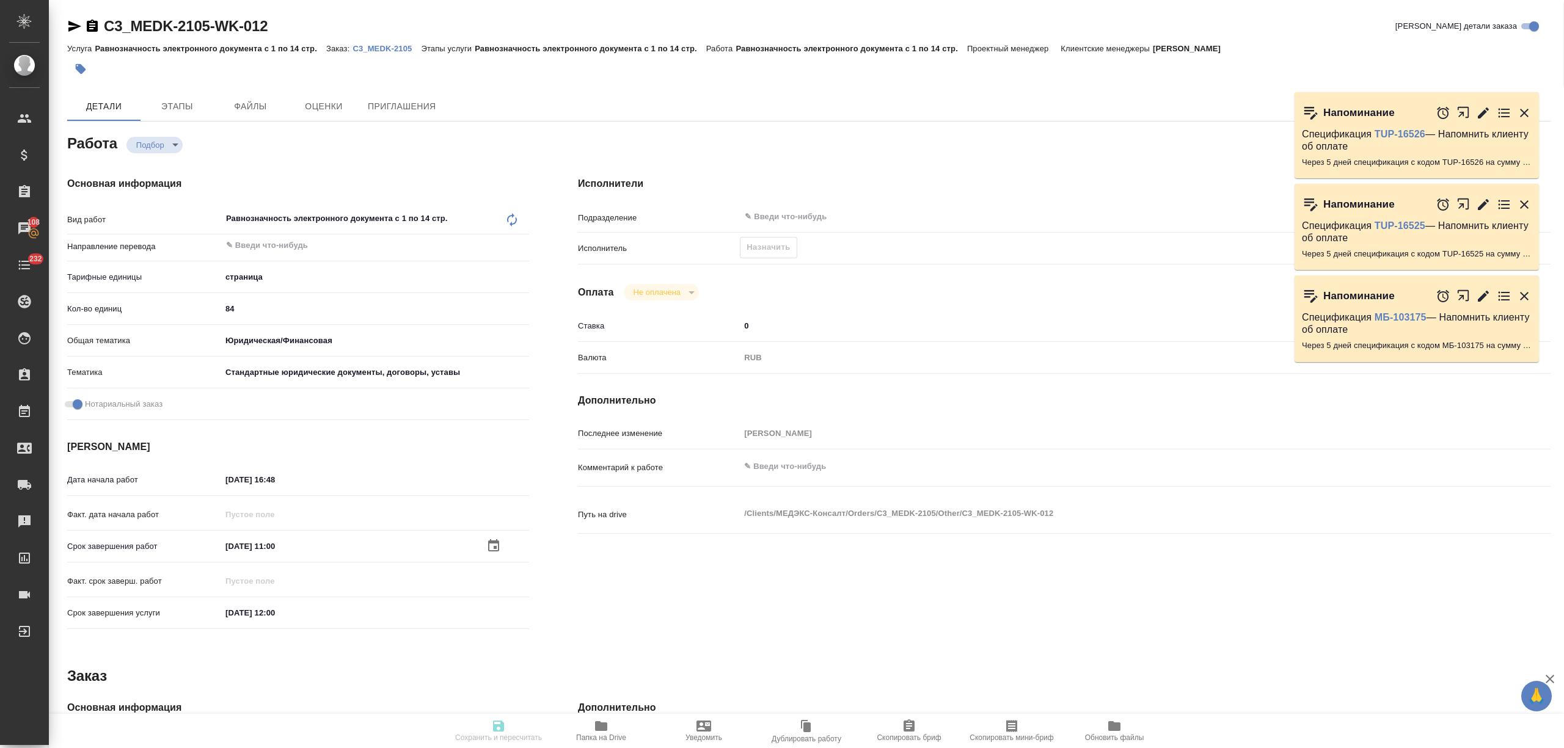
type textarea "x"
type textarea "/Clients/МЕДЭКС-Консалт/Orders/C3_MEDK-2105/Other/C3_MEDK-2105-WK-012"
type textarea "x"
type input "C3_MEDK-2105"
type input "Равнозначность электронного документа с 1 по 14 стр."
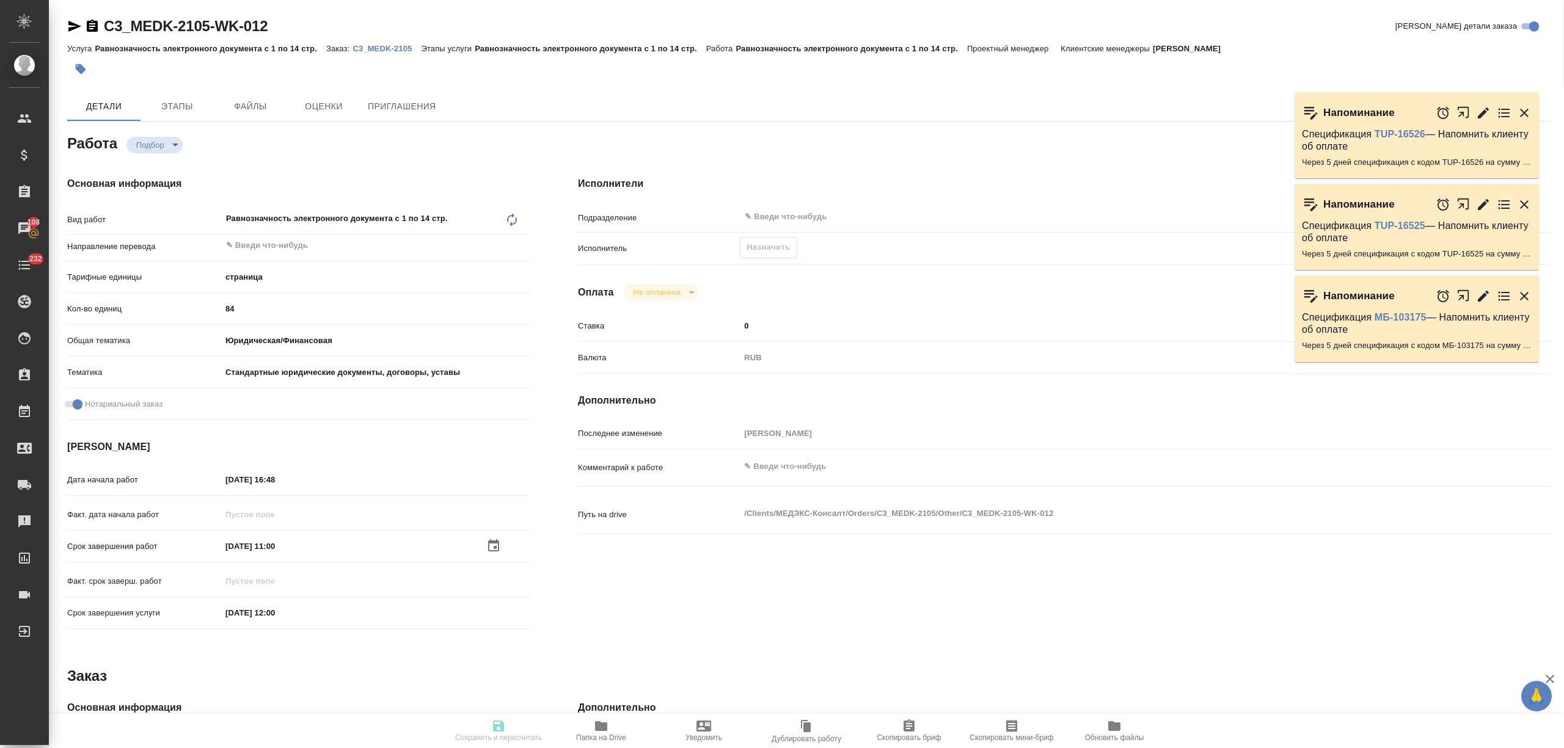
type input "Равнозначность электронного документа с 1 по 14 стр."
type input "[PERSON_NAME]"
type input "/Clients/МЕДЭКС-Консалт/Orders/C3_MEDK-2105"
type textarea "x"
type textarea "дубляж убираем, НО перенабираем русский текст + допереводим печати, апостили"
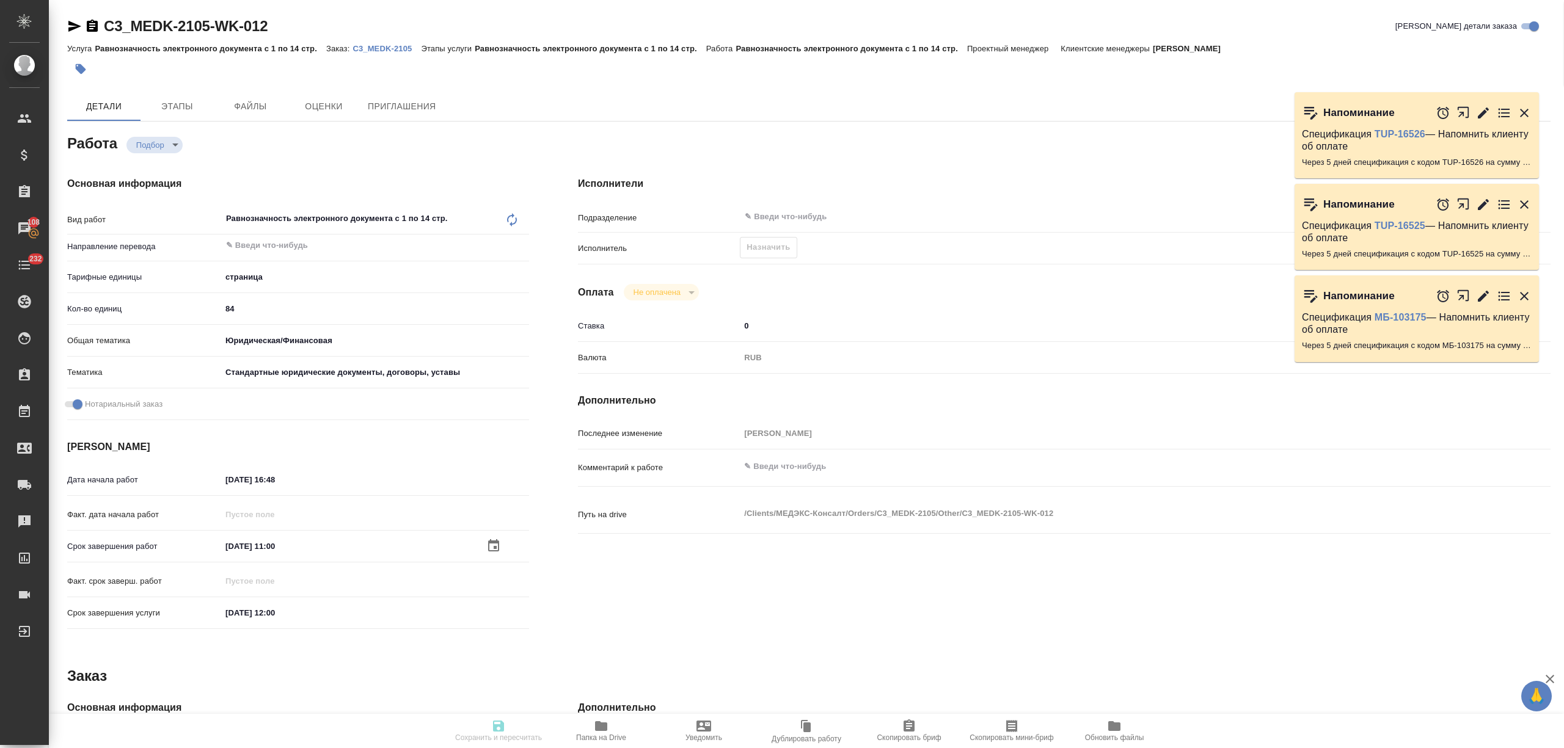
type textarea "x"
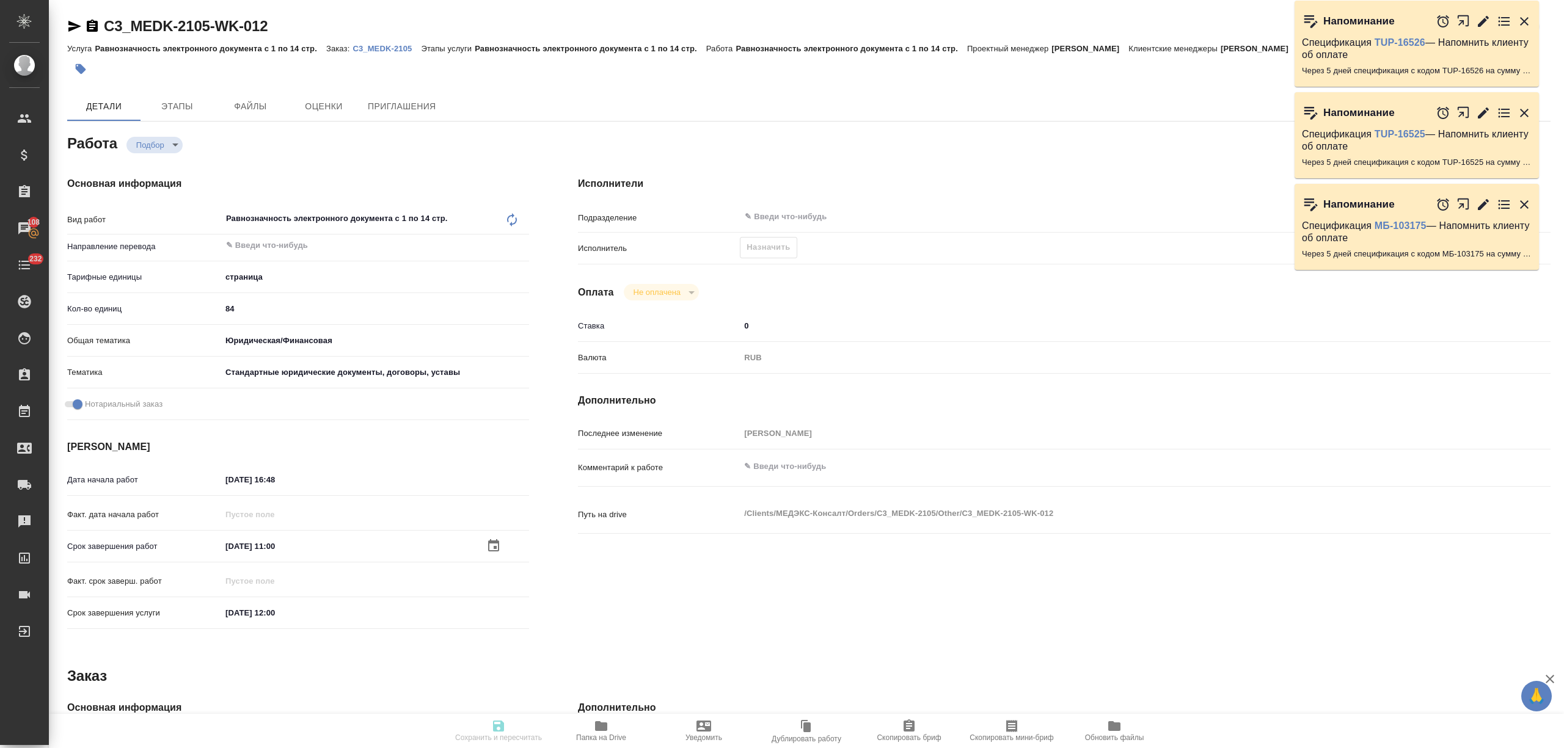
type textarea "x"
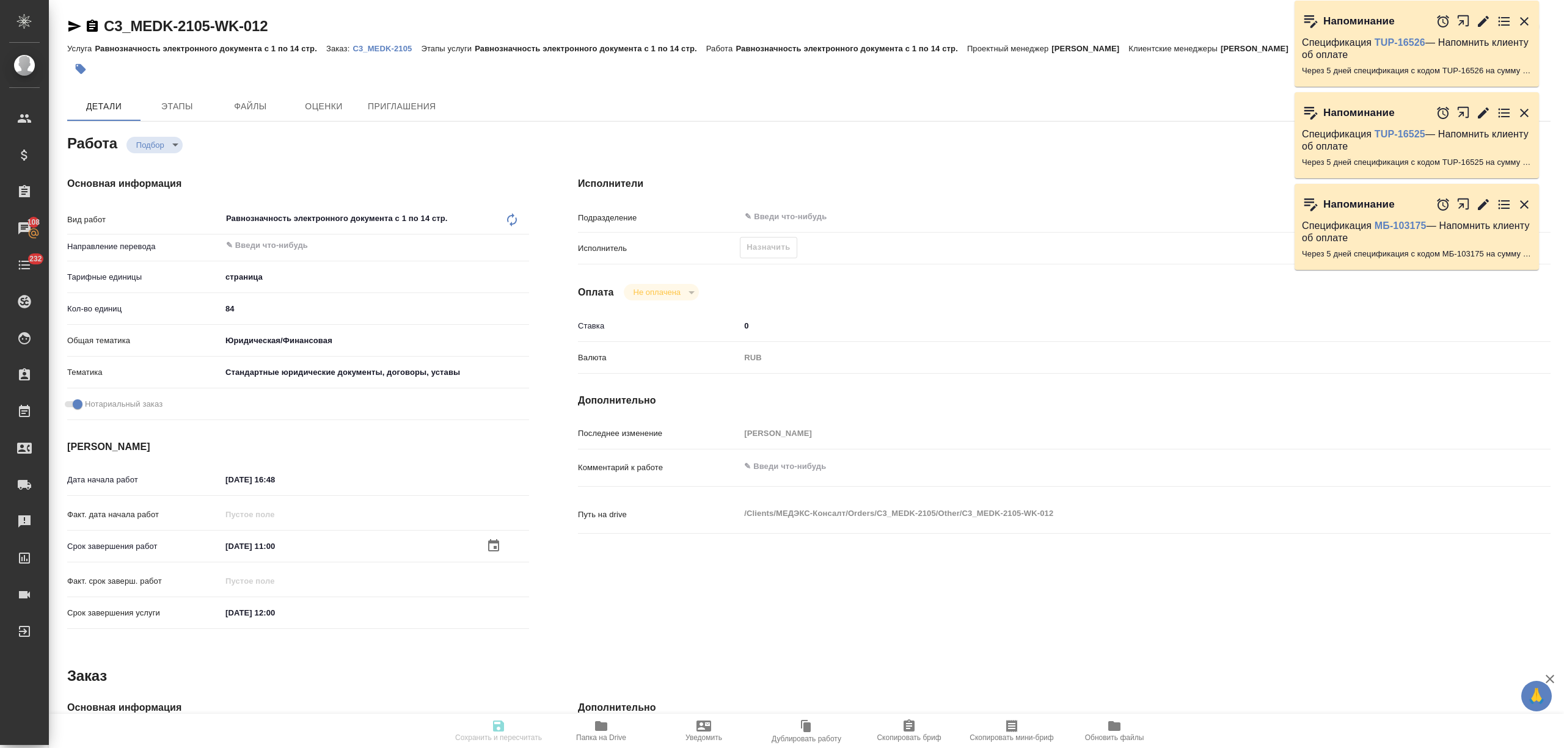
type textarea "x"
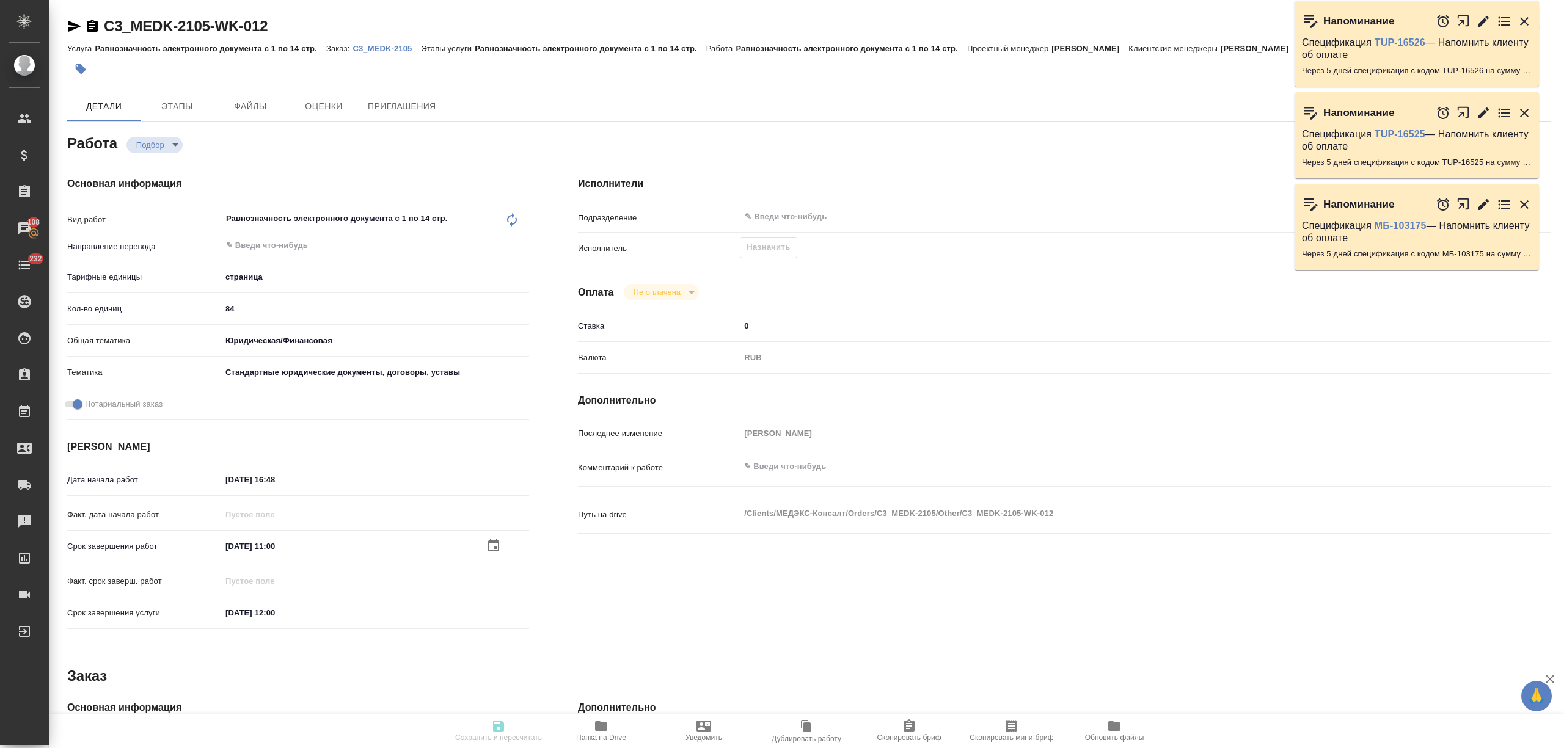
type textarea "x"
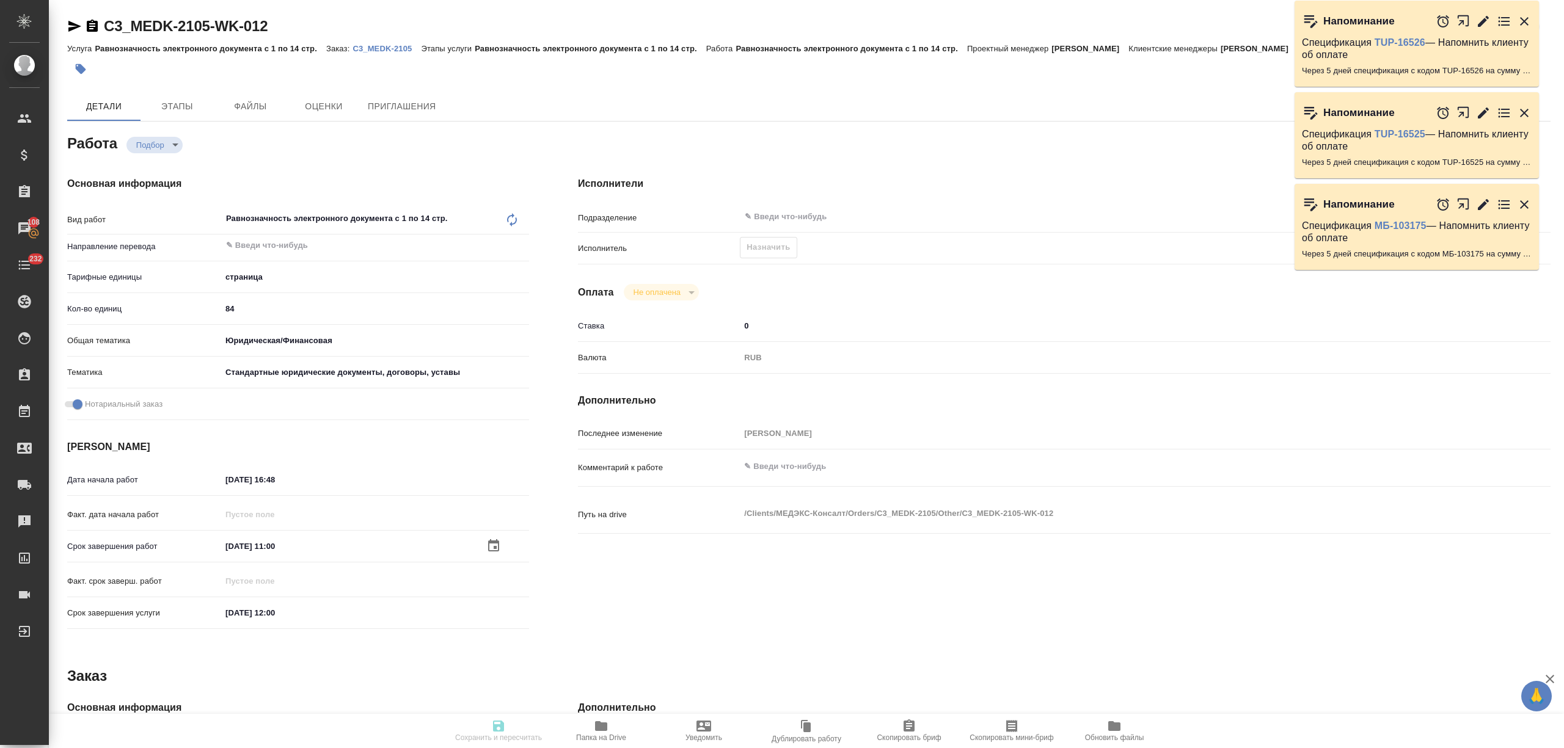
type textarea "x"
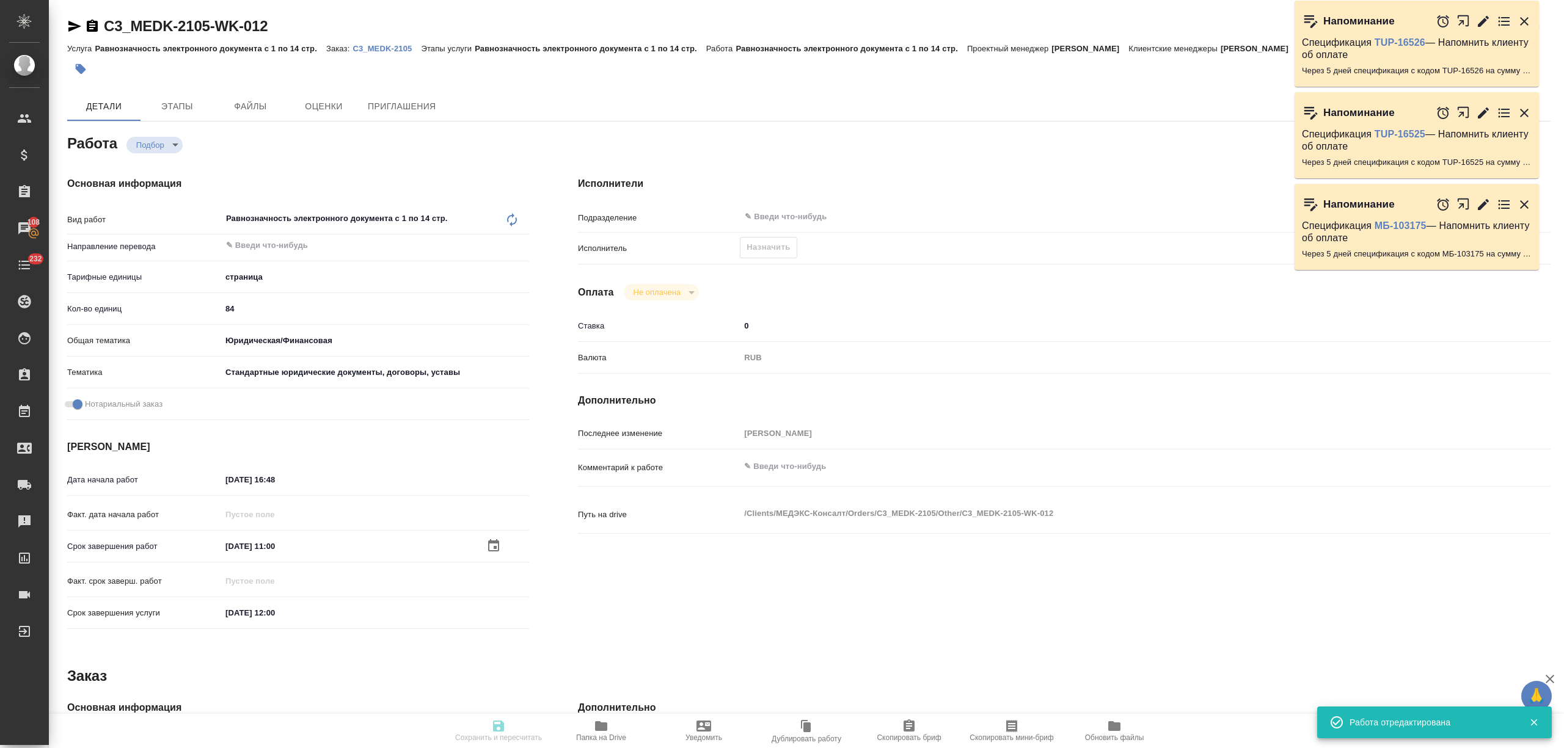
type input "recruiting"
type textarea "Равнозначность электронного документа с 1 по 14 стр."
type textarea "x"
type input "5a8b1489cc6b4906c91bfdb2"
type input "84"
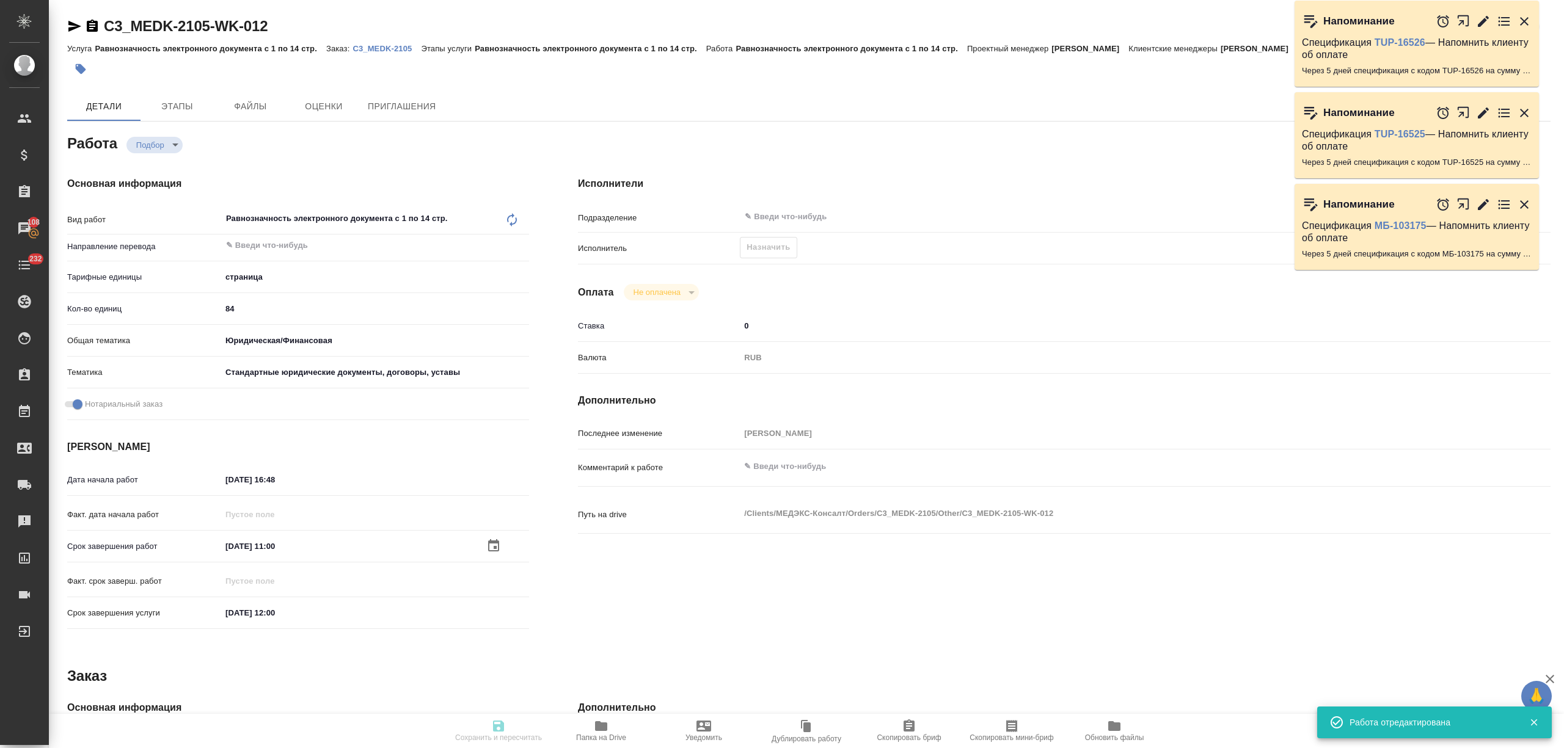
type input "yr-fn"
type input "5f647205b73bc97568ca66bf"
checkbox input "true"
type input "[DATE] 16:48"
type input "[DATE] 11:00"
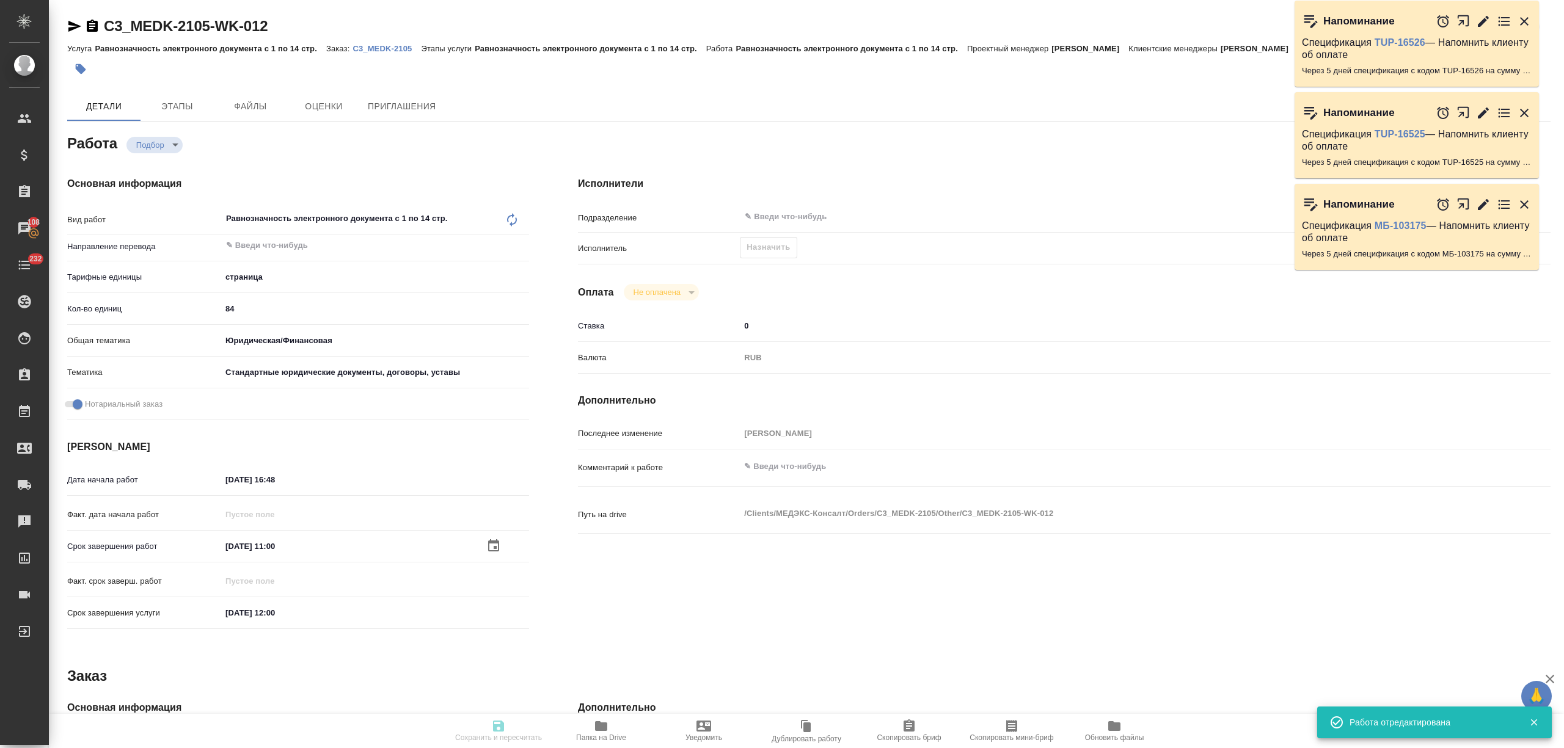
type input "[DATE] 12:00"
type input "notPayed"
type input "0"
type input "RUB"
type input "[PERSON_NAME]"
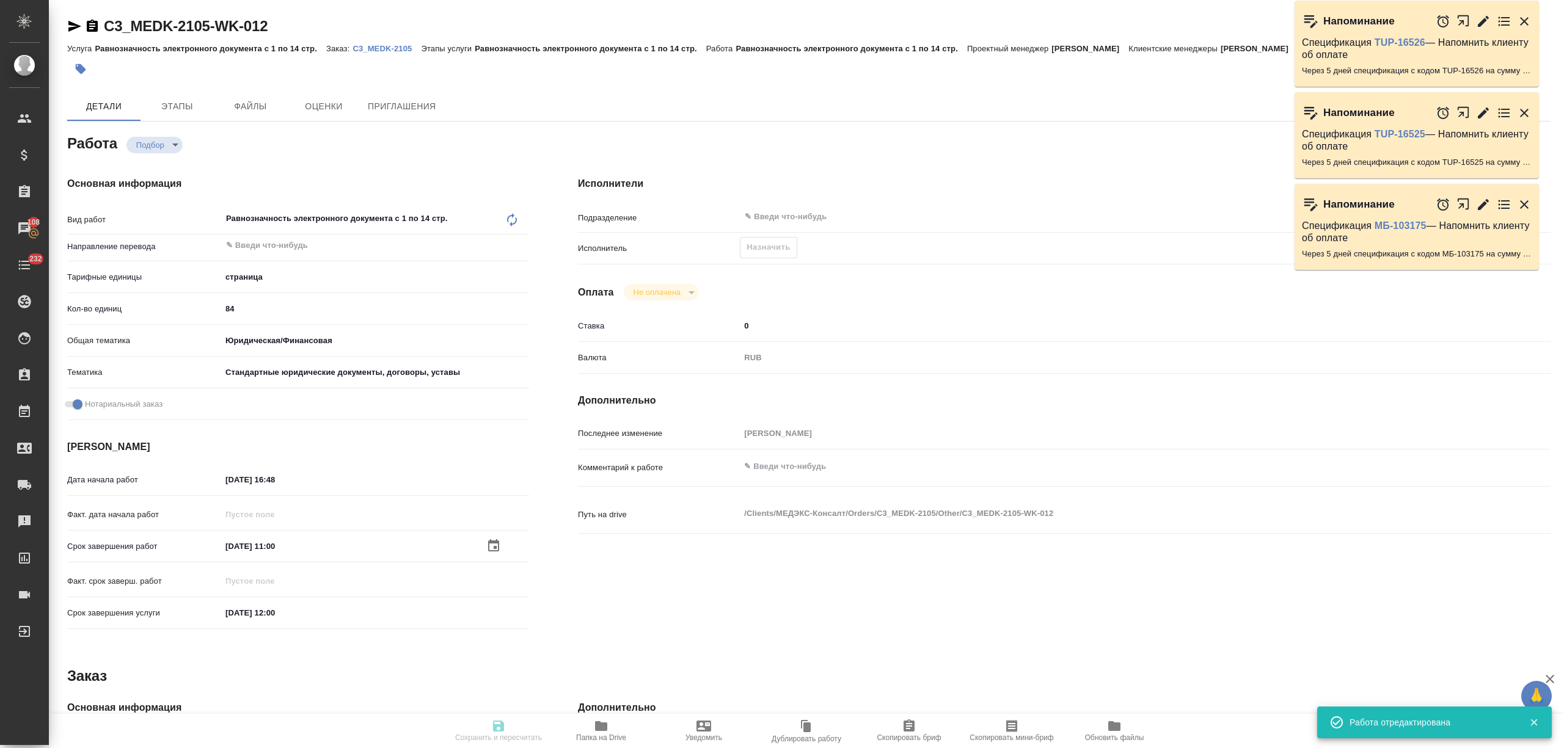
type textarea "x"
type textarea "/Clients/МЕДЭКС-Консалт/Orders/C3_MEDK-2105/Other/C3_MEDK-2105-WK-012"
type textarea "x"
type input "C3_MEDK-2105"
type input "Равнозначность электронного документа с 1 по 14 стр."
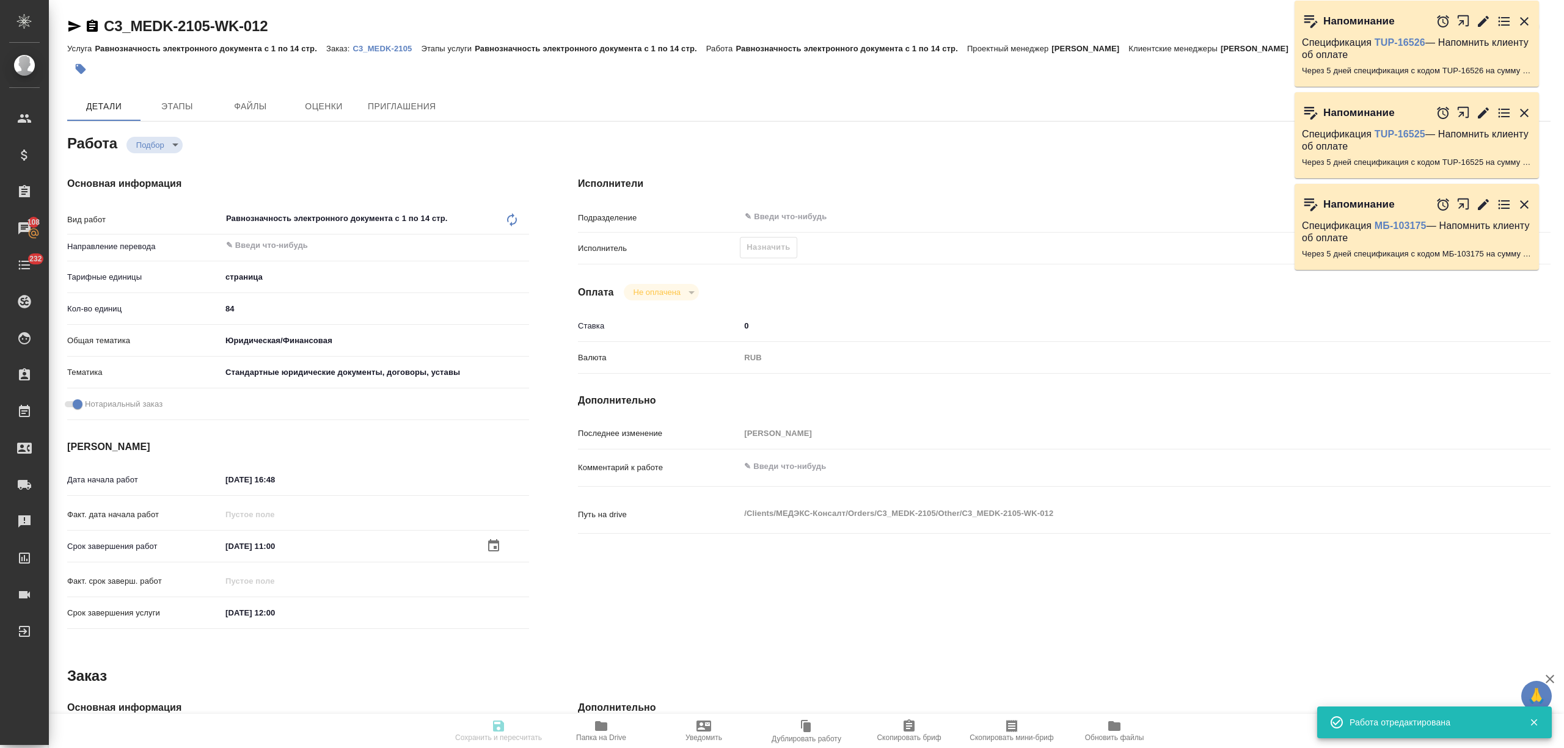
type input "Равнозначность электронного документа с 1 по 14 стр."
type input "[PERSON_NAME]"
type input "/Clients/МЕДЭКС-Консалт/Orders/C3_MEDK-2105"
type textarea "x"
type textarea "дубляж убираем, НО перенабираем русский текст + допереводим печати, апостили"
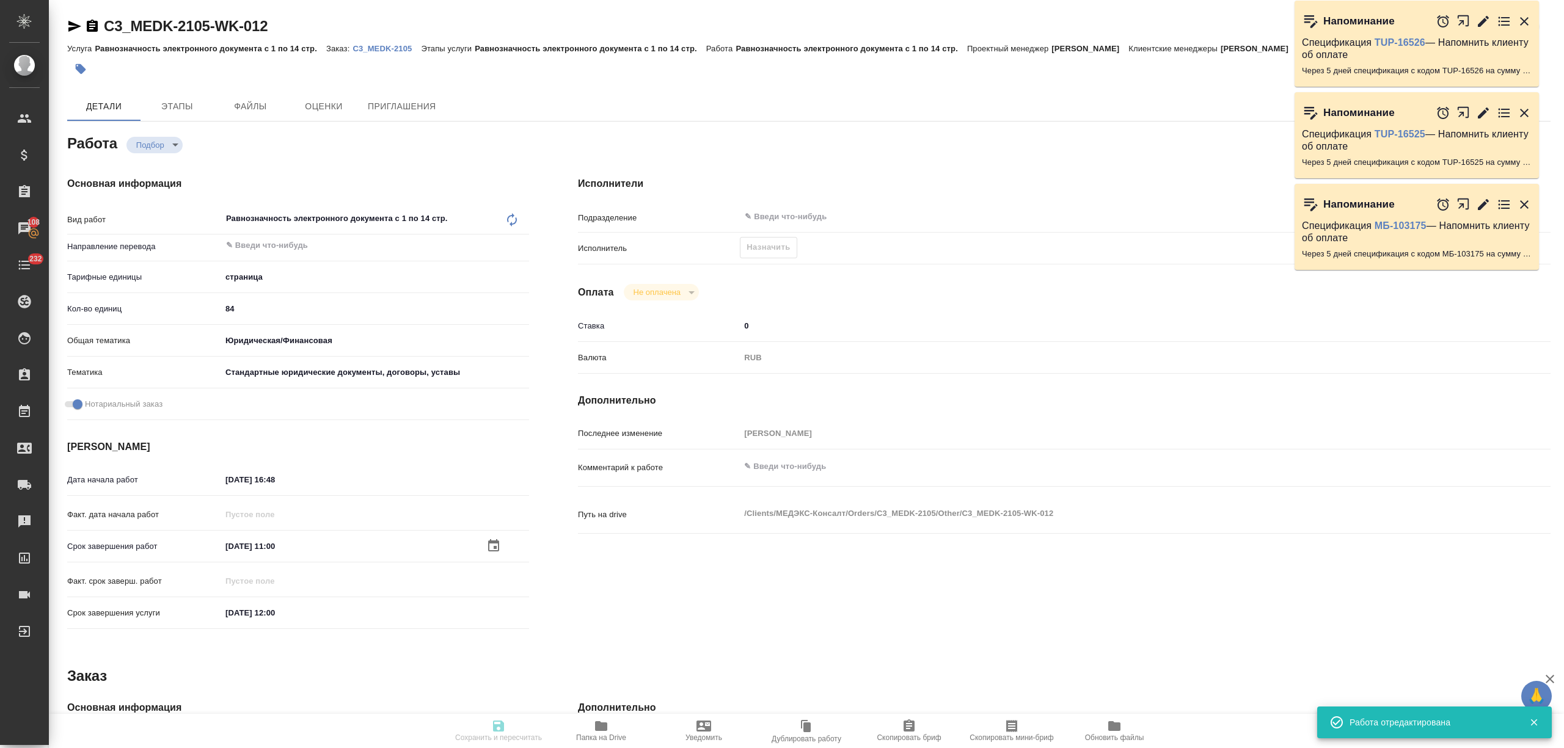
type textarea "x"
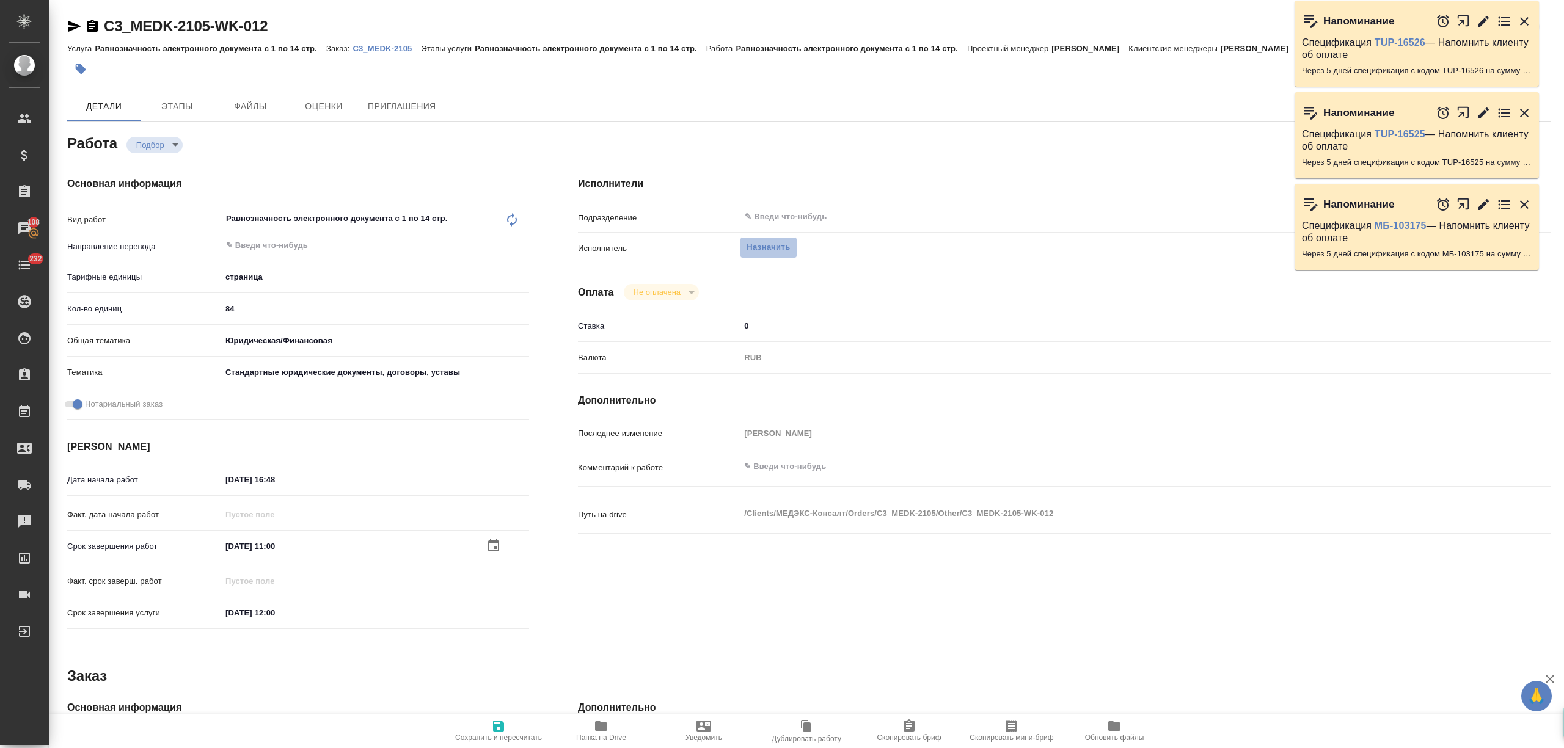
type textarea "x"
click at [775, 246] on span "Назначить" at bounding box center [767, 248] width 43 height 14
type textarea "x"
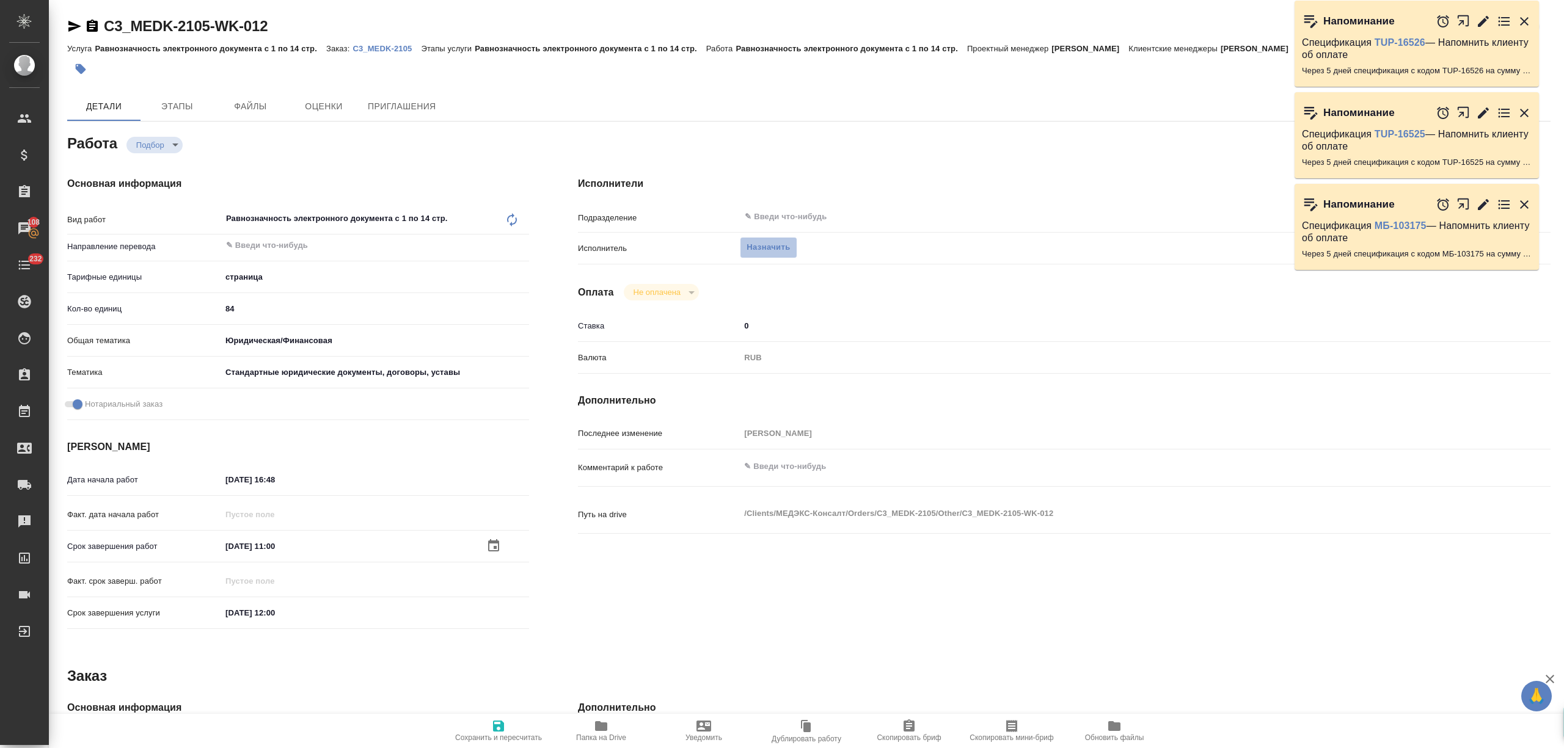
type textarea "x"
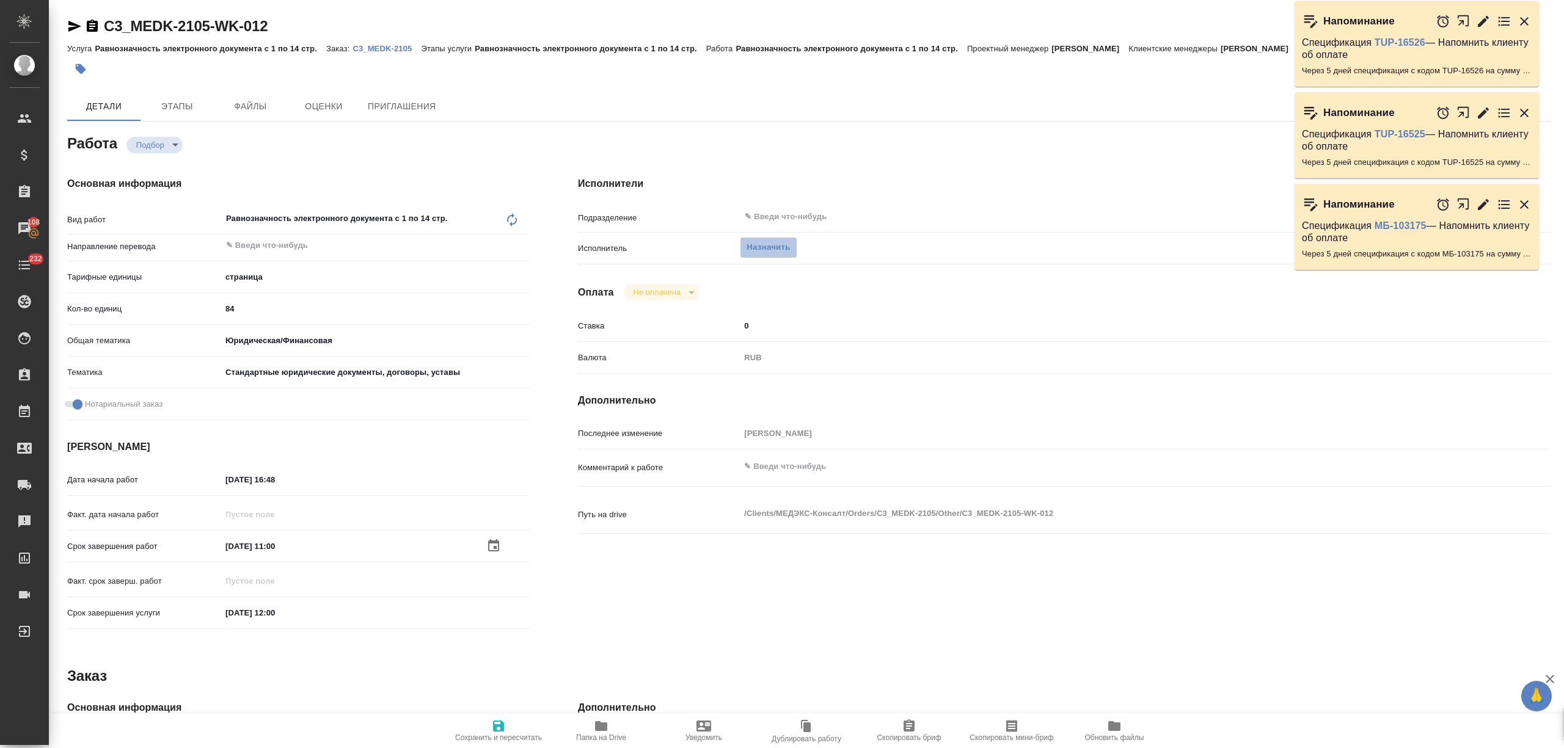
type textarea "x"
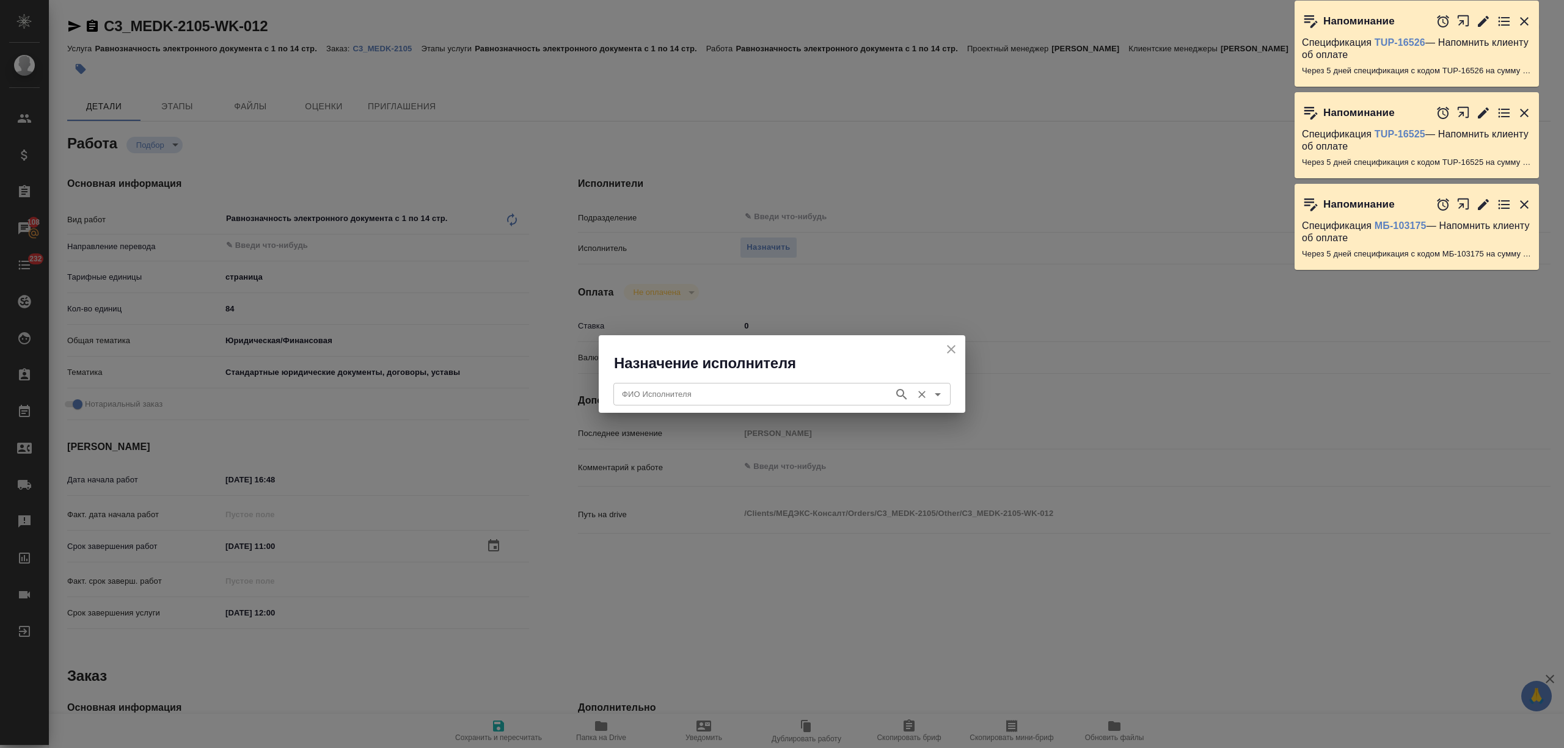
type textarea "x"
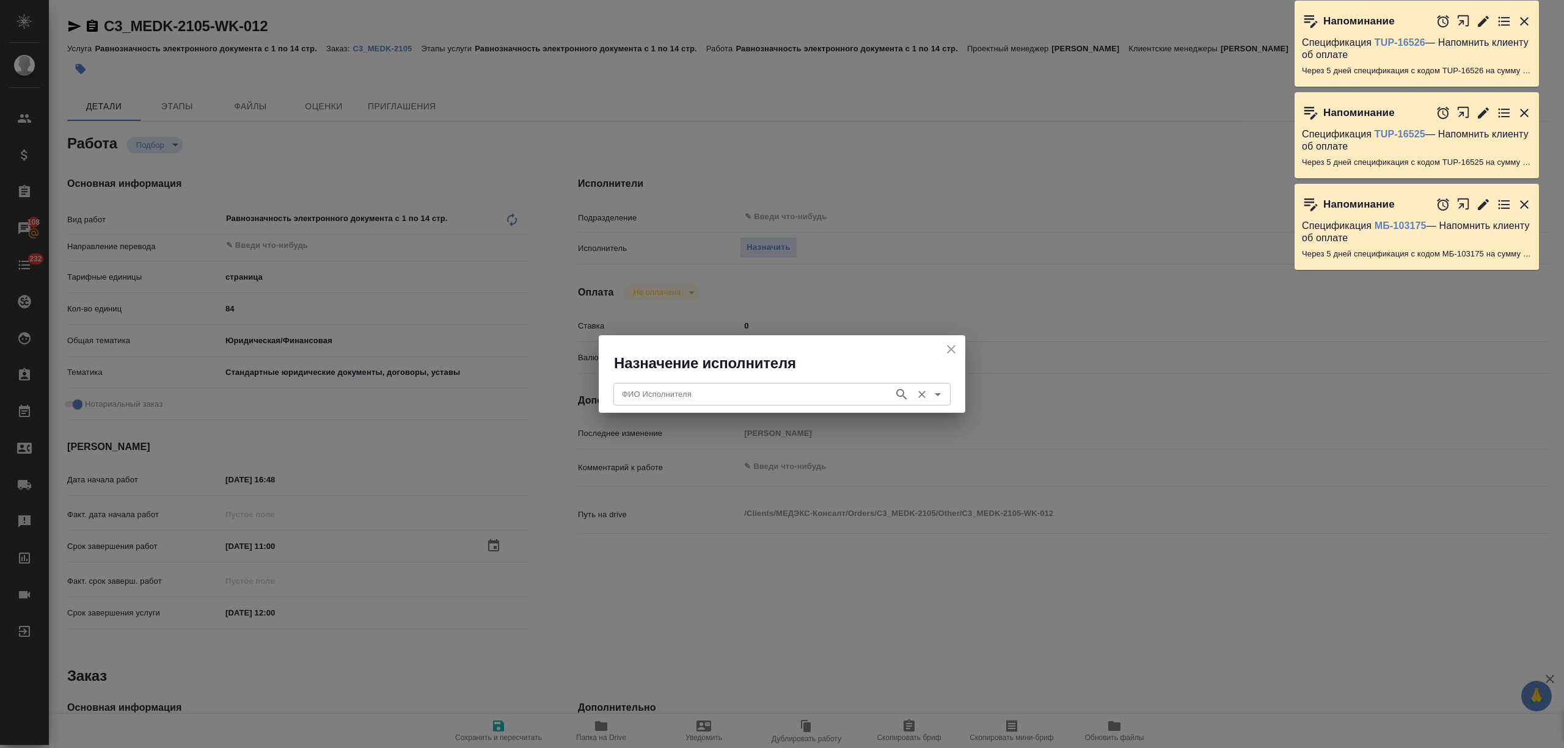
click at [755, 395] on input "ФИО Исполнителя" at bounding box center [752, 394] width 271 height 15
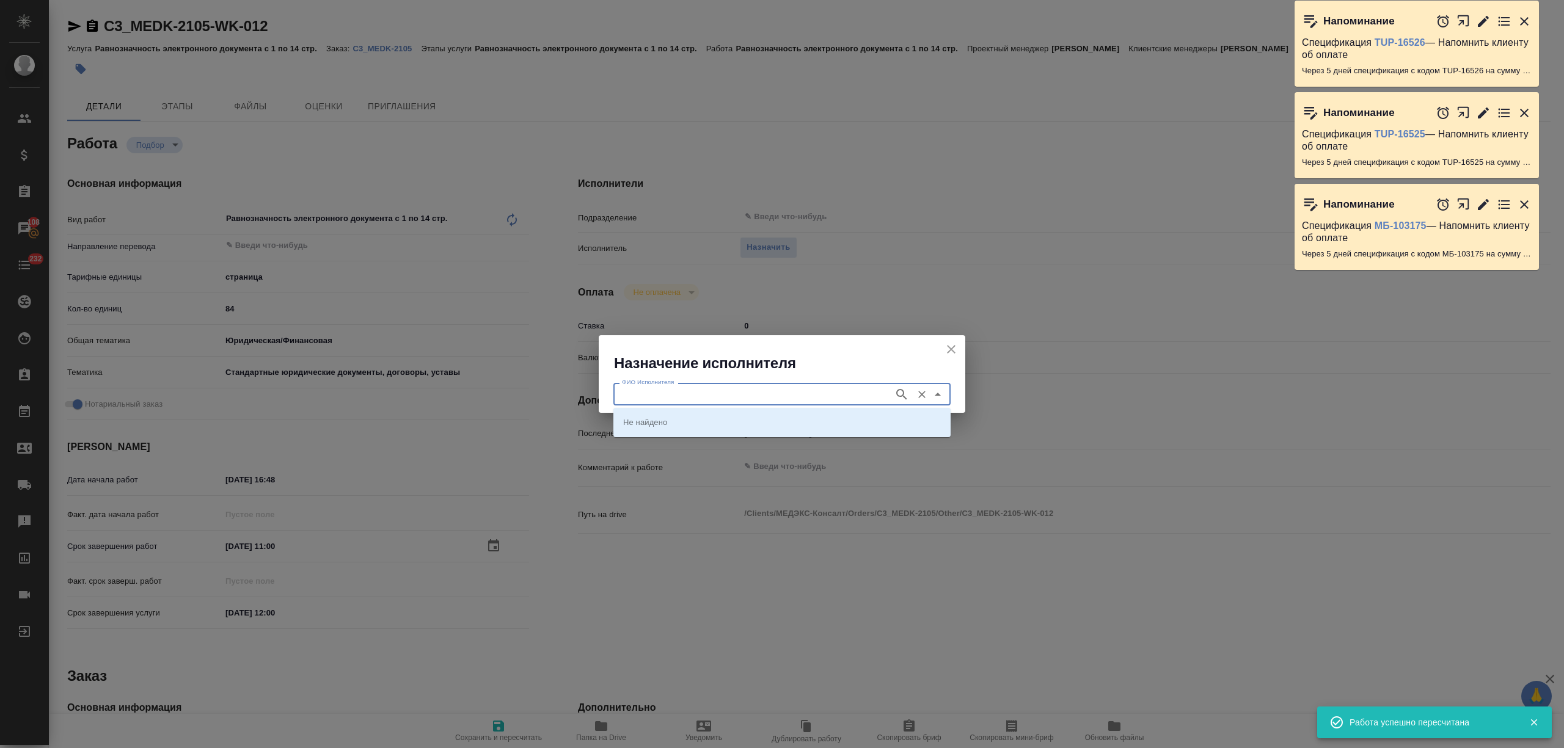
type input "ш"
type textarea "x"
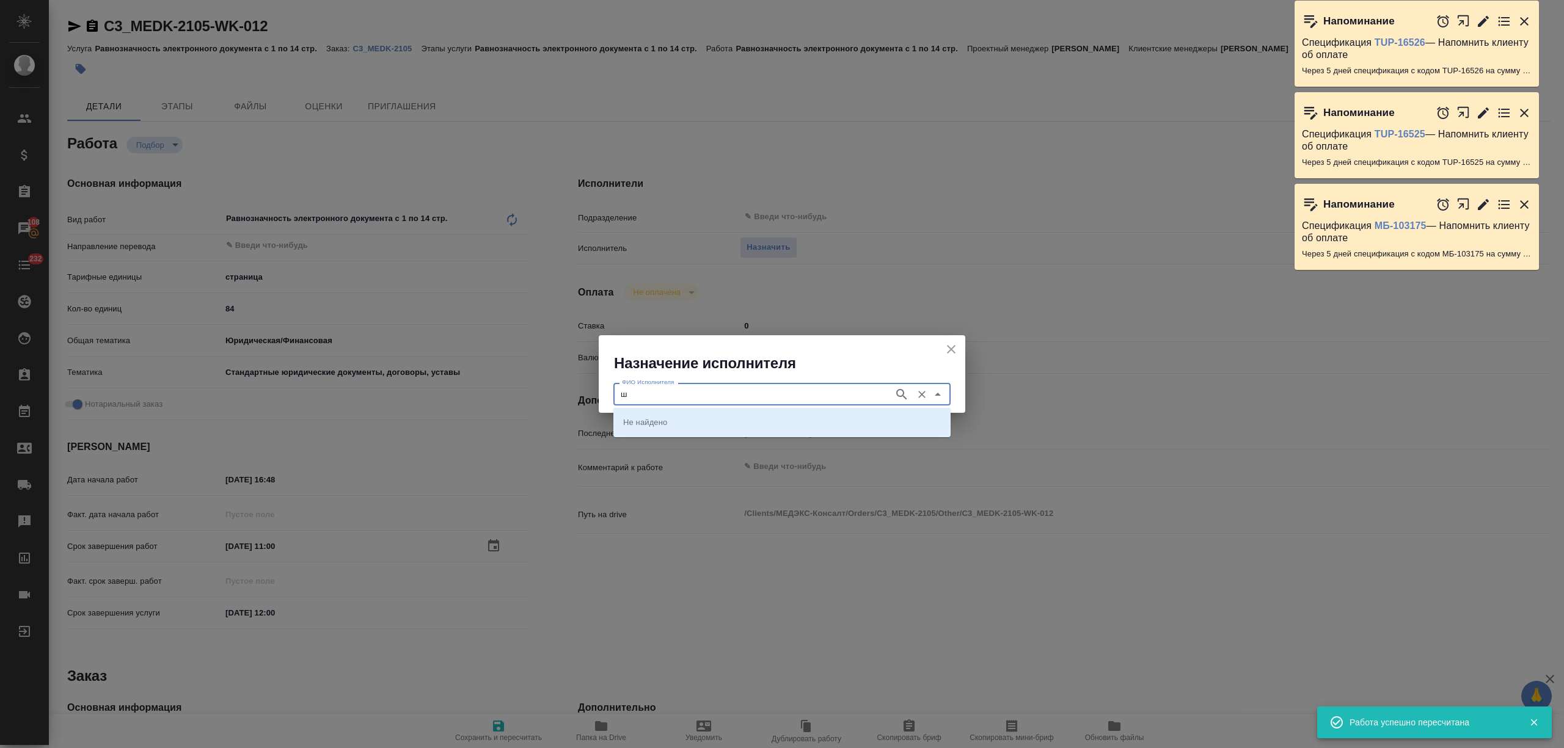
type textarea "x"
type input "[PERSON_NAME]"
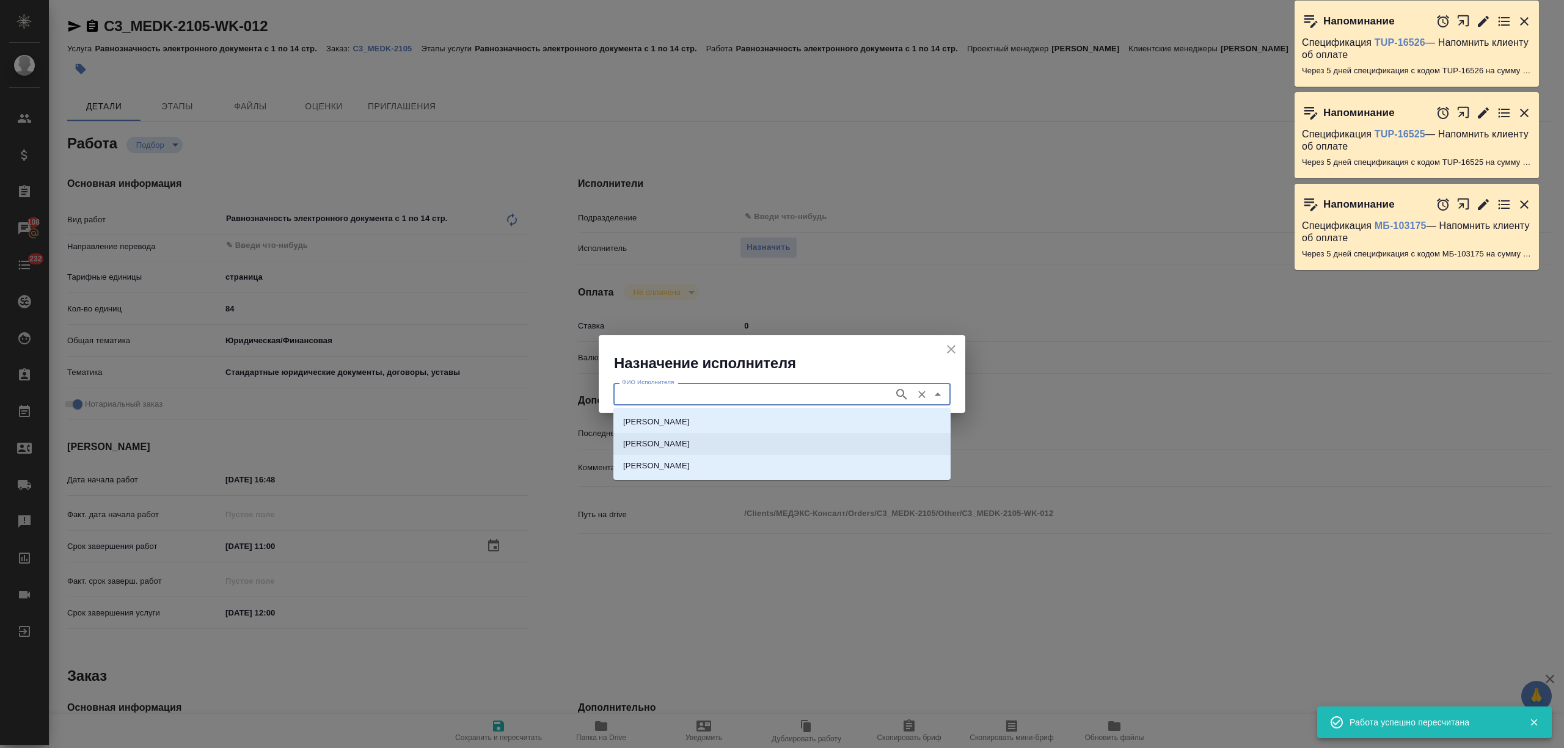
click at [690, 467] on p "[PERSON_NAME]" at bounding box center [656, 466] width 67 height 12
type input "[PERSON_NAME]"
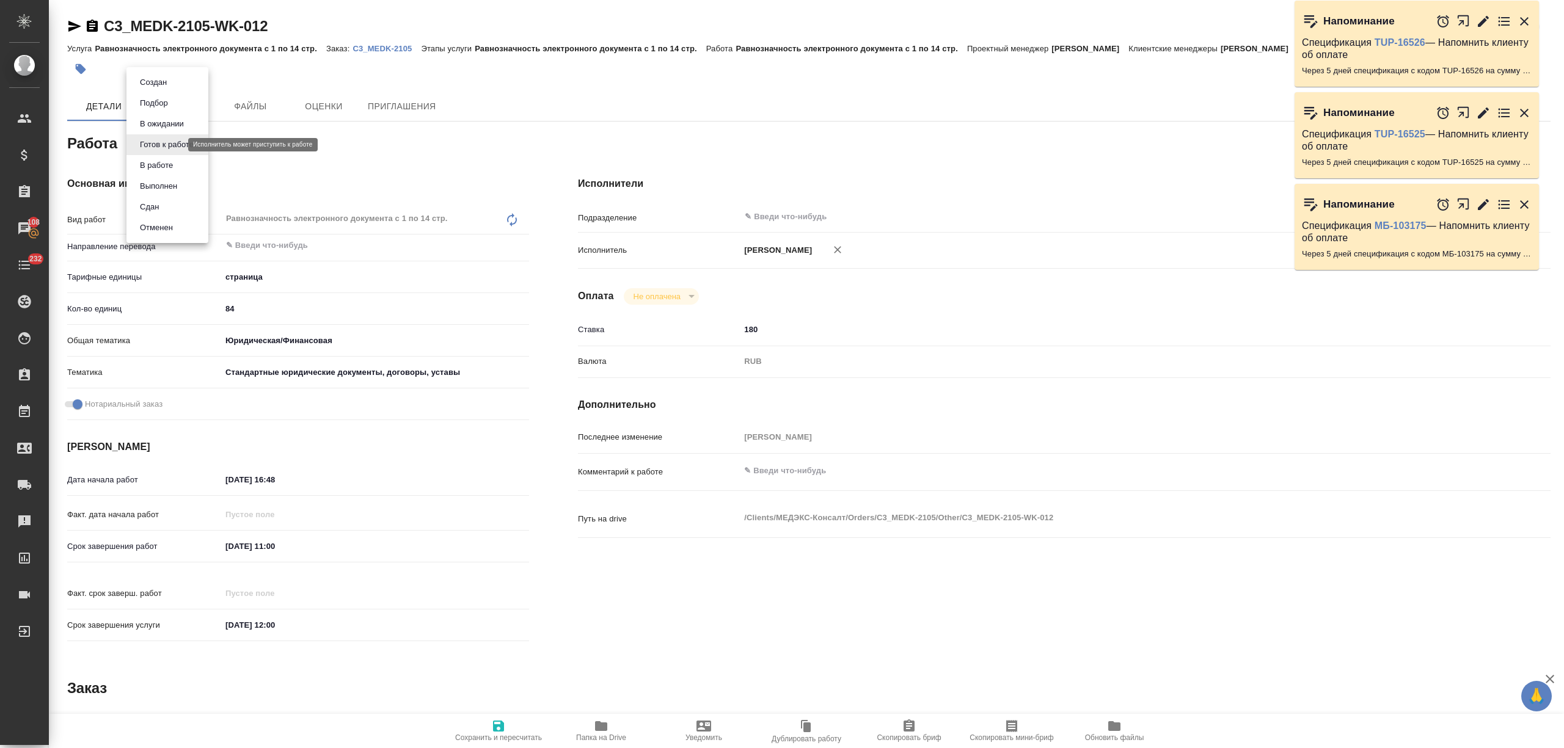
click at [164, 143] on body "🙏 .cls-1 fill:#fff; AWATERA [PERSON_NAME] Спецификации Заказы 108 Чаты 232 Todo…" at bounding box center [782, 374] width 1564 height 748
type textarea "x"
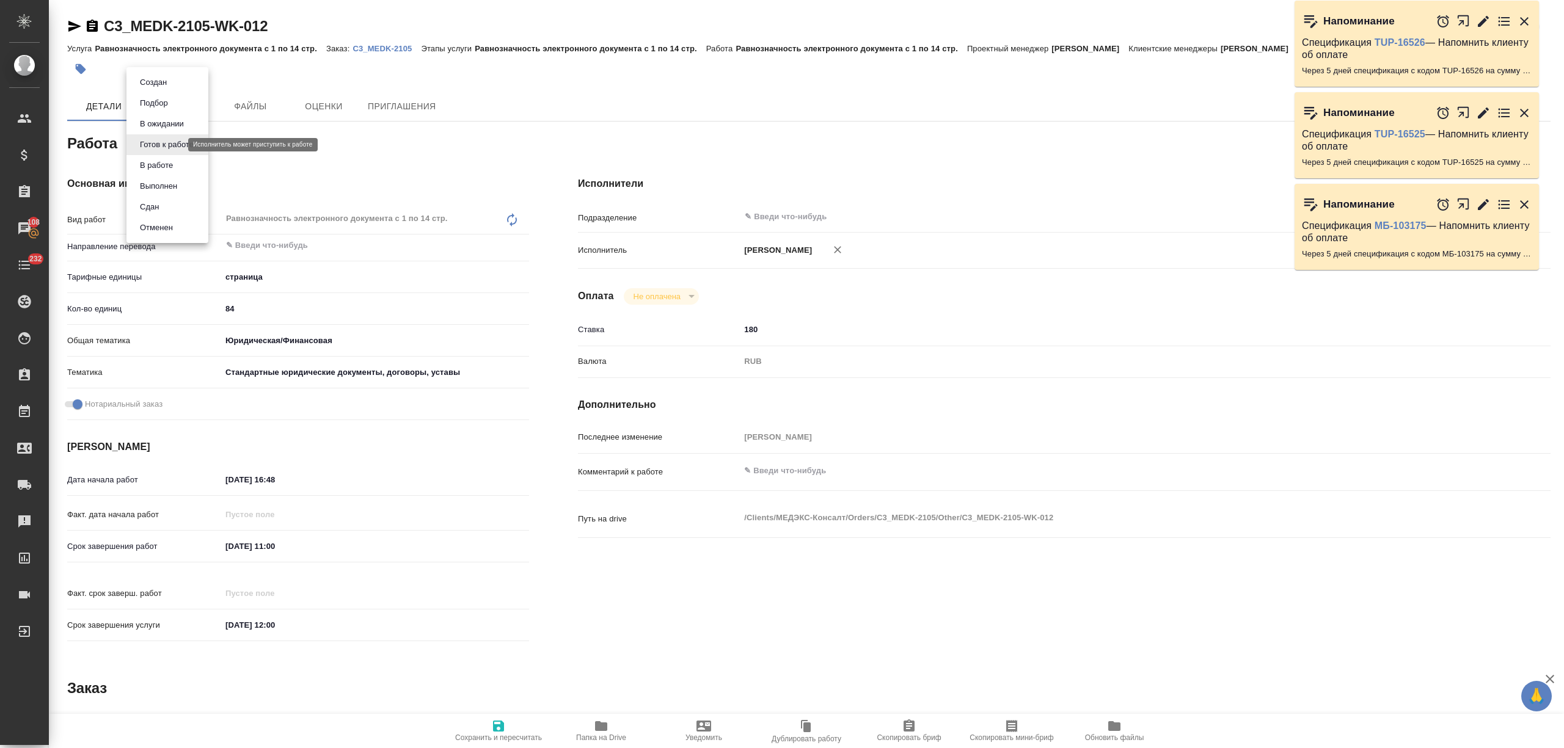
type textarea "x"
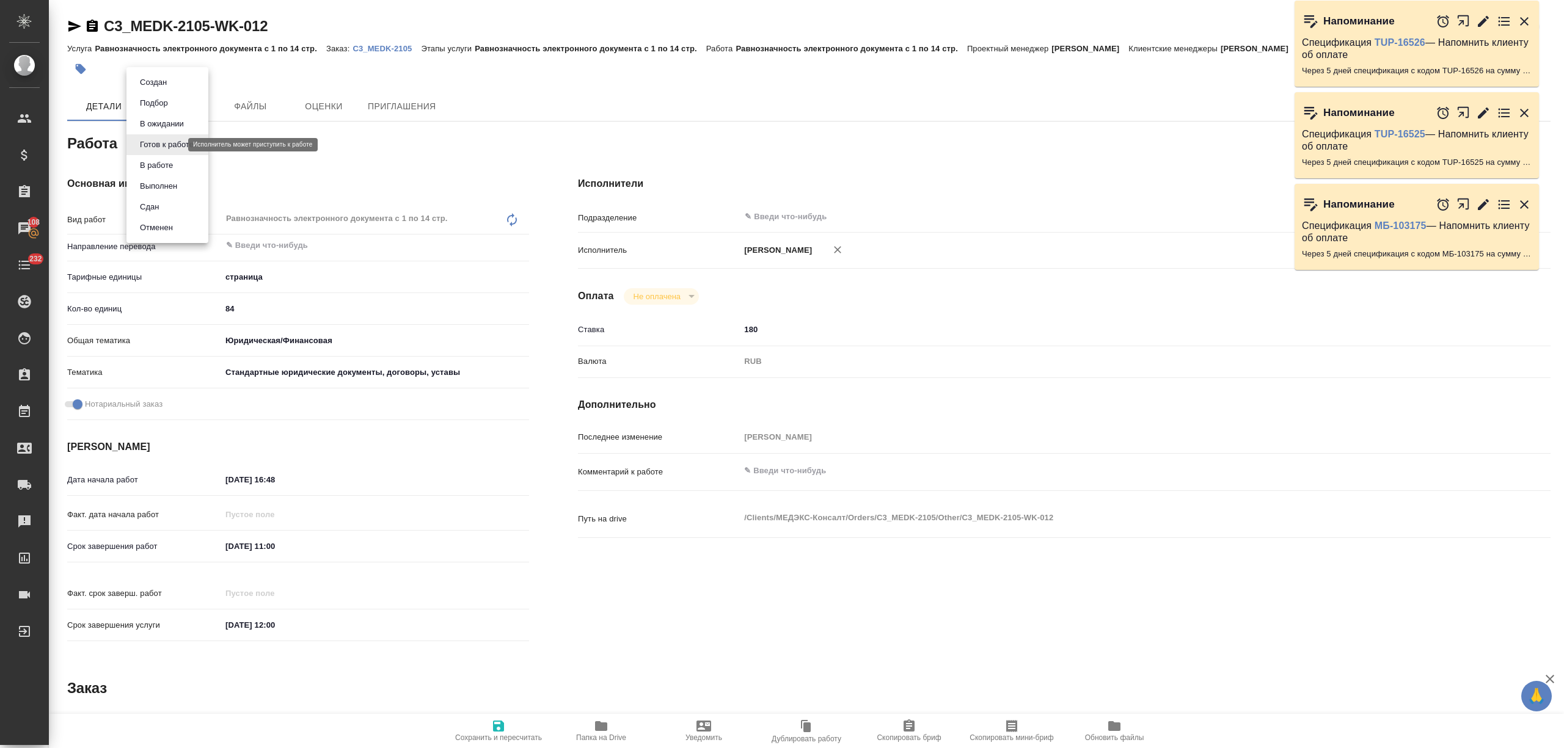
type textarea "x"
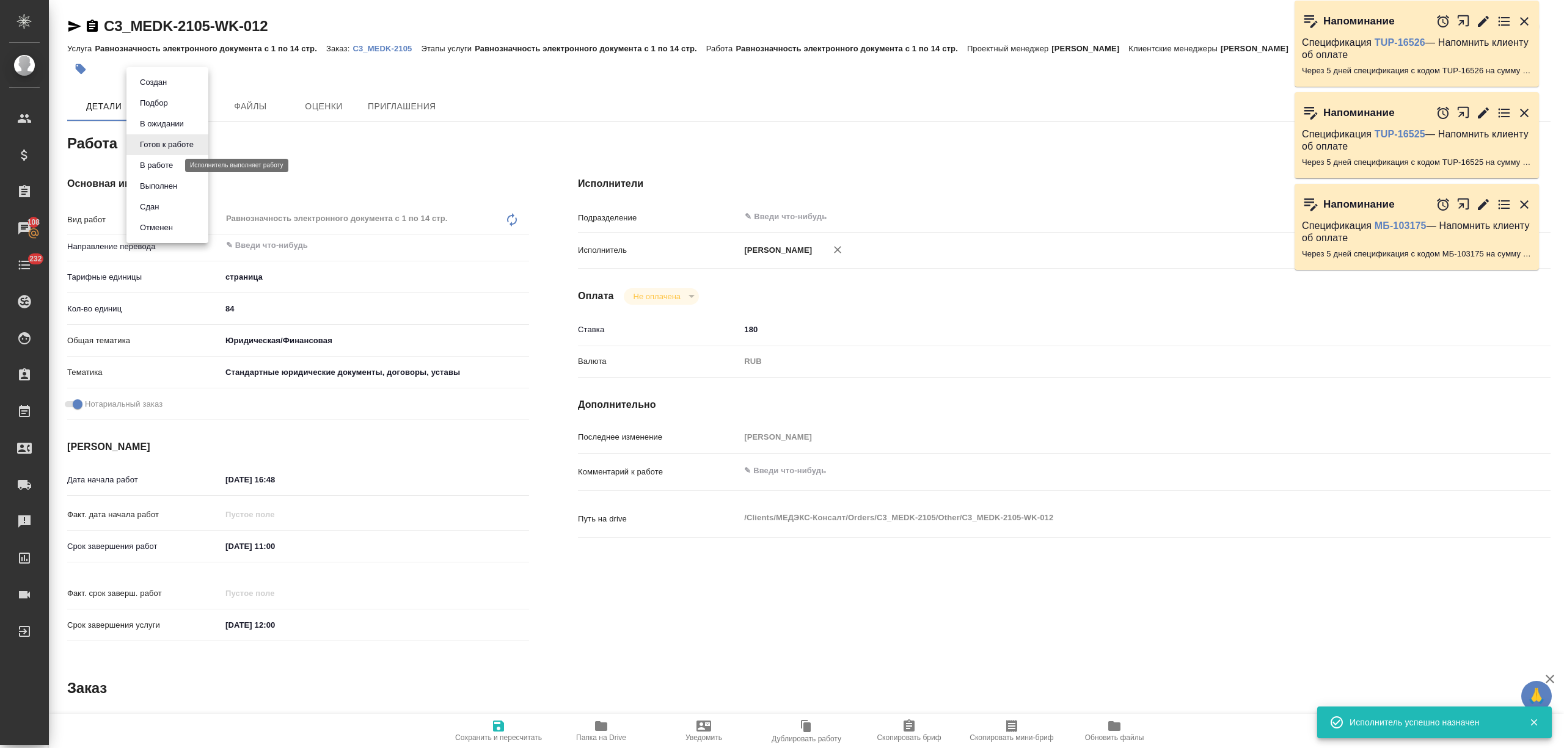
click at [167, 167] on button "В работе" at bounding box center [156, 165] width 40 height 13
type textarea "x"
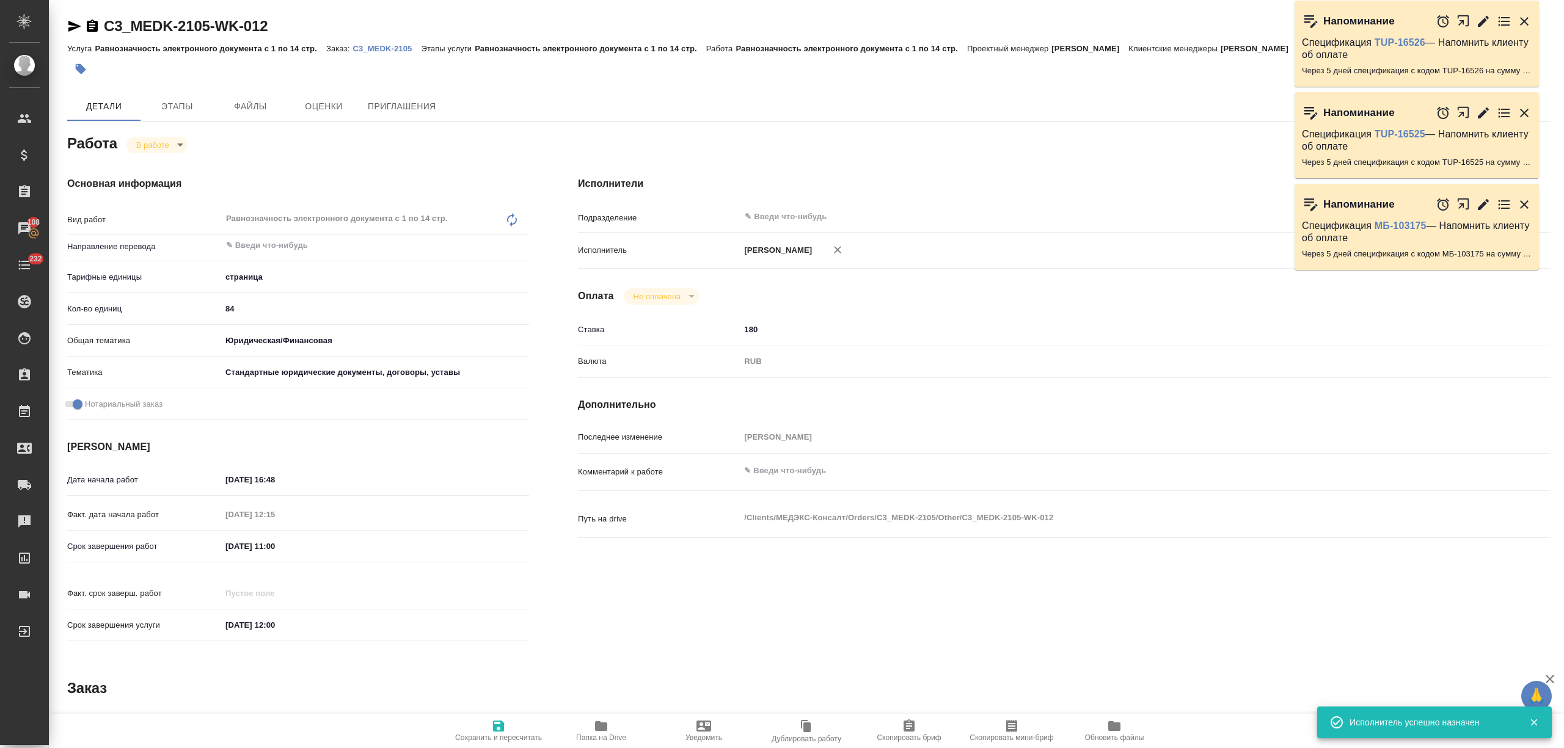
type textarea "x"
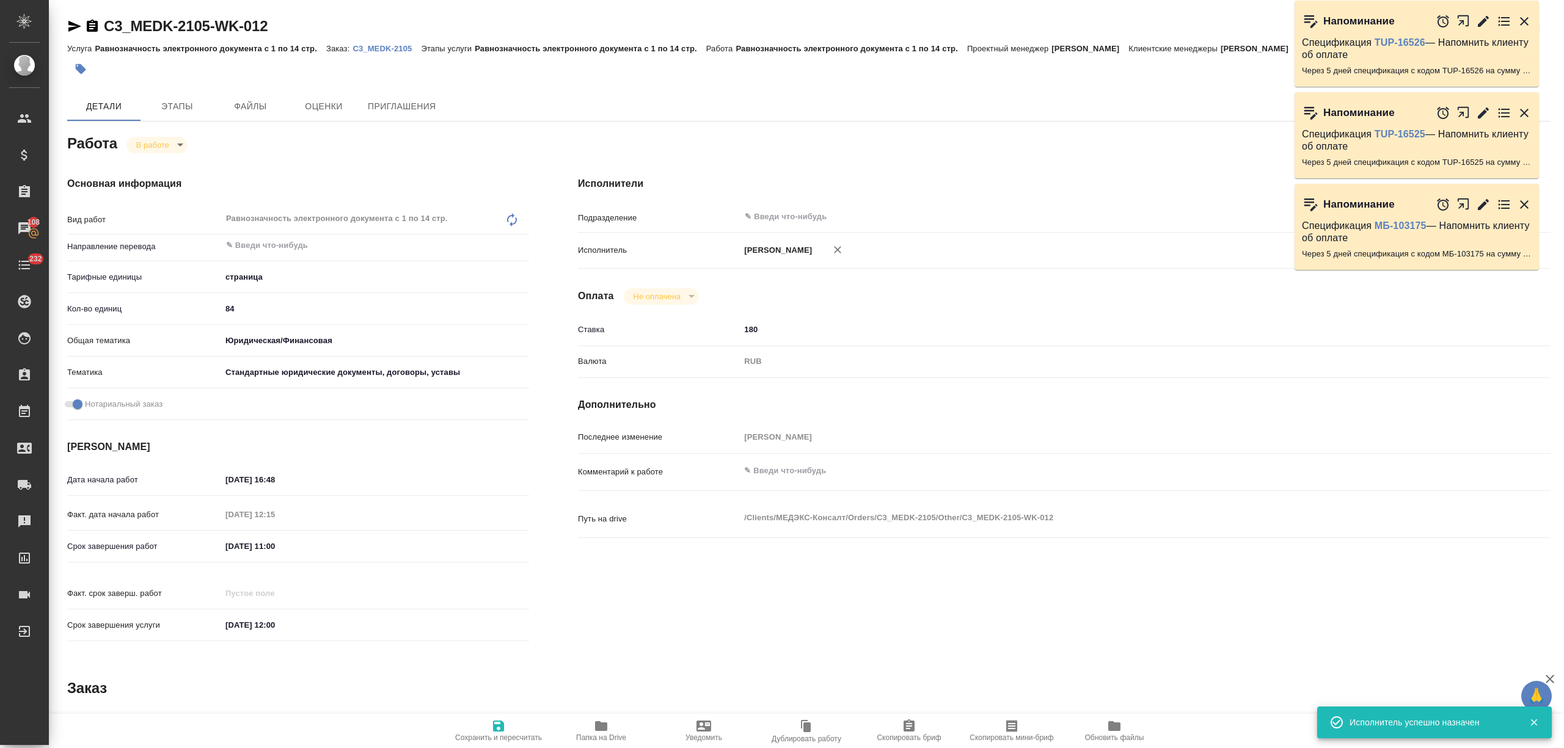
type textarea "x"
click at [501, 726] on icon "button" at bounding box center [498, 726] width 11 height 11
type textarea "x"
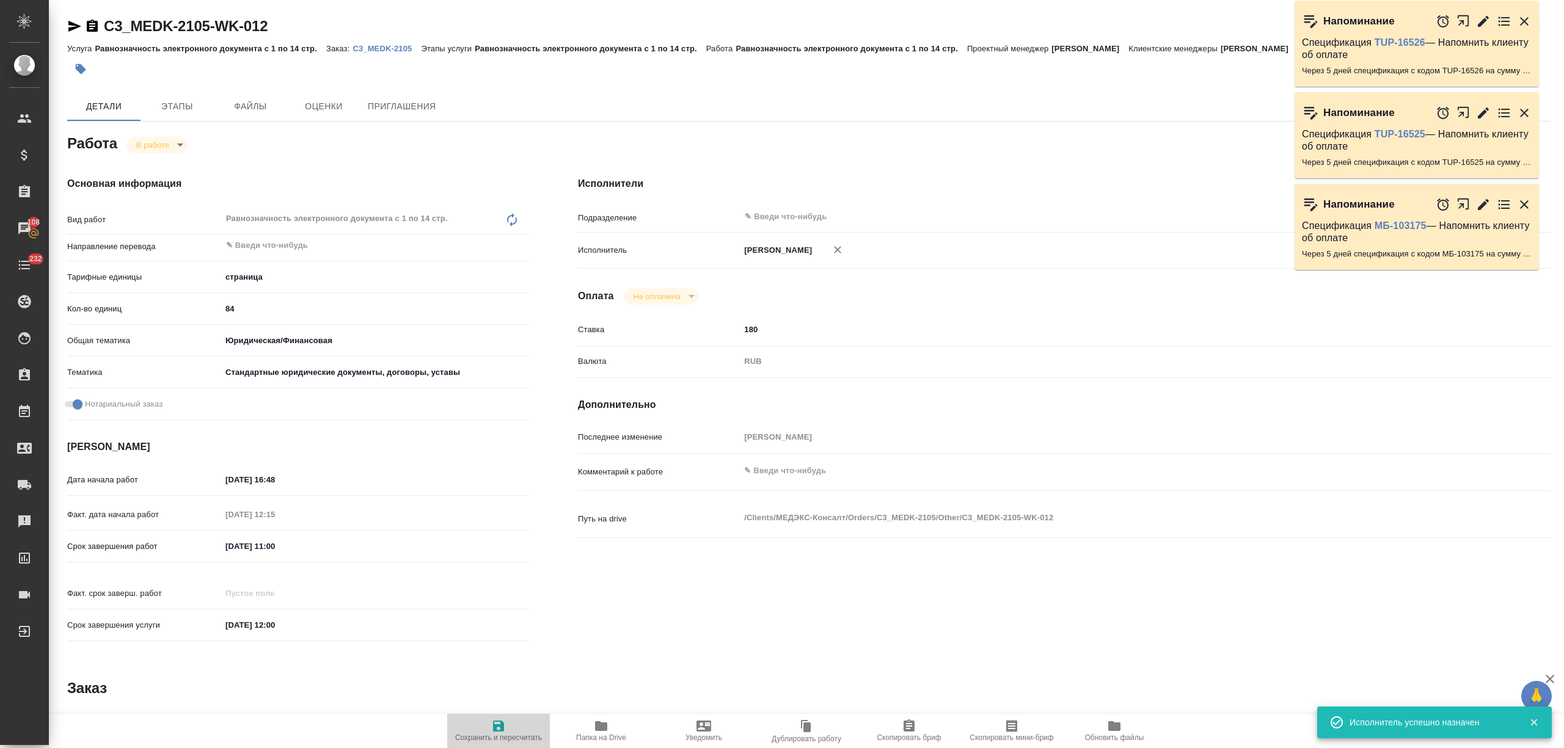
type textarea "x"
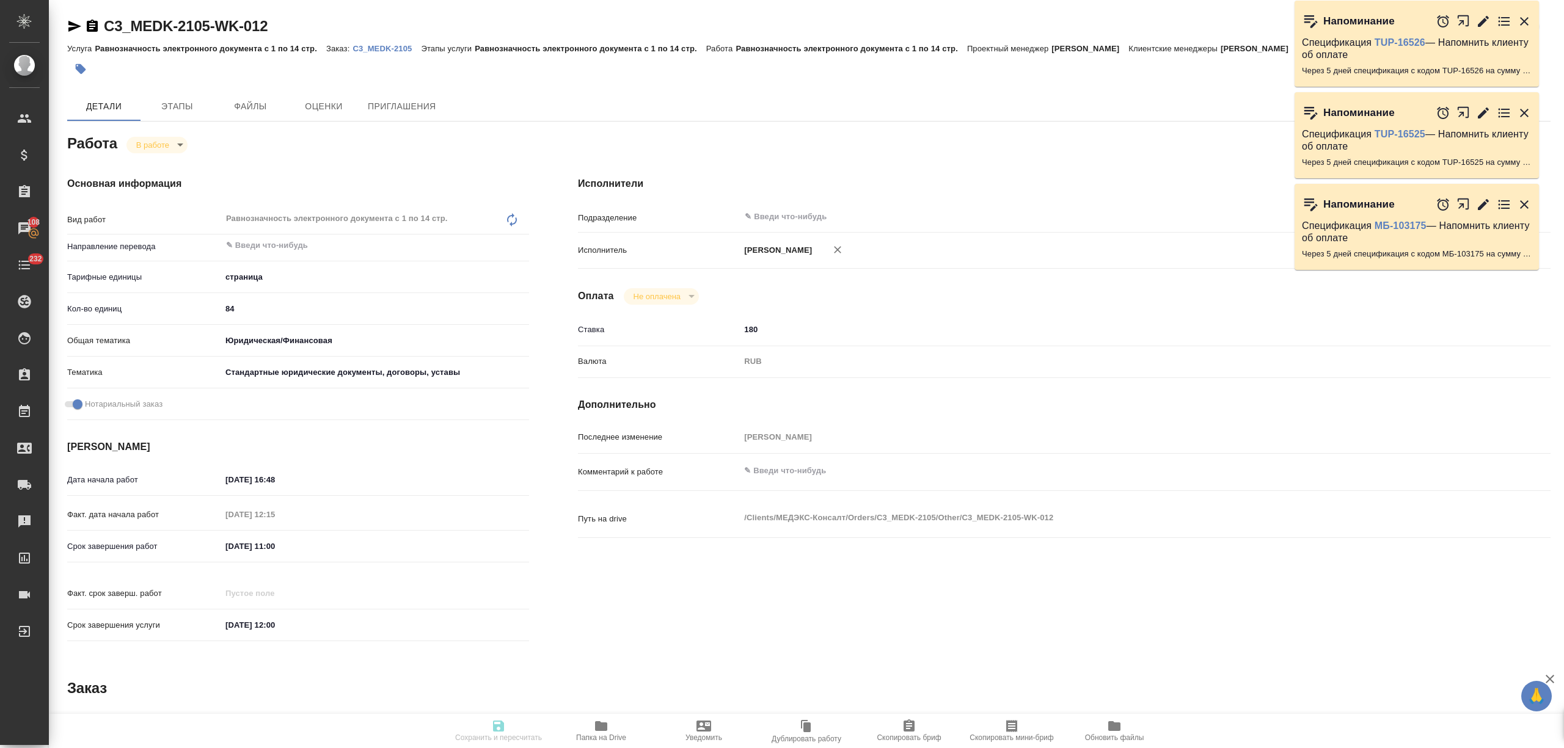
type textarea "x"
type input "inProgress"
type textarea "Равнозначность электронного документа с 1 по 14 стр."
type textarea "x"
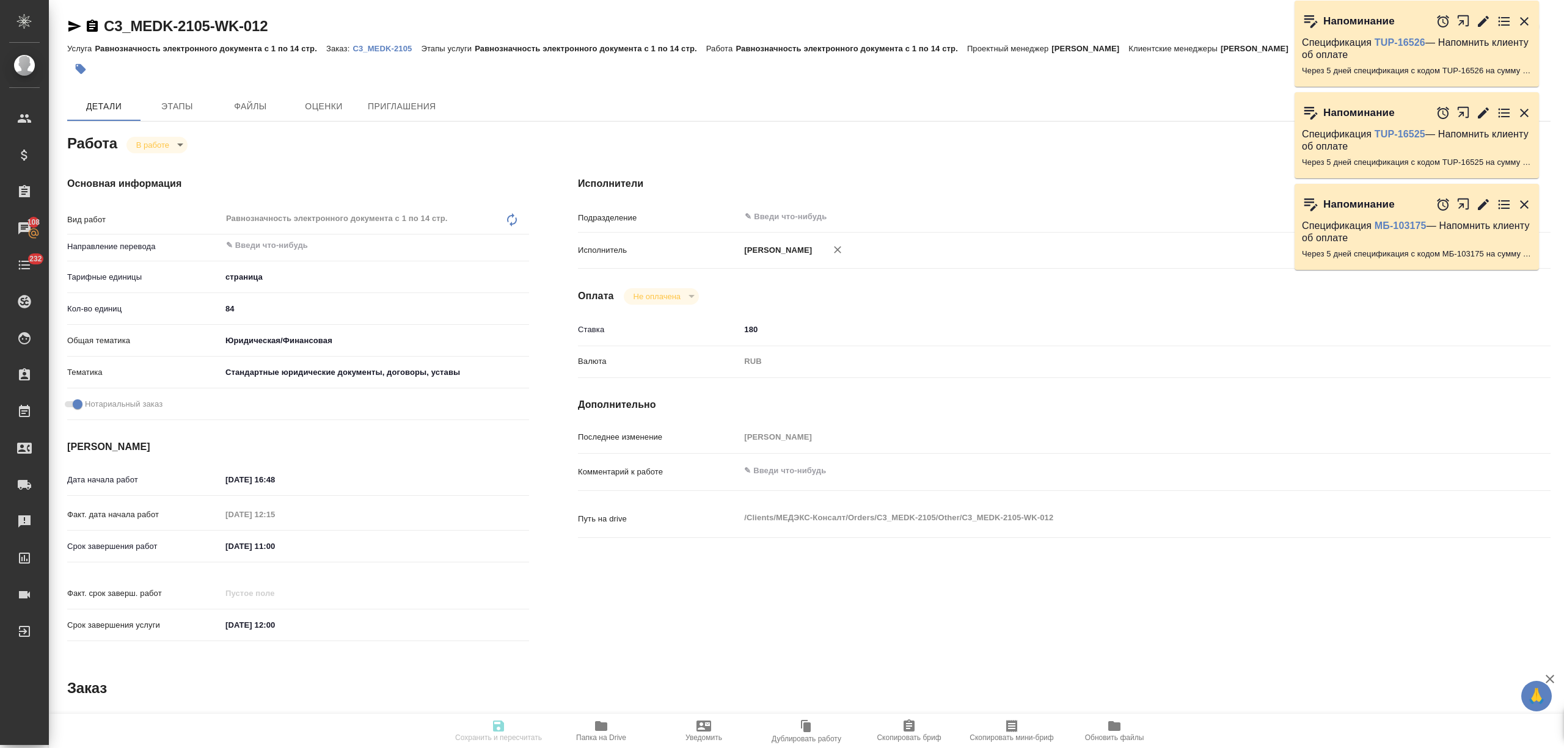
type input "5a8b1489cc6b4906c91bfdb2"
type input "84"
type input "yr-fn"
type input "5f647205b73bc97568ca66bf"
checkbox input "true"
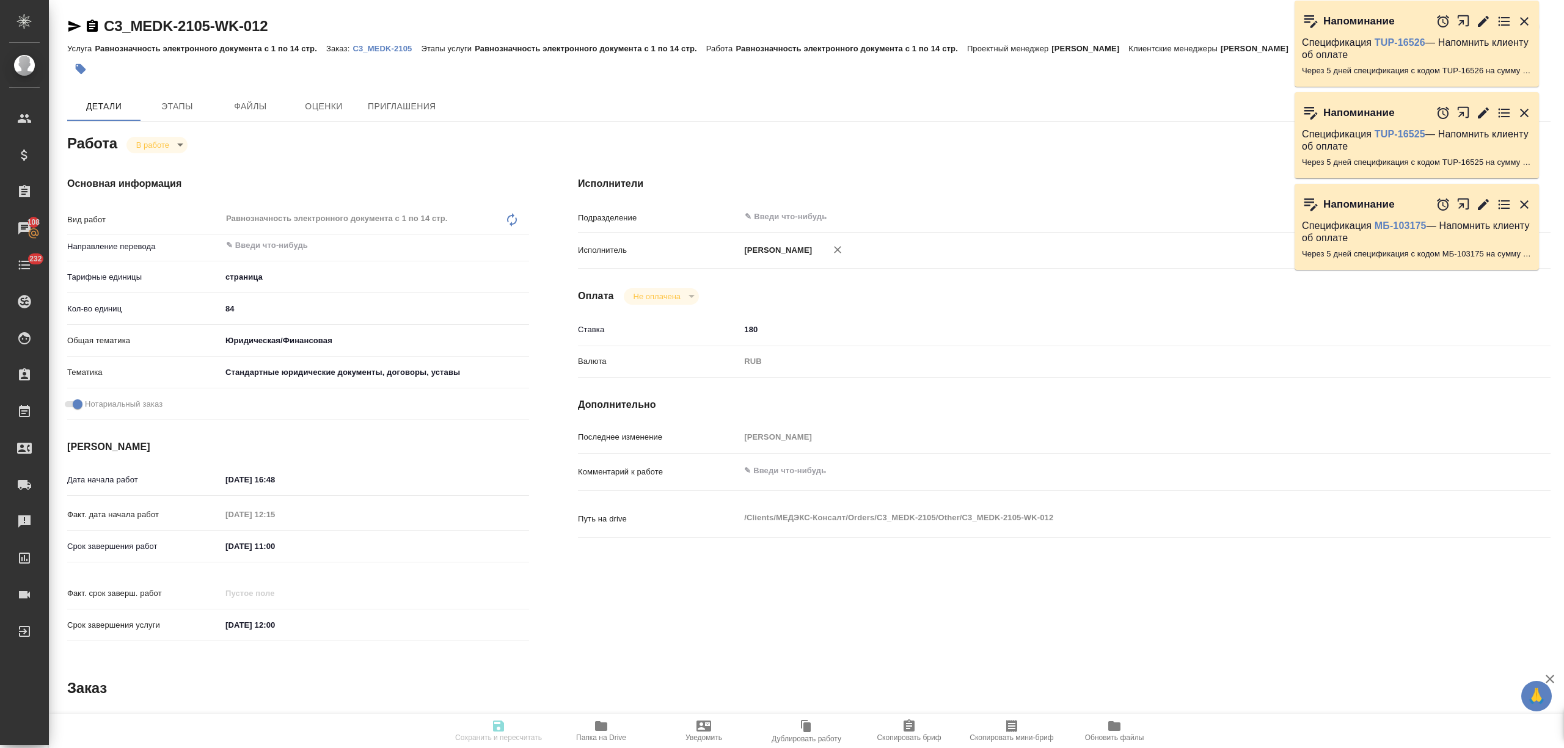
type input "[DATE] 16:48"
type input "[DATE] 12:15"
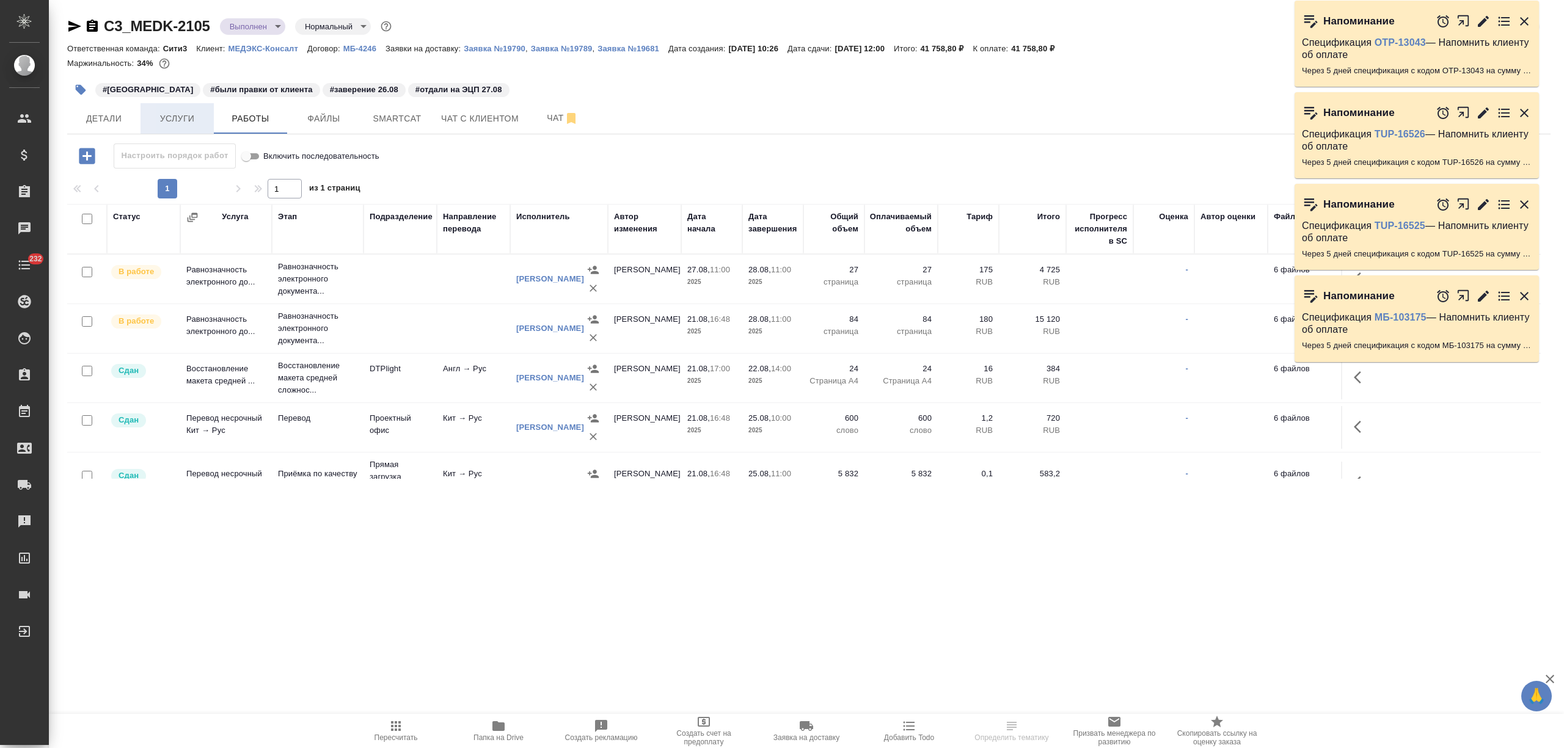
click at [186, 127] on button "Услуги" at bounding box center [177, 118] width 73 height 31
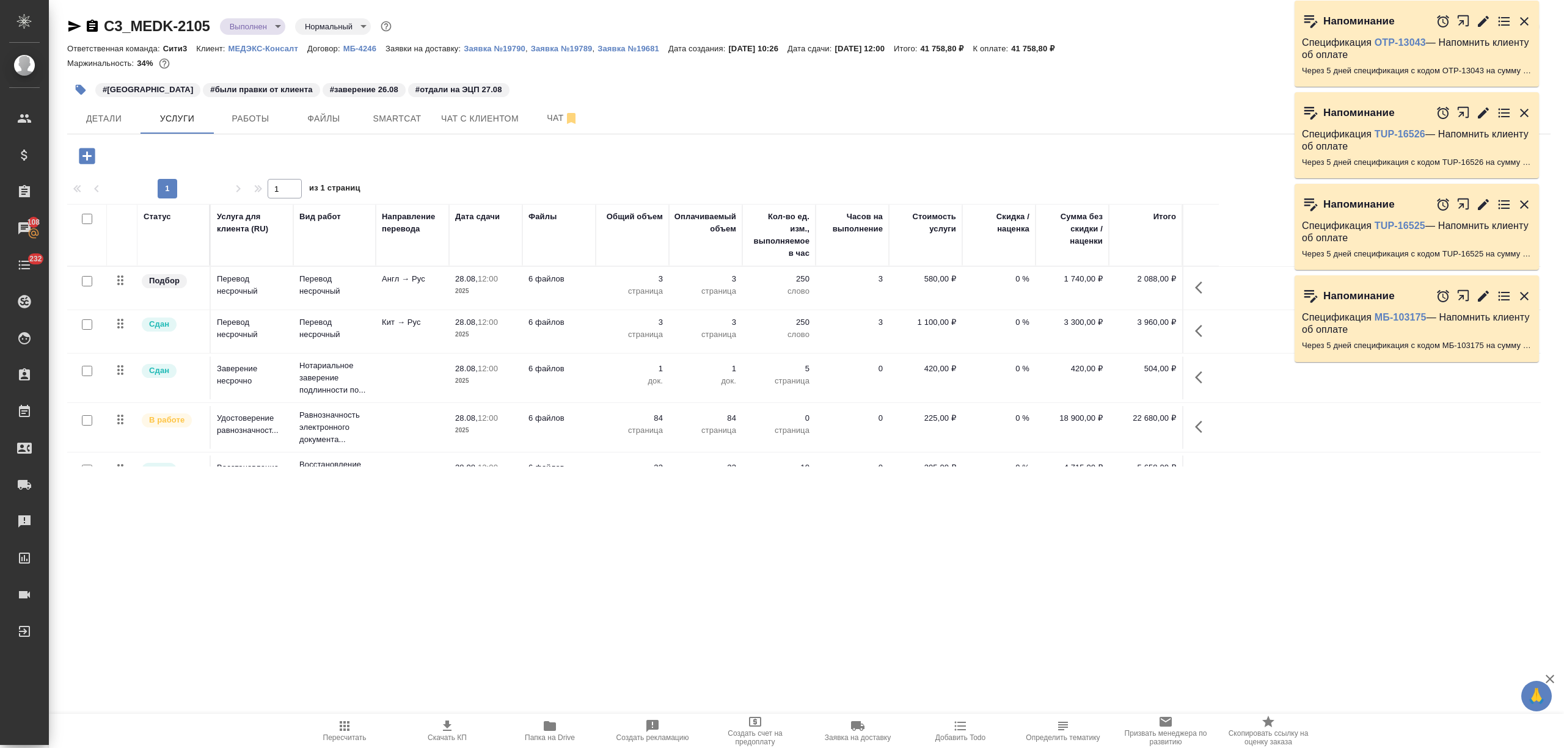
click at [609, 377] on p "док." at bounding box center [632, 381] width 61 height 12
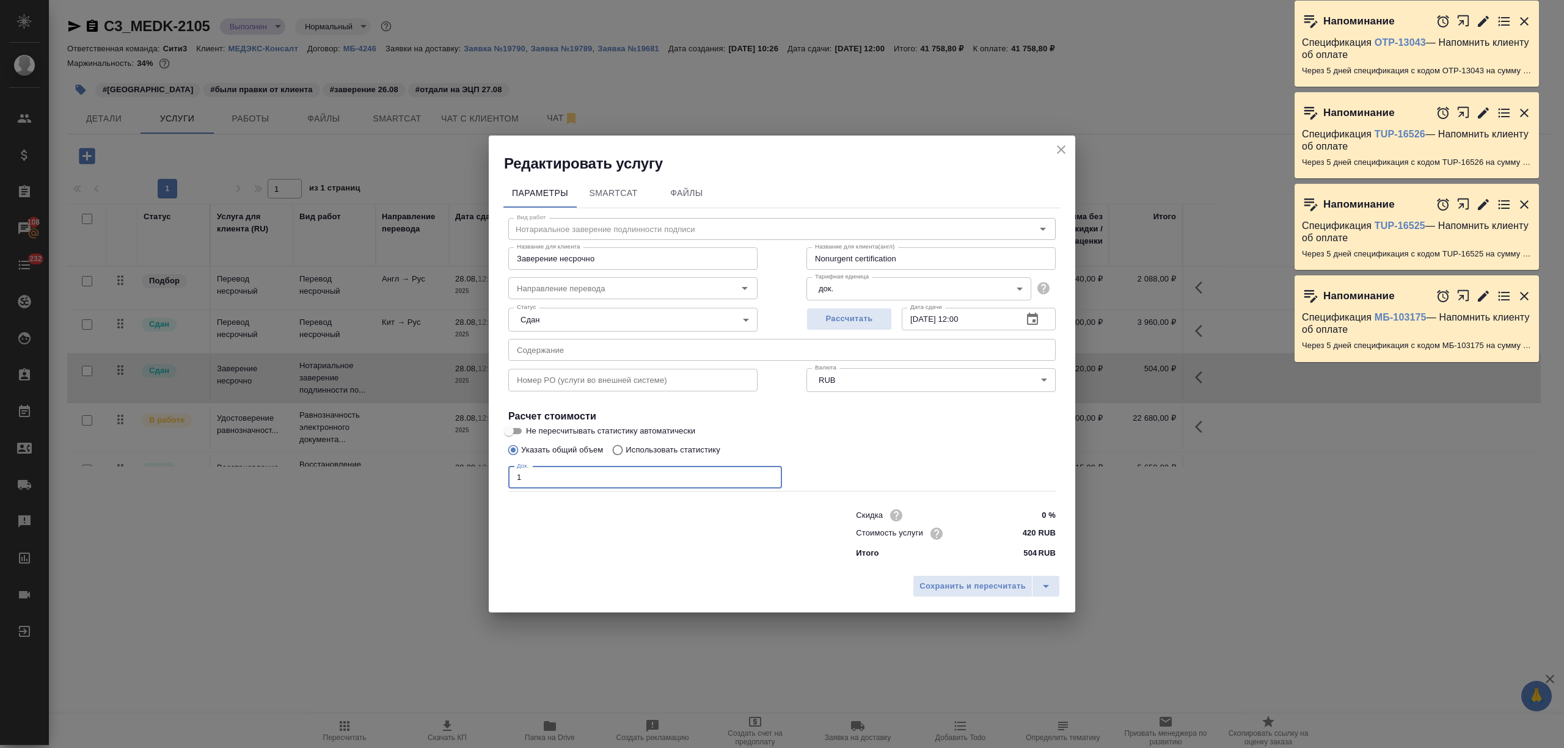
drag, startPoint x: 553, startPoint y: 475, endPoint x: 462, endPoint y: 470, distance: 90.6
click at [462, 470] on div "Редактировать услугу Параметры SmartCat Файлы Вид работ Нотариальное заверение …" at bounding box center [782, 374] width 1564 height 748
type input "6"
click at [991, 582] on span "Сохранить и пересчитать" at bounding box center [972, 587] width 106 height 14
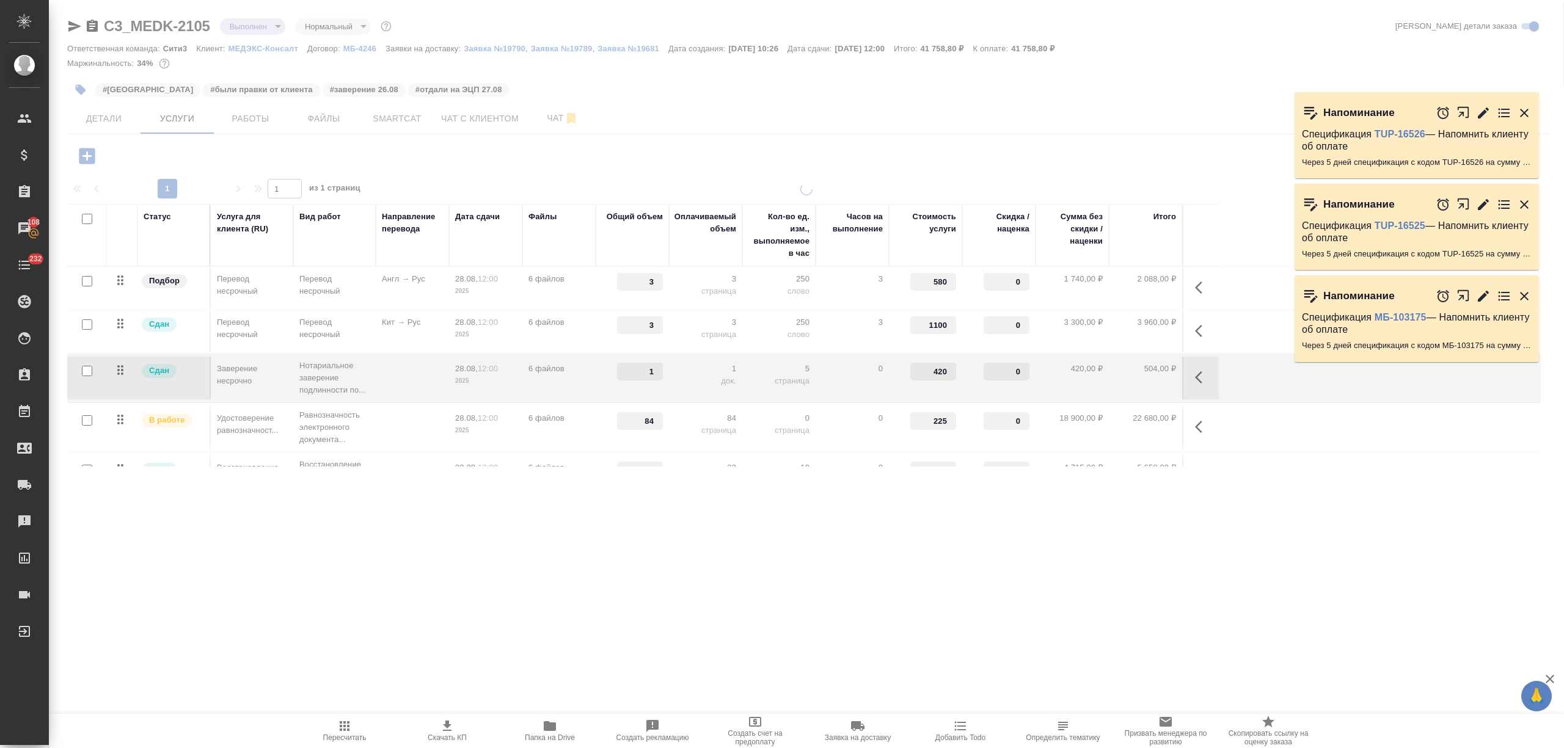
type input "6"
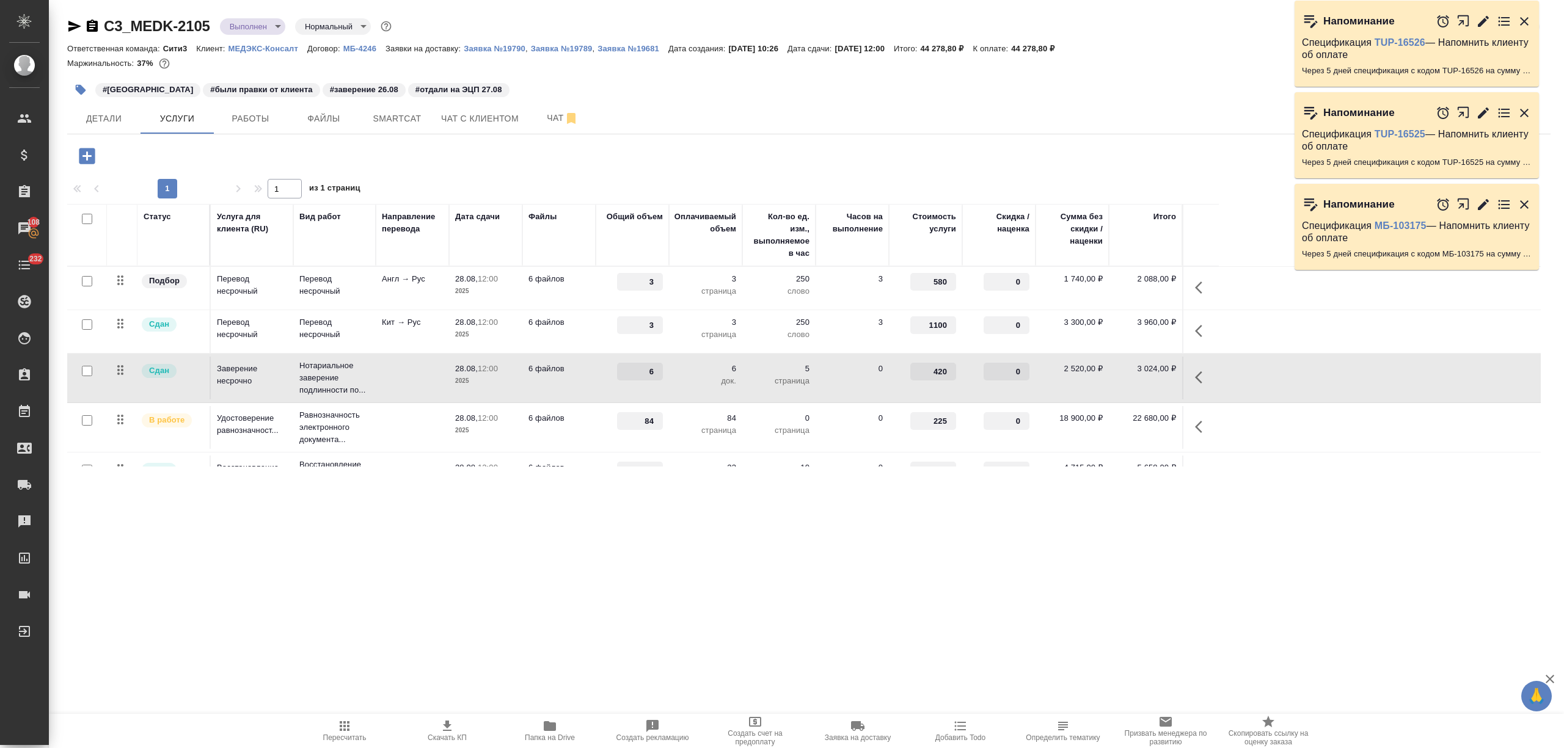
scroll to position [86, 0]
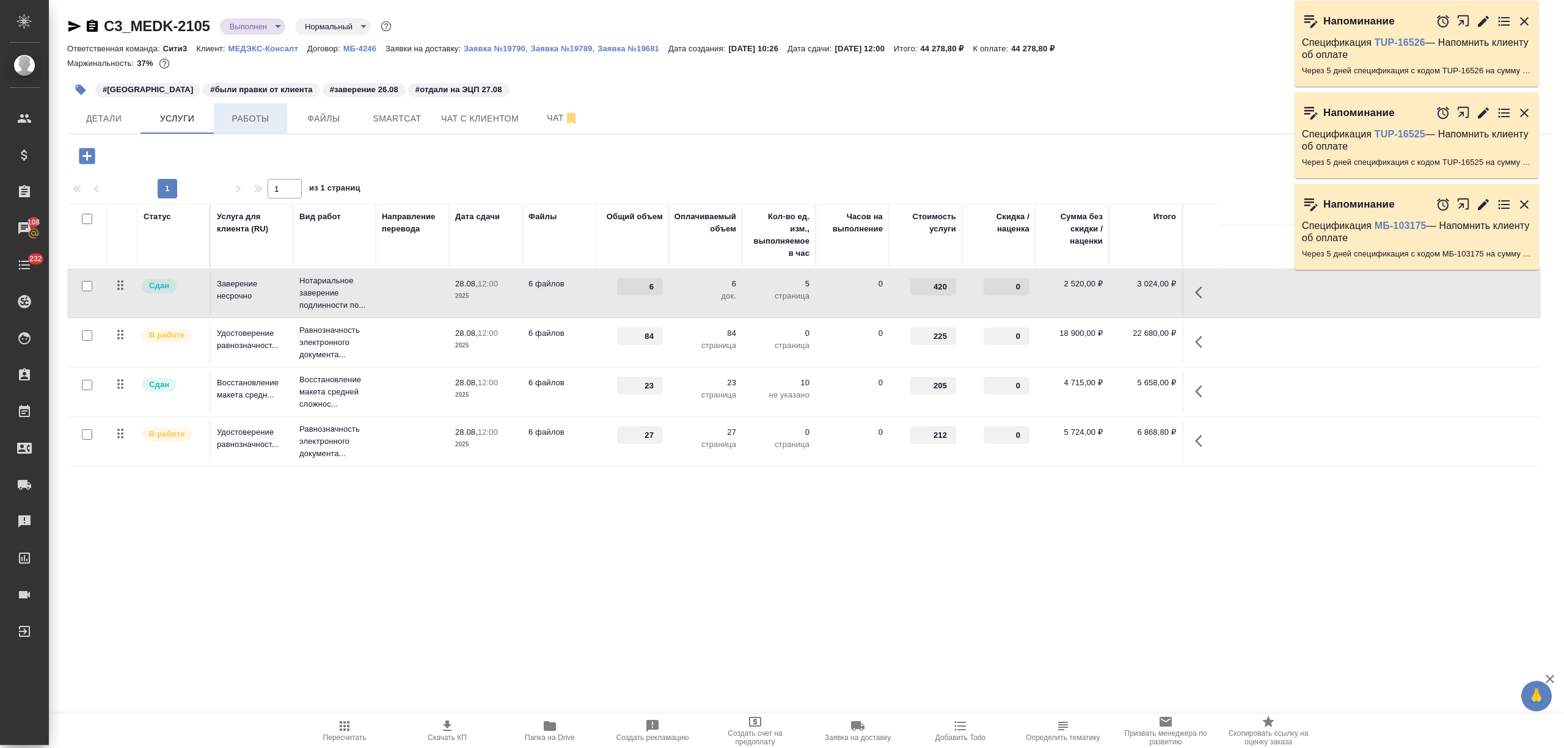
click at [255, 115] on span "Работы" at bounding box center [250, 118] width 59 height 15
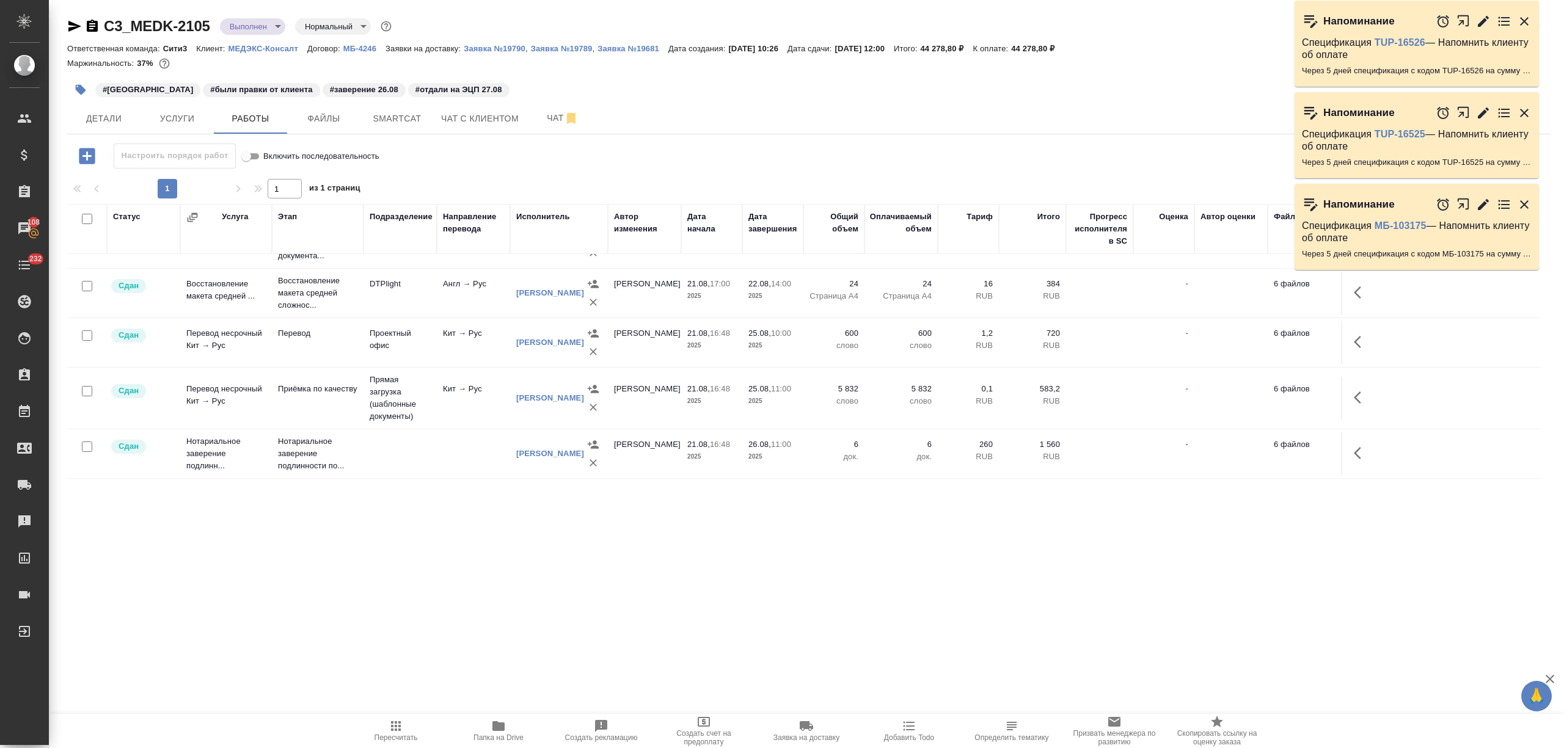
scroll to position [111, 0]
click at [182, 122] on span "Услуги" at bounding box center [177, 118] width 59 height 15
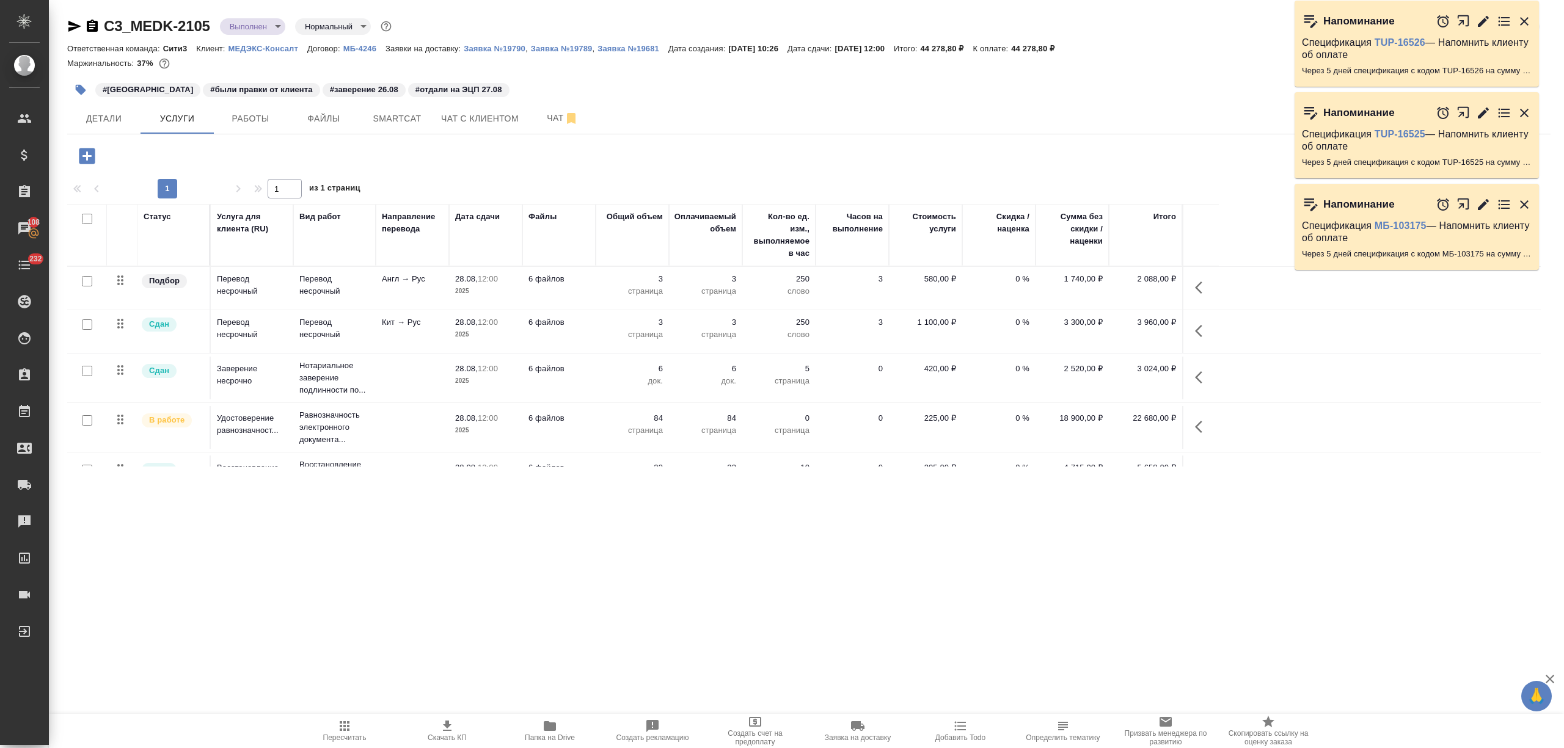
click at [567, 331] on td "6 файлов" at bounding box center [558, 331] width 73 height 43
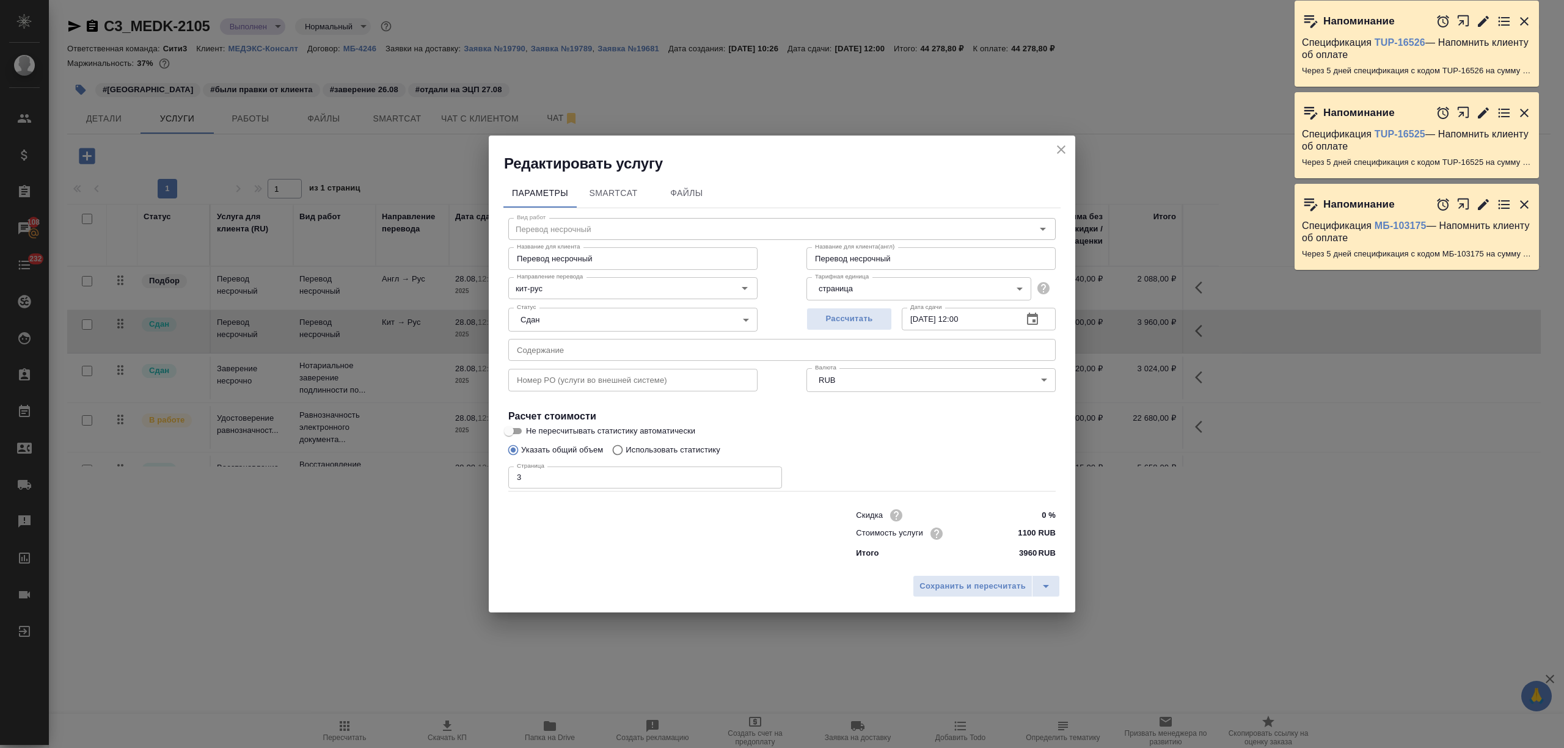
click at [1049, 148] on div "Редактировать услугу" at bounding box center [782, 155] width 586 height 38
click at [1058, 148] on icon "close" at bounding box center [1061, 149] width 15 height 15
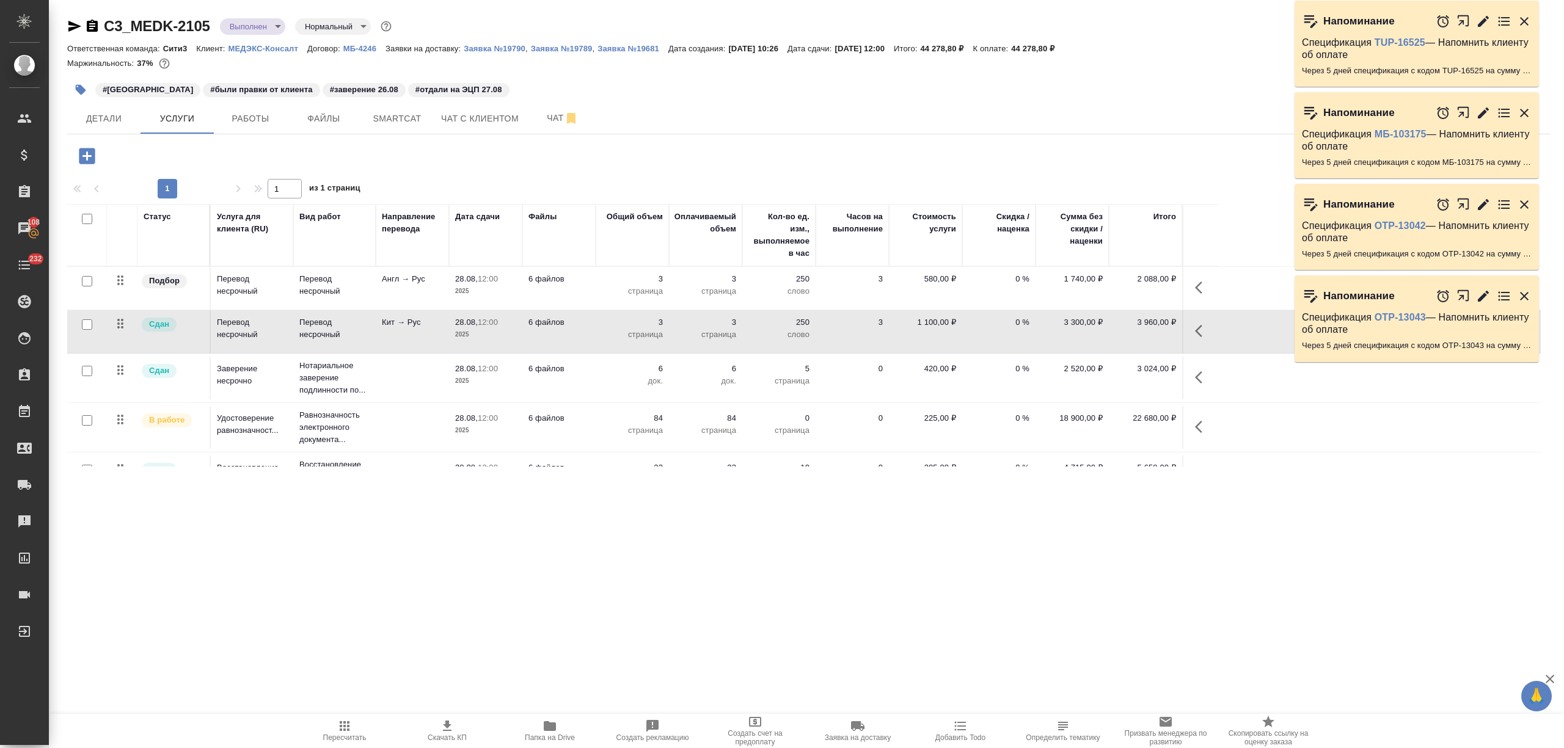
click at [590, 326] on td "6 файлов" at bounding box center [558, 331] width 73 height 43
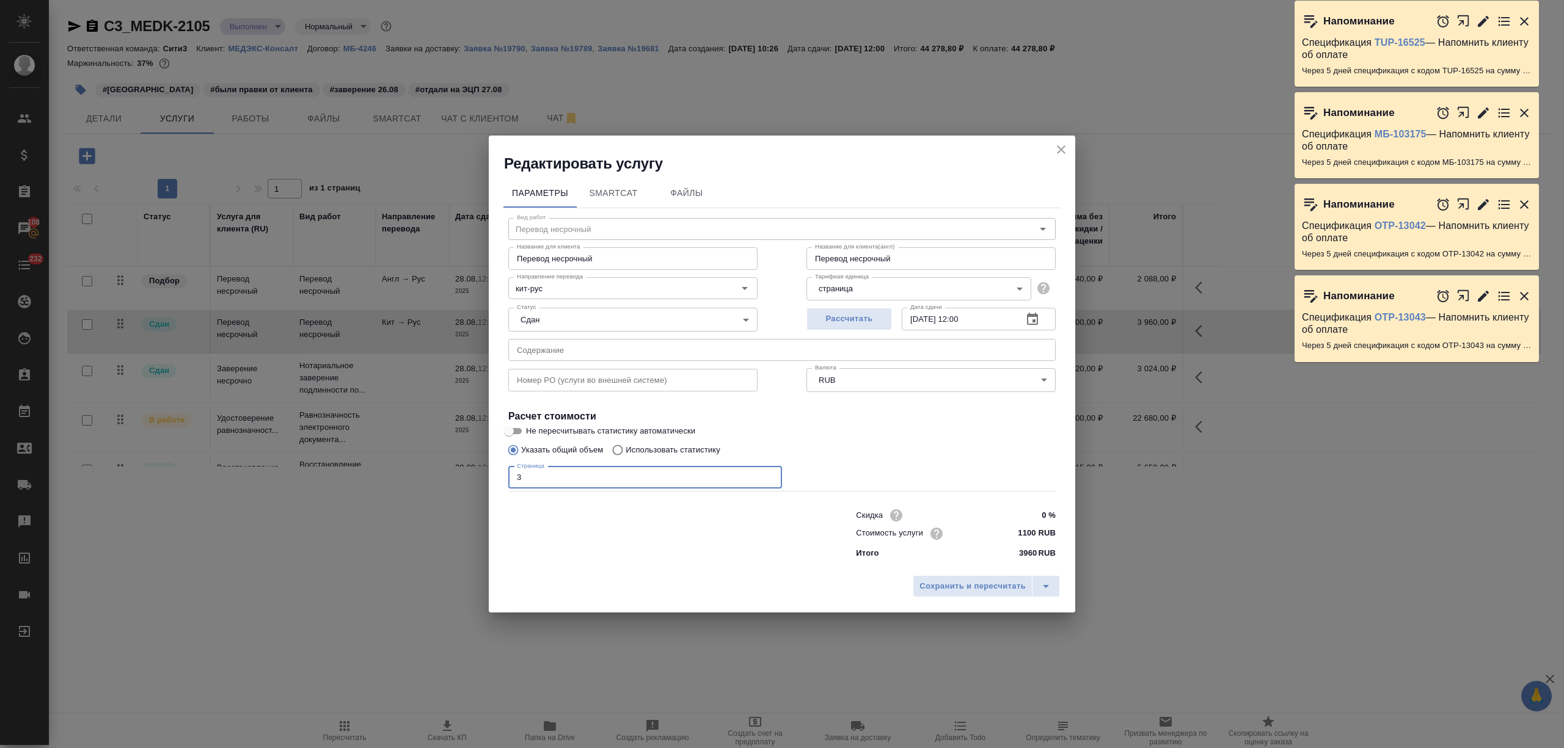
drag, startPoint x: 560, startPoint y: 478, endPoint x: 503, endPoint y: 483, distance: 57.0
click at [503, 483] on div "Вид работ Перевод несрочный Вид работ Название для клиента Перевод несрочный На…" at bounding box center [781, 386] width 557 height 356
type input "6"
click at [983, 587] on span "Сохранить и пересчитать" at bounding box center [972, 587] width 106 height 14
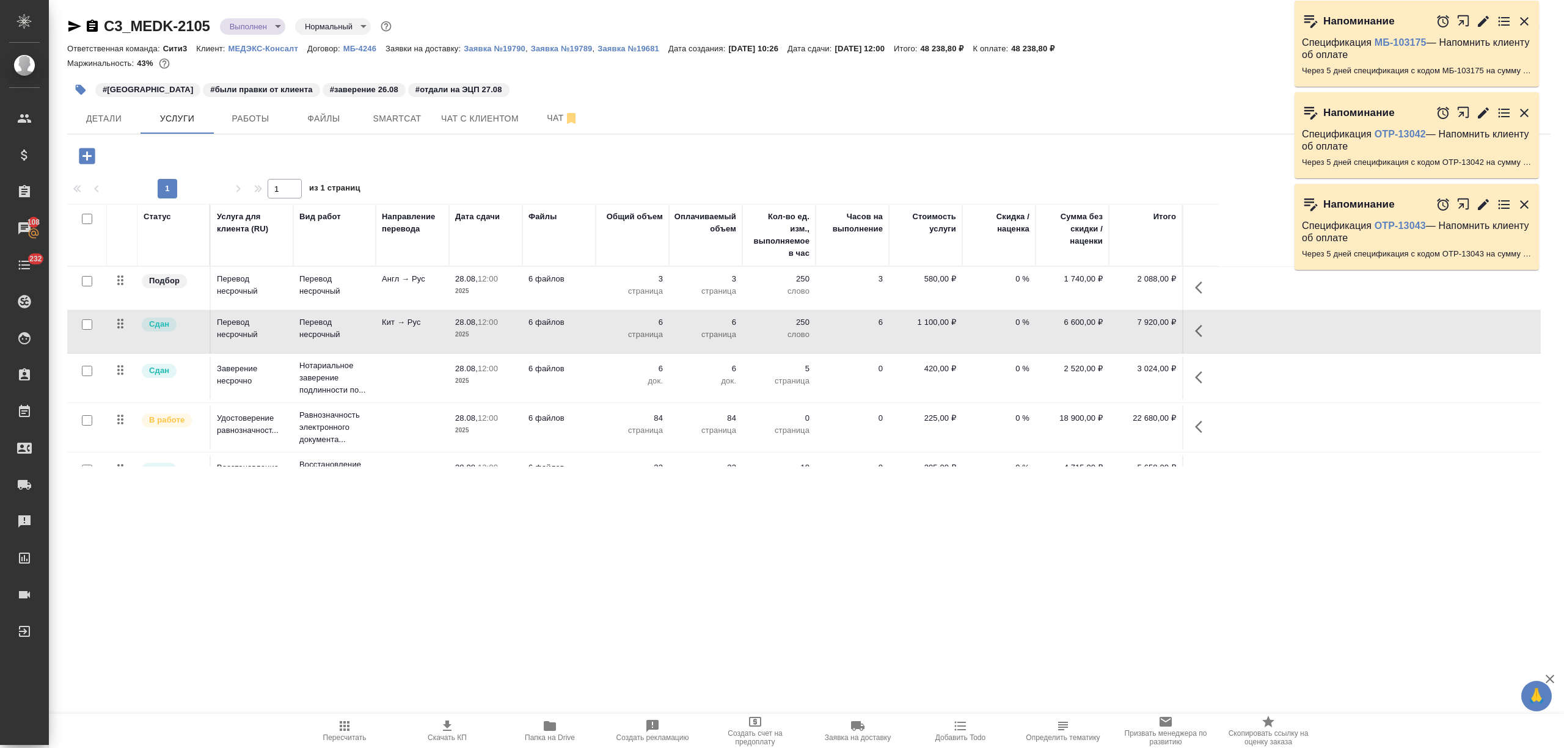
scroll to position [86, 0]
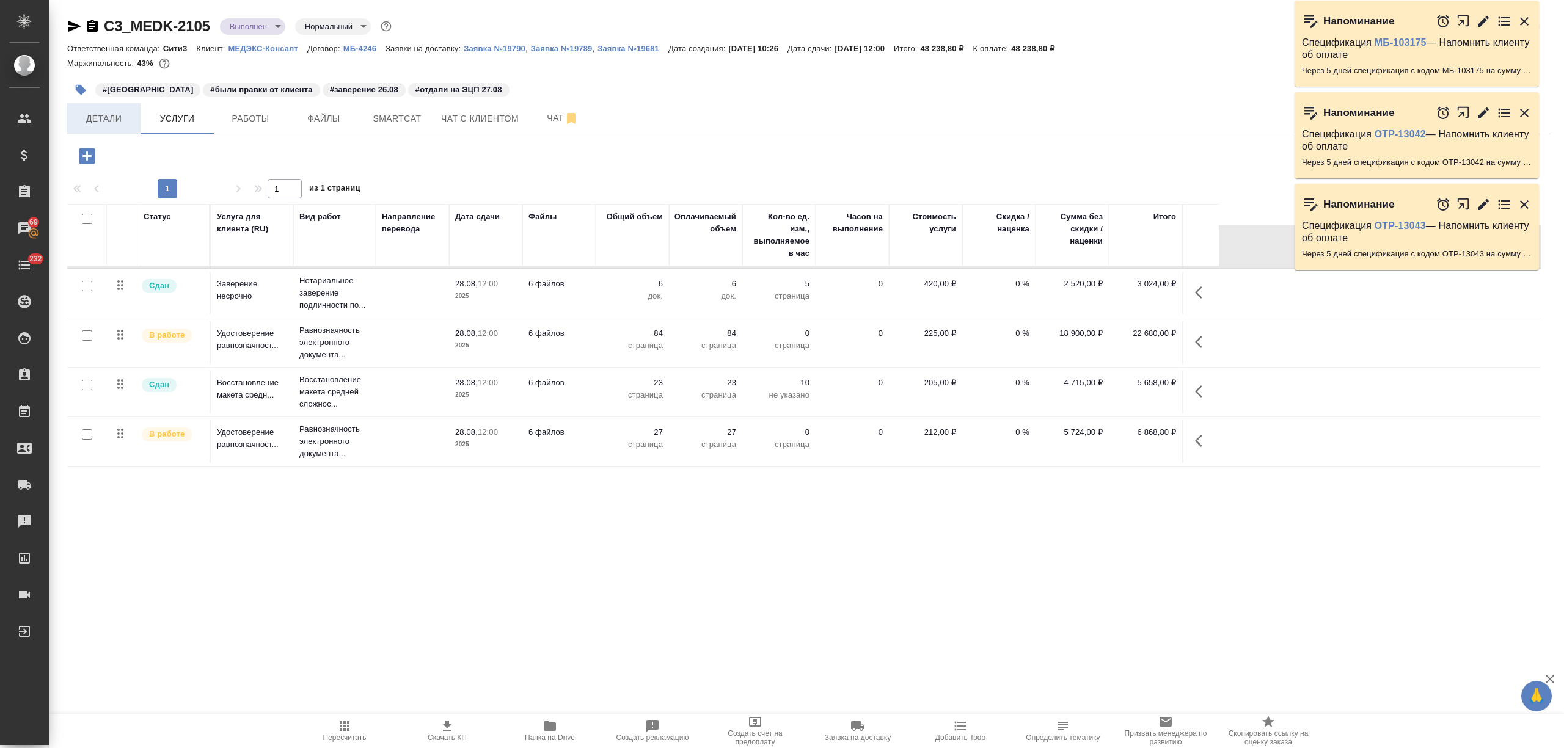
click at [121, 126] on button "Детали" at bounding box center [103, 118] width 73 height 31
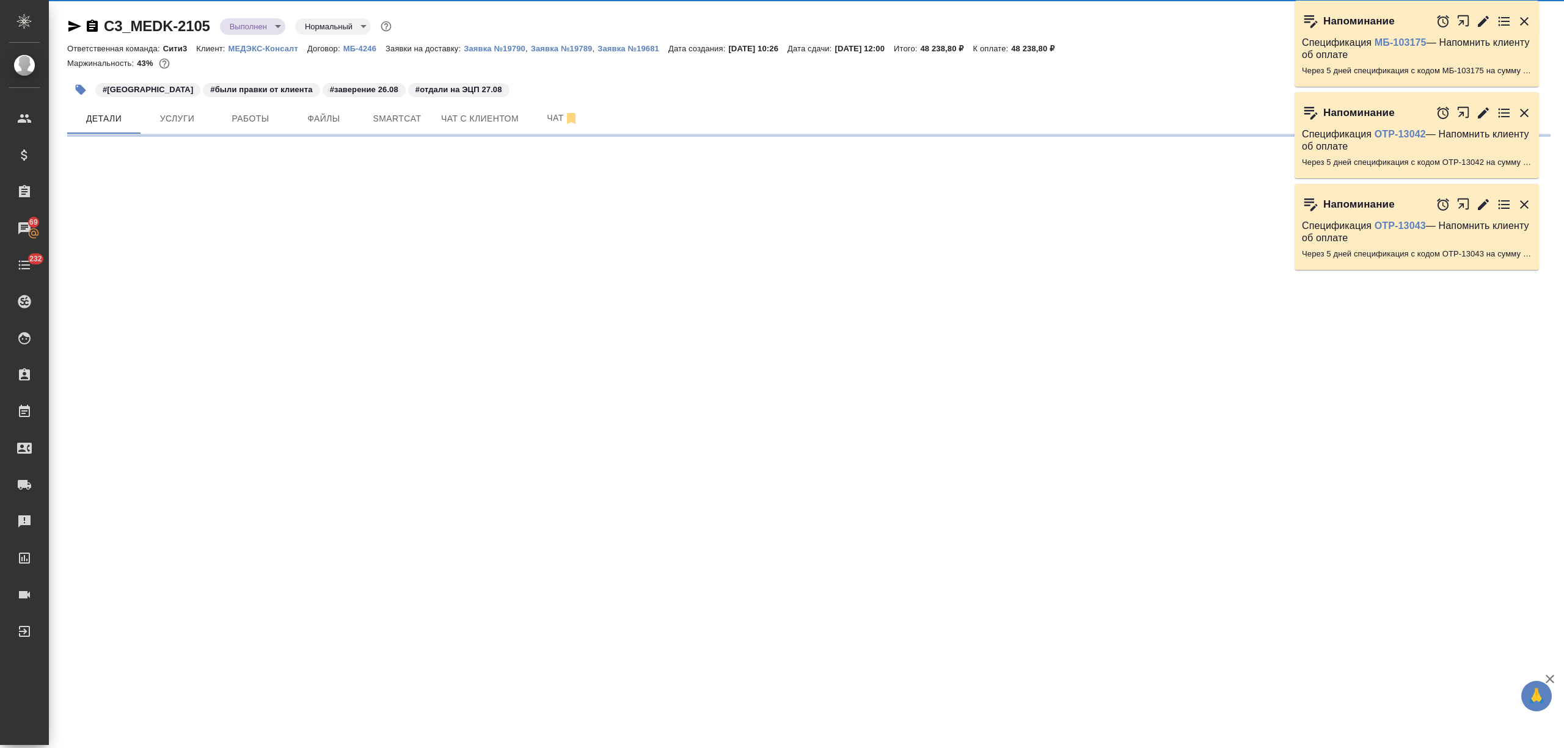
select select "RU"
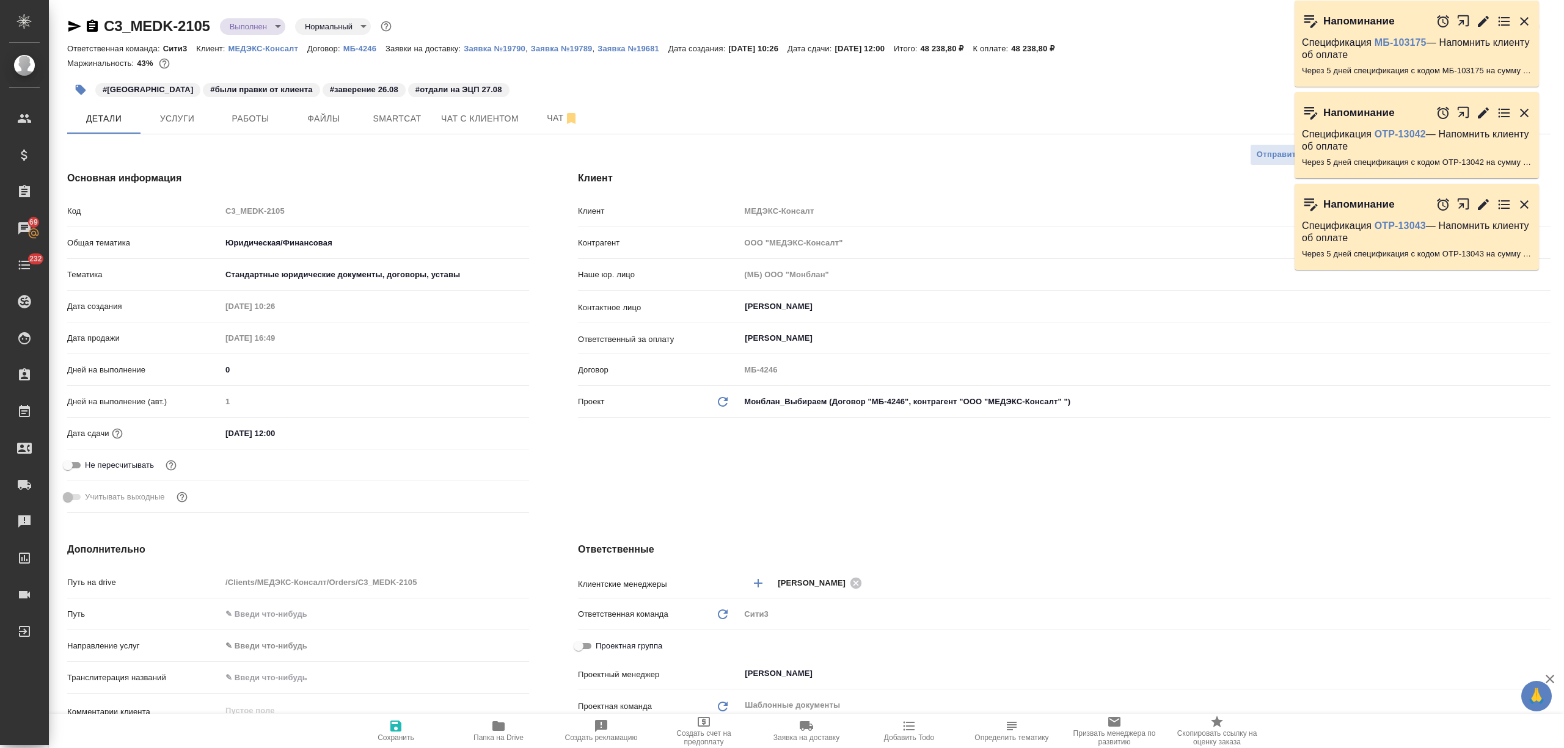
type textarea "x"
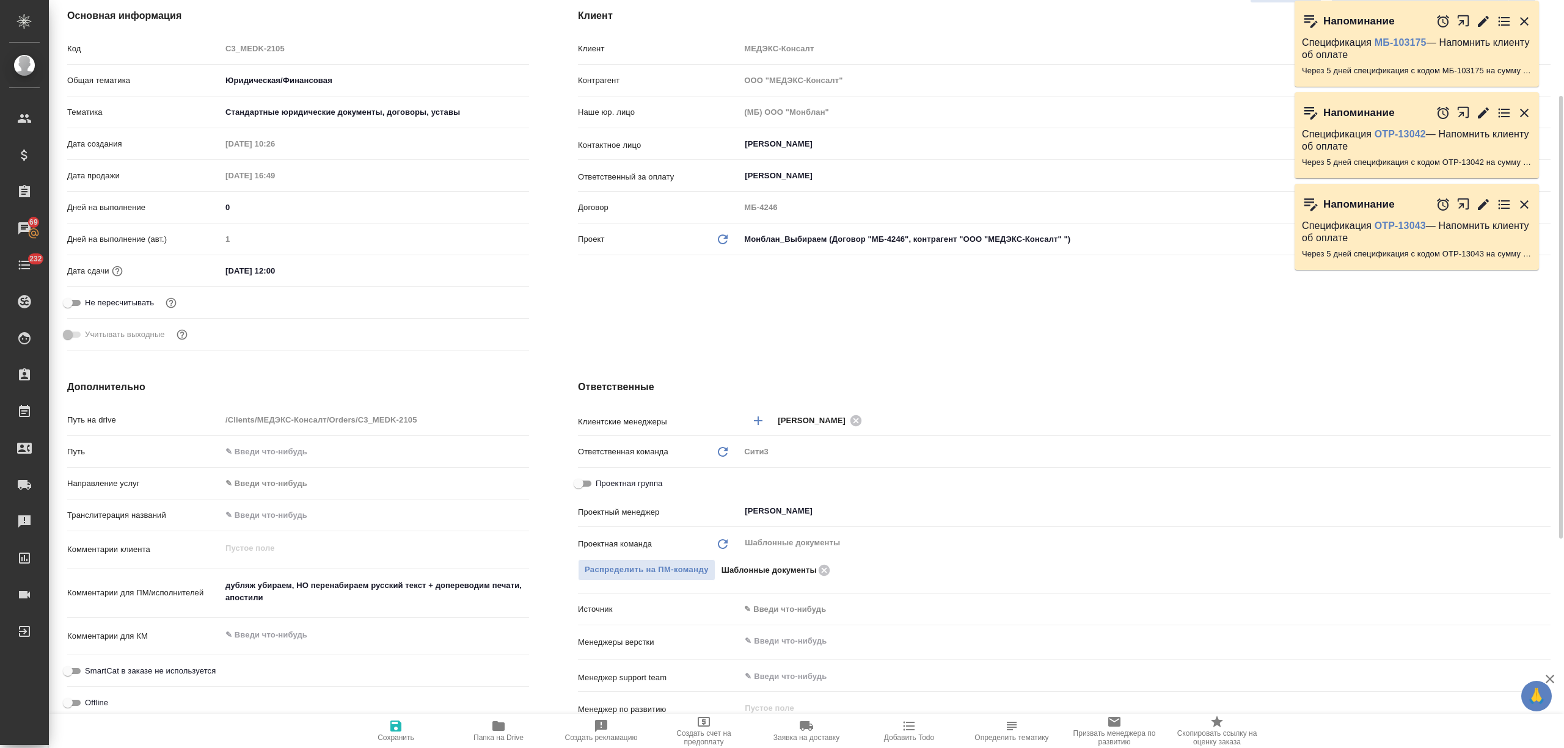
click at [606, 489] on span "Проектная группа" at bounding box center [629, 484] width 67 height 12
click at [600, 489] on input "Проектная группа" at bounding box center [579, 483] width 44 height 15
checkbox input "true"
type textarea "x"
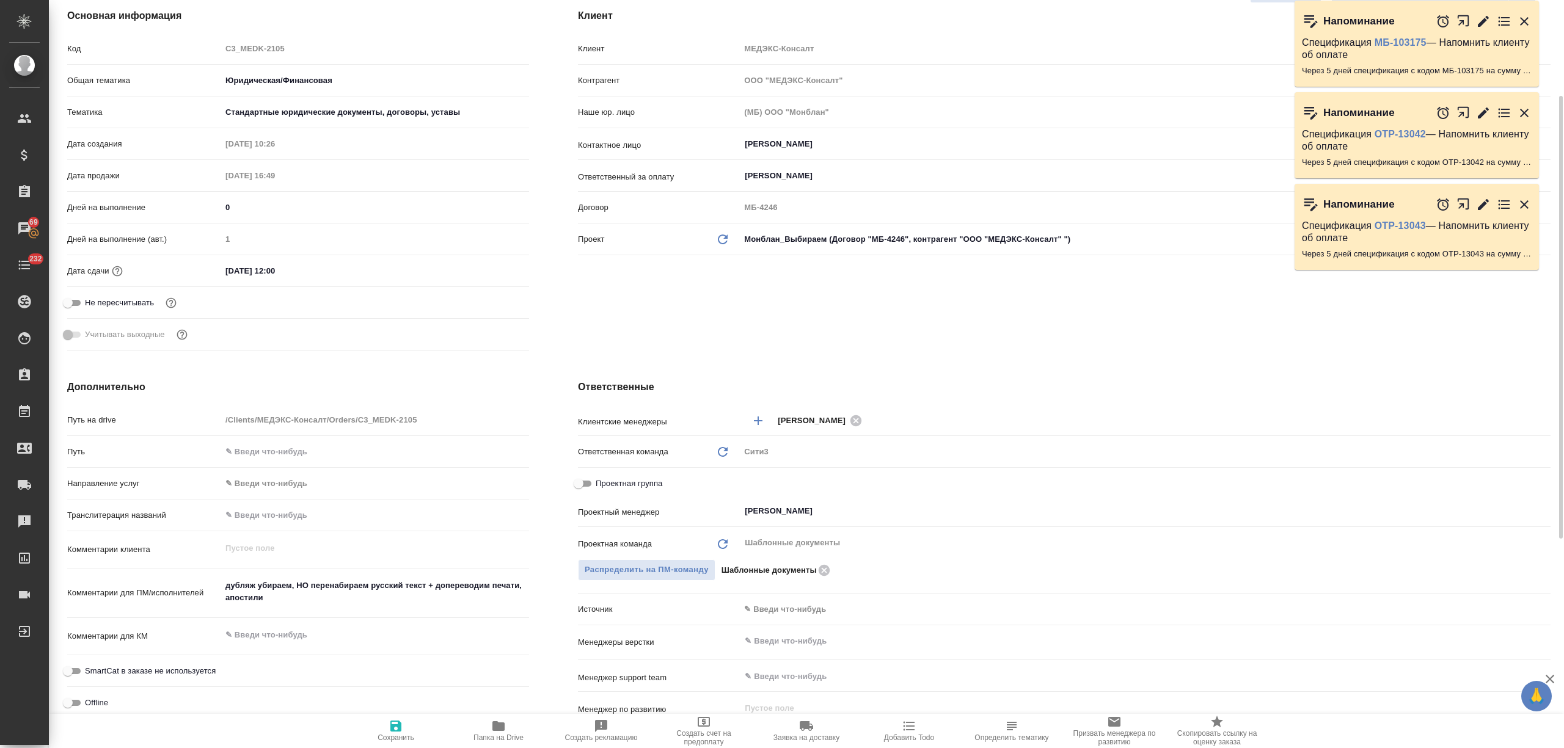
type textarea "x"
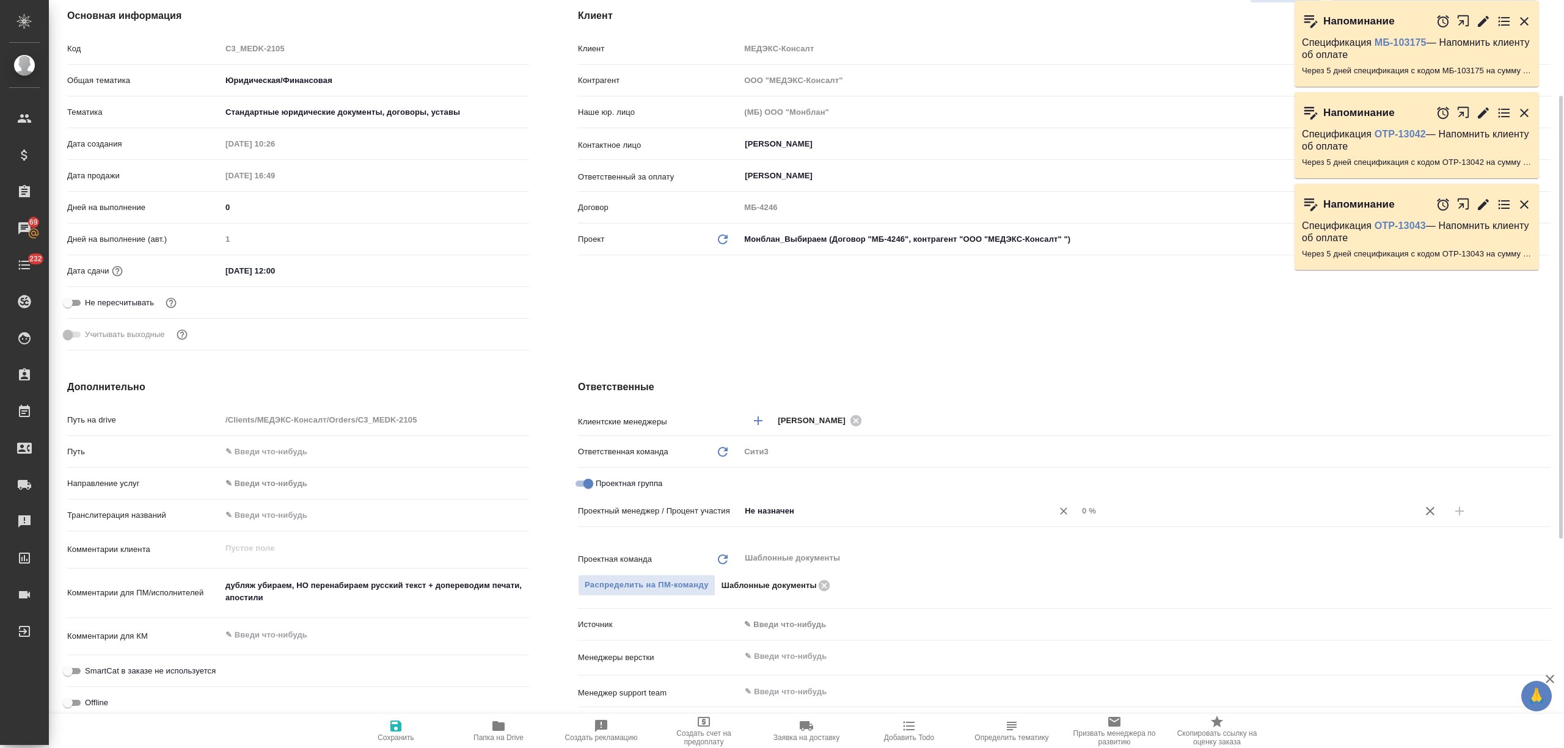
click at [790, 514] on input "Не назначен" at bounding box center [888, 511] width 290 height 15
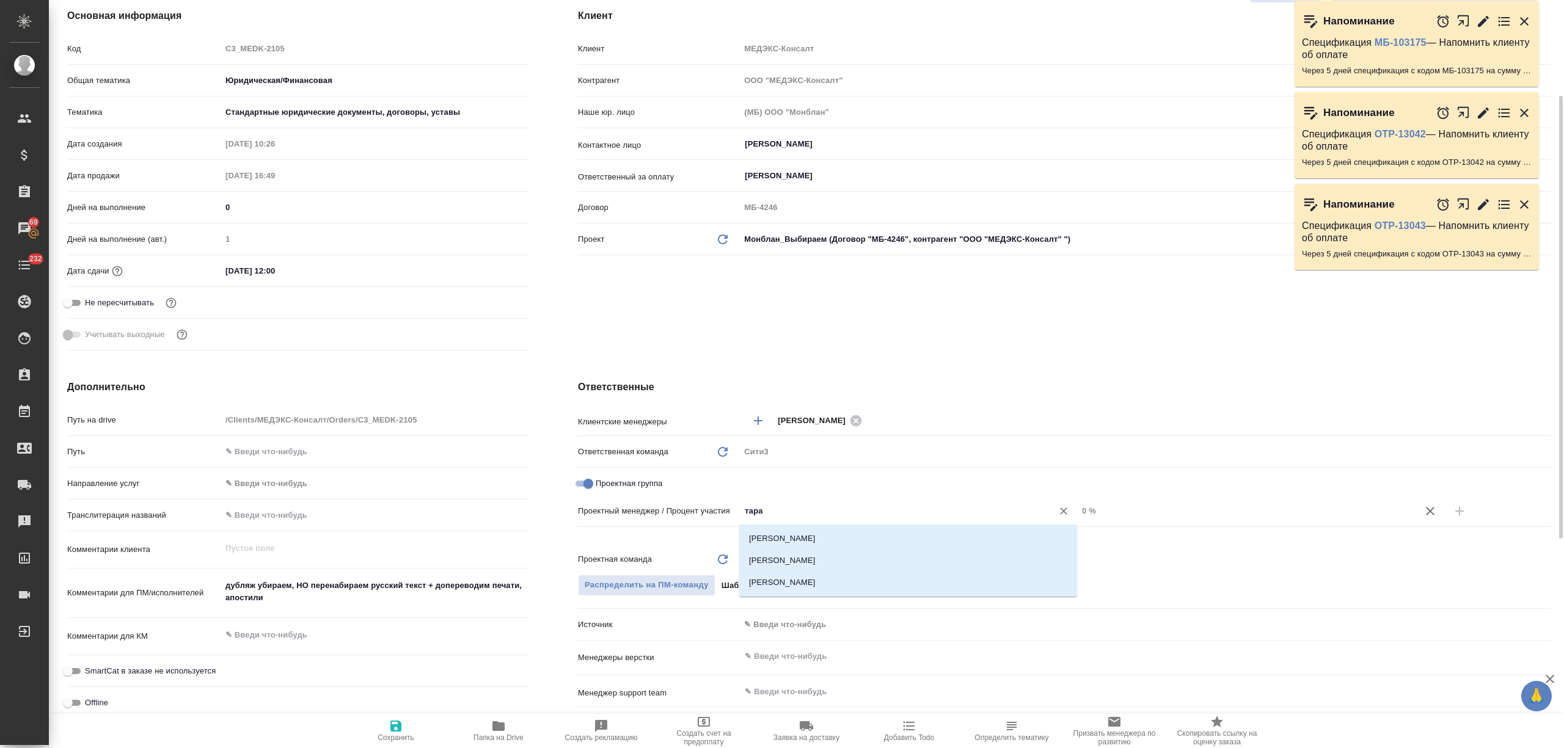
type input "тараб"
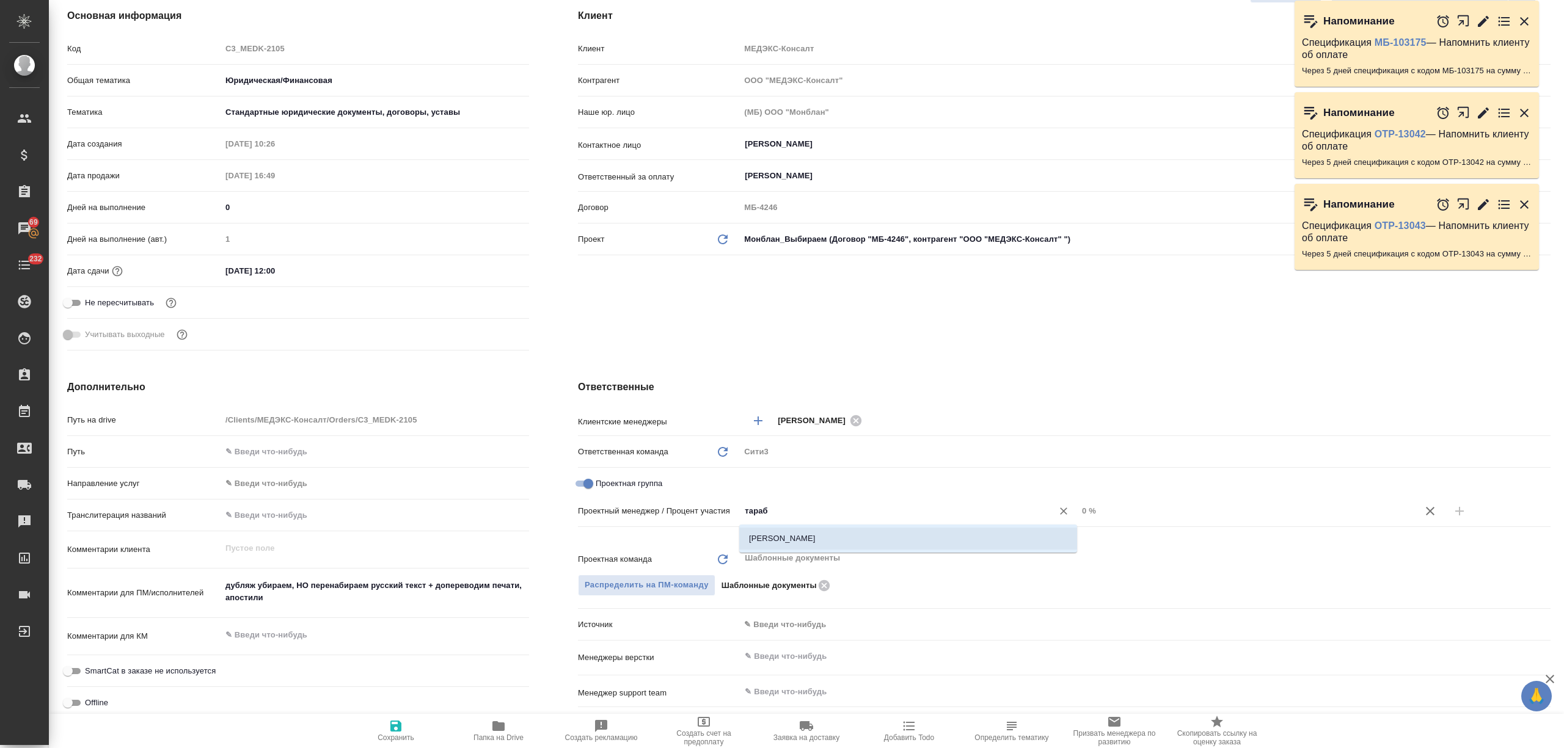
click at [814, 531] on li "Тарабановская Анастасия" at bounding box center [908, 539] width 338 height 22
type textarea "x"
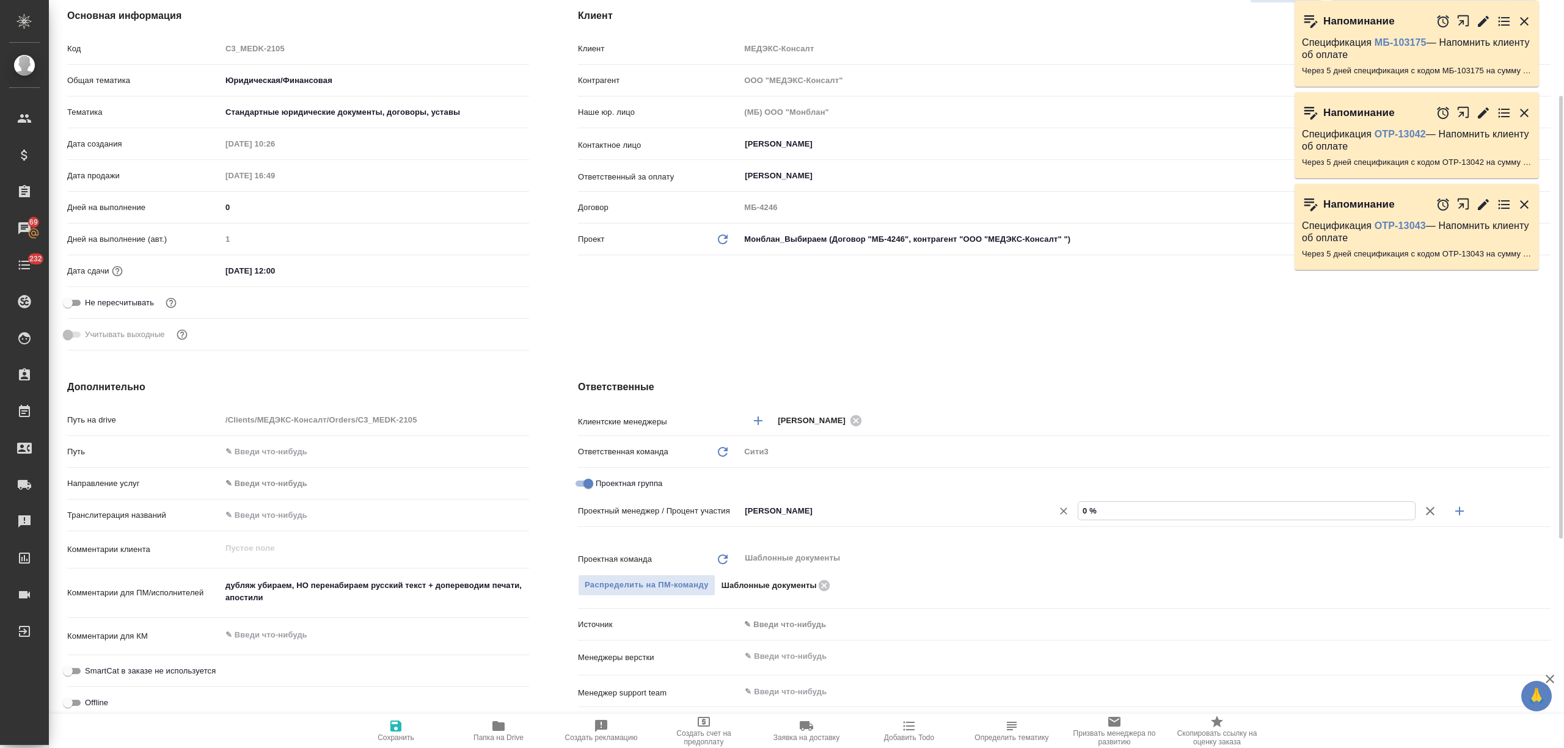
drag, startPoint x: 1107, startPoint y: 511, endPoint x: 1067, endPoint y: 511, distance: 40.3
click at [1067, 511] on div "Тарабановская Анастасия ​ 0 %" at bounding box center [1145, 510] width 811 height 21
type textarea "x"
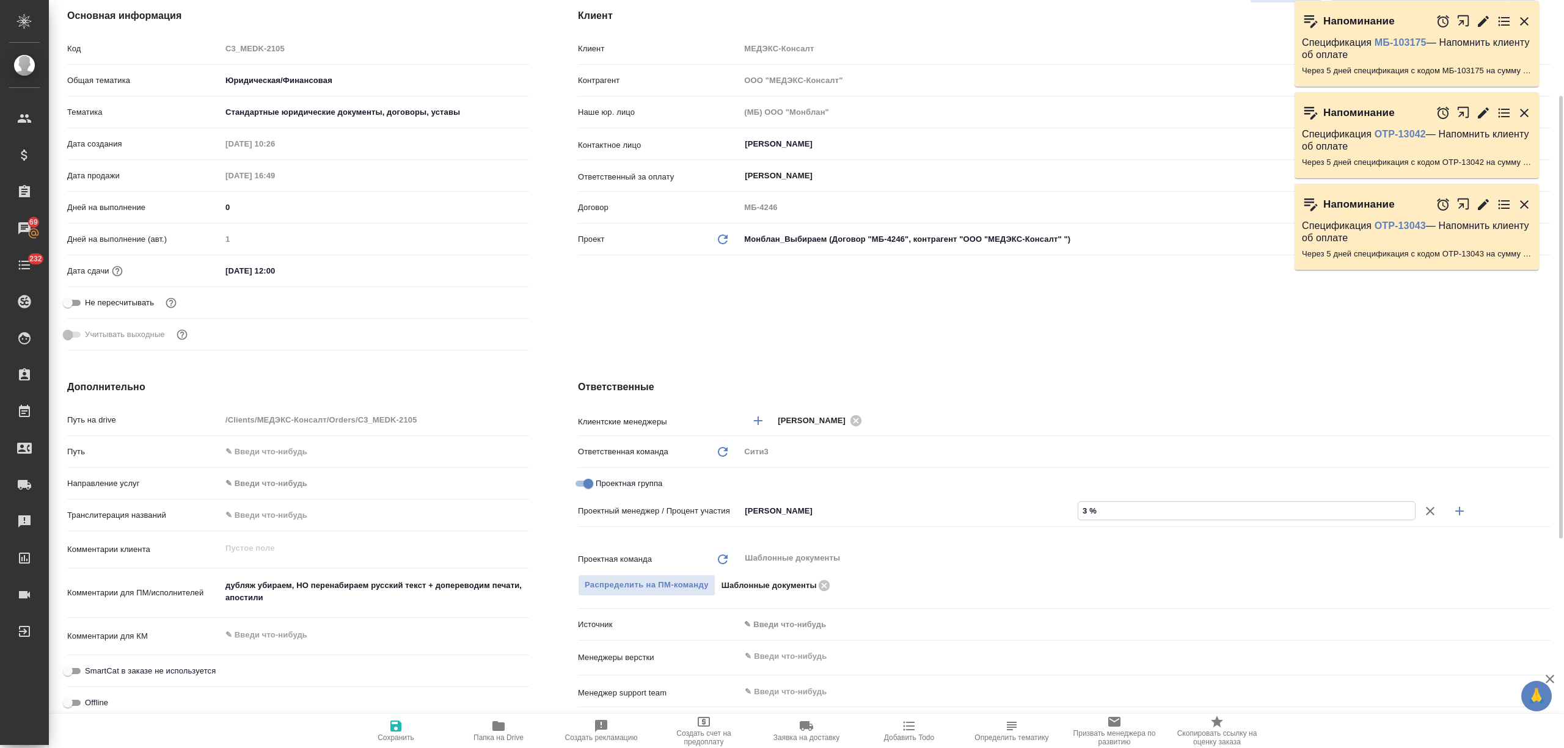
type input "32 %"
type textarea "x"
type input "32 %"
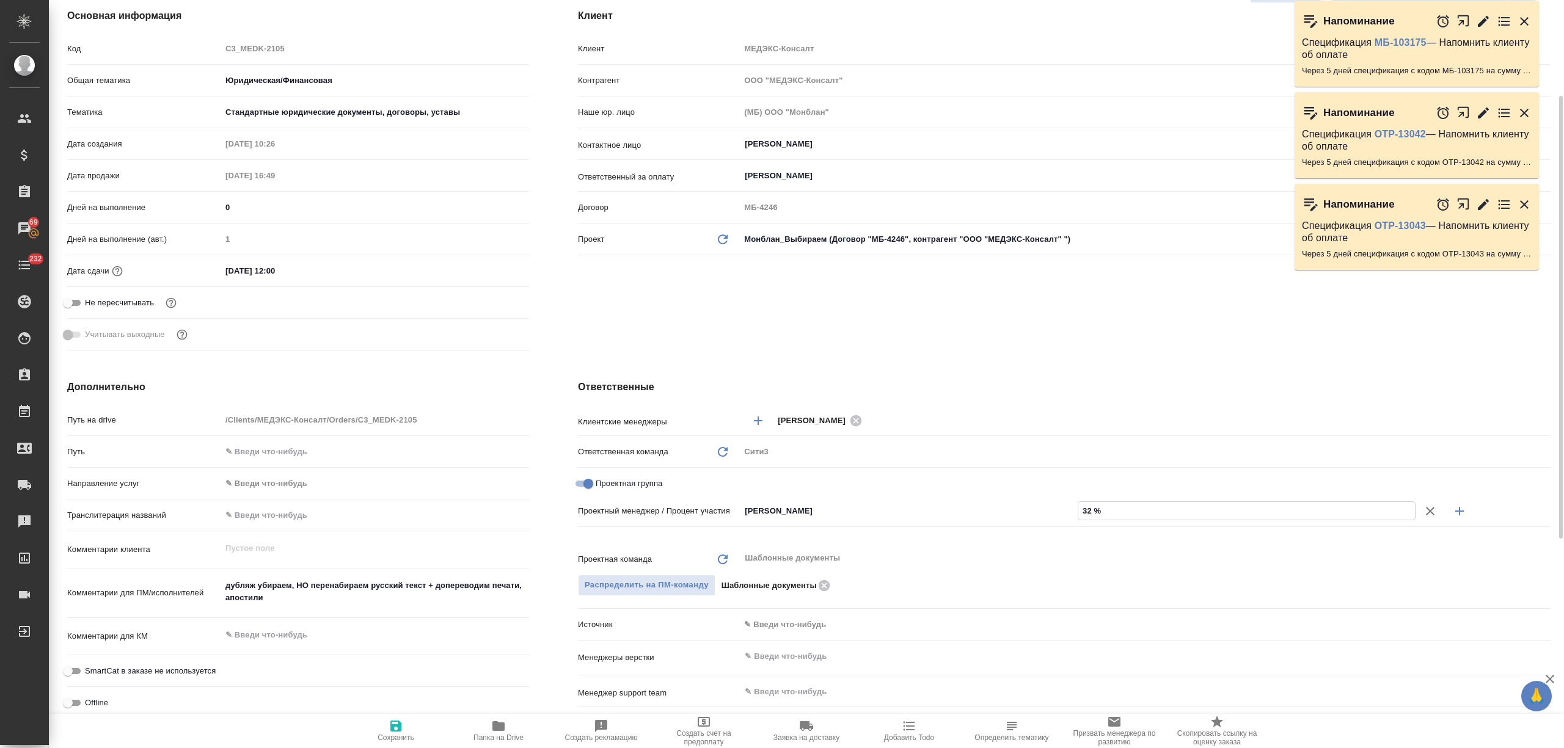
click at [1464, 509] on icon "button" at bounding box center [1459, 511] width 15 height 15
type textarea "x"
click at [863, 539] on input "Не назначен" at bounding box center [888, 532] width 290 height 15
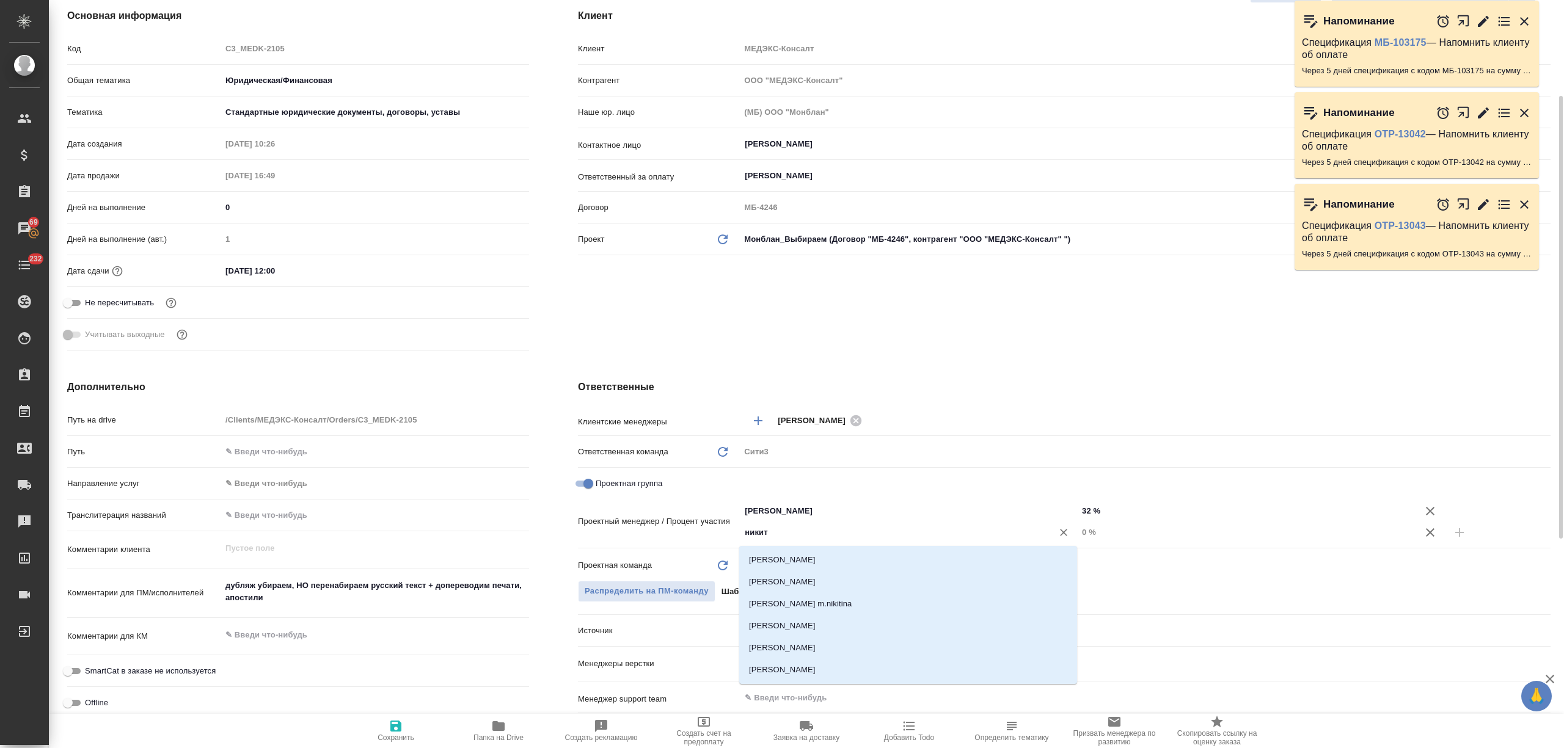
type input "никити"
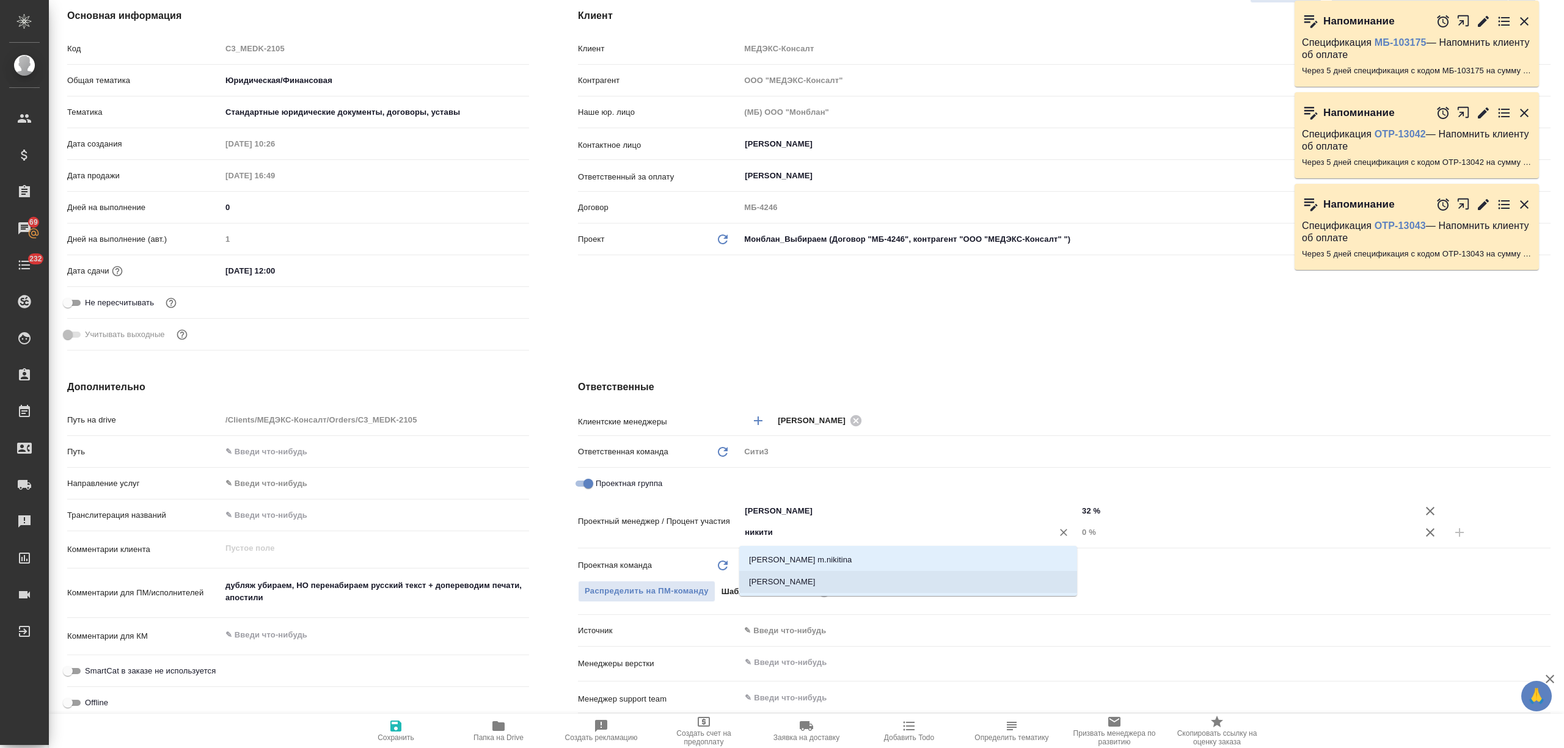
click at [850, 585] on li "Никитина Татьяна" at bounding box center [908, 582] width 338 height 22
type textarea "x"
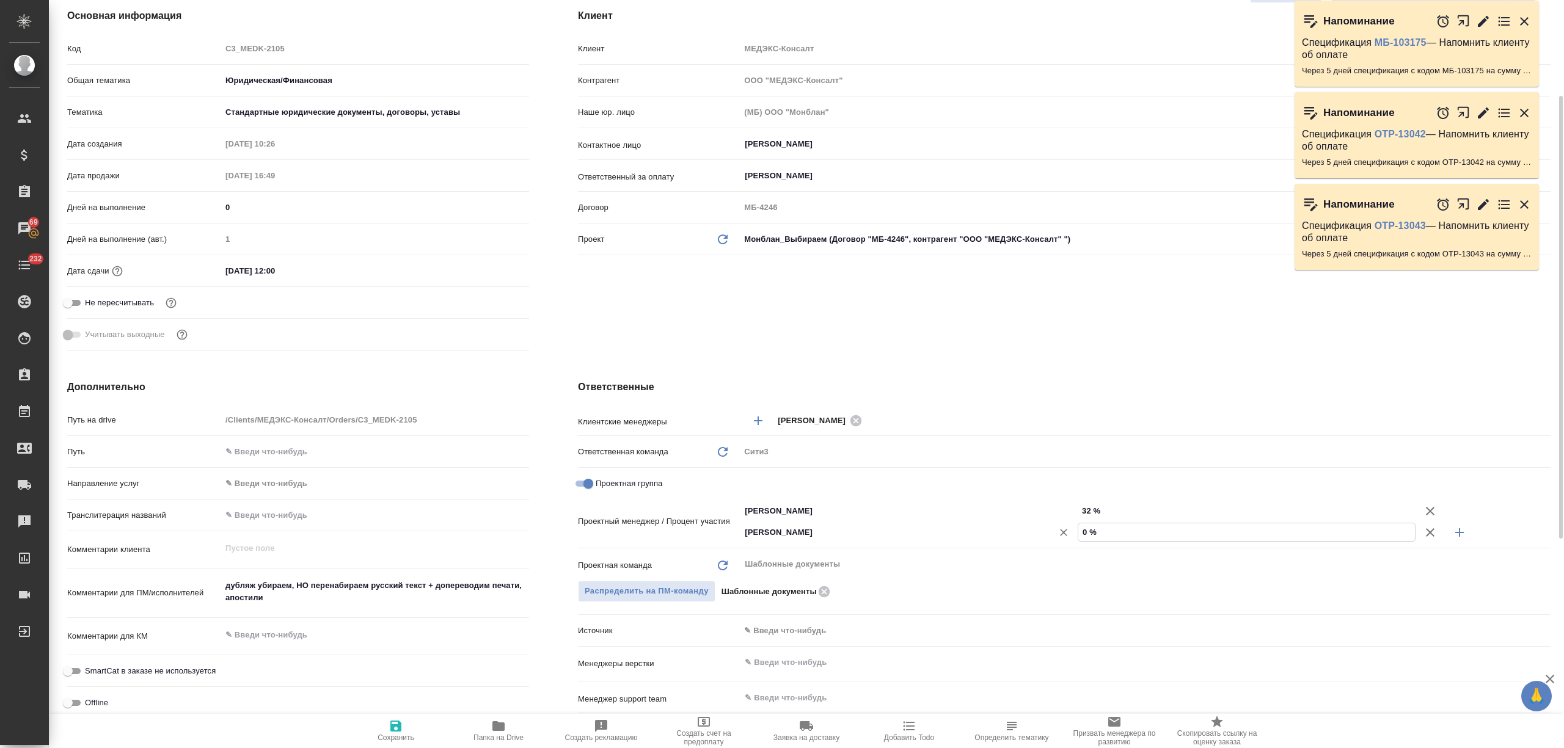
drag, startPoint x: 1137, startPoint y: 528, endPoint x: 1071, endPoint y: 529, distance: 66.0
click at [1071, 529] on div "Никитина Татьяна ​ 0 %" at bounding box center [1145, 532] width 811 height 21
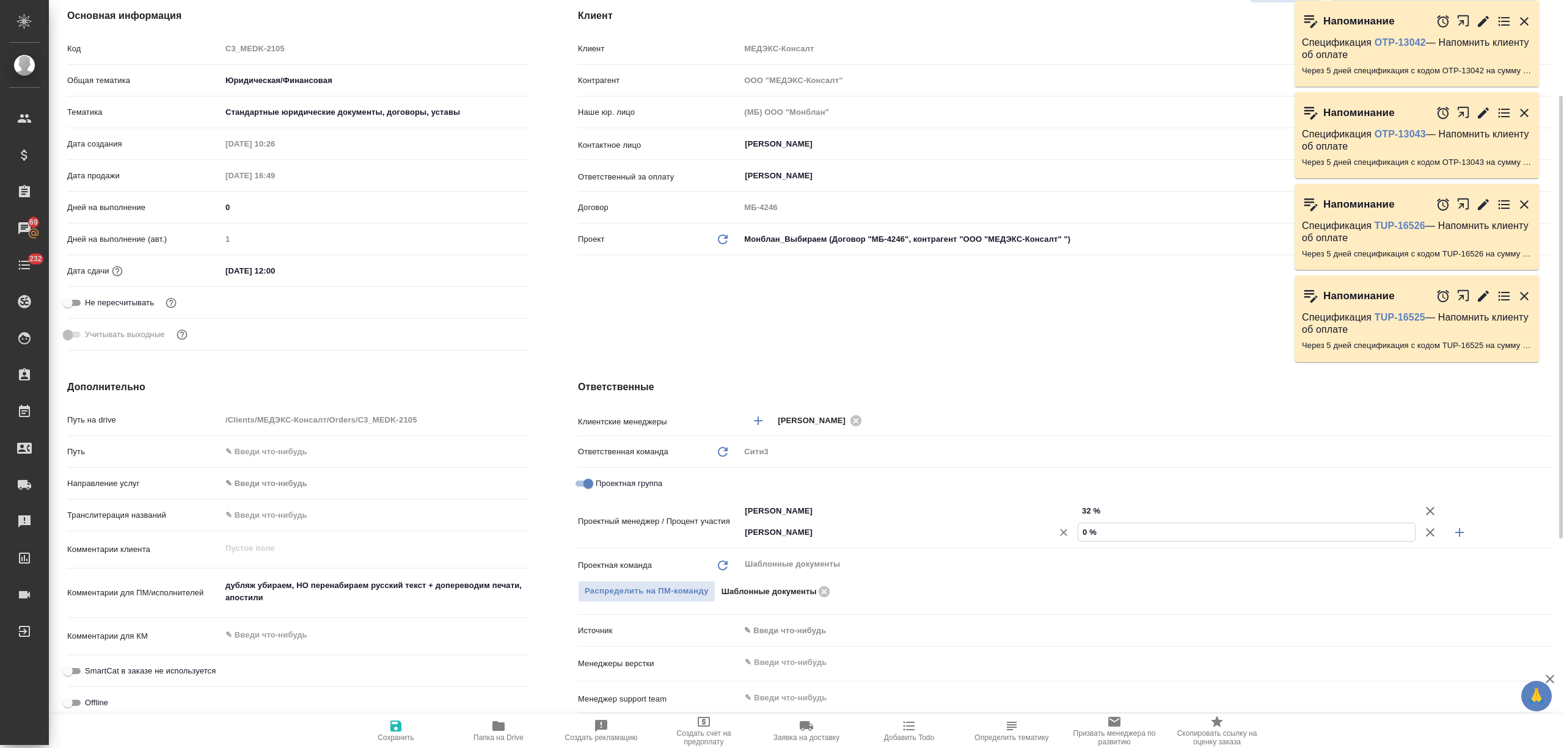
type textarea "x"
type input "6 %"
type textarea "x"
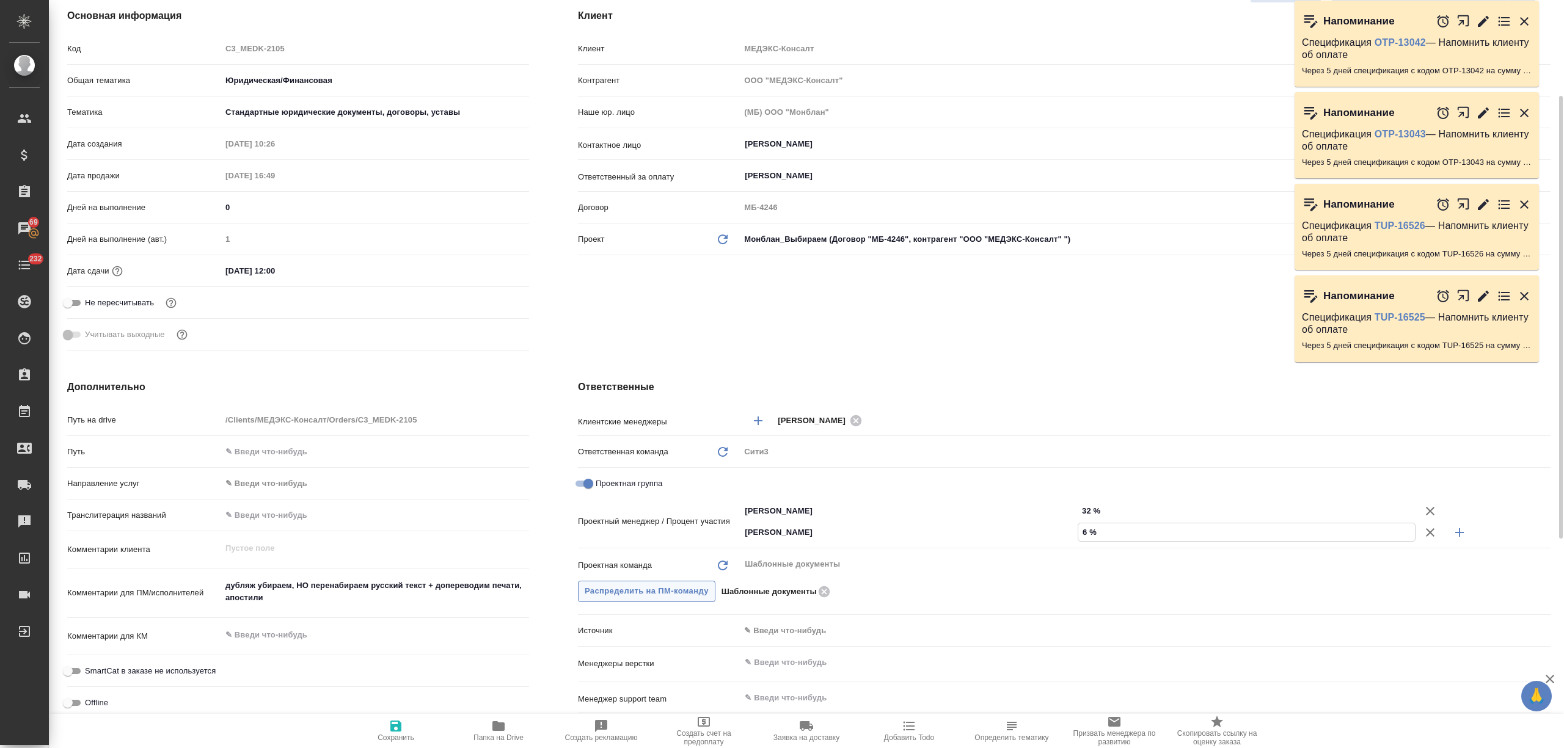
type textarea "x"
type input "68 %"
click at [396, 729] on icon "button" at bounding box center [396, 726] width 15 height 15
type textarea "x"
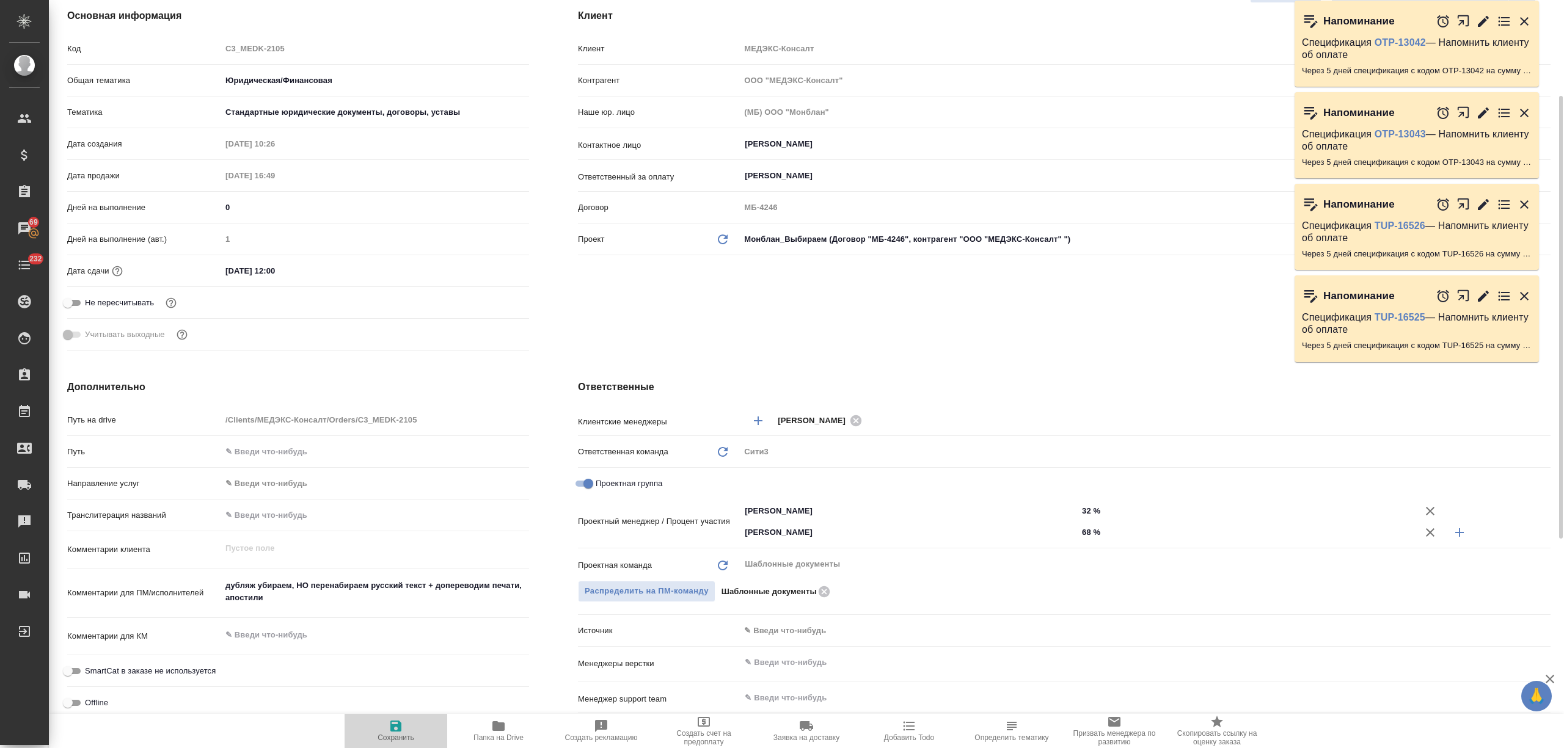
type textarea "x"
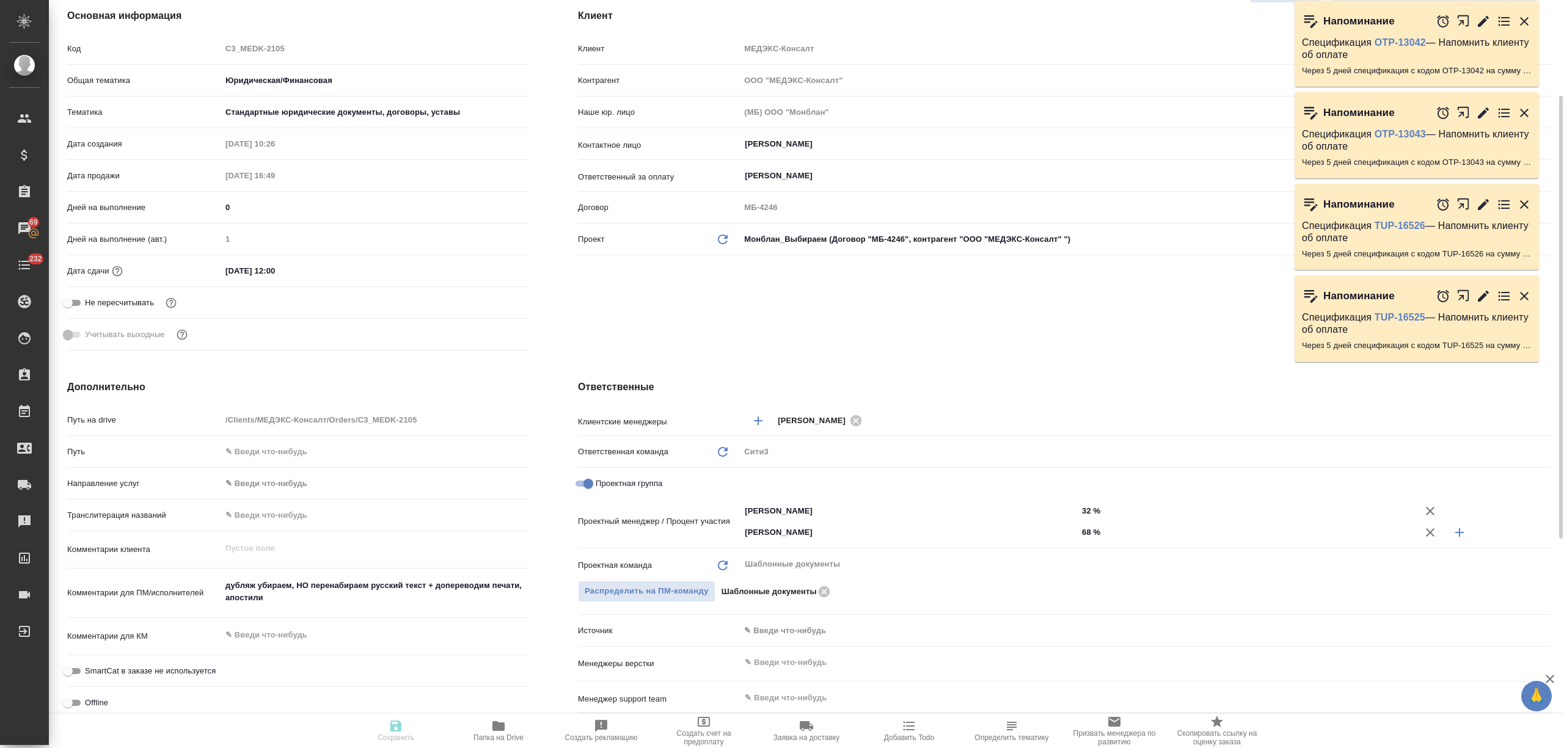
type textarea "x"
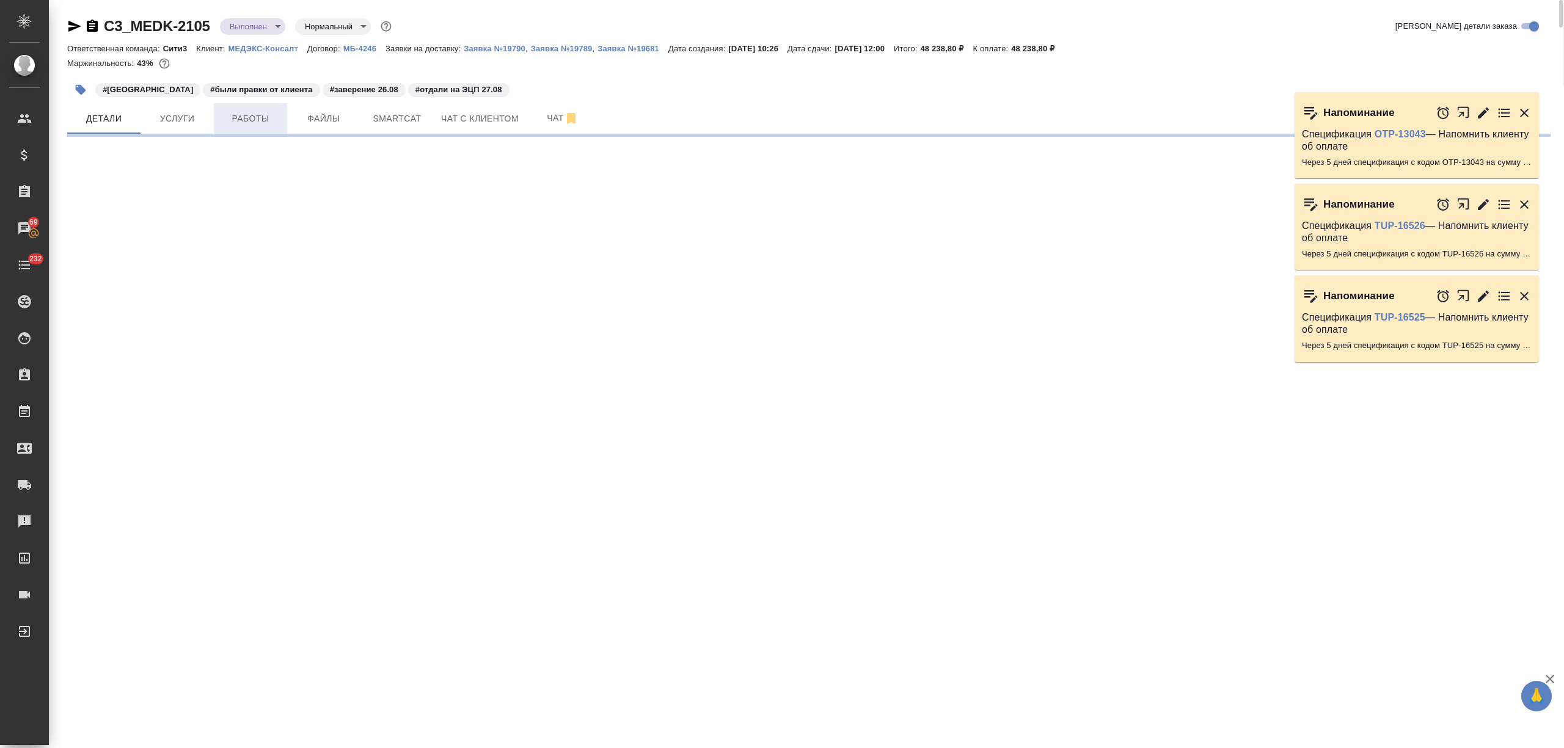
select select "RU"
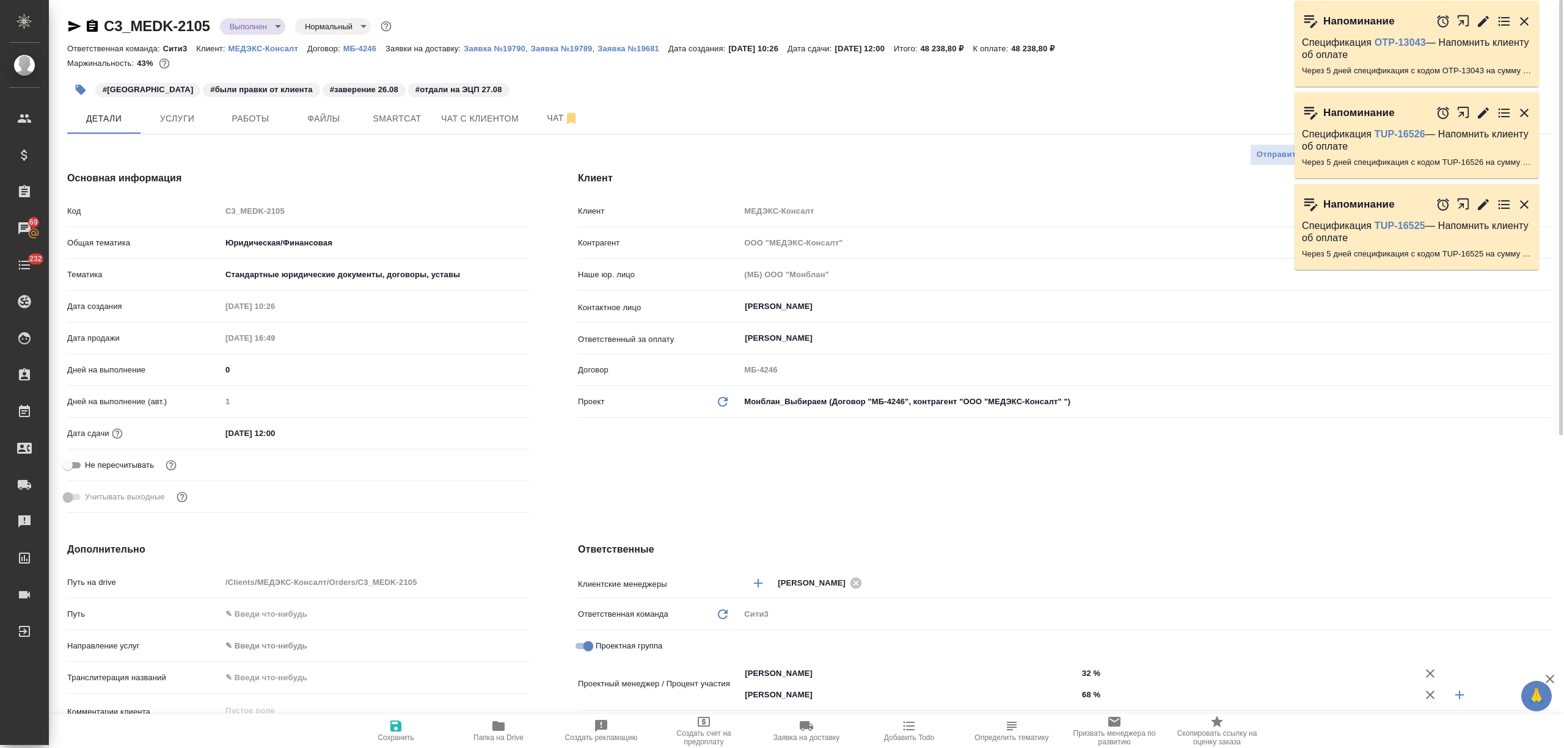
type textarea "x"
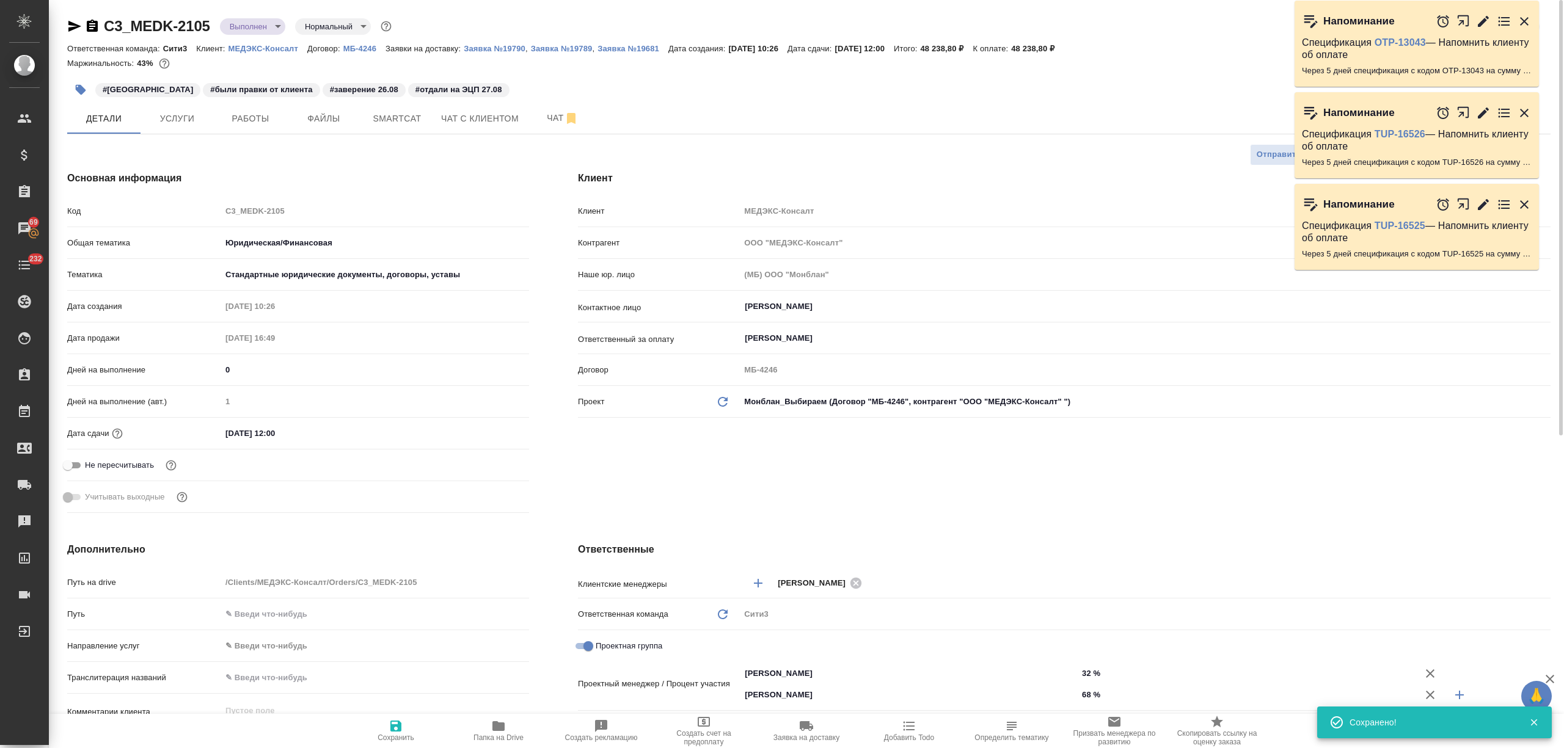
type textarea "x"
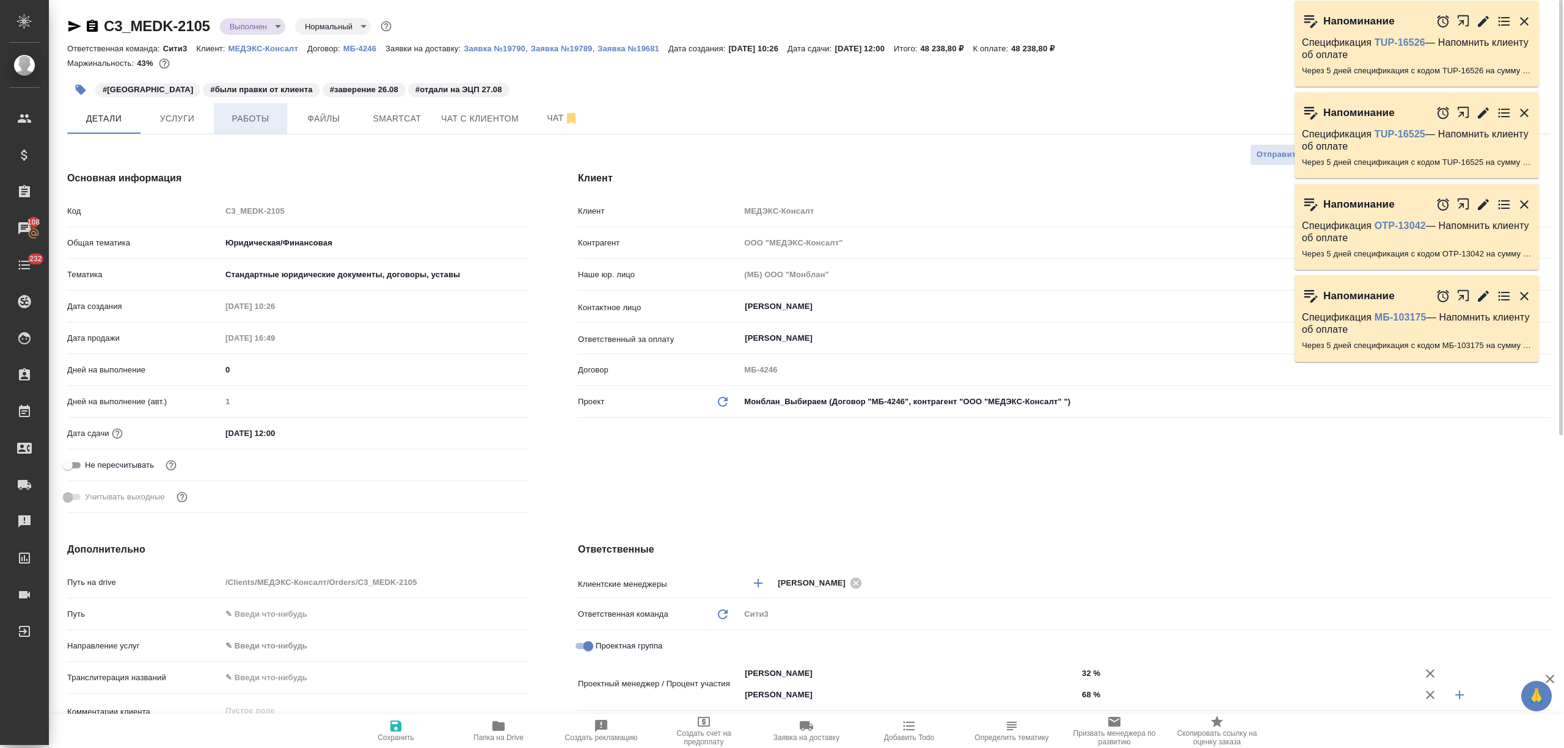
click at [254, 125] on span "Работы" at bounding box center [250, 118] width 59 height 15
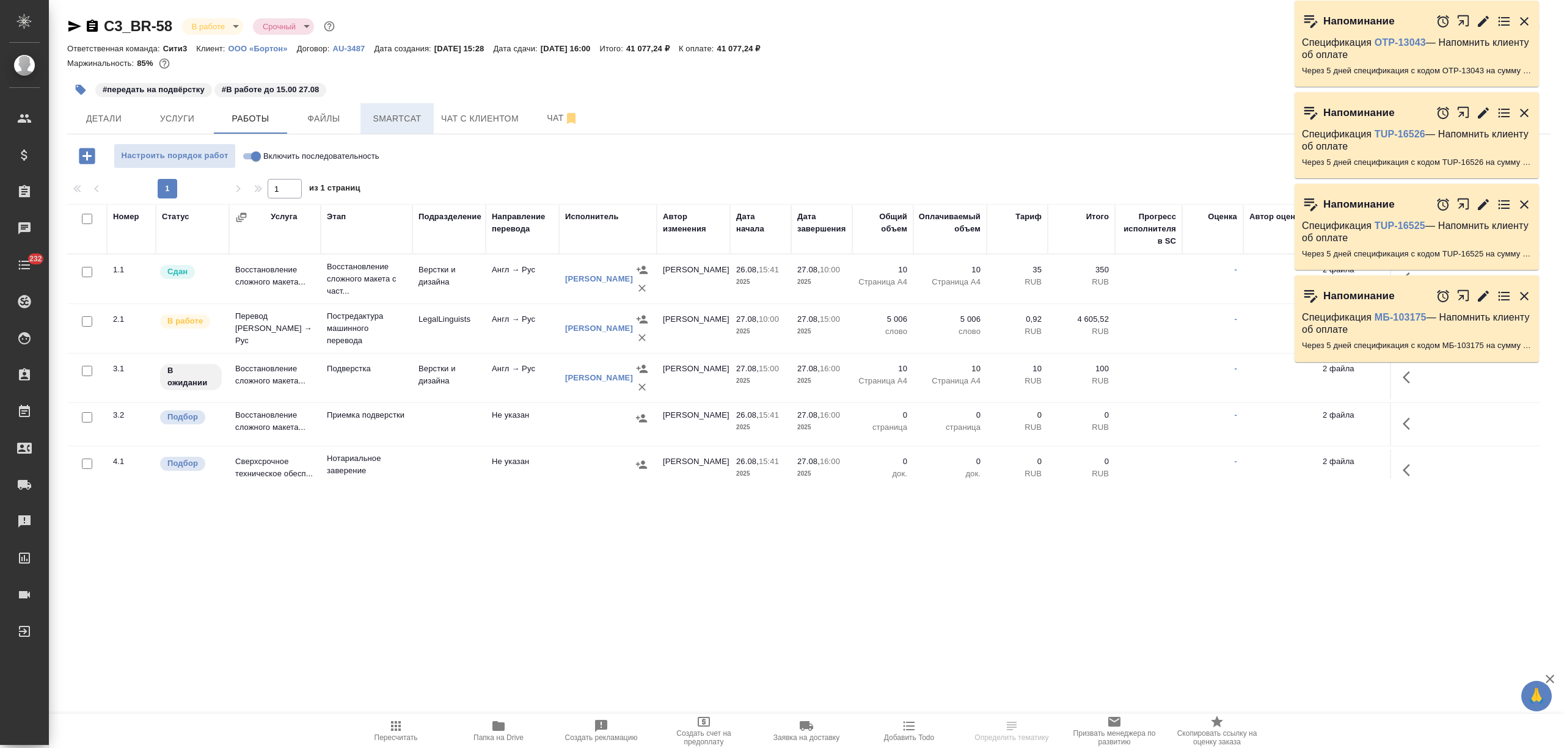
click at [402, 132] on button "Smartcat" at bounding box center [396, 118] width 73 height 31
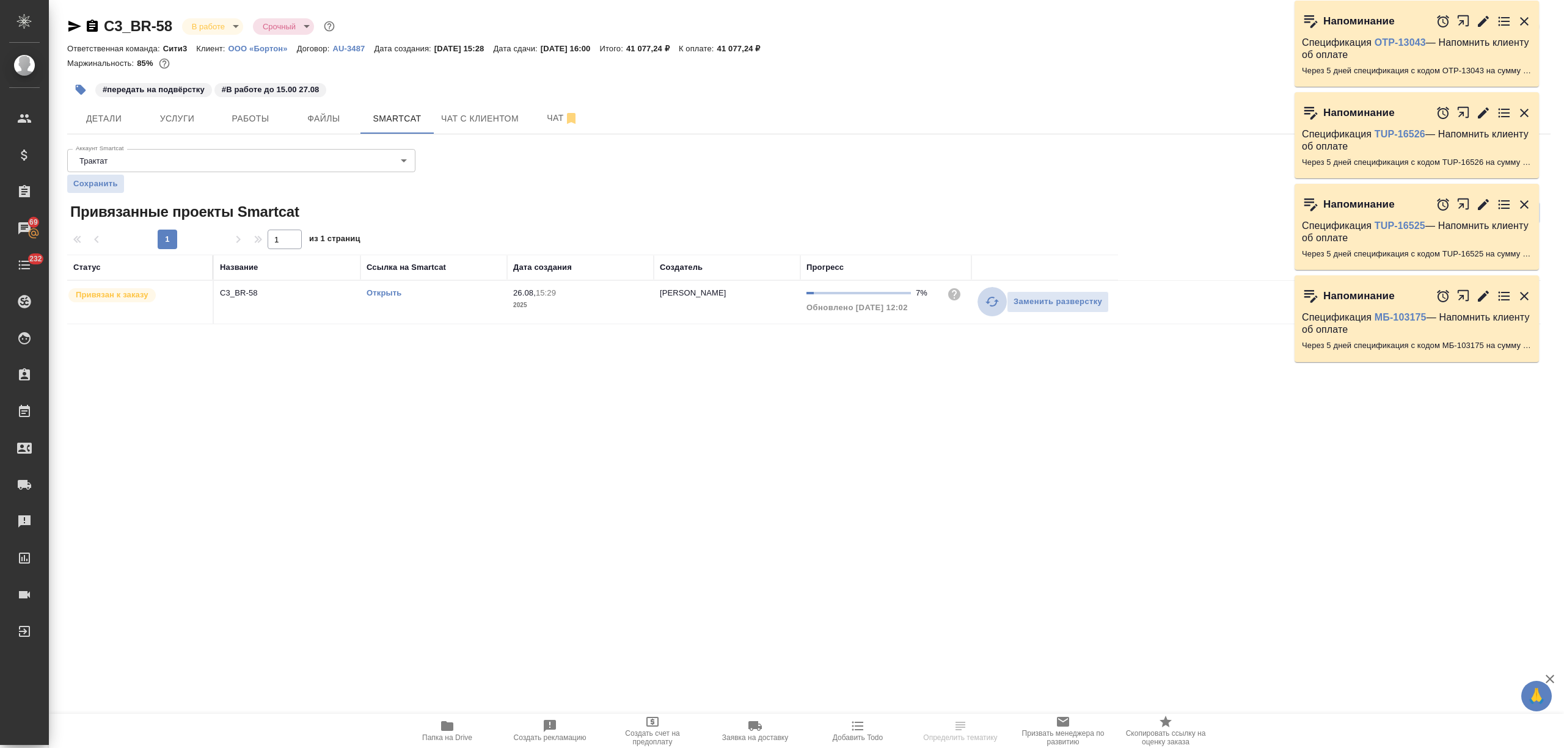
click at [986, 304] on icon "button" at bounding box center [992, 301] width 15 height 15
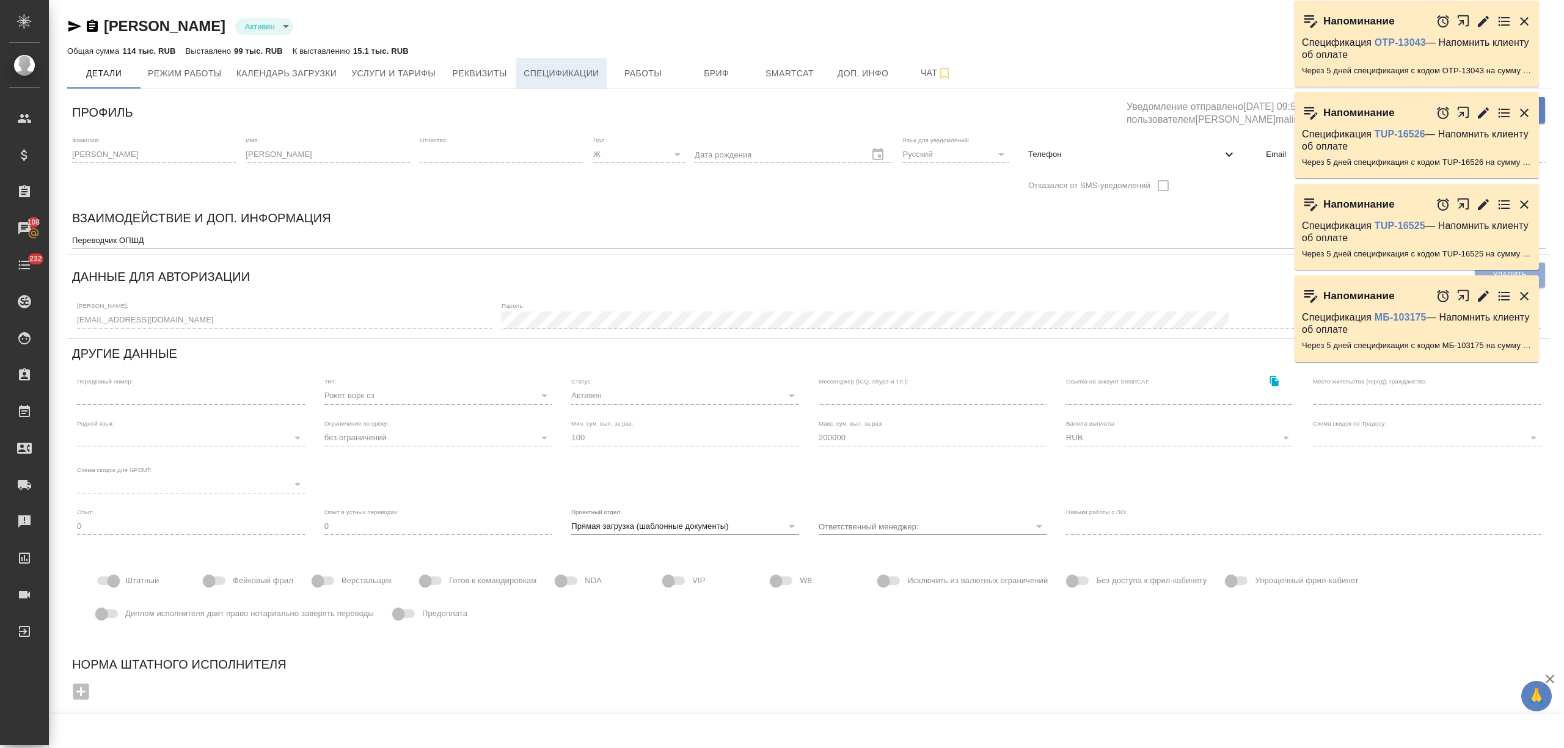
click at [572, 79] on span "Спецификации" at bounding box center [561, 73] width 75 height 15
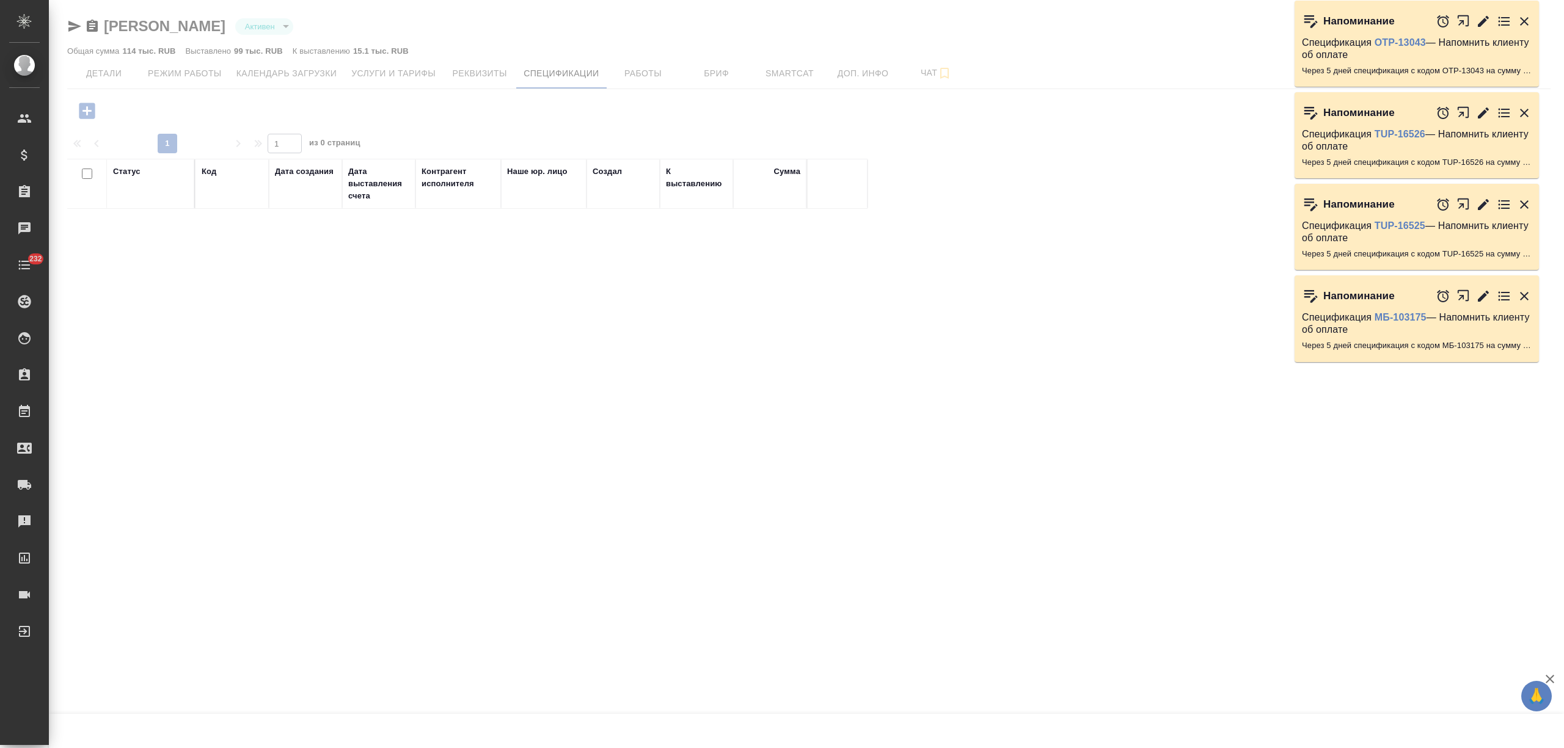
click at [514, 64] on div at bounding box center [806, 315] width 1515 height 630
click at [494, 68] on div at bounding box center [806, 315] width 1515 height 630
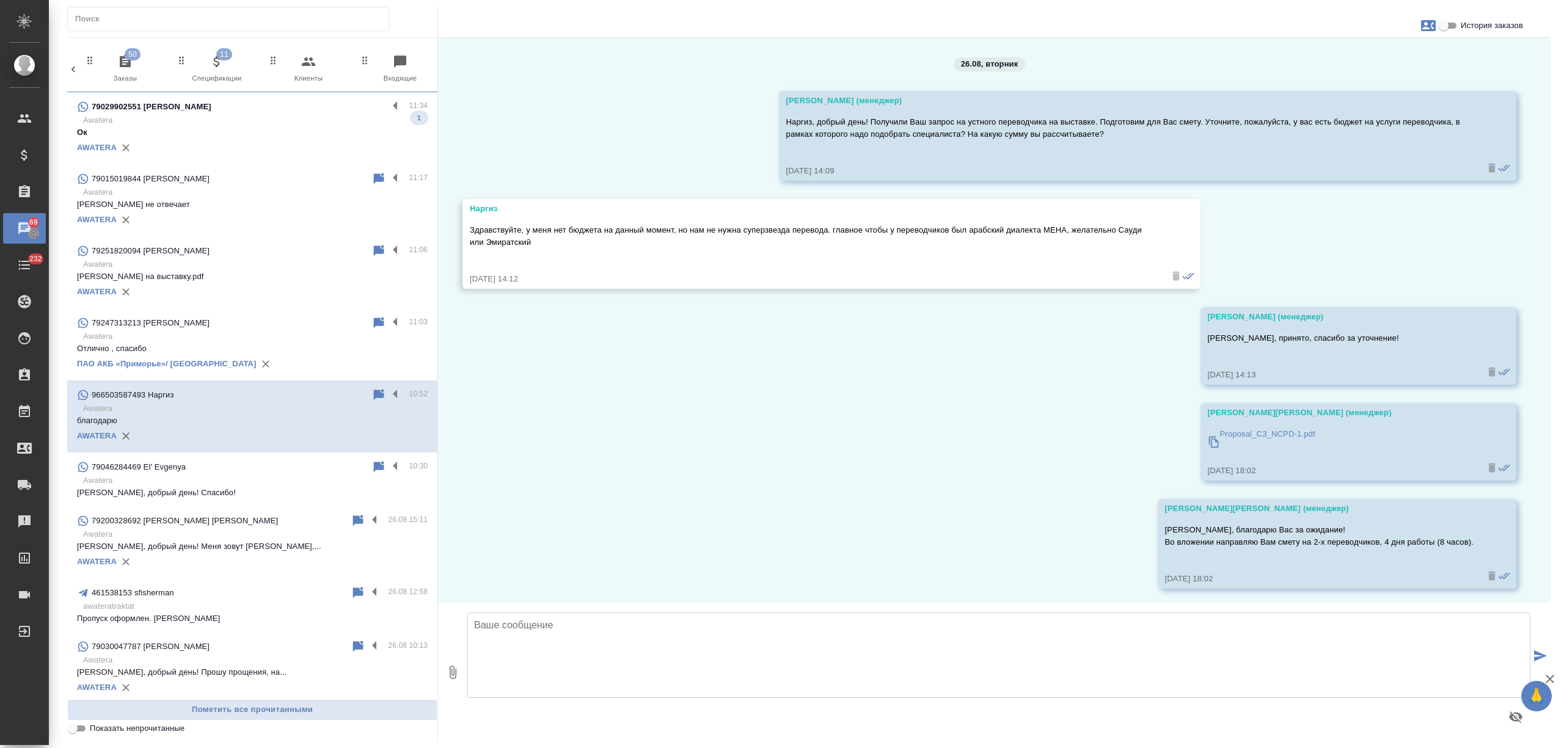
scroll to position [849, 0]
